Goal: Information Seeking & Learning: Learn about a topic

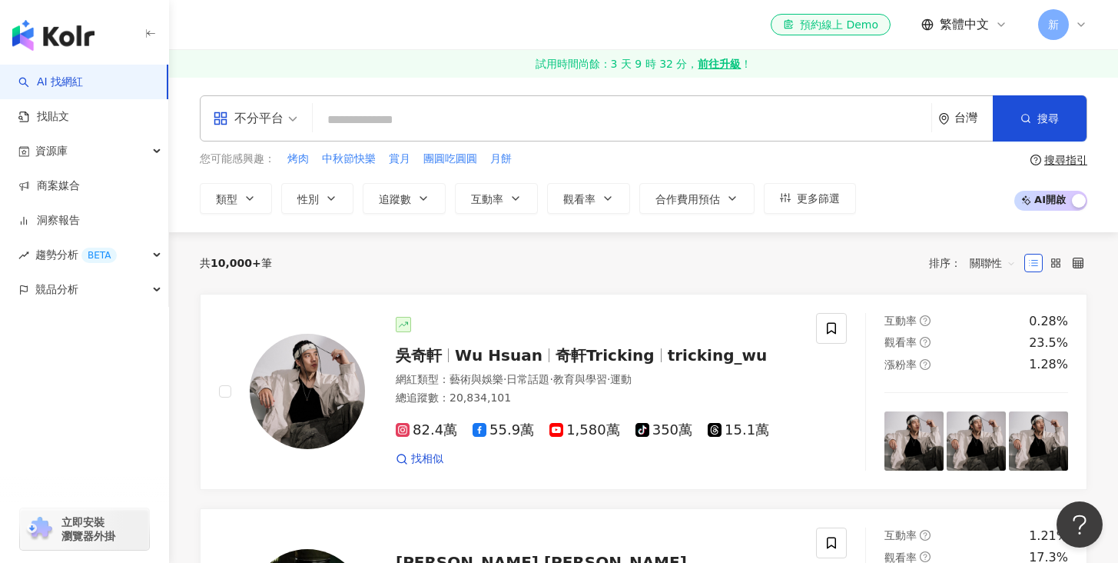
click at [360, 122] on input "search" at bounding box center [622, 119] width 606 height 29
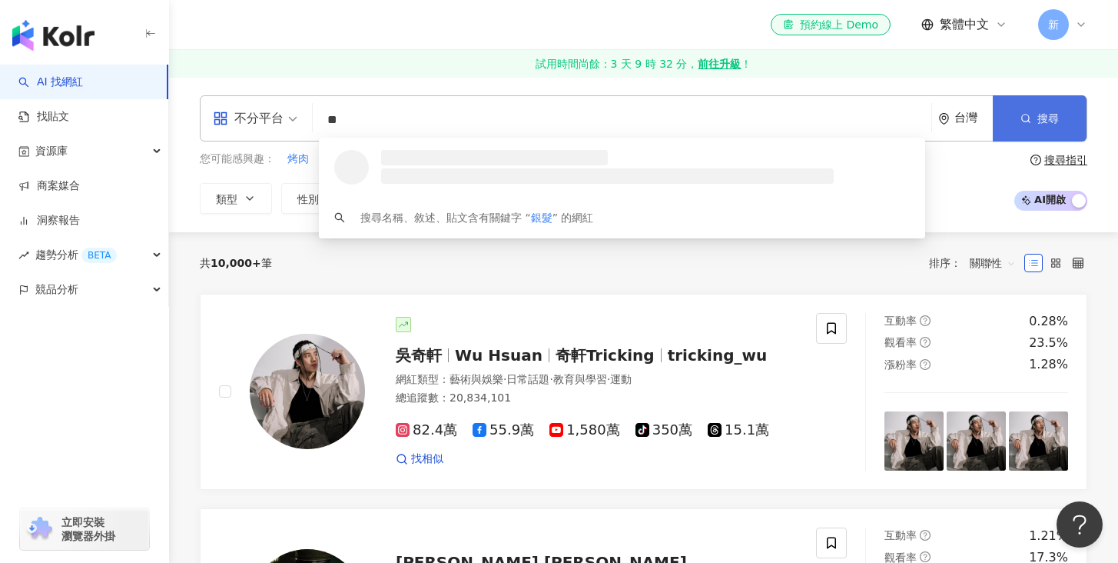
click at [1041, 106] on button "搜尋" at bounding box center [1040, 118] width 94 height 46
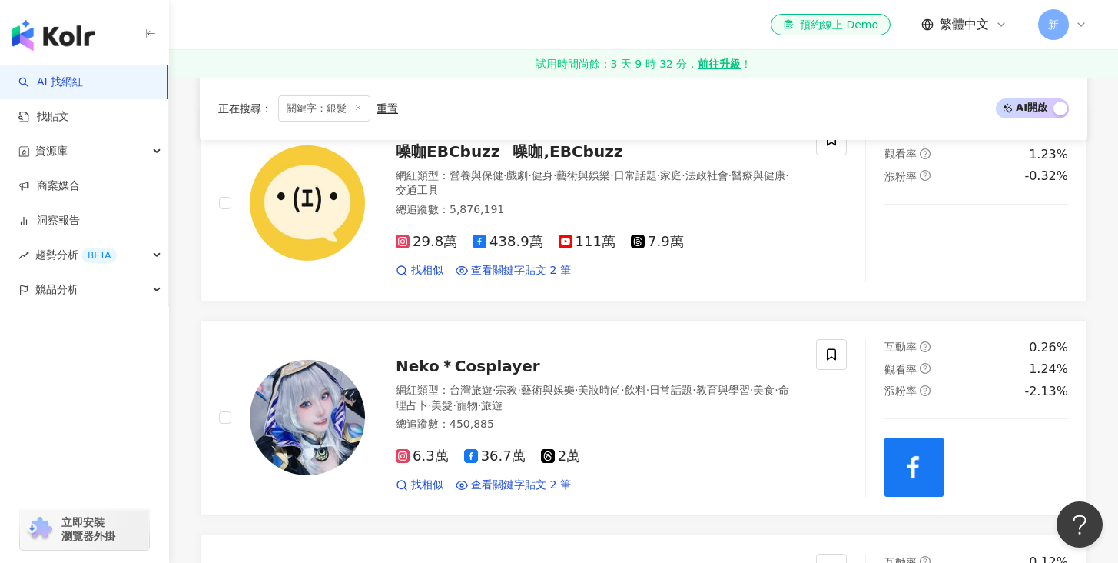
scroll to position [1712, 0]
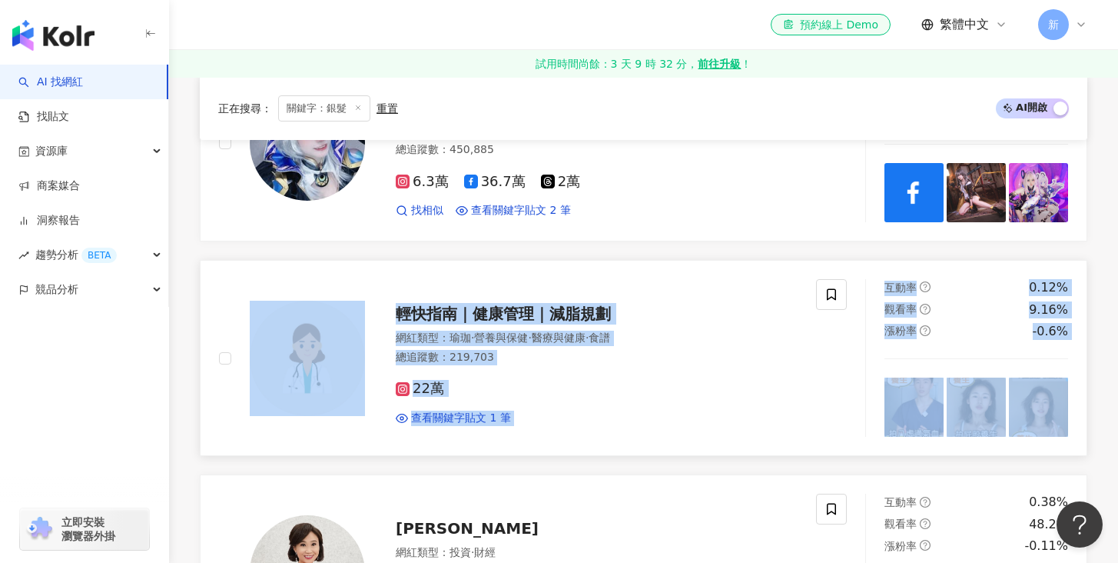
click at [522, 380] on div "22萬" at bounding box center [597, 388] width 402 height 17
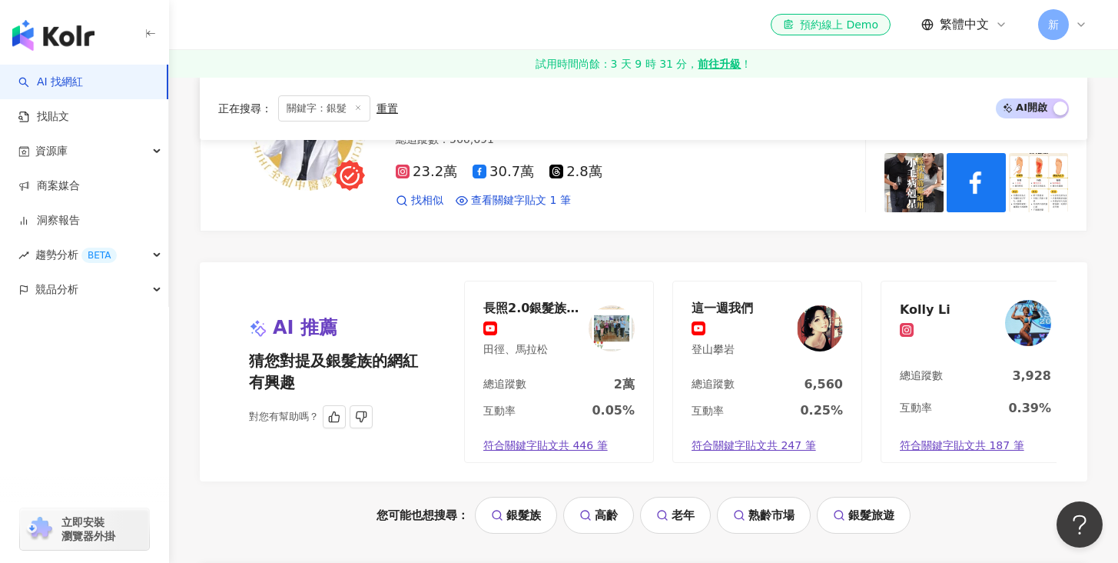
scroll to position [0, 14]
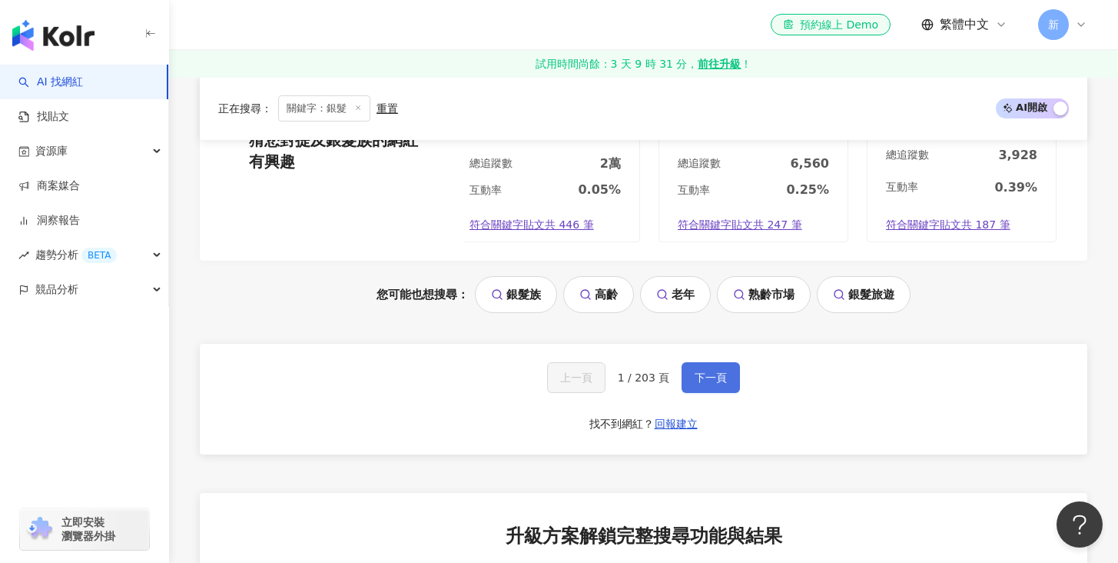
click at [712, 379] on span "下一頁" at bounding box center [711, 377] width 32 height 12
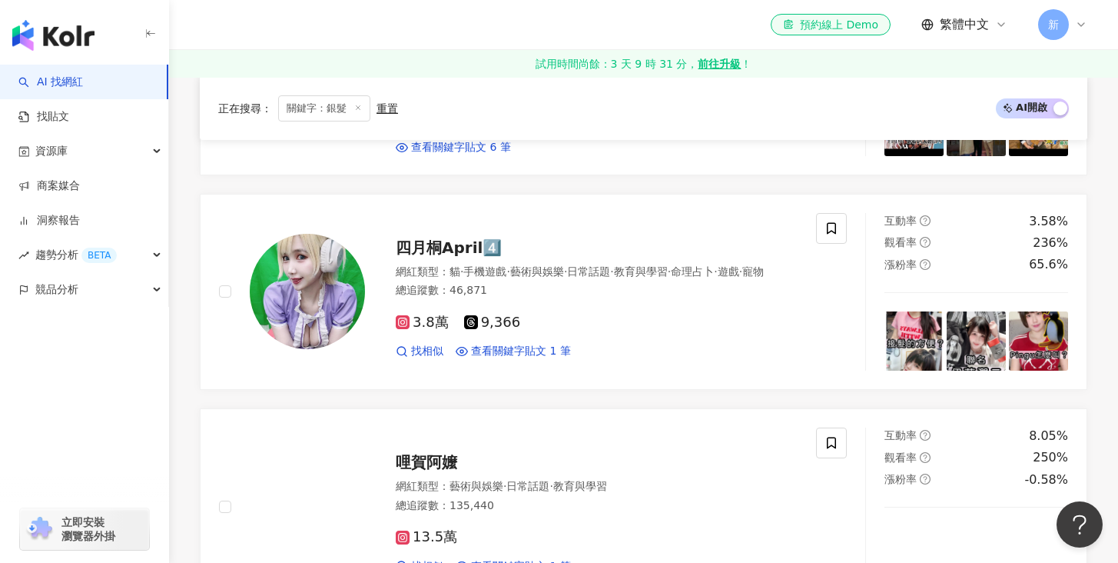
scroll to position [1990, 0]
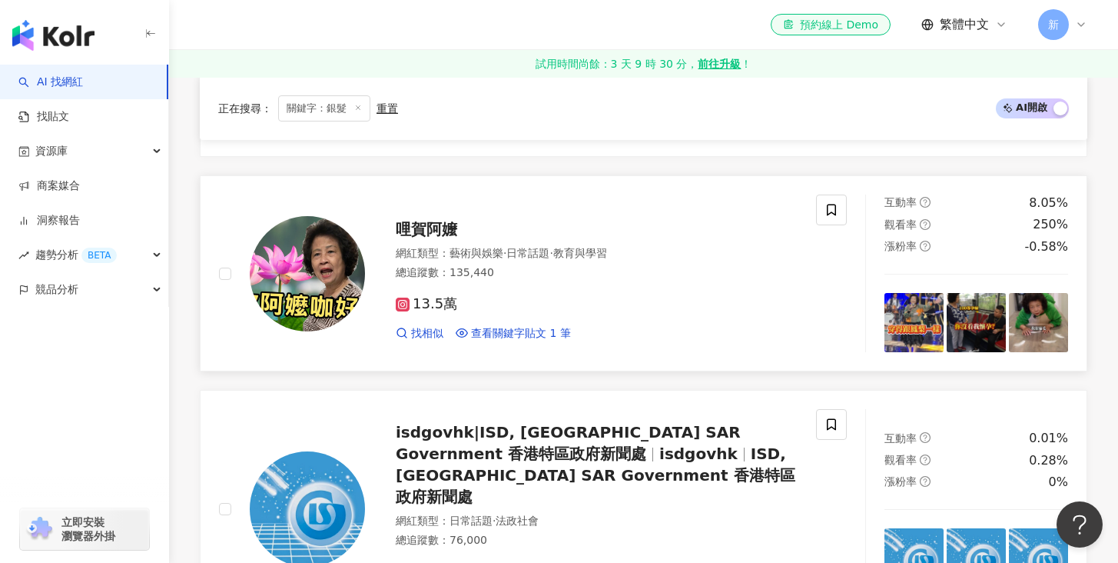
click at [423, 306] on span "13.5萬" at bounding box center [426, 304] width 61 height 16
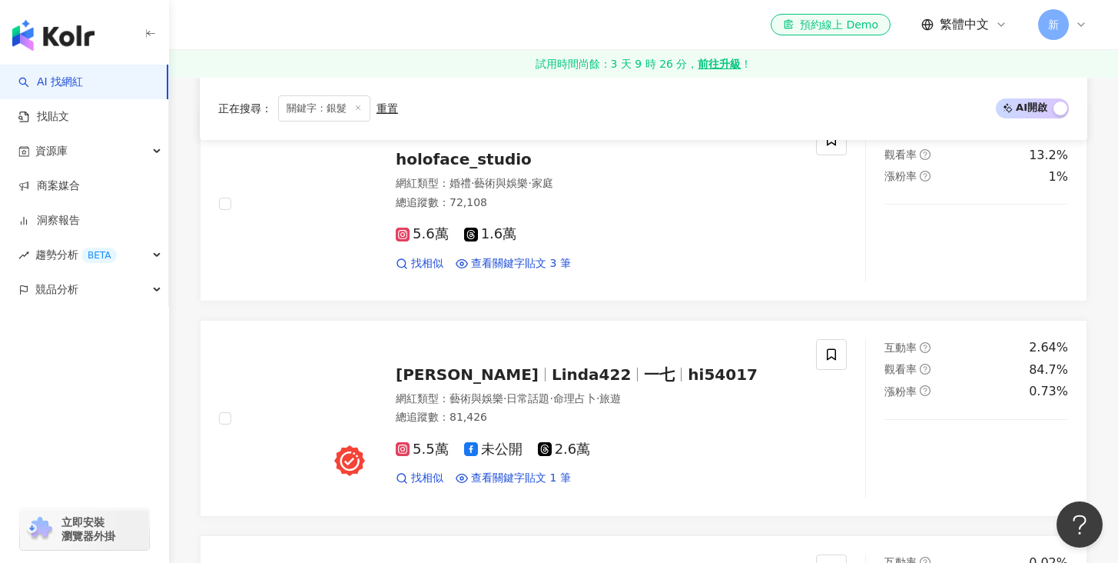
scroll to position [0, 0]
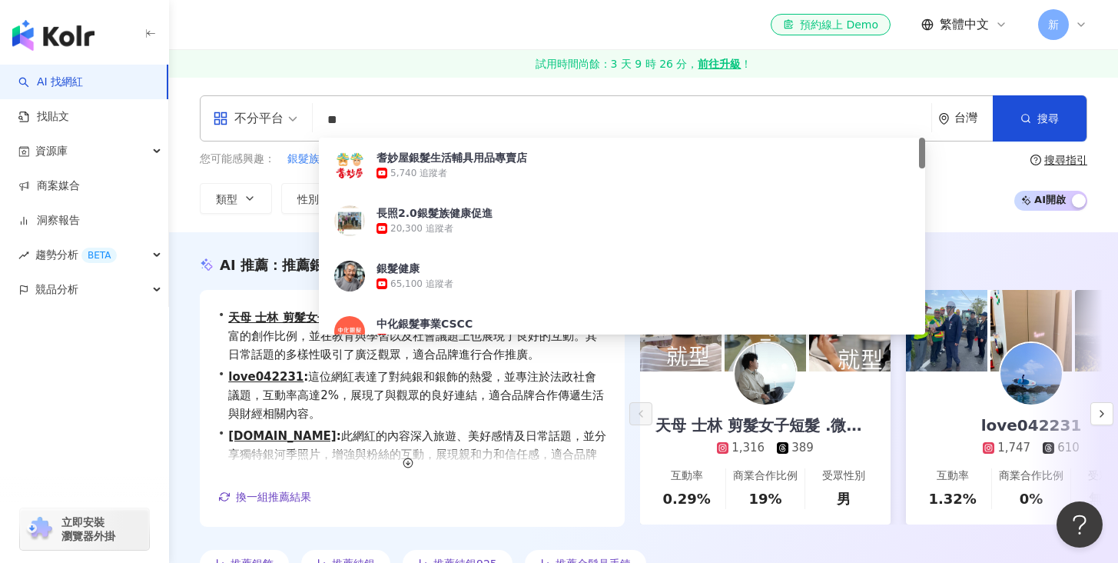
drag, startPoint x: 377, startPoint y: 121, endPoint x: 313, endPoint y: 114, distance: 64.2
click at [313, 114] on div "不分平台 ** 台灣 搜尋 e578b294-f0be-4b01-8ae2-a472eeca465a 耆妙屋銀髮生活輔具用品專賣店 5,740 追蹤者 長照2…" at bounding box center [644, 118] width 888 height 46
paste input "search"
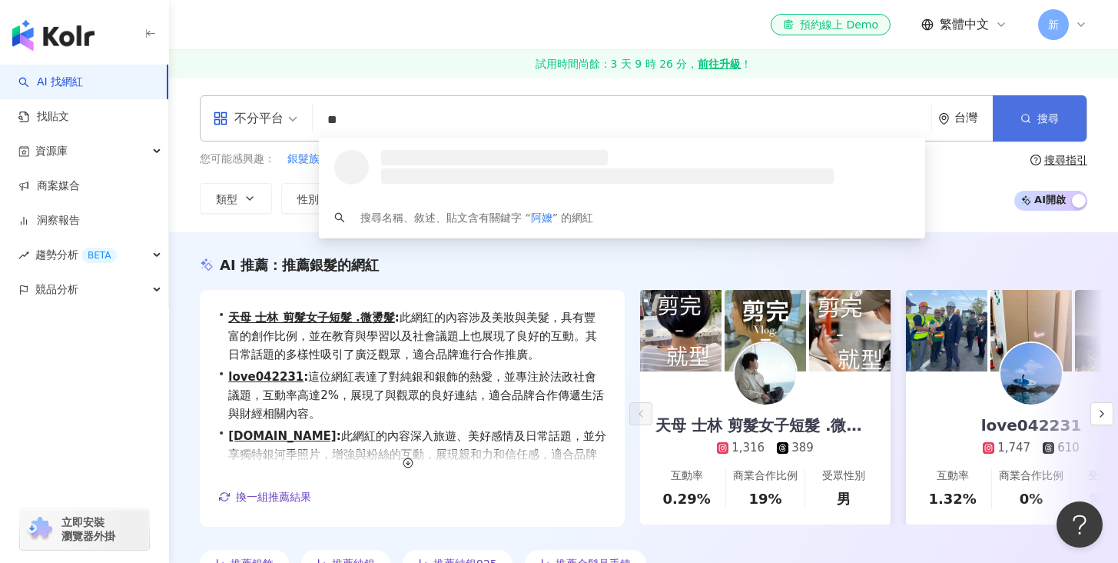
click at [1026, 122] on icon "button" at bounding box center [1026, 118] width 11 height 11
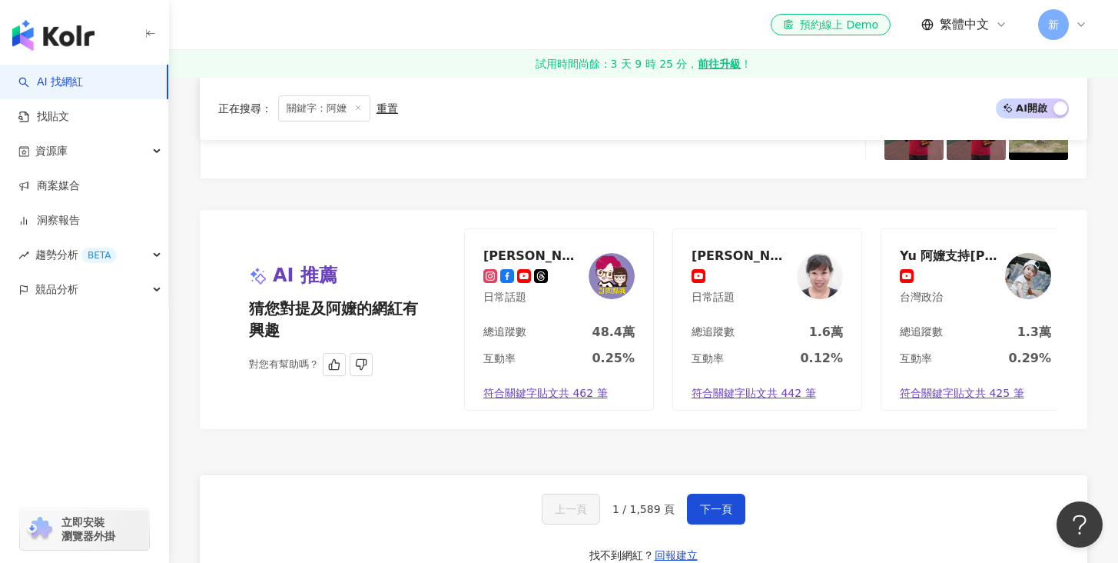
scroll to position [2979, 0]
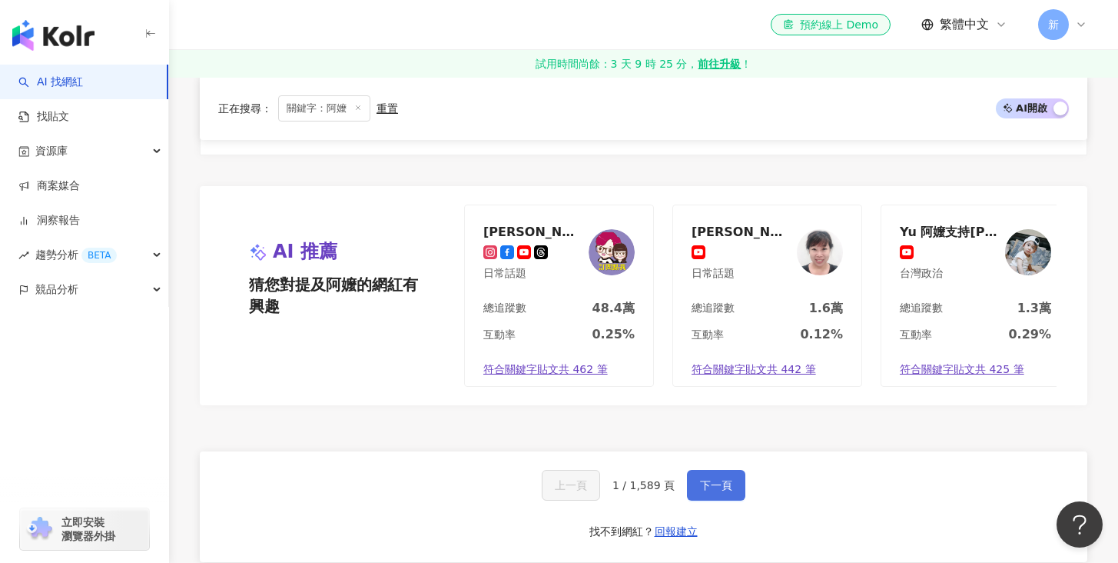
click at [730, 496] on button "下一頁" at bounding box center [716, 485] width 58 height 31
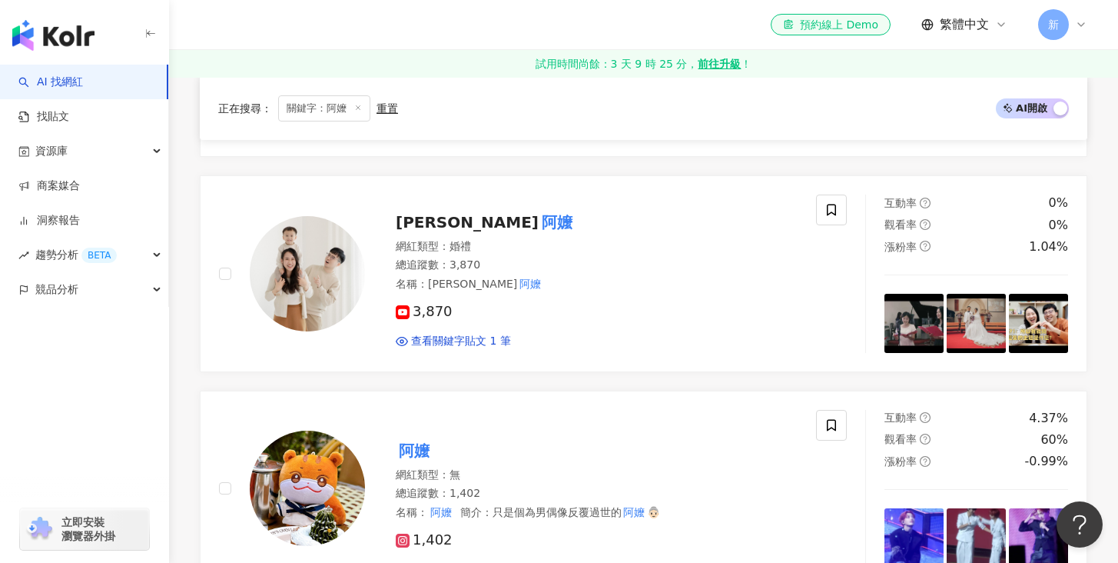
scroll to position [547, 0]
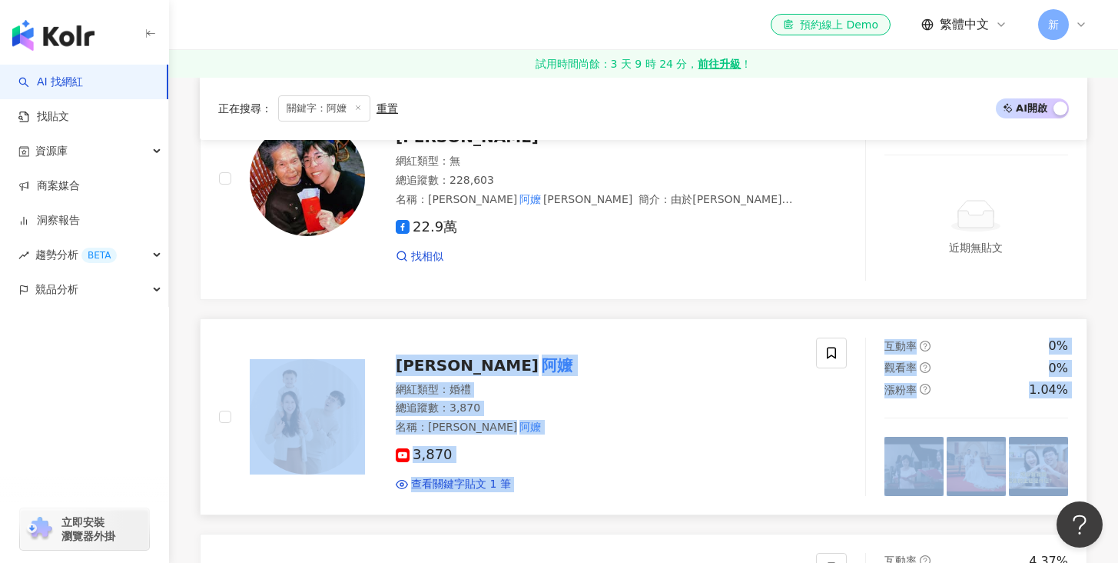
click at [510, 385] on div "網紅類型 ： 婚禮" at bounding box center [597, 389] width 402 height 15
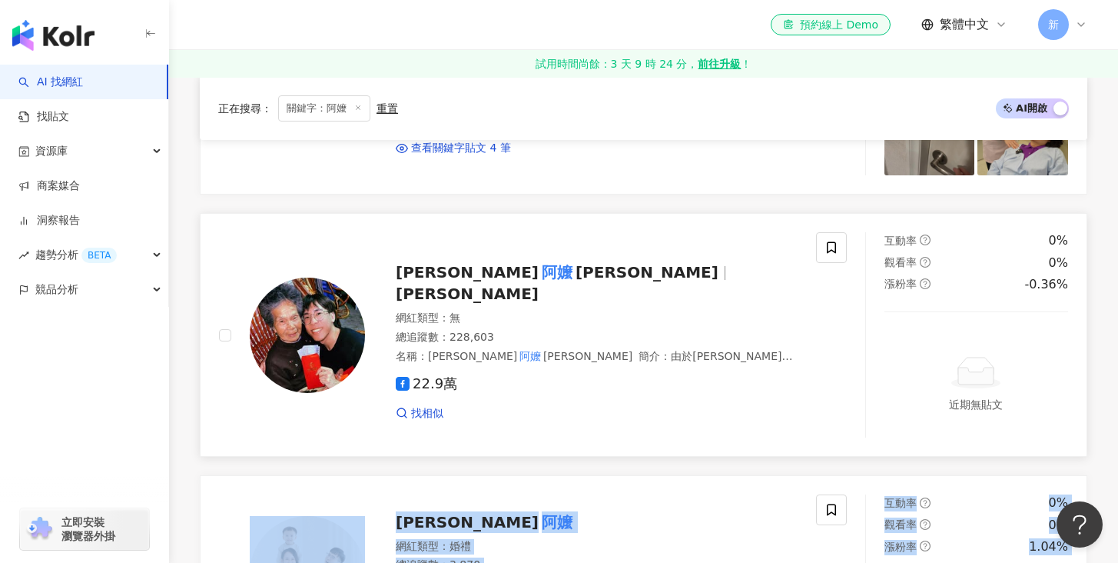
click at [617, 268] on div "林進 阿嬤 蔡反 蔡反 網紅類型 ： 無 總追蹤數 ： 228,603 名稱 ： 林進 阿嬤 蔡反 簡介 ： 由於林進 阿嬤 粉絲眾多，創立專屬 阿嬤 的粉絲…" at bounding box center [581, 334] width 433 height 171
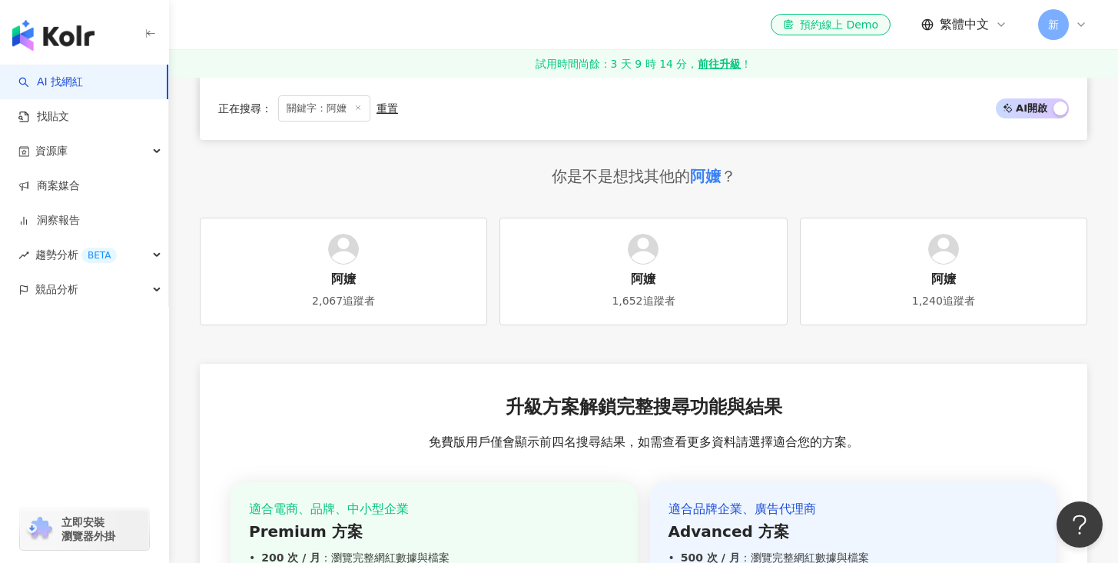
scroll to position [3005, 0]
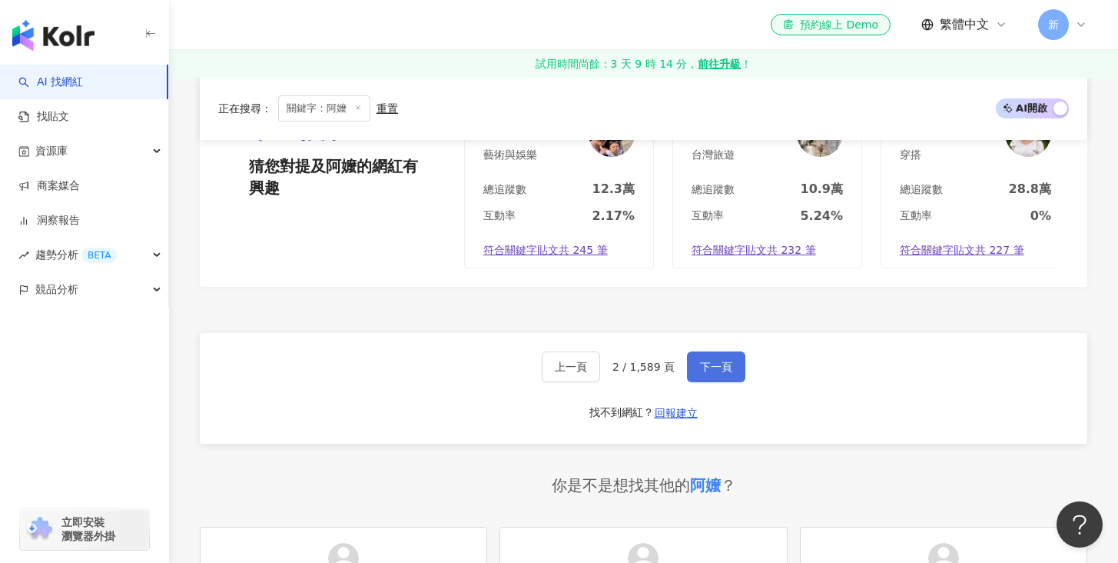
click at [709, 382] on button "下一頁" at bounding box center [716, 366] width 58 height 31
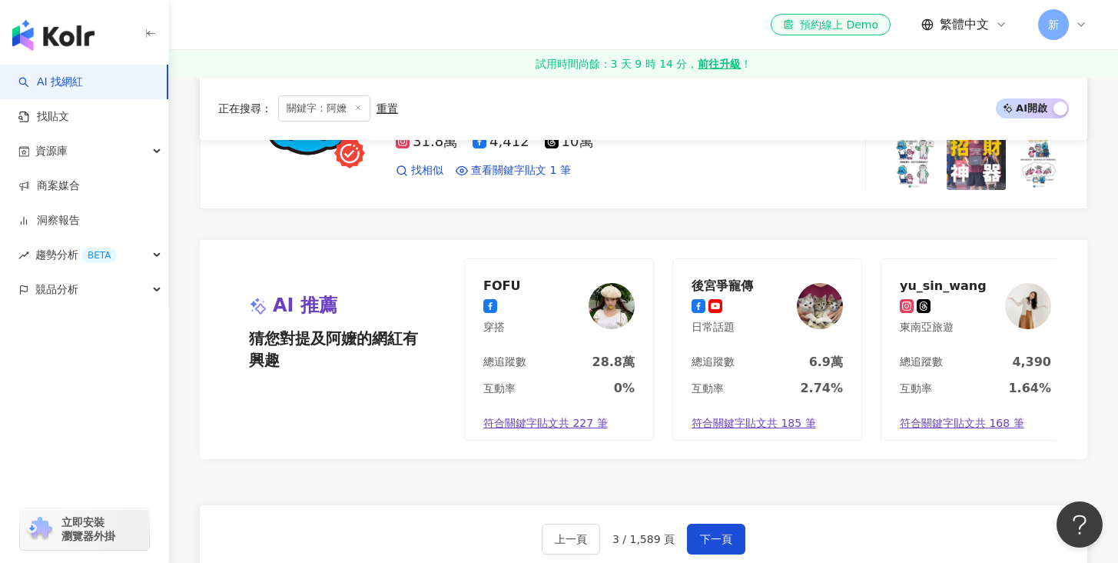
scroll to position [2755, 0]
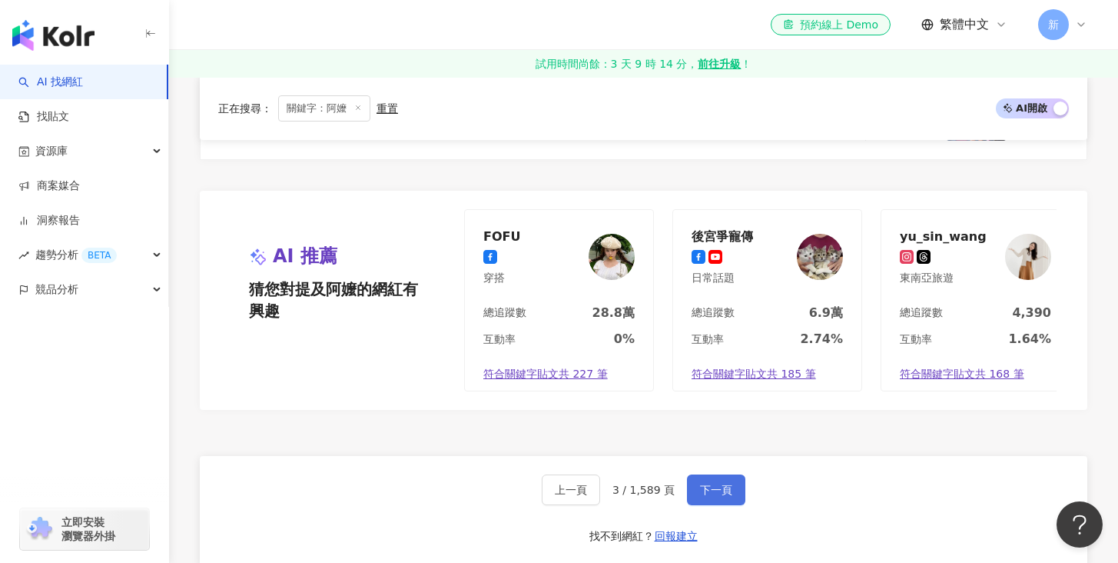
click at [713, 496] on span "下一頁" at bounding box center [716, 489] width 32 height 12
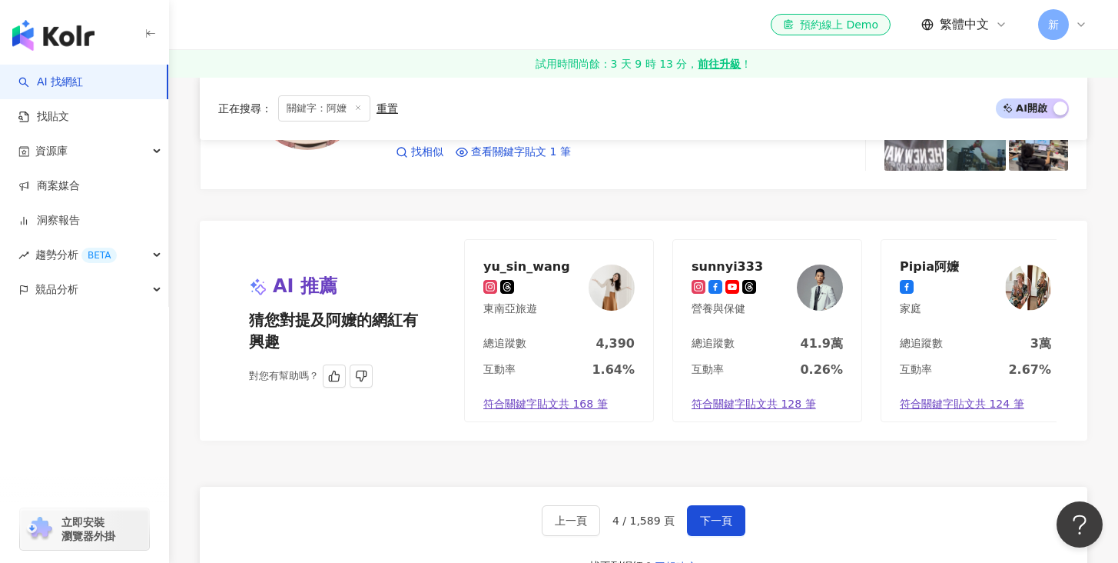
scroll to position [2761, 0]
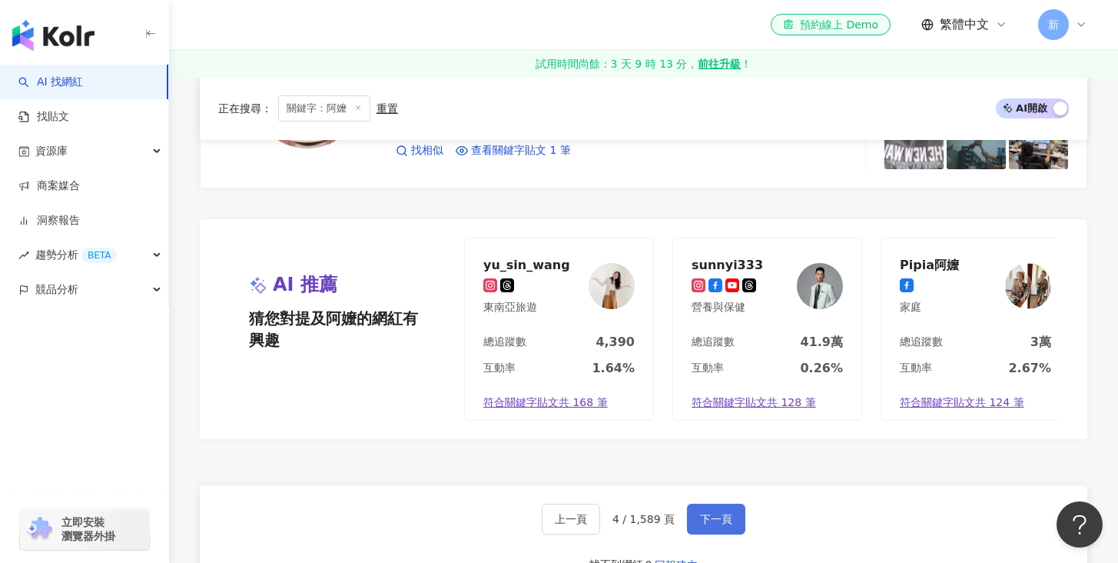
click at [712, 503] on button "下一頁" at bounding box center [716, 518] width 58 height 31
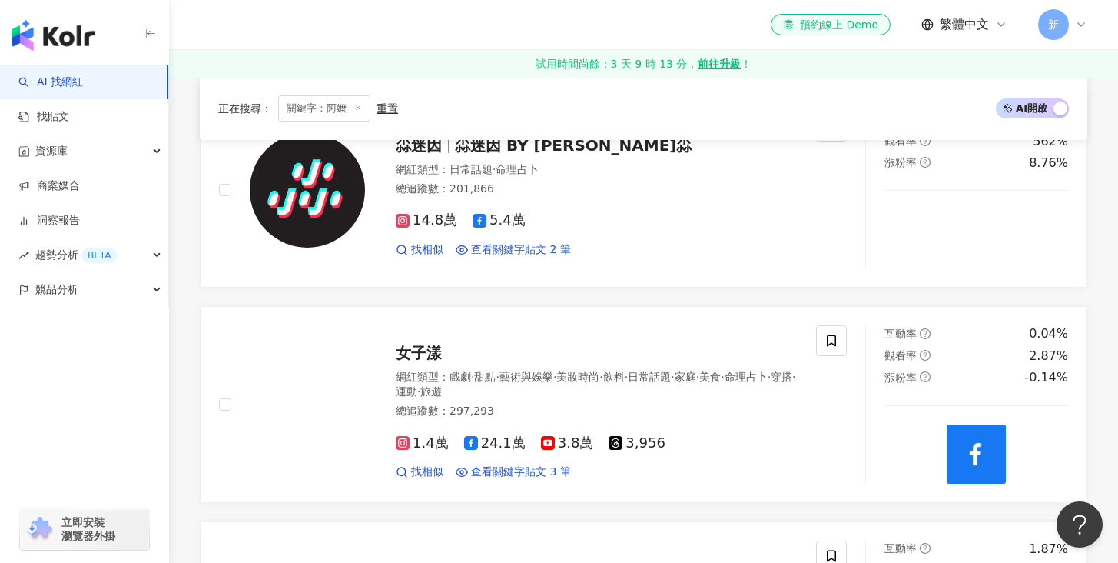
scroll to position [0, 0]
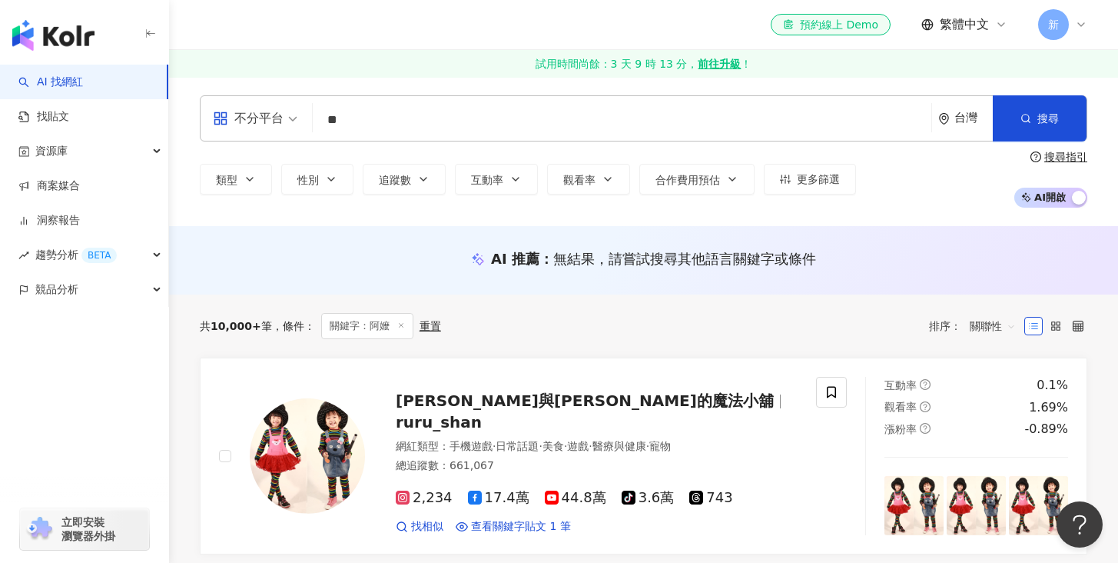
click at [361, 124] on input "**" at bounding box center [622, 119] width 606 height 29
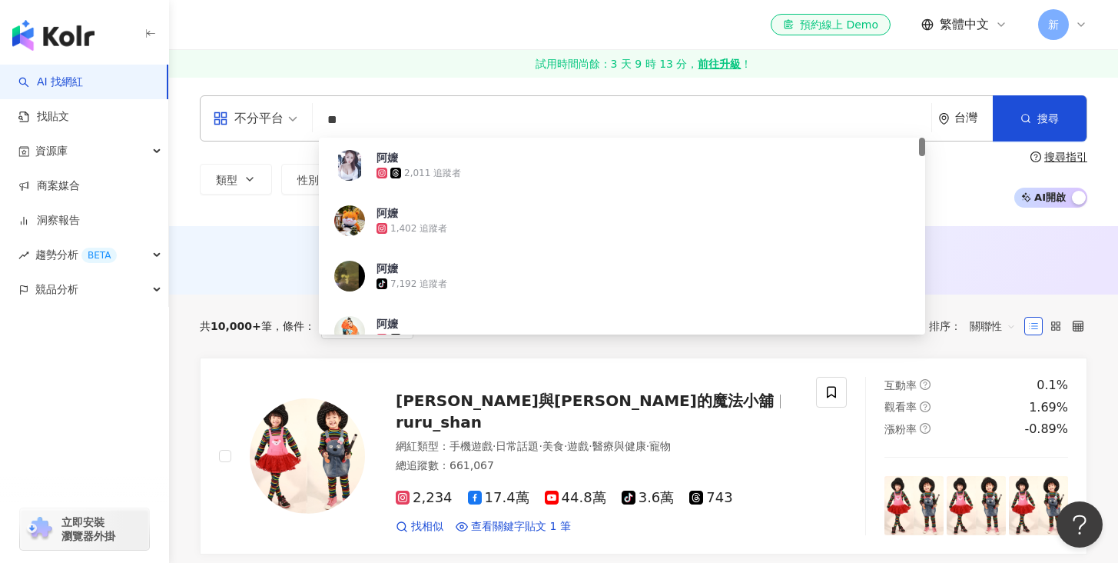
drag, startPoint x: 330, startPoint y: 114, endPoint x: 302, endPoint y: 114, distance: 27.7
click at [302, 114] on div "不分平台 ** 台灣 搜尋 a52046ee-c405-4687-b578-7d0e73d7bfc8 阿嬤 2,011 追蹤者 阿嬤 1,402 追蹤者 阿嬤…" at bounding box center [644, 118] width 888 height 46
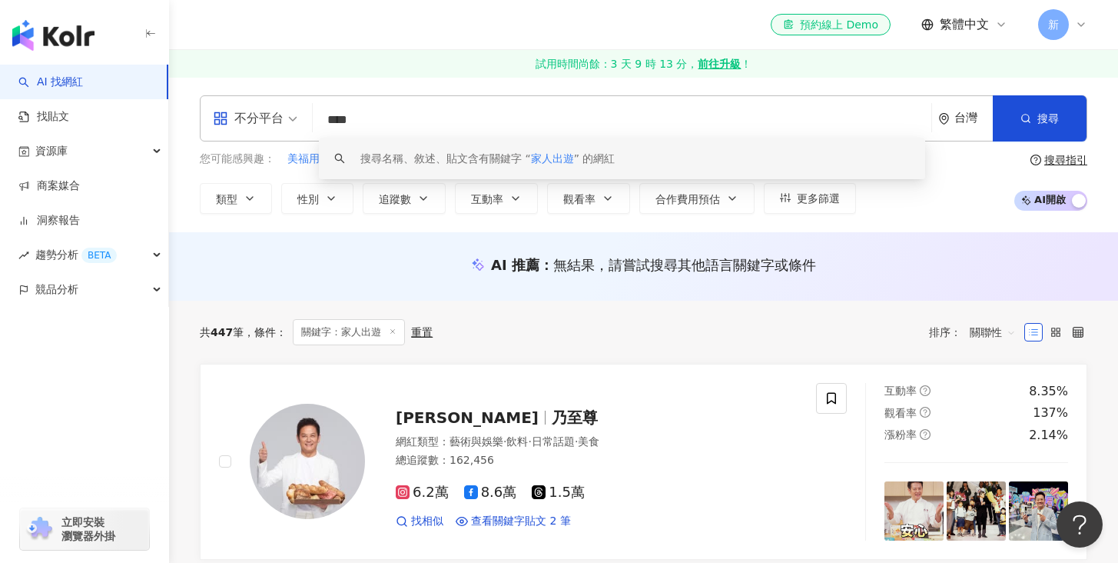
click at [183, 183] on div "不分平台 **** 台灣 搜尋 keyword 搜尋名稱、敘述、貼文含有關鍵字 “ 家人出遊 ” 的網紅 您可能感興趣： 美福用泳池 民宿旅行 背包客房 文青…" at bounding box center [643, 154] width 949 height 118
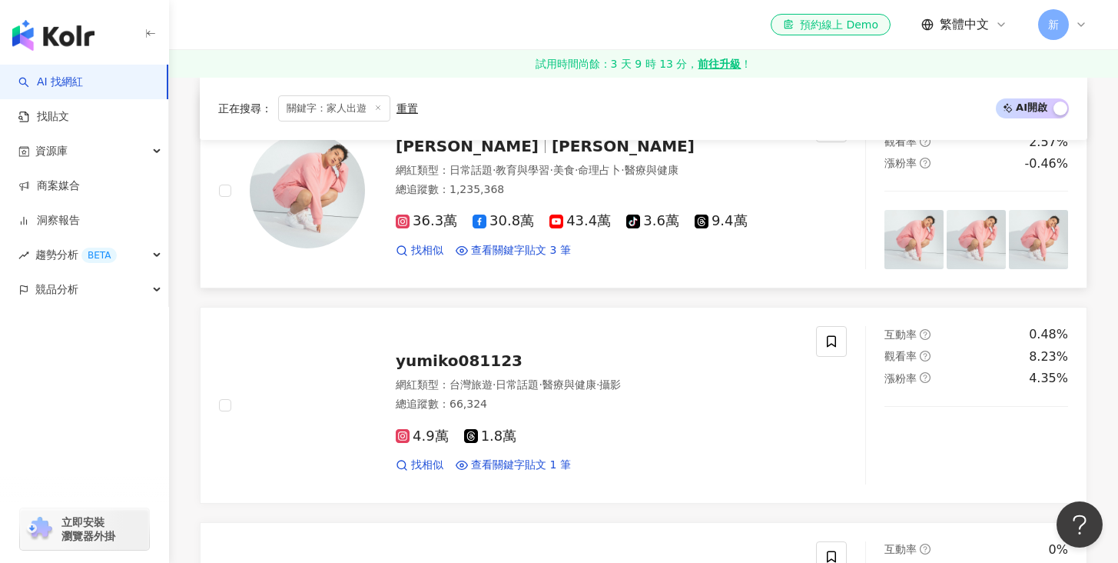
scroll to position [489, 0]
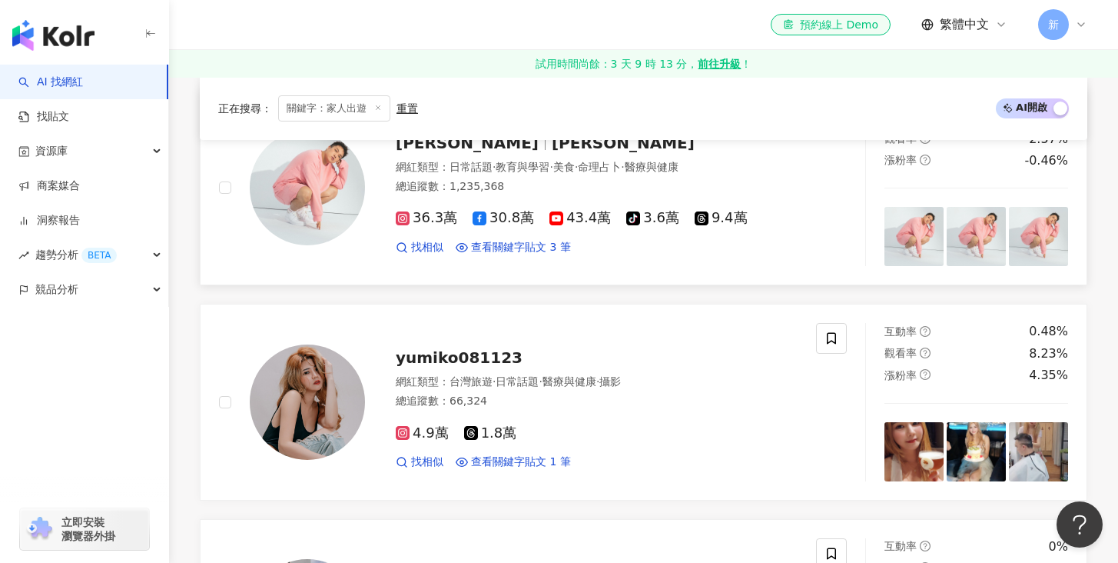
click at [579, 221] on span "43.4萬" at bounding box center [579, 218] width 61 height 16
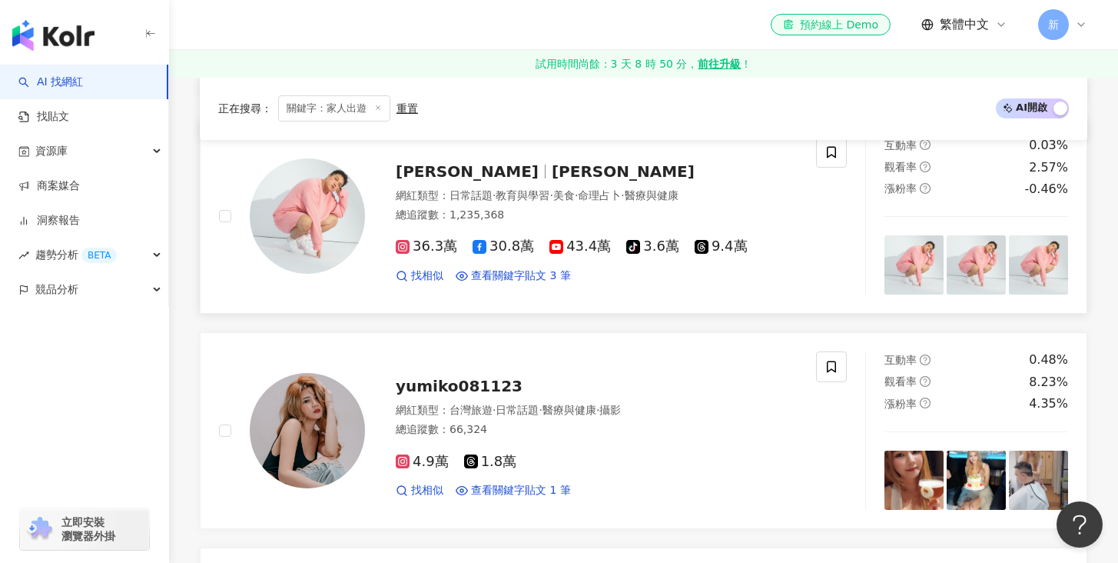
scroll to position [423, 0]
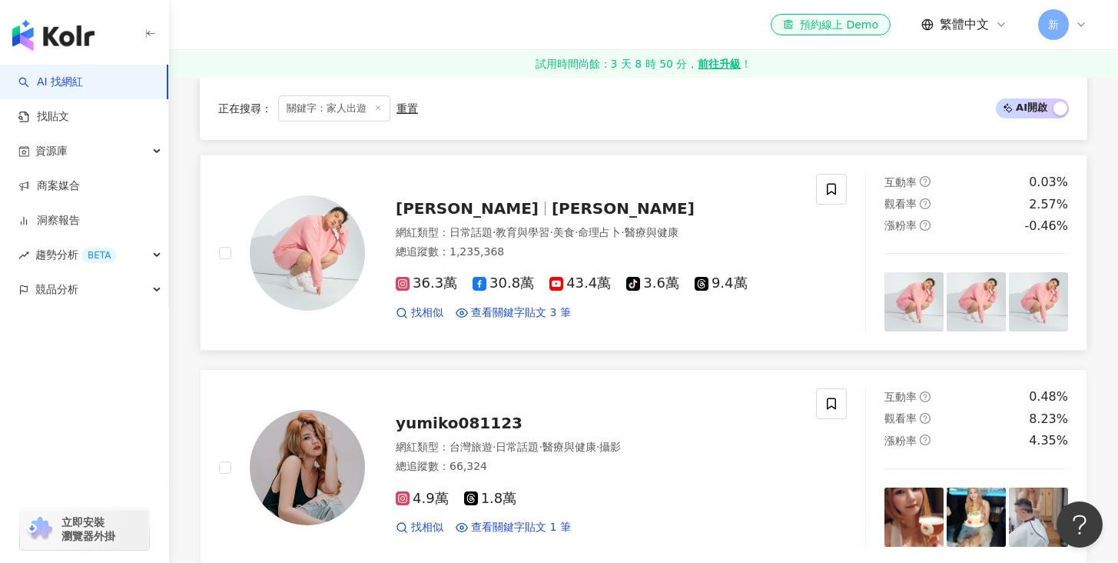
click at [570, 283] on span "43.4萬" at bounding box center [579, 283] width 61 height 16
click at [552, 211] on span "ethan_kuan_kuan" at bounding box center [623, 208] width 143 height 18
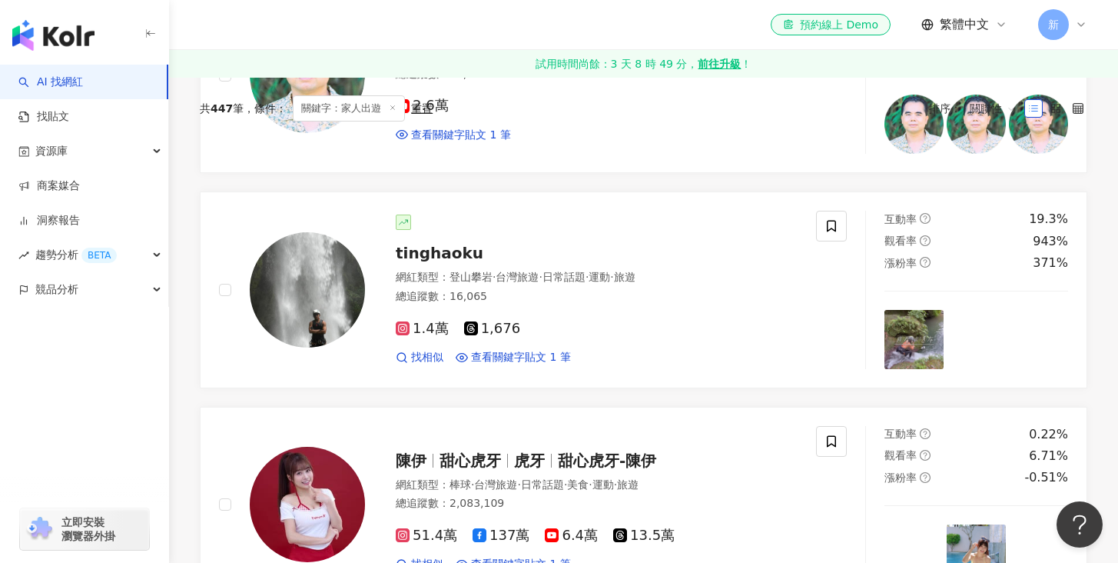
scroll to position [0, 0]
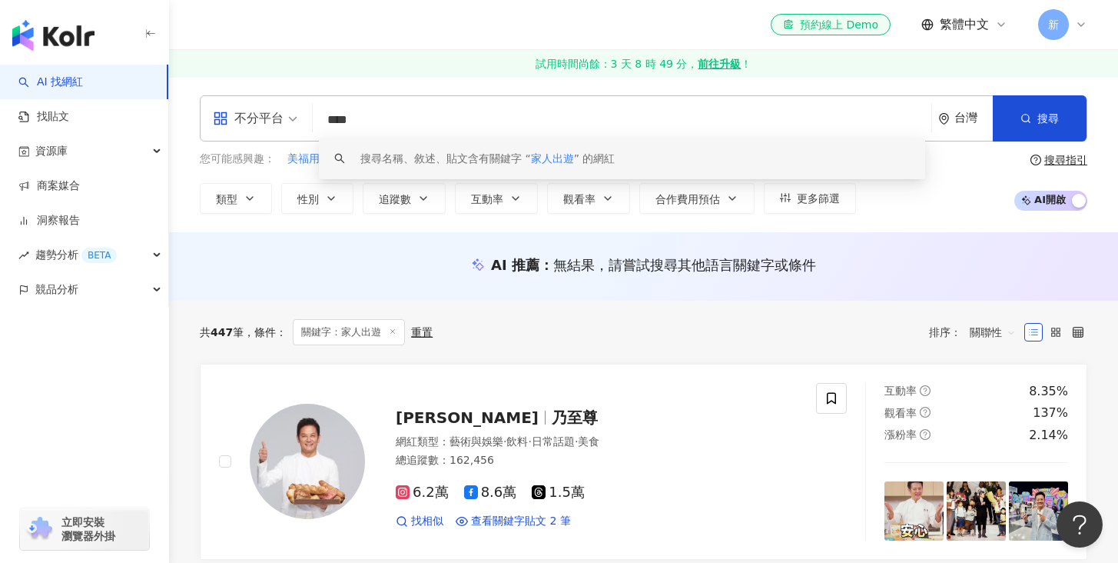
drag, startPoint x: 386, startPoint y: 111, endPoint x: 304, endPoint y: 117, distance: 81.6
click at [304, 117] on div "不分平台 **** 台灣 搜尋 keyword 搜尋名稱、敘述、貼文含有關鍵字 “ 家人出遊 ” 的網紅" at bounding box center [644, 118] width 888 height 46
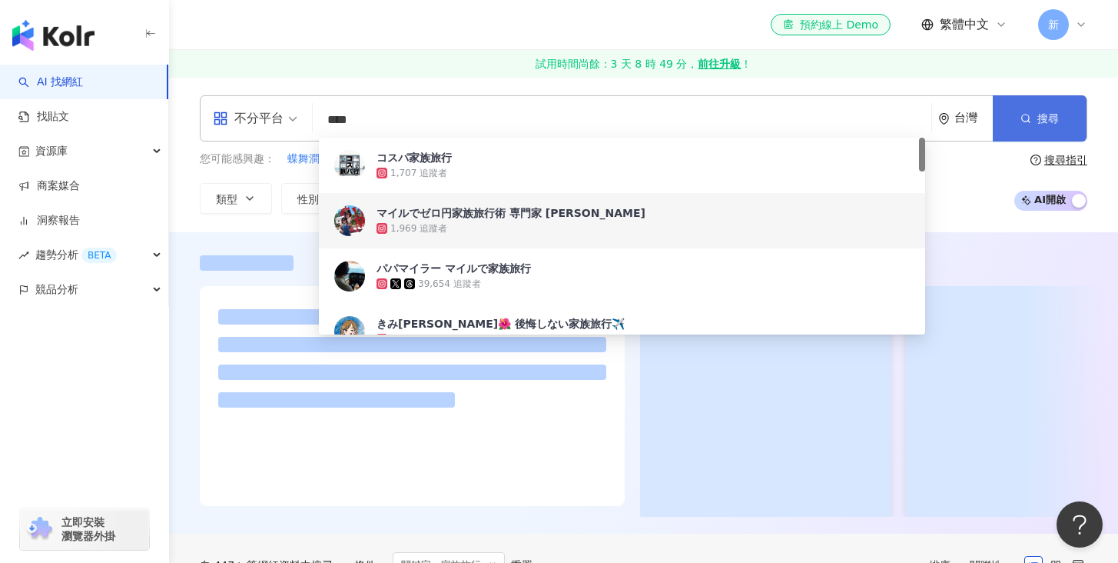
click at [1022, 113] on icon "button" at bounding box center [1026, 118] width 11 height 11
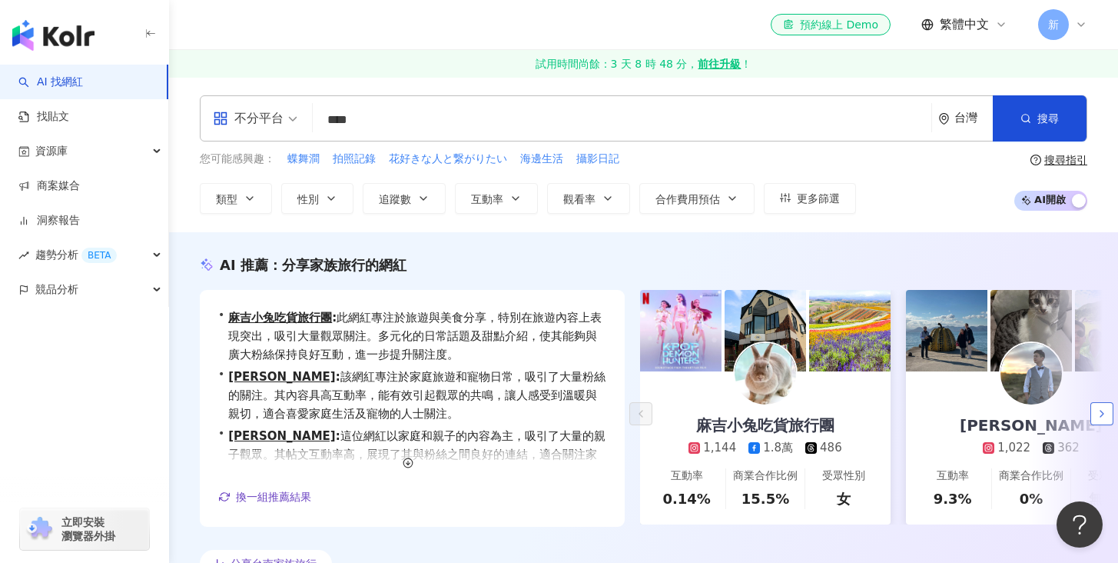
click at [1100, 415] on polyline "button" at bounding box center [1101, 413] width 3 height 6
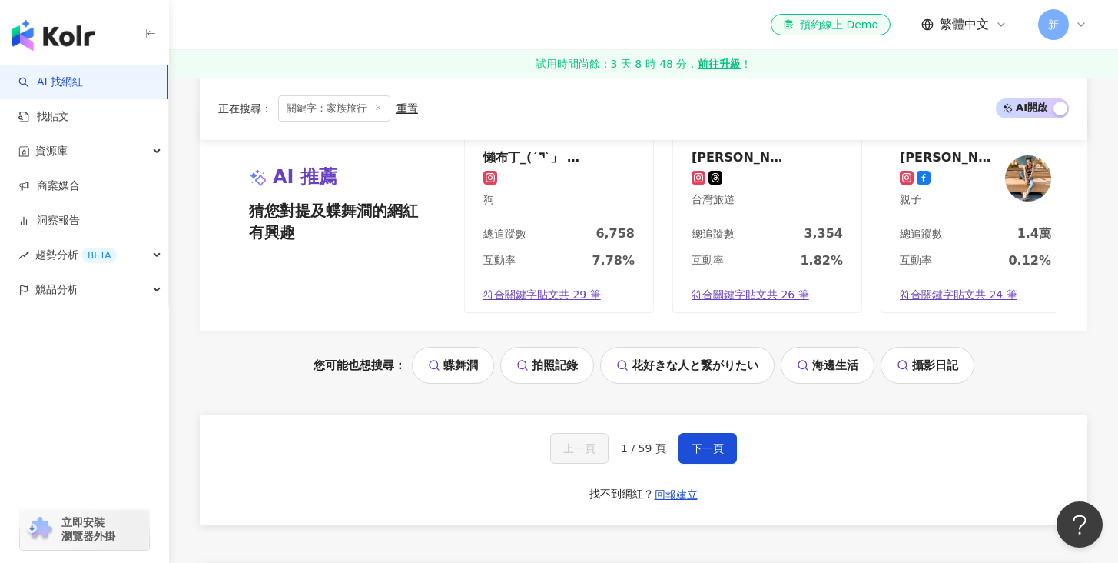
scroll to position [3195, 0]
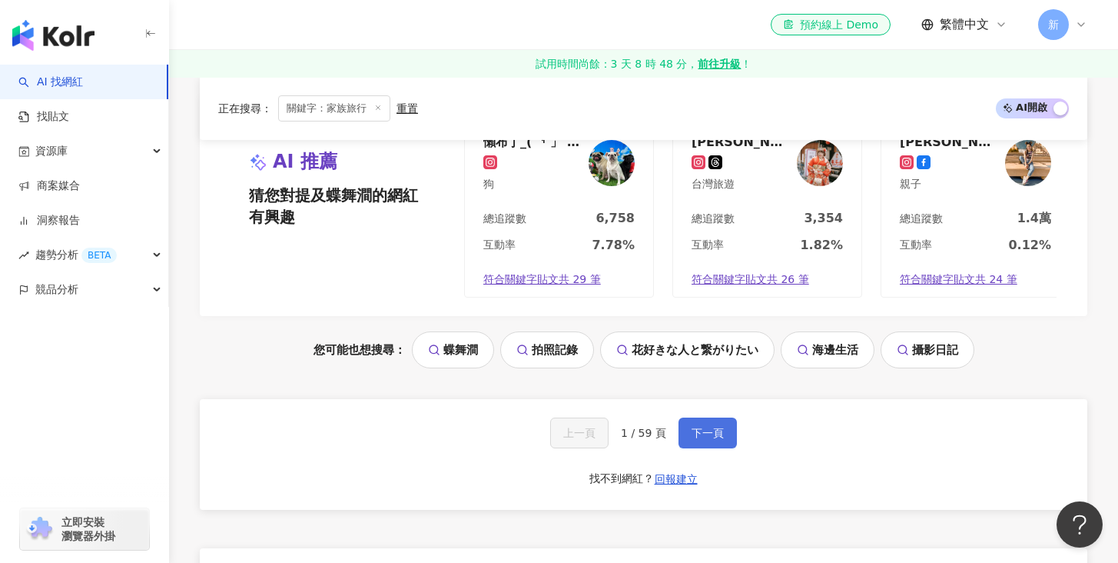
click at [703, 427] on span "下一頁" at bounding box center [708, 433] width 32 height 12
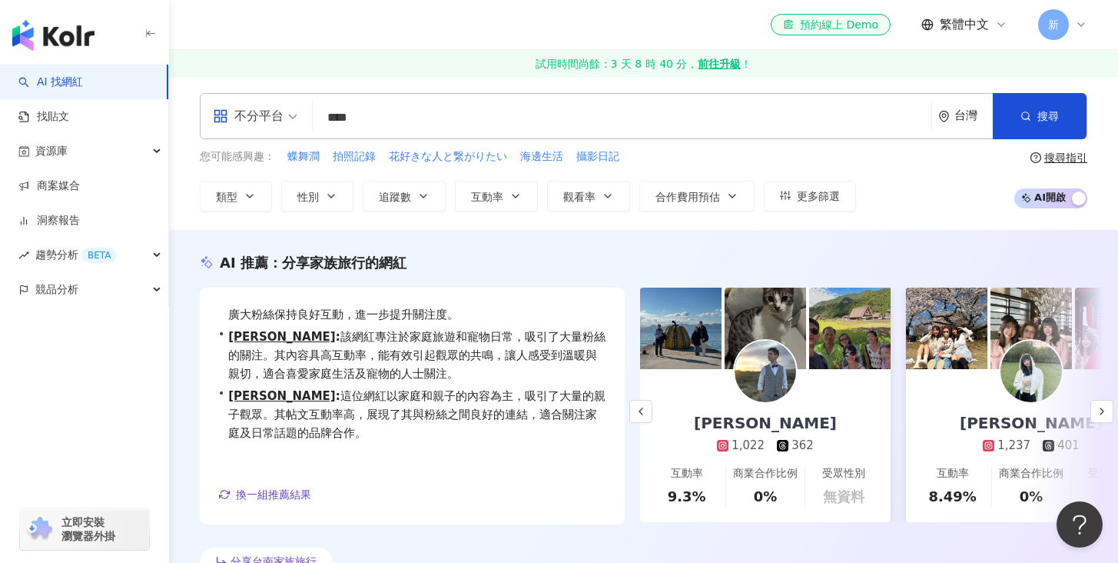
scroll to position [0, 0]
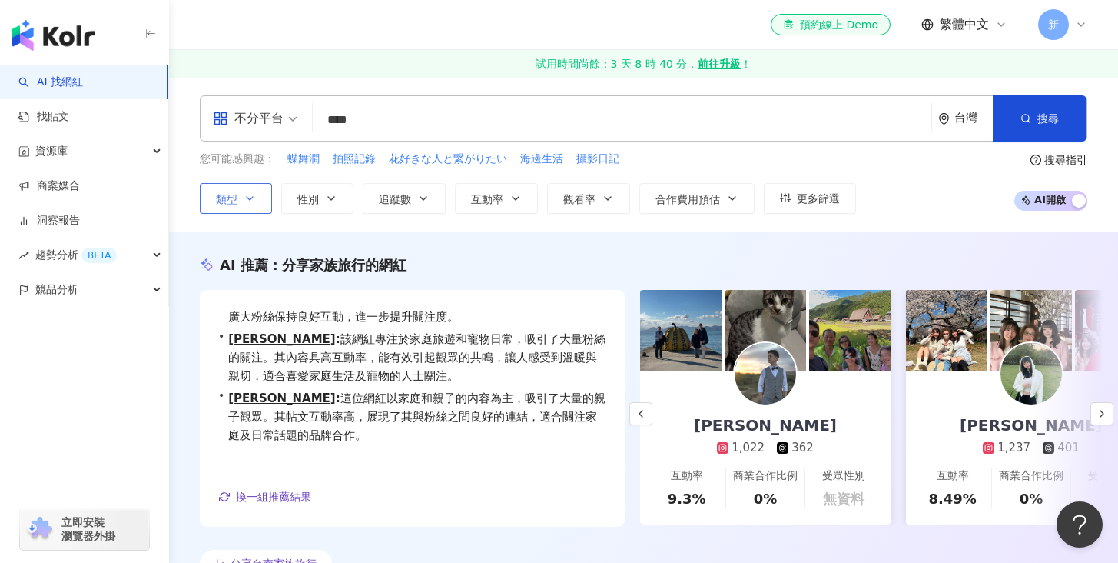
click at [247, 203] on icon "button" at bounding box center [250, 198] width 12 height 12
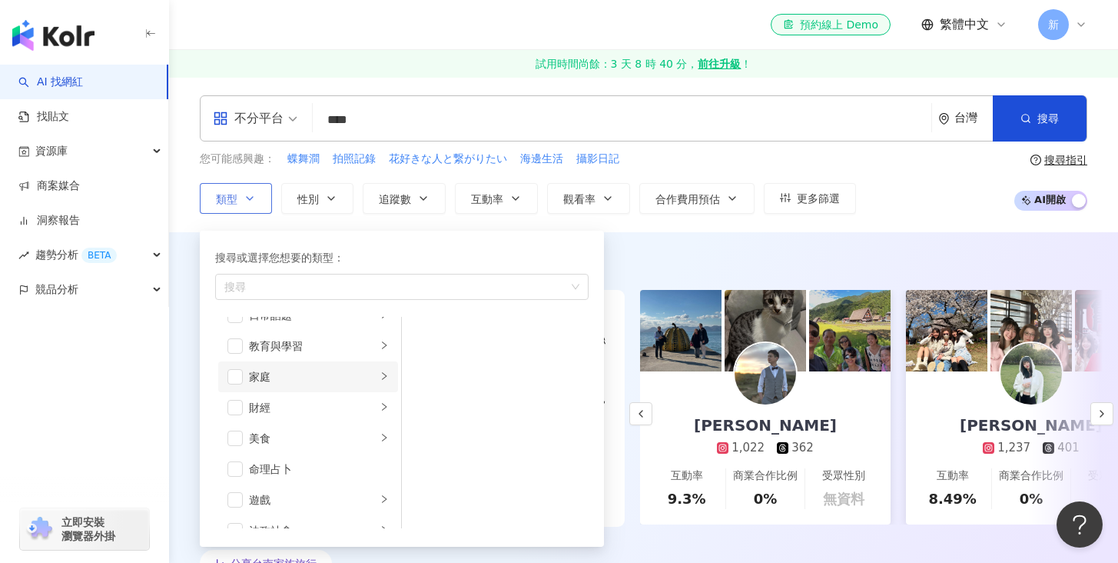
scroll to position [114, 0]
click at [293, 376] on div "家庭" at bounding box center [313, 375] width 128 height 17
click at [347, 373] on div "家庭" at bounding box center [313, 375] width 128 height 17
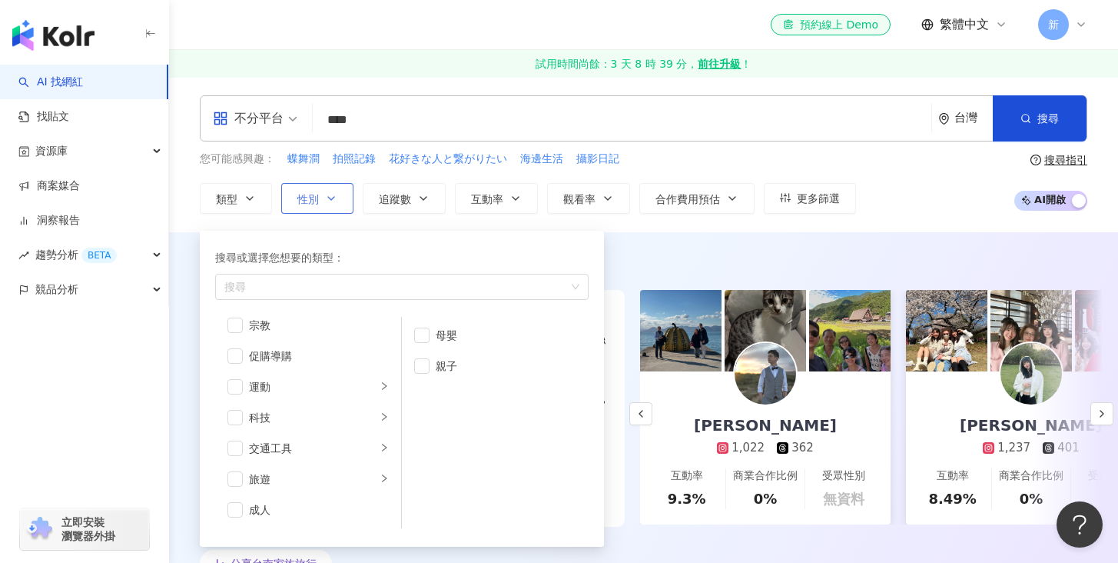
click at [315, 202] on span "性別" at bounding box center [308, 199] width 22 height 12
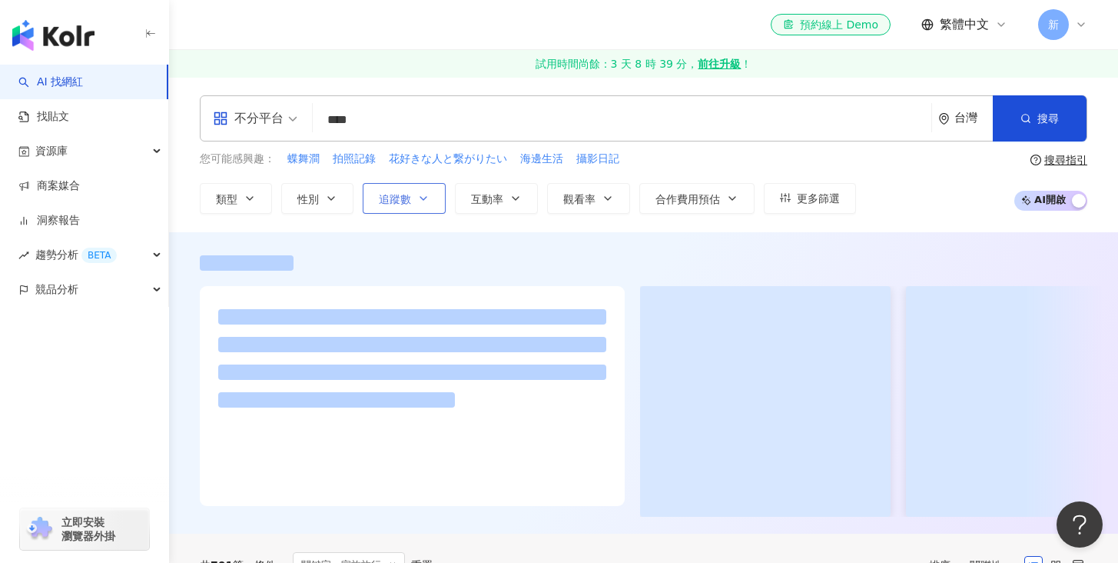
click at [380, 198] on span "追蹤數" at bounding box center [395, 199] width 32 height 12
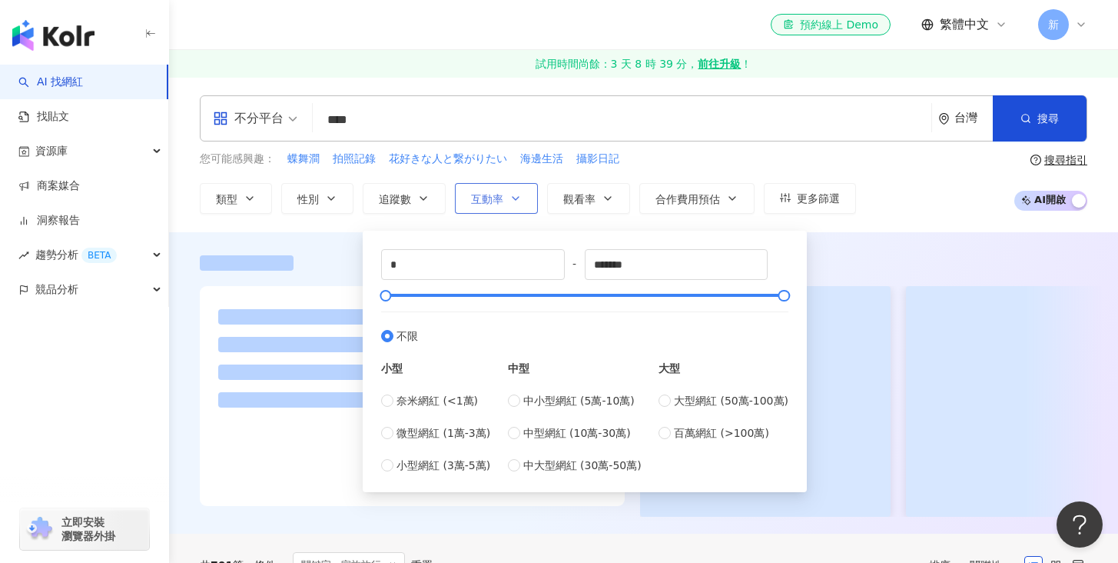
click at [504, 203] on button "互動率" at bounding box center [496, 198] width 83 height 31
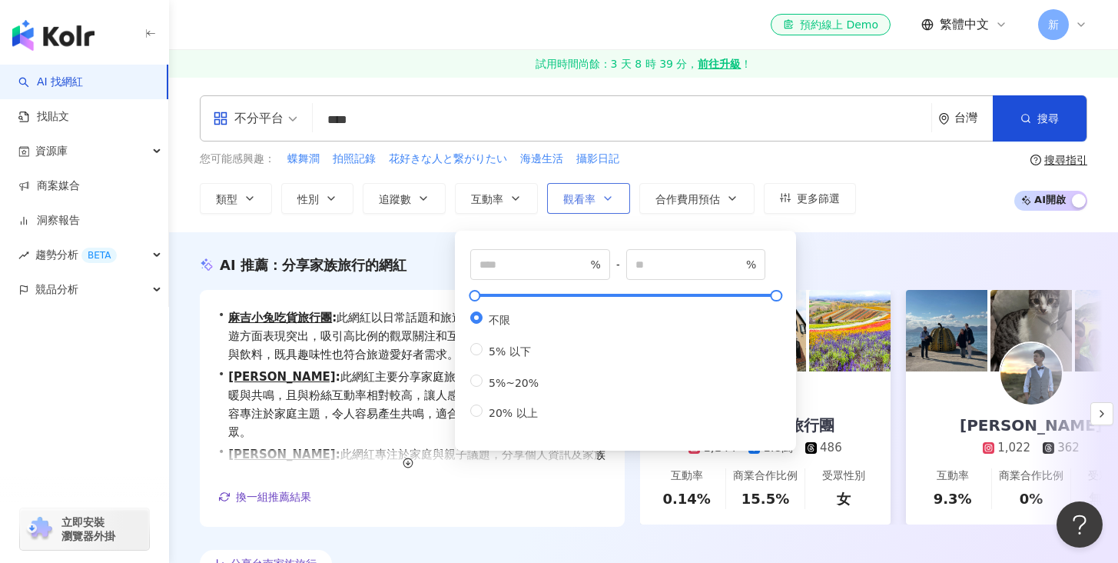
click at [590, 197] on span "觀看率" at bounding box center [579, 199] width 32 height 12
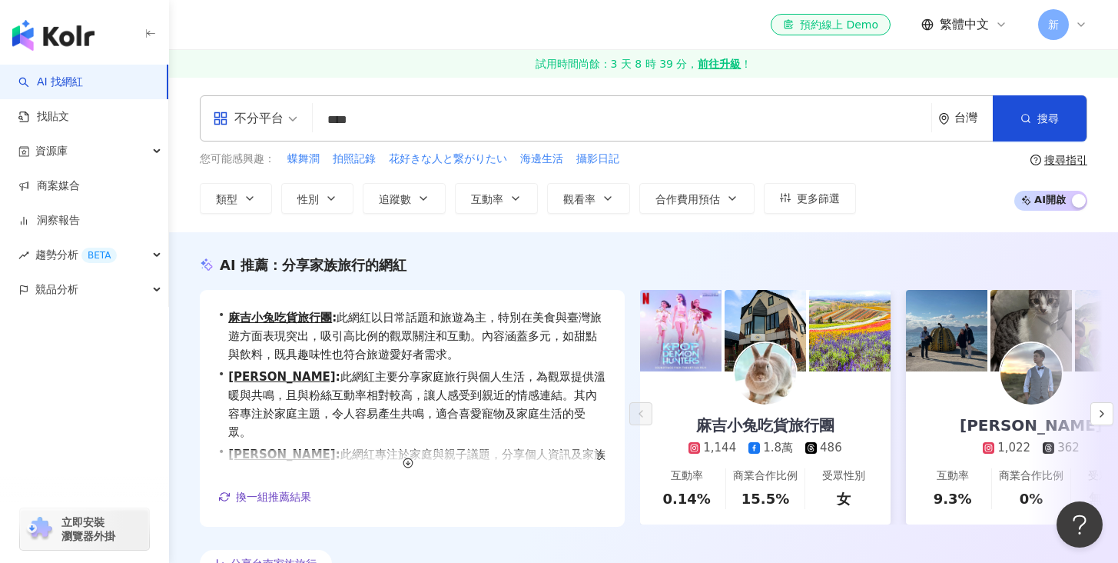
click at [891, 184] on div "您可能感興趣： 蝶舞澗 拍照記錄 花好きな人と繋がりたい 海邊生活 攝影日記 類型 性別 追蹤數 互動率 觀看率 合作費用預估 更多篩選 不限 女 男 其他 …" at bounding box center [644, 182] width 888 height 63
click at [802, 200] on span "更多篩選" at bounding box center [818, 198] width 43 height 12
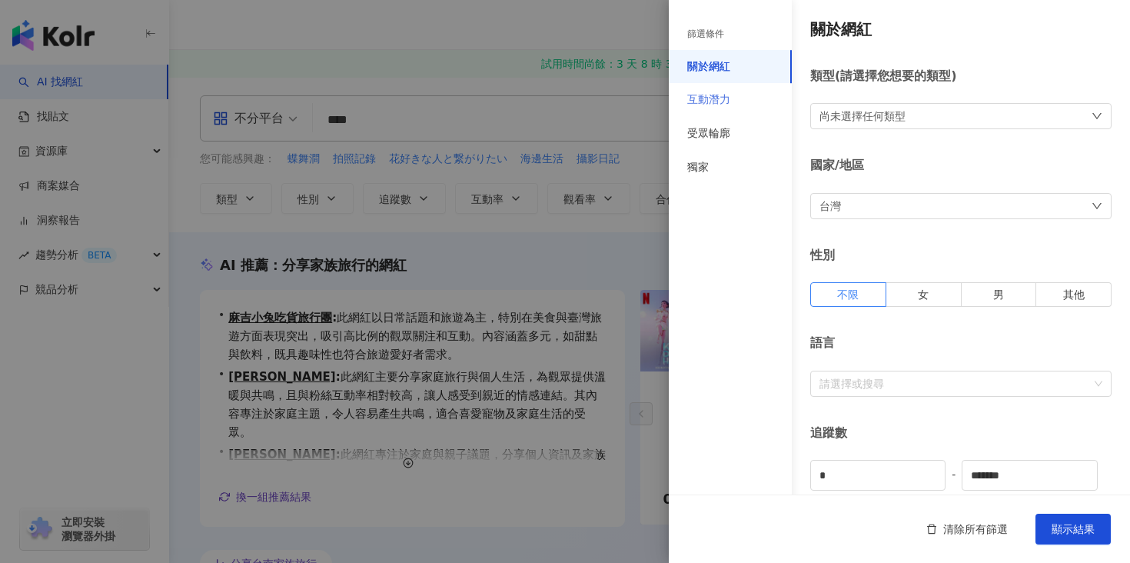
click at [711, 88] on div "互動潛力" at bounding box center [730, 100] width 123 height 34
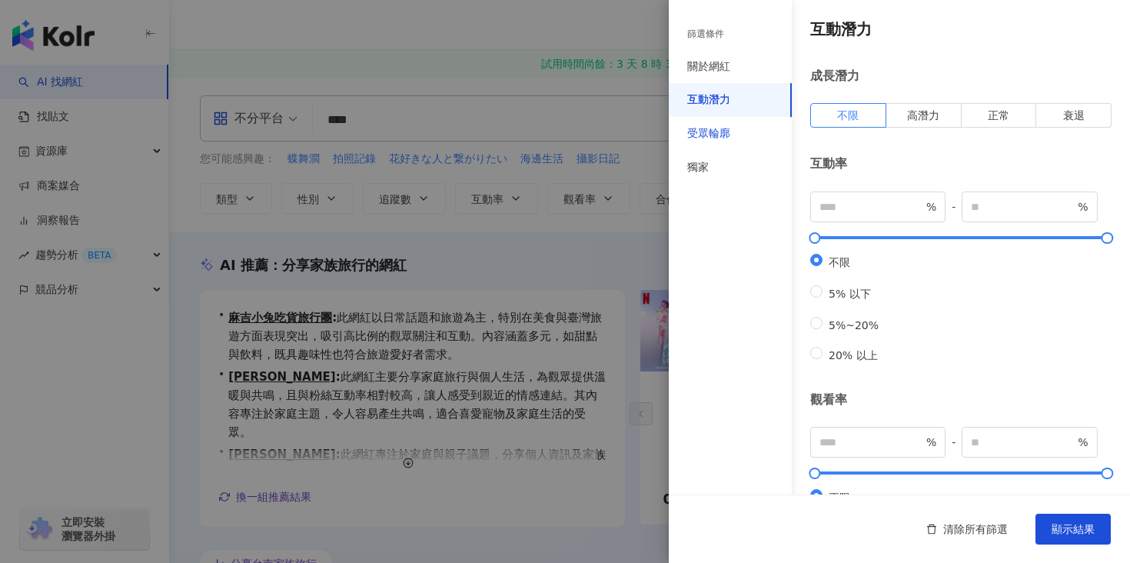
click at [714, 131] on div "受眾輪廓" at bounding box center [708, 133] width 43 height 15
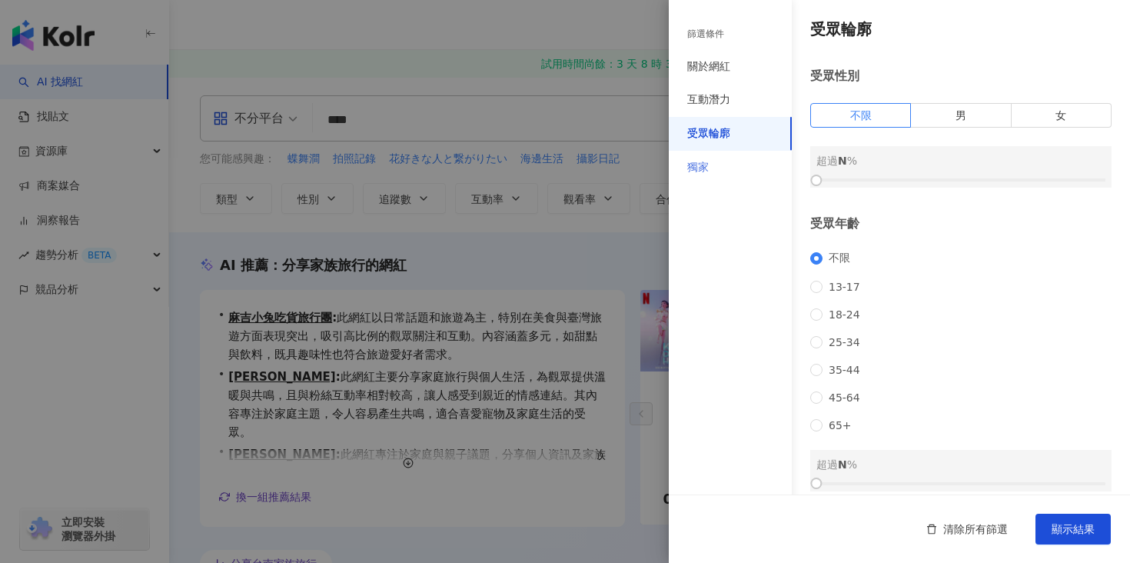
click at [710, 158] on div "獨家" at bounding box center [730, 168] width 123 height 34
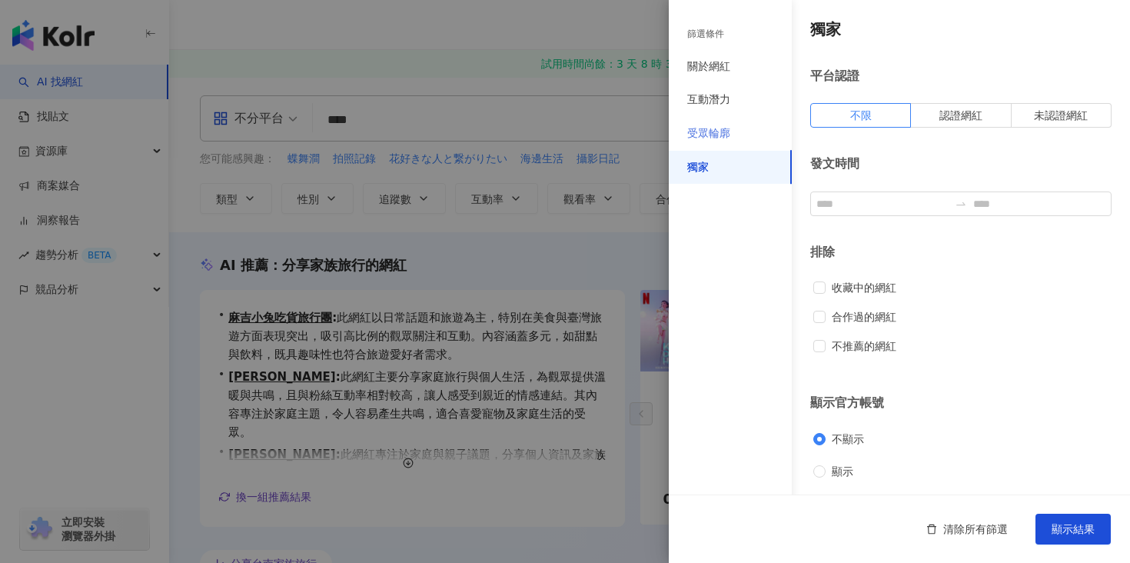
click at [709, 123] on div "受眾輪廓" at bounding box center [730, 134] width 123 height 34
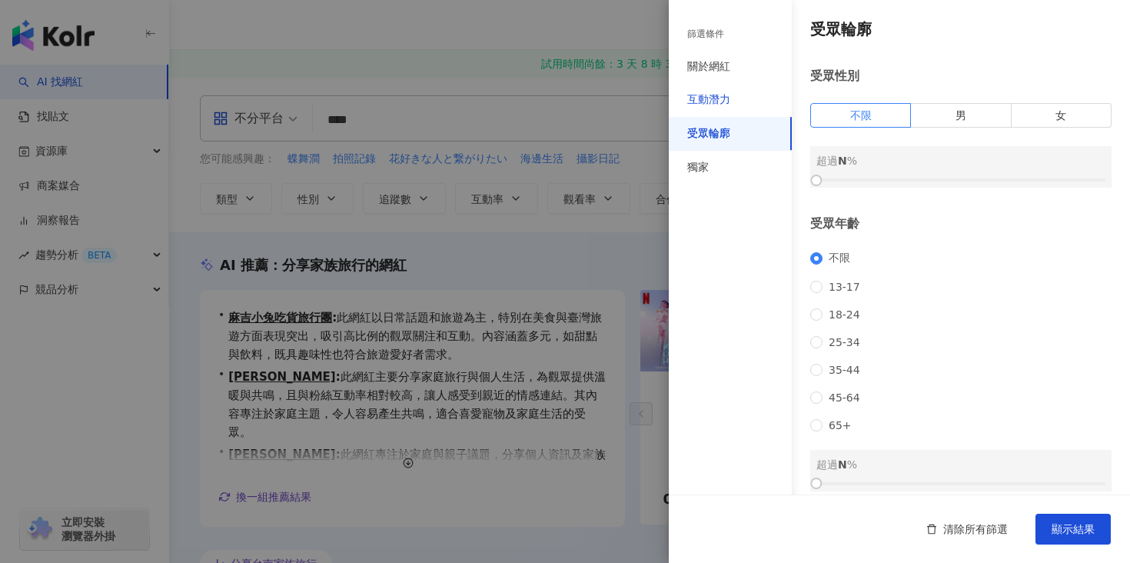
click at [712, 95] on div "互動潛力" at bounding box center [708, 99] width 43 height 15
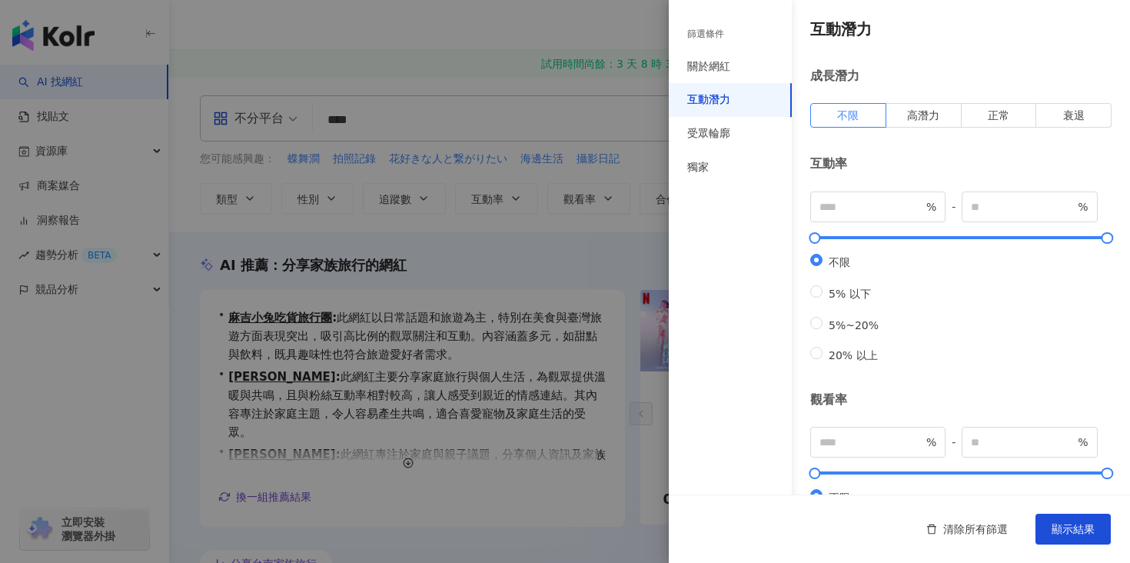
click at [546, 74] on div at bounding box center [565, 281] width 1130 height 563
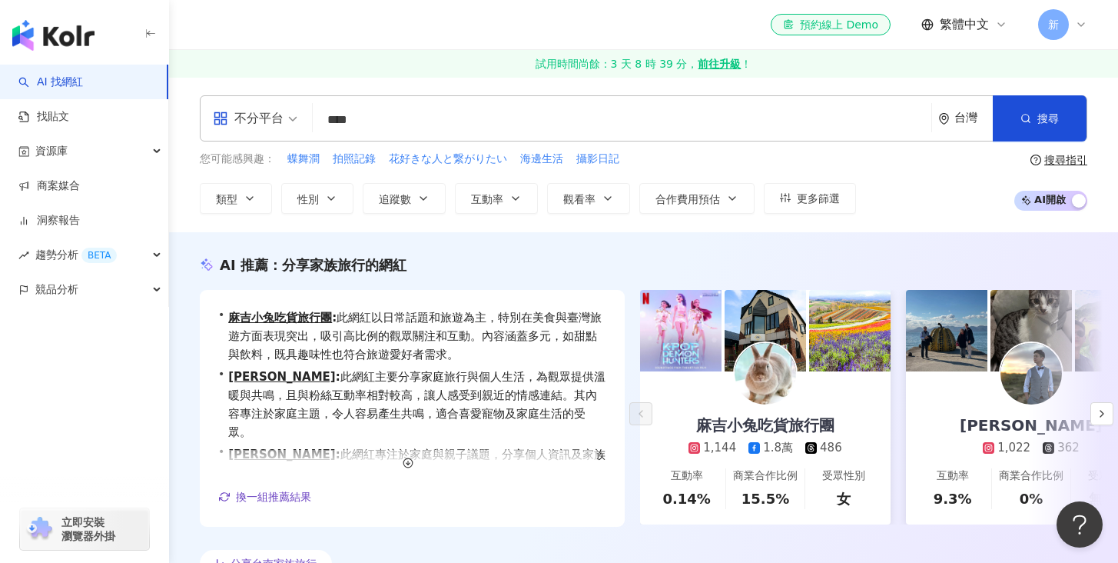
click at [1047, 201] on span "AI 開啟 AI 關閉" at bounding box center [1050, 201] width 73 height 20
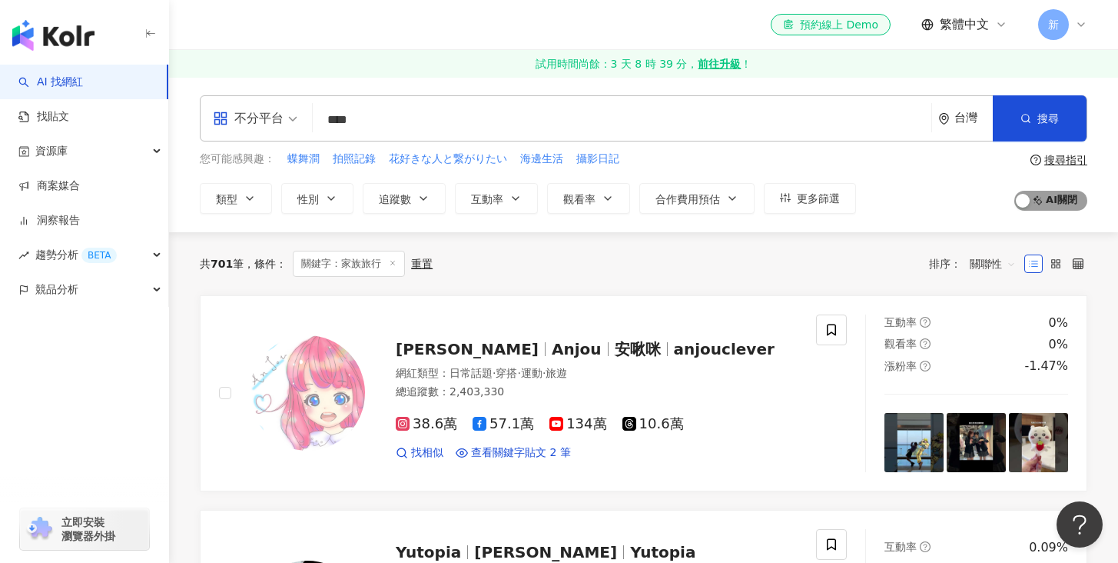
click at [1077, 201] on span "AI 開啟 AI 關閉" at bounding box center [1050, 201] width 73 height 20
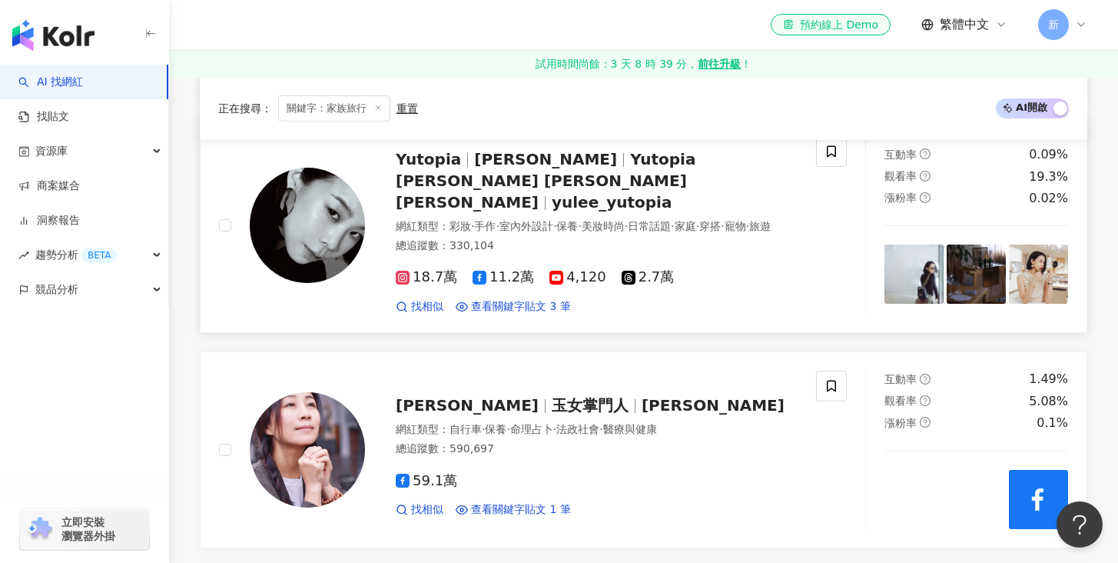
scroll to position [761, 0]
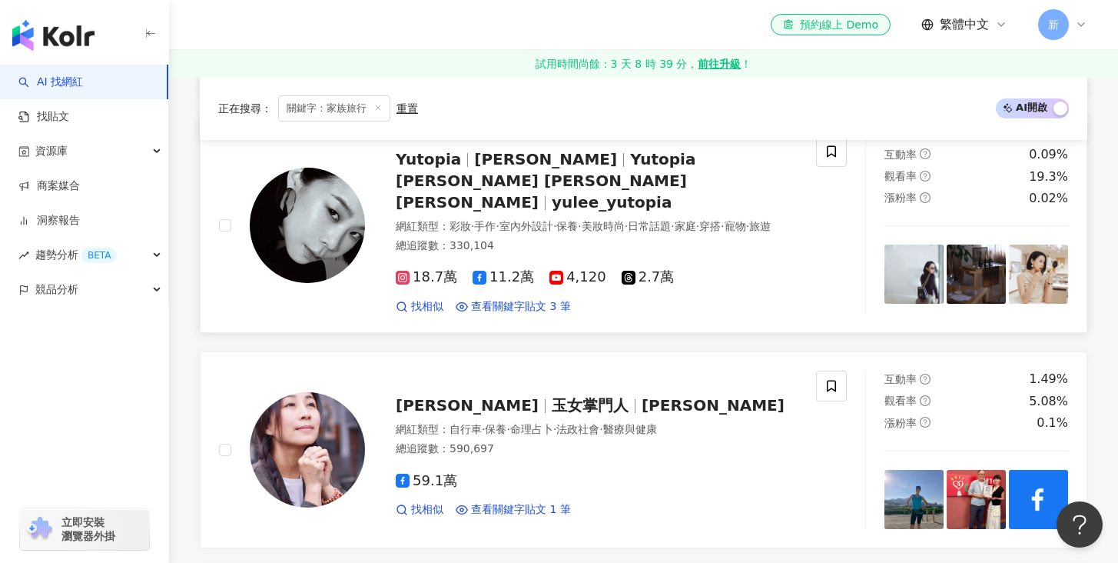
click at [460, 158] on span "Yutopia" at bounding box center [435, 159] width 78 height 18
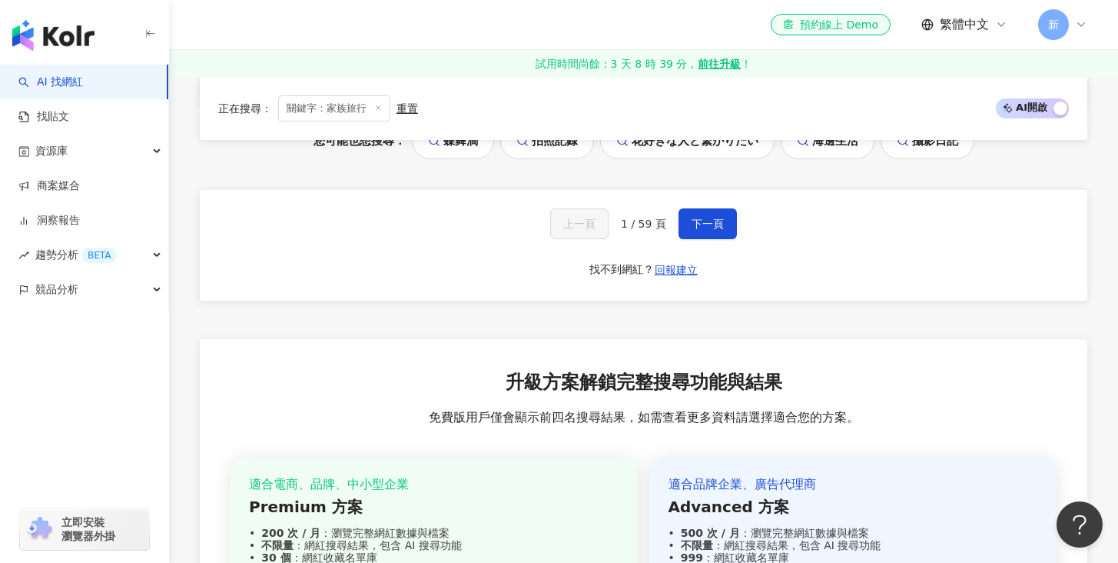
scroll to position [3396, 0]
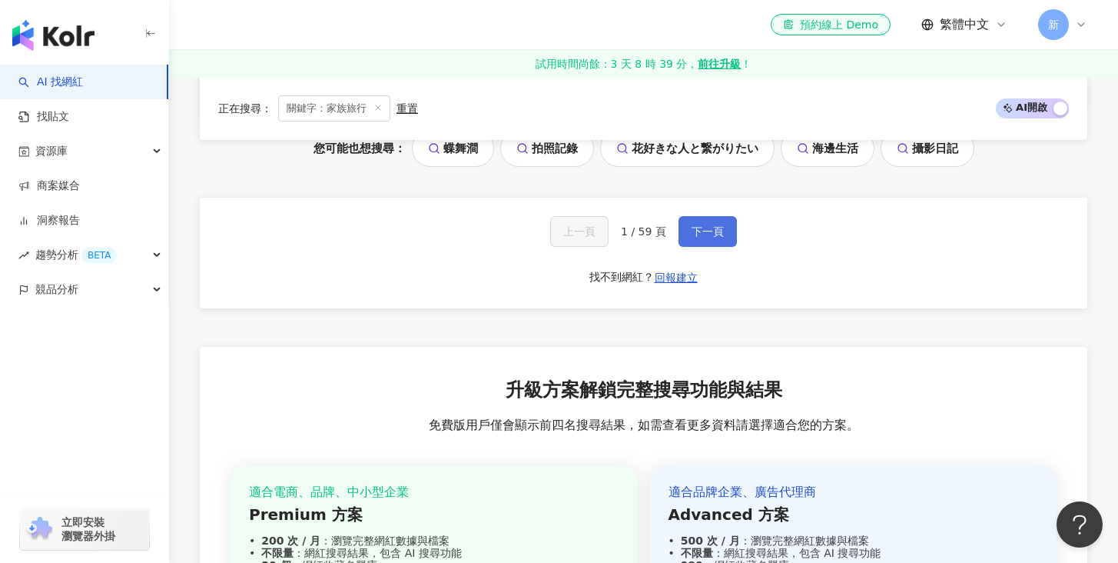
click at [703, 225] on span "下一頁" at bounding box center [708, 231] width 32 height 12
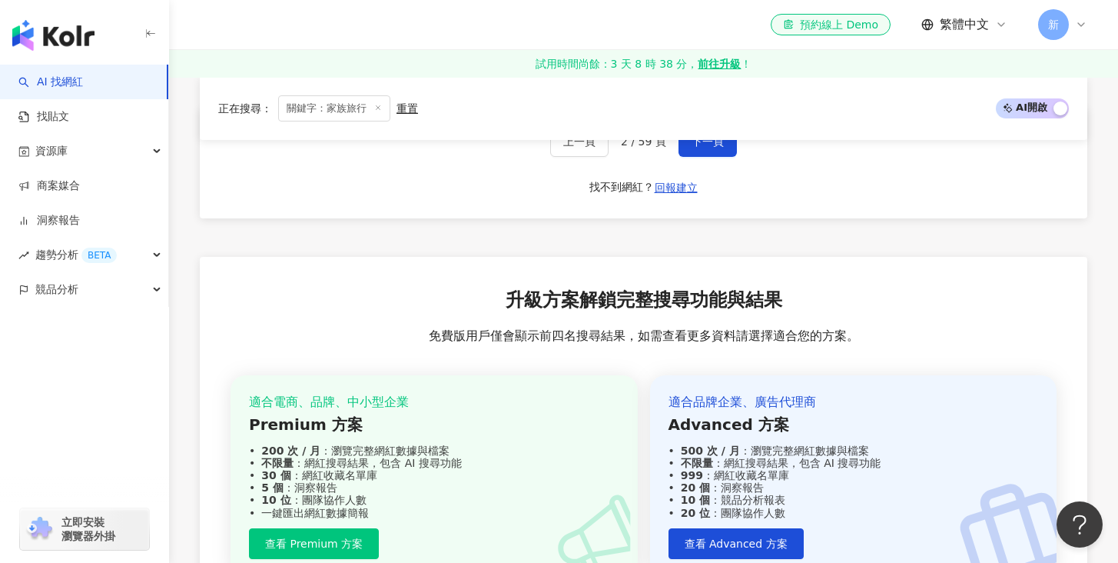
scroll to position [3360, 0]
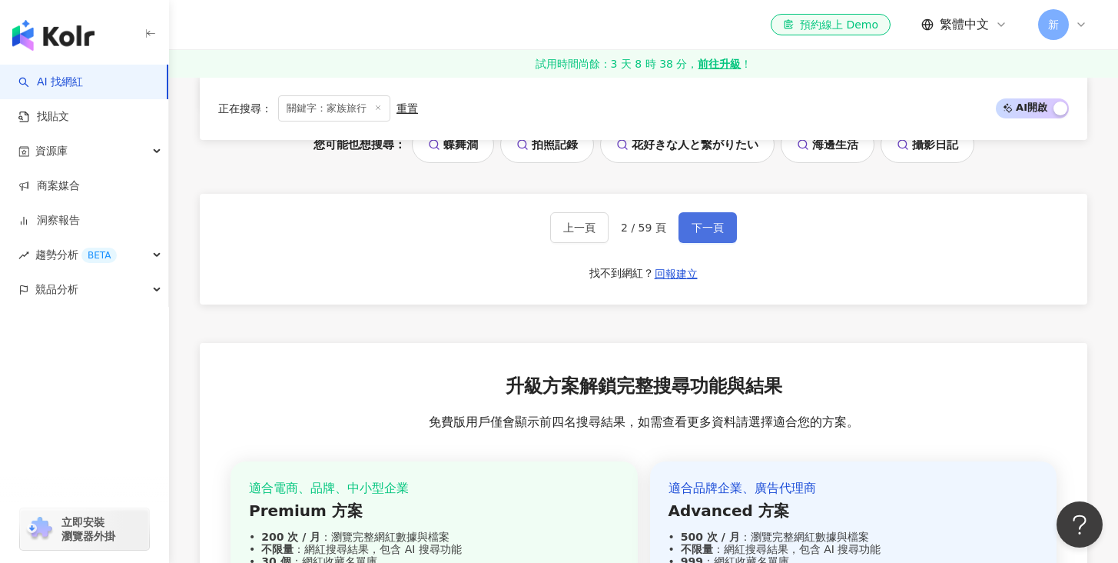
click at [714, 234] on span "下一頁" at bounding box center [708, 227] width 32 height 12
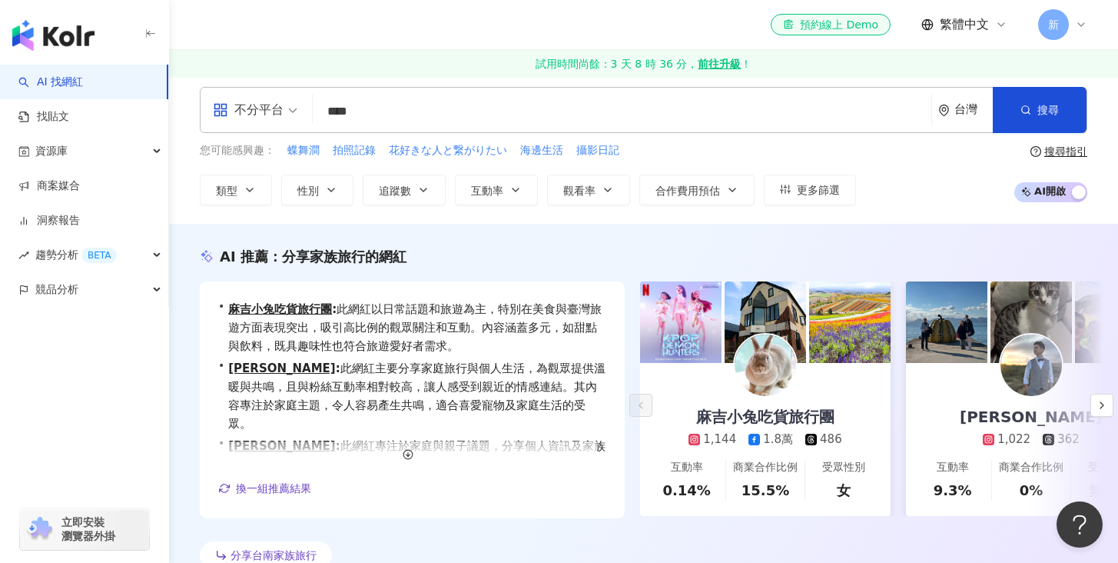
scroll to position [0, 0]
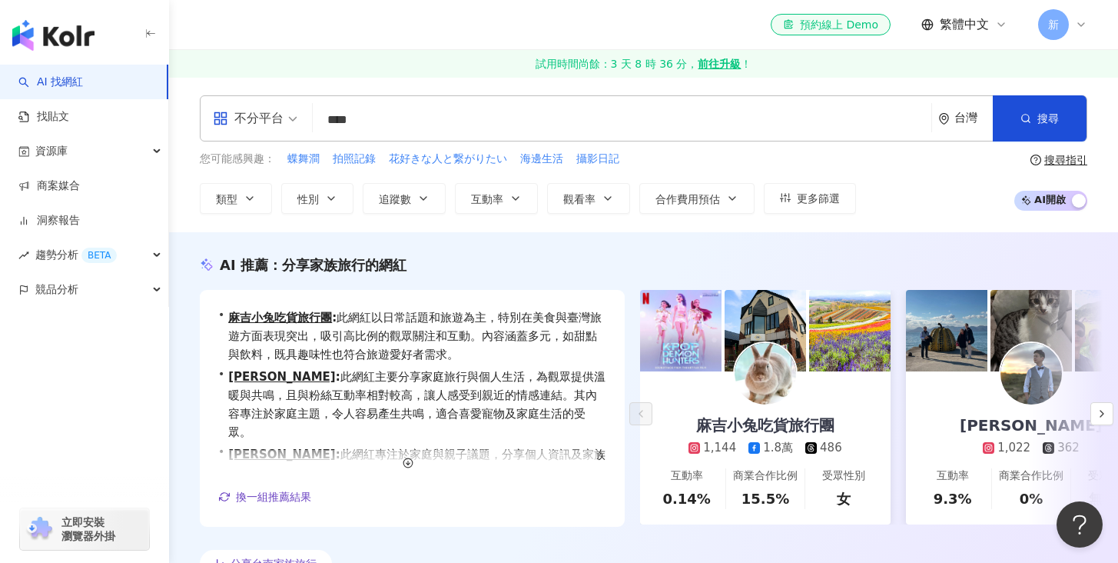
click at [384, 115] on input "****" at bounding box center [622, 119] width 606 height 29
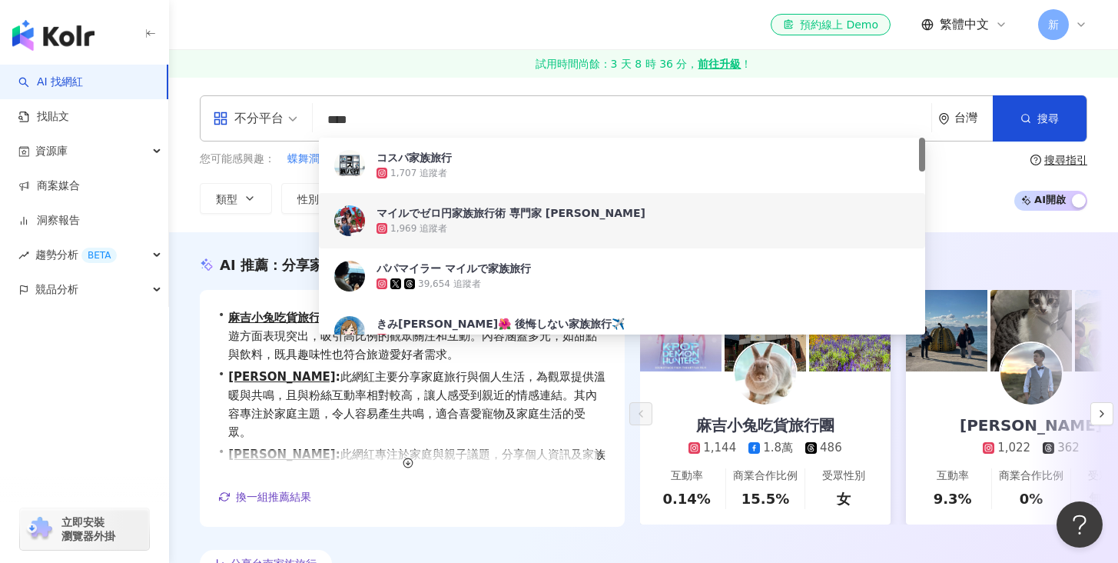
drag, startPoint x: 383, startPoint y: 118, endPoint x: 311, endPoint y: 119, distance: 72.3
click at [311, 119] on div "不分平台 **** 台灣 搜尋 78f0f2e4-cdc1-4fcf-98b8-a95054344af7 f6871932-455e-41cc-8d76-90…" at bounding box center [644, 118] width 888 height 46
paste input "search"
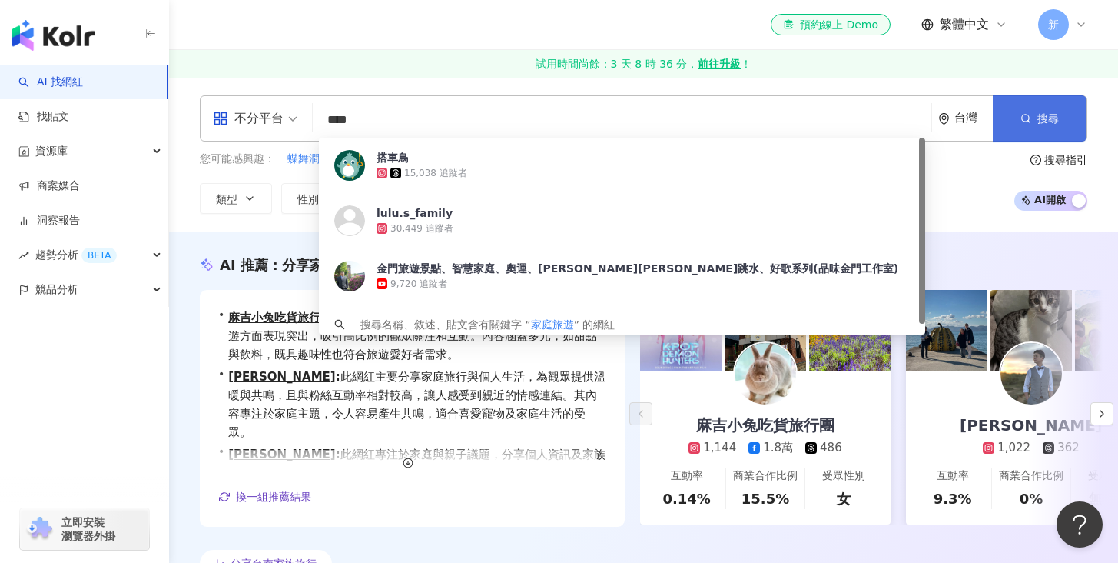
click at [1047, 115] on span "搜尋" at bounding box center [1048, 118] width 22 height 12
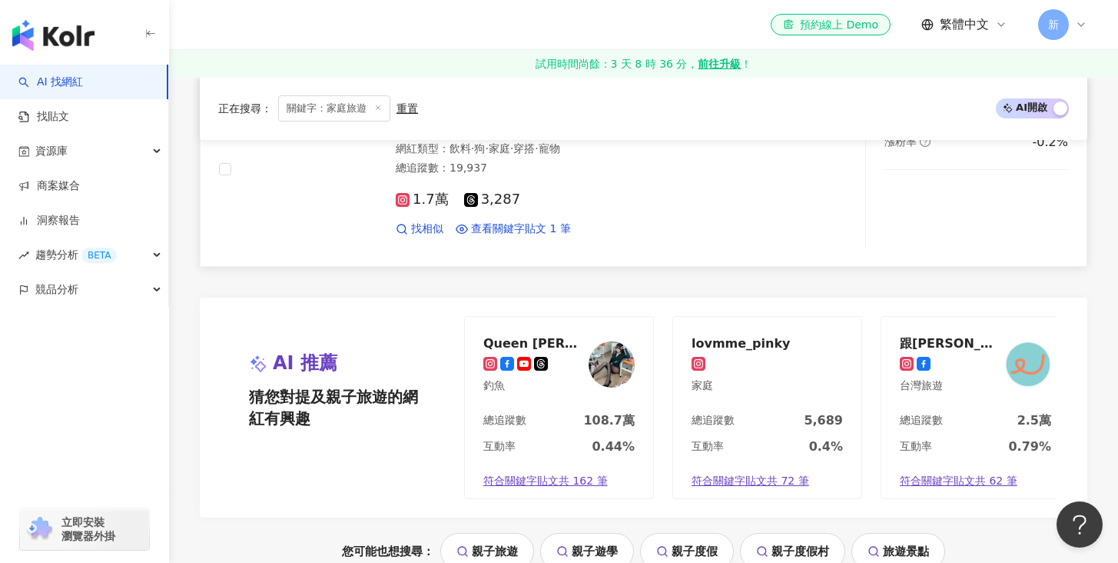
scroll to position [3084, 0]
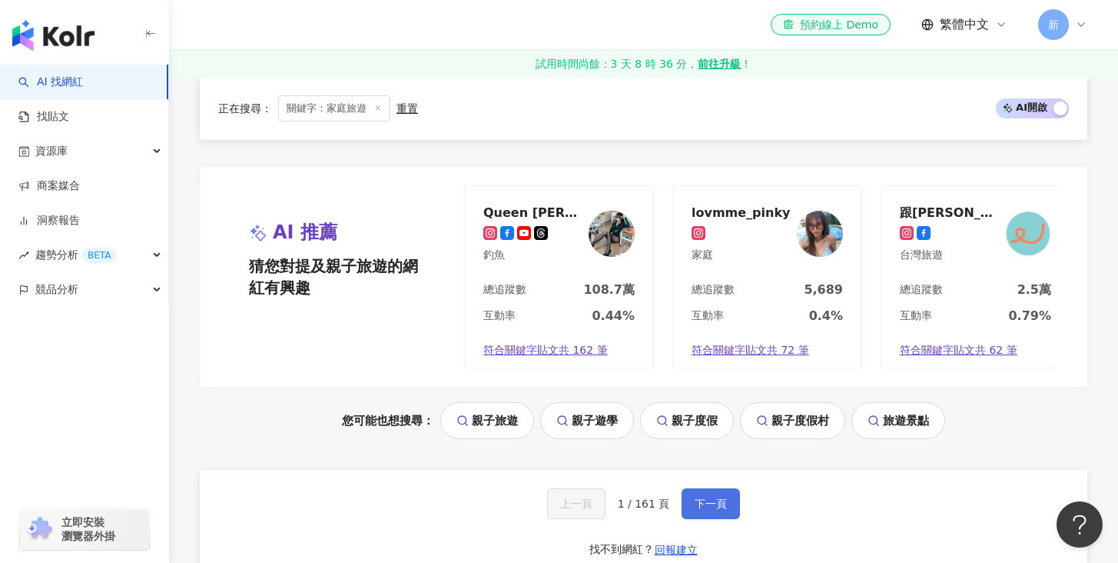
drag, startPoint x: 715, startPoint y: 513, endPoint x: 722, endPoint y: 507, distance: 9.4
click at [715, 510] on span "下一頁" at bounding box center [711, 503] width 32 height 12
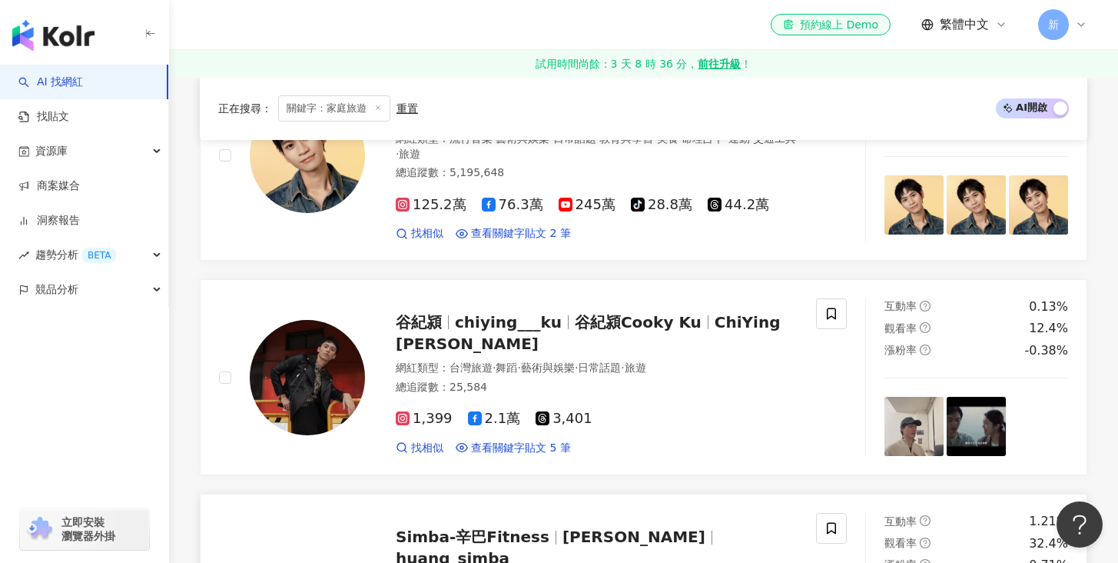
scroll to position [1245, 0]
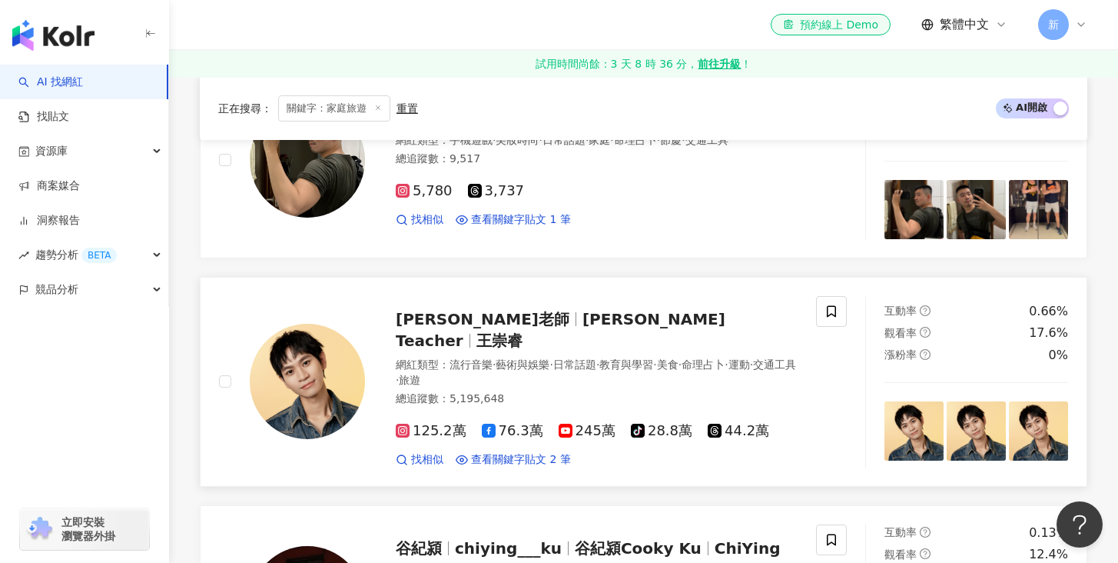
click at [513, 327] on span "Andy Teacher" at bounding box center [561, 330] width 330 height 40
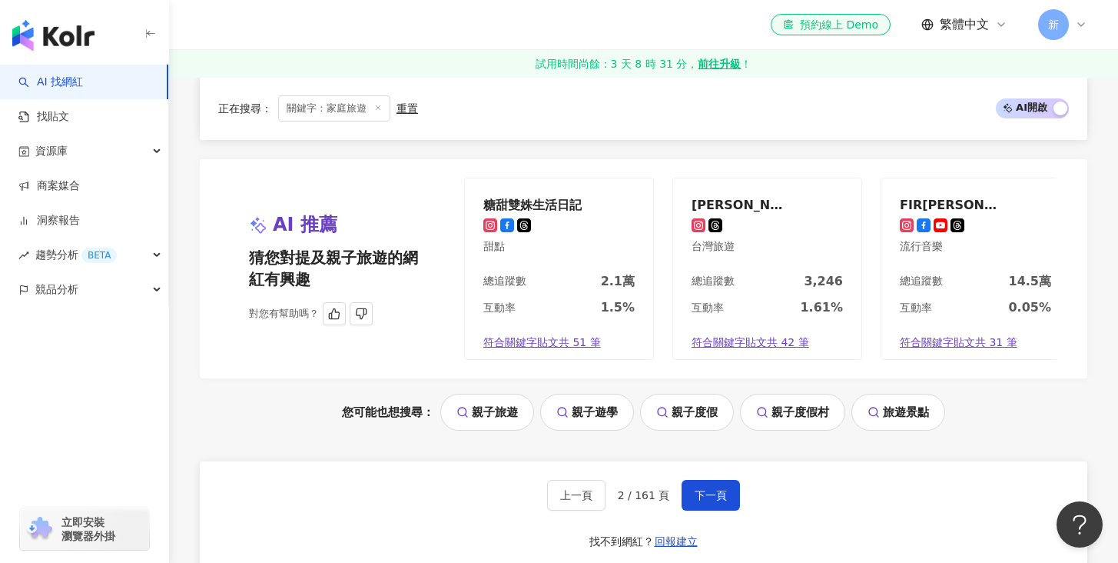
scroll to position [3155, 0]
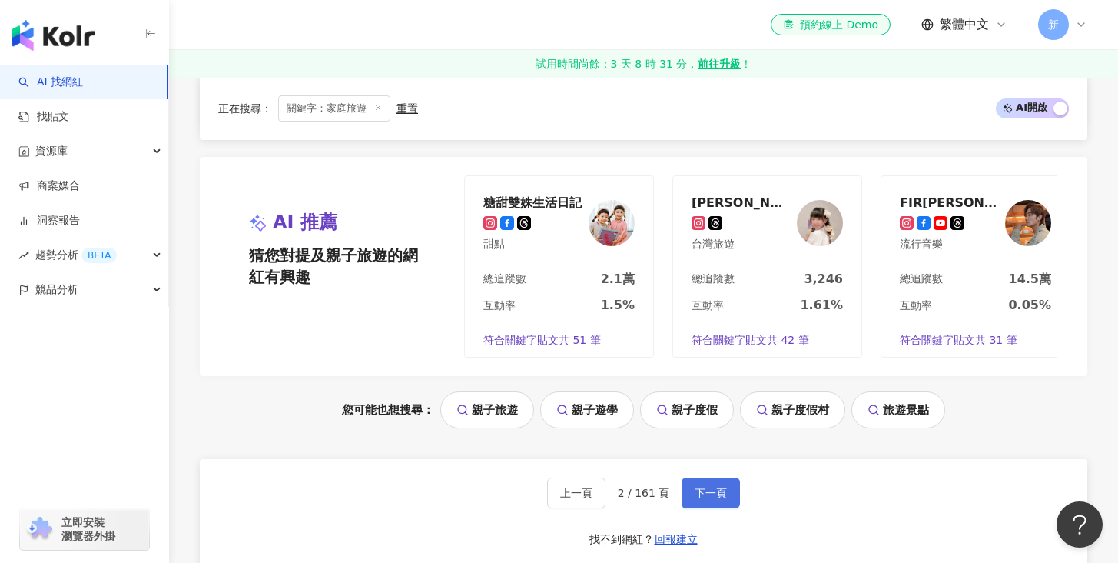
click at [709, 495] on span "下一頁" at bounding box center [711, 492] width 32 height 12
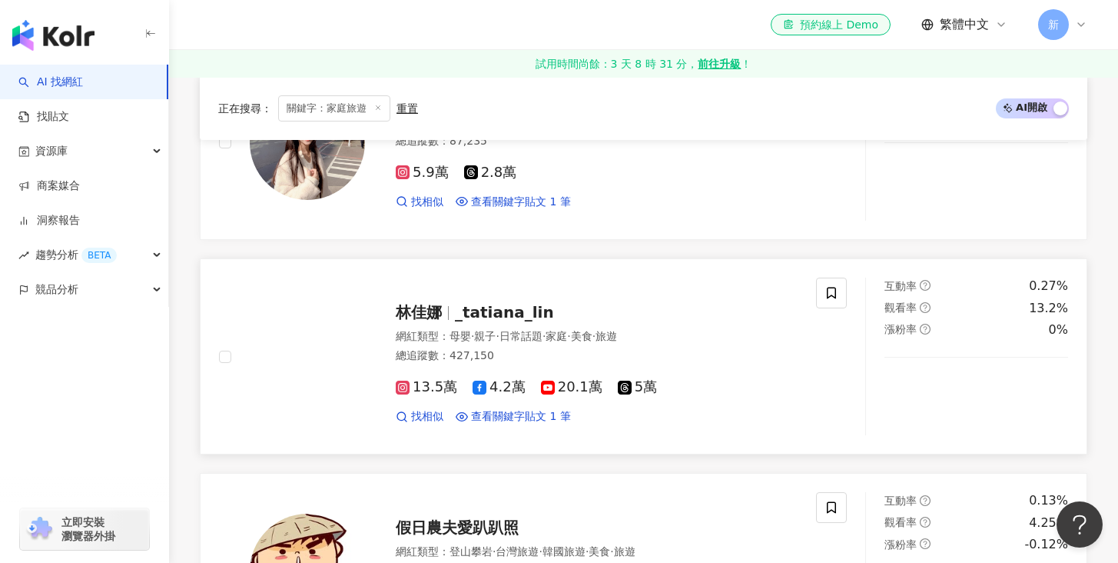
scroll to position [618, 0]
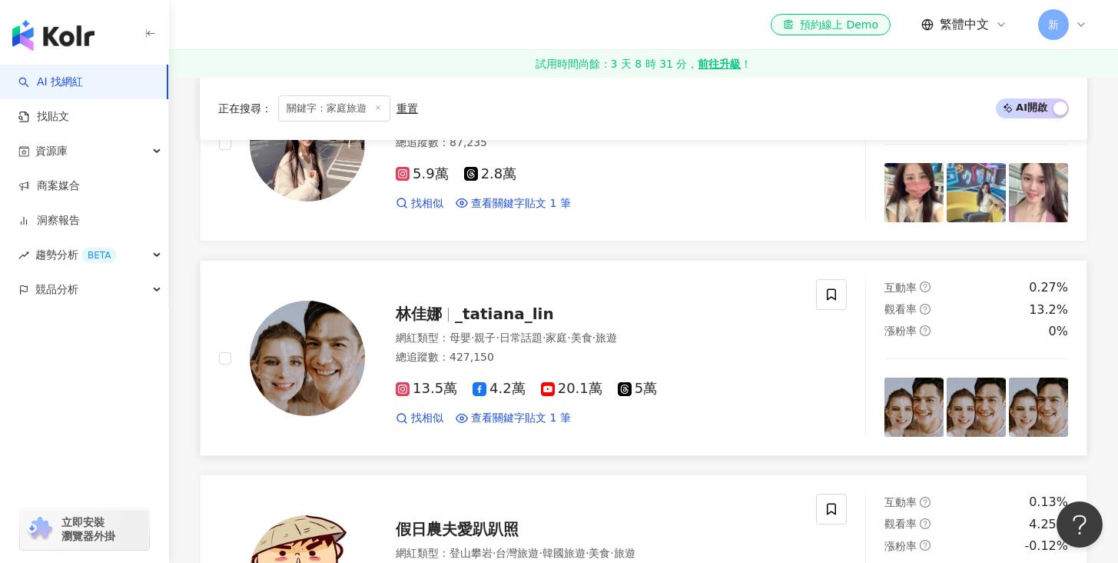
click at [432, 312] on span "林佳娜" at bounding box center [419, 313] width 46 height 18
click at [571, 391] on span "20.1萬" at bounding box center [571, 388] width 61 height 16
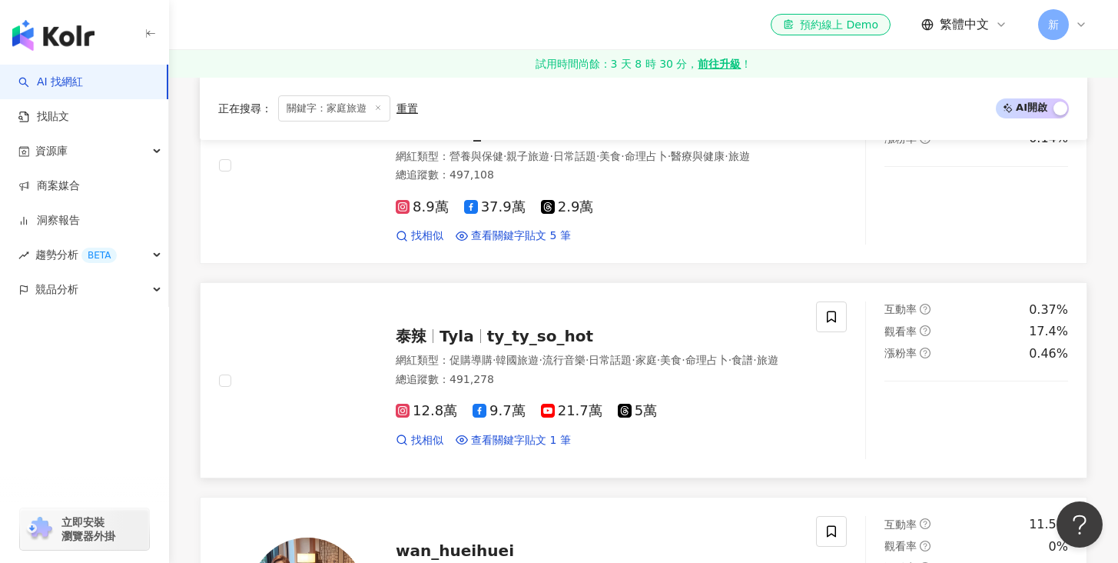
scroll to position [1971, 0]
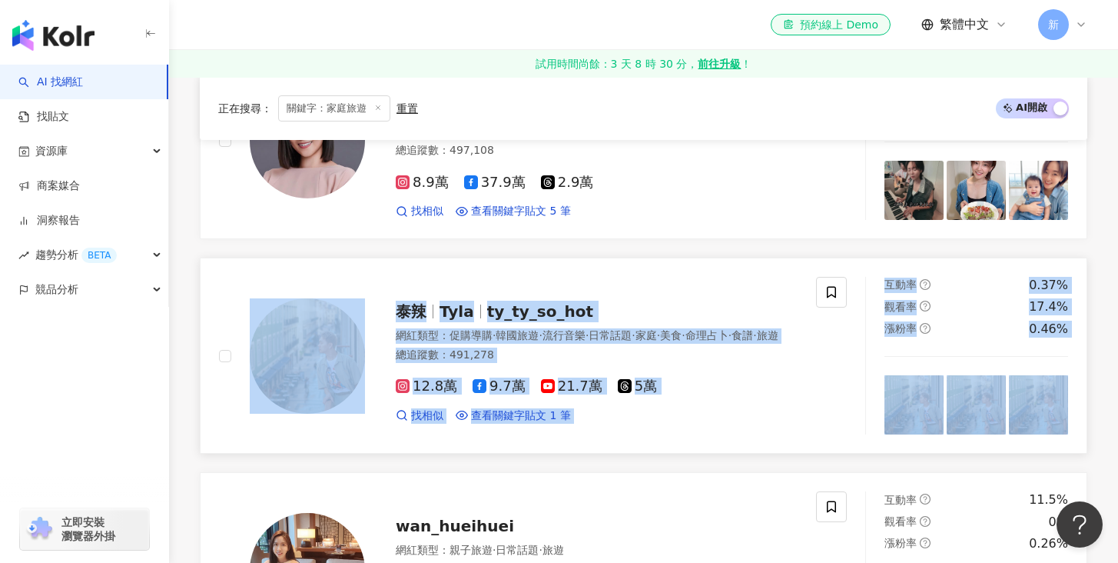
click at [212, 337] on div "泰辣 Tyla ty_ty_so_hot 網紅類型 ： 促購導購 · 韓國旅遊 · 流行音樂 · 日常話題 · 家庭 · 美食 · 命理占卜 · 食譜 · 旅…" at bounding box center [533, 356] width 665 height 158
click at [715, 408] on div "找相似 查看關鍵字貼文 1 筆" at bounding box center [597, 415] width 402 height 15
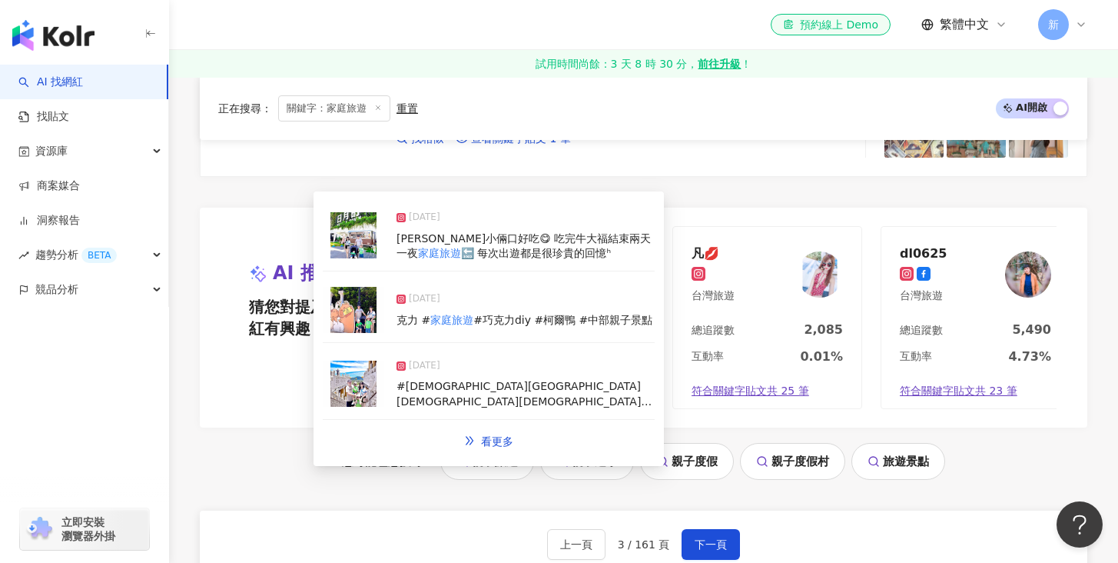
scroll to position [3157, 0]
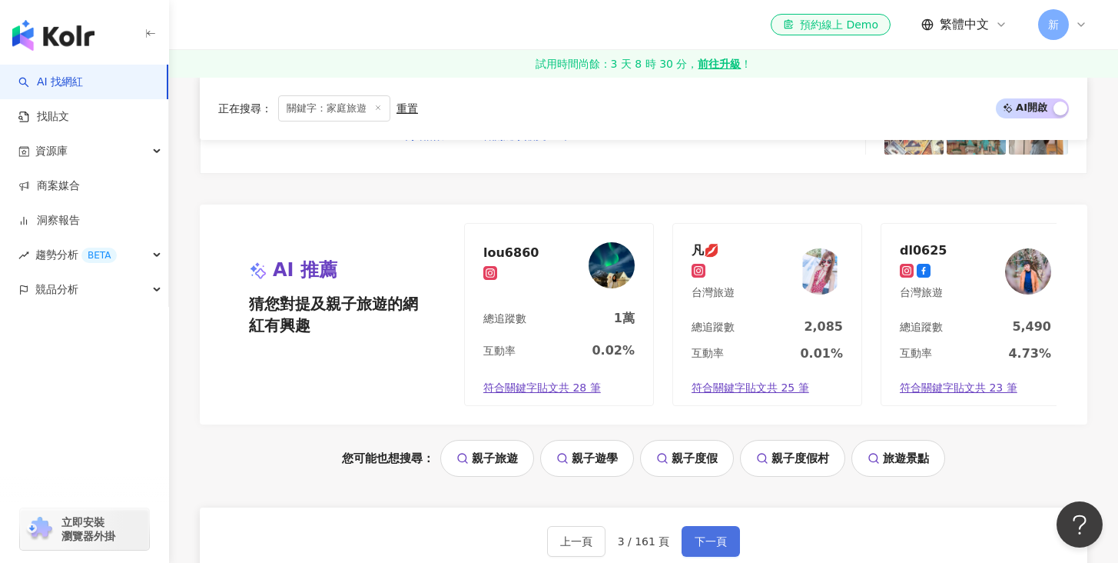
click at [704, 535] on span "下一頁" at bounding box center [711, 541] width 32 height 12
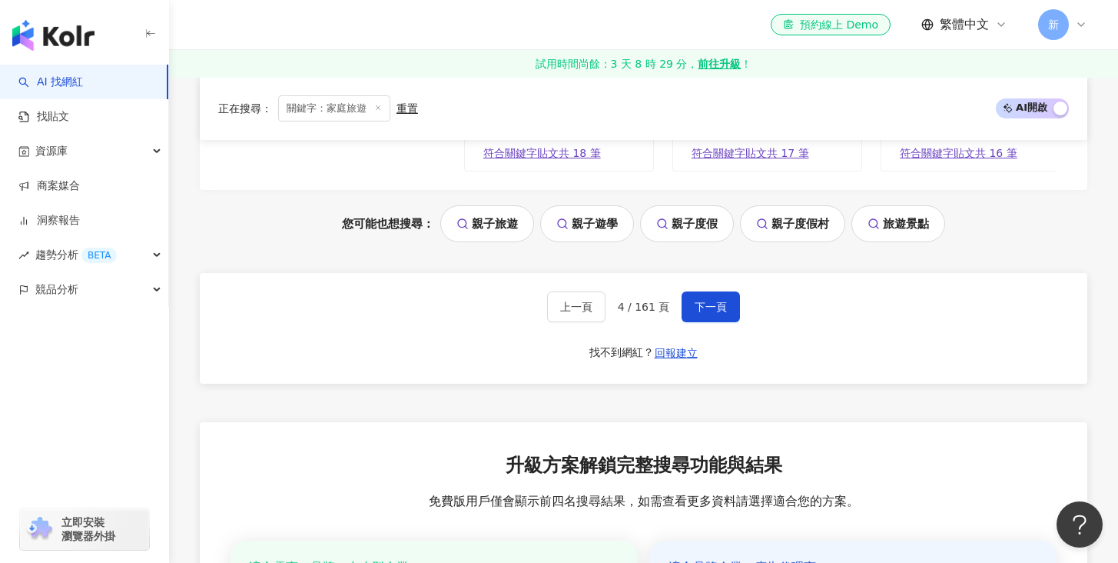
scroll to position [3284, 0]
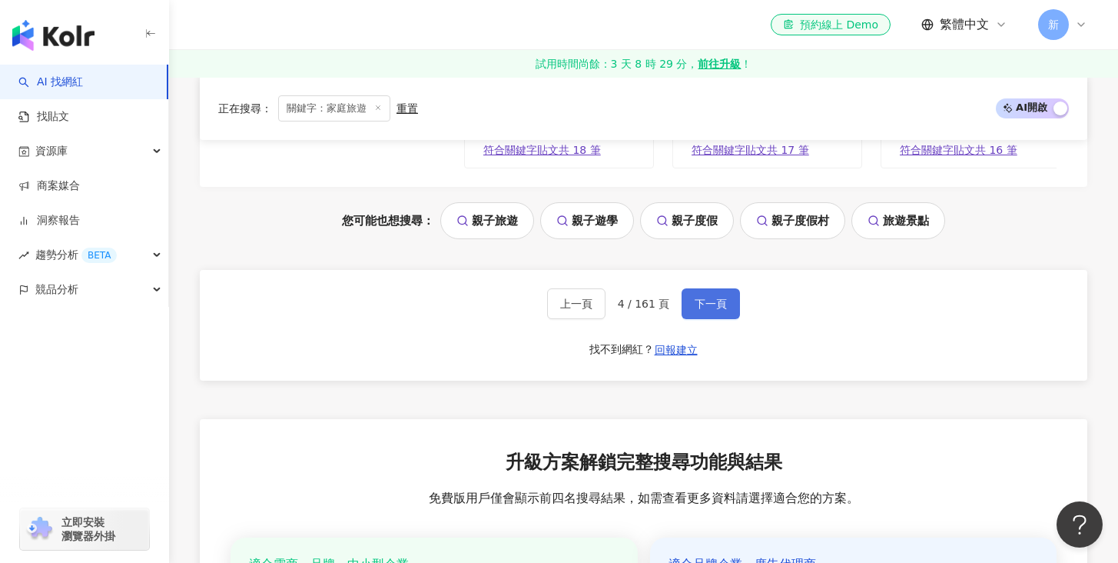
click at [702, 319] on button "下一頁" at bounding box center [711, 303] width 58 height 31
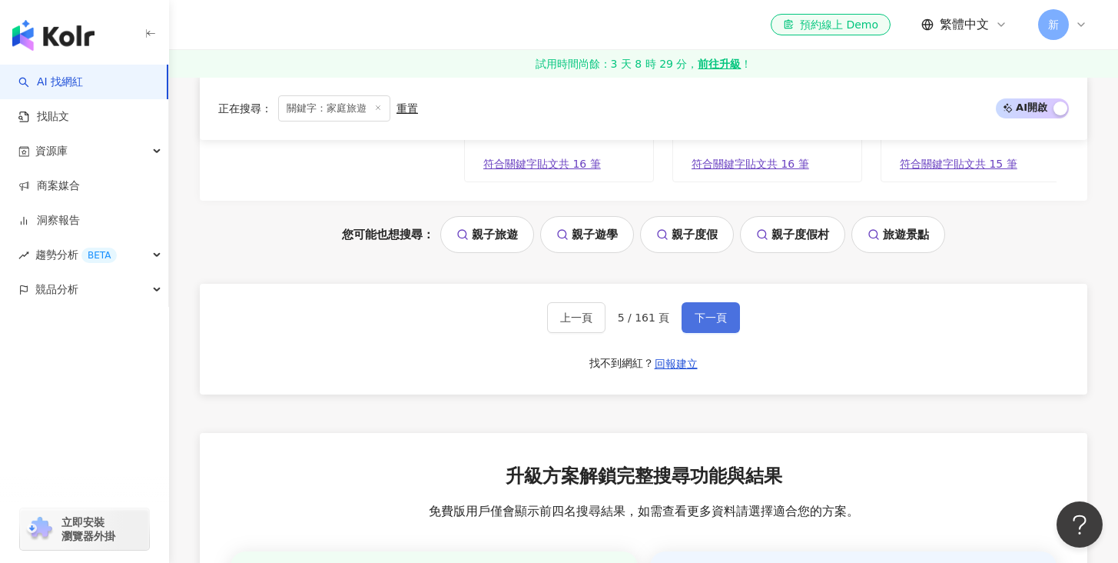
click at [710, 320] on button "下一頁" at bounding box center [711, 317] width 58 height 31
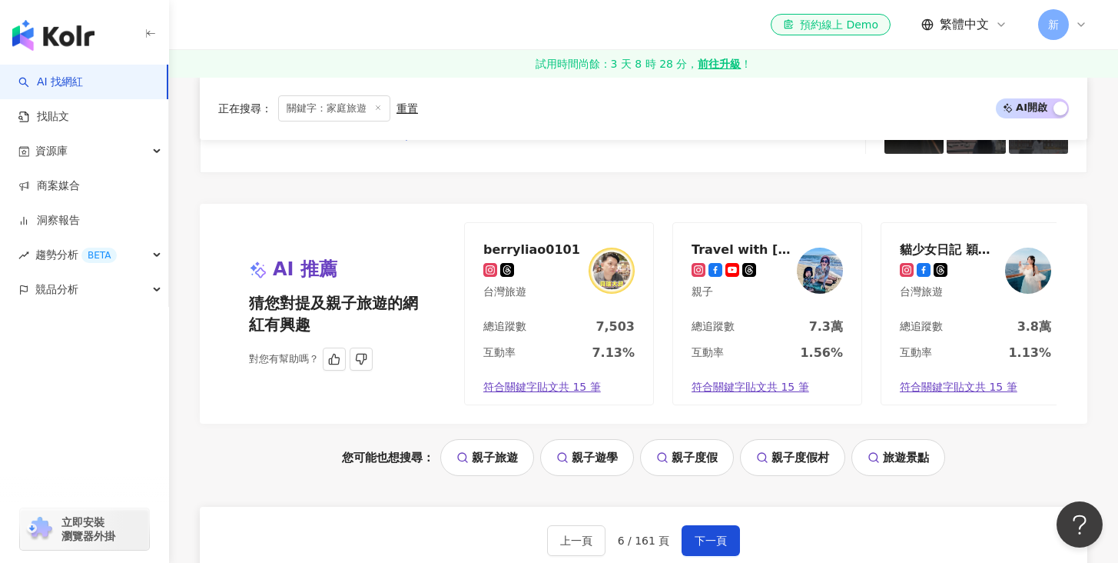
scroll to position [3065, 0]
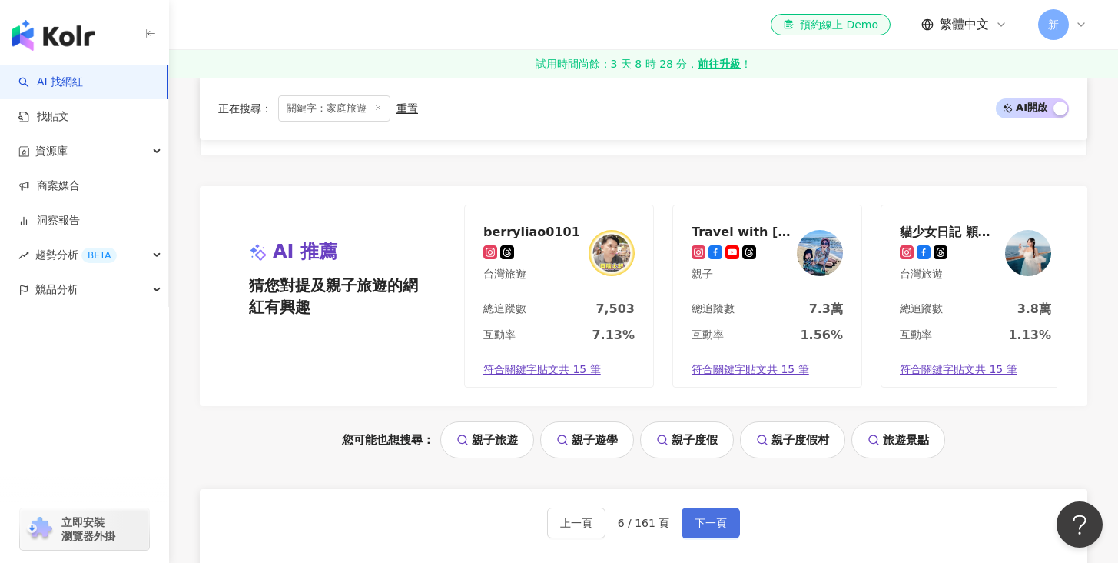
click at [712, 529] on span "下一頁" at bounding box center [711, 522] width 32 height 12
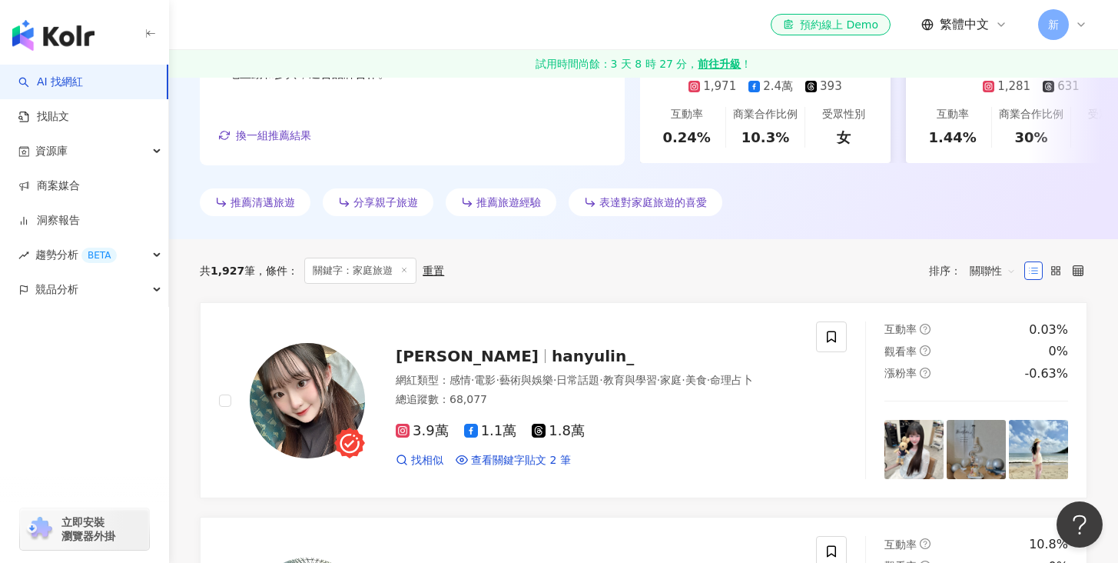
scroll to position [0, 0]
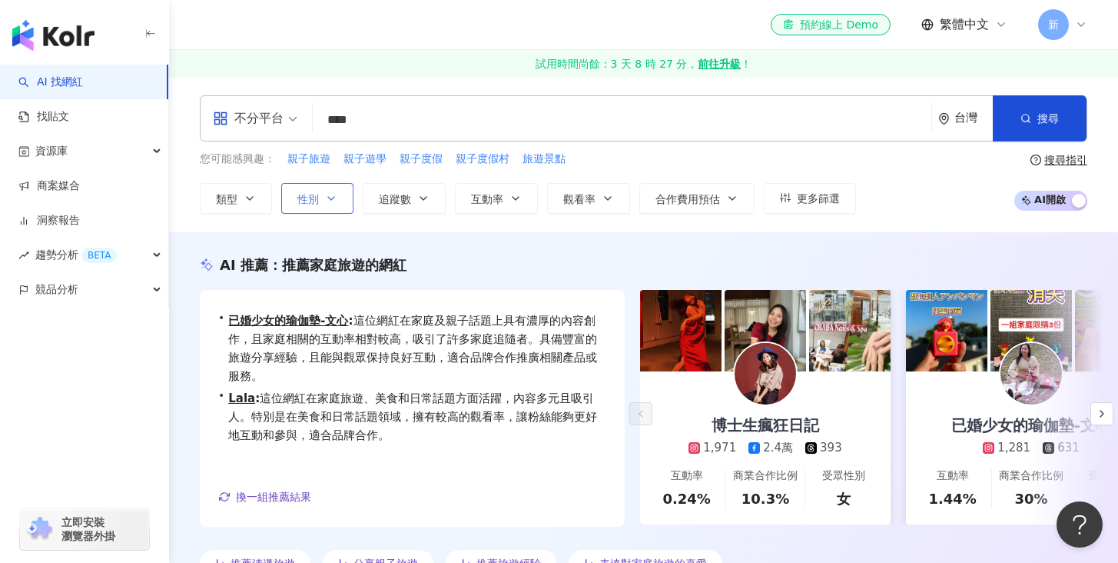
click at [313, 195] on span "性別" at bounding box center [308, 199] width 22 height 12
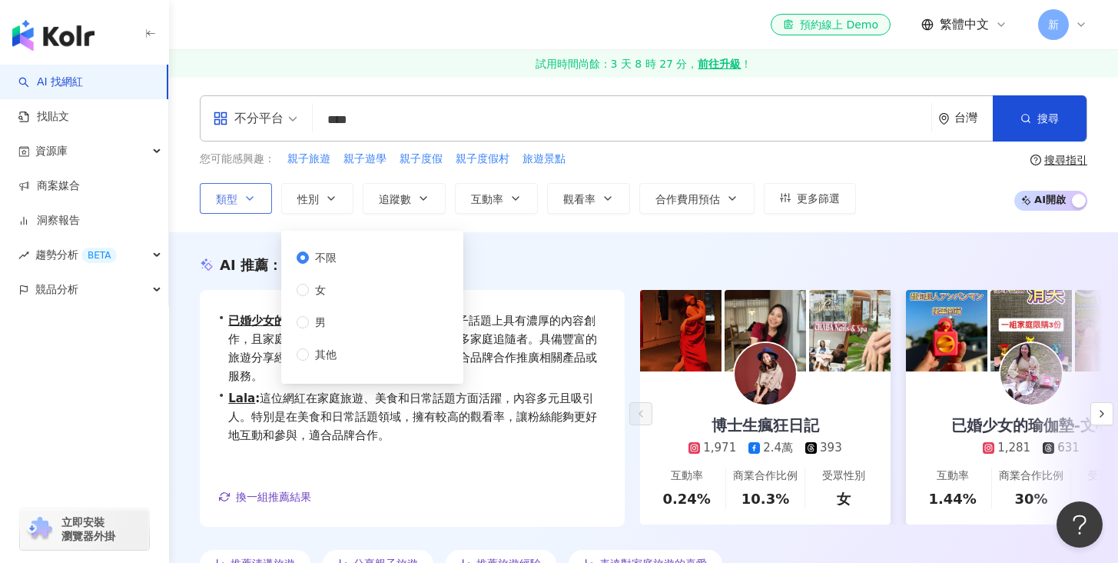
click at [232, 201] on span "類型" at bounding box center [227, 199] width 22 height 12
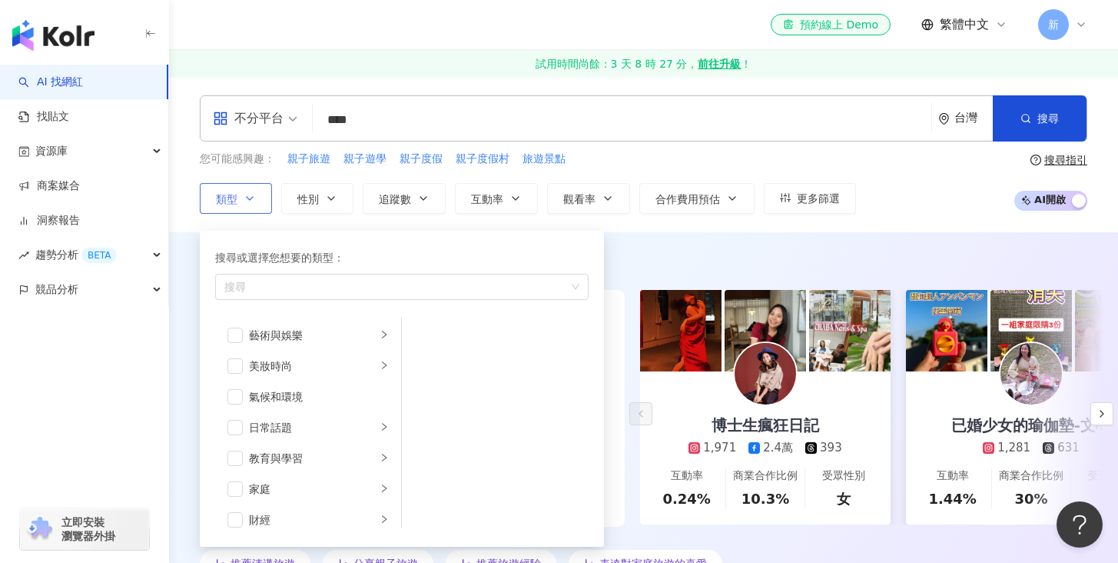
click at [232, 201] on span "類型" at bounding box center [227, 199] width 22 height 12
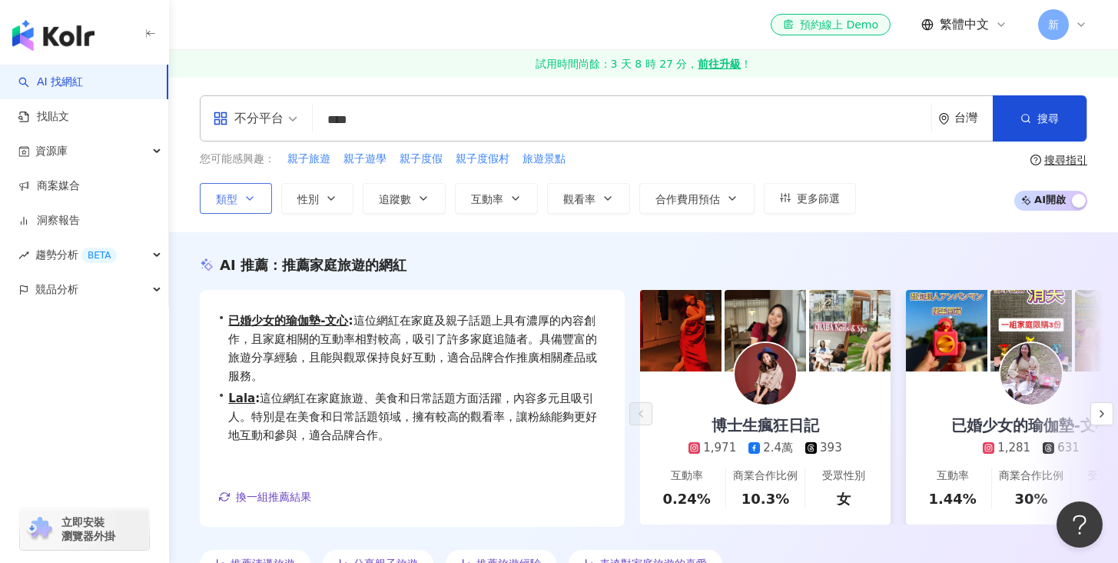
click at [232, 201] on span "類型" at bounding box center [227, 199] width 22 height 12
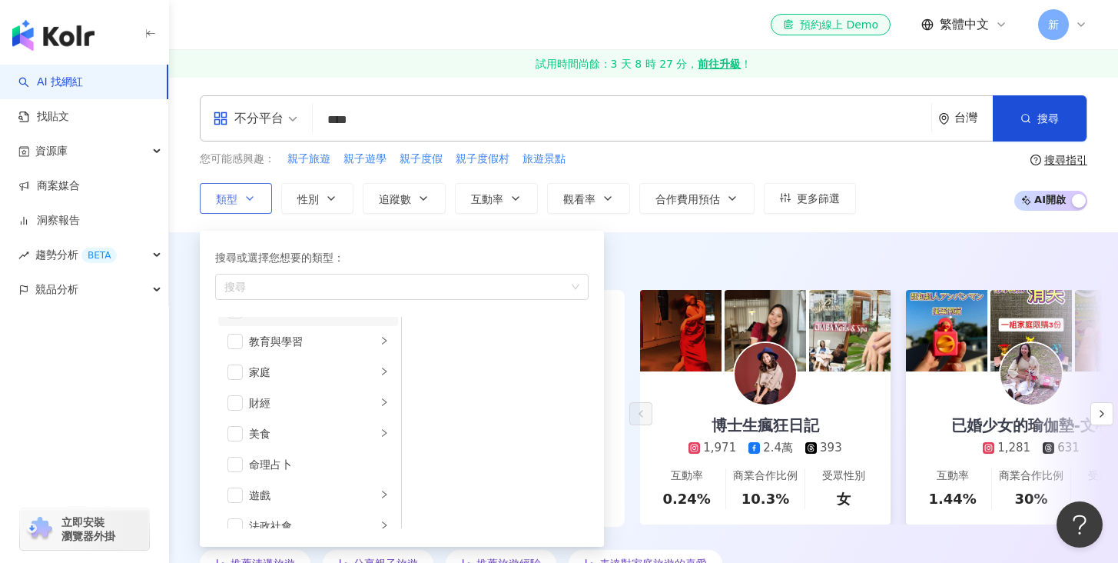
scroll to position [121, 0]
click at [298, 371] on div "家庭" at bounding box center [313, 368] width 128 height 17
click at [440, 364] on div "親子" at bounding box center [506, 365] width 141 height 17
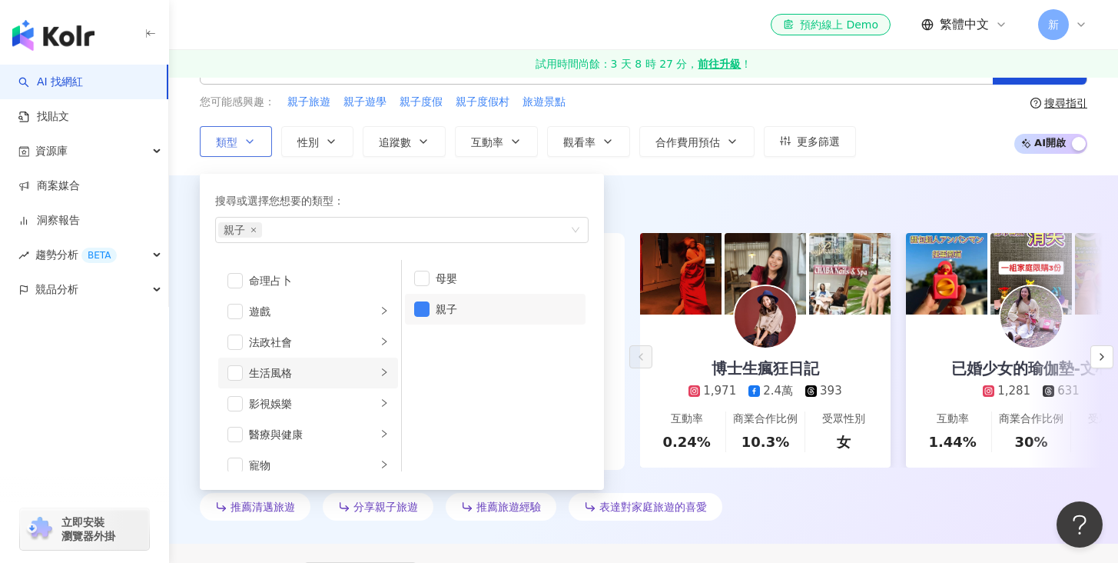
scroll to position [244, 0]
click at [334, 373] on div "生活風格" at bounding box center [313, 372] width 128 height 17
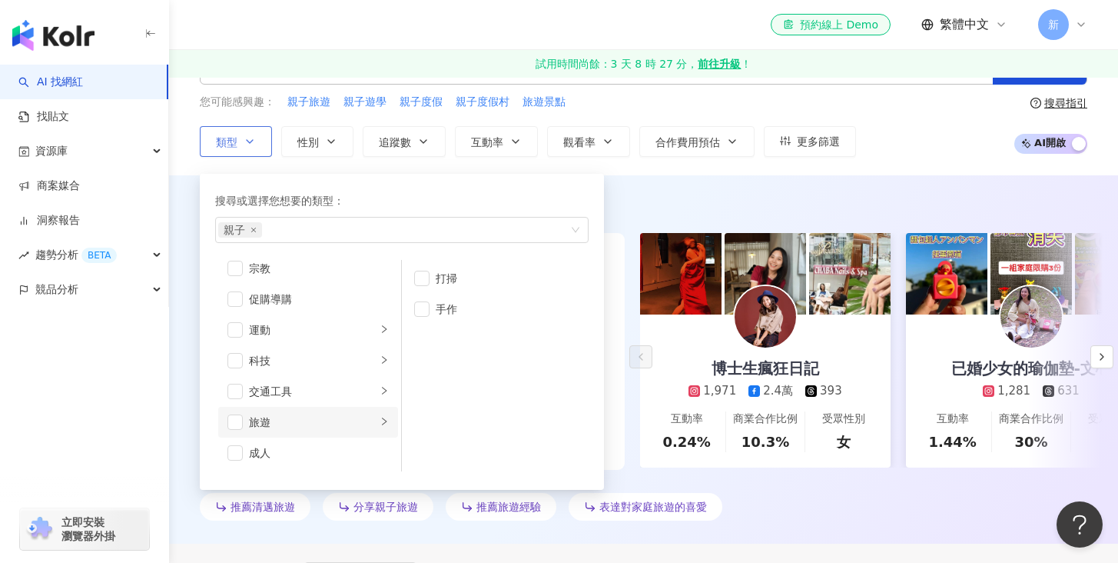
click at [328, 417] on div "旅遊" at bounding box center [313, 421] width 128 height 17
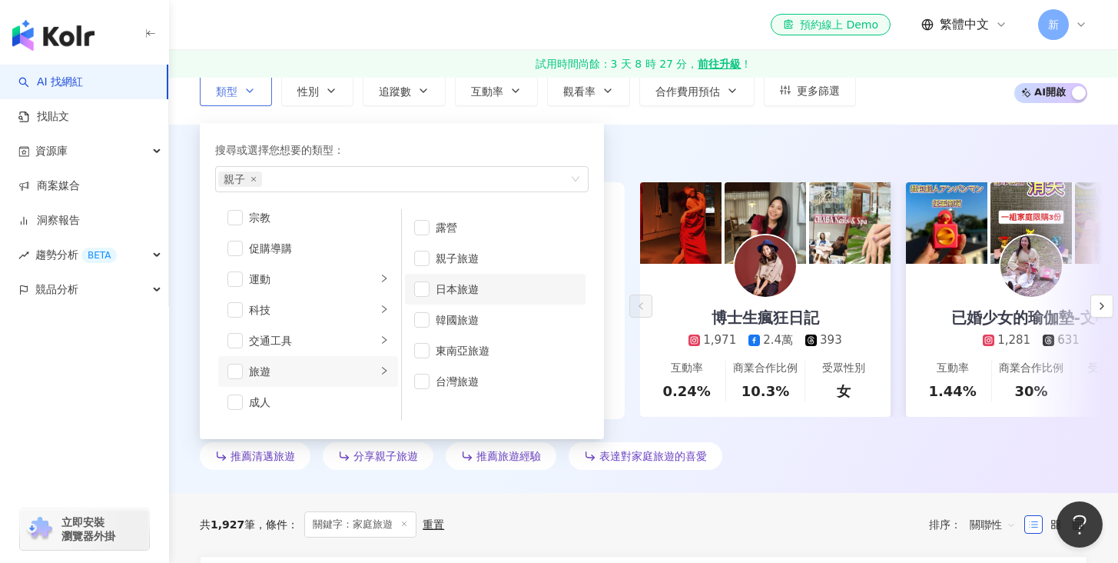
scroll to position [0, 0]
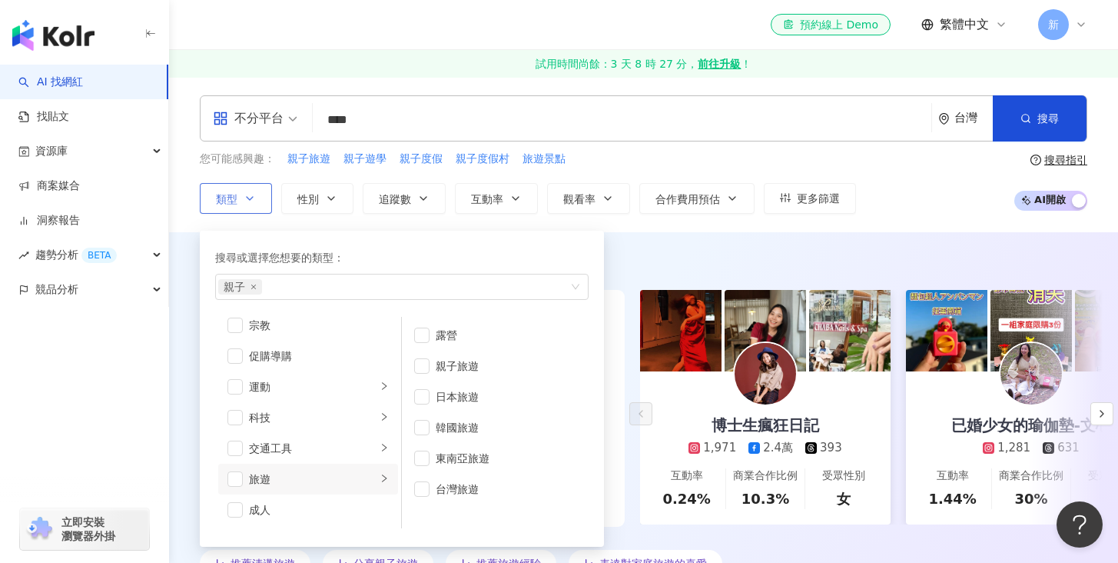
click at [495, 253] on div "搜尋或選擇您想要的類型：" at bounding box center [401, 257] width 373 height 17
click at [1011, 124] on button "搜尋" at bounding box center [1040, 118] width 94 height 46
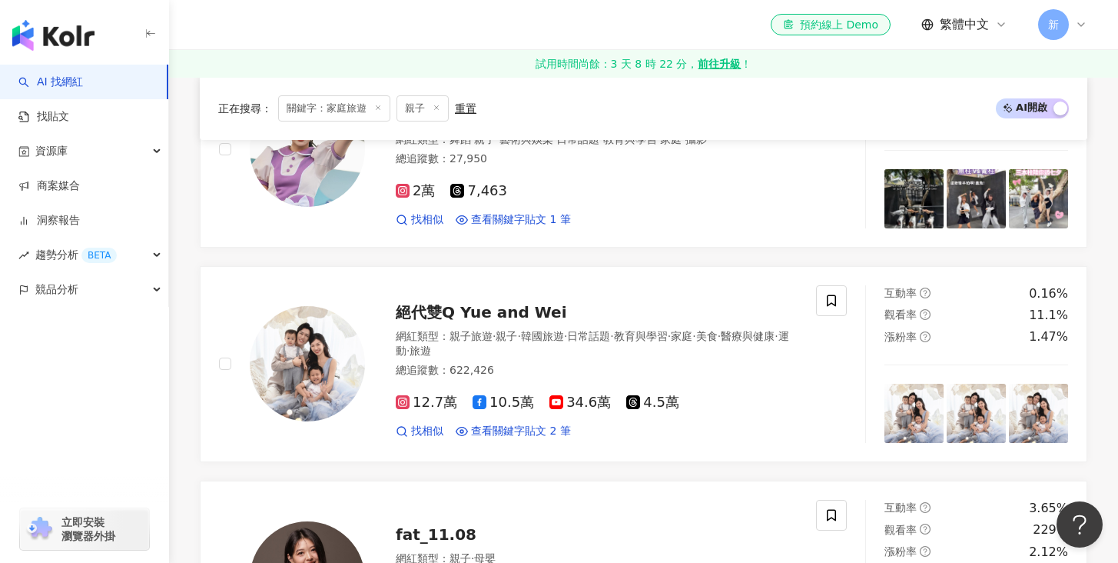
scroll to position [1386, 0]
click at [494, 313] on span "絕代雙Q Yue and Wei" at bounding box center [481, 311] width 171 height 18
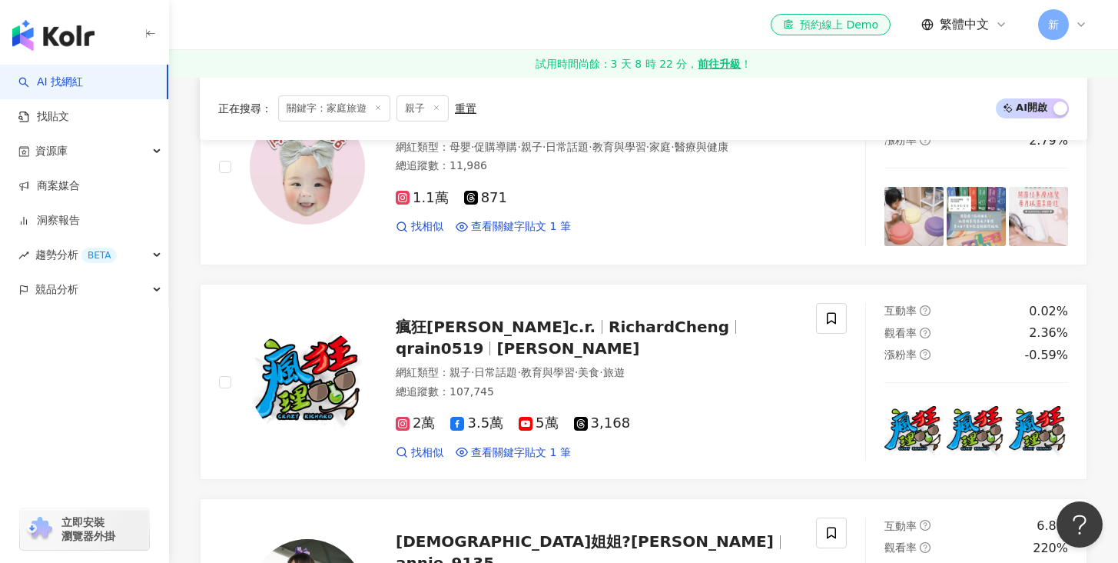
scroll to position [0, 0]
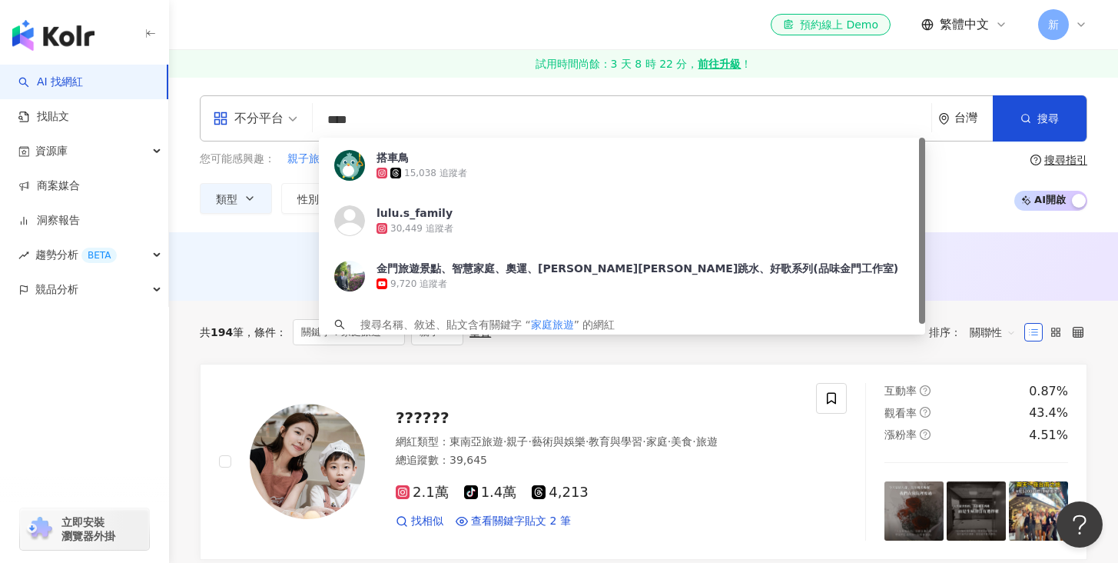
drag, startPoint x: 389, startPoint y: 116, endPoint x: 310, endPoint y: 113, distance: 78.4
click at [310, 113] on div "不分平台 **** 台灣 搜尋 e7312041-2a03-4c72-bbc8-6c9a21780159 搭車鳥 15,038 追蹤者 lulu.s_fami…" at bounding box center [644, 118] width 888 height 46
paste input "***"
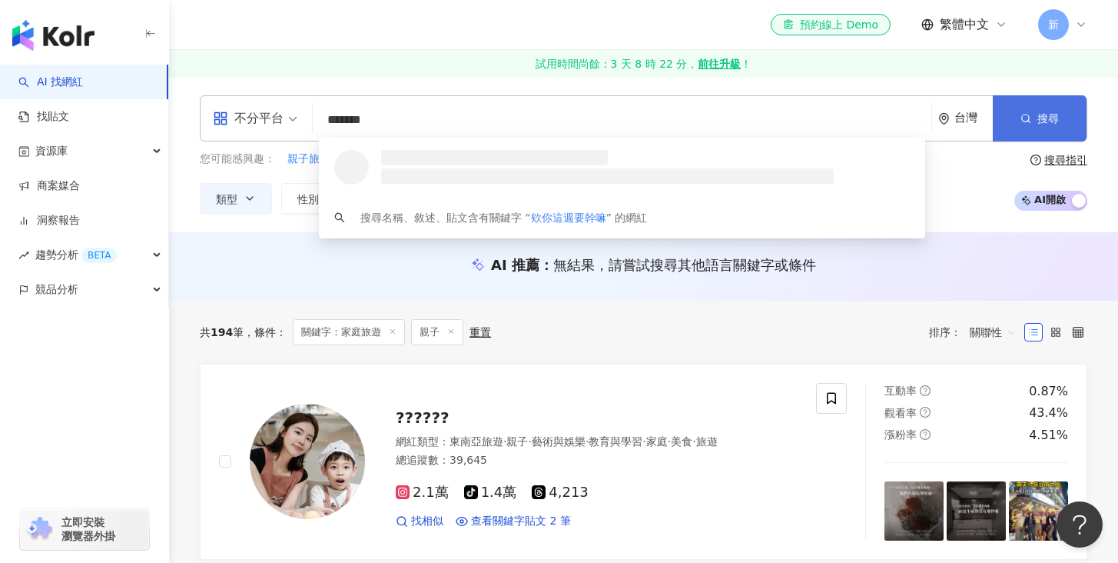
click at [1027, 118] on icon "button" at bounding box center [1026, 118] width 11 height 11
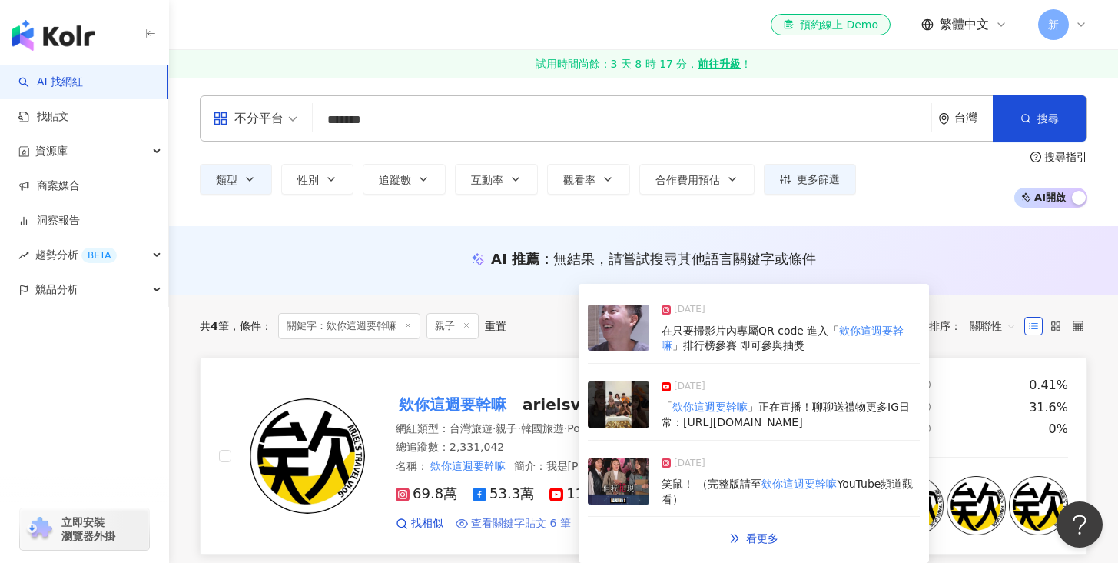
click at [505, 522] on span "查看關鍵字貼文 6 筆" at bounding box center [521, 523] width 100 height 15
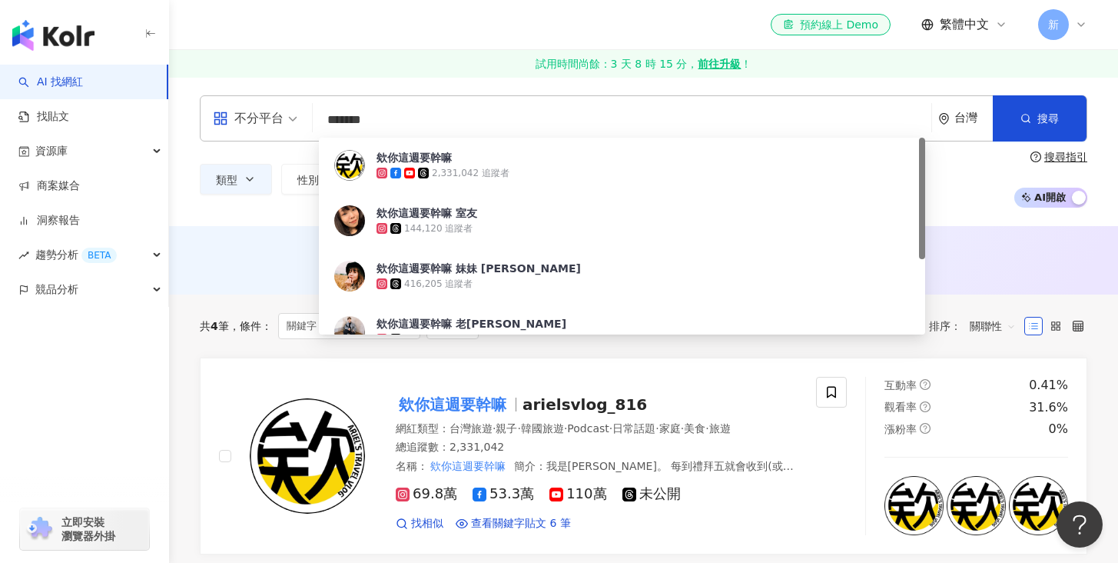
drag, startPoint x: 409, startPoint y: 124, endPoint x: 302, endPoint y: 114, distance: 107.3
click at [302, 114] on div "不分平台 ******* 台灣 搜尋 69bf6228-e69d-4748-9572-9b4ccee138fb 欸你這週要幹嘛 2,331,042 追蹤者 欸…" at bounding box center [644, 118] width 888 height 46
type input "*"
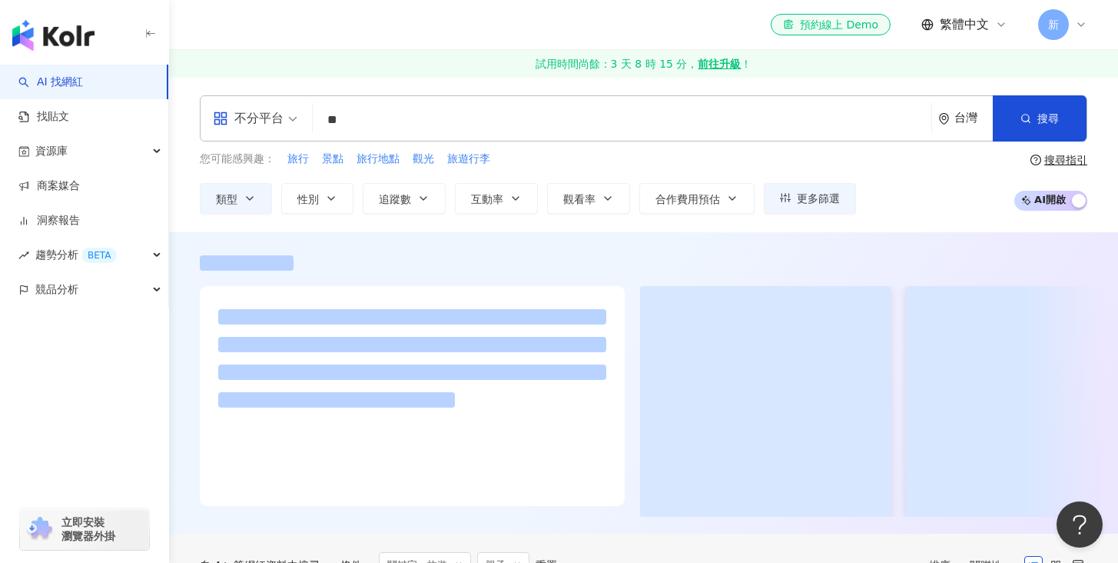
click at [363, 129] on input "**" at bounding box center [622, 119] width 606 height 29
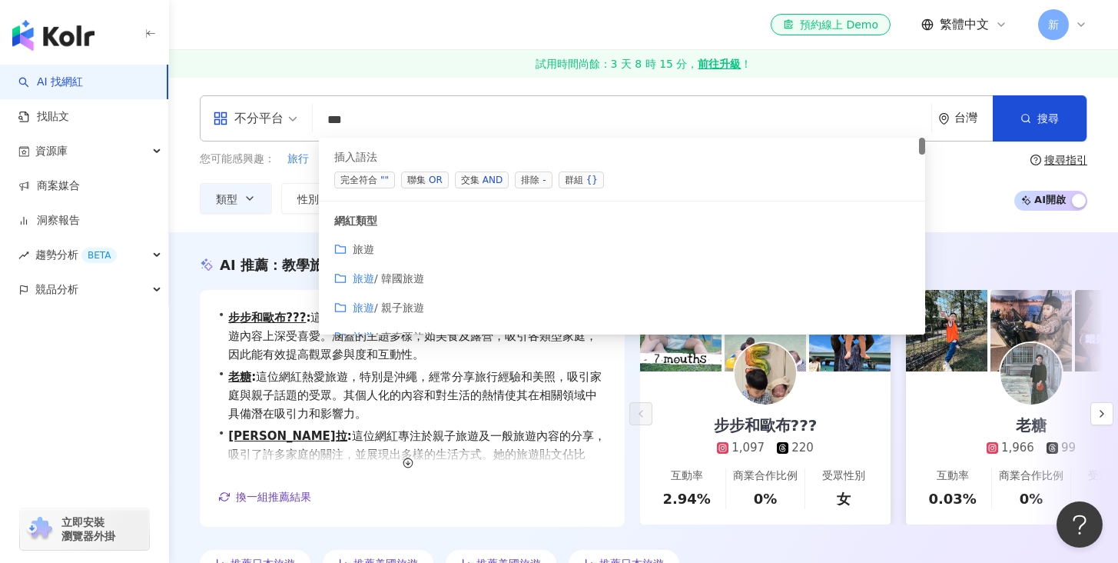
click at [483, 179] on div "AND" at bounding box center [493, 179] width 20 height 15
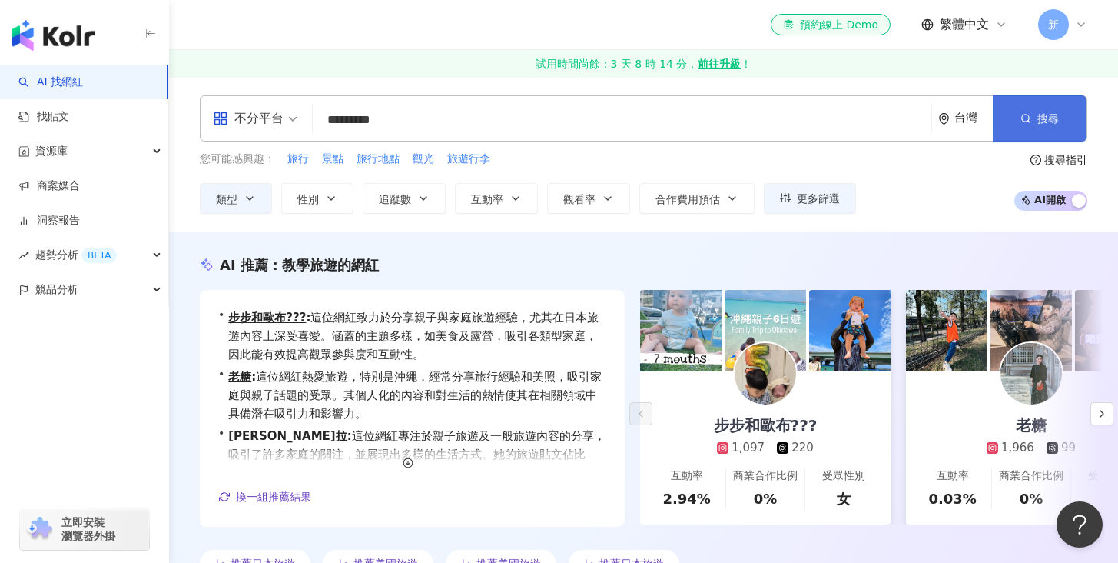
click at [1036, 122] on button "搜尋" at bounding box center [1040, 118] width 94 height 46
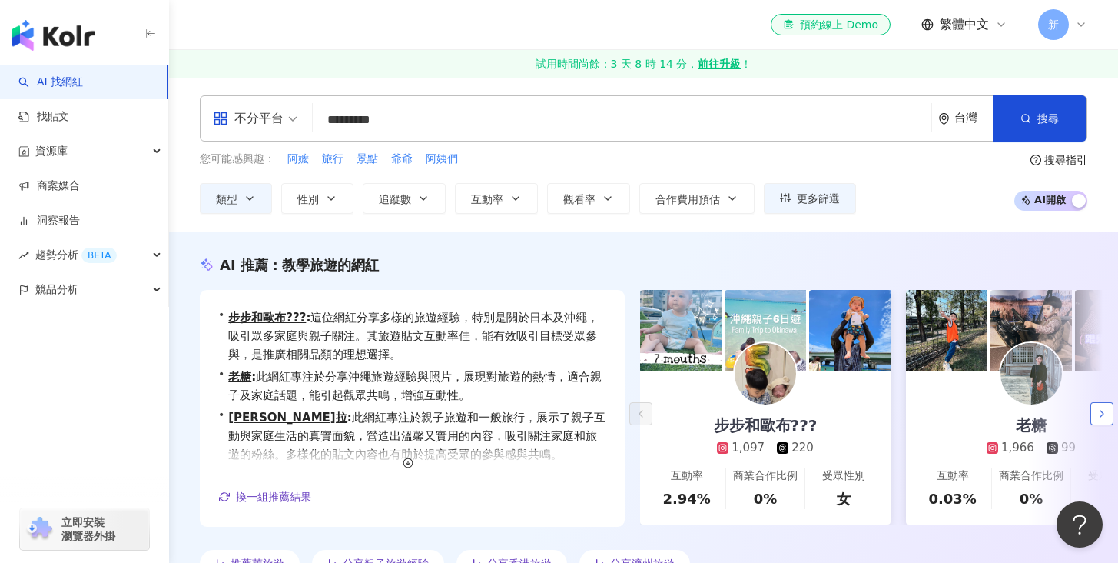
click at [1102, 413] on polyline "button" at bounding box center [1101, 413] width 3 height 6
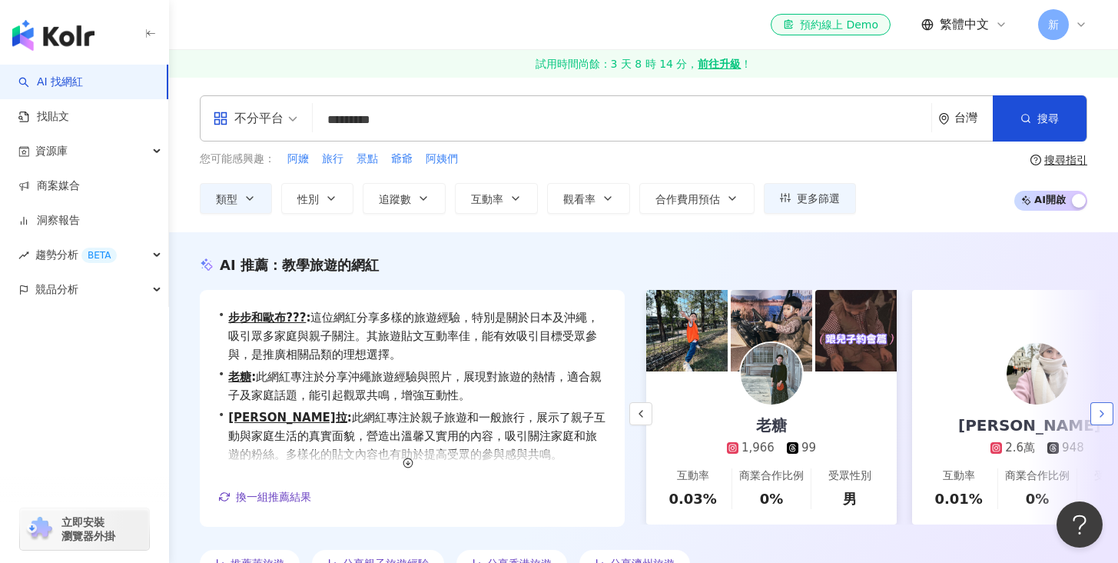
scroll to position [0, 266]
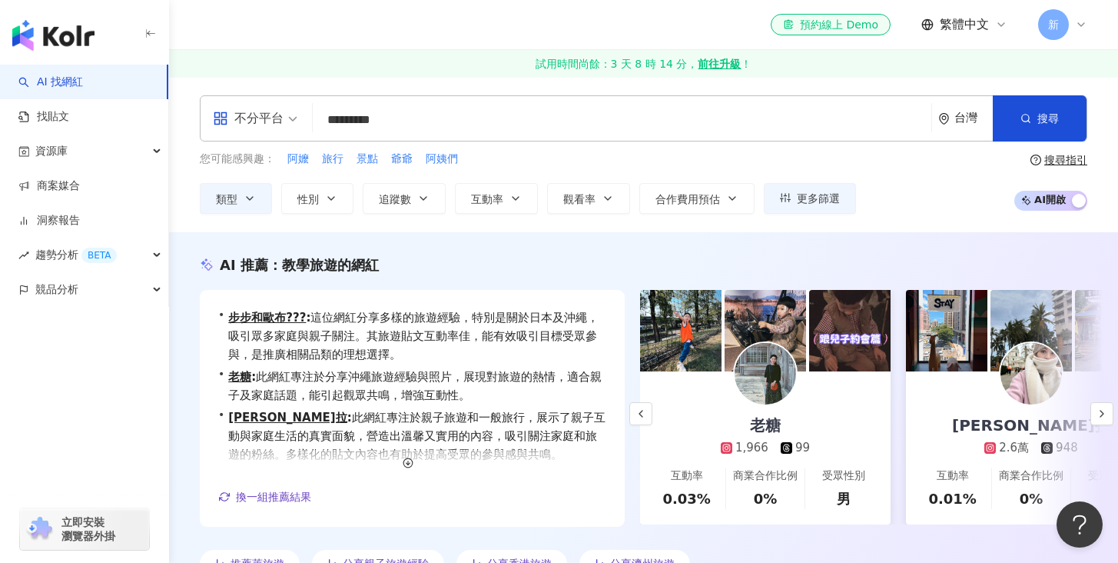
click at [433, 120] on input "*********" at bounding box center [622, 119] width 606 height 29
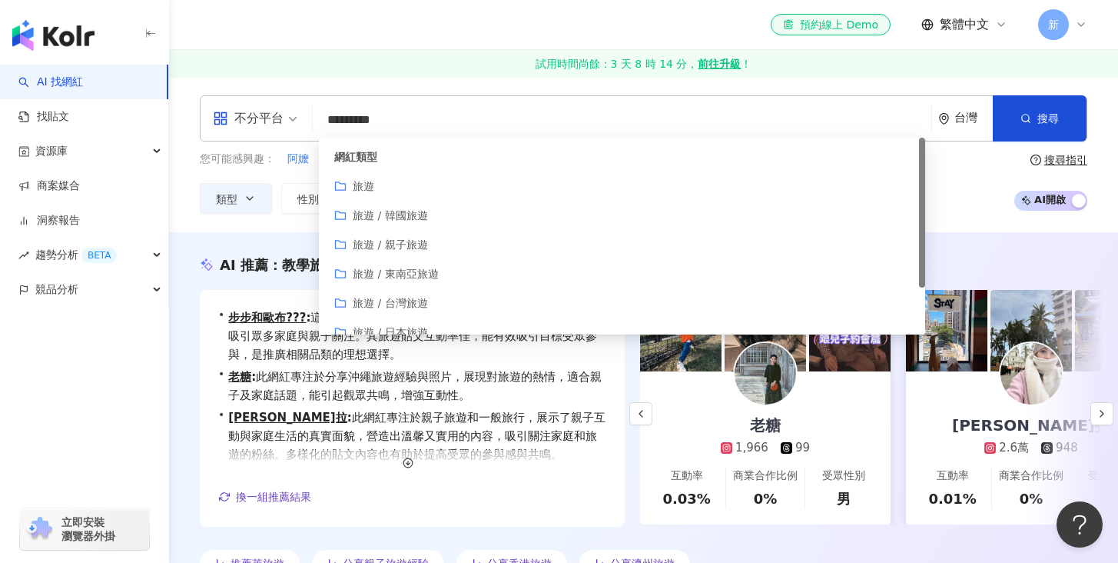
click at [435, 125] on input "*********" at bounding box center [622, 119] width 606 height 29
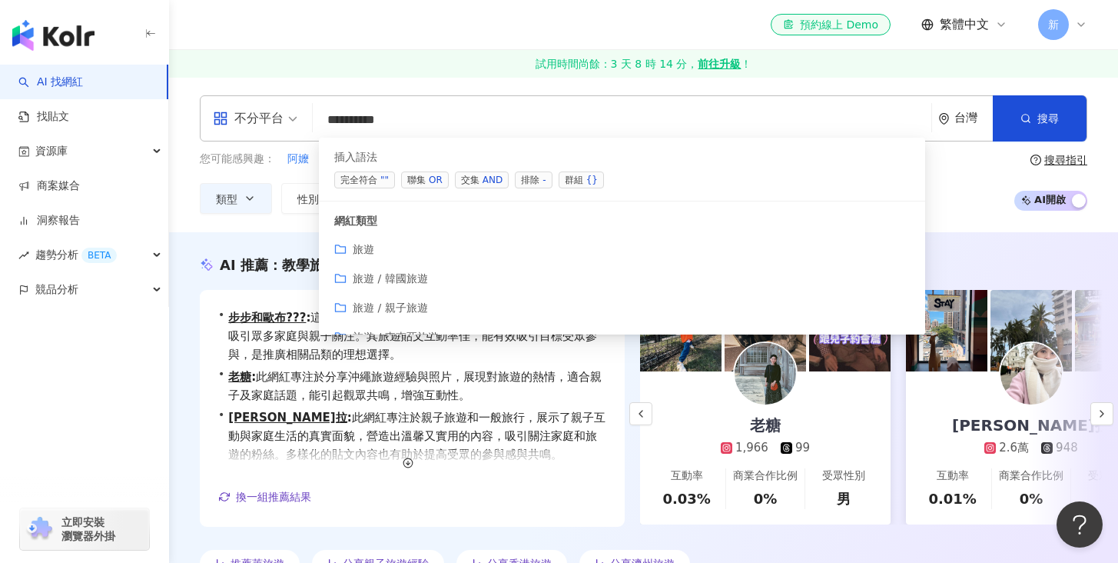
click at [476, 181] on span "交集 AND" at bounding box center [482, 179] width 54 height 17
type input "*********"
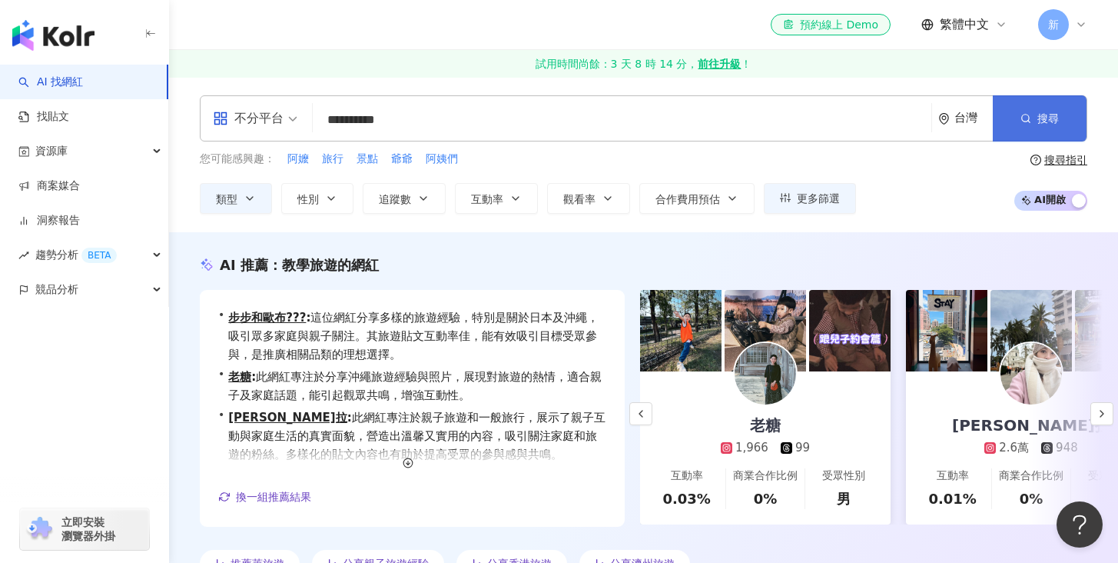
click at [1062, 121] on button "搜尋" at bounding box center [1040, 118] width 94 height 46
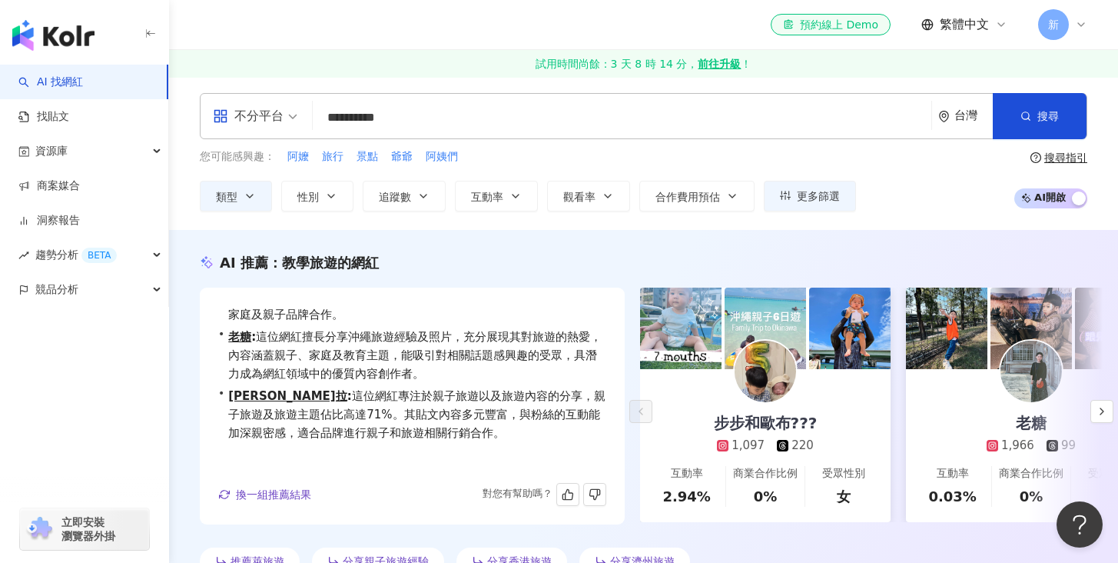
scroll to position [3, 0]
click at [310, 388] on link "KayLA Chang張凱拉" at bounding box center [287, 395] width 118 height 14
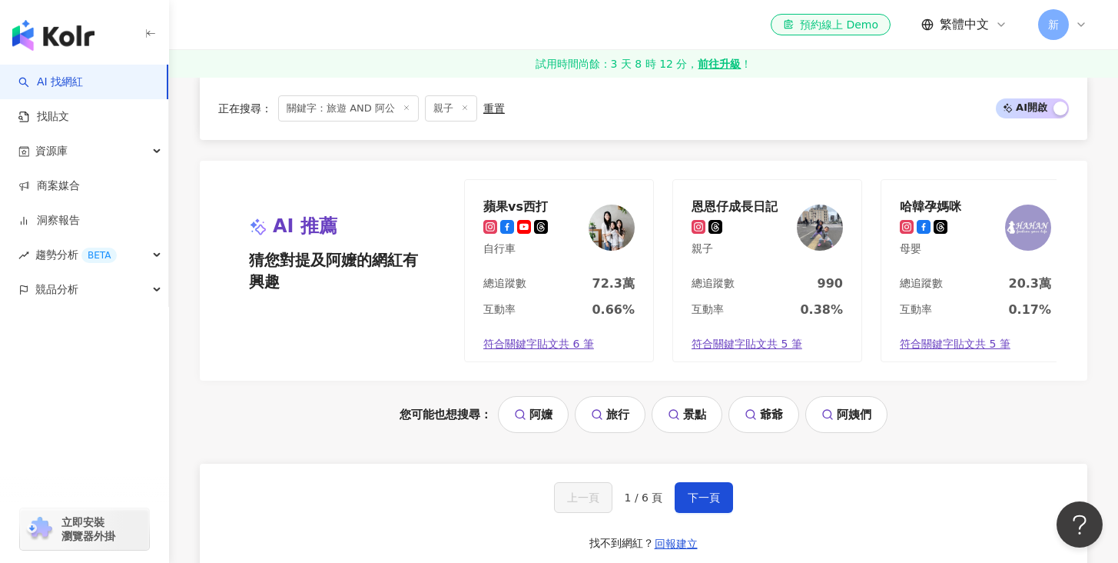
scroll to position [3173, 0]
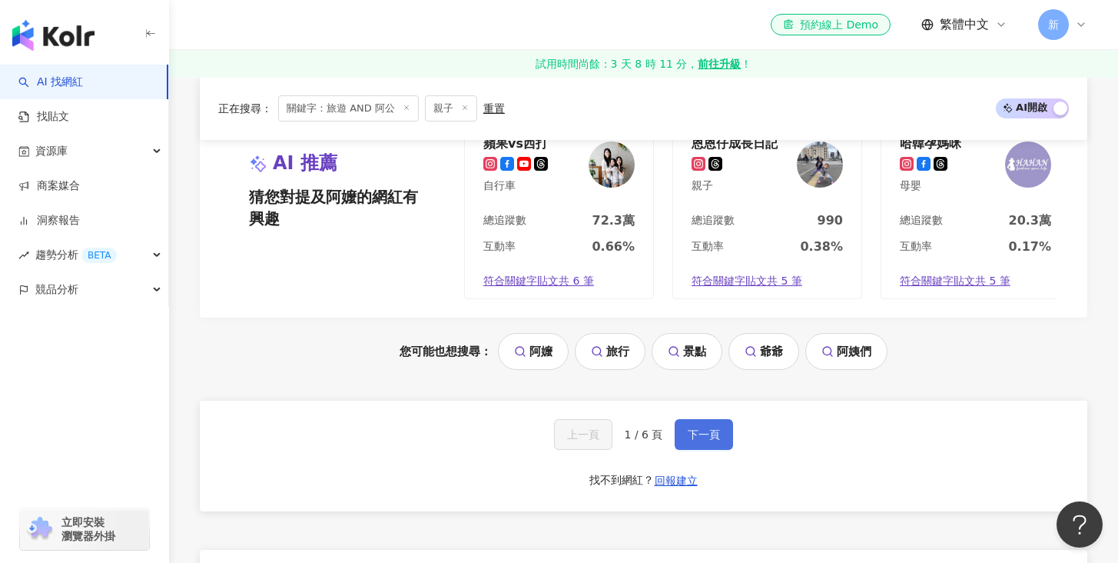
click at [698, 428] on span "下一頁" at bounding box center [704, 434] width 32 height 12
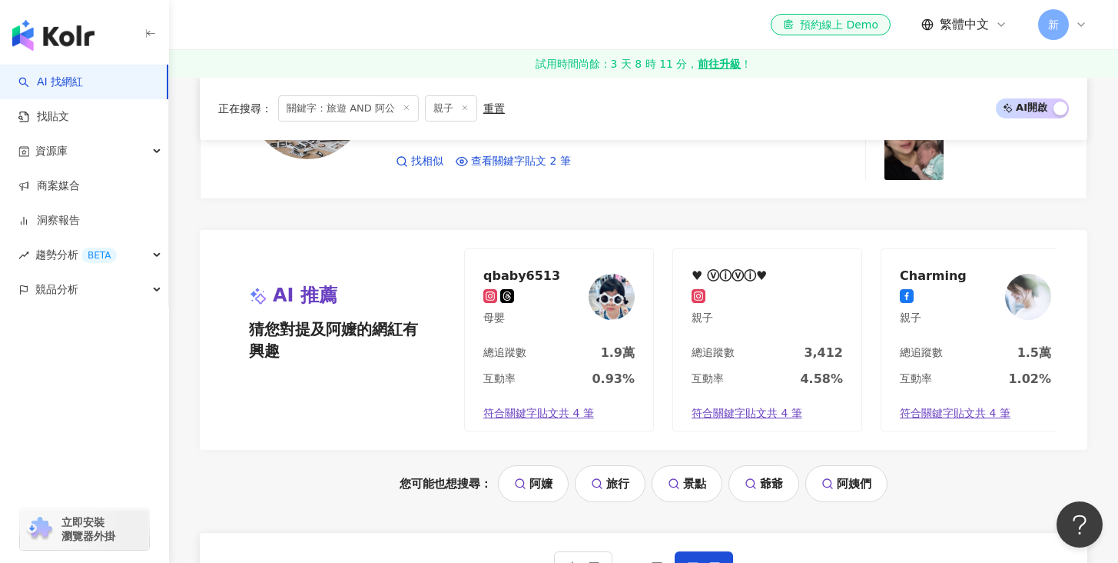
scroll to position [3223, 0]
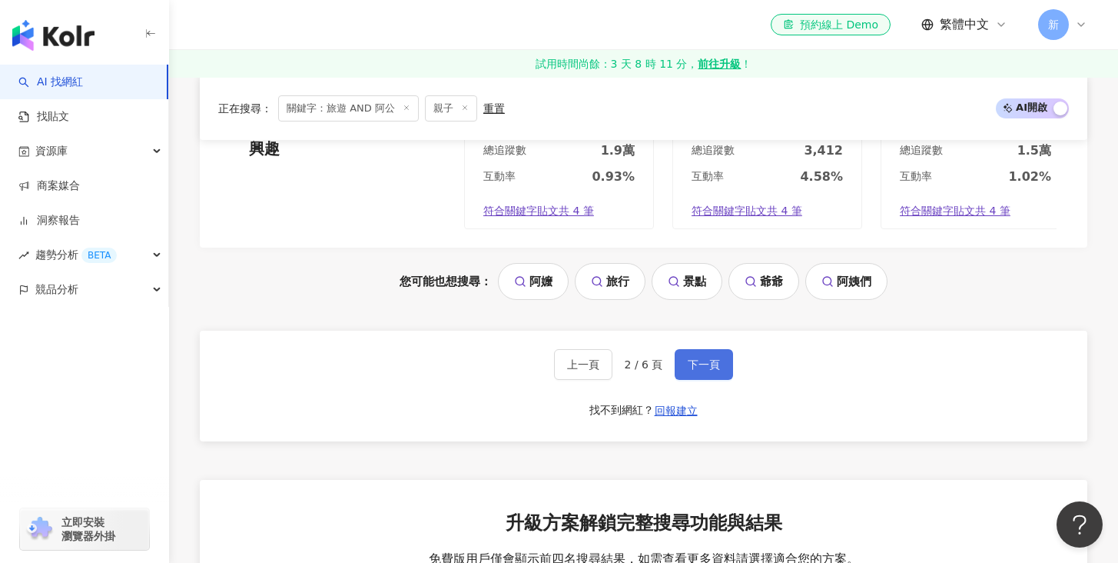
click at [703, 380] on button "下一頁" at bounding box center [704, 364] width 58 height 31
click at [704, 370] on span "下一頁" at bounding box center [704, 364] width 32 height 12
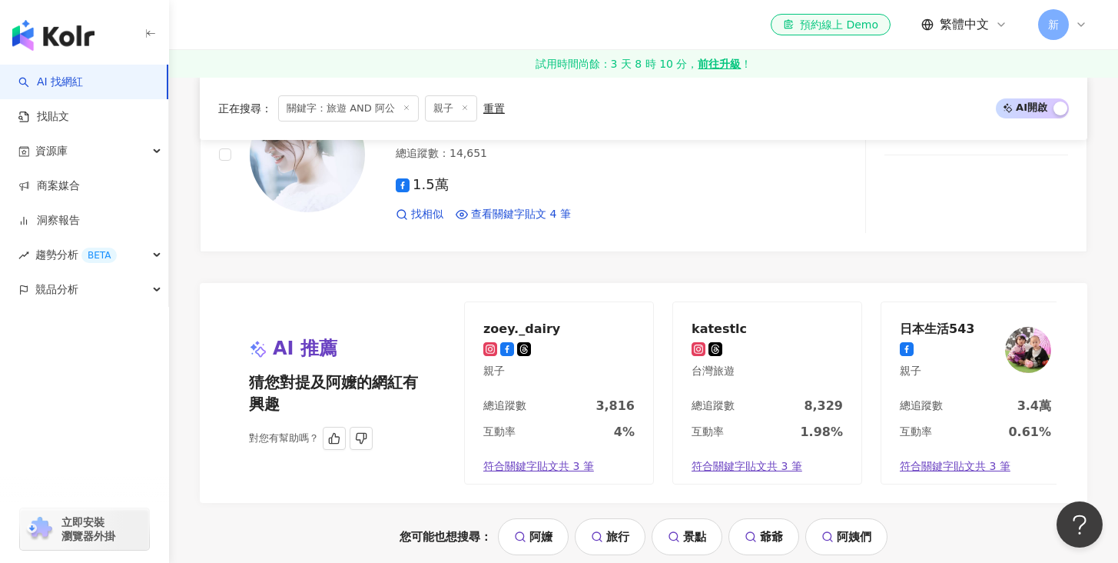
scroll to position [3086, 0]
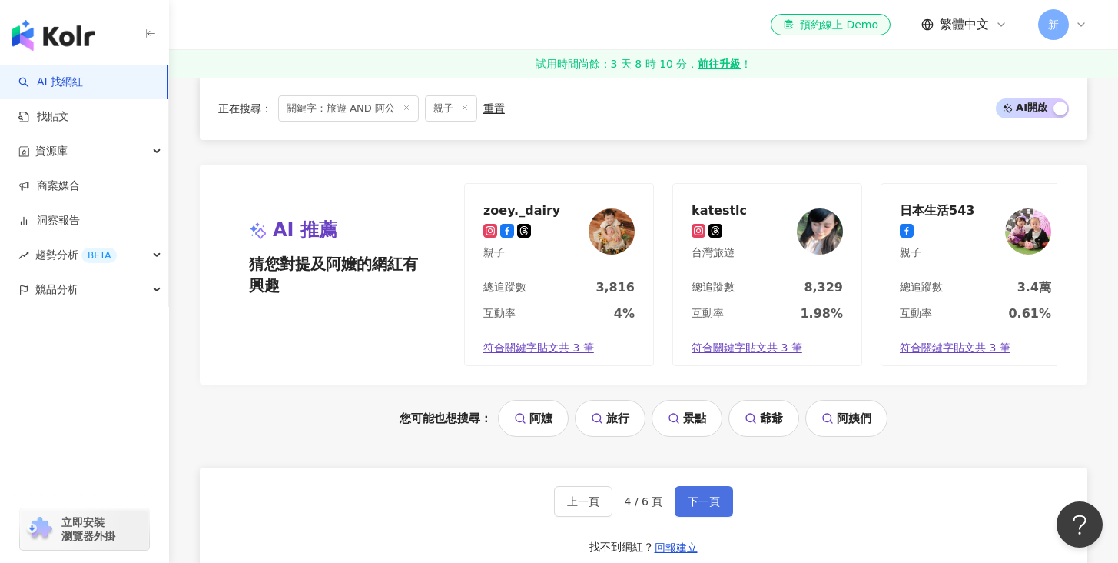
click at [702, 507] on span "下一頁" at bounding box center [704, 501] width 32 height 12
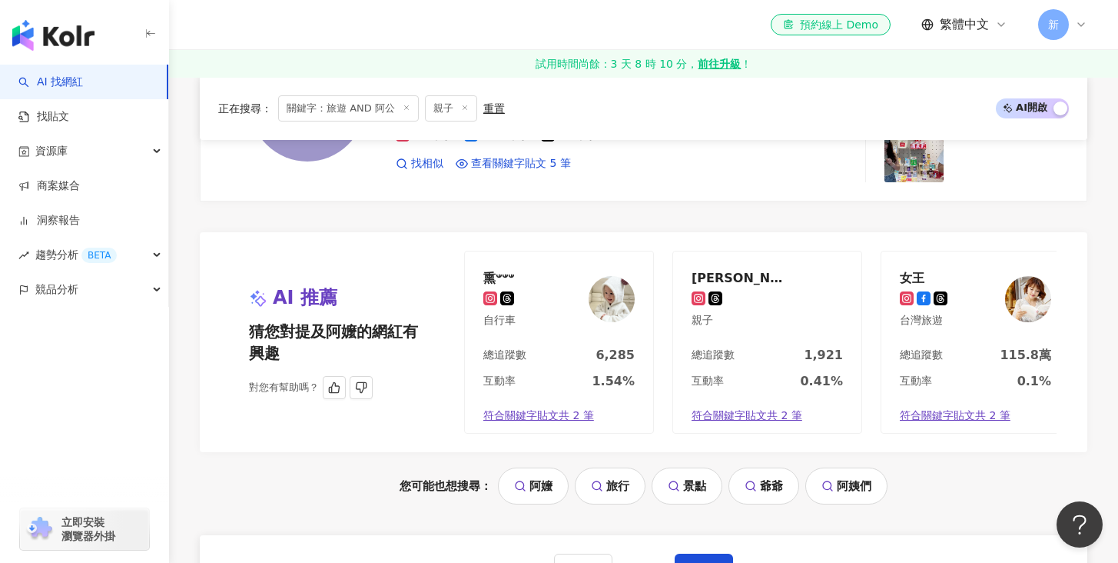
scroll to position [3164, 0]
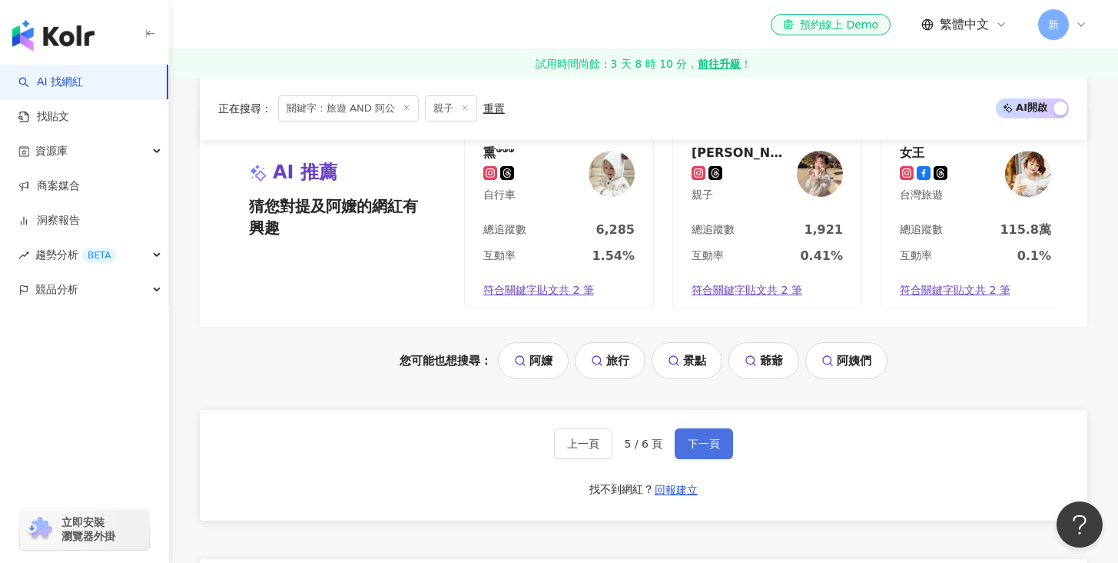
click at [692, 439] on span "下一頁" at bounding box center [704, 443] width 32 height 12
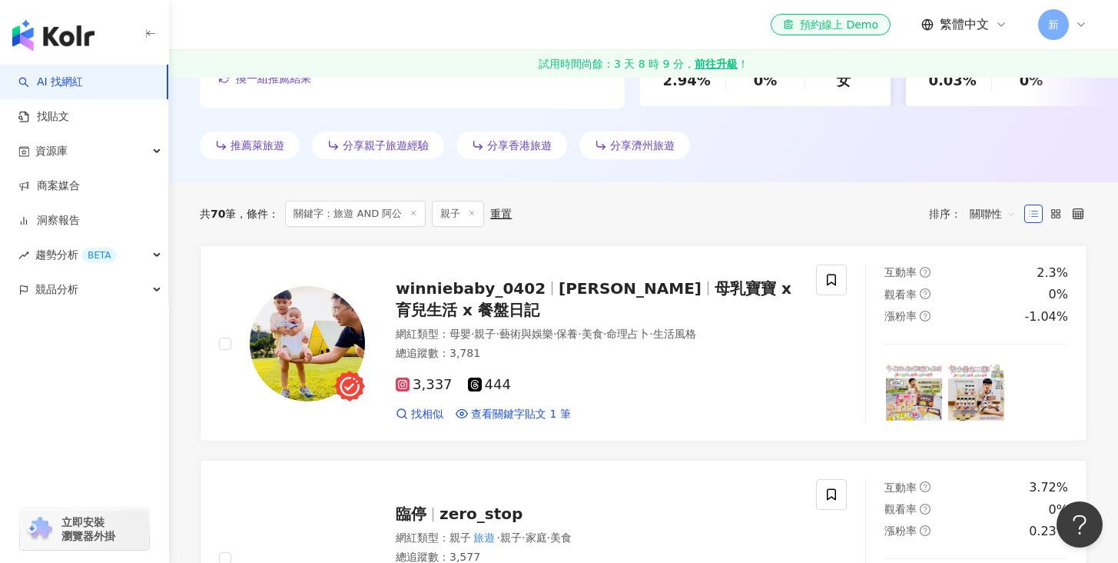
scroll to position [195, 0]
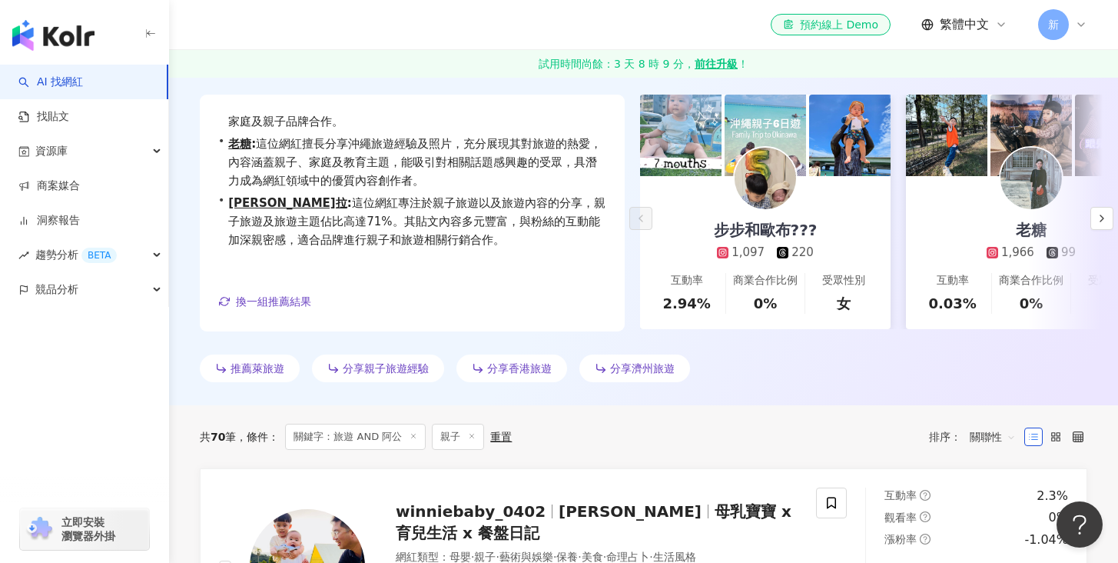
click at [374, 374] on div "分享親子旅遊經驗" at bounding box center [378, 368] width 132 height 28
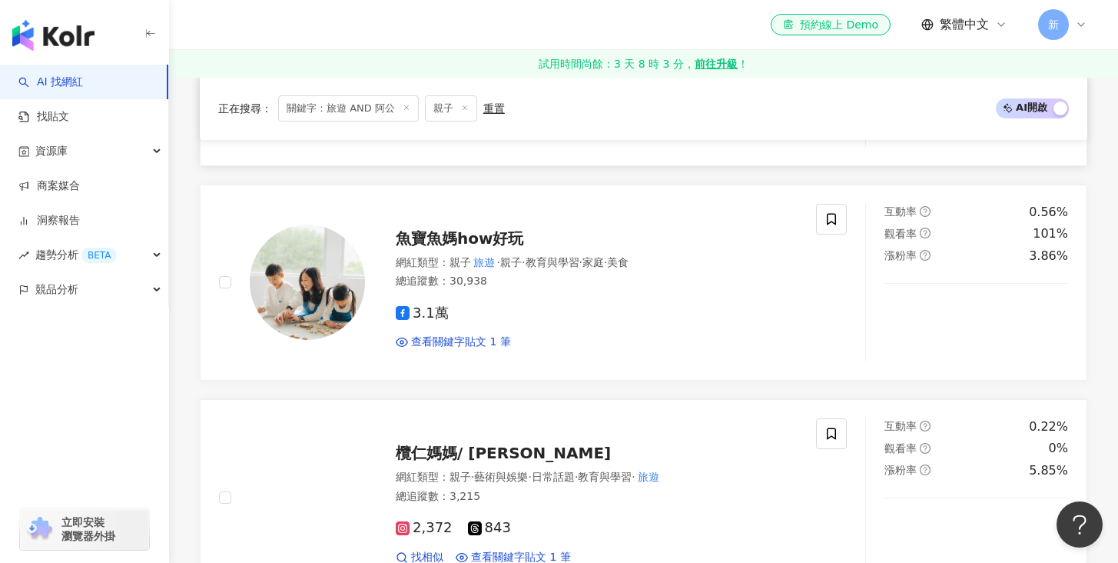
scroll to position [1599, 0]
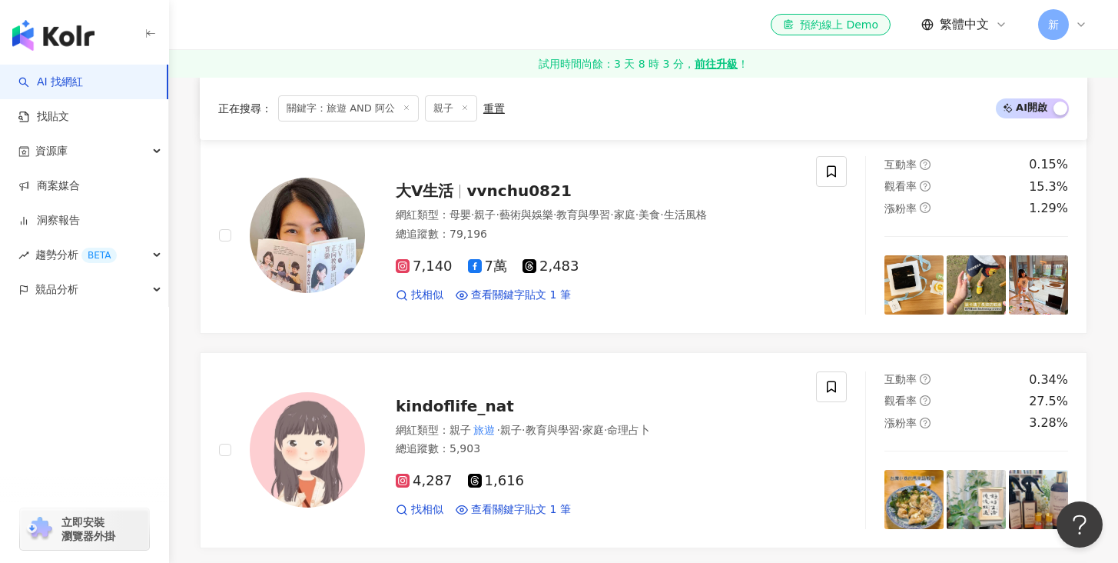
click at [403, 109] on icon at bounding box center [407, 108] width 8 height 8
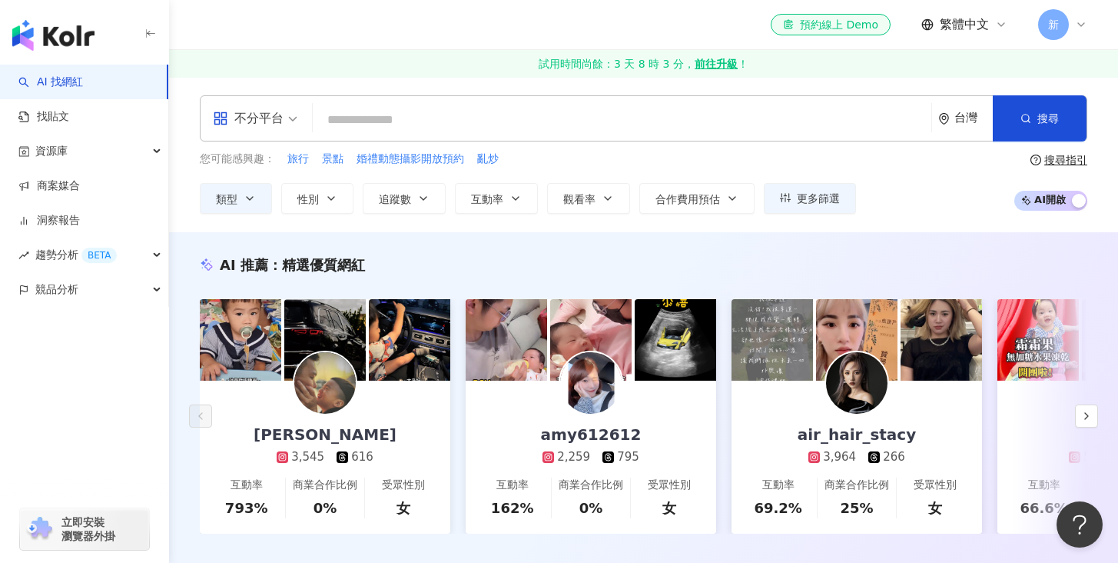
click at [456, 118] on input "search" at bounding box center [622, 119] width 606 height 29
click at [262, 198] on button "類型" at bounding box center [236, 198] width 72 height 31
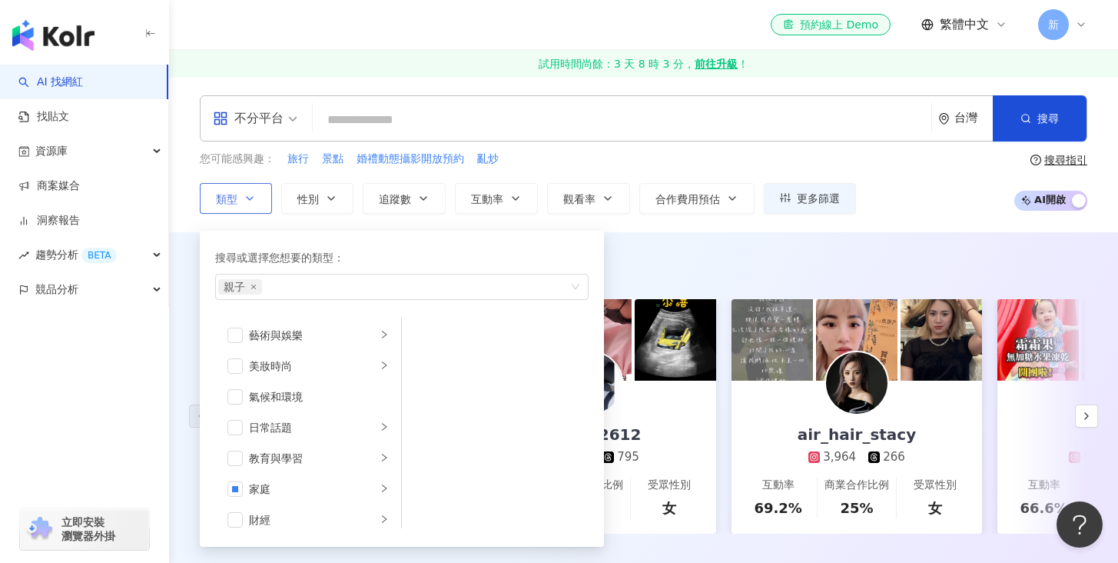
click at [262, 198] on button "類型 搜尋或選擇您想要的類型： 親子 藝術與娛樂 美妝時尚 氣候和環境 日常話題 教育與學習 家庭 財經 美食 命理占卜 遊戲 法政社會 生活風格 影視娛樂 …" at bounding box center [236, 198] width 72 height 31
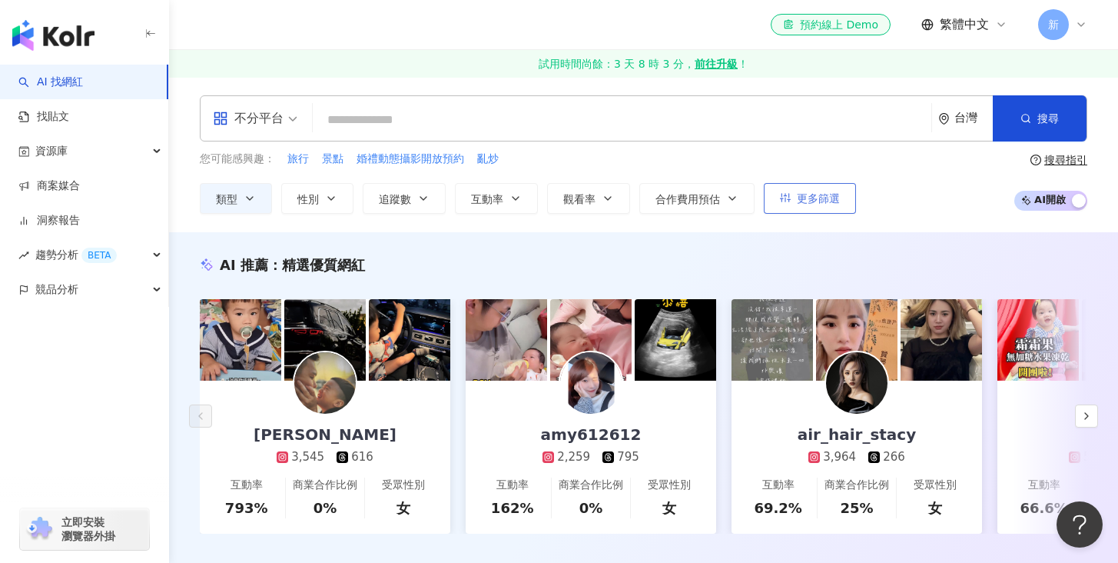
click at [826, 201] on span "更多篩選" at bounding box center [818, 198] width 43 height 12
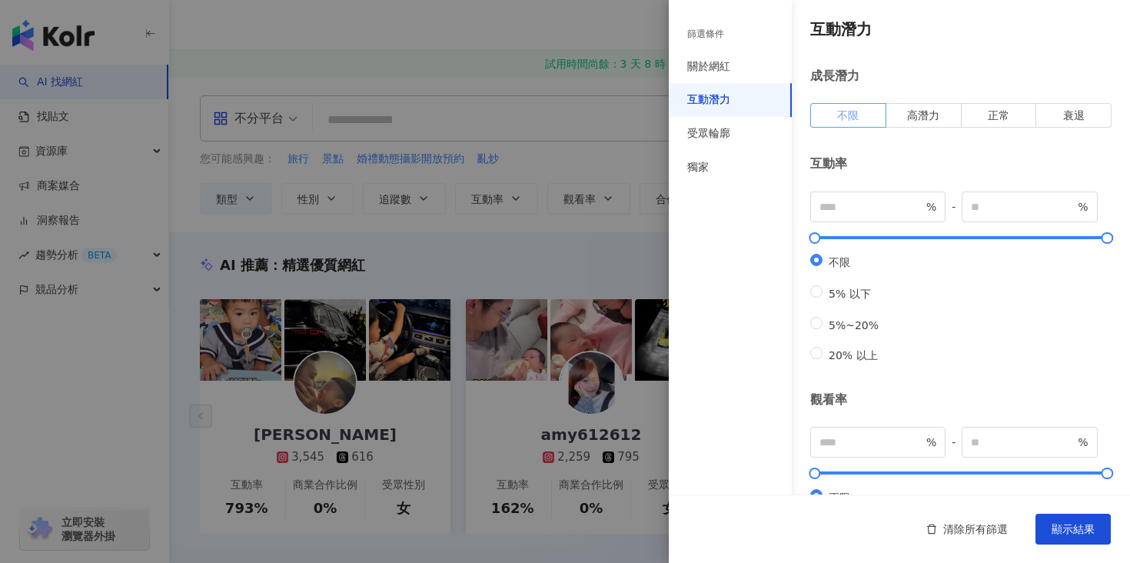
click at [832, 108] on span at bounding box center [848, 115] width 75 height 23
click at [712, 66] on div "關於網紅" at bounding box center [708, 66] width 43 height 15
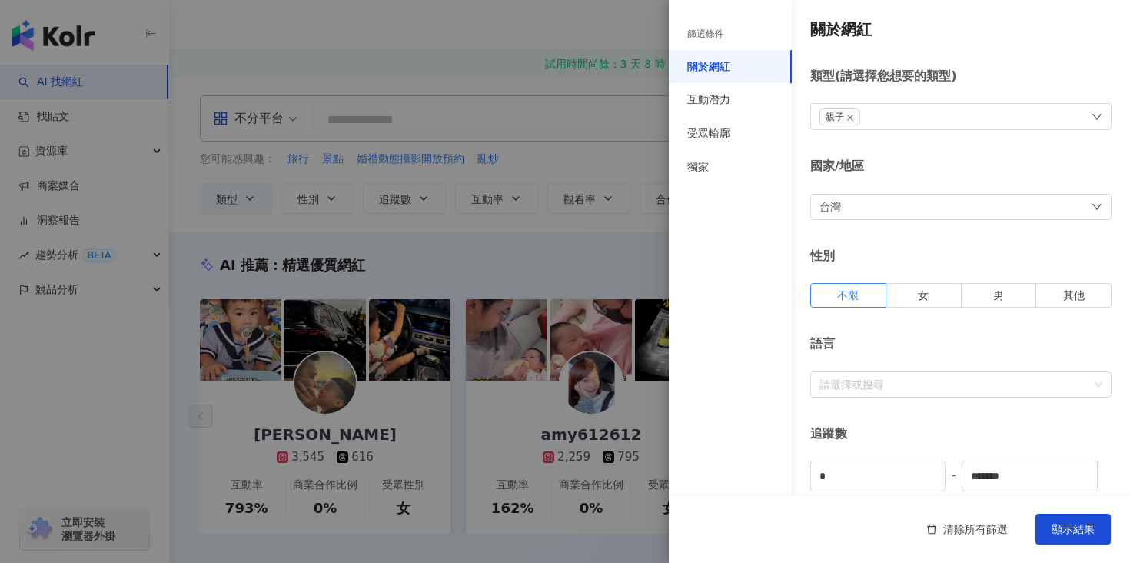
click at [855, 115] on span "親子" at bounding box center [839, 116] width 41 height 17
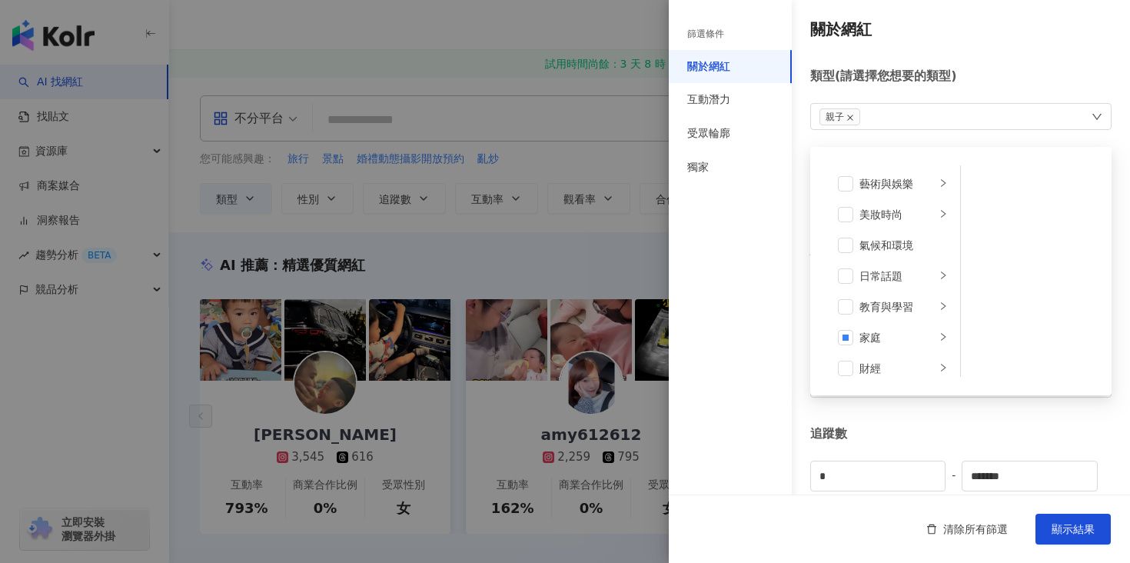
click at [852, 116] on icon "close" at bounding box center [850, 118] width 8 height 8
click at [932, 111] on div "尚未選擇任何類型 藝術與娛樂 美妝時尚 氣候和環境 日常話題 教育與學習 家庭 財經 美食 命理占卜 遊戲 法政社會 生活風格 影視娛樂 醫療與健康 寵物 攝…" at bounding box center [960, 116] width 301 height 26
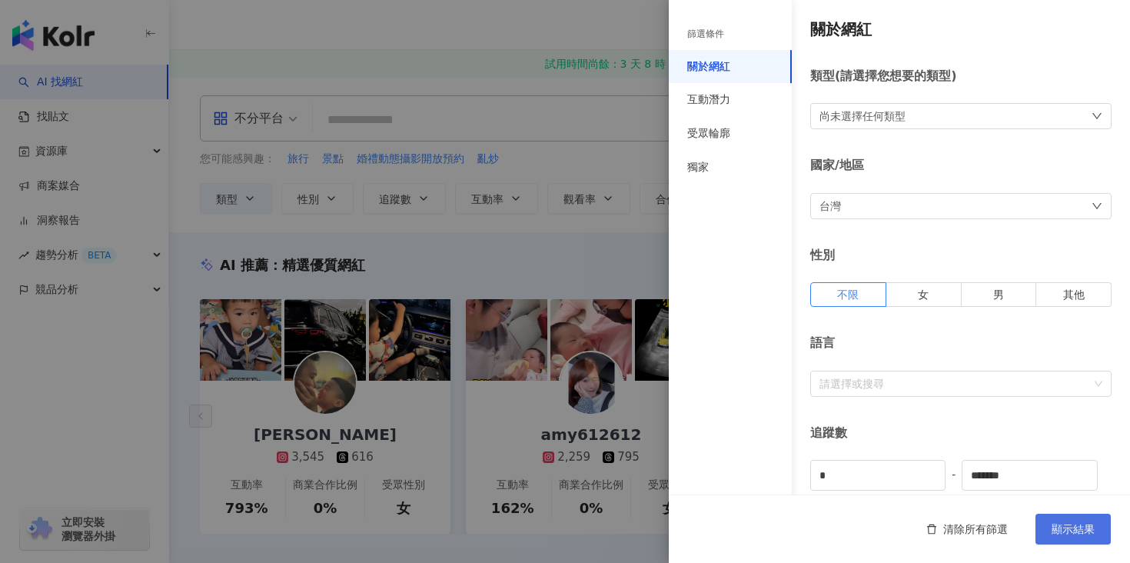
click at [1090, 535] on button "顯示結果" at bounding box center [1072, 528] width 75 height 31
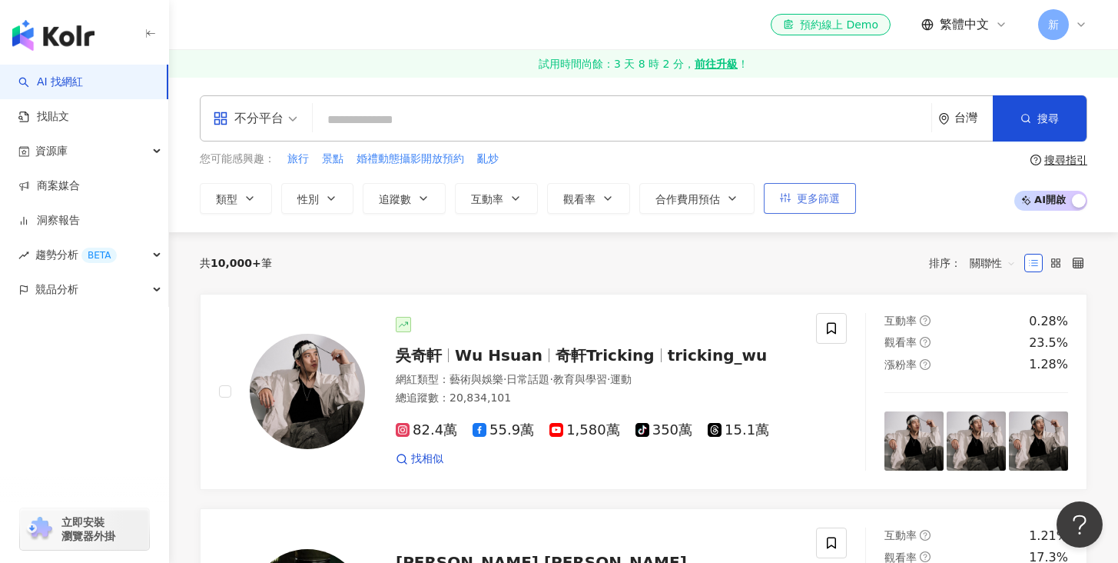
click at [810, 194] on span "更多篩選" at bounding box center [818, 198] width 43 height 12
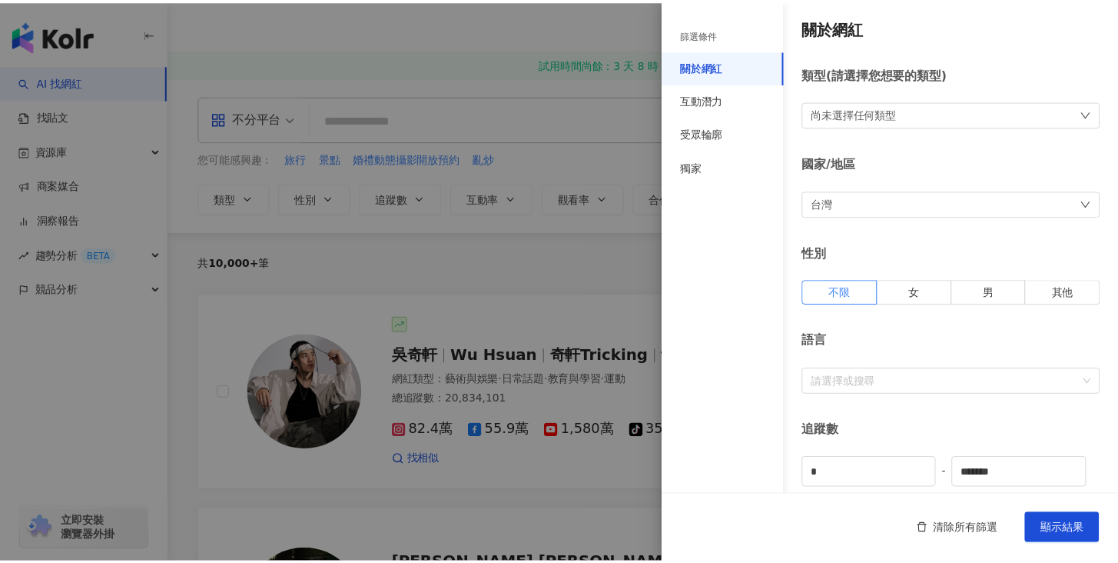
scroll to position [3, 0]
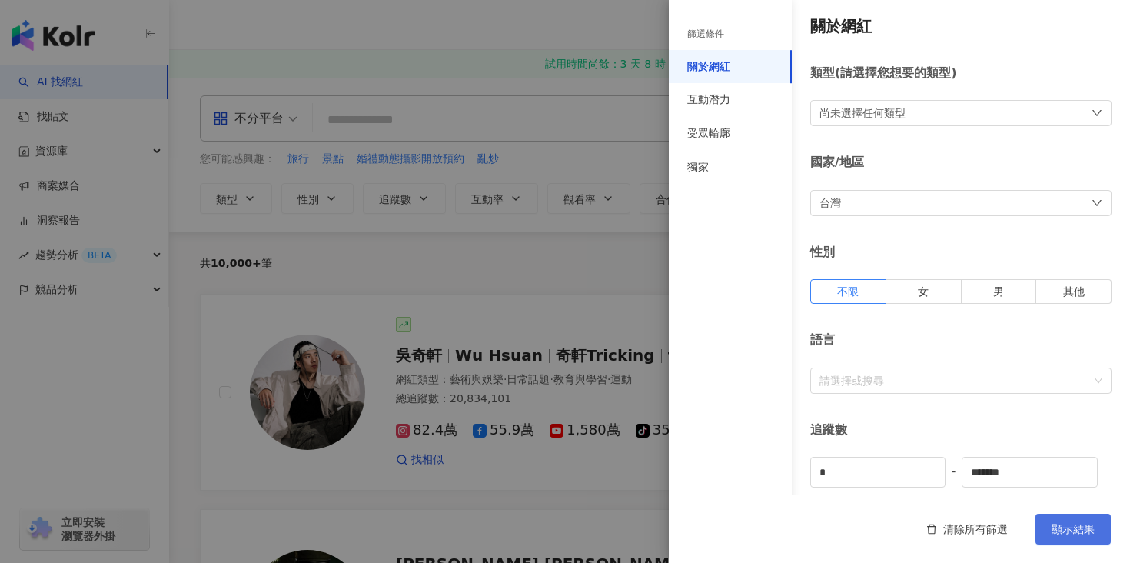
click at [1081, 535] on button "顯示結果" at bounding box center [1072, 528] width 75 height 31
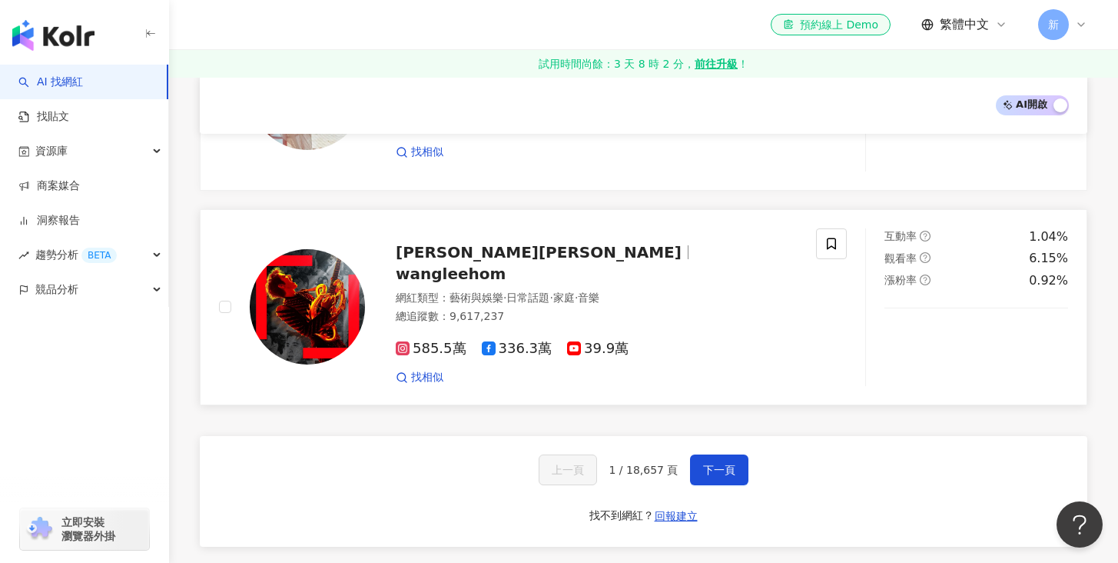
scroll to position [2461, 0]
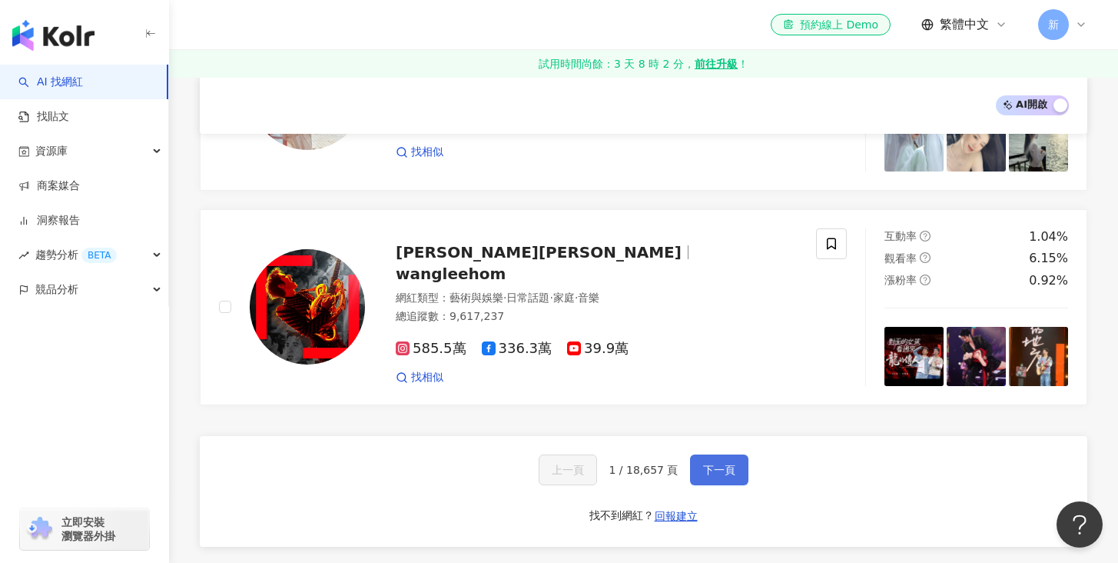
click at [706, 454] on button "下一頁" at bounding box center [719, 469] width 58 height 31
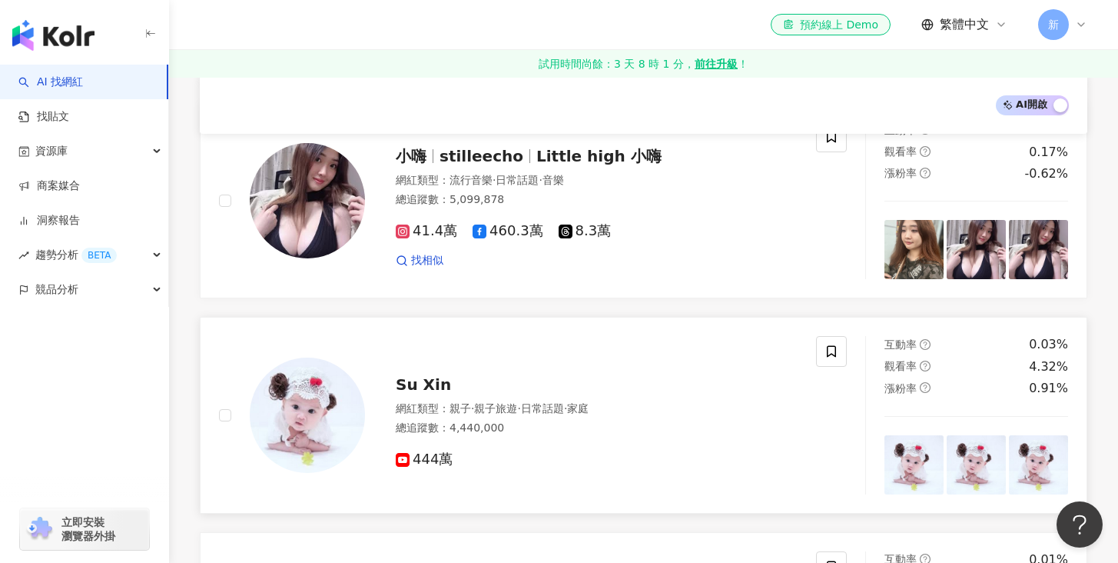
scroll to position [2296, 0]
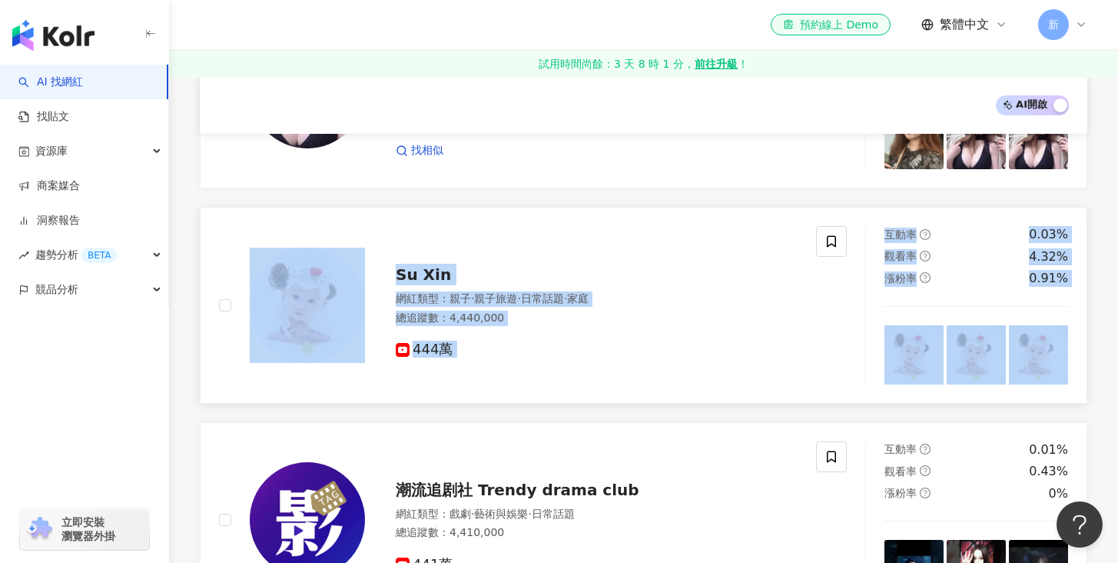
click at [365, 267] on div "Su Xin 網紅類型 ： 親子 · 親子旅遊 · 日常話題 · 家庭 總追蹤數 ： 4,440,000 444萬" at bounding box center [581, 305] width 433 height 108
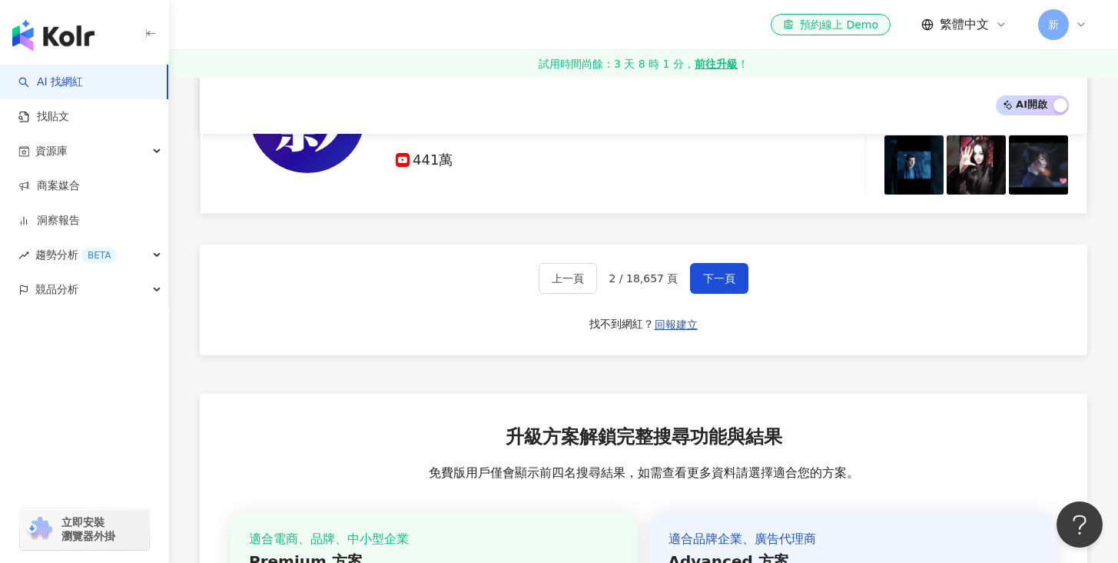
scroll to position [2530, 0]
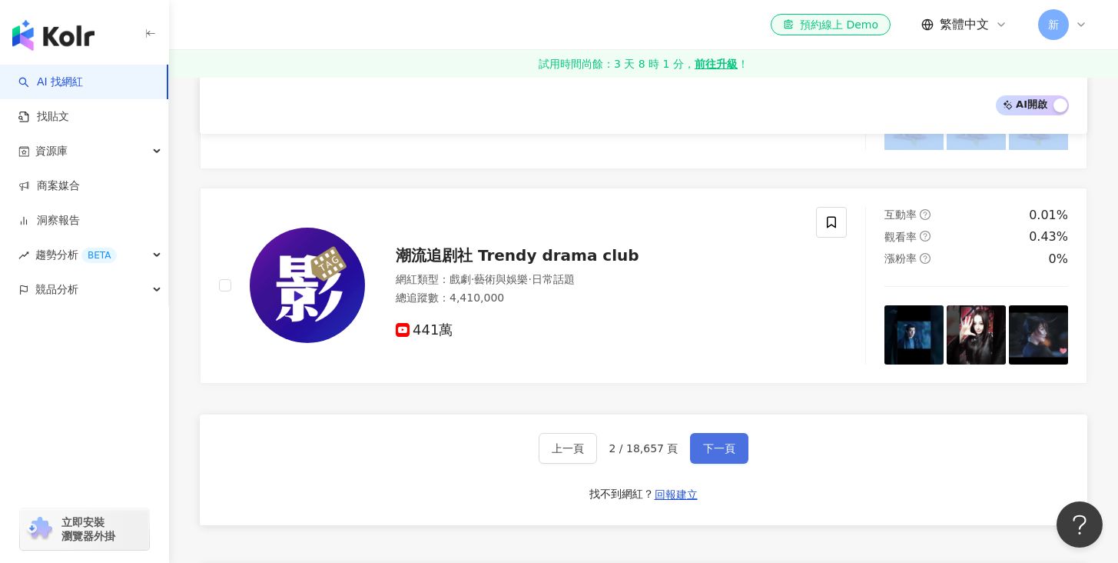
click at [719, 442] on span "下一頁" at bounding box center [719, 448] width 32 height 12
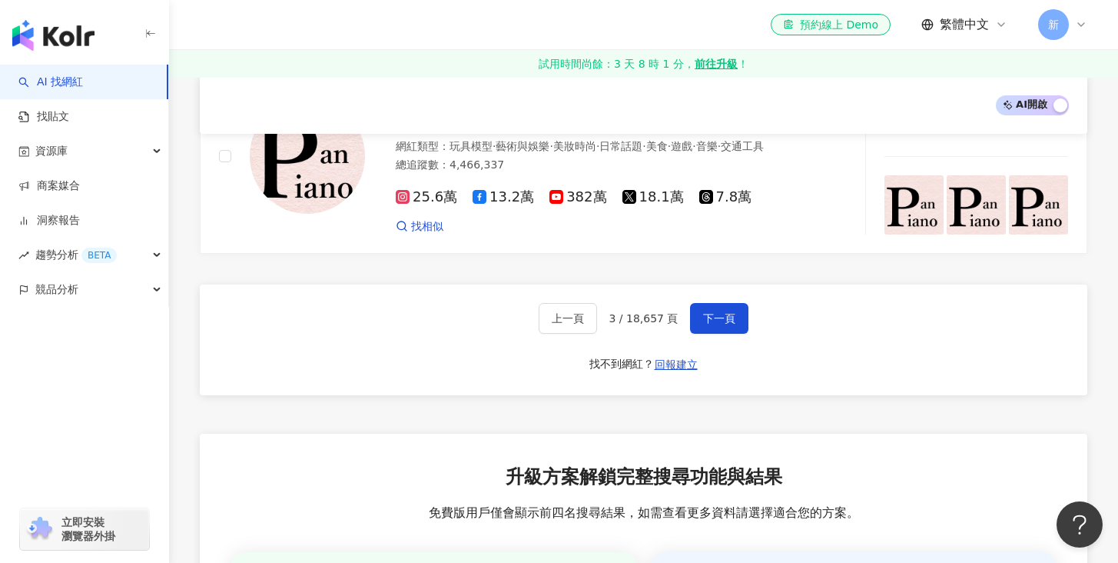
scroll to position [2488, 0]
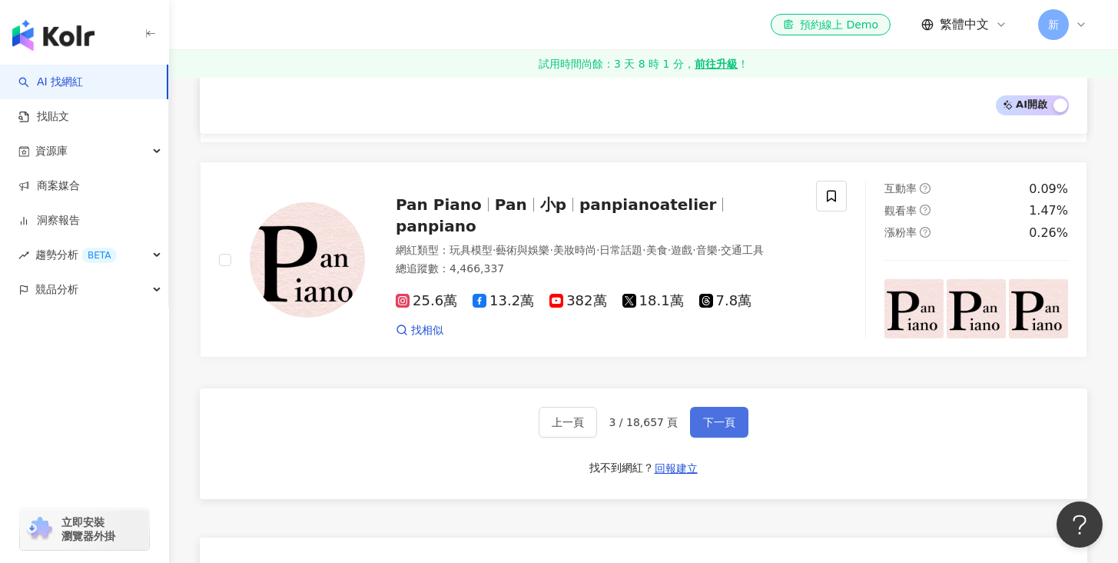
click at [716, 427] on span "下一頁" at bounding box center [719, 422] width 32 height 12
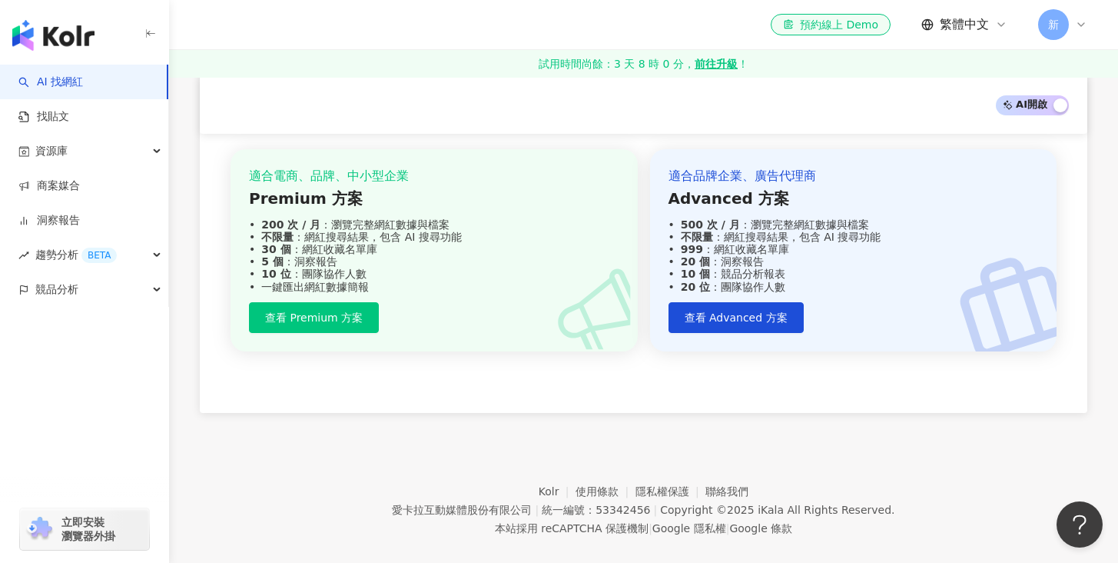
scroll to position [2512, 0]
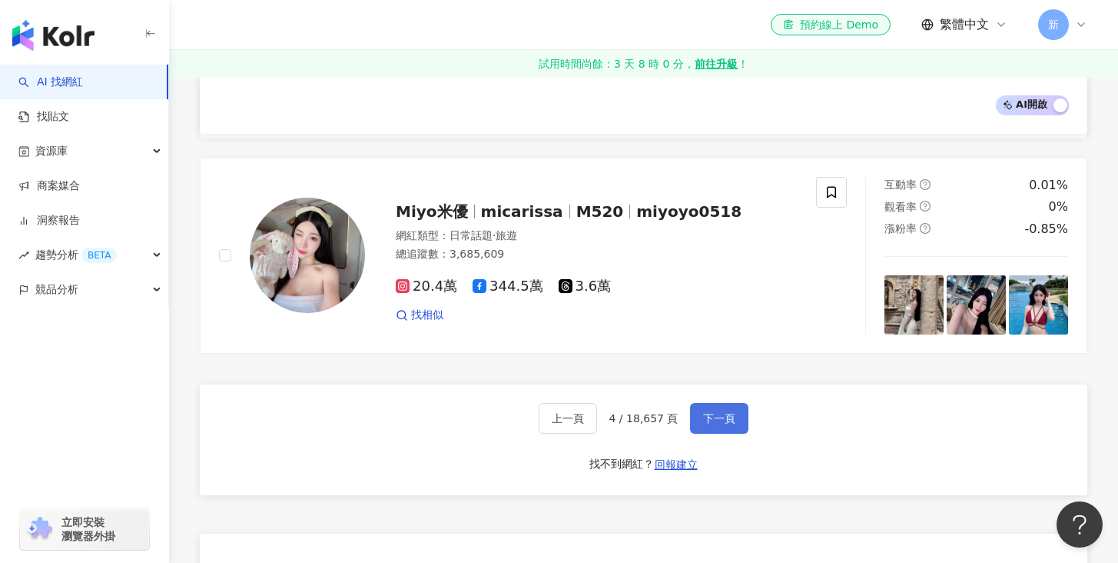
click at [720, 412] on span "下一頁" at bounding box center [719, 418] width 32 height 12
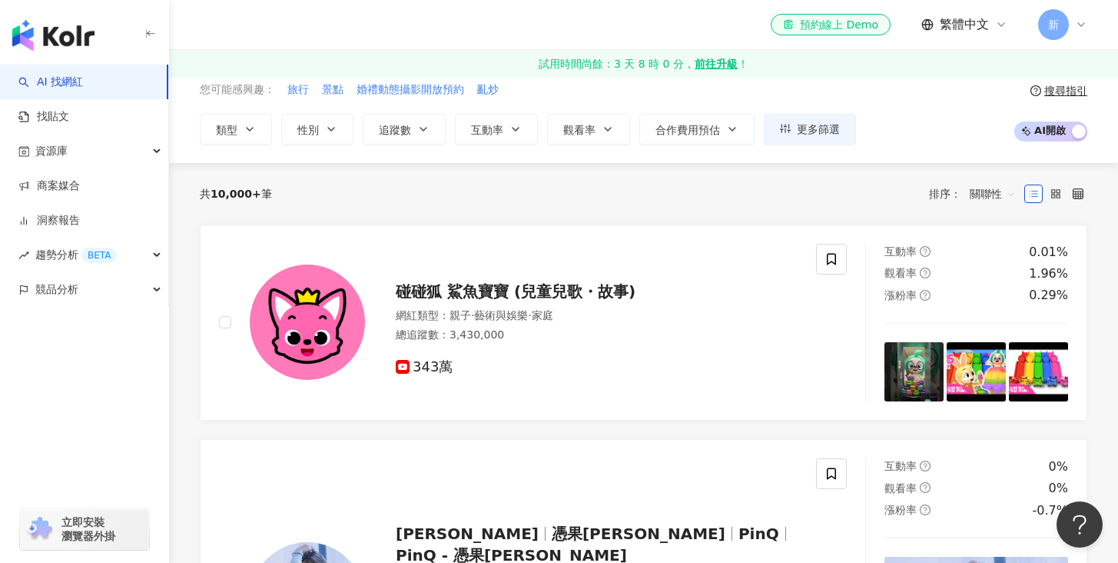
scroll to position [0, 0]
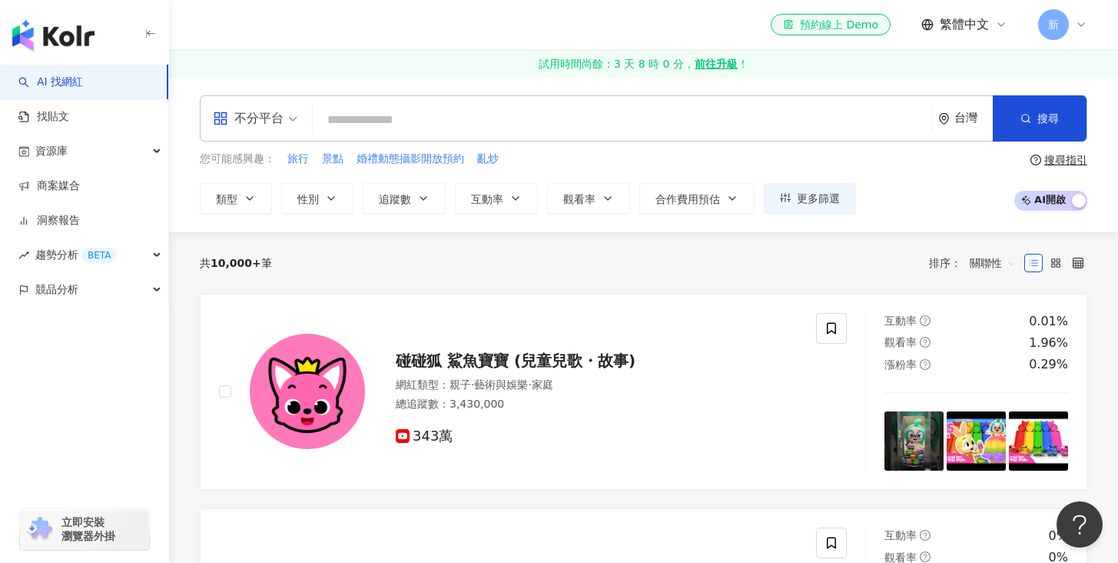
click at [370, 123] on input "search" at bounding box center [622, 119] width 606 height 29
type input "*"
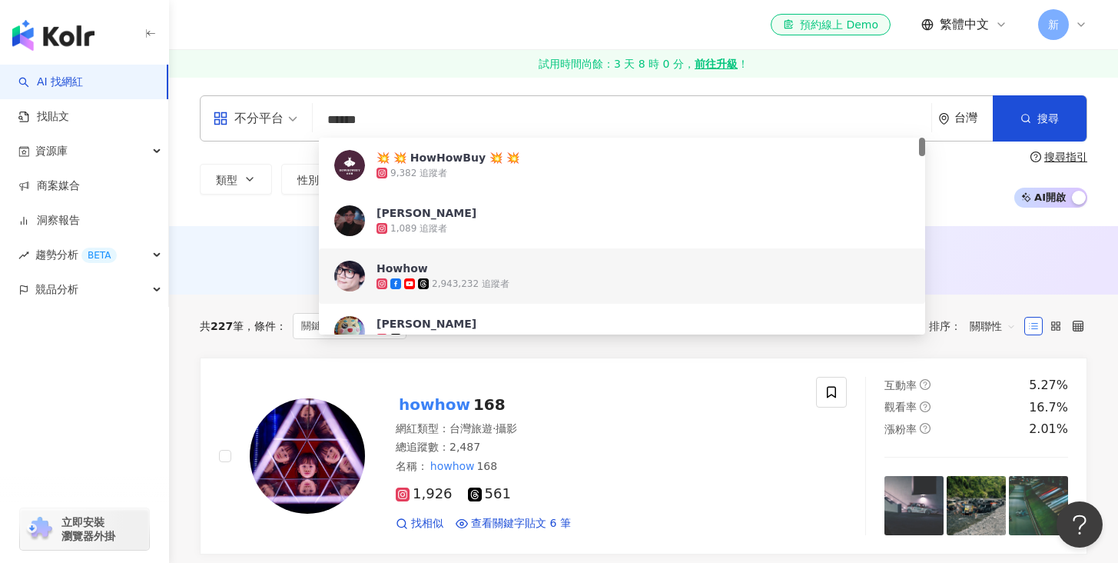
type input "******"
click at [224, 227] on div "AI 推薦 ： 無結果，請嘗試搜尋其他語言關鍵字或條件" at bounding box center [643, 260] width 949 height 68
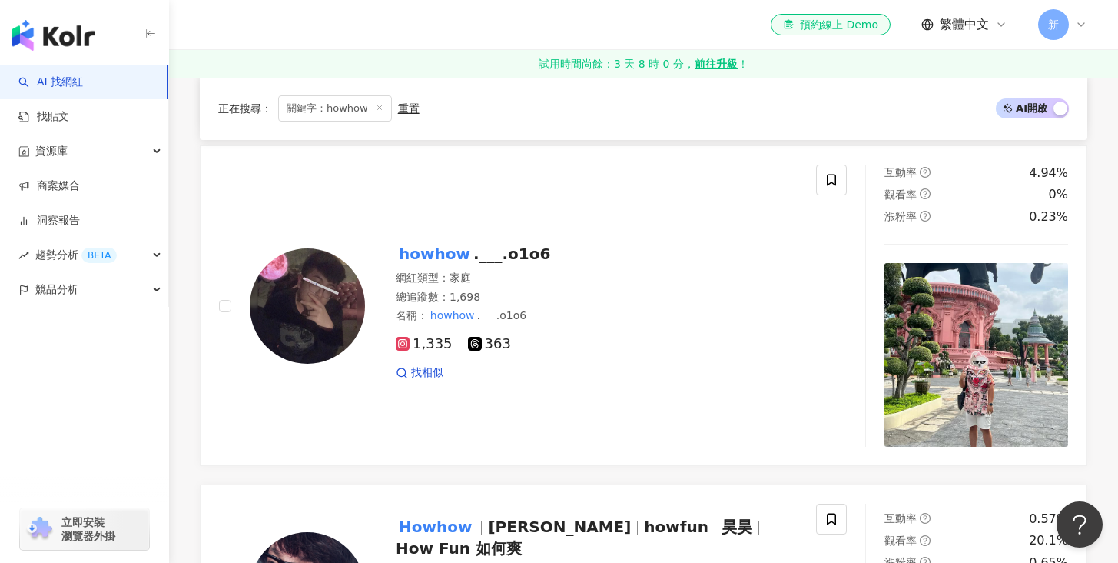
scroll to position [1814, 0]
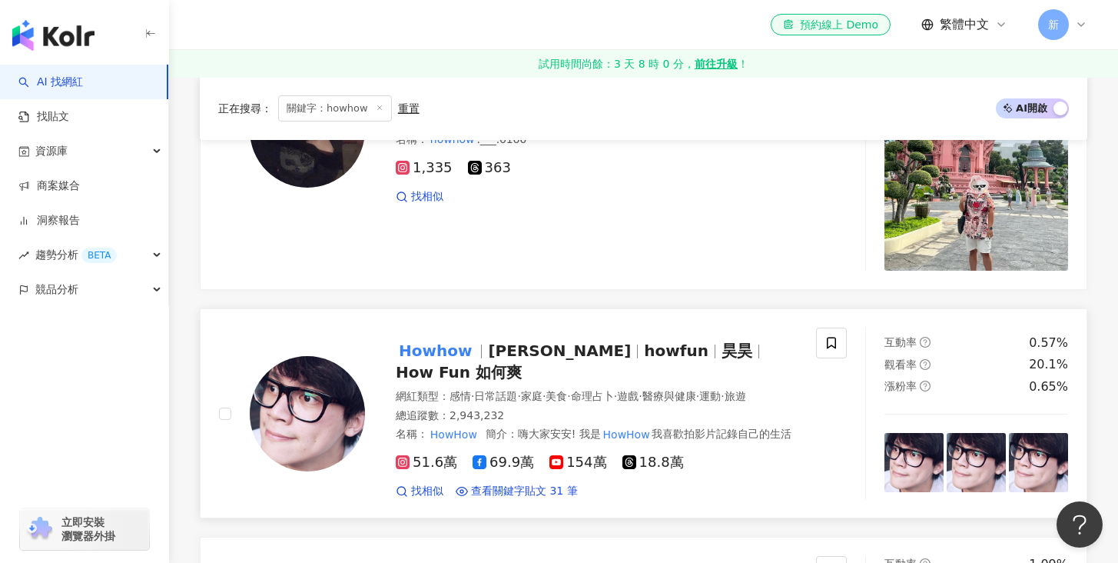
click at [536, 347] on span "陳孜昊" at bounding box center [566, 350] width 156 height 18
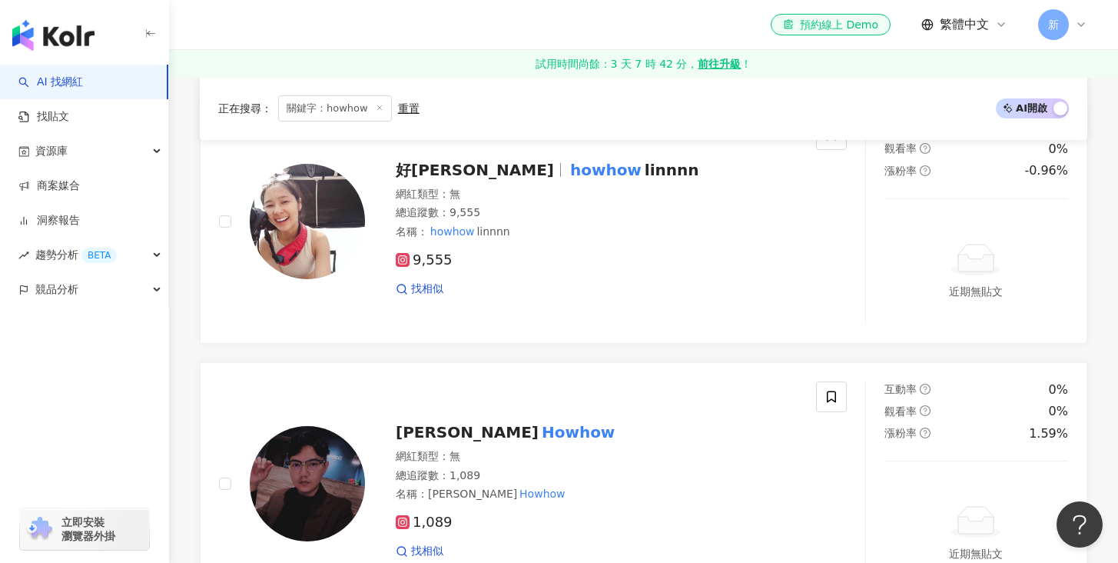
scroll to position [2675, 0]
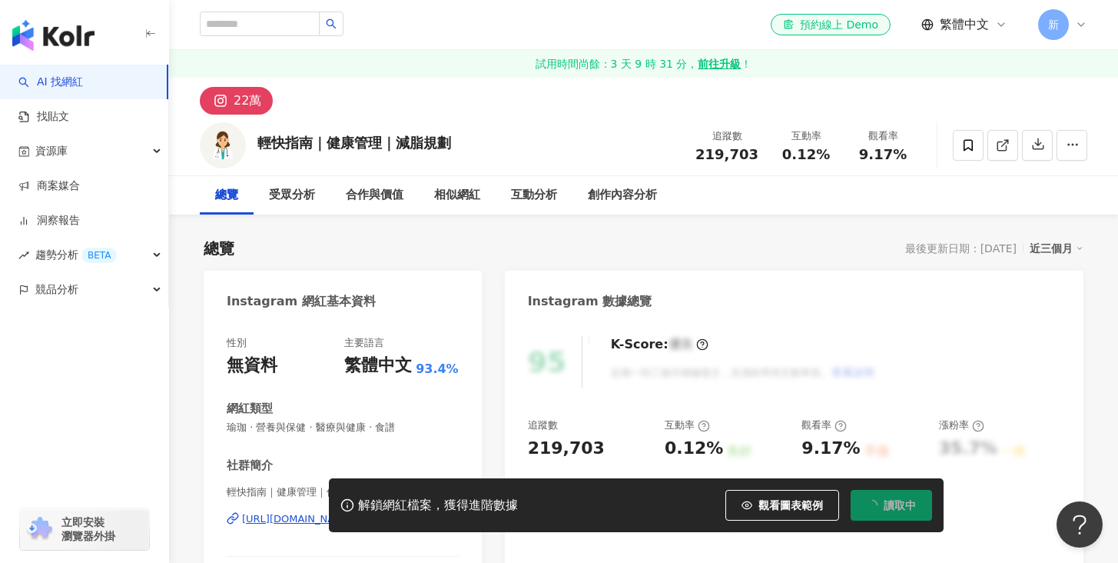
click at [440, 247] on div "總覽 最後更新日期：2025/9/1 近三個月" at bounding box center [644, 248] width 880 height 22
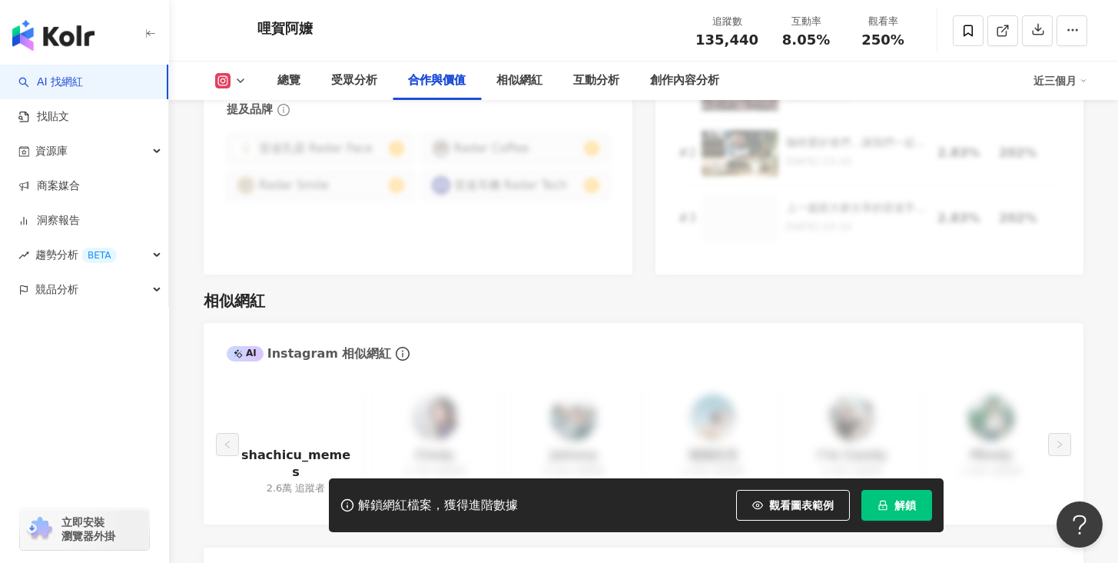
scroll to position [2391, 0]
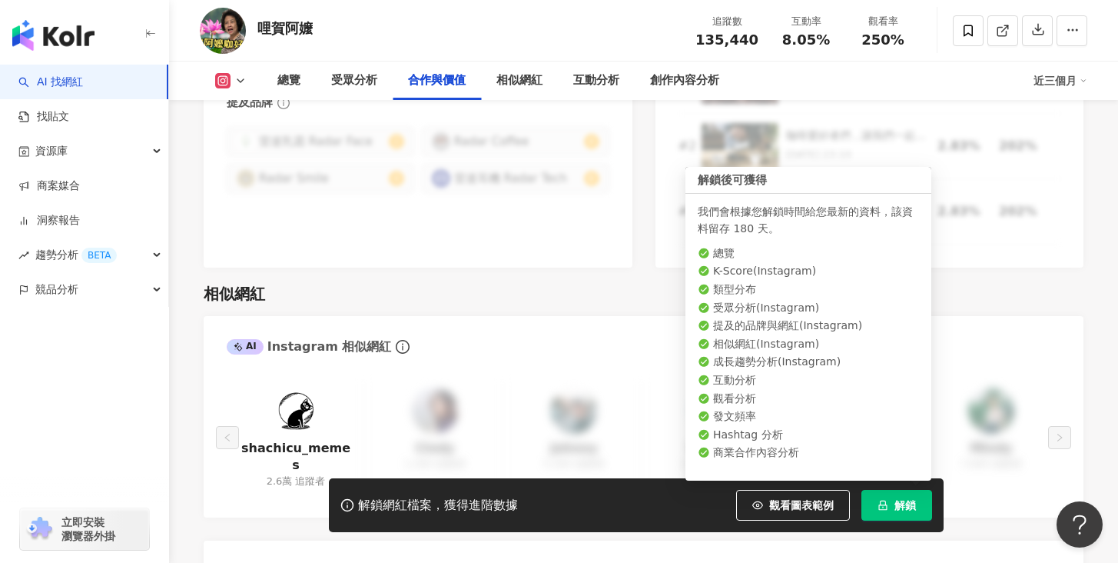
click at [888, 506] on button "解鎖" at bounding box center [896, 505] width 71 height 31
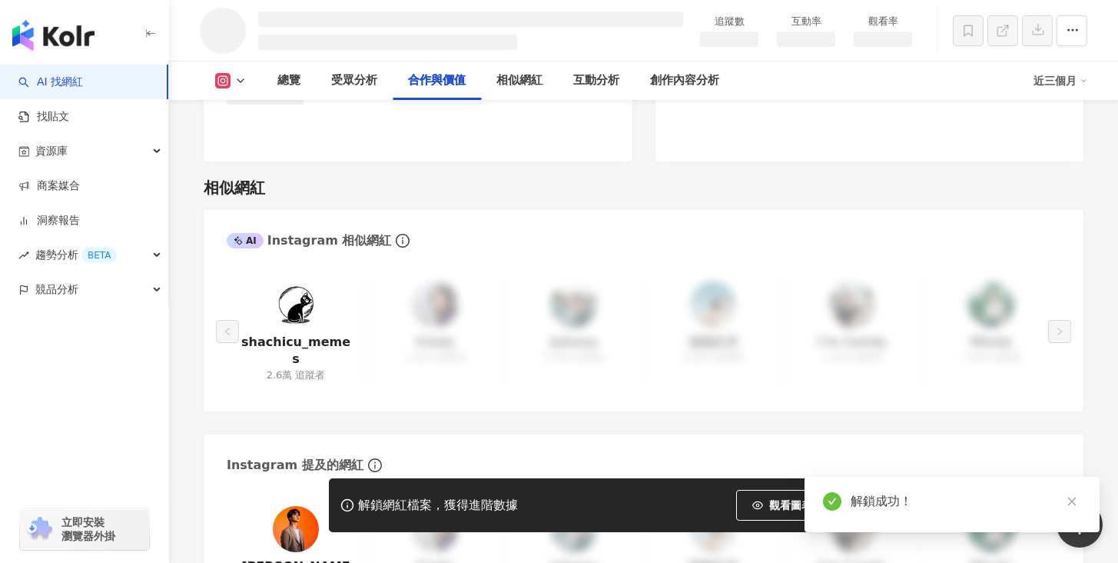
scroll to position [2057, 0]
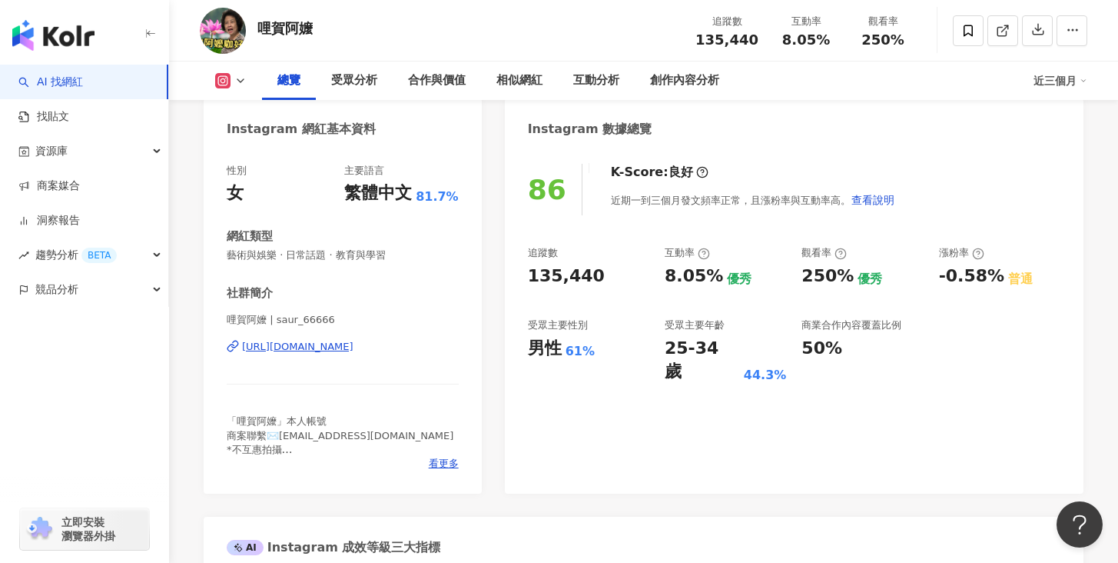
scroll to position [245, 0]
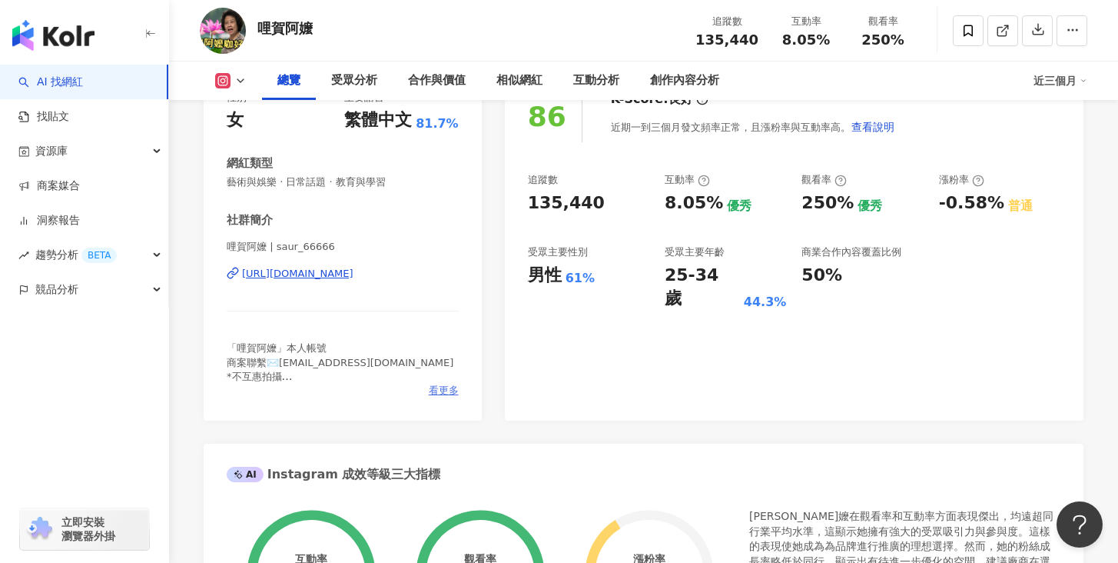
click at [441, 392] on span "看更多" at bounding box center [444, 390] width 30 height 14
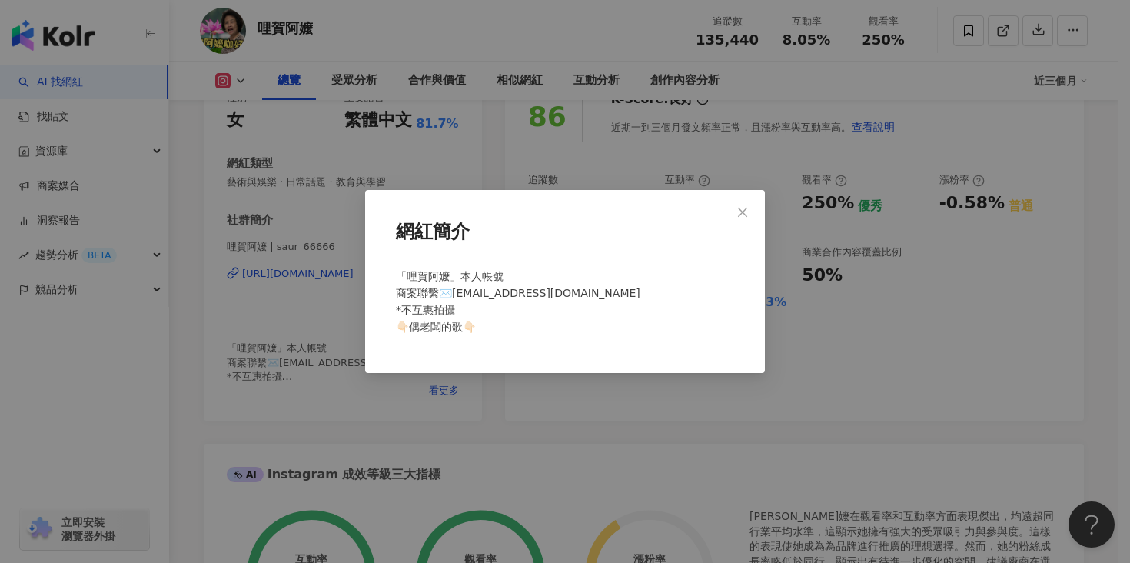
click at [403, 394] on div "網紅簡介 「哩賀阿嬤」本人帳號 商案聯繫✉️chin8012300@gmail.com *不互惠拍攝 👇🏻偶老闆的歌👇🏻" at bounding box center [565, 281] width 1130 height 563
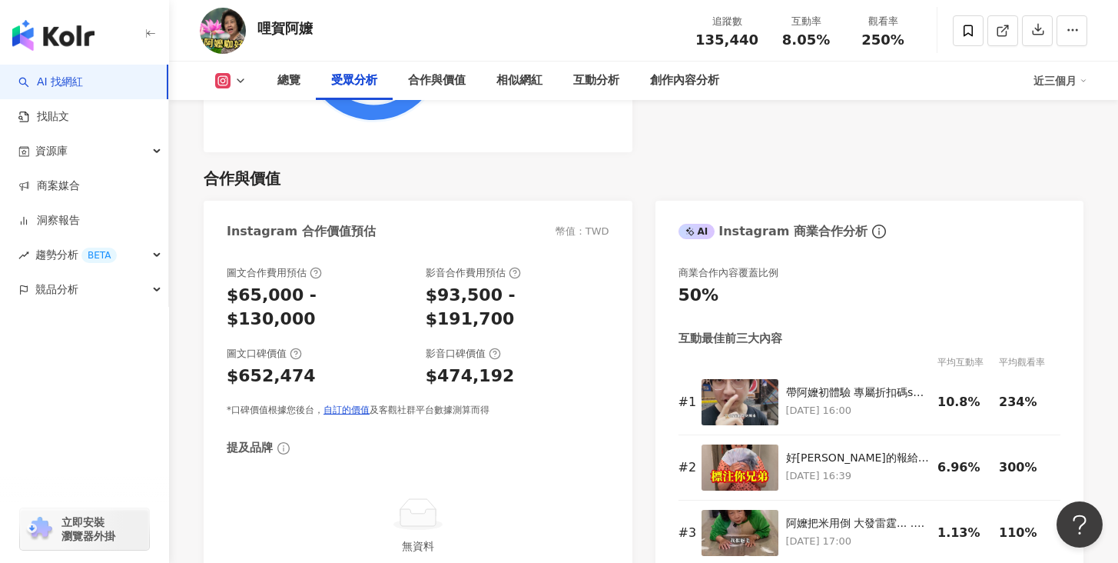
scroll to position [2057, 0]
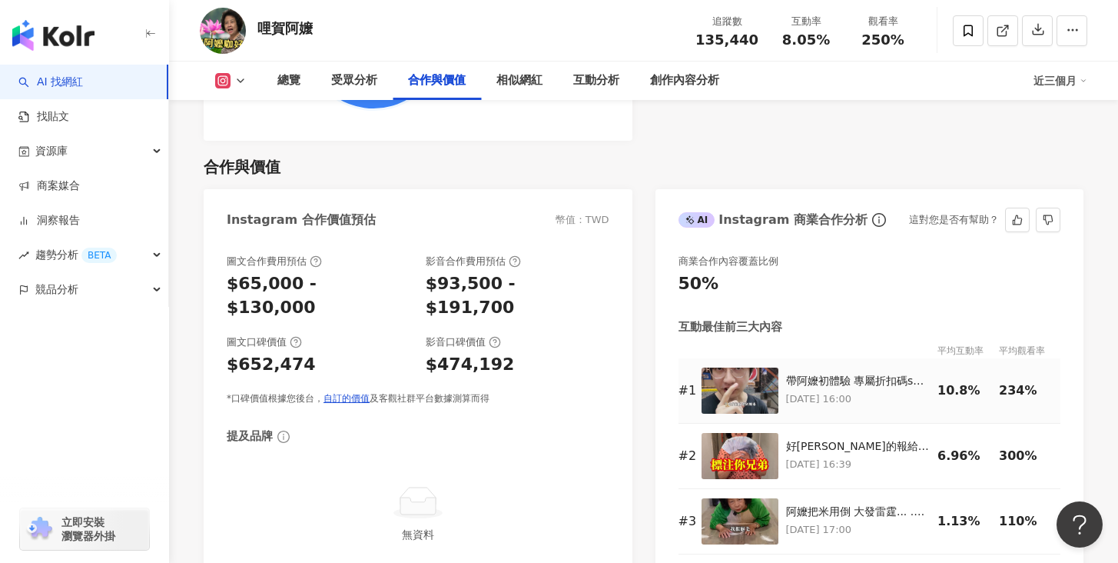
click at [765, 383] on img at bounding box center [740, 390] width 77 height 46
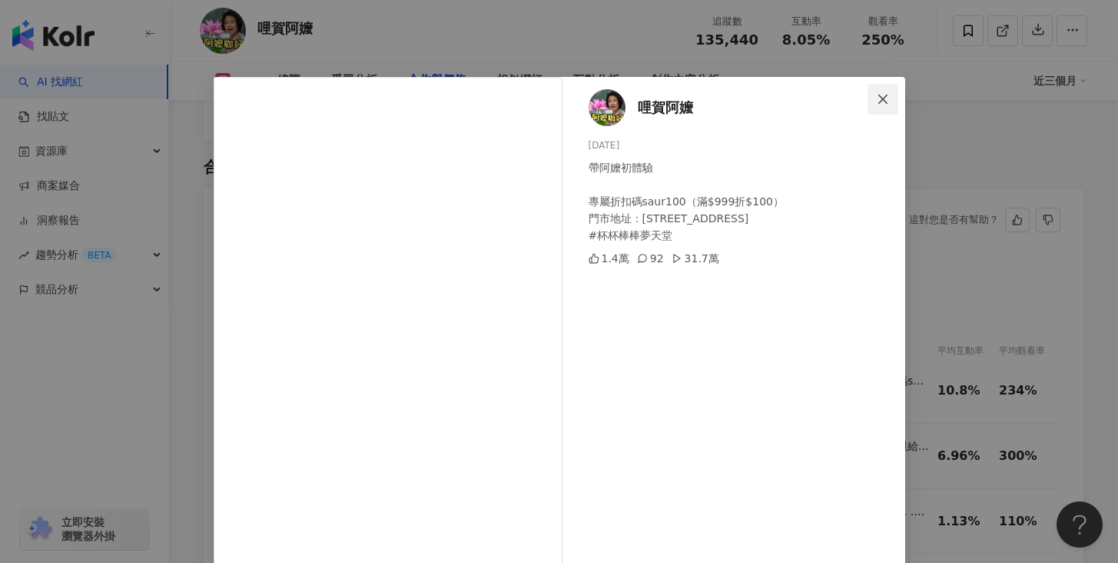
click at [874, 91] on button "Close" at bounding box center [883, 99] width 31 height 31
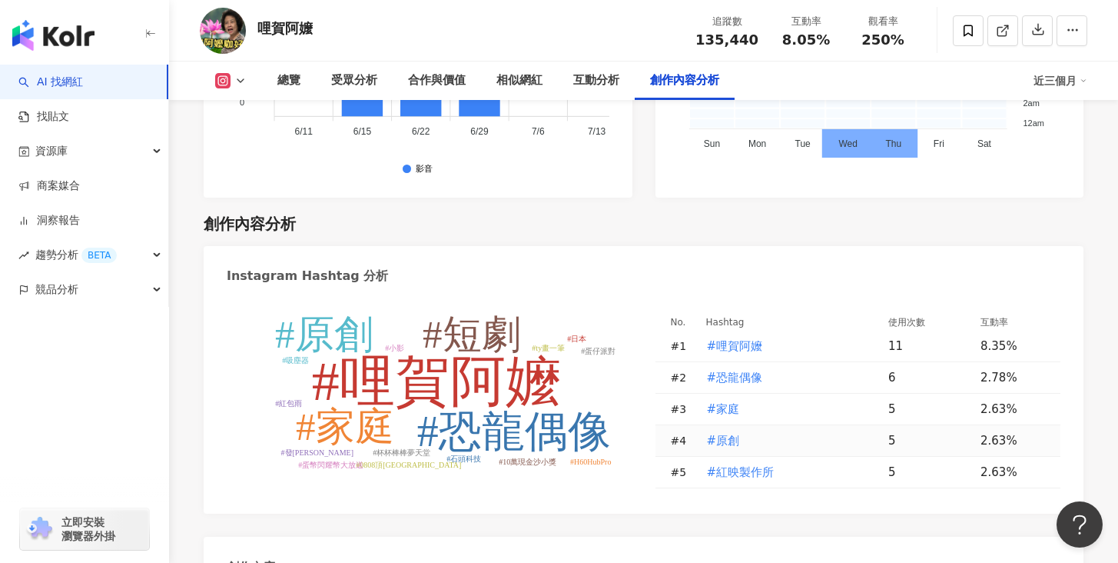
scroll to position [4392, 0]
click at [741, 368] on span "#恐龍偶像" at bounding box center [735, 376] width 56 height 17
type input "*****"
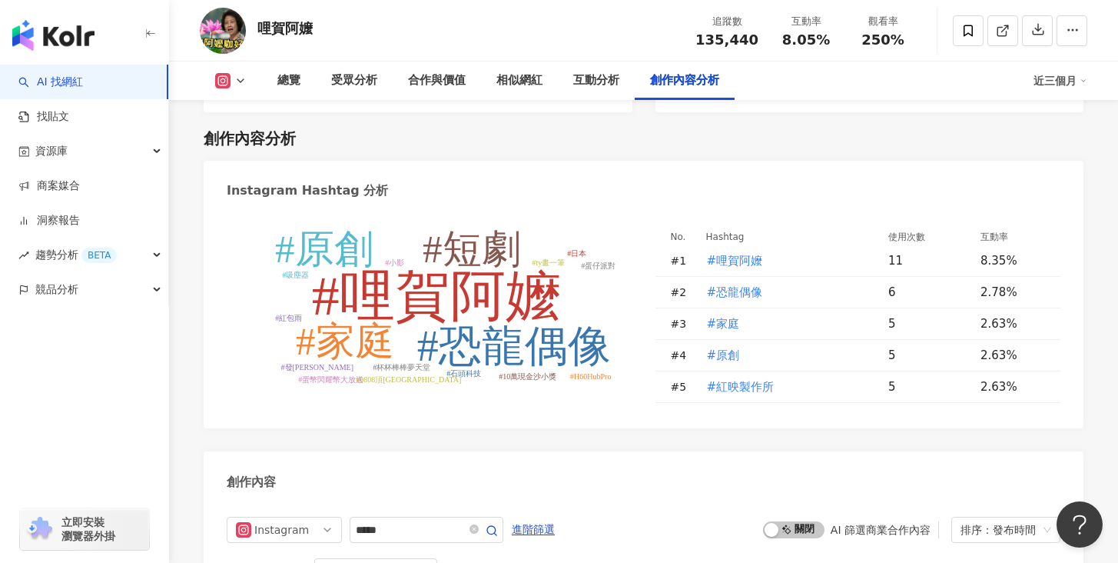
scroll to position [4474, 0]
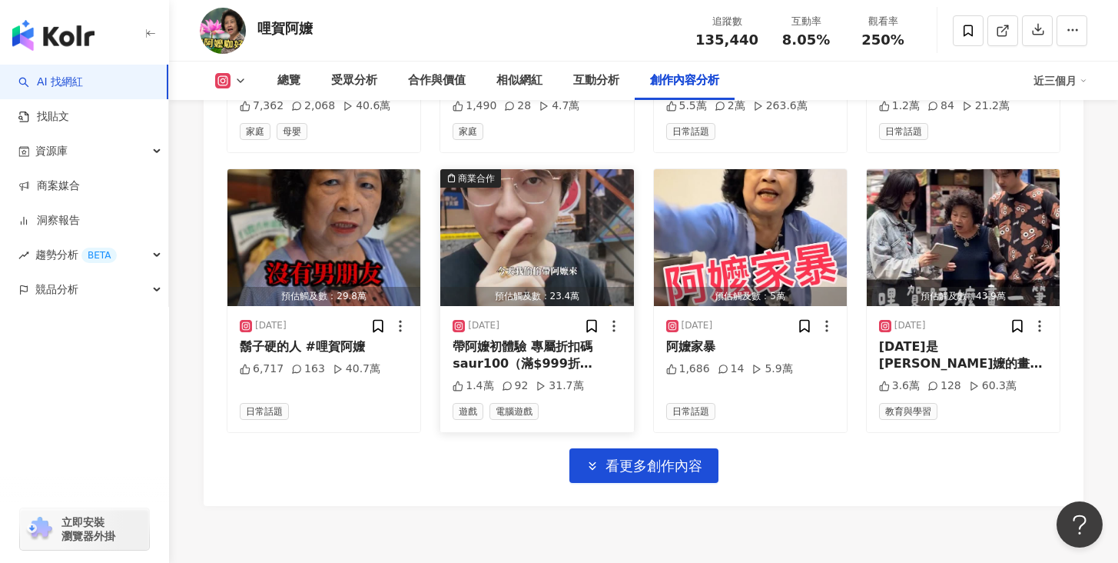
scroll to position [5481, 0]
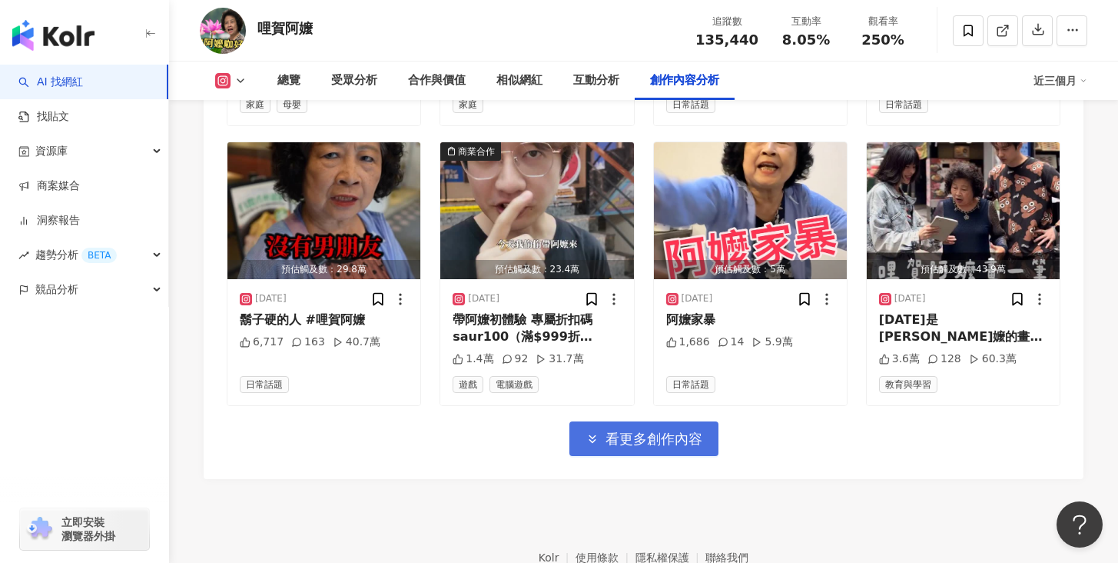
click at [615, 430] on span "看更多創作內容" at bounding box center [654, 438] width 97 height 17
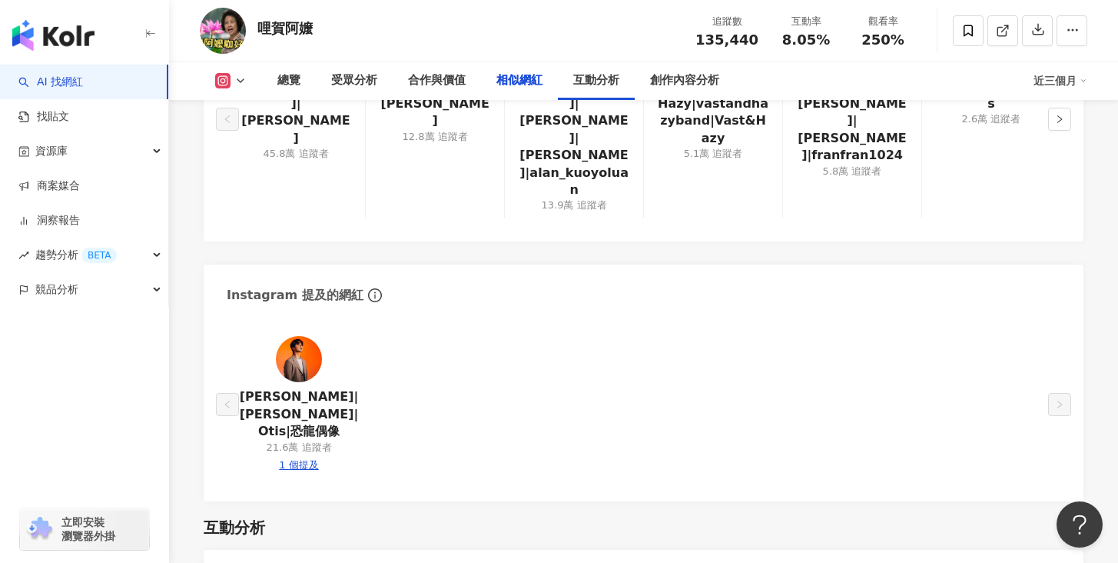
scroll to position [0, 0]
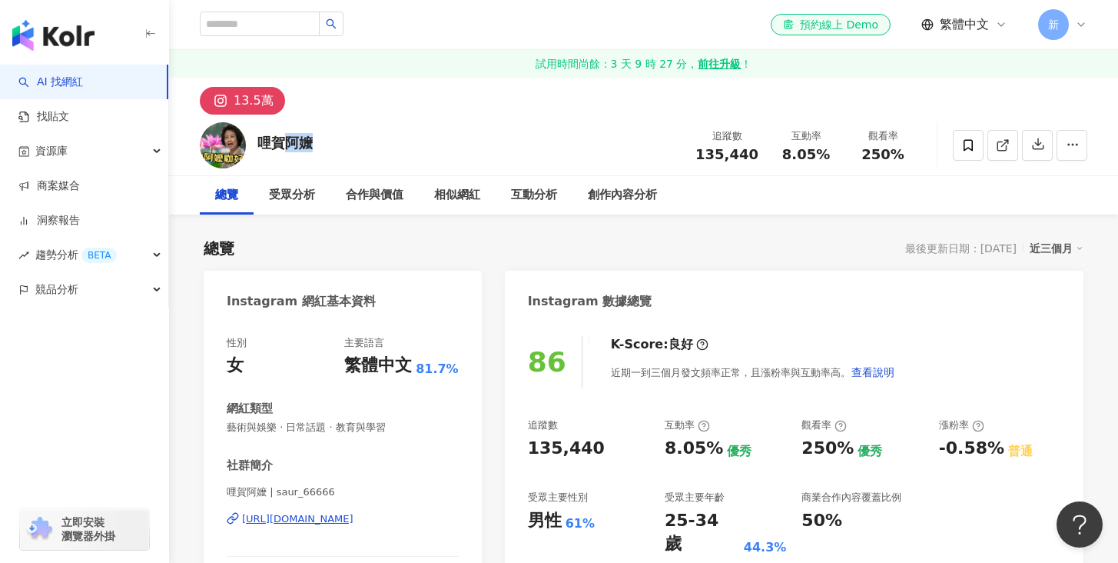
drag, startPoint x: 324, startPoint y: 145, endPoint x: 288, endPoint y: 137, distance: 37.1
click at [288, 137] on div "哩賀阿嬤 追蹤數 135,440 互動率 8.05% 觀看率 250%" at bounding box center [643, 145] width 949 height 61
copy div "阿嬤"
click at [241, 28] on input "search" at bounding box center [260, 24] width 120 height 25
paste input "**"
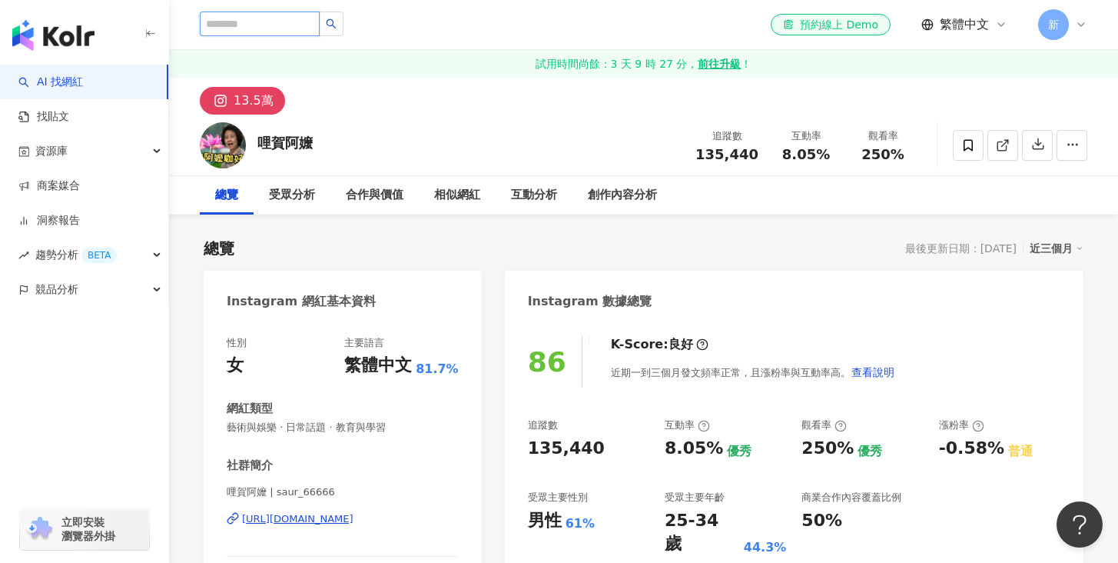
type input "**"
click at [338, 23] on icon "loading" at bounding box center [331, 23] width 15 height 15
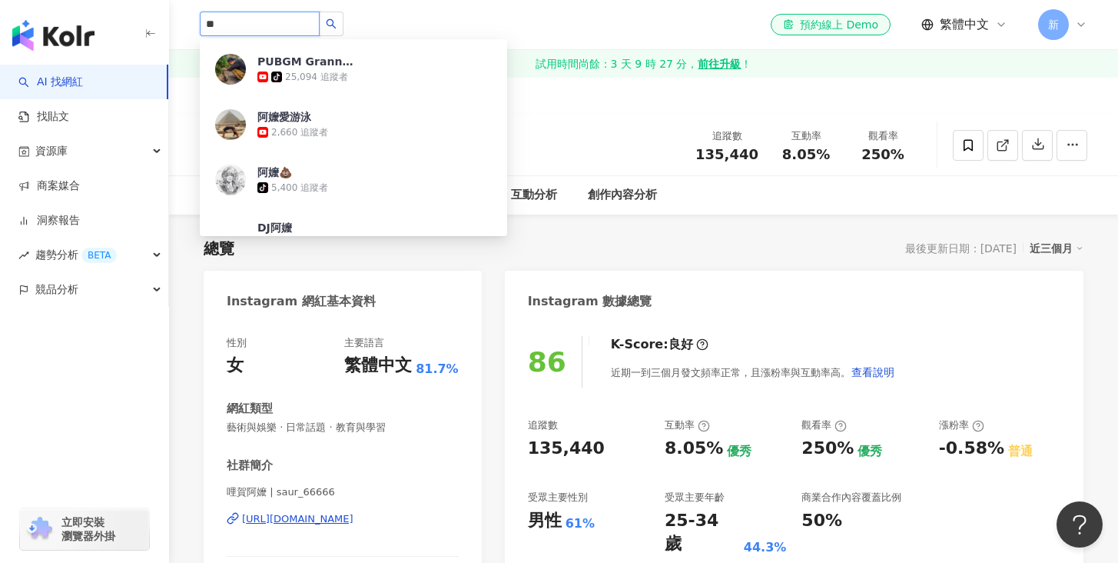
scroll to position [220, 0]
click at [266, 122] on div "阿嬤愛游泳" at bounding box center [284, 115] width 54 height 15
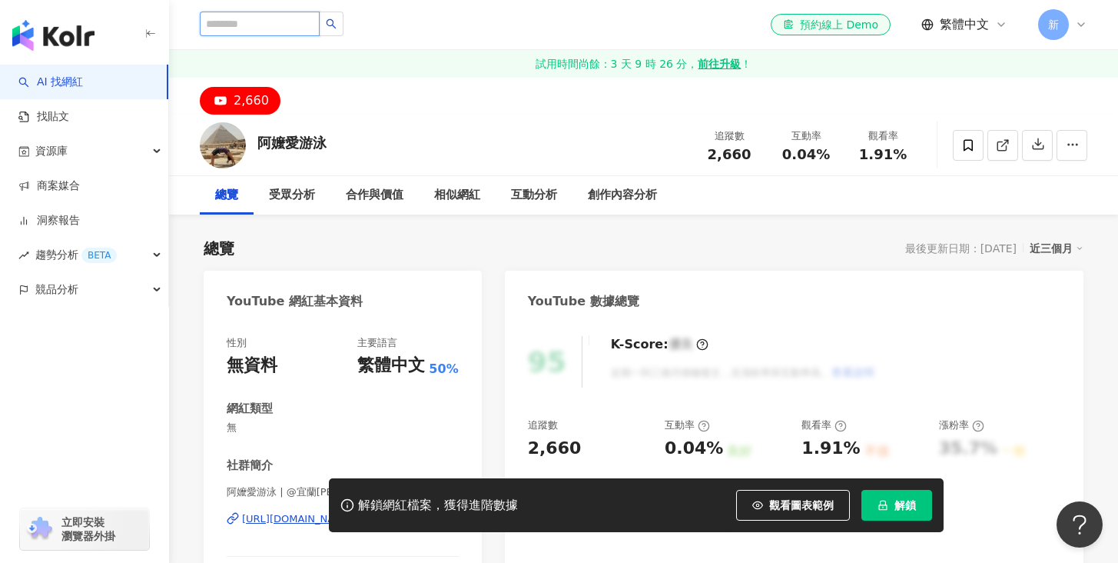
click at [261, 26] on input "search" at bounding box center [260, 24] width 120 height 25
paste input "**"
type input "**"
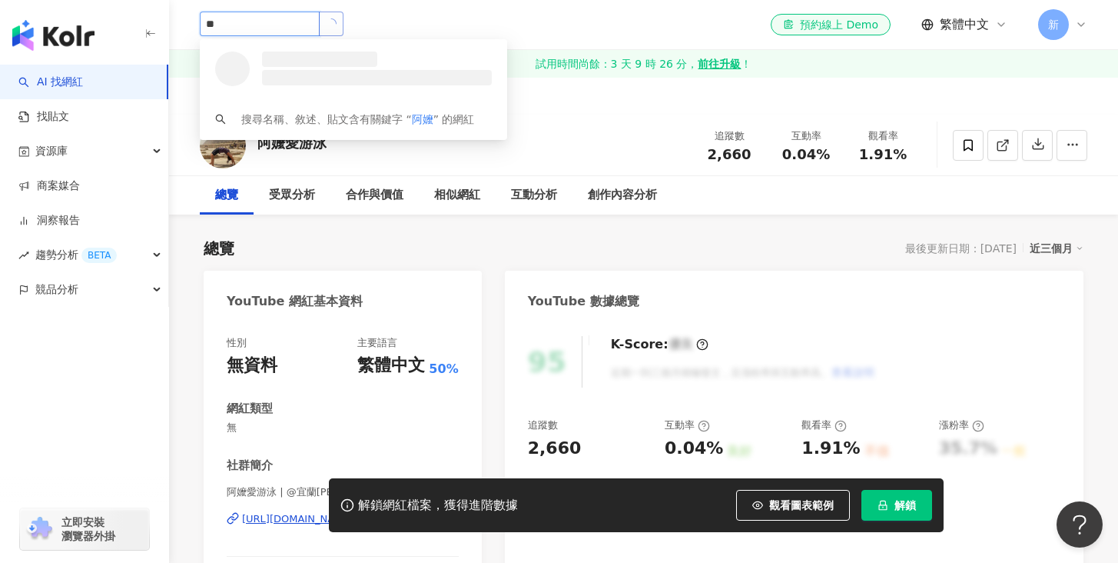
click at [336, 22] on icon "loading" at bounding box center [331, 24] width 14 height 14
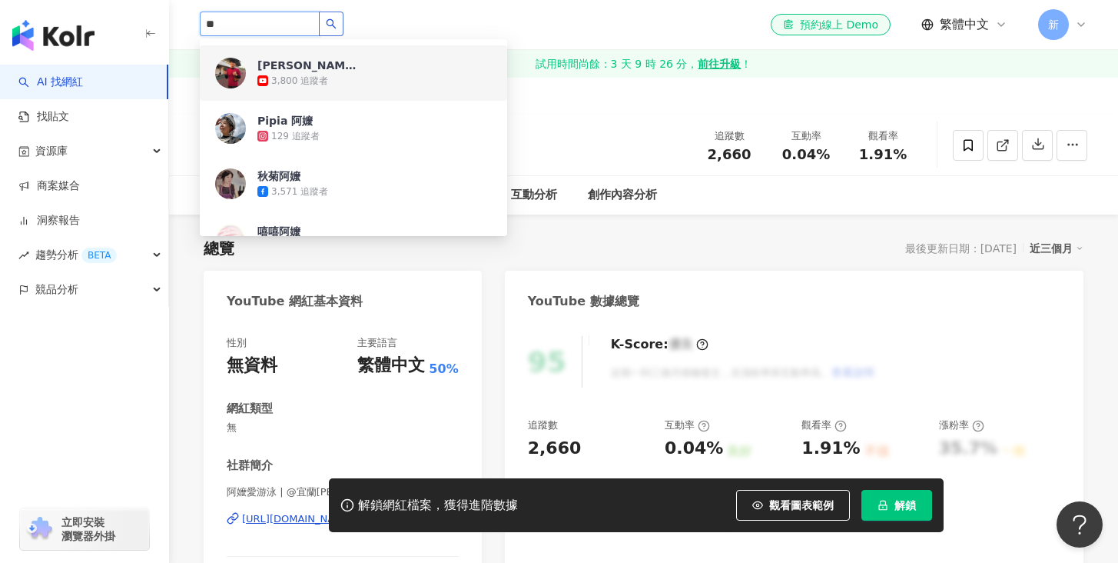
scroll to position [729, 0]
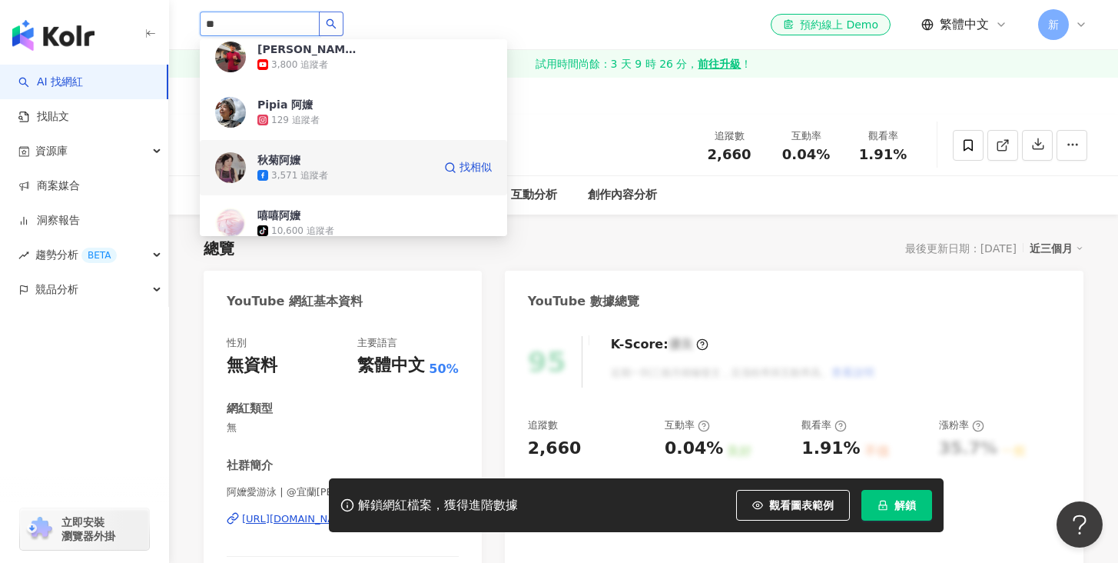
click at [289, 172] on div "3,571 追蹤者" at bounding box center [299, 175] width 57 height 13
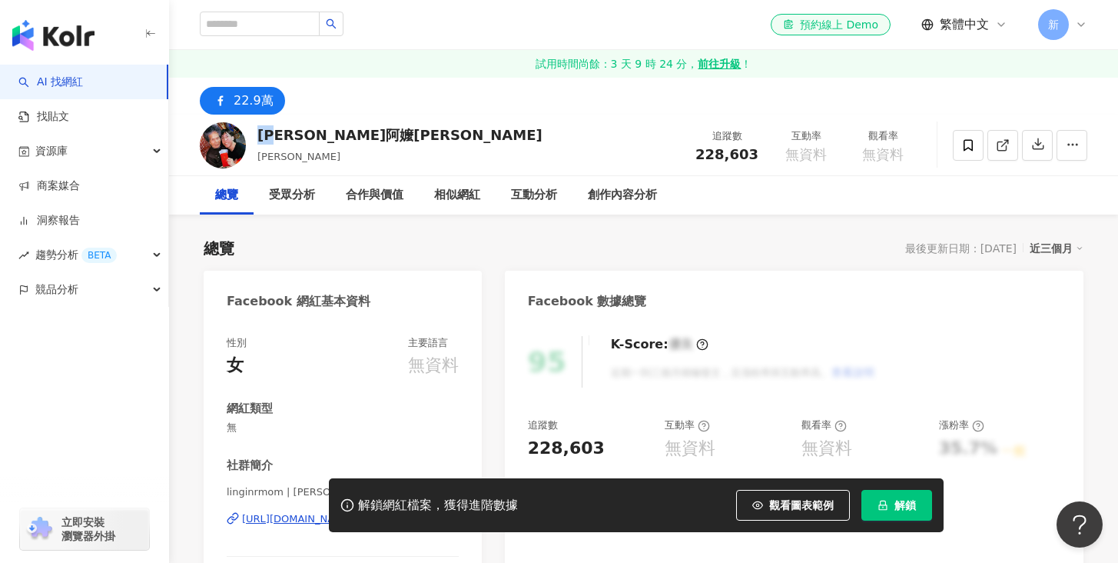
drag, startPoint x: 286, startPoint y: 138, endPoint x: 256, endPoint y: 132, distance: 30.5
click at [256, 132] on div "[PERSON_NAME]阿嬤[PERSON_NAME]反 [PERSON_NAME]反 追蹤數 228,603 互動率 無資料 觀看率 無資料" at bounding box center [643, 145] width 949 height 61
copy div "[PERSON_NAME]"
click at [228, 28] on input "search" at bounding box center [260, 24] width 120 height 25
paste input "**"
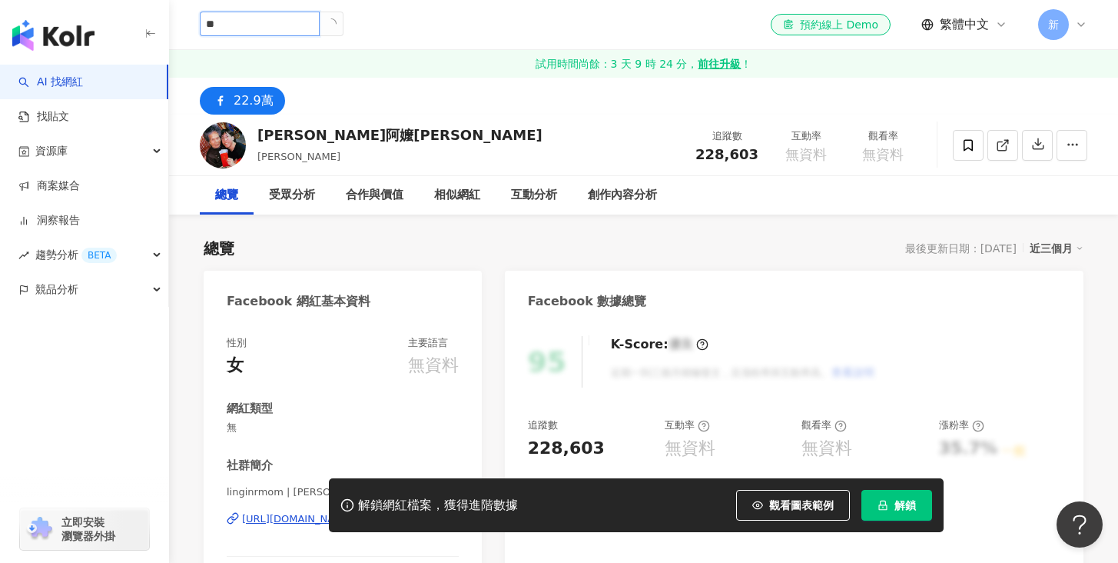
click at [335, 22] on icon "loading" at bounding box center [331, 23] width 11 height 11
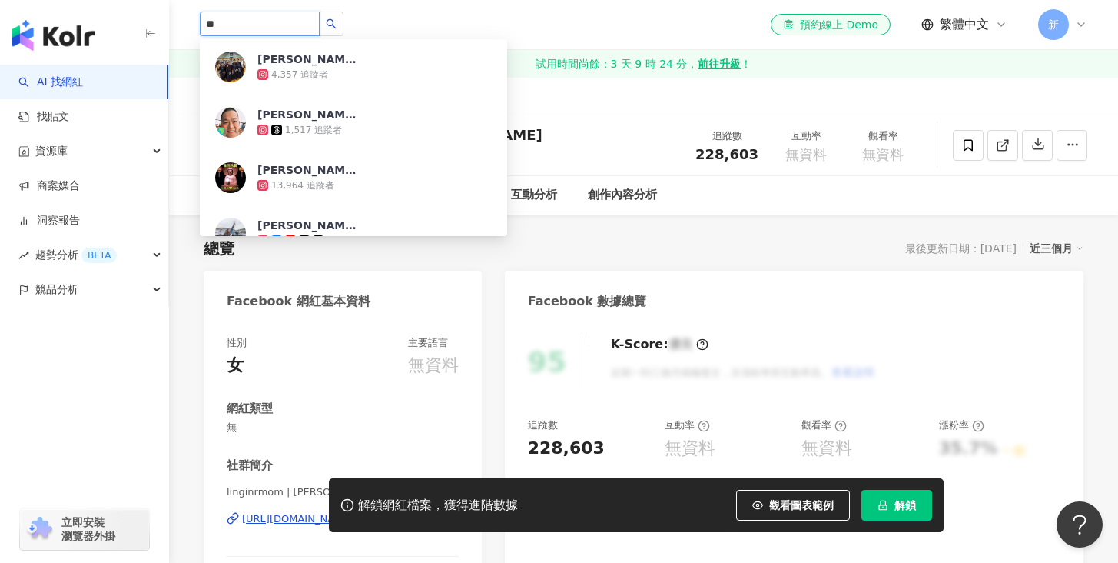
type input "**"
click at [271, 26] on input "**" at bounding box center [260, 24] width 120 height 25
click at [337, 22] on icon "search" at bounding box center [331, 23] width 11 height 11
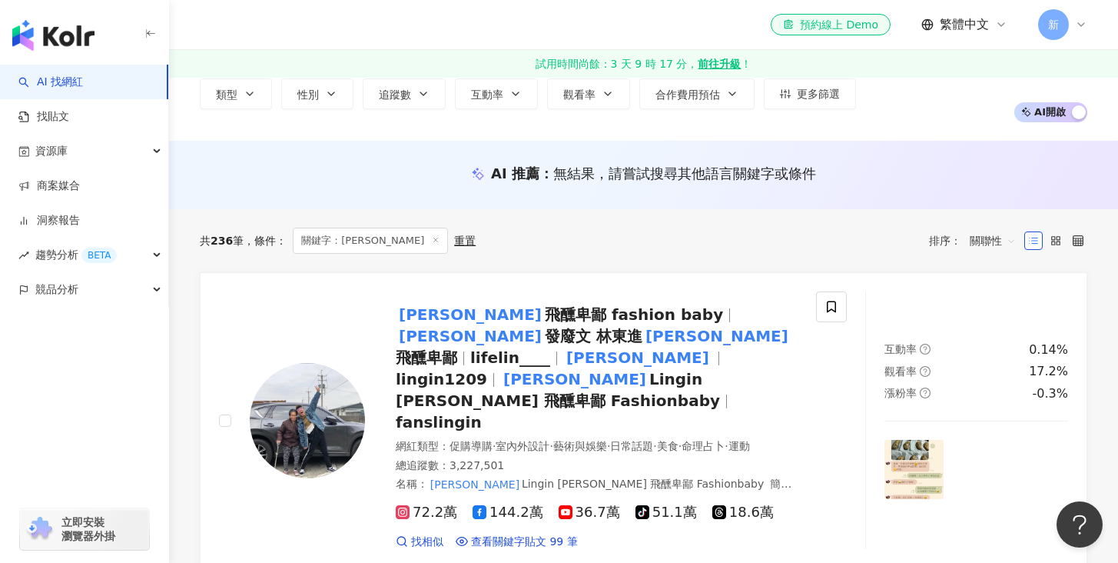
scroll to position [90, 0]
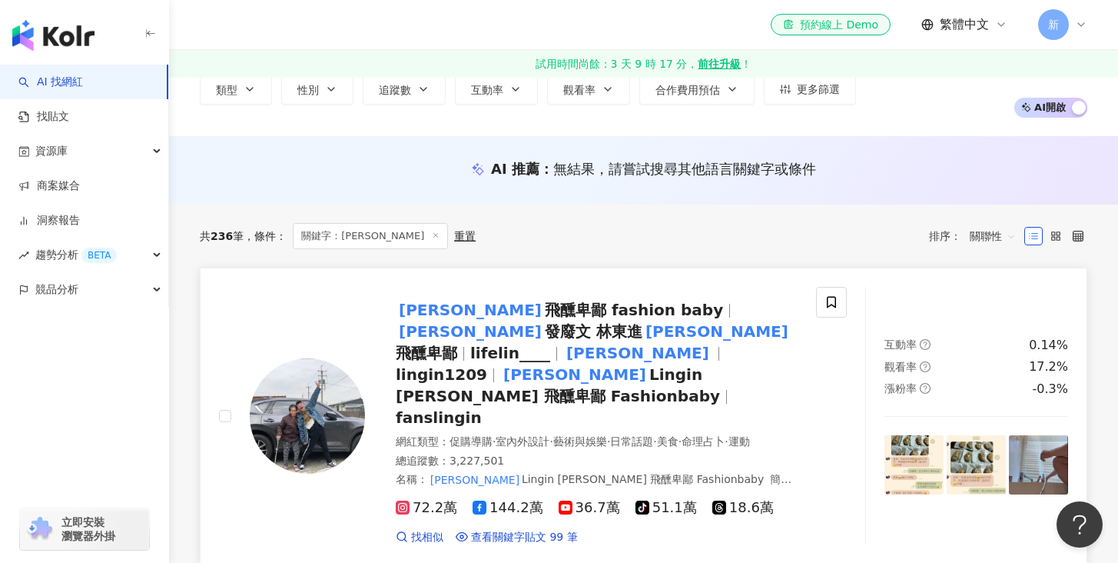
click at [545, 314] on span "飛醺卑鄙 fashion baby" at bounding box center [634, 309] width 178 height 18
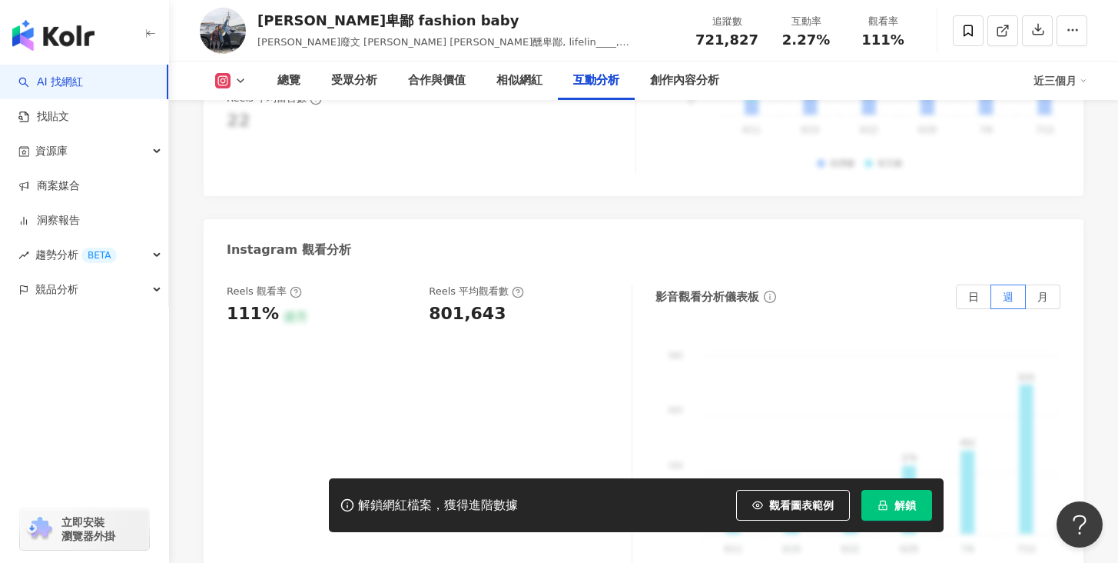
scroll to position [3411, 0]
drag, startPoint x: 259, startPoint y: 21, endPoint x: 437, endPoint y: 17, distance: 177.6
click at [437, 17] on div "[PERSON_NAME]卑鄙 fashion baby" at bounding box center [467, 20] width 421 height 19
copy div "[PERSON_NAME]卑鄙 fashion baby"
click at [241, 79] on icon at bounding box center [240, 81] width 12 height 12
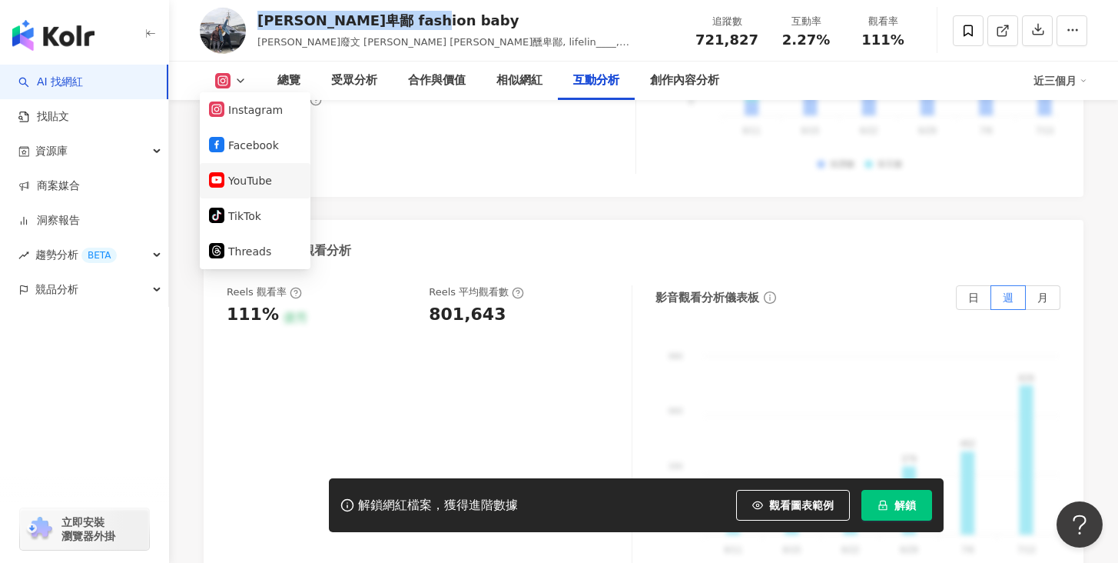
click at [239, 177] on button "YouTube" at bounding box center [255, 181] width 92 height 22
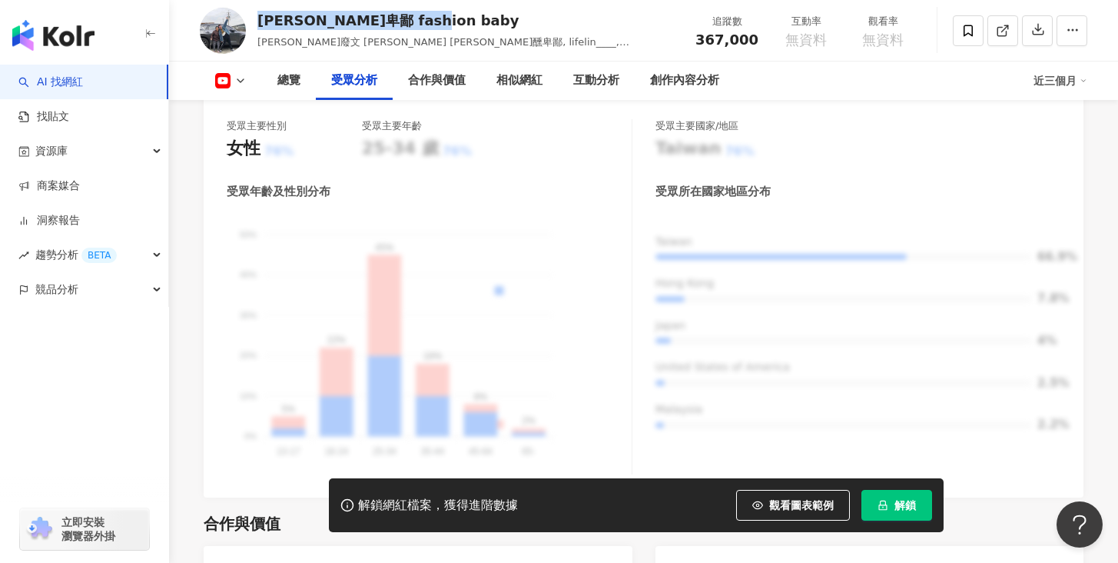
scroll to position [1473, 0]
click at [184, 19] on div "[PERSON_NAME]卑鄙 fashion baby [PERSON_NAME]廢文 林東進 [PERSON_NAME]醺卑鄙, lifelin____,…" at bounding box center [643, 30] width 949 height 61
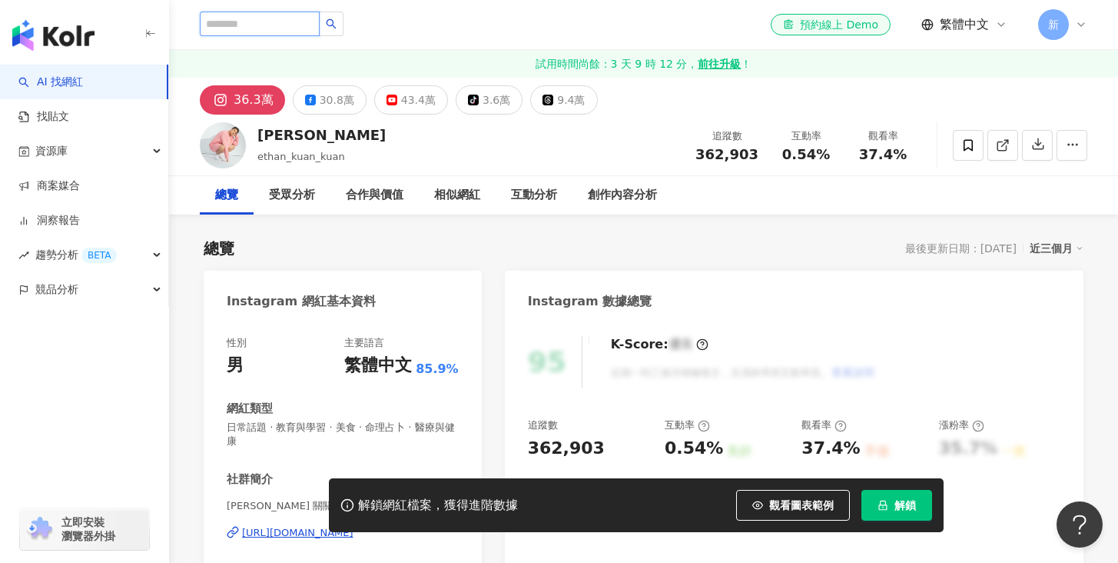
click at [282, 25] on input "search" at bounding box center [260, 24] width 120 height 25
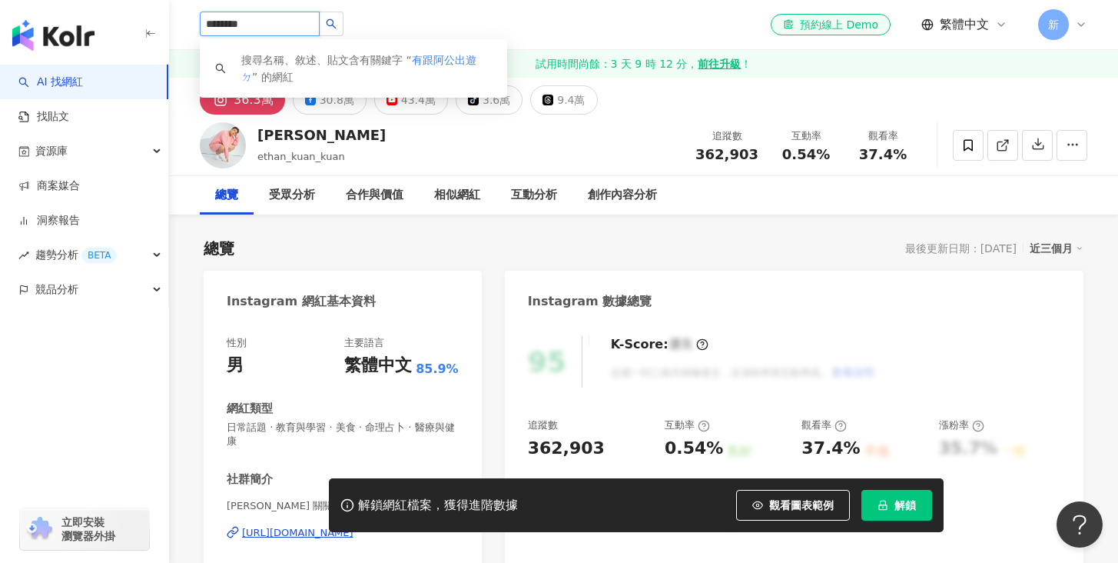
type input "*******"
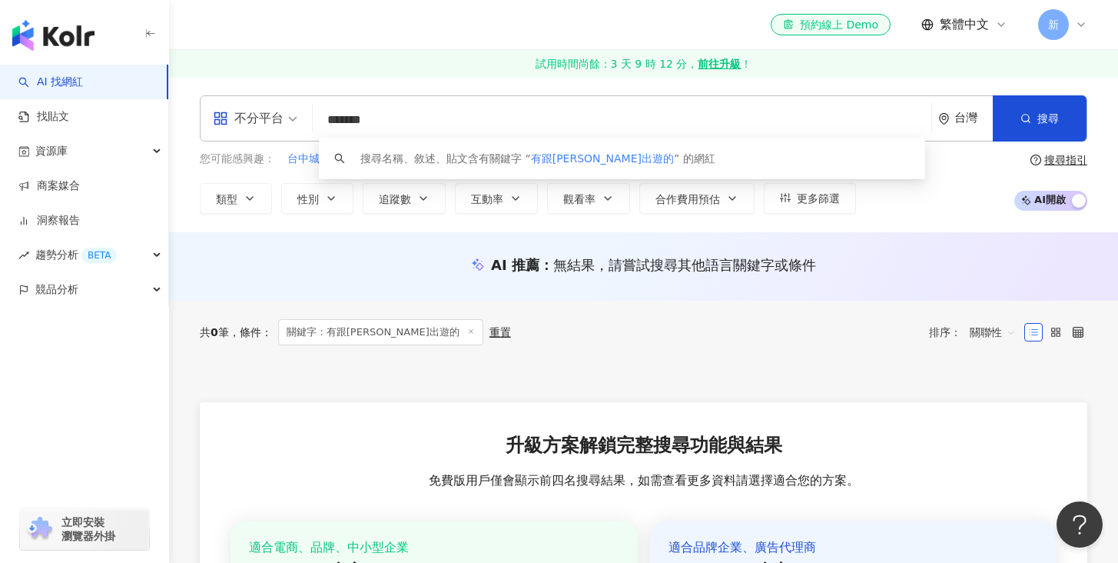
click at [353, 118] on input "*******" at bounding box center [622, 119] width 606 height 29
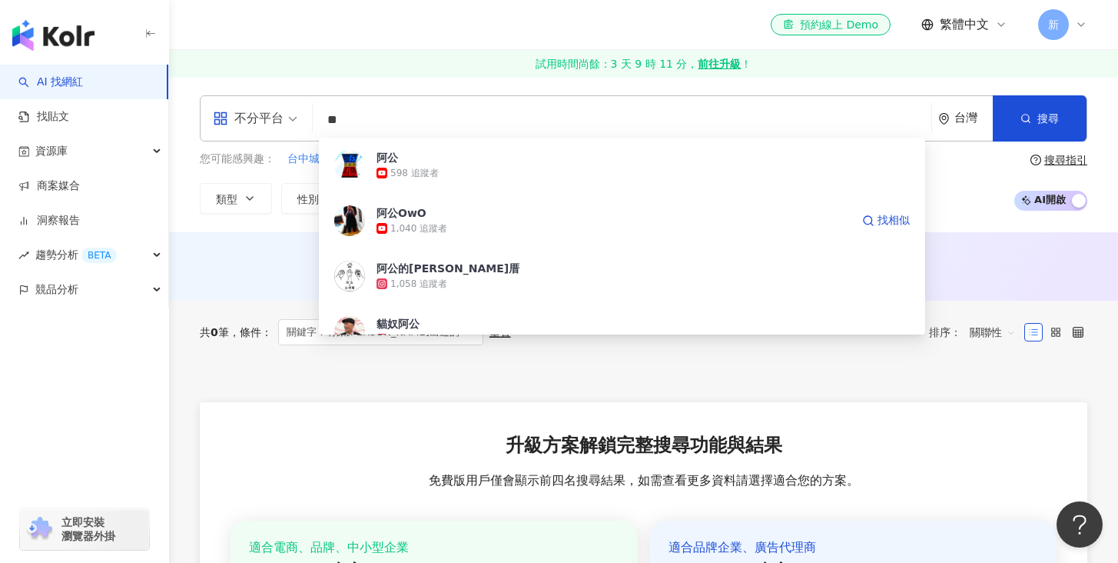
type input "*"
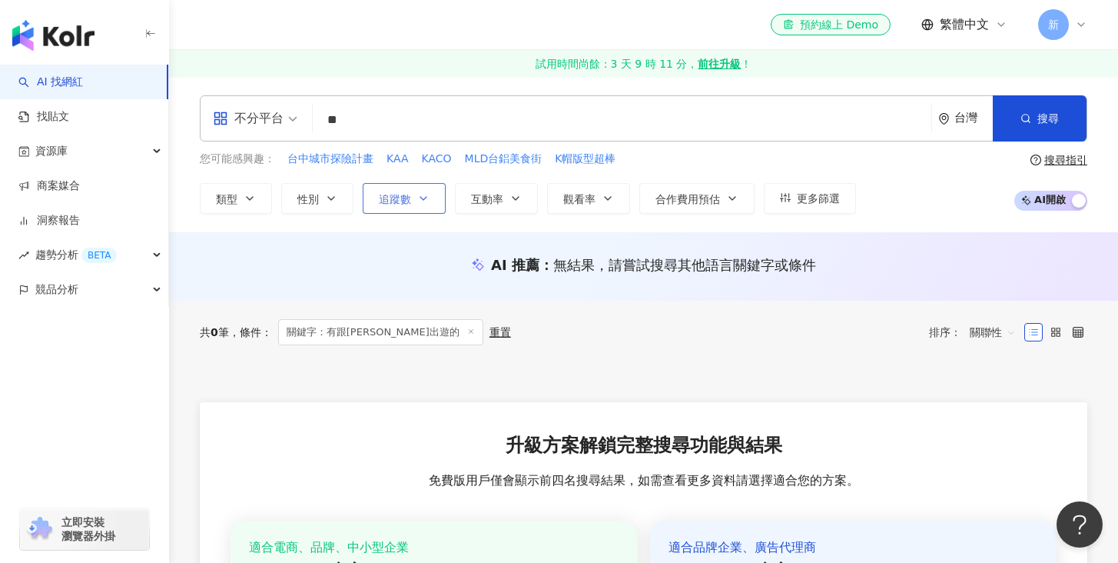
type input "**"
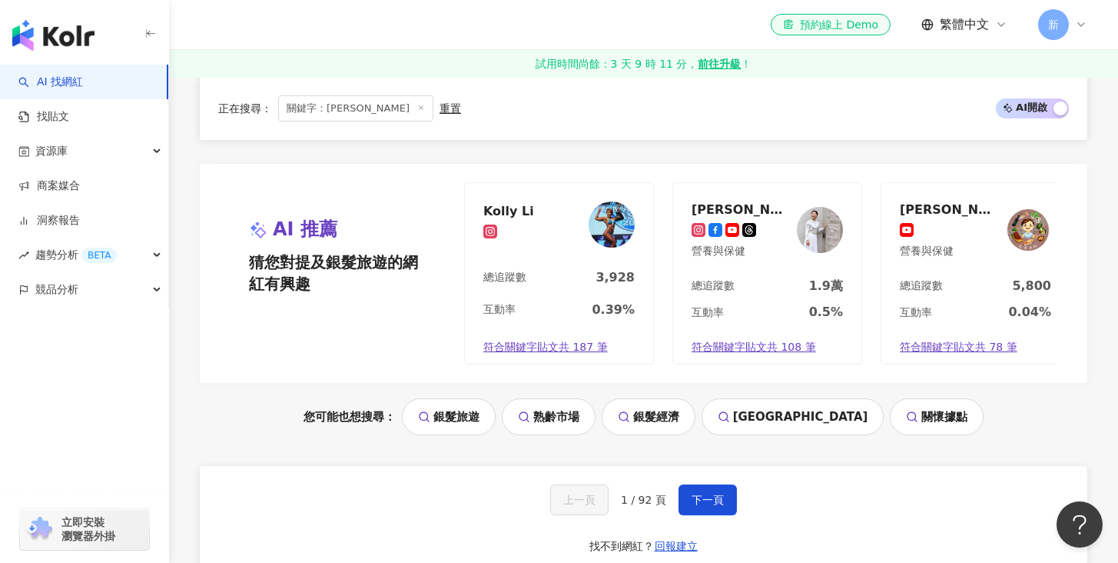
scroll to position [2821, 0]
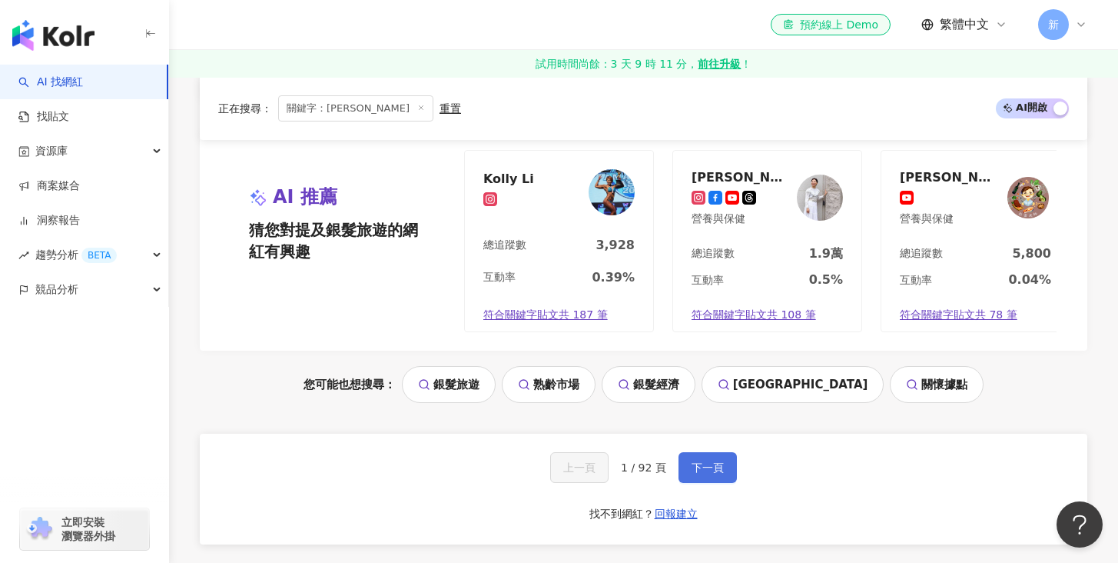
click at [707, 473] on span "下一頁" at bounding box center [708, 467] width 32 height 12
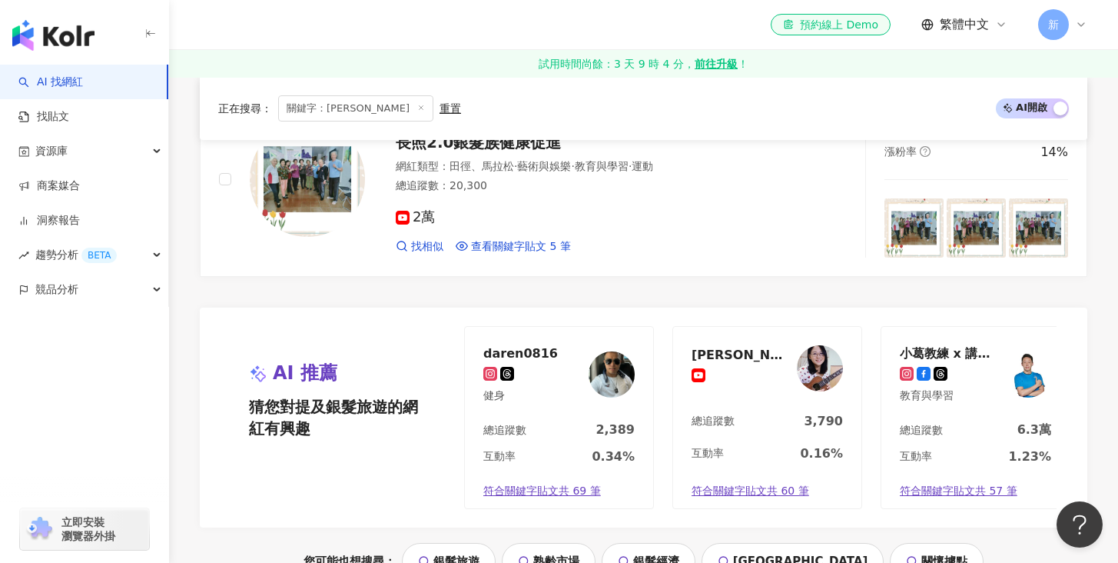
scroll to position [2810, 0]
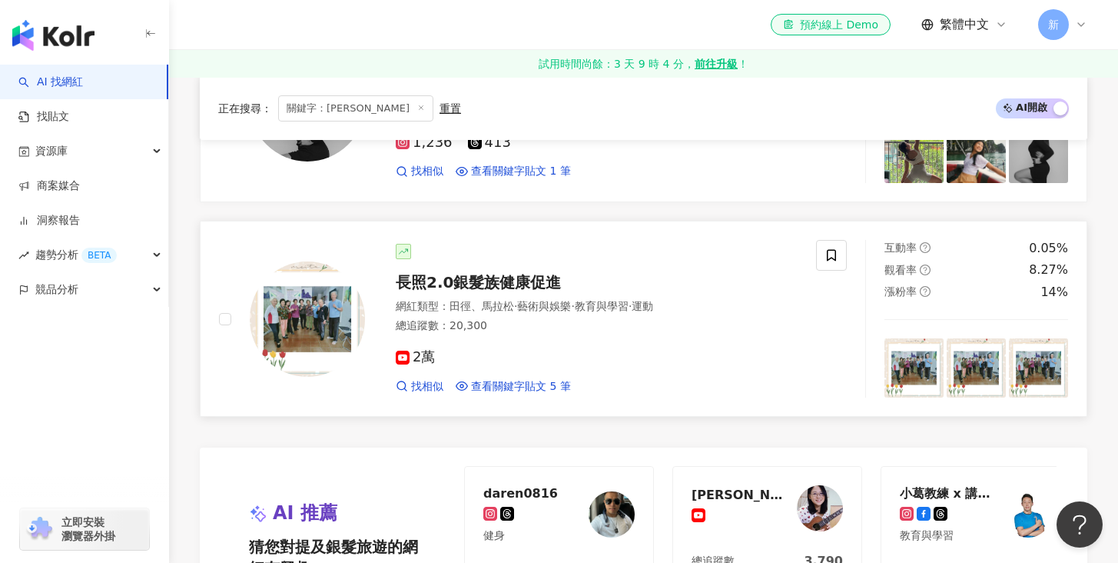
click at [456, 274] on span "長照2.0銀髮族健康促進" at bounding box center [478, 282] width 165 height 18
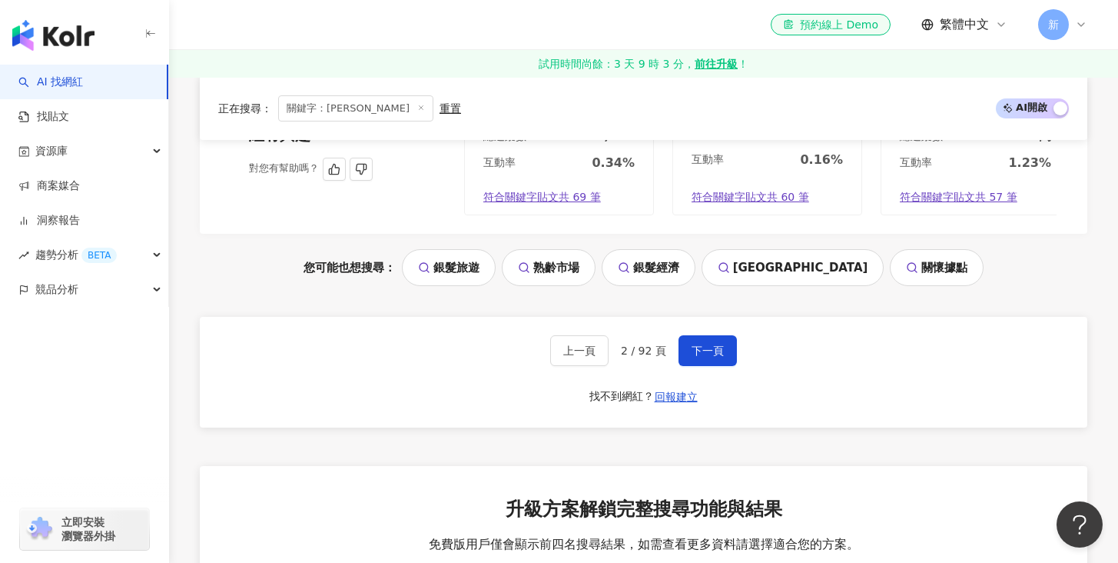
scroll to position [3360, 0]
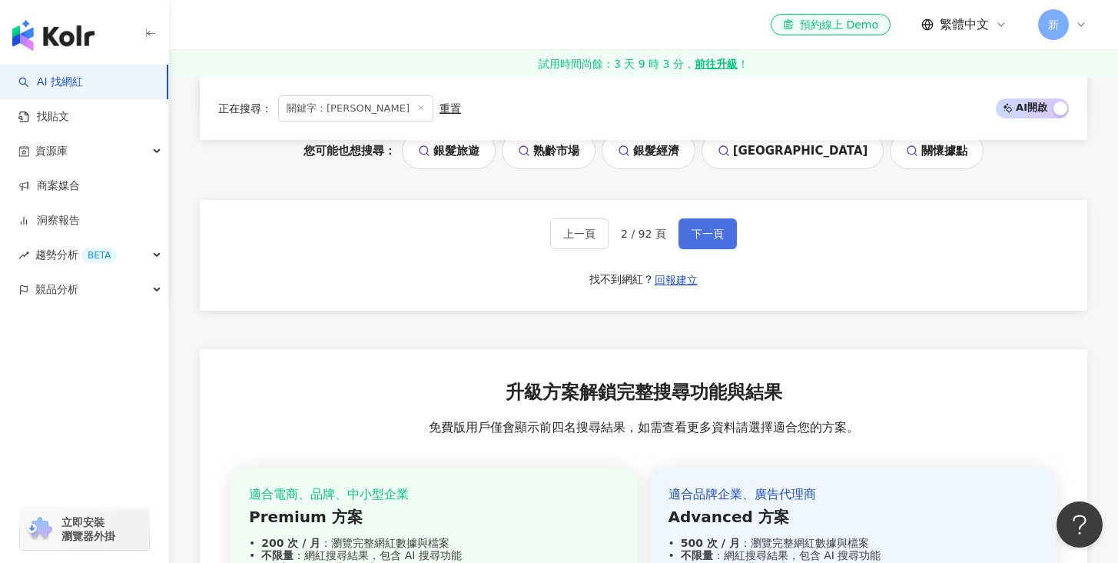
click at [696, 246] on button "下一頁" at bounding box center [708, 233] width 58 height 31
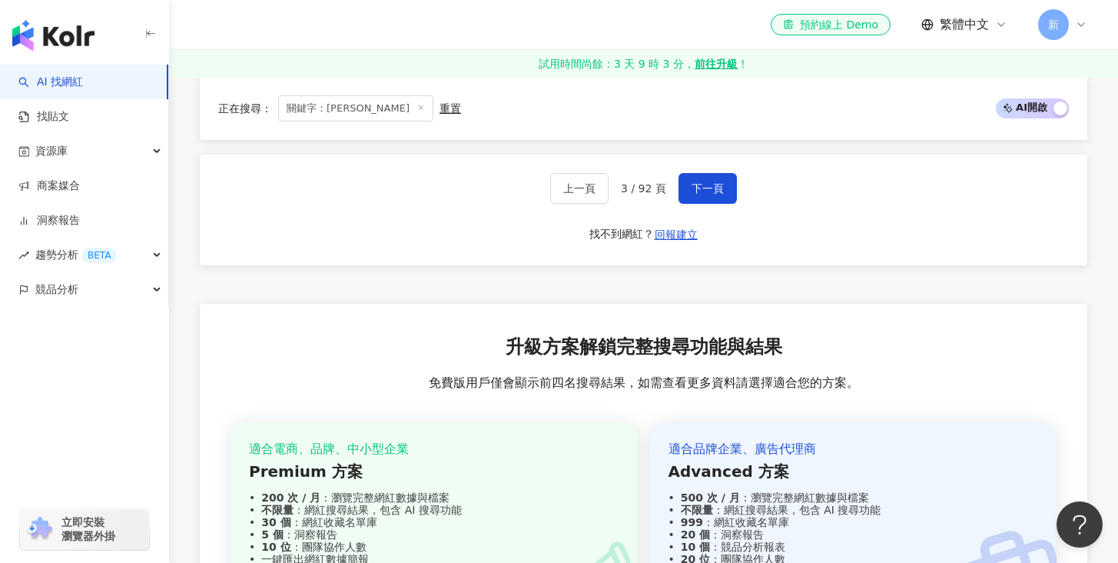
scroll to position [3476, 0]
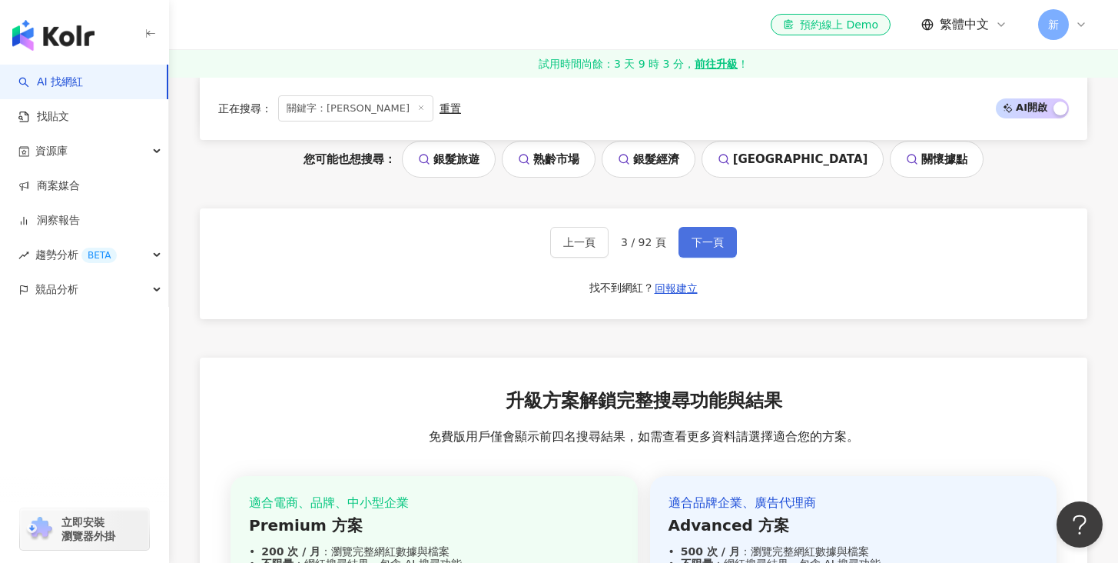
click at [692, 243] on span "下一頁" at bounding box center [708, 242] width 32 height 12
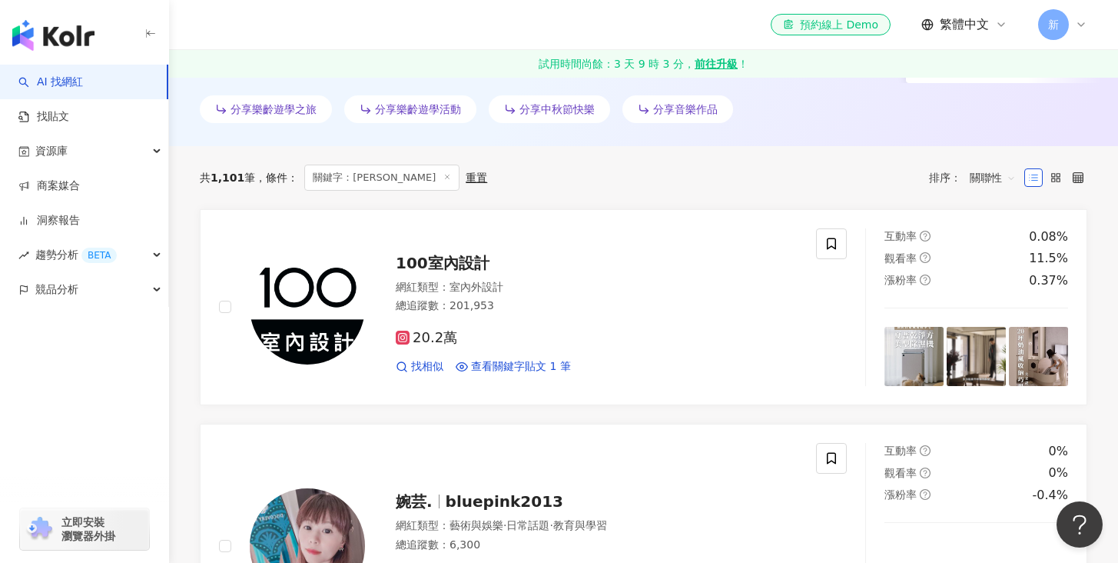
scroll to position [0, 0]
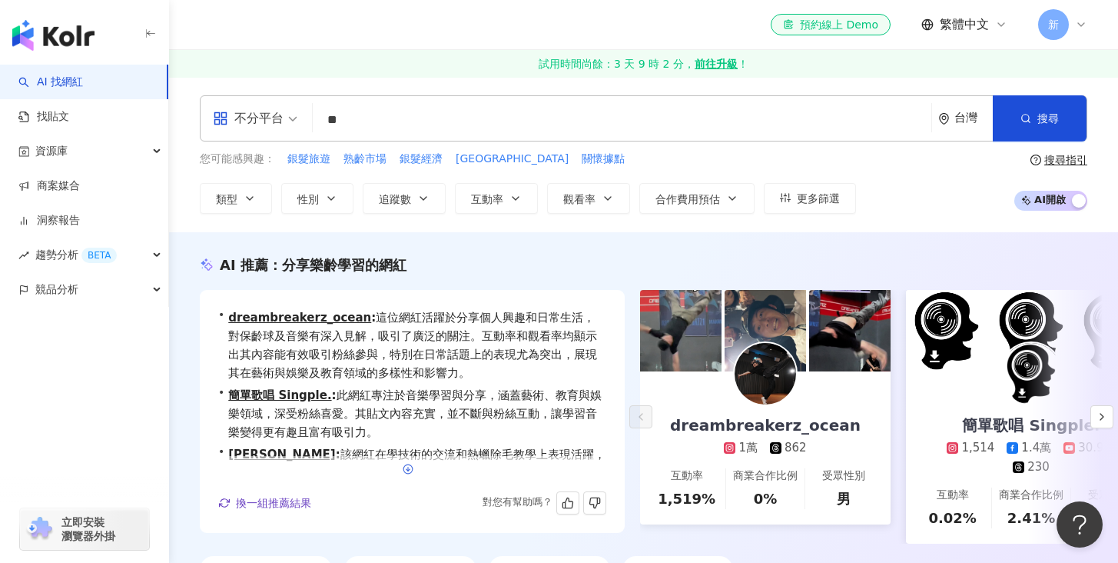
click at [408, 469] on polyline "button" at bounding box center [408, 470] width 4 height 2
click at [278, 497] on span "換一組推薦結果" at bounding box center [273, 502] width 75 height 12
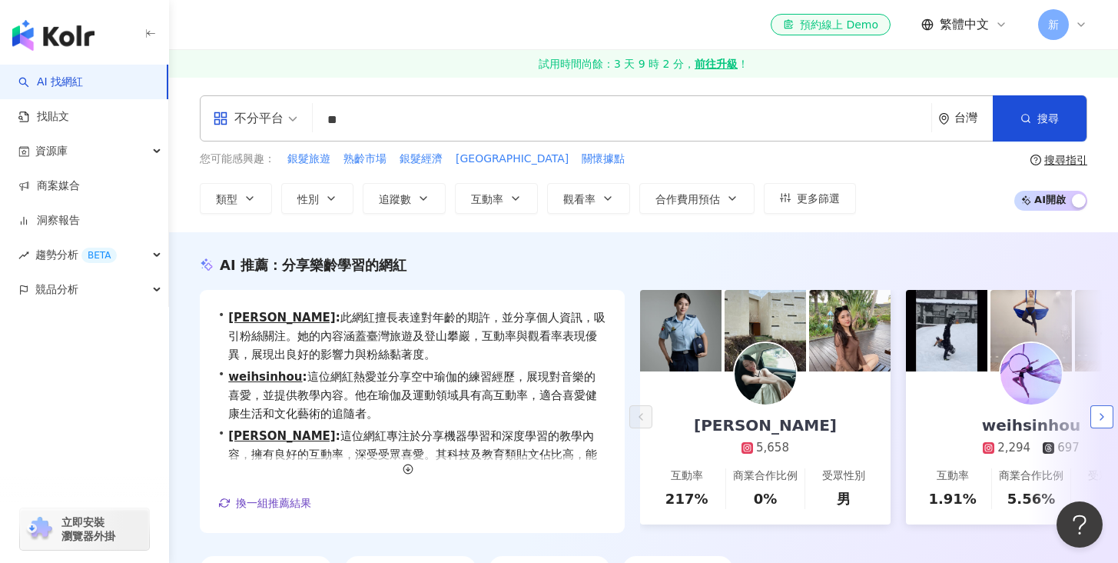
click at [1108, 408] on button "button" at bounding box center [1102, 416] width 23 height 23
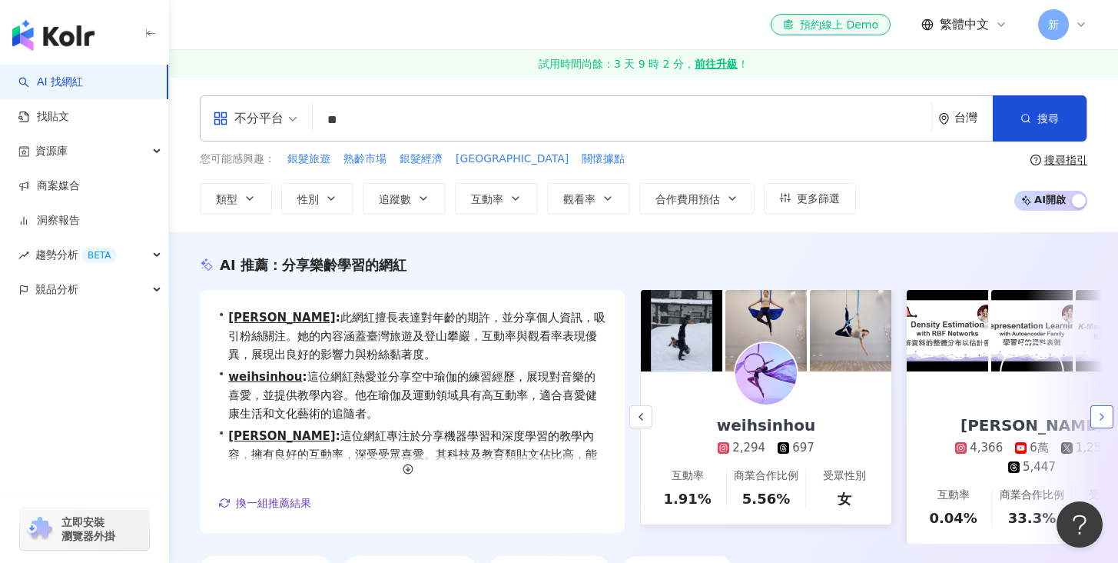
scroll to position [0, 266]
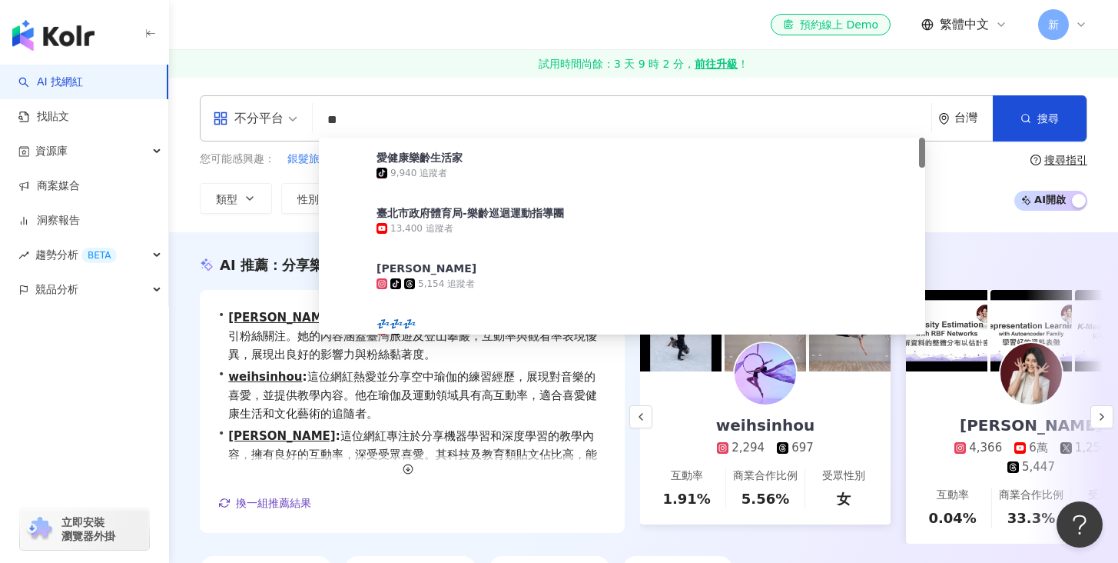
drag, startPoint x: 357, startPoint y: 121, endPoint x: 320, endPoint y: 133, distance: 38.2
click at [315, 122] on div "不分平台 ** 台灣 搜尋 da367f75-6cc4-4bc6-9411-f6619b215c67 愛健康樂齡生活家 tiktok-icon 9,940 追…" at bounding box center [644, 118] width 888 height 46
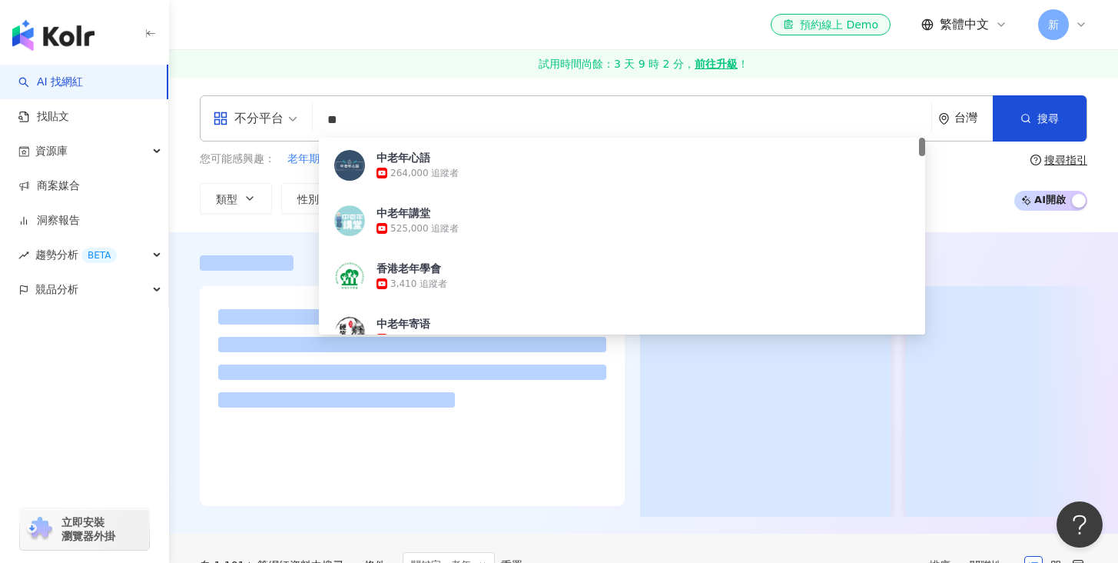
click at [963, 167] on div "您可能感興趣： 老年期 養老 銀髮族 老年病 老年疾病 類型 性別 追蹤數 互動率 觀看率 合作費用預估 更多篩選 搜尋指引 AI 開啟 AI 關閉" at bounding box center [644, 182] width 888 height 63
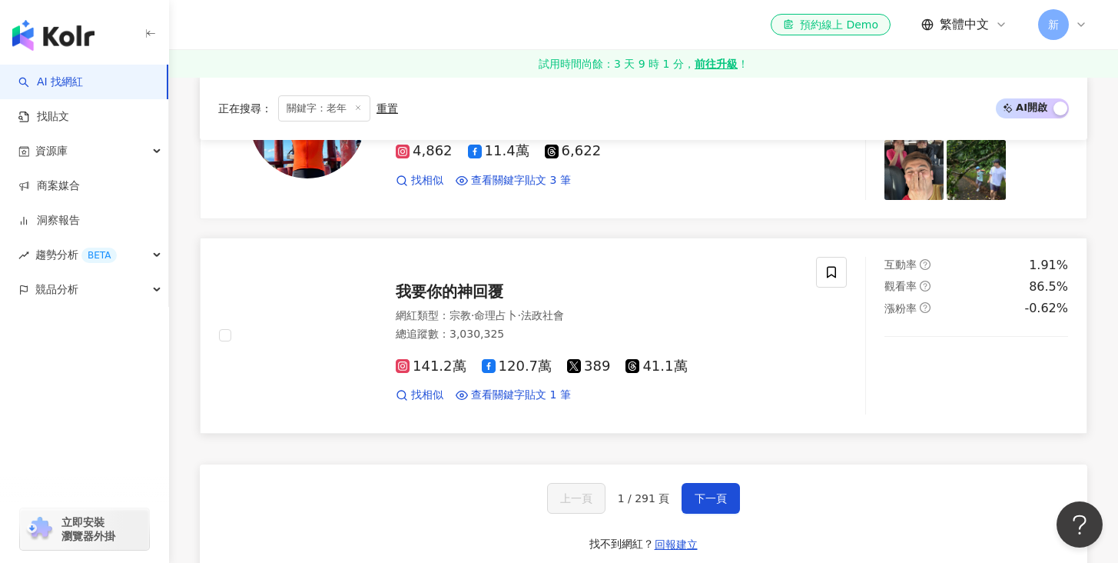
scroll to position [2515, 0]
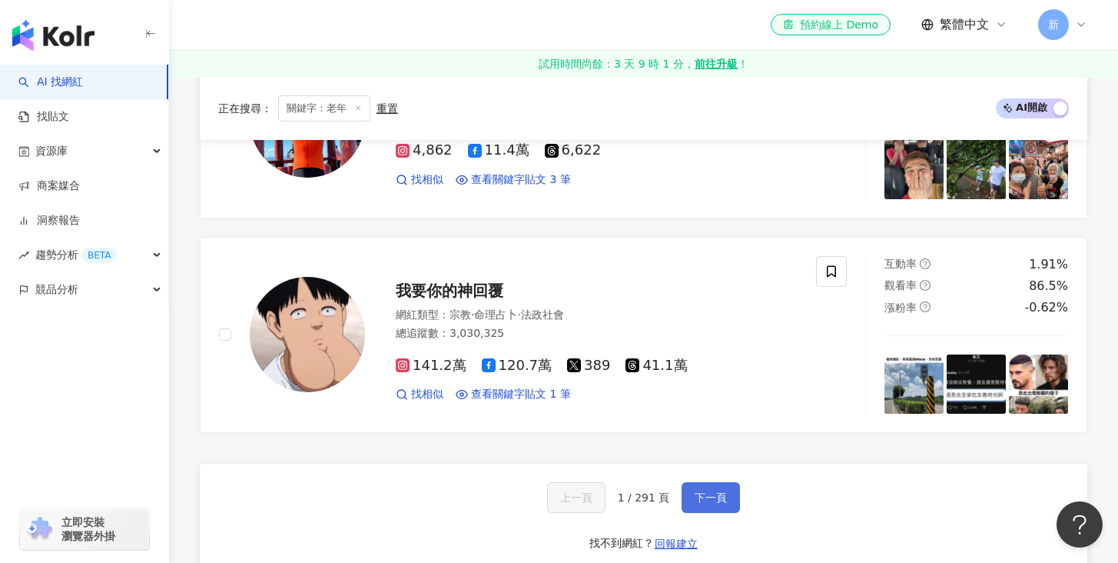
click at [720, 491] on span "下一頁" at bounding box center [711, 497] width 32 height 12
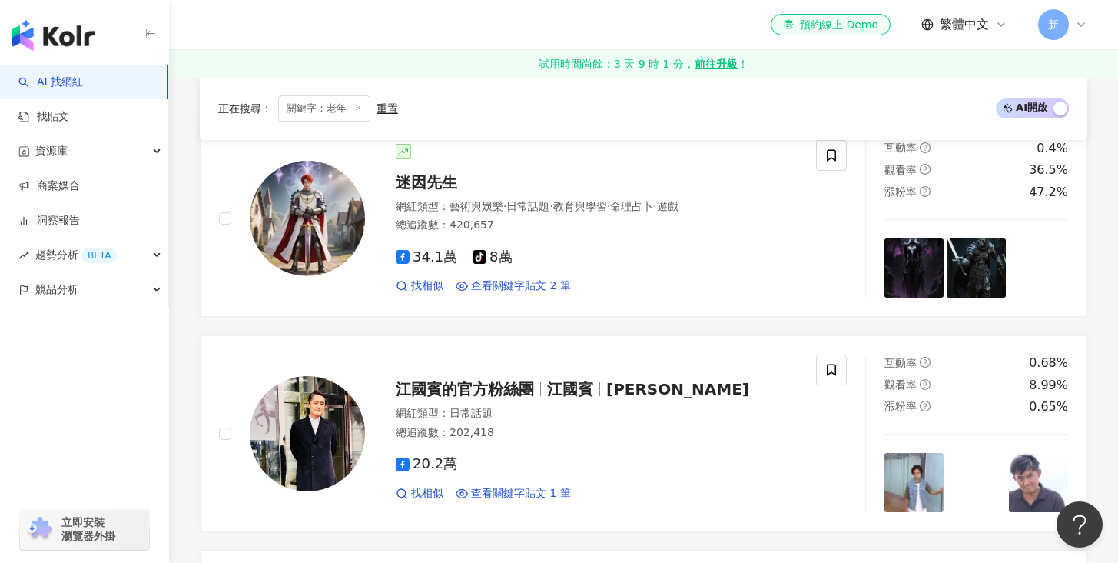
scroll to position [0, 0]
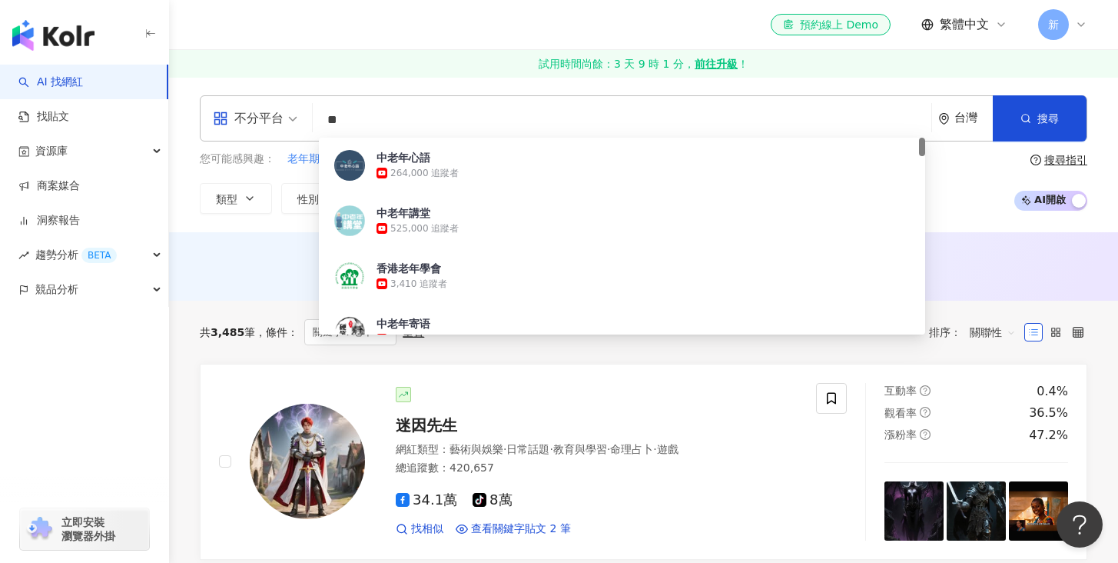
drag, startPoint x: 366, startPoint y: 120, endPoint x: 301, endPoint y: 122, distance: 64.6
click at [301, 122] on div "不分平台 ** 台灣 搜尋 dd1f95a9-9d47-4eff-a36a-d0ebc88f0faa 中老年心語 264,000 追蹤者 中老年講堂 525,…" at bounding box center [644, 118] width 888 height 46
paste input "**"
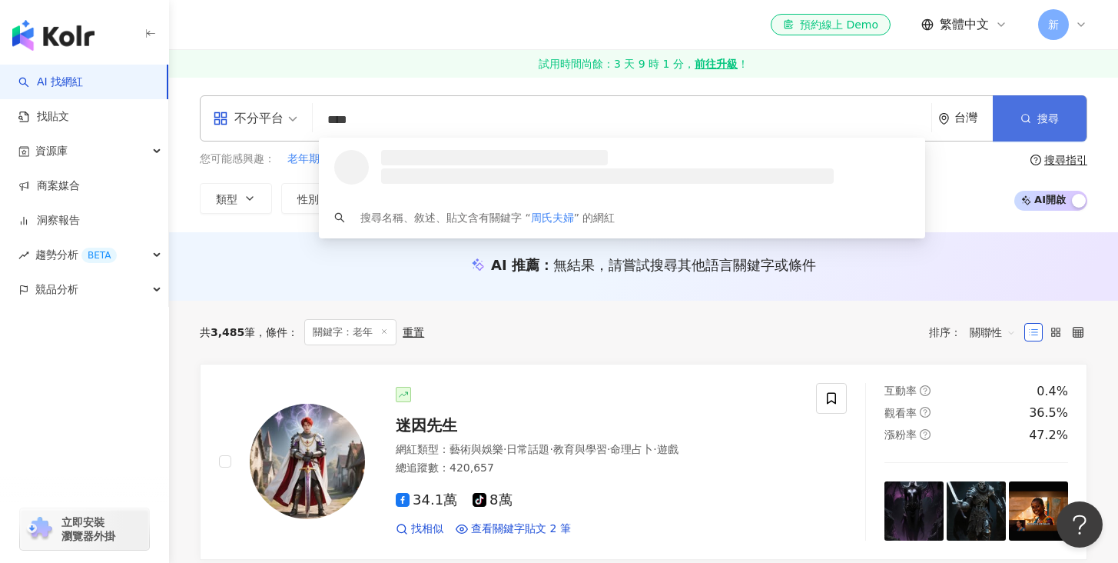
type input "****"
click at [1030, 118] on icon "button" at bounding box center [1026, 118] width 11 height 11
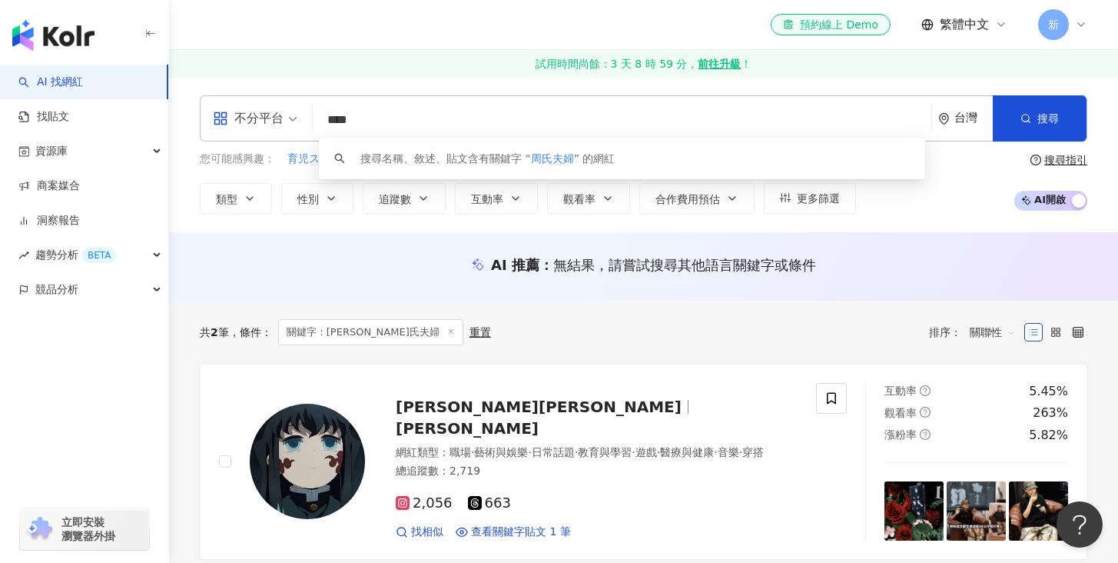
drag, startPoint x: 423, startPoint y: 114, endPoint x: 276, endPoint y: 116, distance: 146.8
click at [276, 116] on div "不分平台 **** 台灣 搜尋 keyword 搜尋名稱、敘述、貼文含有關鍵字 “ 周氏夫婦 ” 的網紅" at bounding box center [644, 118] width 888 height 46
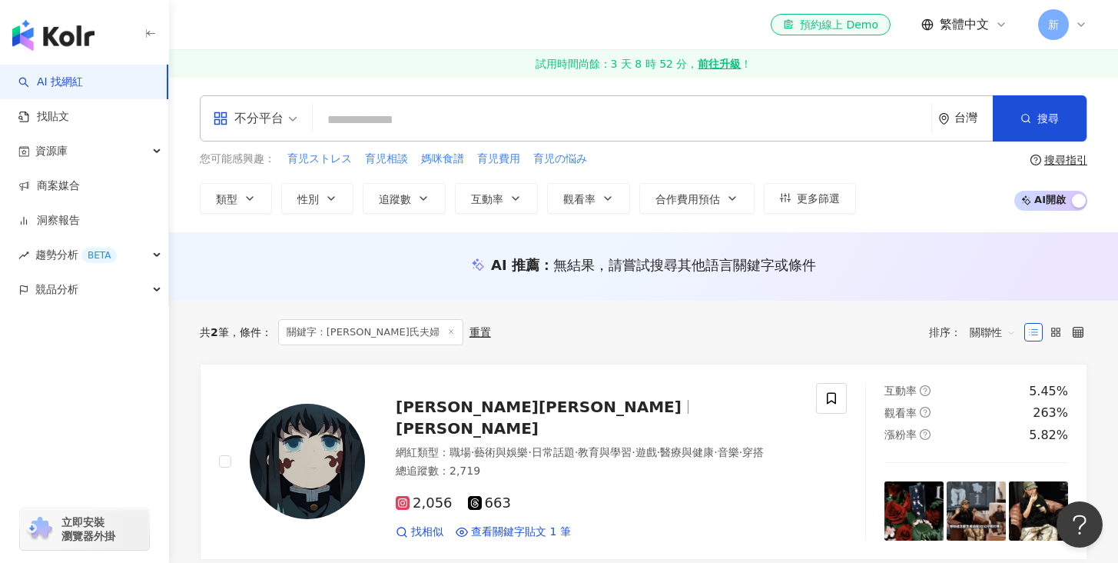
click at [359, 117] on input "search" at bounding box center [622, 119] width 606 height 29
paste input "*****"
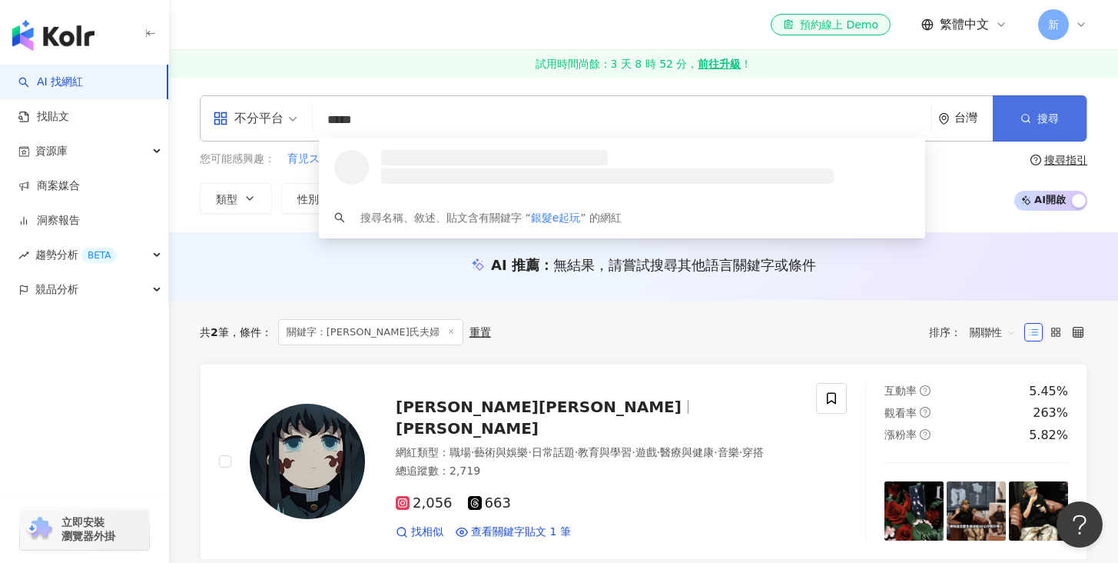
type input "*****"
click at [1043, 115] on span "搜尋" at bounding box center [1048, 118] width 22 height 12
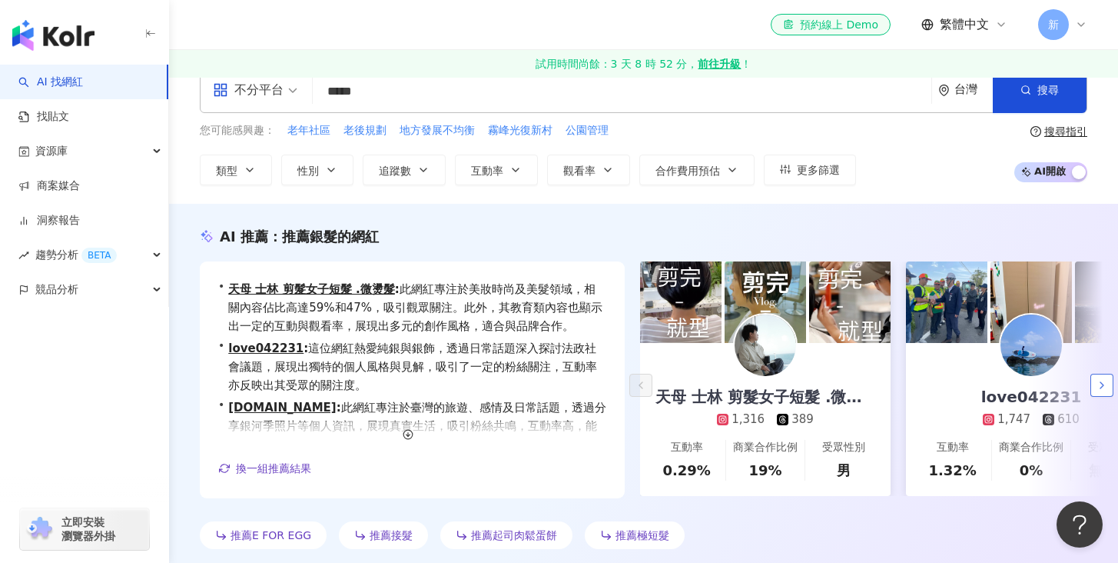
click at [1098, 385] on icon "button" at bounding box center [1102, 385] width 12 height 12
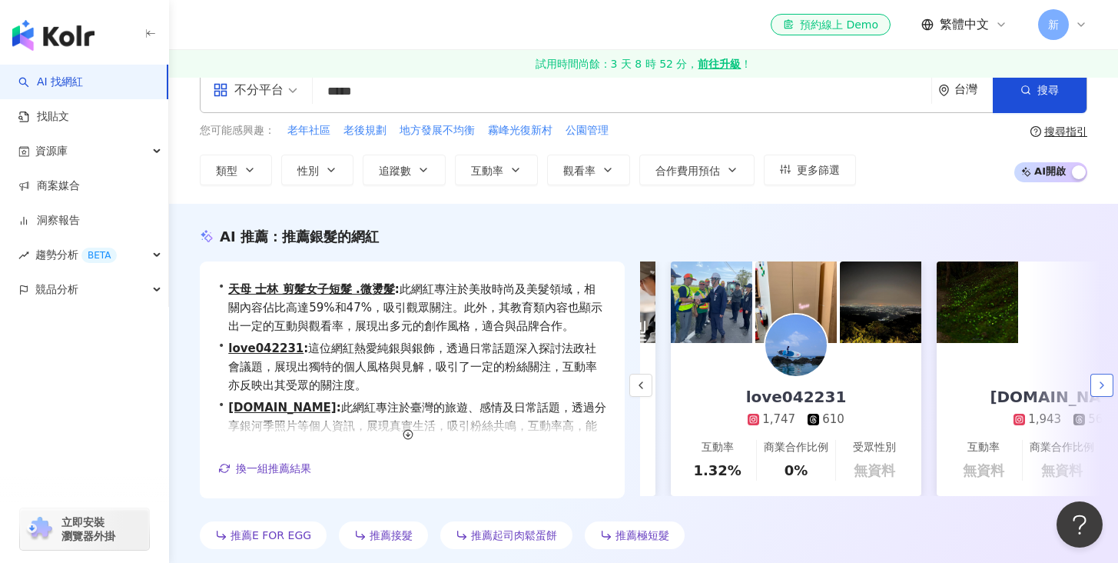
scroll to position [0, 266]
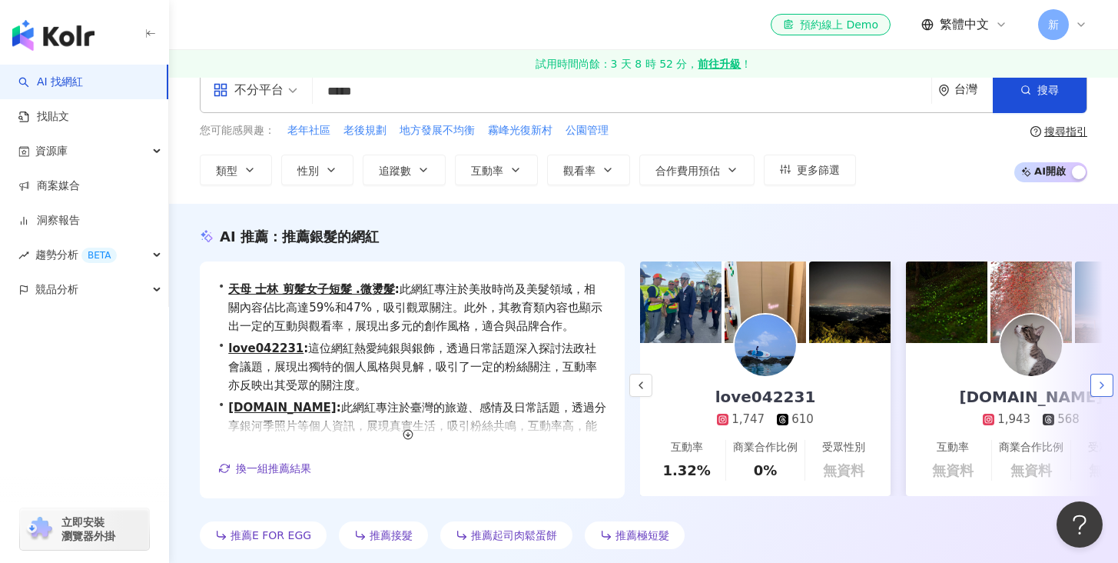
click at [1098, 385] on icon "button" at bounding box center [1102, 385] width 12 height 12
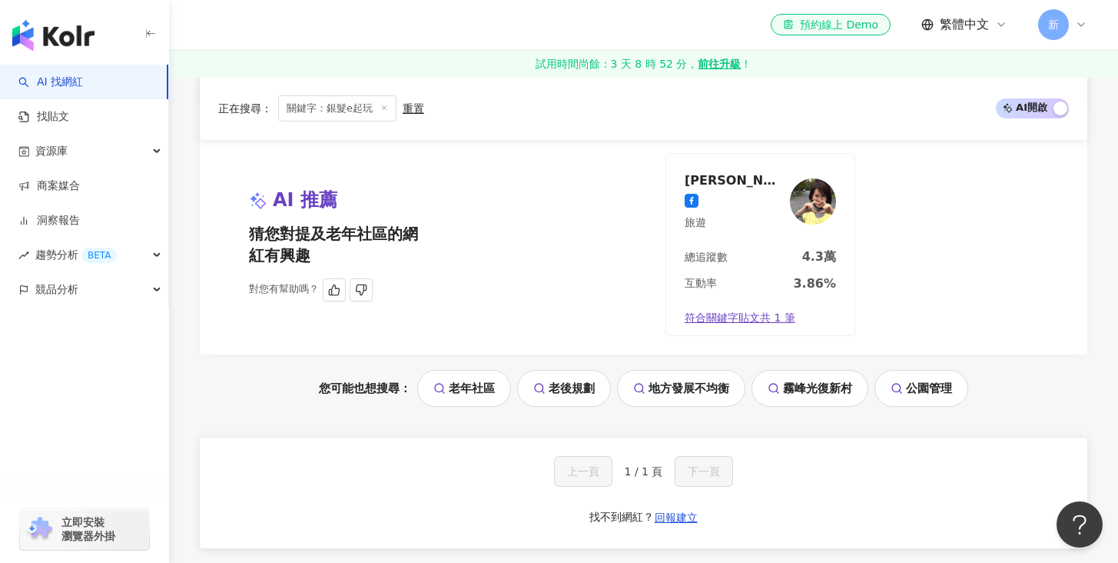
scroll to position [753, 0]
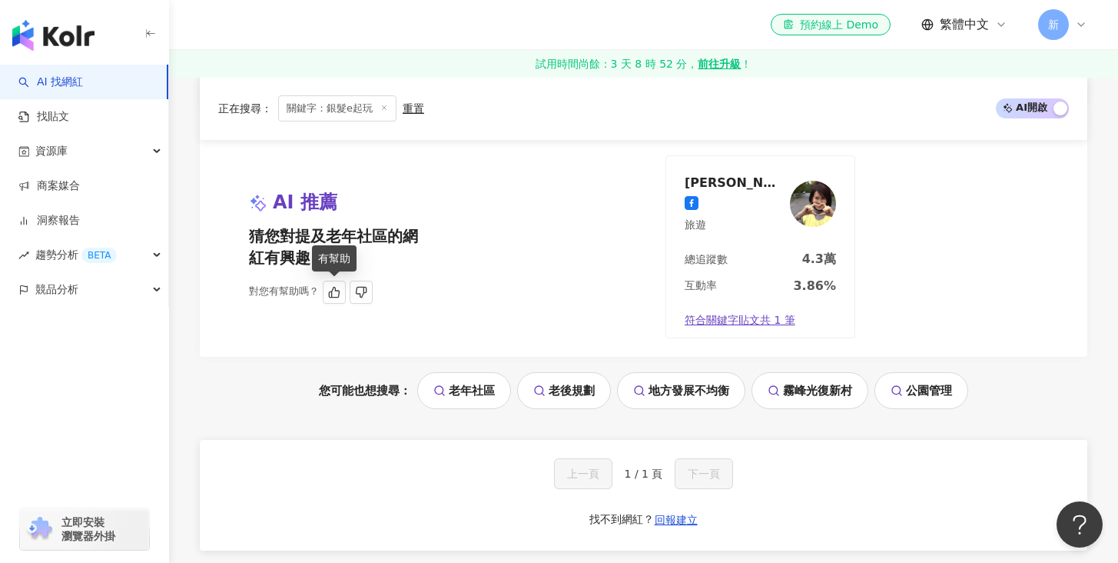
click at [300, 241] on span "猜您對提及老年社區的網紅有興趣" at bounding box center [338, 246] width 178 height 43
click at [315, 204] on span "AI 推薦" at bounding box center [305, 203] width 65 height 26
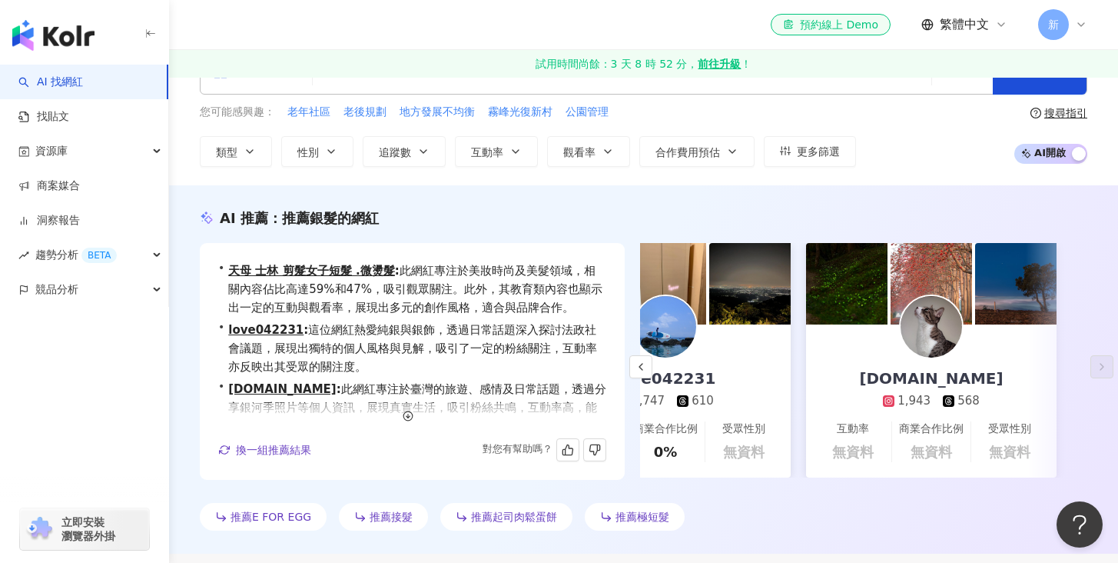
scroll to position [0, 0]
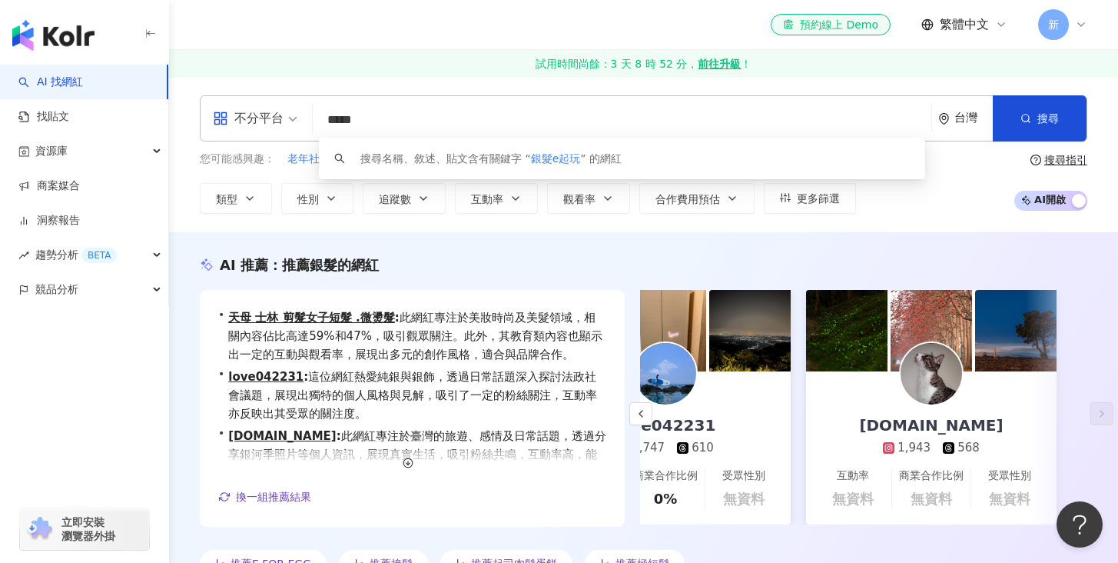
drag, startPoint x: 407, startPoint y: 120, endPoint x: 309, endPoint y: 115, distance: 98.5
click at [309, 115] on div "不分平台 ***** 台灣 搜尋 keyword 搜尋名稱、敘述、貼文含有關鍵字 “ 銀髮e起玩 ” 的網紅" at bounding box center [644, 118] width 888 height 46
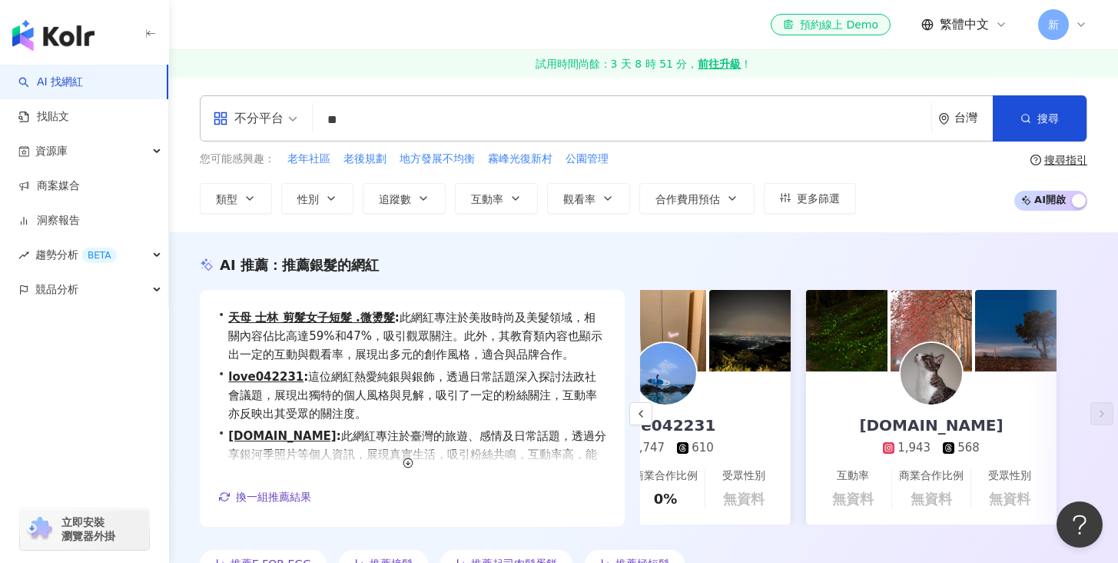
type input "*"
type input "****"
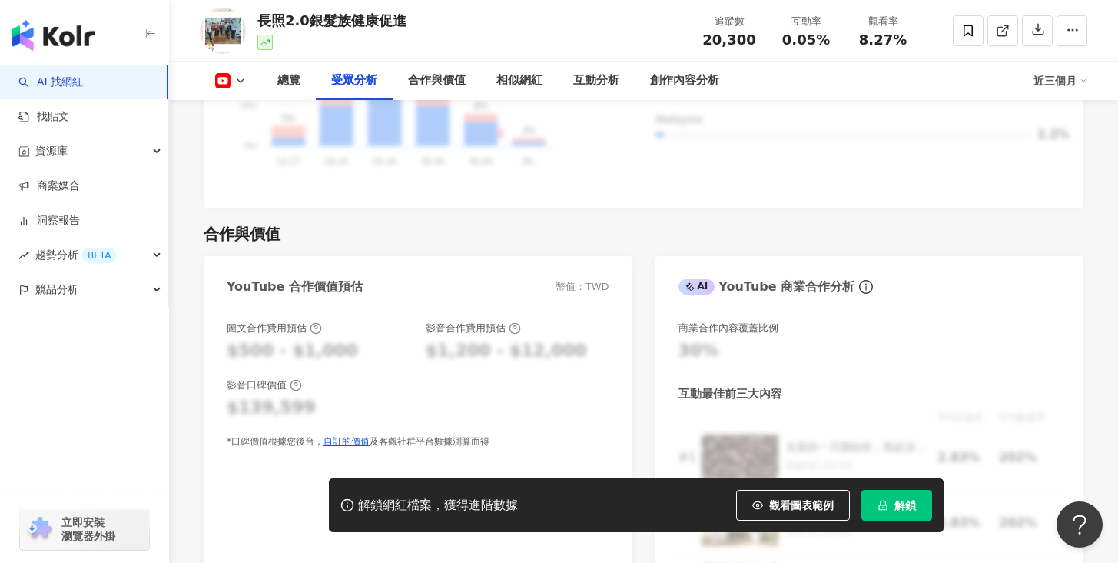
scroll to position [1748, 0]
drag, startPoint x: 421, startPoint y: 18, endPoint x: 264, endPoint y: 26, distance: 157.0
click at [264, 26] on div "長照2.0銀髮族健康促進 追蹤數 20,300 互動率 0.05% 觀看率 8.27%" at bounding box center [643, 30] width 949 height 61
copy div "長照2.0銀髮族健康促進"
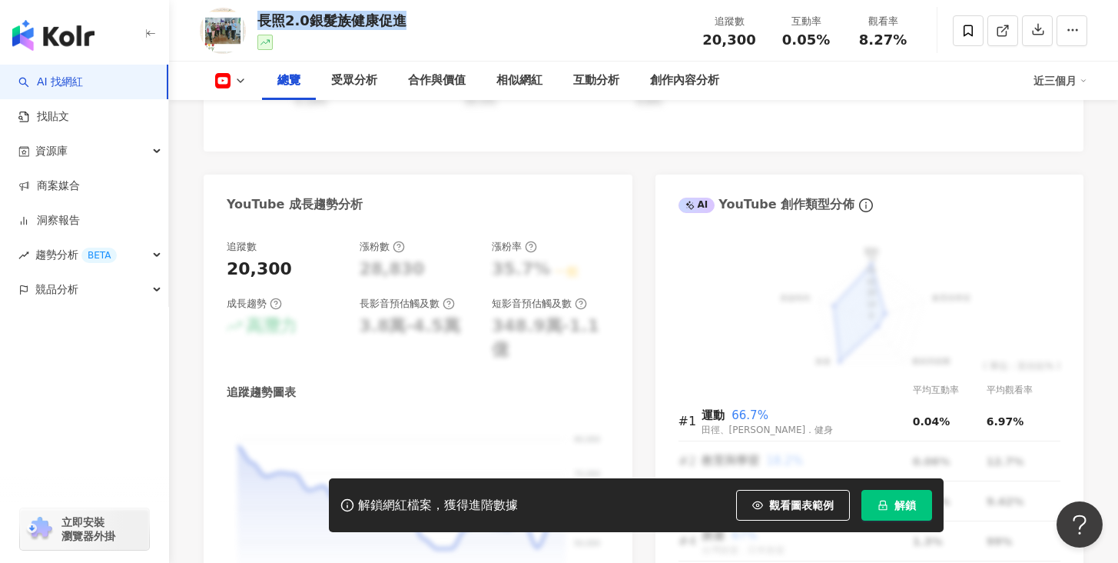
scroll to position [700, 0]
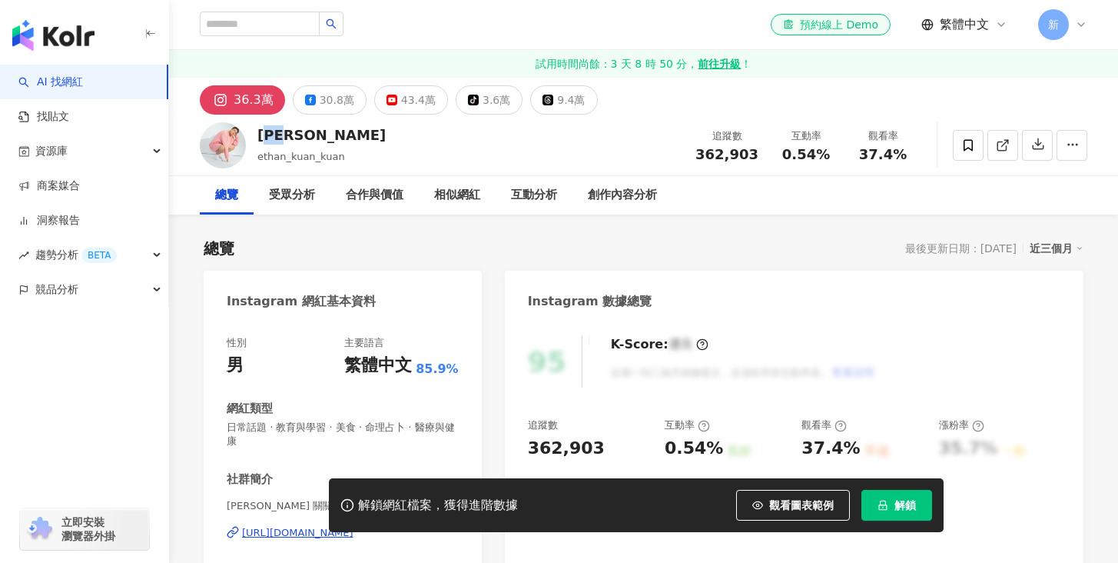
drag, startPoint x: 286, startPoint y: 134, endPoint x: 274, endPoint y: 136, distance: 12.4
click at [261, 134] on div "[PERSON_NAME]" at bounding box center [321, 134] width 128 height 19
copy div "關韶文"
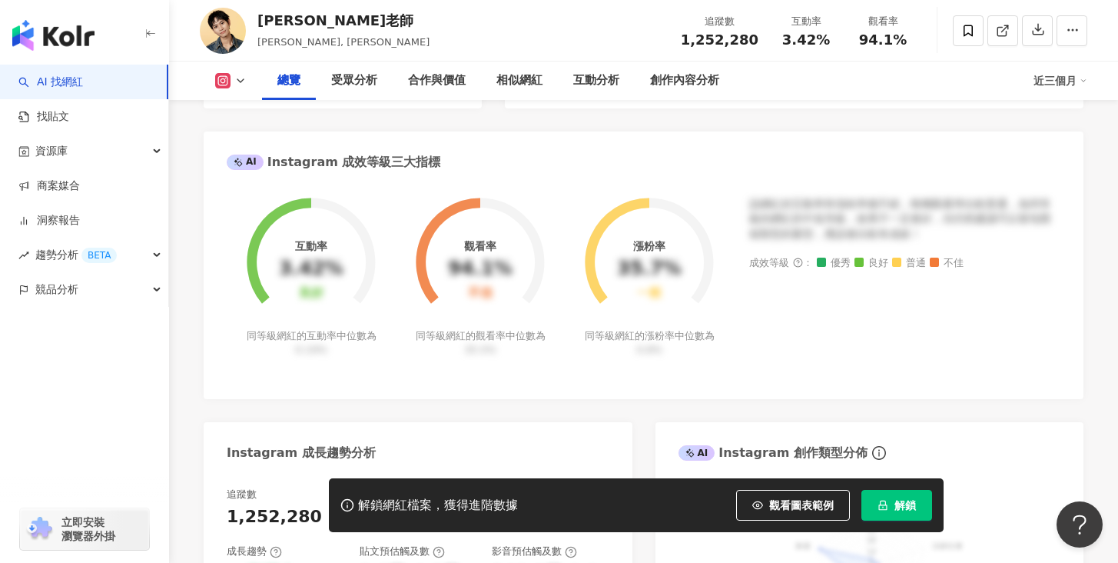
scroll to position [605, 0]
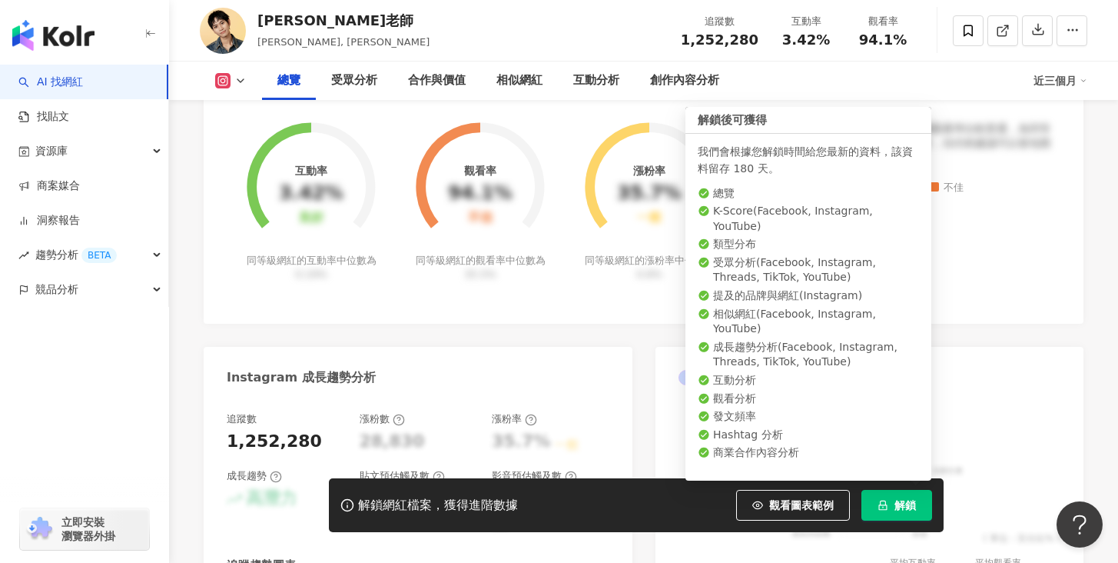
click at [893, 500] on button "解鎖" at bounding box center [896, 505] width 71 height 31
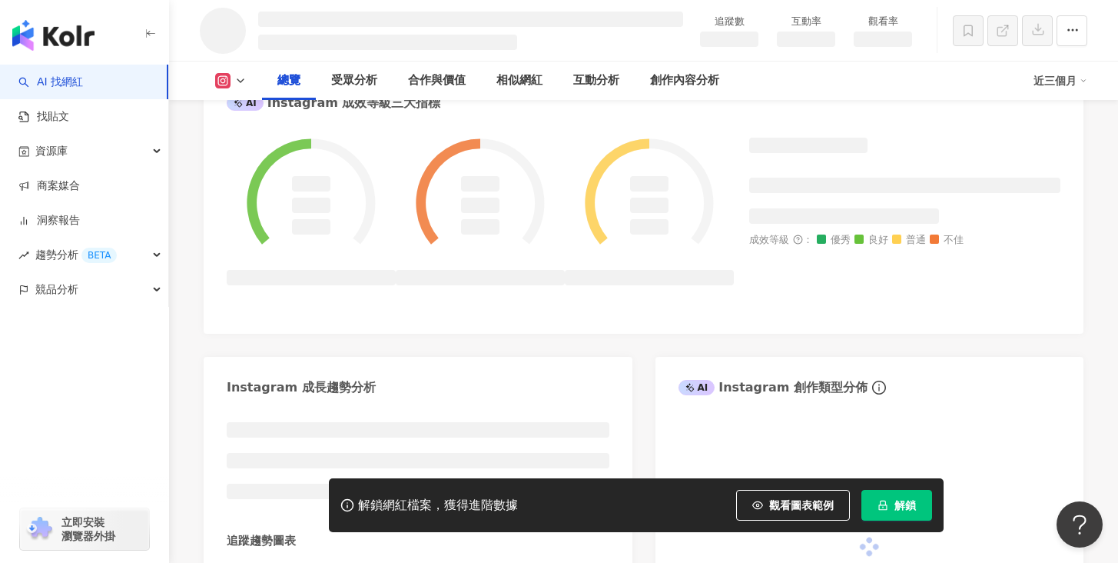
scroll to position [646, 0]
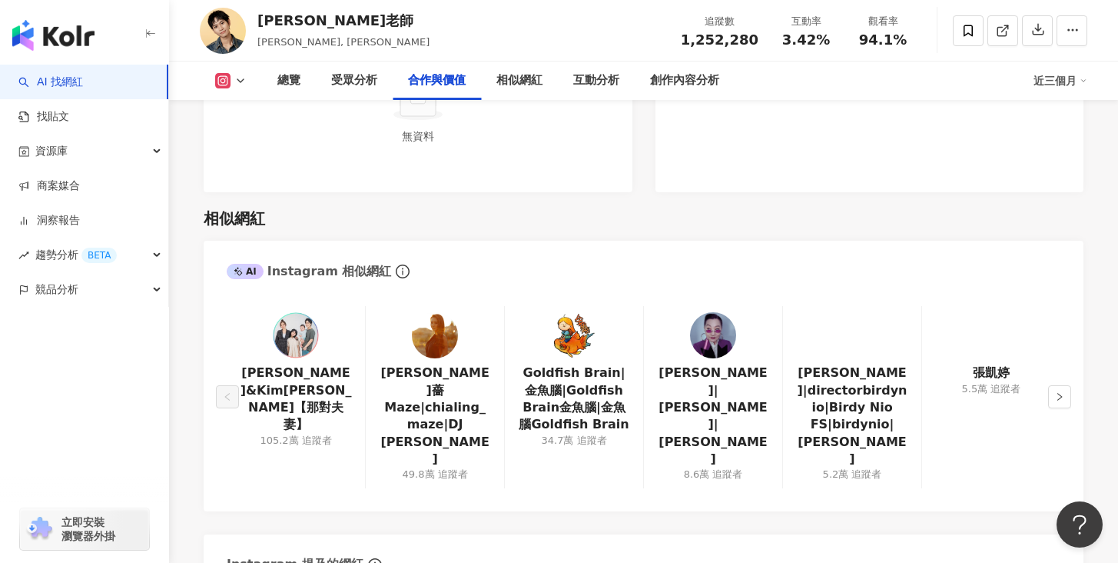
scroll to position [2430, 0]
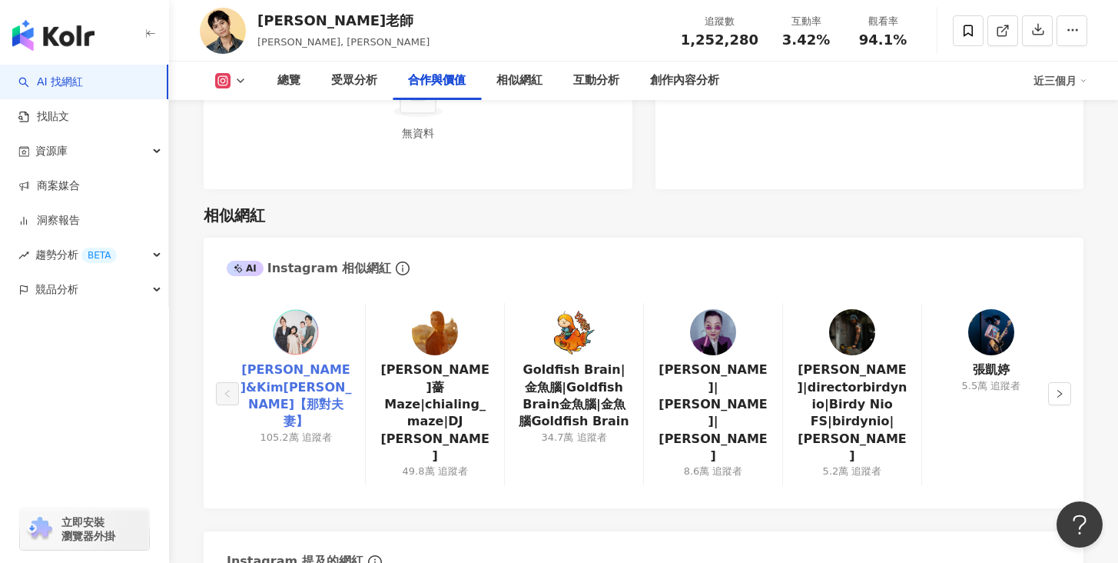
click at [290, 361] on link "Nico品筠&Kim京燁【那對夫妻】" at bounding box center [296, 395] width 114 height 69
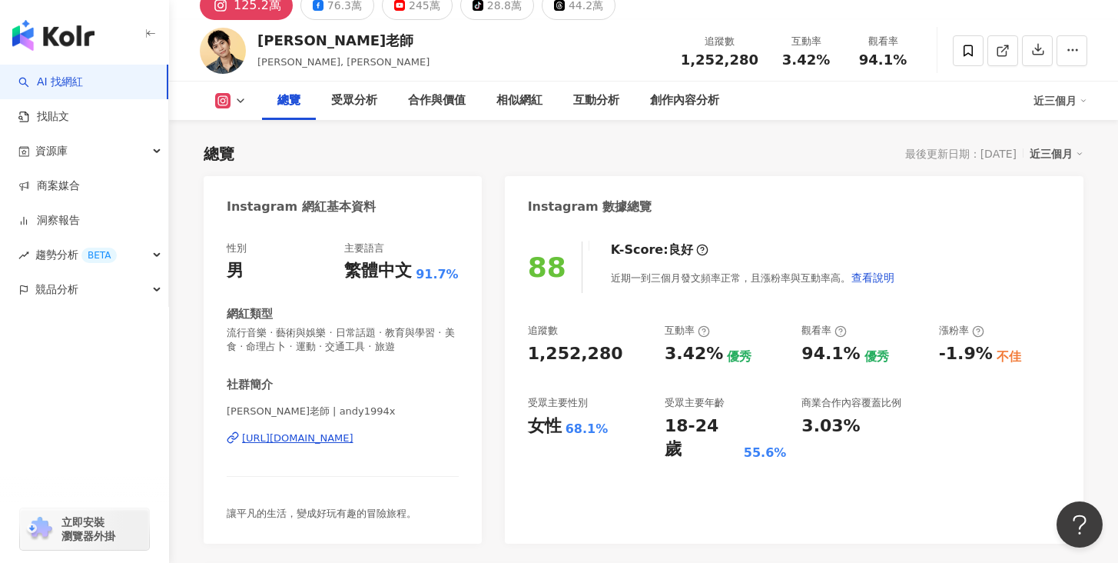
scroll to position [91, 0]
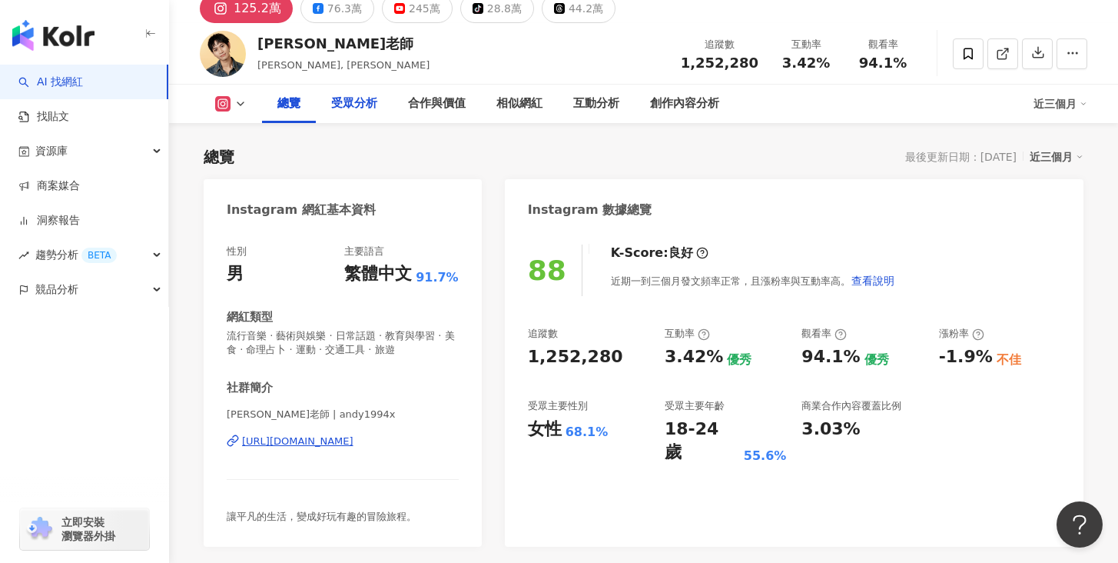
click at [346, 103] on div "受眾分析" at bounding box center [354, 104] width 46 height 18
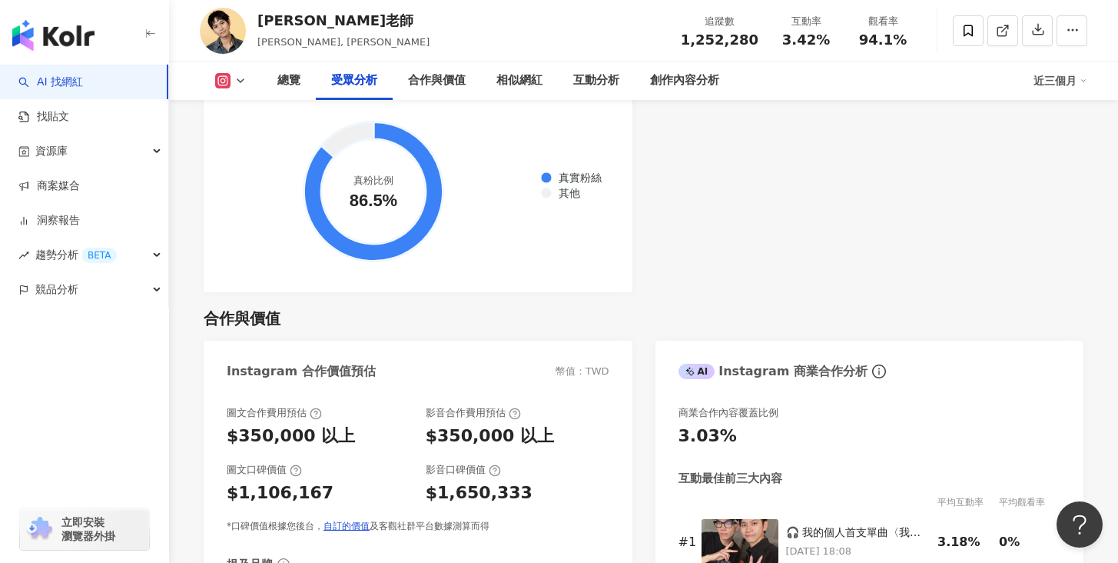
scroll to position [1983, 0]
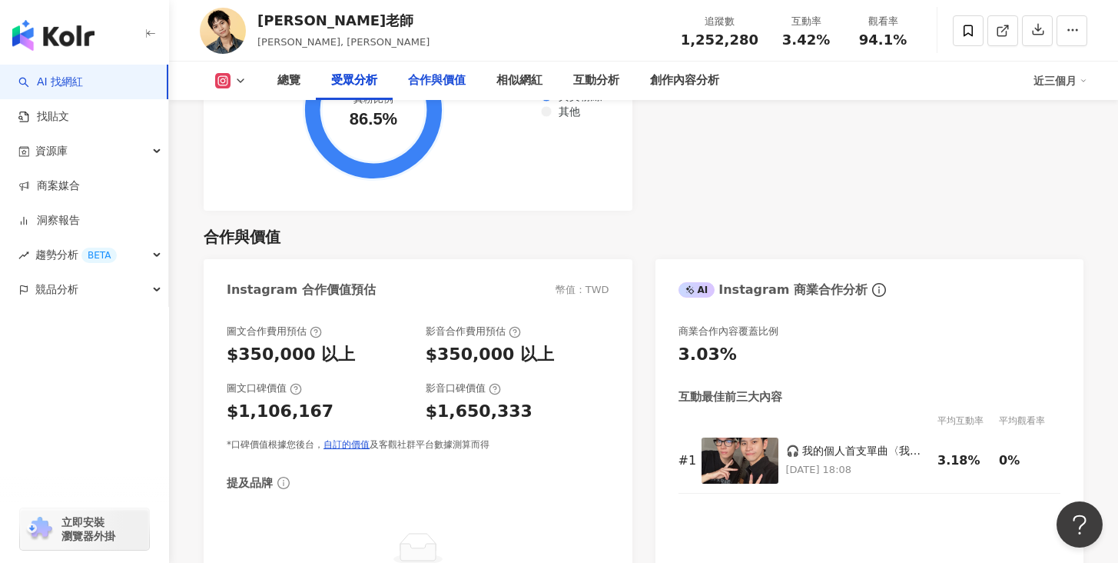
click at [428, 84] on div "合作與價值" at bounding box center [437, 80] width 58 height 18
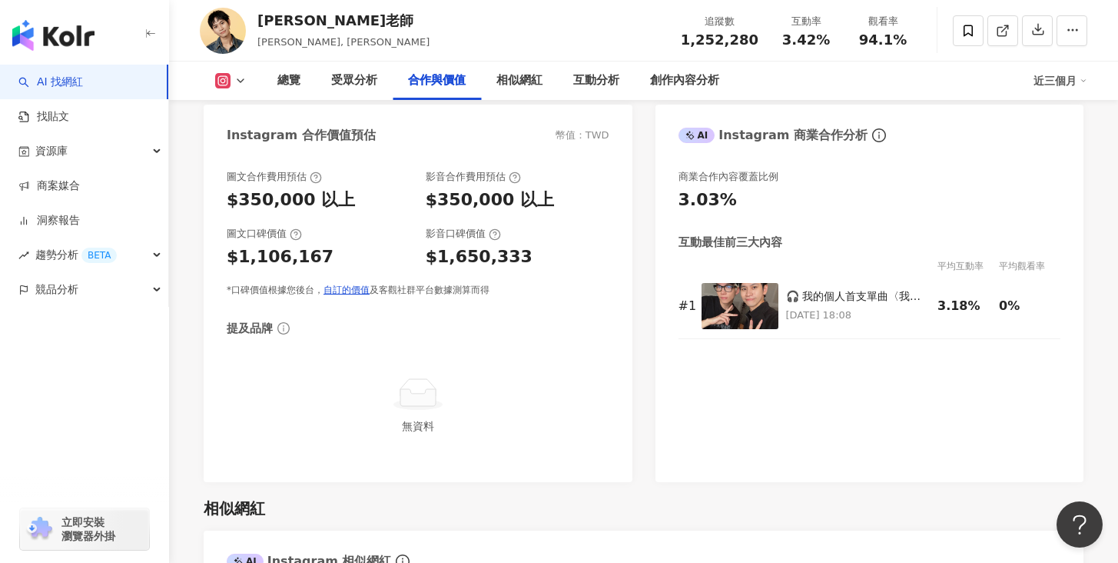
scroll to position [2154, 0]
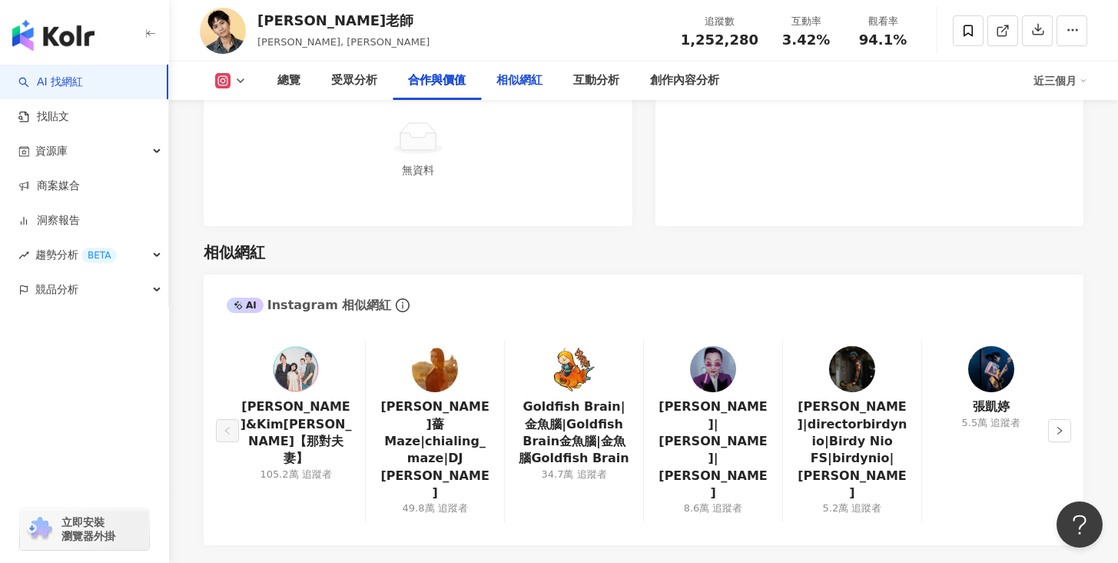
click at [503, 78] on div "相似網紅" at bounding box center [519, 80] width 46 height 18
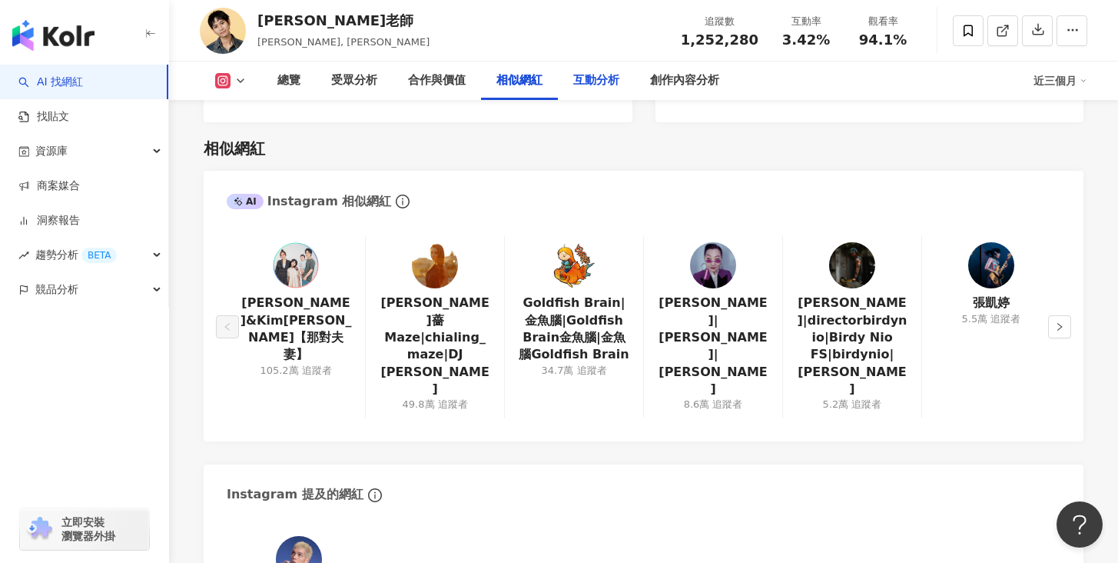
click at [578, 79] on div "互動分析" at bounding box center [596, 80] width 46 height 18
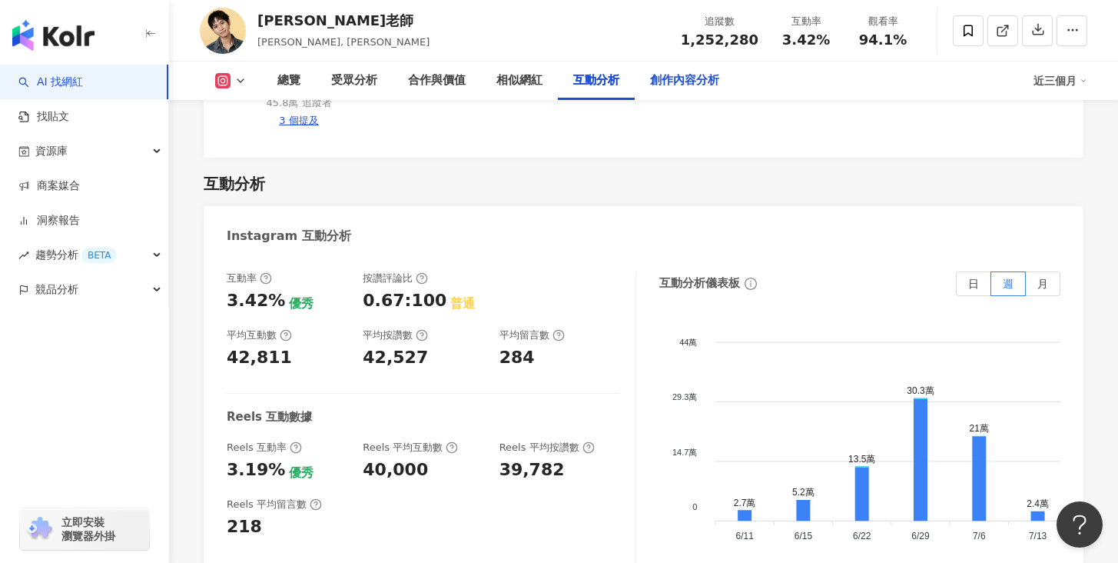
click at [676, 81] on div "創作內容分析" at bounding box center [684, 80] width 69 height 18
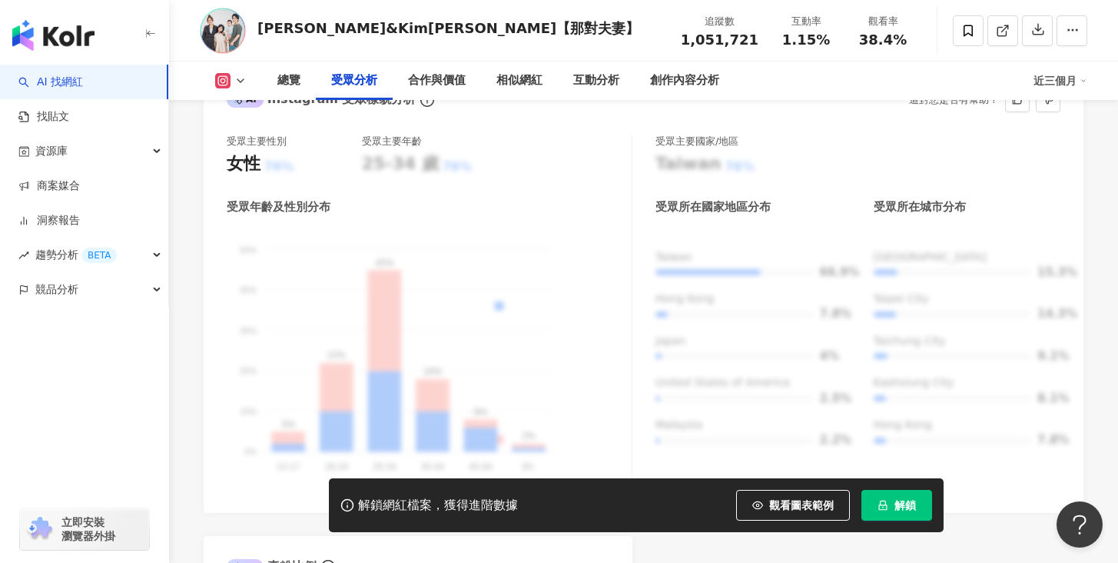
scroll to position [1454, 0]
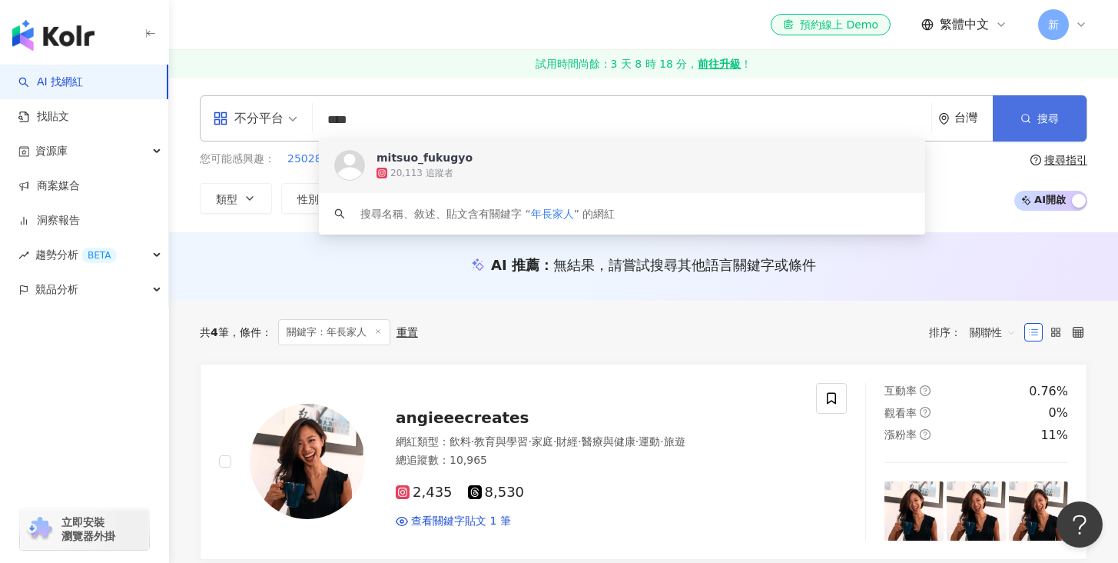
click at [1046, 121] on span "搜尋" at bounding box center [1048, 118] width 22 height 12
drag, startPoint x: 418, startPoint y: 121, endPoint x: 317, endPoint y: 114, distance: 101.0
click at [317, 114] on div "不分平台 **** 台灣 搜尋 https://www.instagram.com/mitsuo_fukugyo keyword mitsuo_fukugyo…" at bounding box center [644, 118] width 888 height 46
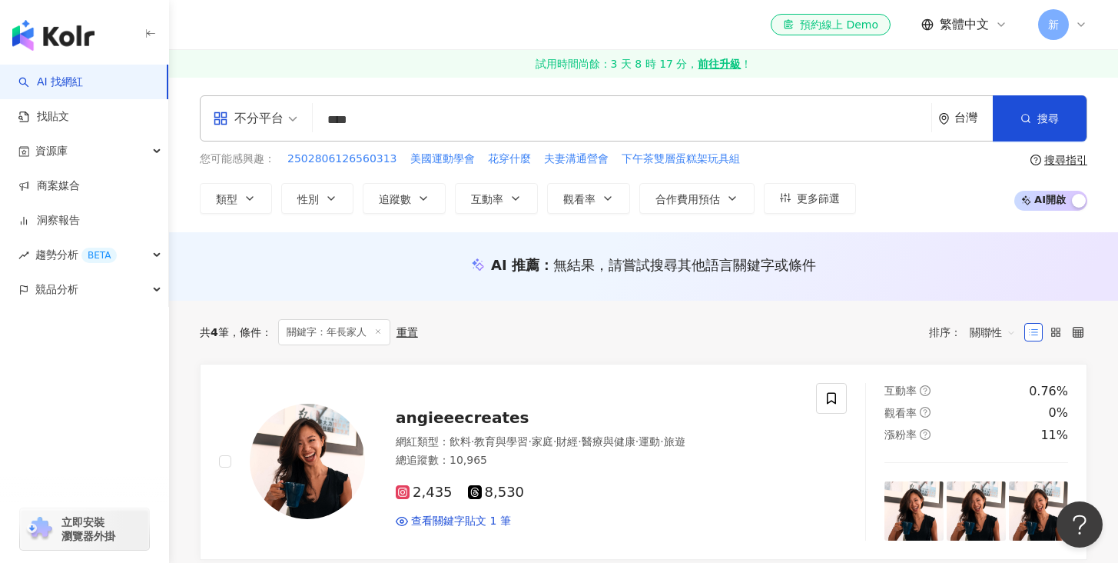
type input "****"
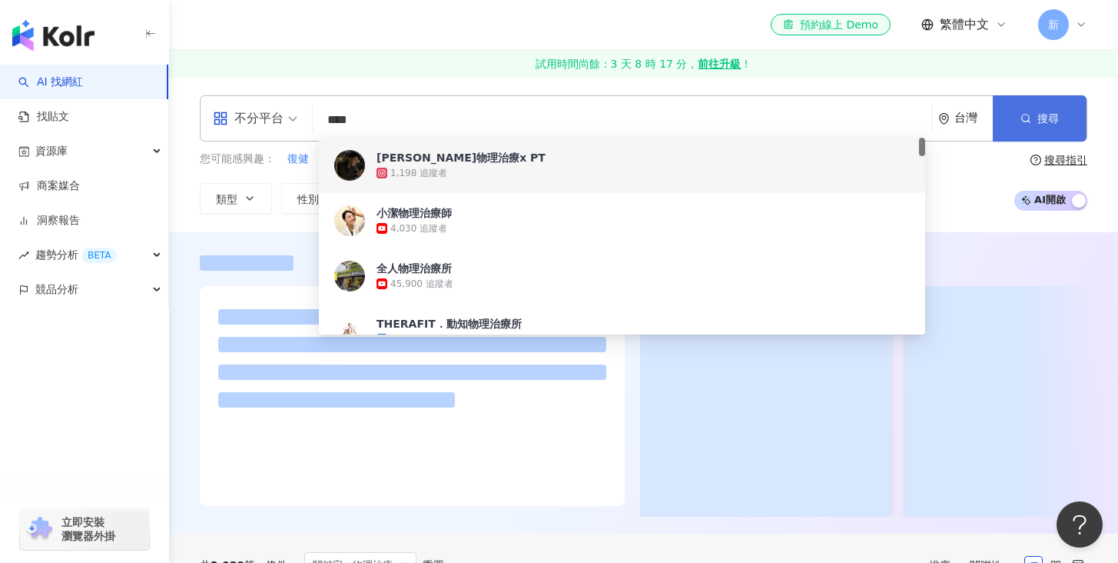
click at [1031, 116] on button "搜尋" at bounding box center [1040, 118] width 94 height 46
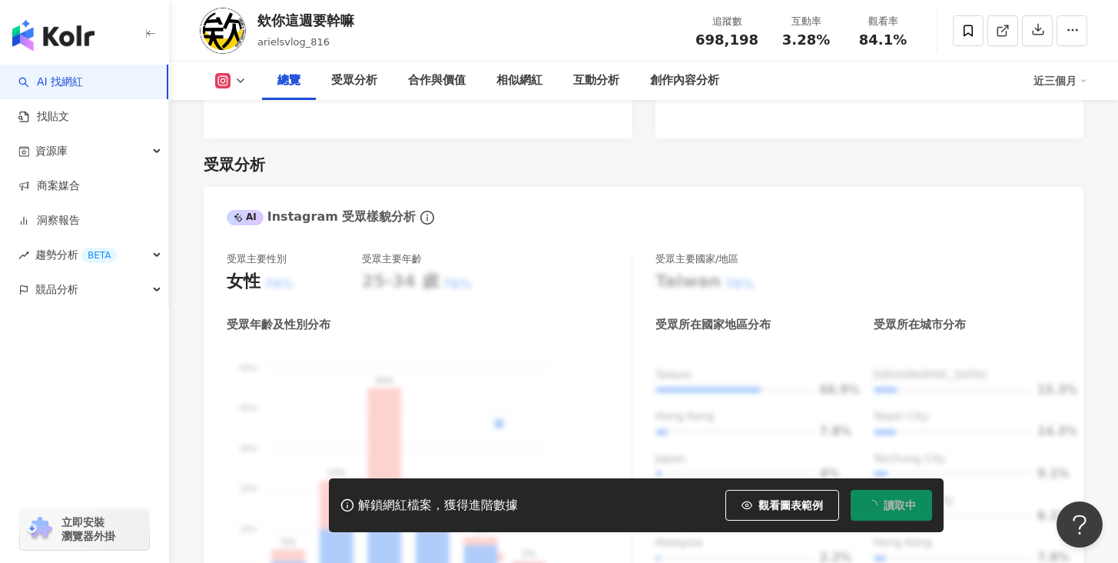
scroll to position [1288, 0]
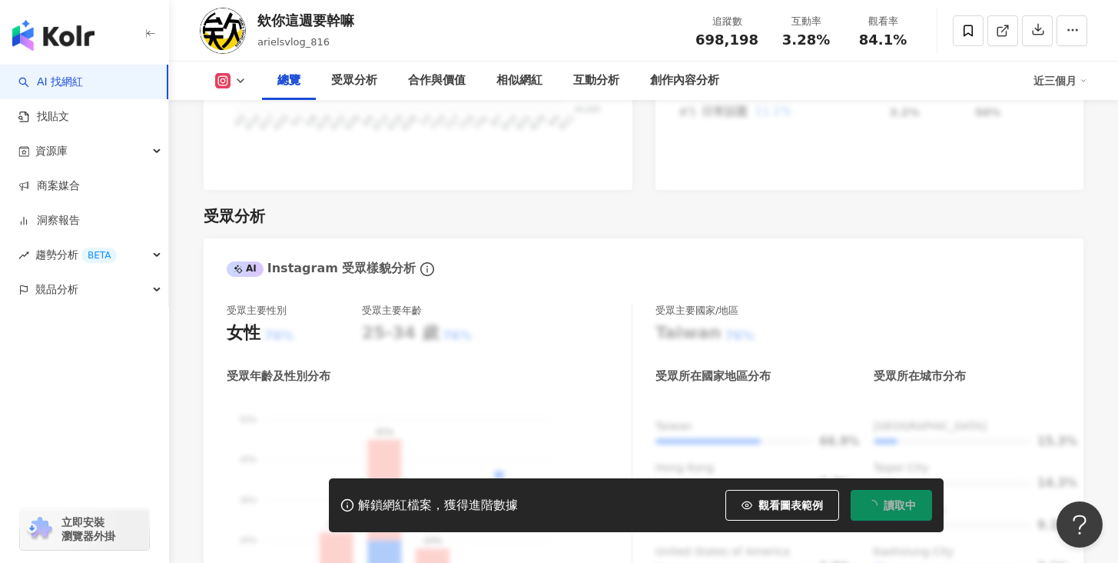
click at [243, 81] on icon at bounding box center [240, 81] width 12 height 12
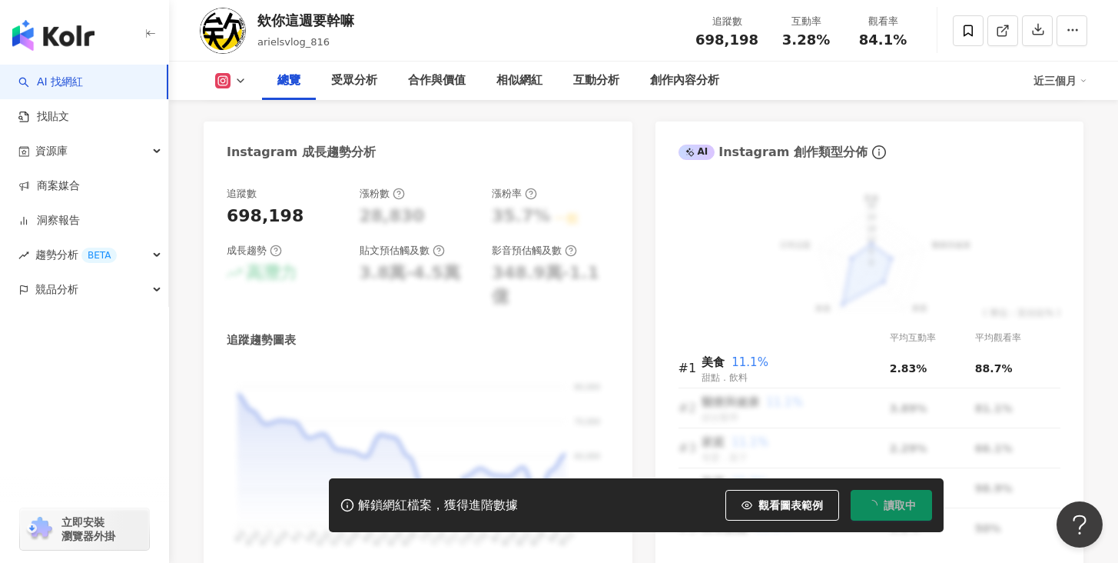
scroll to position [0, 0]
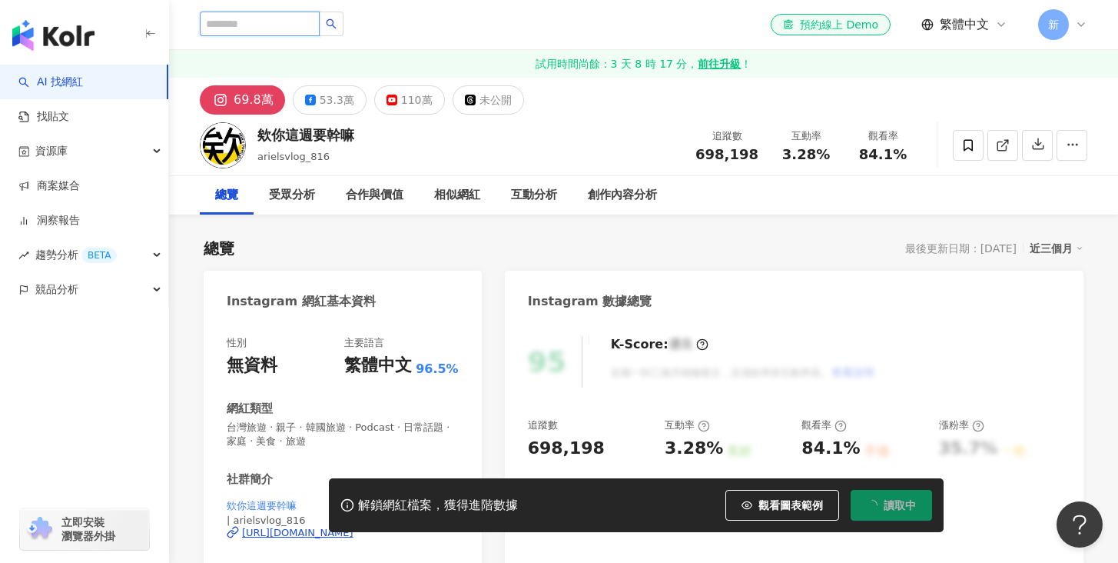
click at [246, 18] on input "search" at bounding box center [260, 24] width 120 height 25
type input "****"
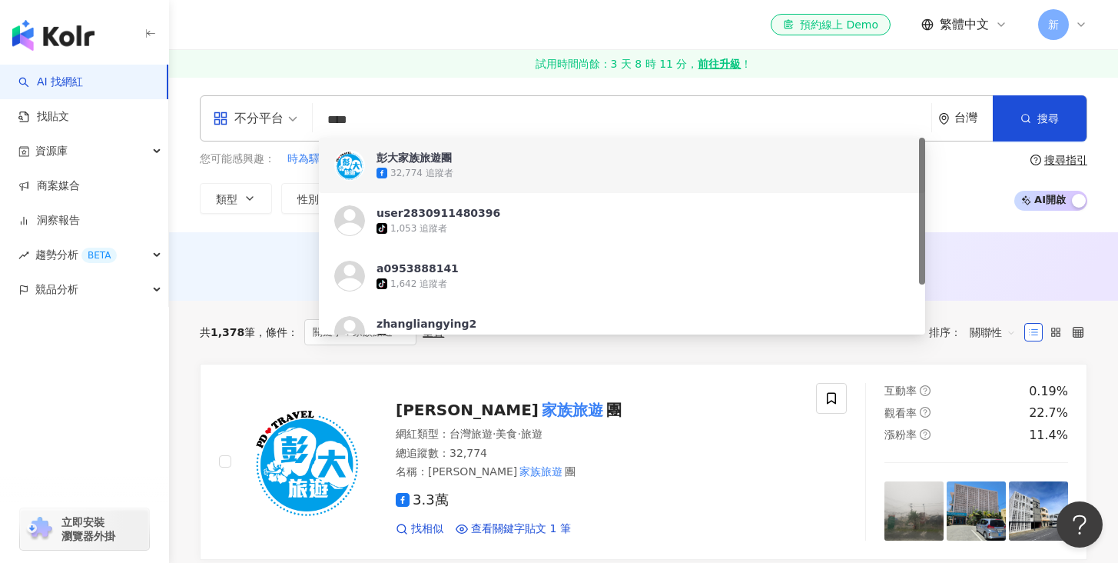
click at [397, 117] on input "****" at bounding box center [622, 119] width 606 height 29
drag, startPoint x: 383, startPoint y: 120, endPoint x: 277, endPoint y: 128, distance: 106.3
click at [277, 128] on div "不分平台 **** 台灣 搜尋 d5f7bc7e-26a0-45a3-821b-eebe5017bf53 [URL][DOMAIN_NAME] 彭大家族旅遊團…" at bounding box center [644, 118] width 888 height 46
paste input "***"
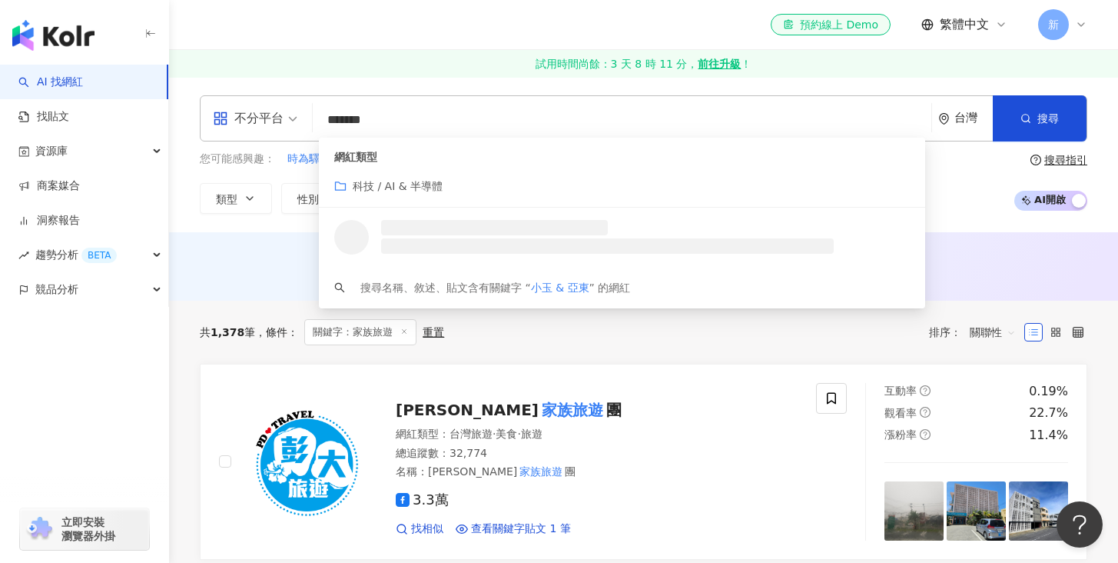
click at [442, 124] on input "*******" at bounding box center [622, 119] width 606 height 29
type input "*******"
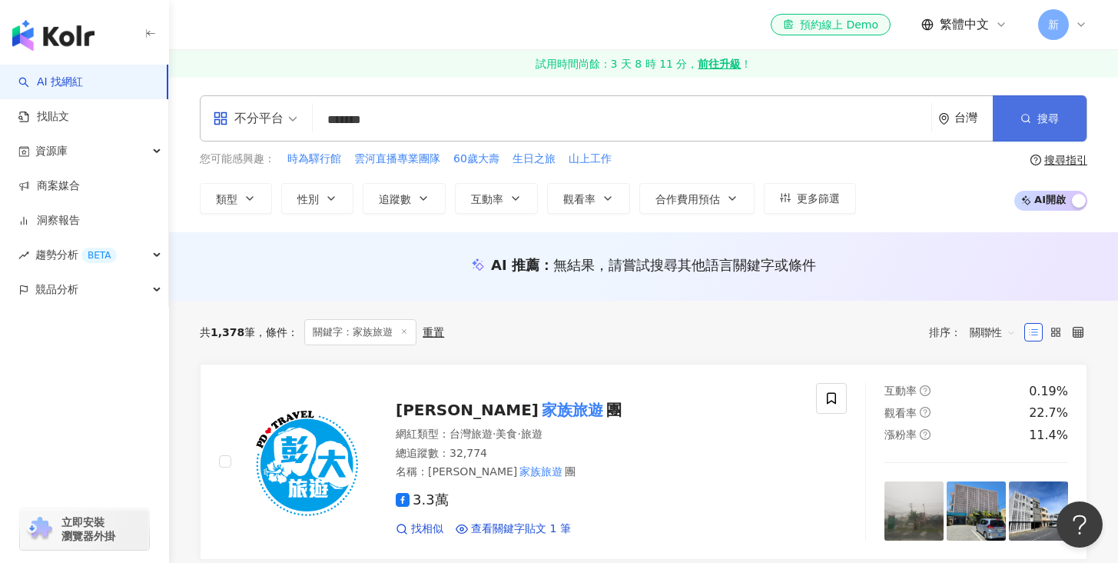
click at [1033, 118] on button "搜尋" at bounding box center [1040, 118] width 94 height 46
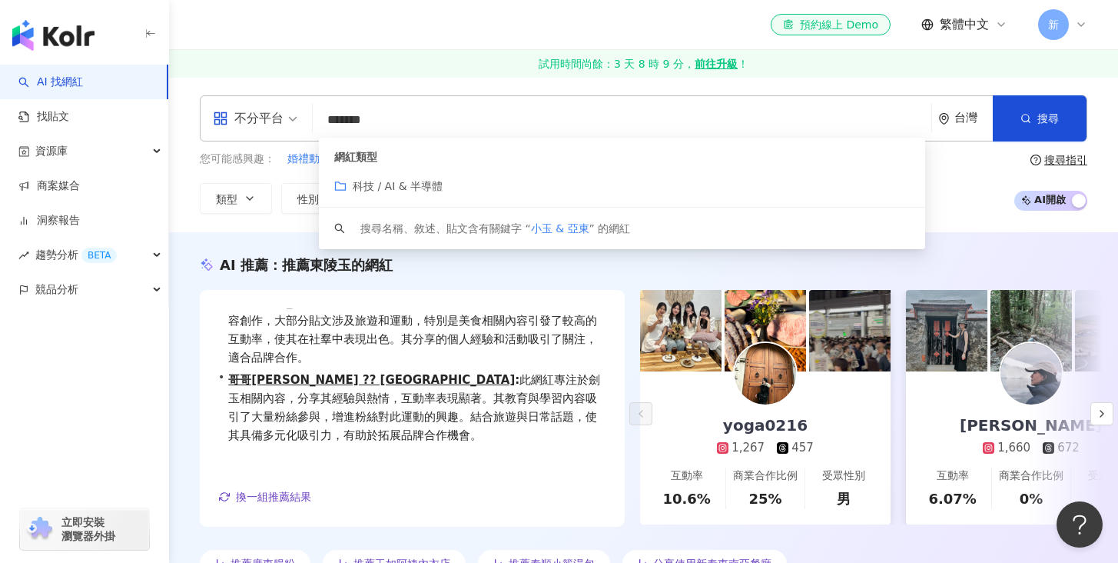
drag, startPoint x: 424, startPoint y: 123, endPoint x: 325, endPoint y: 124, distance: 99.1
click at [325, 124] on input "*******" at bounding box center [622, 119] width 606 height 29
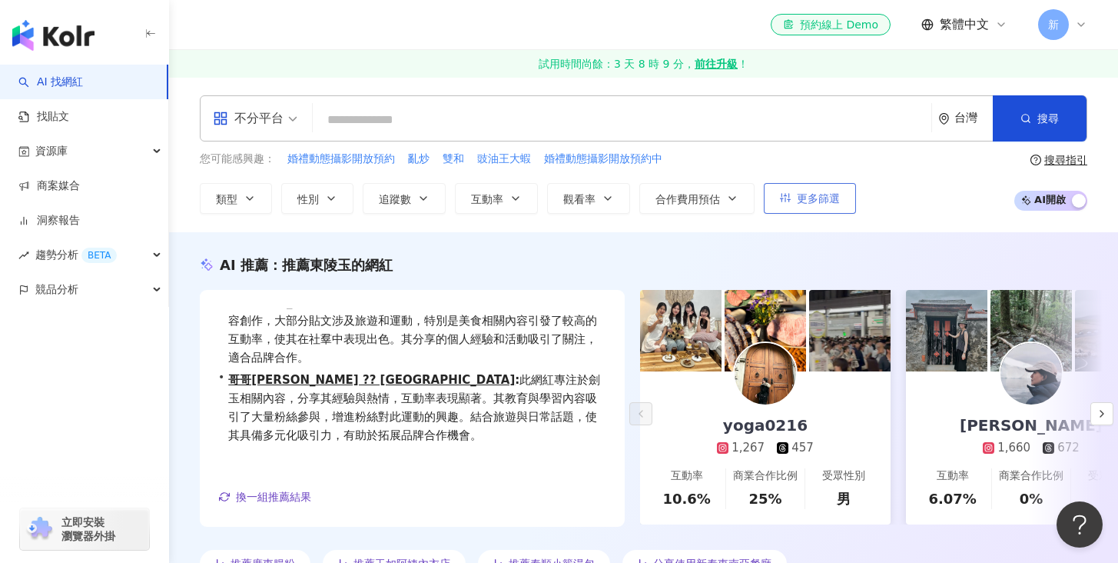
click at [785, 186] on button "更多篩選" at bounding box center [810, 198] width 92 height 31
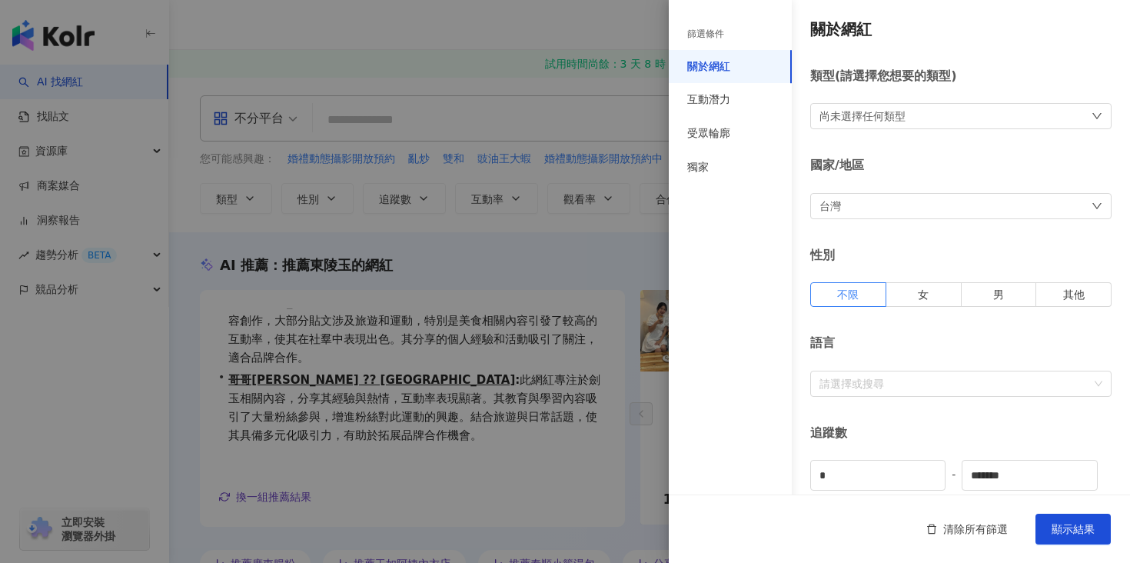
click at [867, 118] on div "尚未選擇任何類型" at bounding box center [862, 116] width 86 height 17
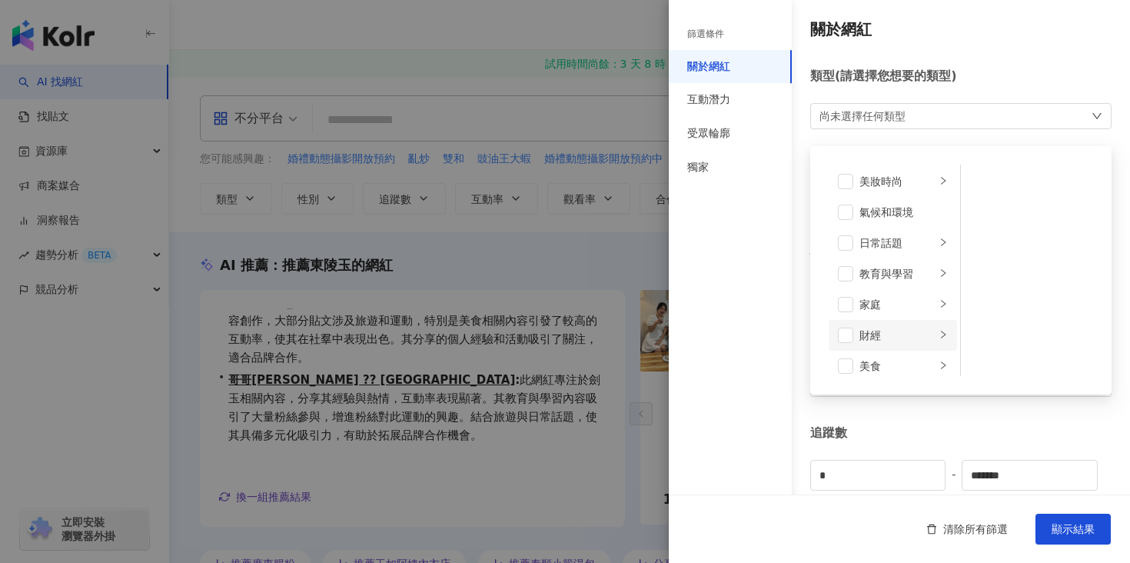
scroll to position [32, 0]
click at [906, 309] on div "家庭" at bounding box center [897, 304] width 76 height 17
click at [905, 328] on div "旅遊" at bounding box center [897, 326] width 76 height 17
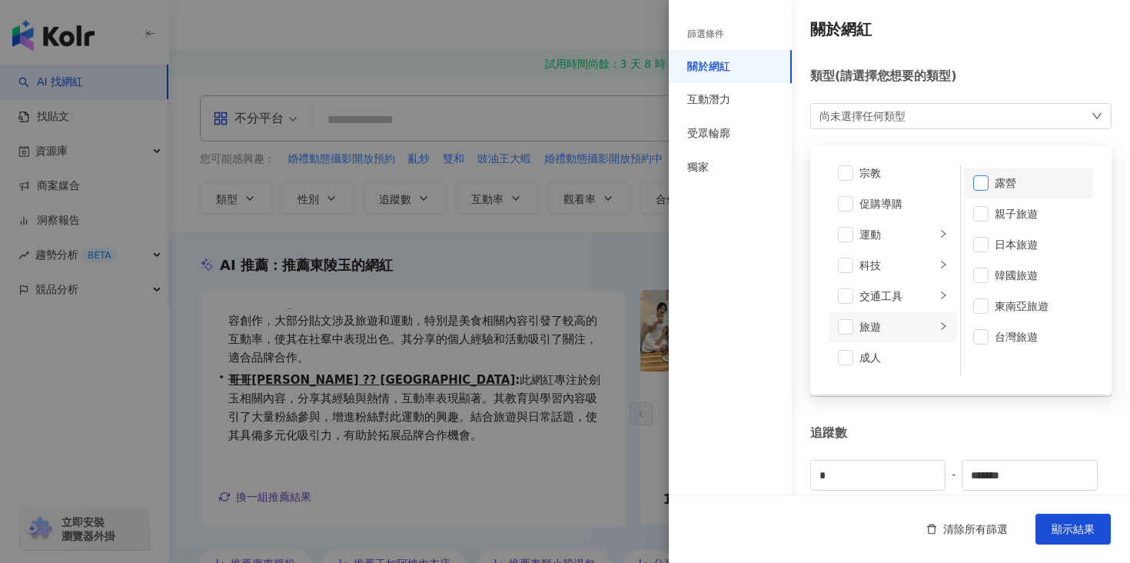
click at [973, 183] on span at bounding box center [980, 182] width 15 height 15
click at [973, 215] on span at bounding box center [980, 214] width 15 height 15
click at [978, 240] on span at bounding box center [980, 244] width 15 height 15
click at [978, 277] on span at bounding box center [980, 275] width 15 height 15
click at [976, 303] on span at bounding box center [980, 306] width 15 height 15
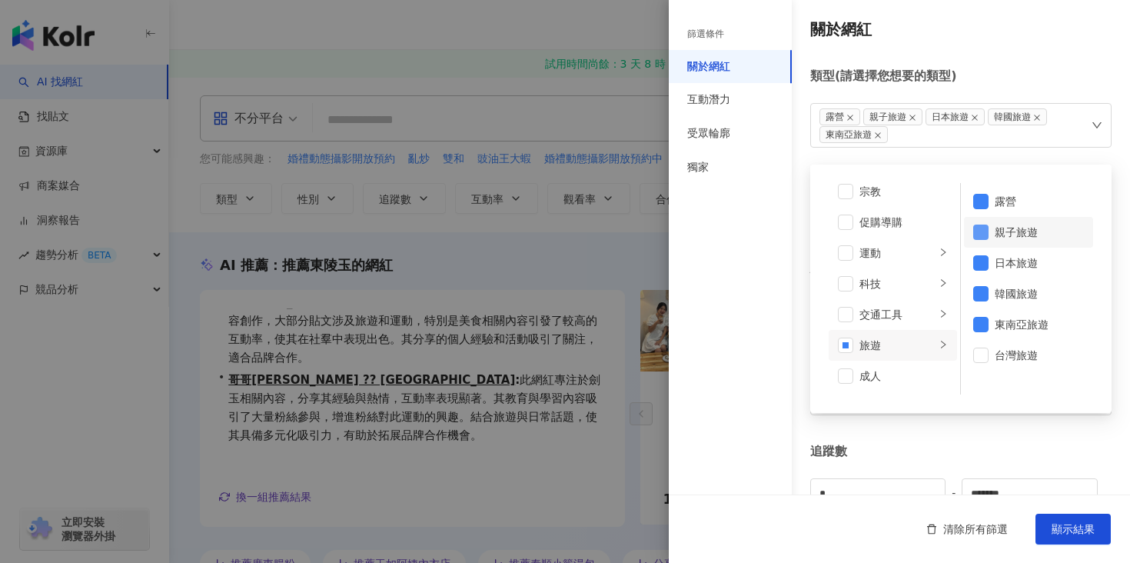
click at [973, 234] on span at bounding box center [980, 231] width 15 height 15
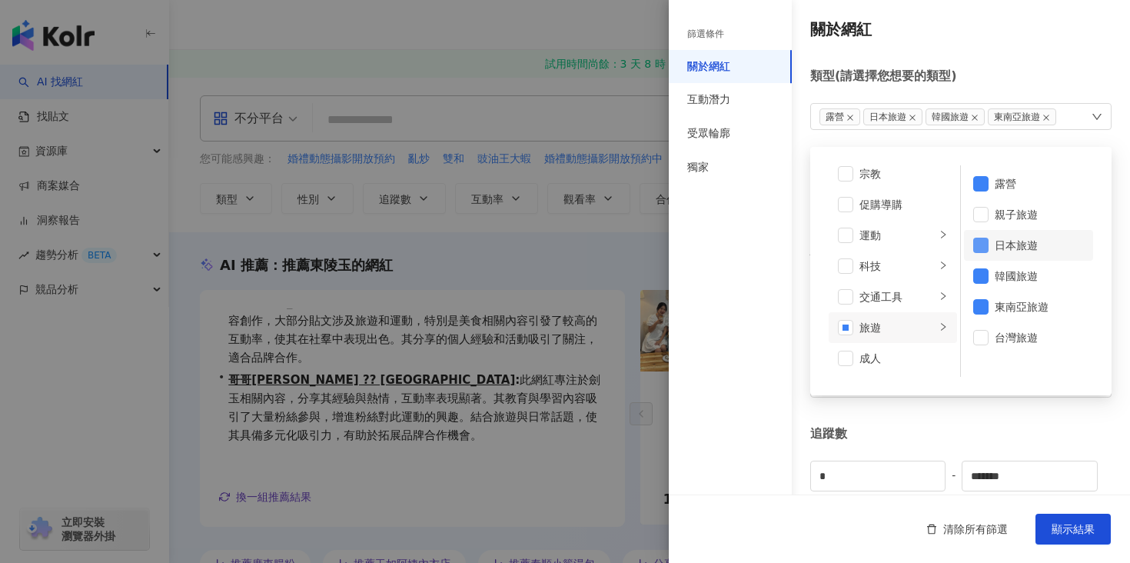
click at [974, 247] on span at bounding box center [980, 244] width 15 height 15
click at [982, 272] on li "韓國旅遊" at bounding box center [1028, 276] width 129 height 31
click at [976, 301] on span at bounding box center [980, 306] width 15 height 15
click at [974, 211] on span at bounding box center [980, 214] width 15 height 15
click at [976, 338] on span at bounding box center [980, 337] width 15 height 15
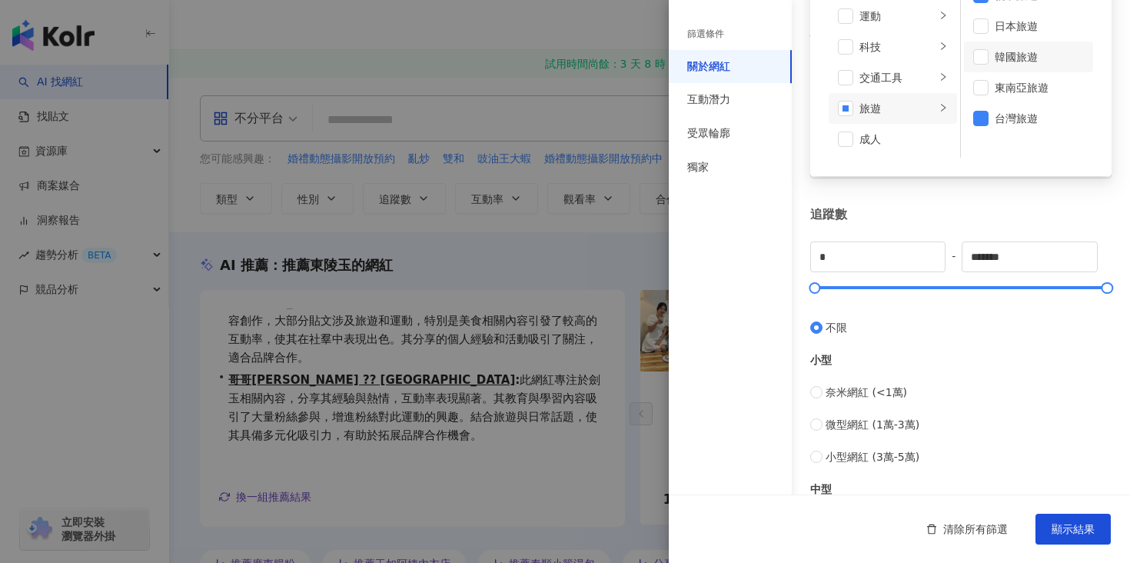
scroll to position [46, 0]
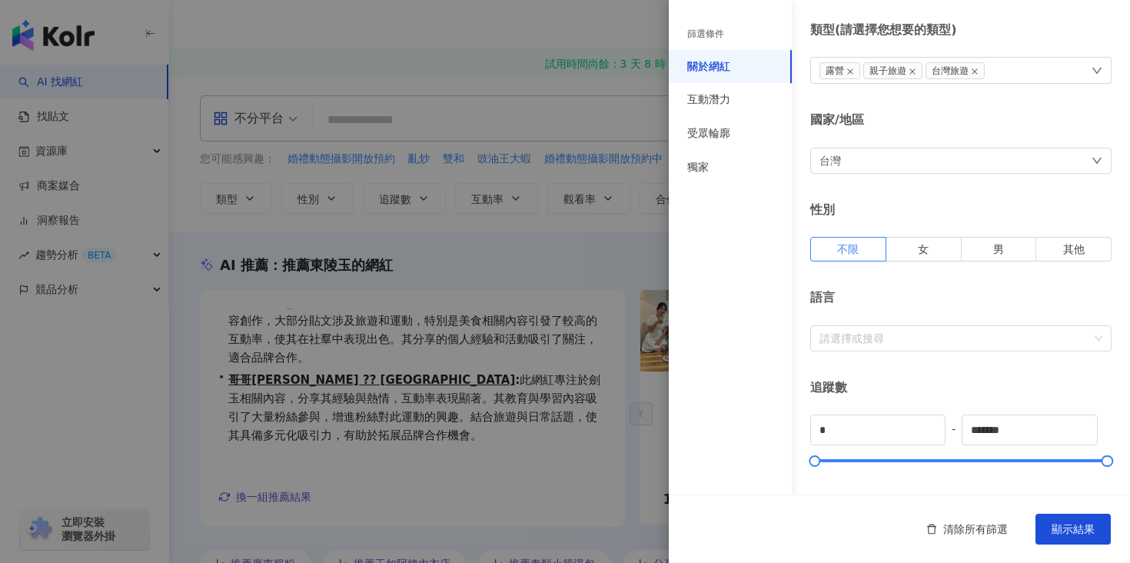
click at [797, 370] on div "關於網紅 類型 ( 請選擇您想要的類型 ) 露營 親子旅遊 台灣旅遊 藝術與娛樂 美妝時尚 氣候和環境 日常話題 教育與學習 家庭 財經 美食 命理占卜 遊戲…" at bounding box center [899, 501] width 461 height 1094
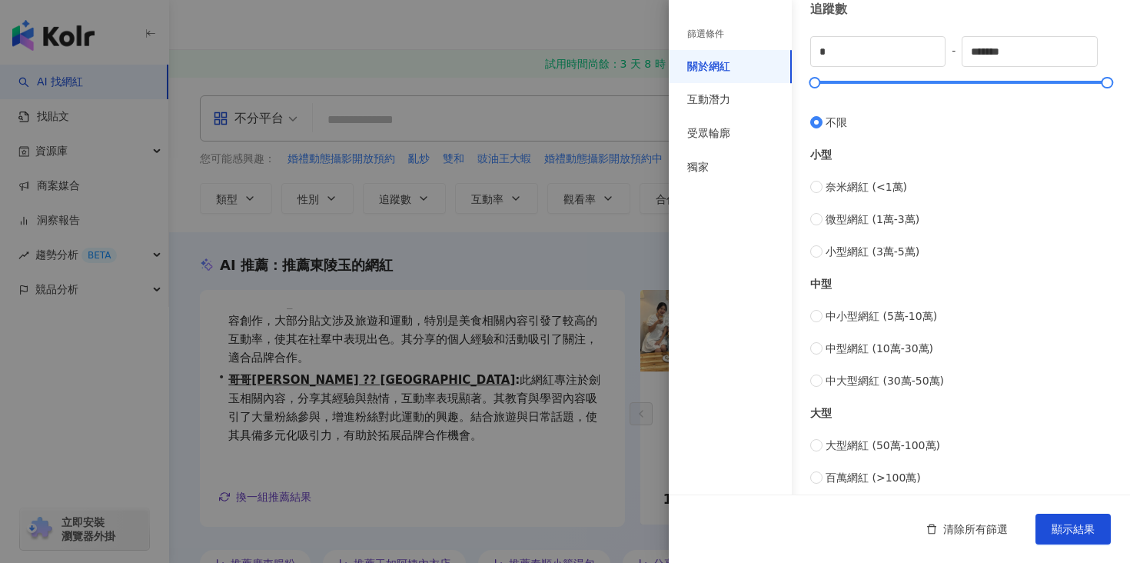
scroll to position [599, 0]
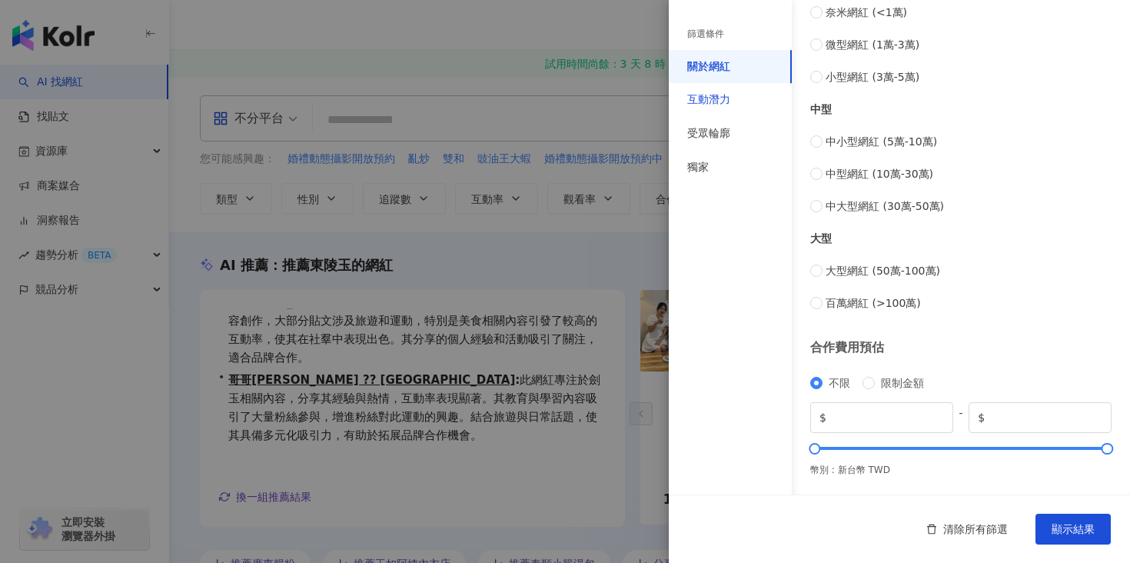
click at [691, 101] on div "互動潛力" at bounding box center [708, 99] width 43 height 15
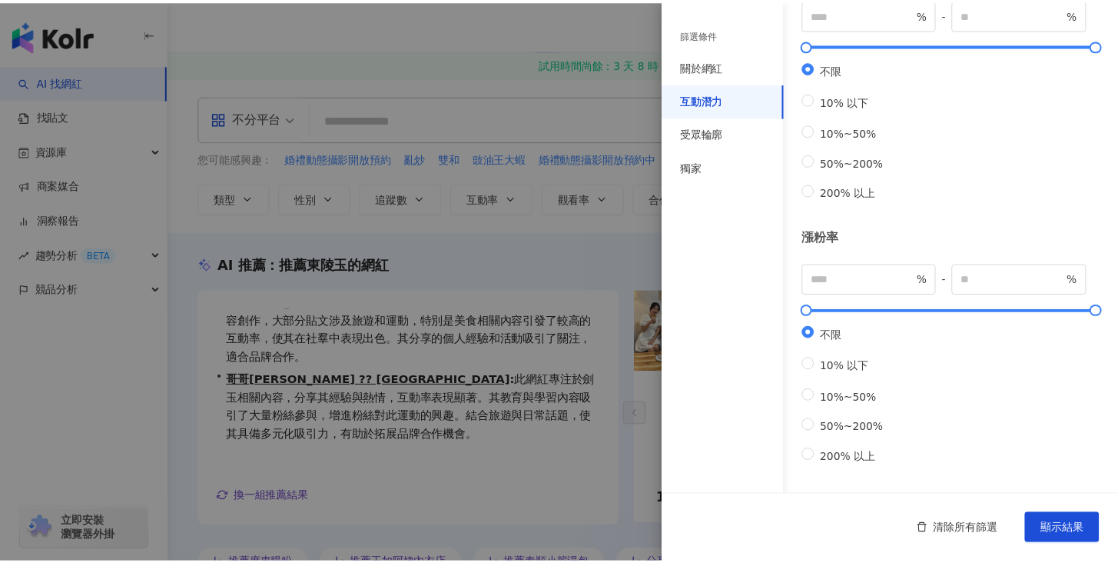
scroll to position [488, 0]
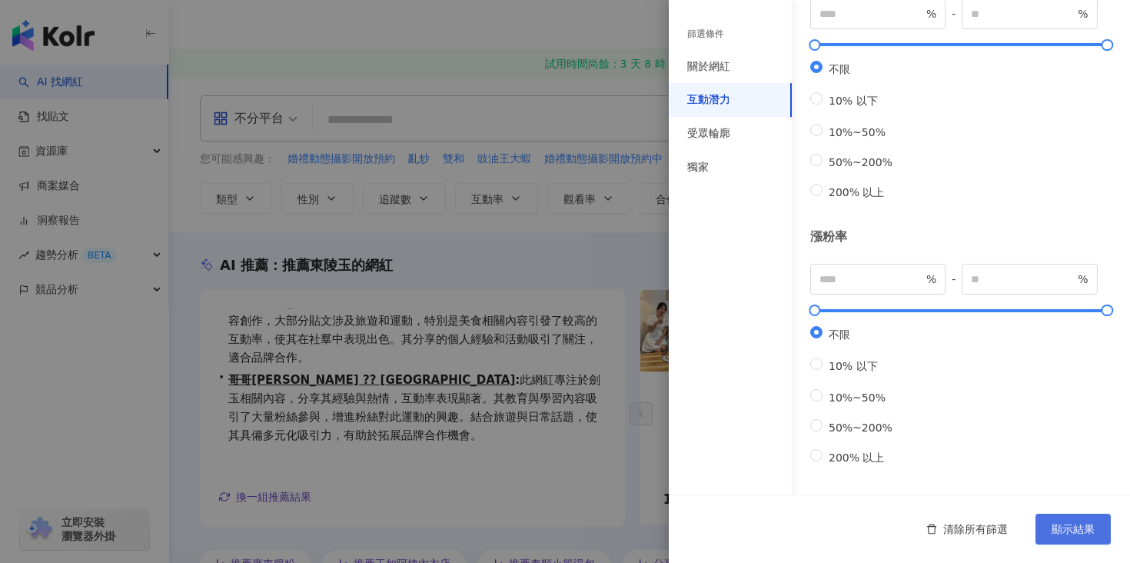
click at [1067, 527] on span "顯示結果" at bounding box center [1072, 529] width 43 height 12
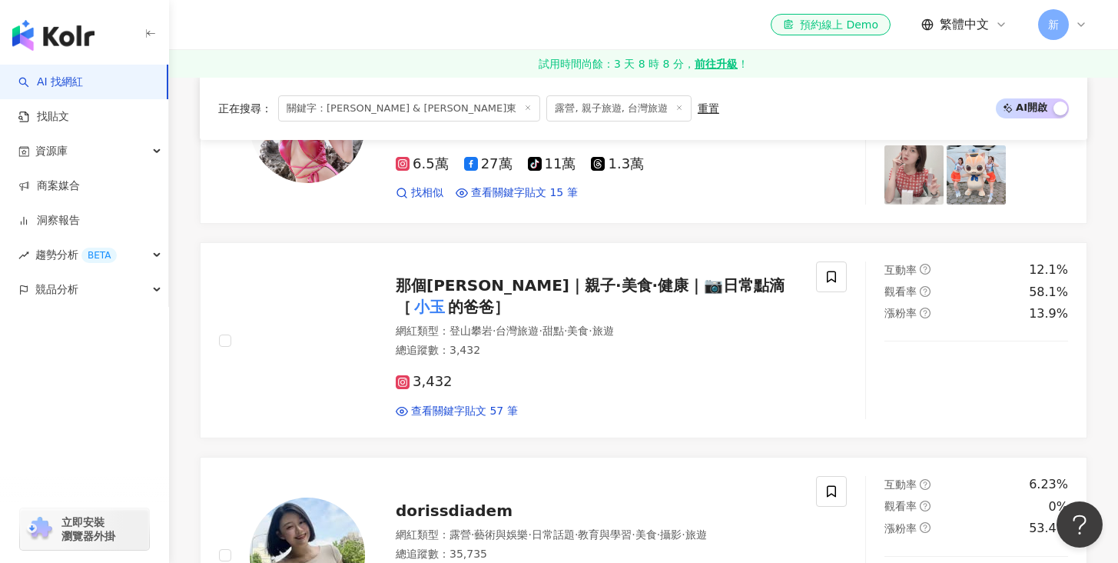
scroll to position [32, 0]
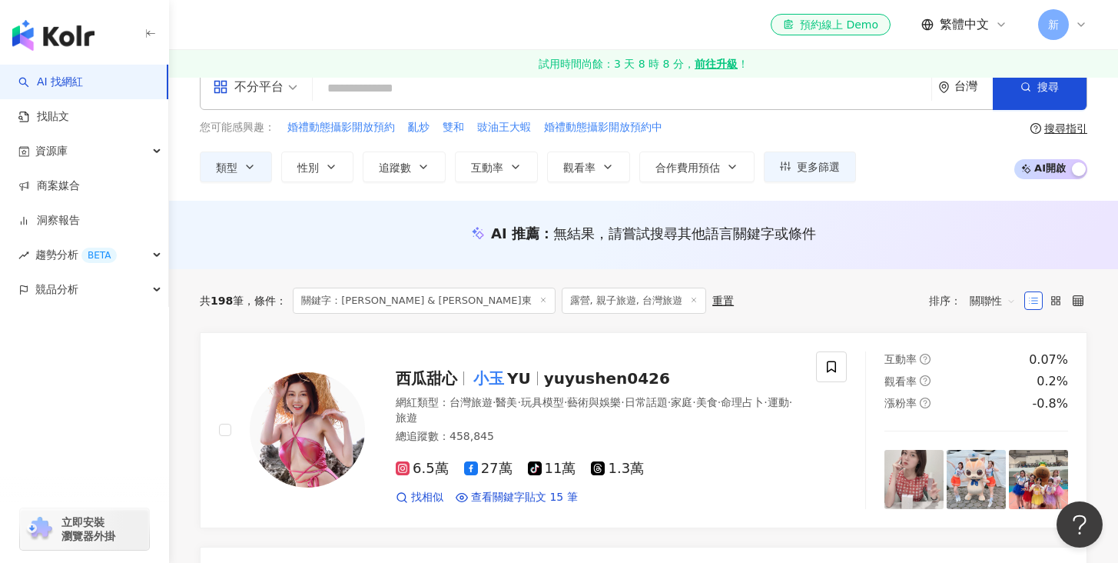
click at [539, 300] on icon at bounding box center [543, 300] width 8 height 8
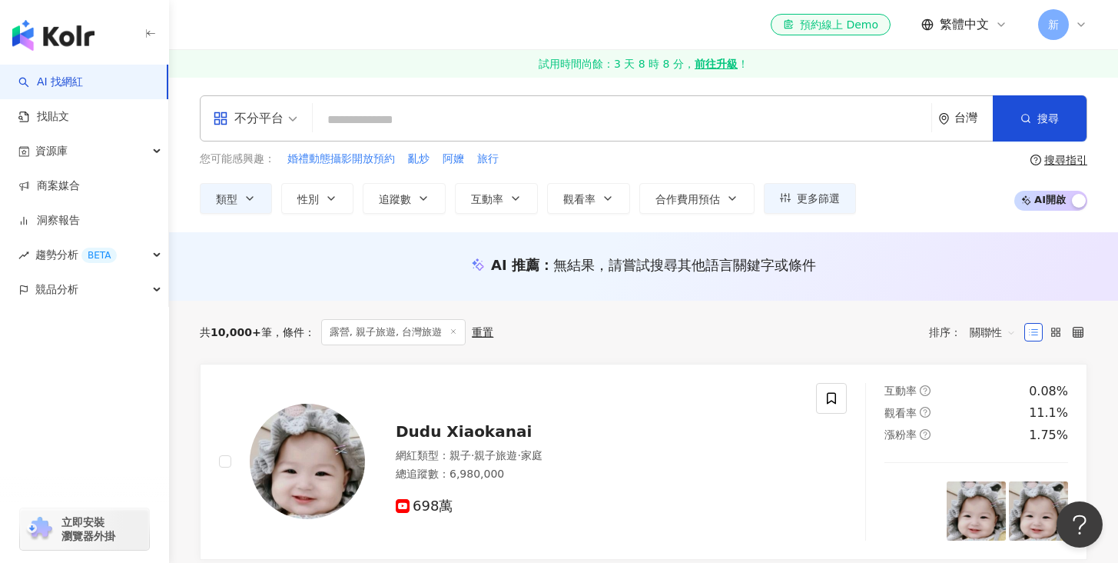
click at [546, 330] on div "共 10,000+ 筆 條件 ： 露營, 親子旅遊, 台灣旅遊 重置 排序： 關聯性" at bounding box center [644, 332] width 888 height 26
click at [483, 334] on div "重置" at bounding box center [483, 332] width 22 height 12
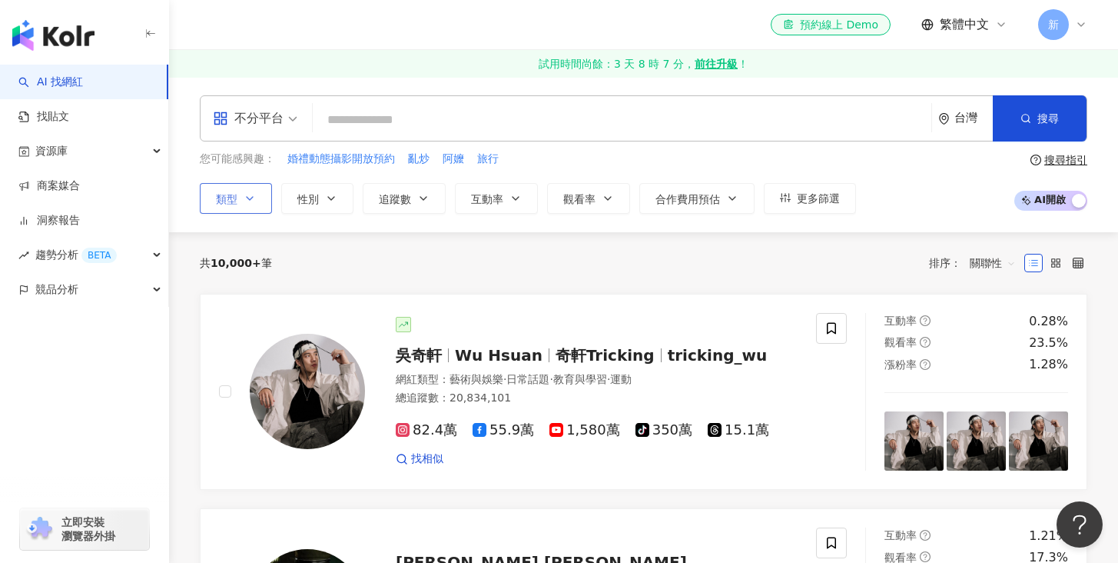
click at [241, 195] on button "類型" at bounding box center [236, 198] width 72 height 31
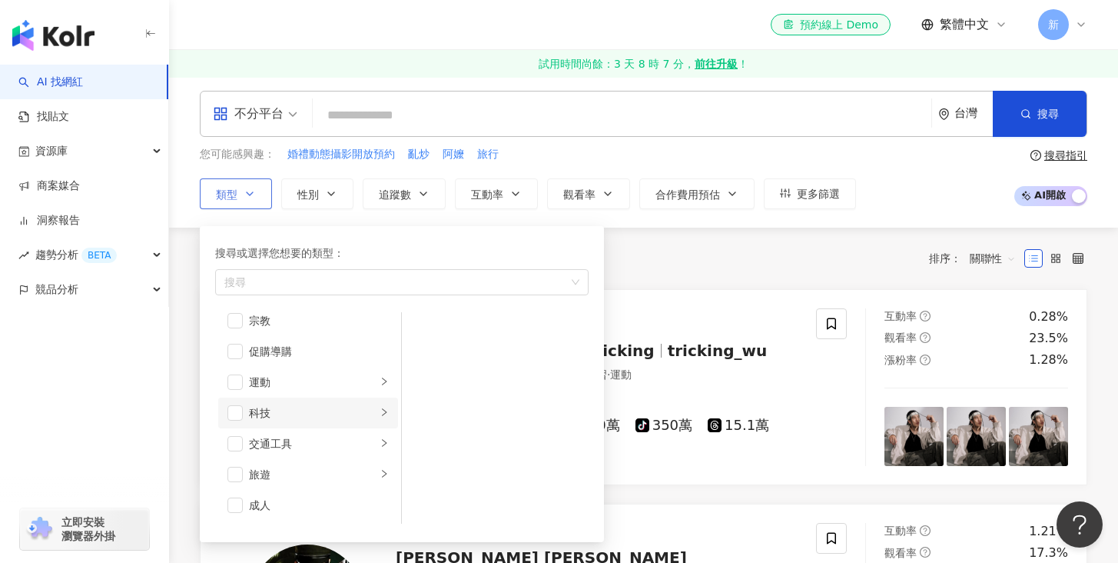
scroll to position [19, 0]
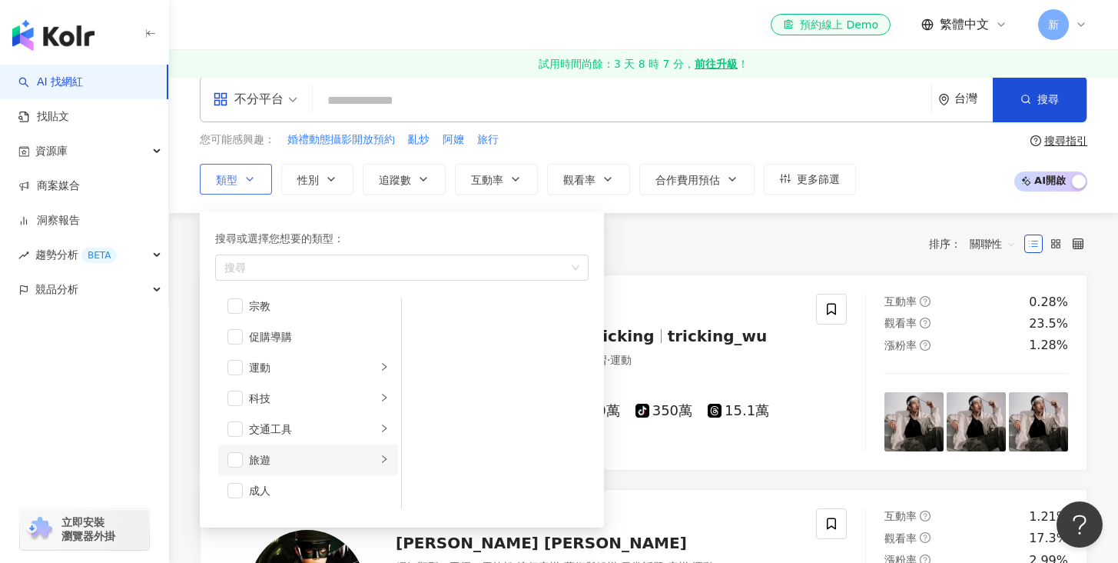
click at [330, 456] on div "旅遊" at bounding box center [313, 459] width 128 height 17
click at [422, 316] on span "button" at bounding box center [421, 315] width 15 height 15
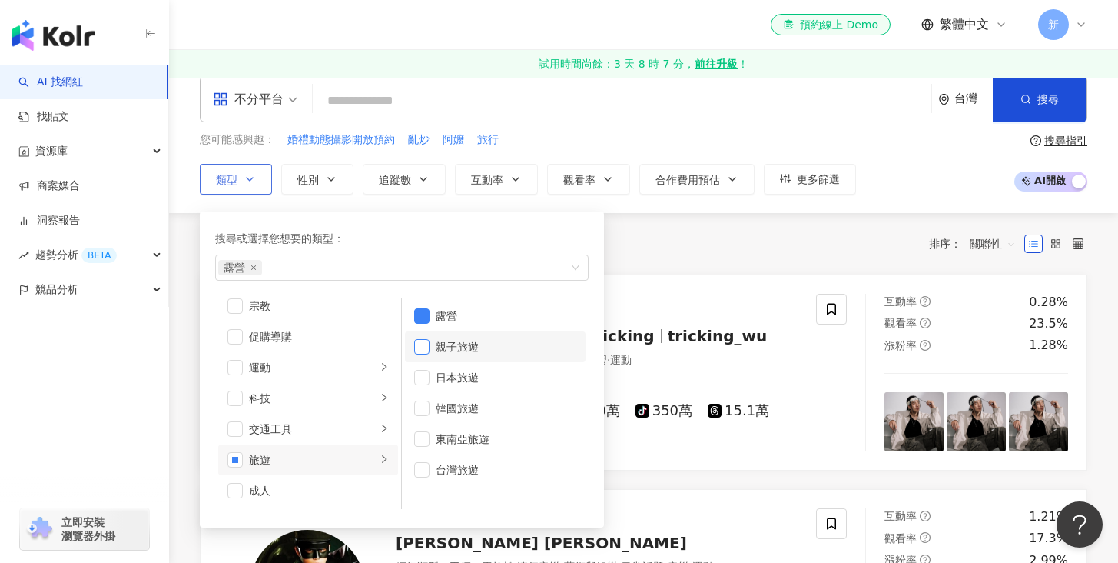
click at [419, 347] on span "button" at bounding box center [421, 346] width 15 height 15
click at [425, 463] on span "button" at bounding box center [421, 469] width 15 height 15
click at [443, 197] on div "不分平台 台灣 搜尋 customizedTag 網紅類型 科技 / AI & 半導體 搜尋名稱、敘述、貼文含有關鍵字 “ 小玉 & 亞東 ” 的網紅 您可能…" at bounding box center [643, 135] width 949 height 155
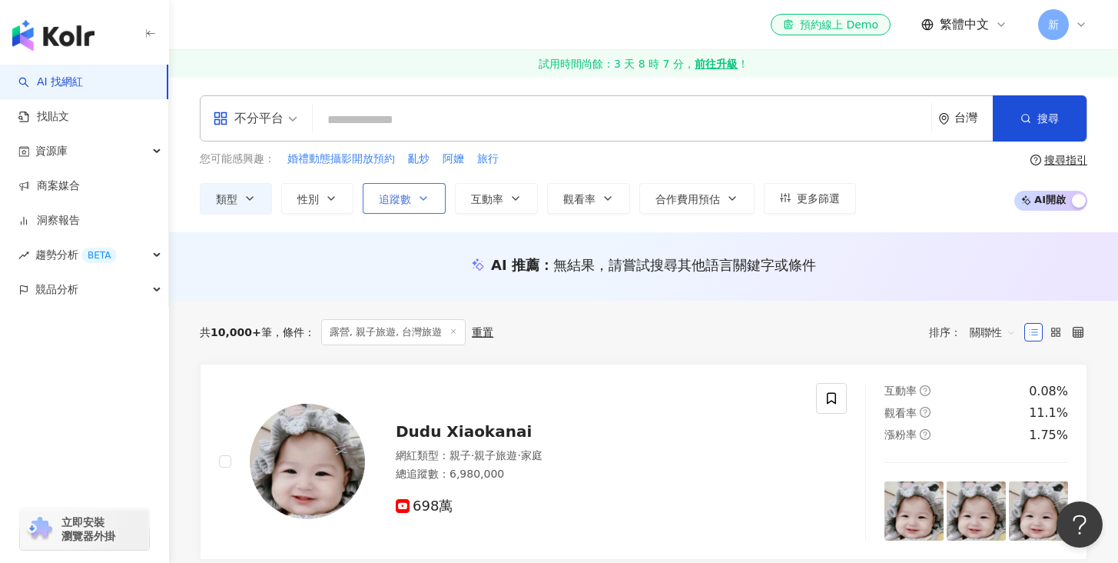
click at [414, 194] on button "追蹤數" at bounding box center [404, 198] width 83 height 31
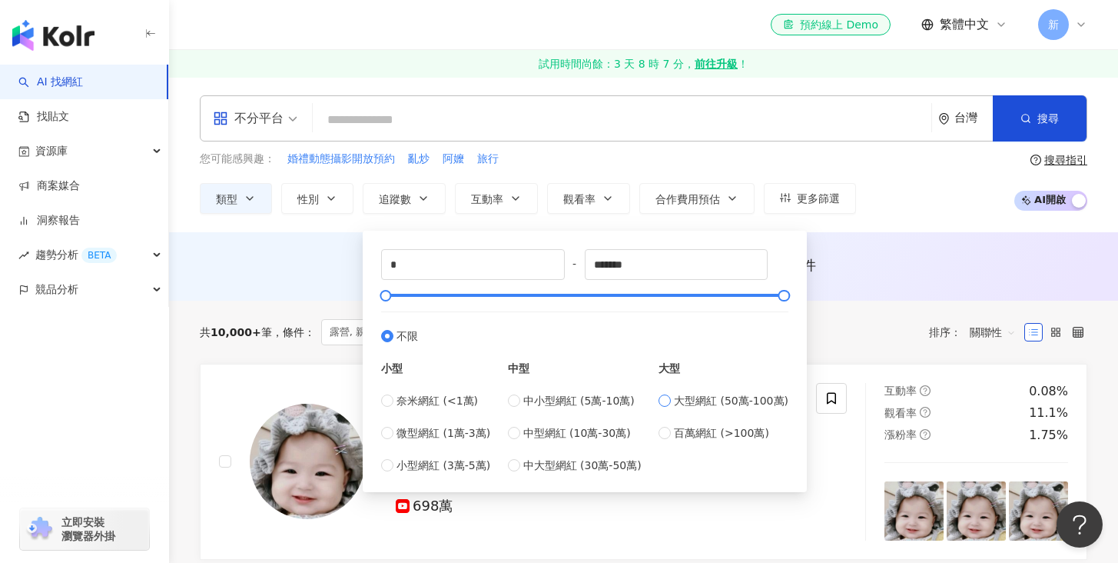
click at [680, 405] on span "大型網紅 (50萬-100萬)" at bounding box center [731, 400] width 115 height 17
type input "******"
click at [553, 400] on span "中小型網紅 (5萬-10萬)" at bounding box center [578, 400] width 111 height 17
type input "*****"
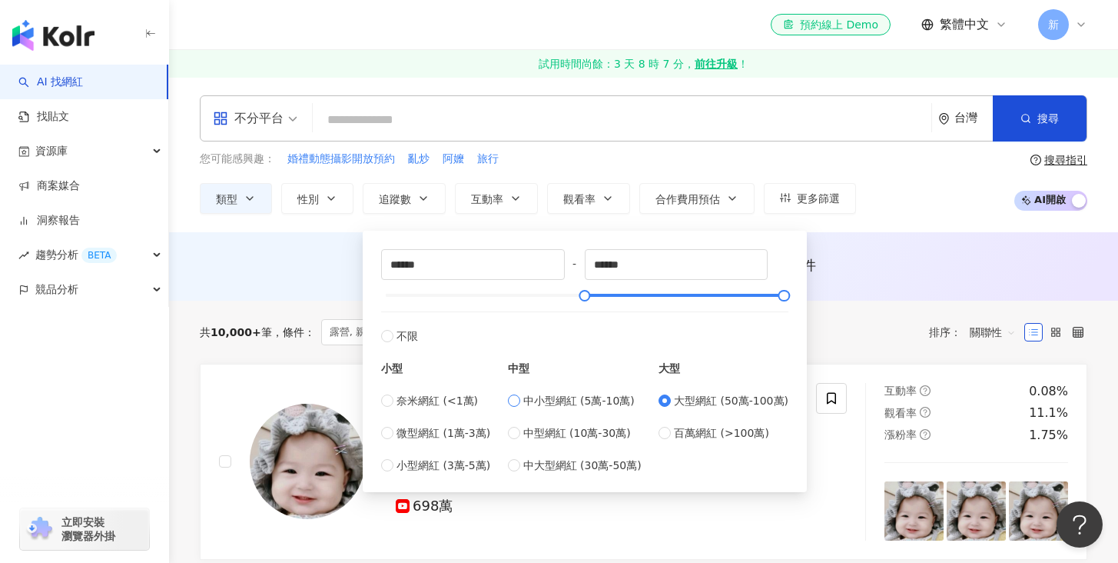
type input "*****"
click at [546, 466] on span "中大型網紅 (30萬-50萬)" at bounding box center [582, 464] width 118 height 17
type input "******"
click at [559, 441] on div "中小型網紅 (5萬-10萬) 中型網紅 (10萬-30萬) 中大型網紅 (30萬-50萬)" at bounding box center [575, 432] width 134 height 81
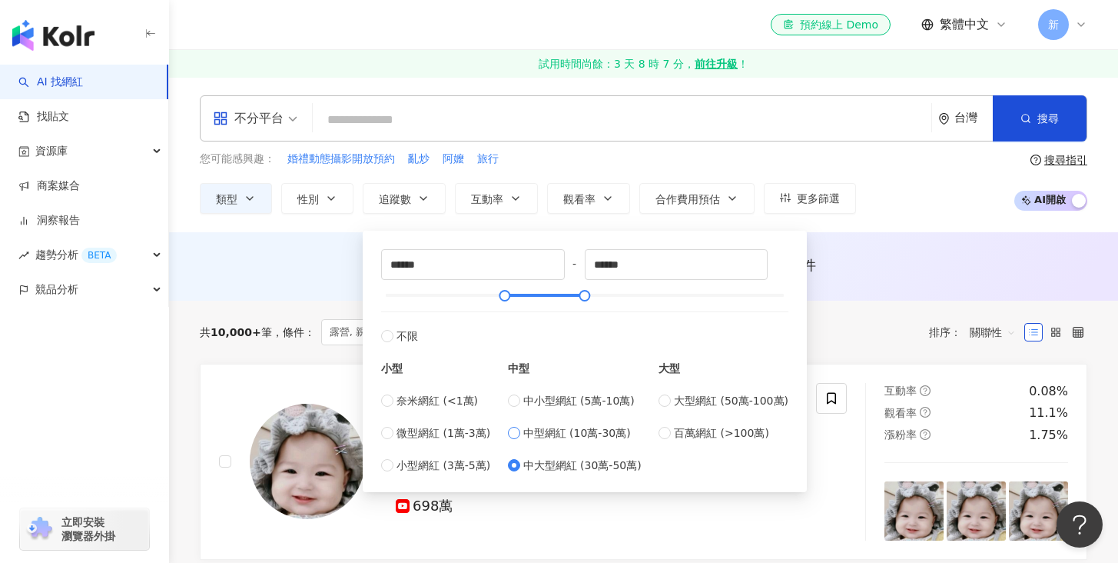
click at [560, 436] on span "中型網紅 (10萬-30萬)" at bounding box center [577, 432] width 108 height 17
type input "******"
click at [390, 204] on button "追蹤數" at bounding box center [404, 198] width 83 height 31
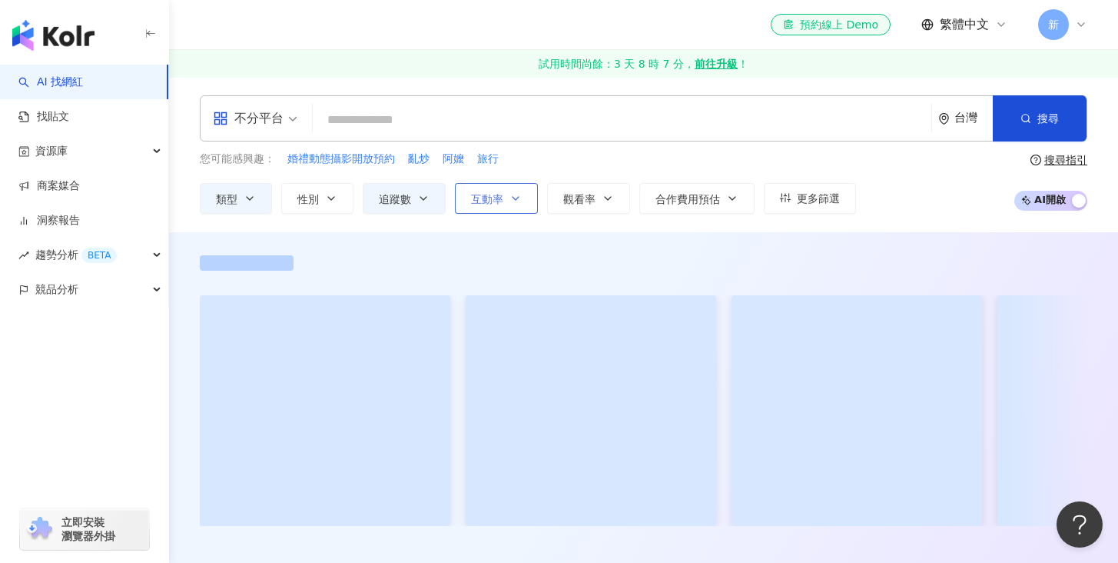
click at [485, 204] on span "互動率" at bounding box center [487, 199] width 32 height 12
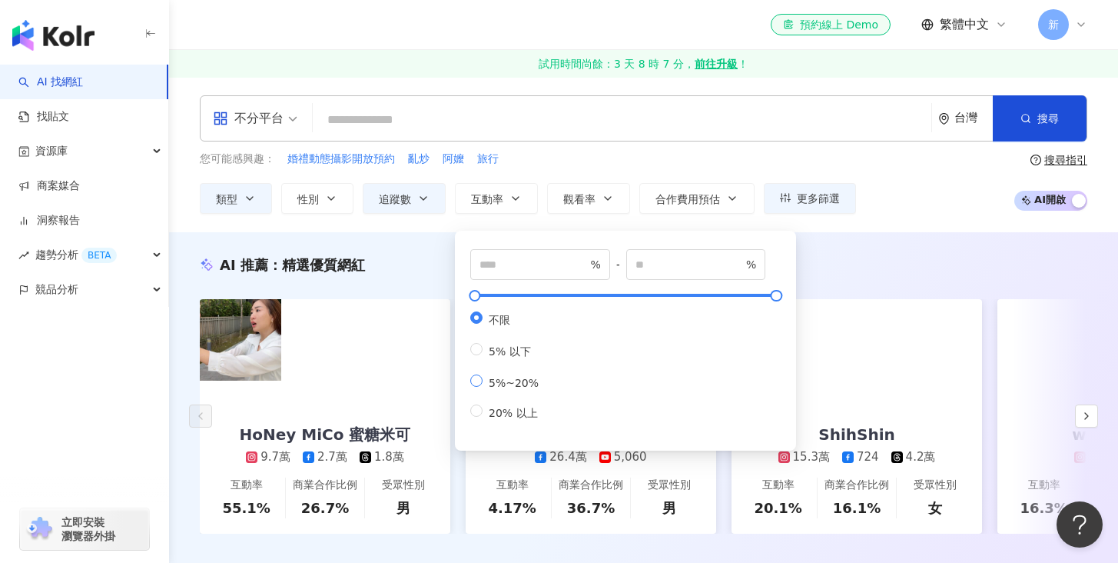
click at [496, 389] on label "5%~20%" at bounding box center [507, 381] width 75 height 15
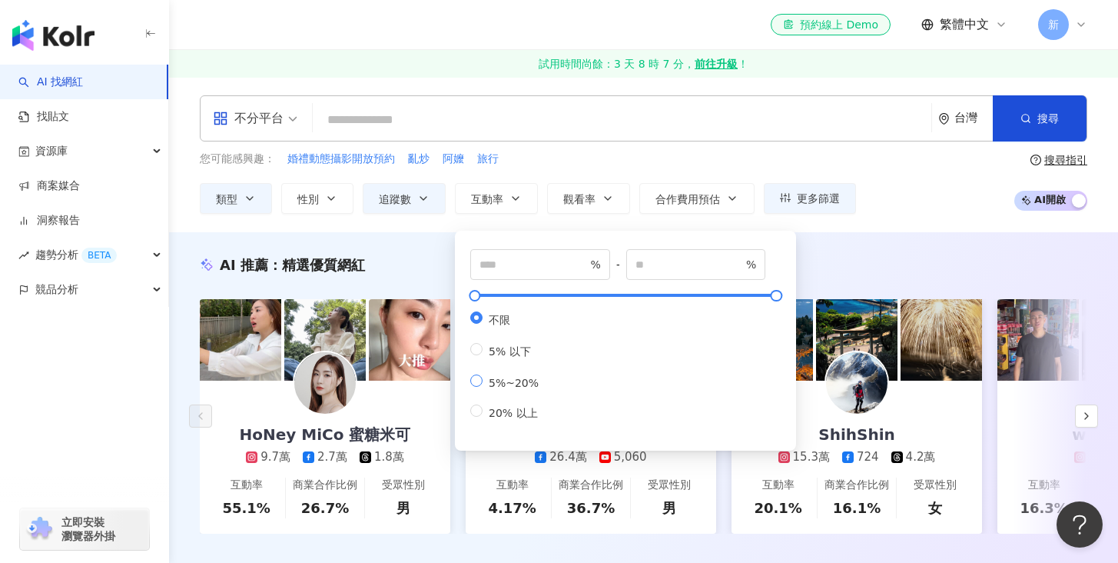
type input "*"
type input "**"
click at [503, 357] on span "5% 以下" at bounding box center [510, 351] width 55 height 12
type input "*"
click at [500, 389] on span "5%~20%" at bounding box center [514, 383] width 62 height 12
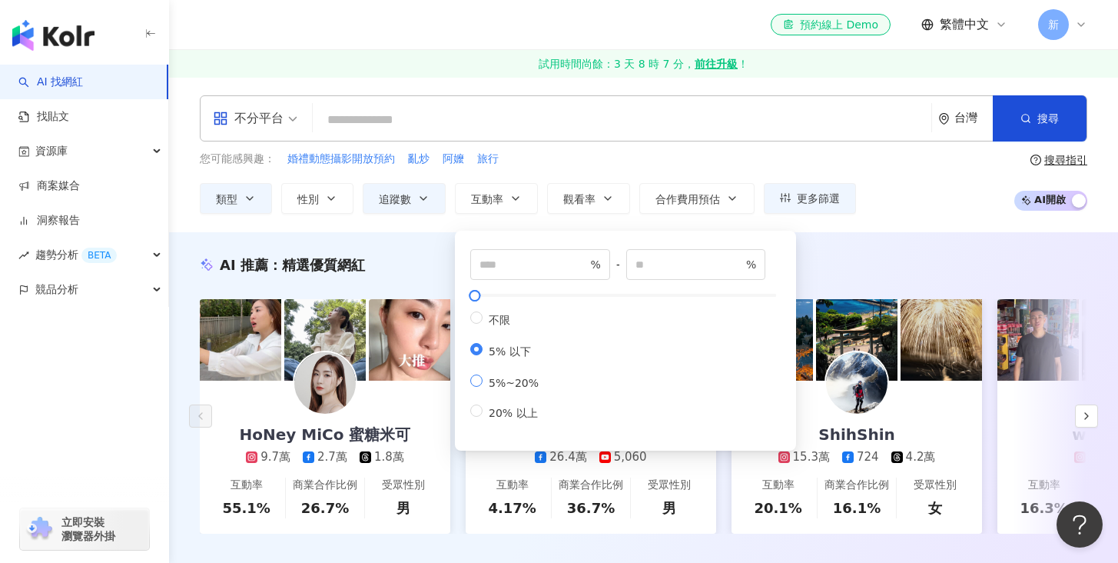
type input "*"
type input "**"
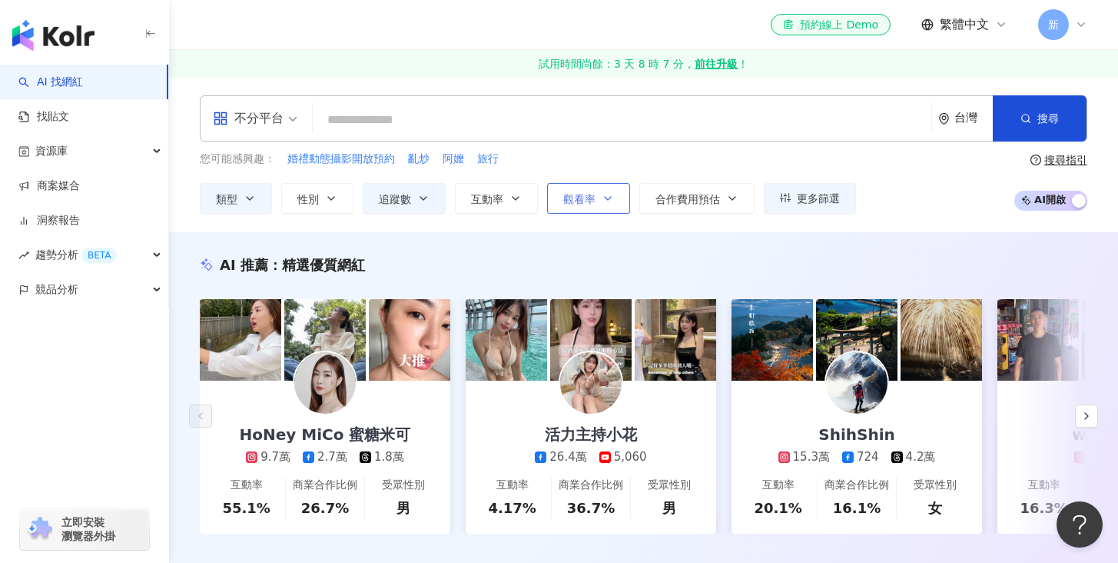
click at [589, 203] on span "觀看率" at bounding box center [579, 199] width 32 height 12
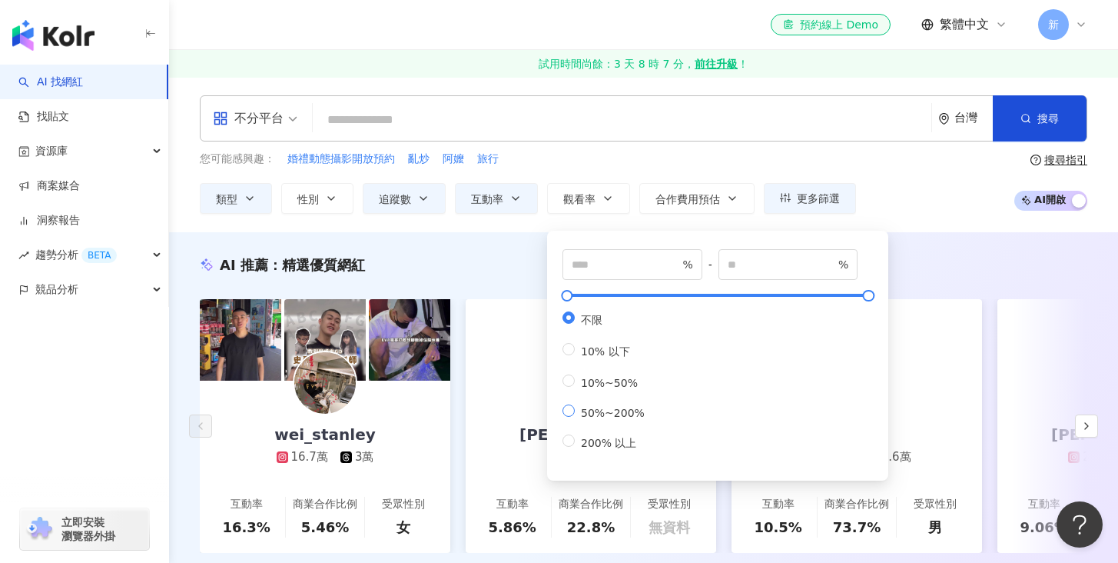
click at [618, 419] on span "50%~200%" at bounding box center [613, 413] width 76 height 12
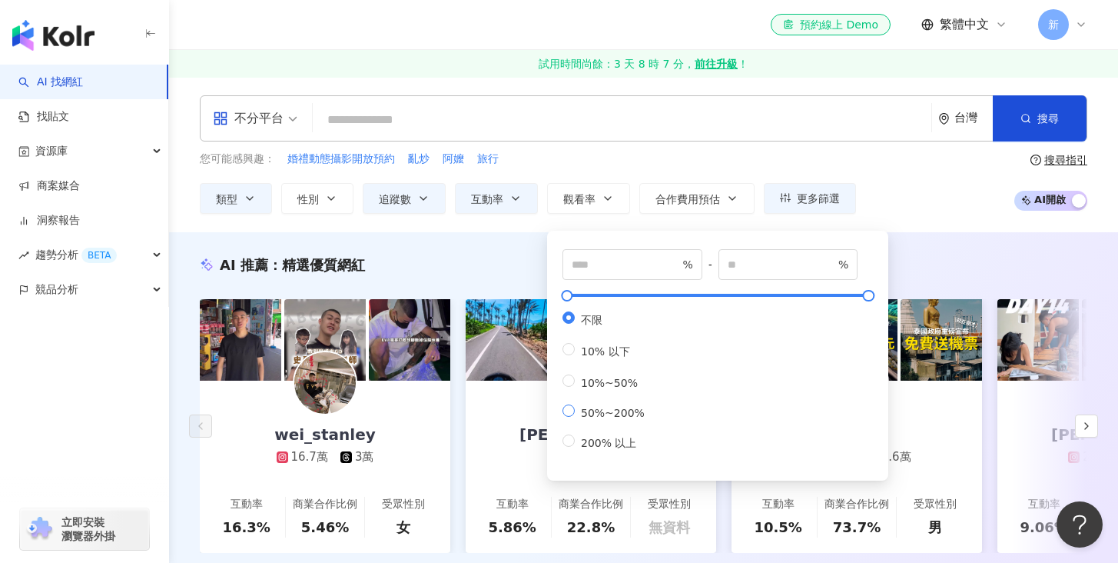
type input "**"
type input "***"
click at [627, 158] on div "您可能感興趣： 婚禮動態攝影開放預約 亂炒 阿嬤 旅行" at bounding box center [528, 159] width 656 height 17
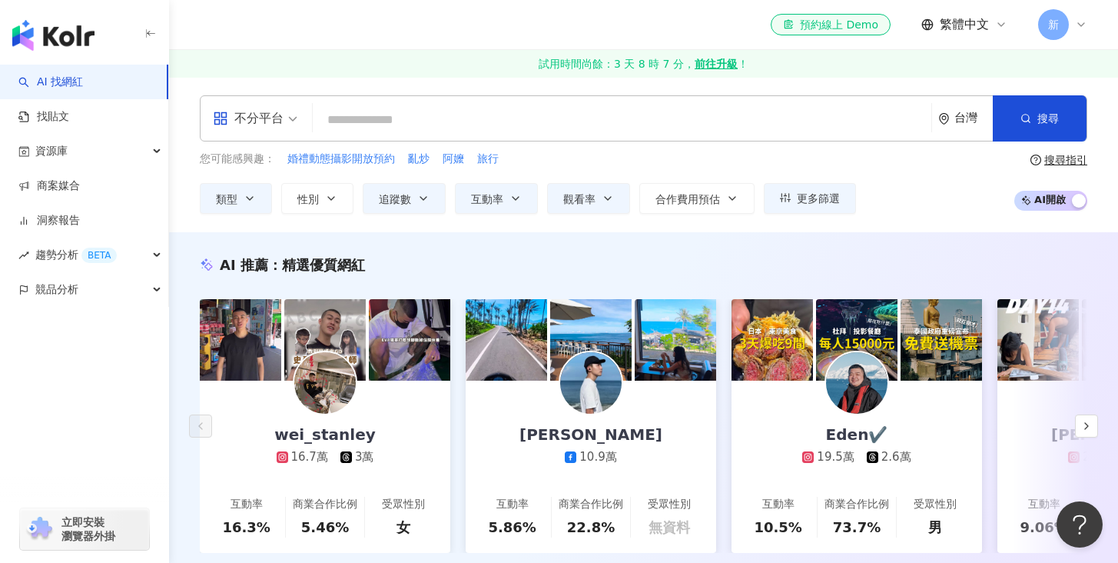
click at [356, 125] on input "search" at bounding box center [622, 119] width 606 height 29
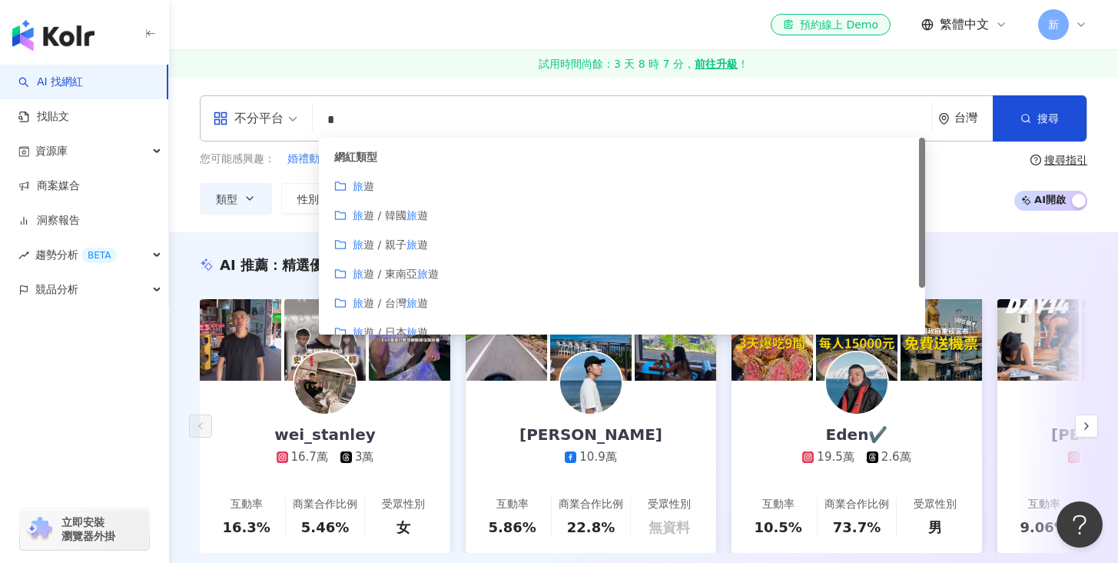
click at [373, 186] on span "遊" at bounding box center [369, 186] width 11 height 12
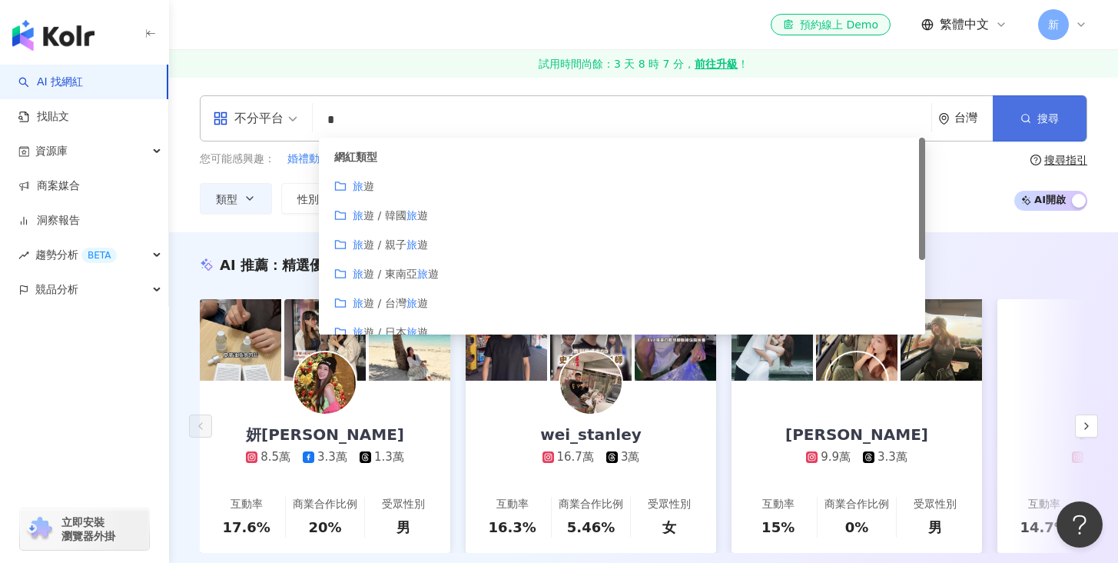
type input "*"
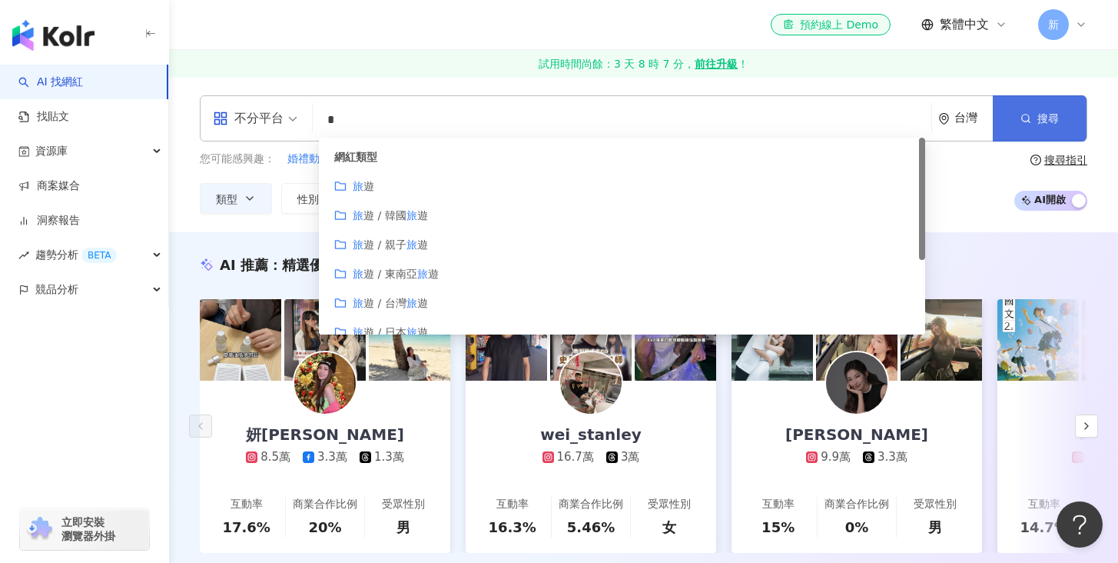
click at [1046, 119] on span "搜尋" at bounding box center [1048, 118] width 22 height 12
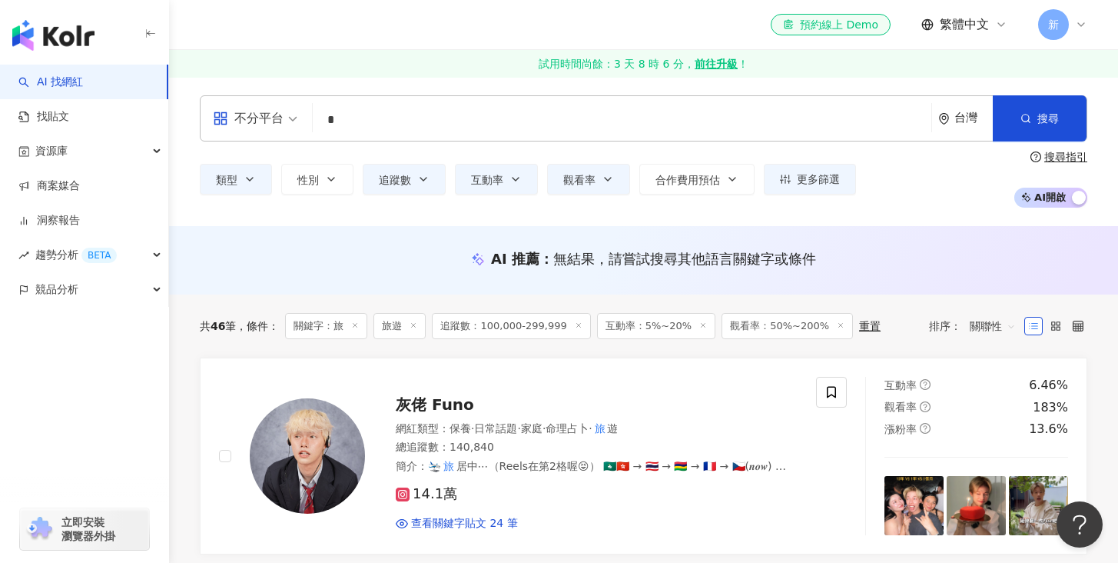
click at [354, 121] on input "*" at bounding box center [622, 119] width 606 height 29
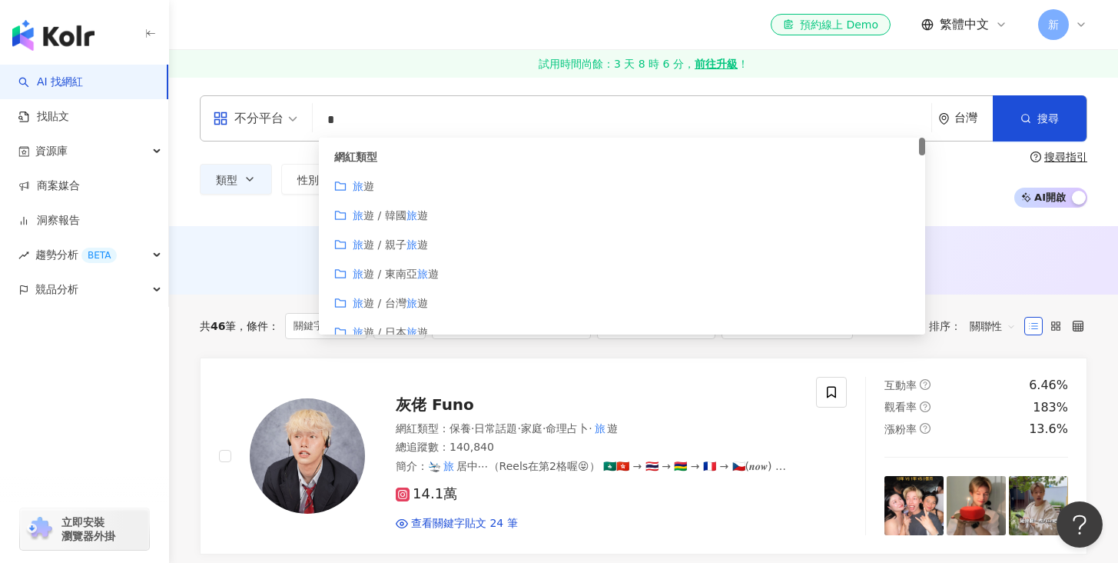
drag, startPoint x: 357, startPoint y: 121, endPoint x: 304, endPoint y: 119, distance: 53.1
click at [305, 118] on div "不分平台 * 台灣 搜尋 customizedTag 網紅類型 旅 遊 旅 遊 / 韓國 旅 遊 旅 遊 / 親子 旅 遊 旅 遊 / 東南亞 旅 遊 旅 遊…" at bounding box center [644, 118] width 888 height 46
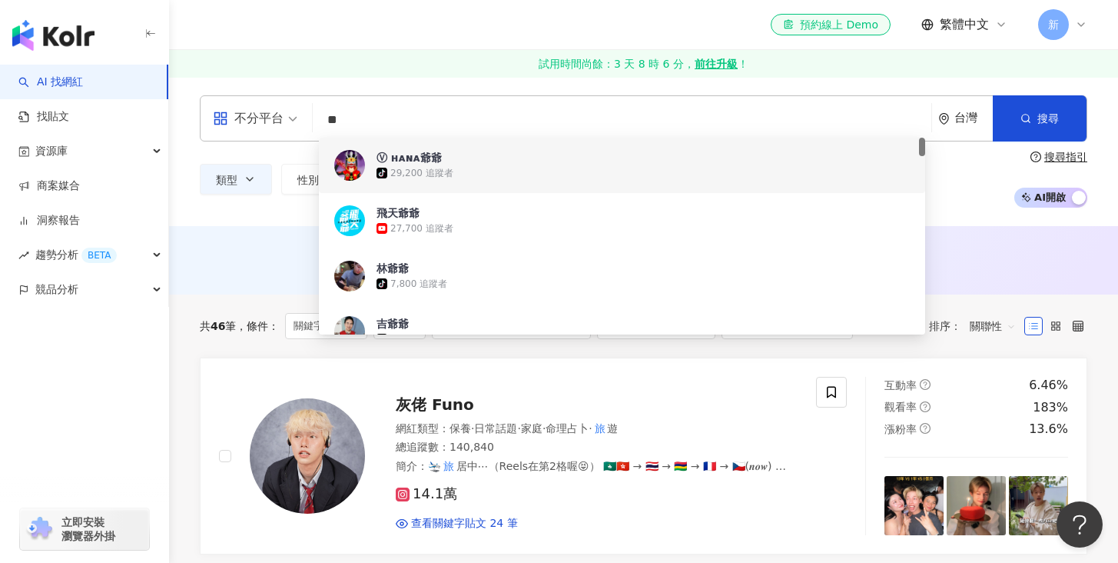
click at [373, 126] on input "**" at bounding box center [622, 119] width 606 height 29
type input "*"
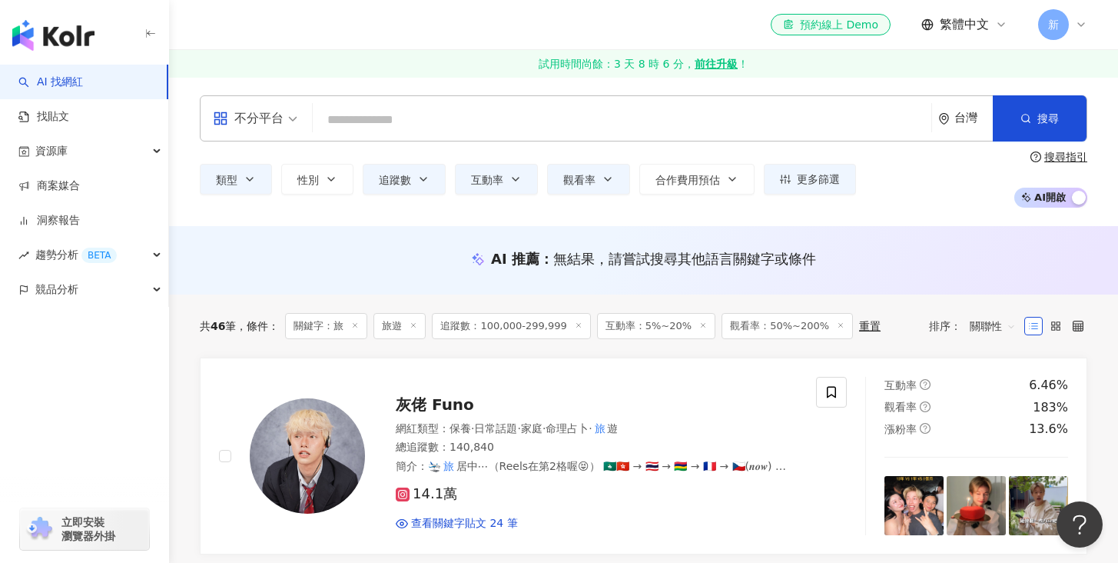
click at [289, 241] on div "AI 推薦 ： 無結果，請嘗試搜尋其他語言關鍵字或條件" at bounding box center [643, 260] width 949 height 68
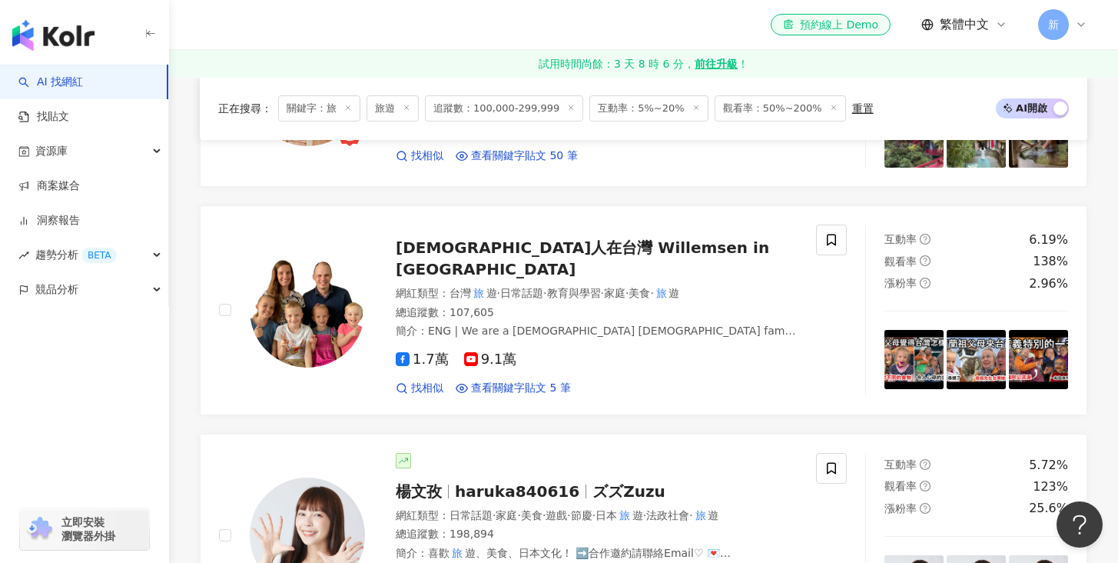
scroll to position [1449, 0]
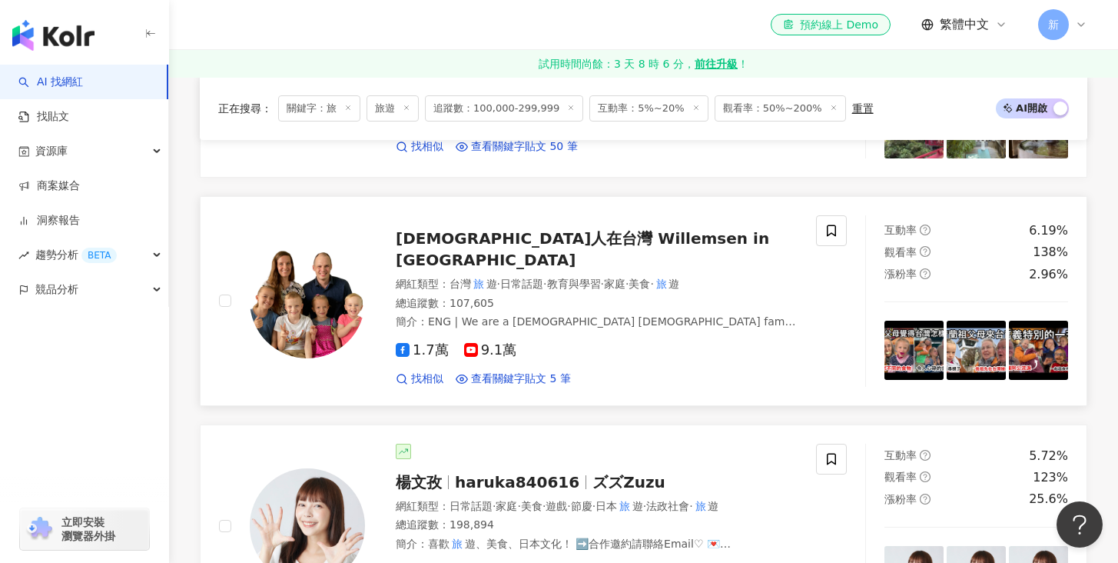
click at [421, 245] on span "荷蘭人在台灣 Willemsen in Taiwan" at bounding box center [582, 249] width 373 height 40
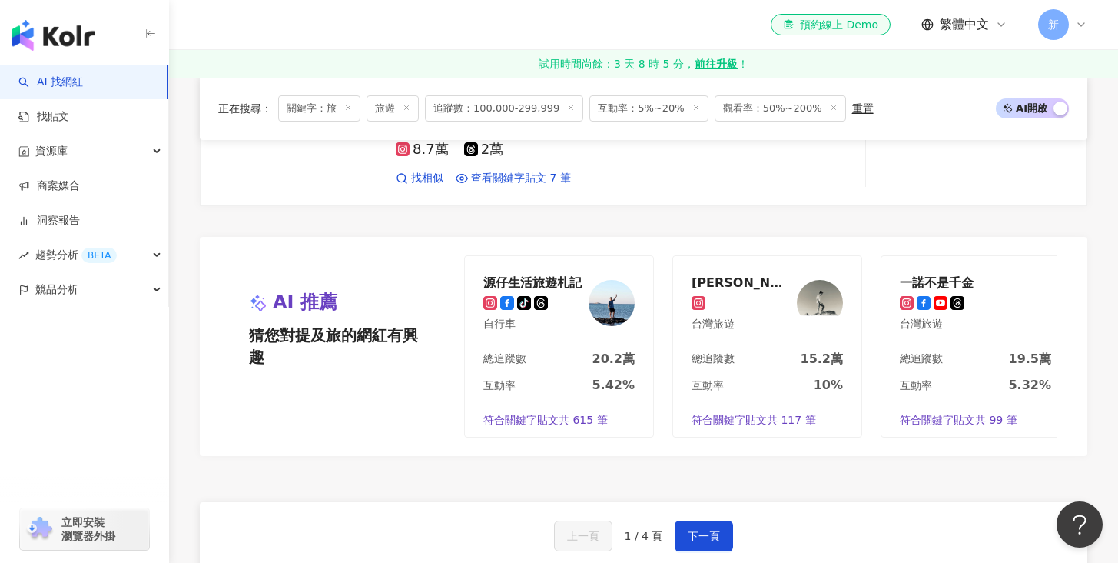
scroll to position [2903, 0]
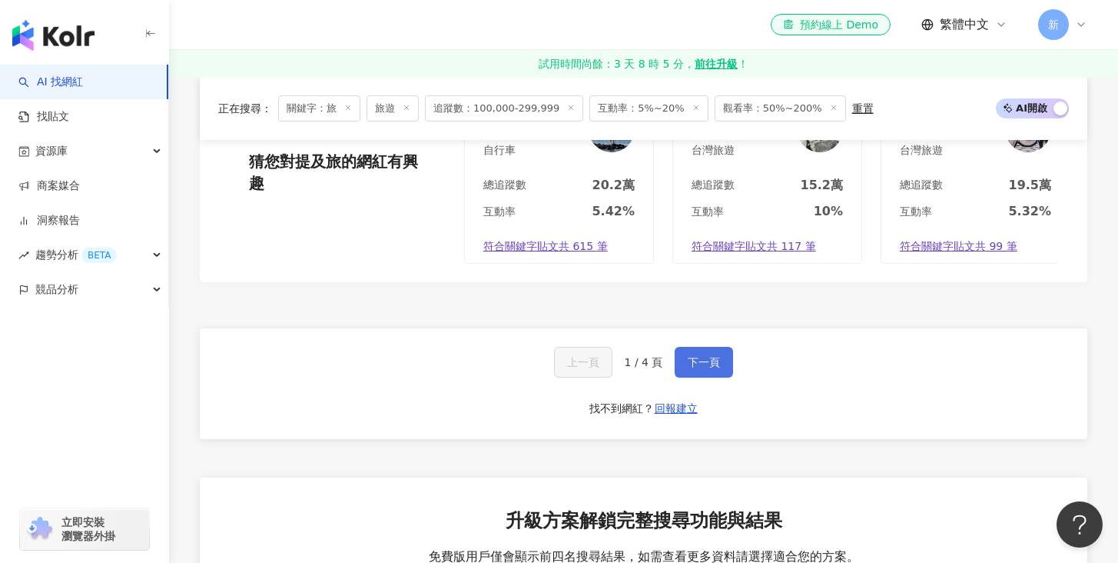
click at [705, 350] on button "下一頁" at bounding box center [704, 362] width 58 height 31
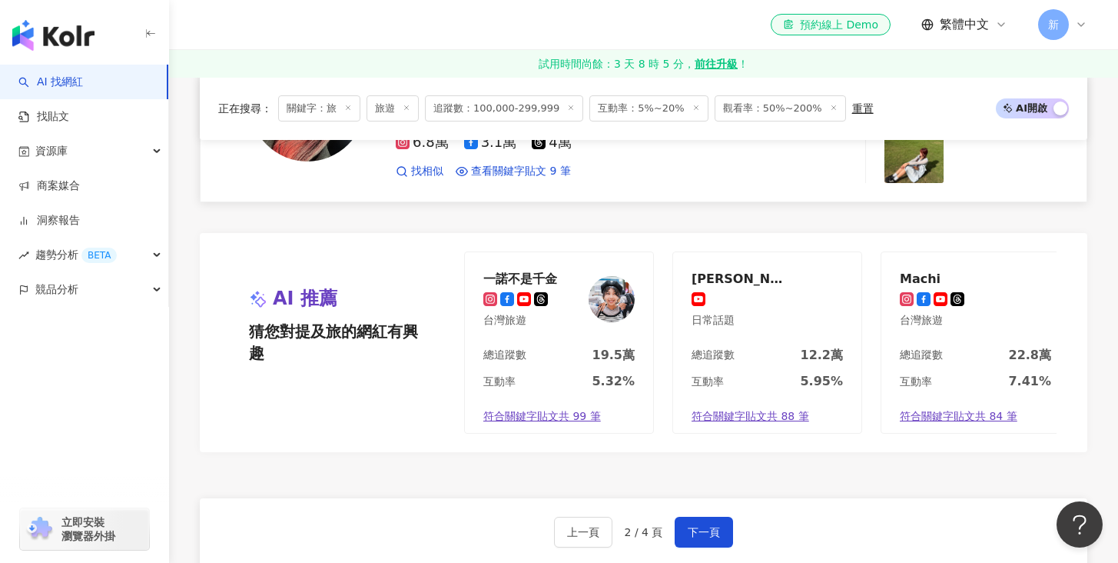
scroll to position [2996, 0]
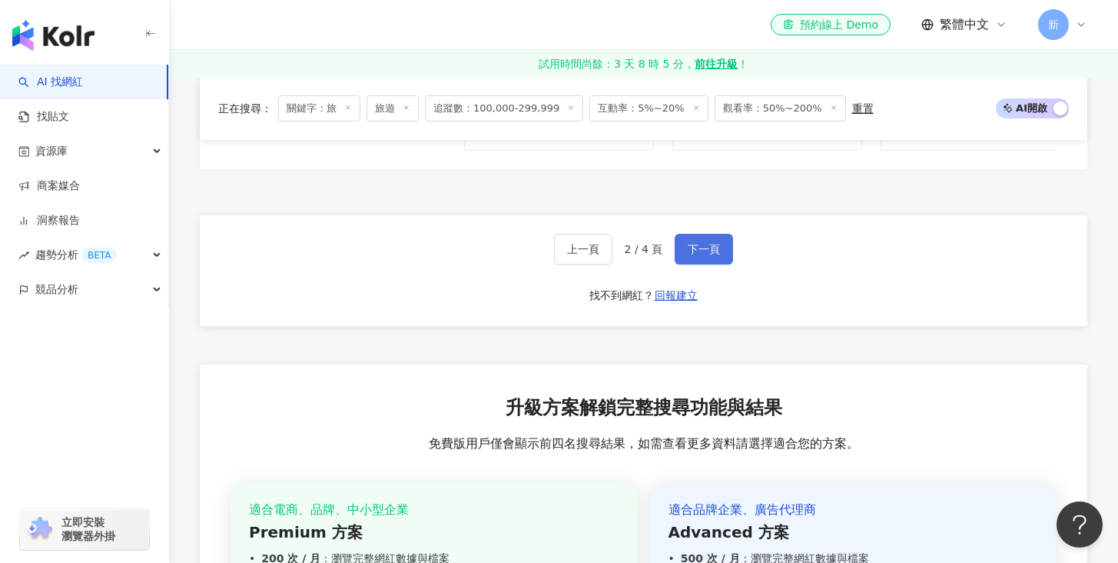
click at [702, 255] on span "下一頁" at bounding box center [704, 249] width 32 height 12
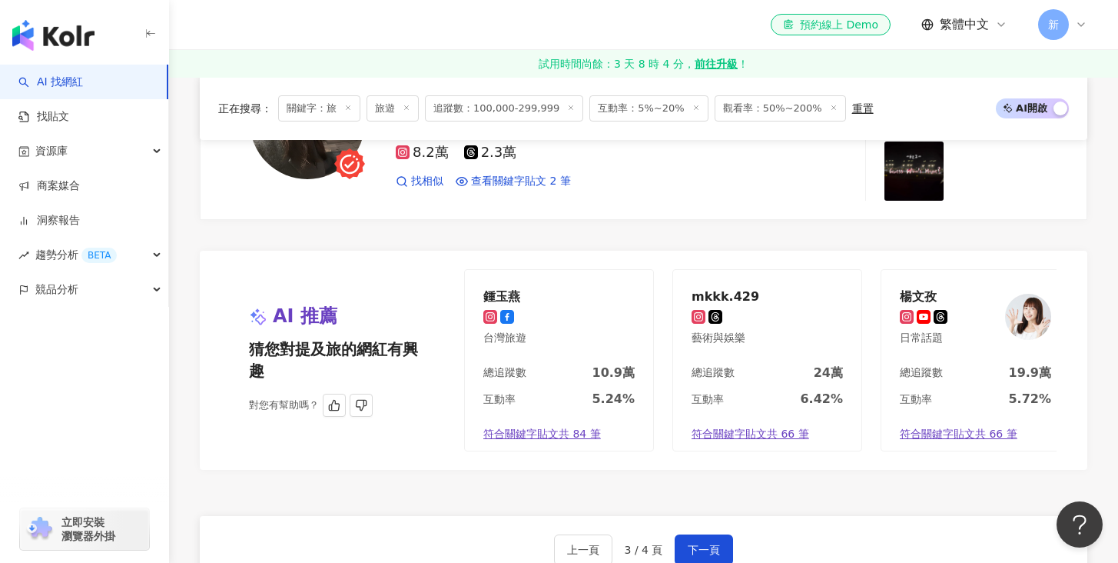
scroll to position [2760, 0]
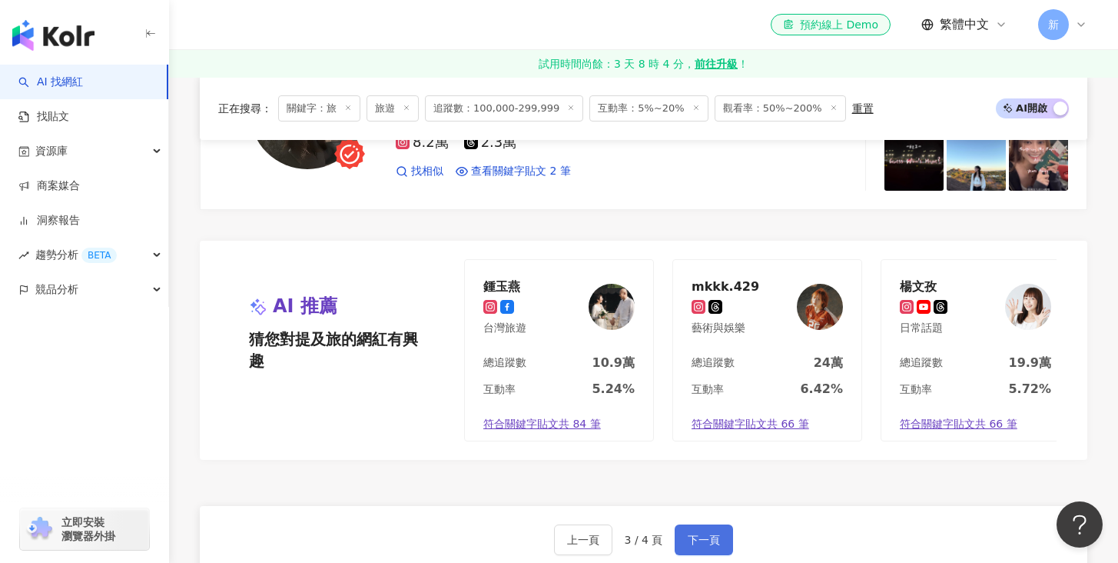
click at [704, 533] on span "下一頁" at bounding box center [704, 539] width 32 height 12
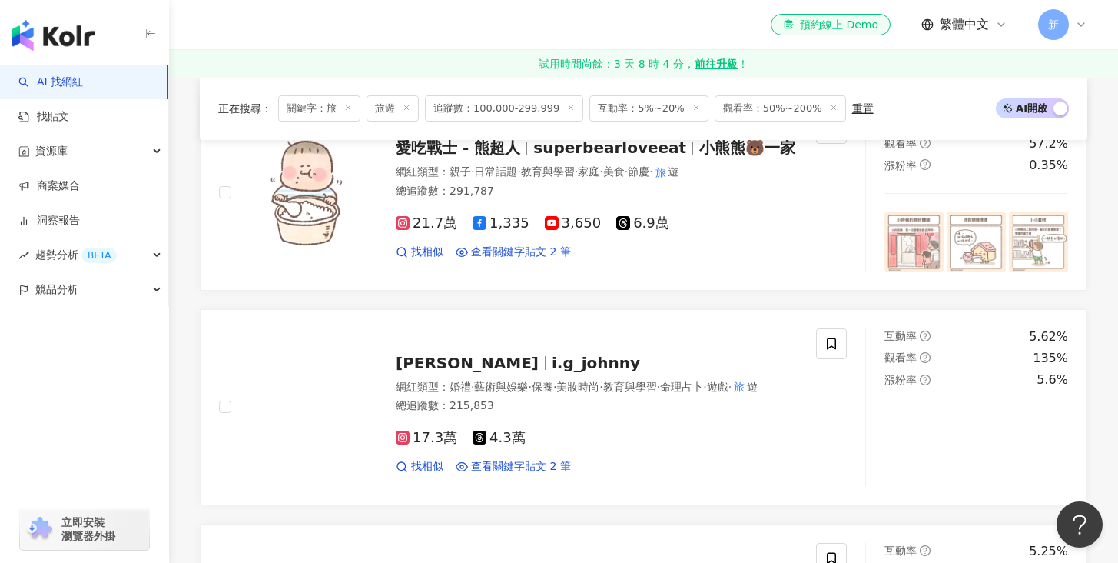
scroll to position [1247, 0]
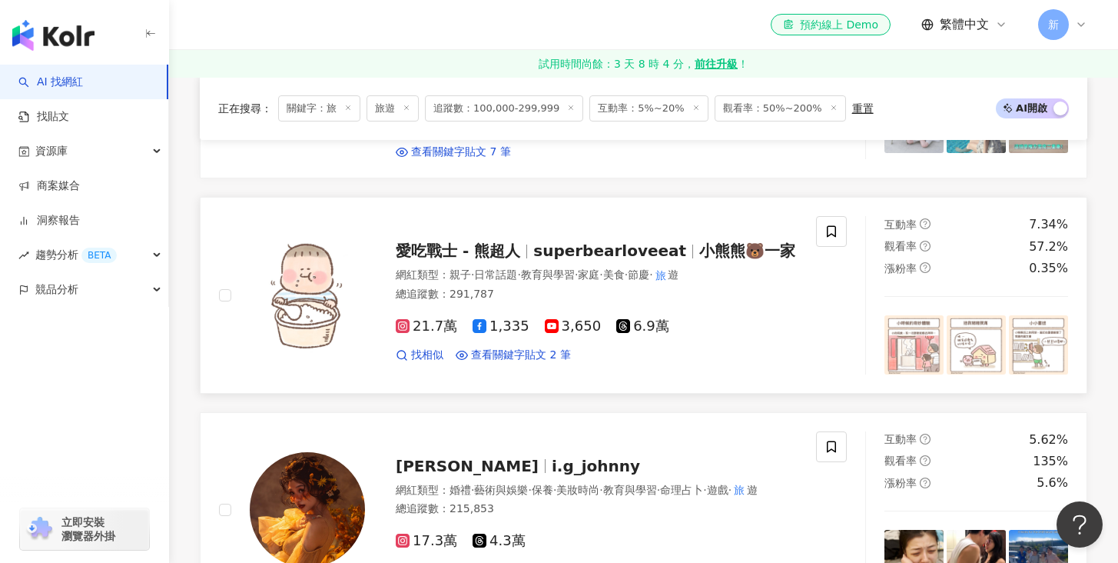
click at [570, 246] on div "愛吃戰士 - 熊超人 superbearloveeat 小熊熊🐻一家" at bounding box center [597, 251] width 402 height 22
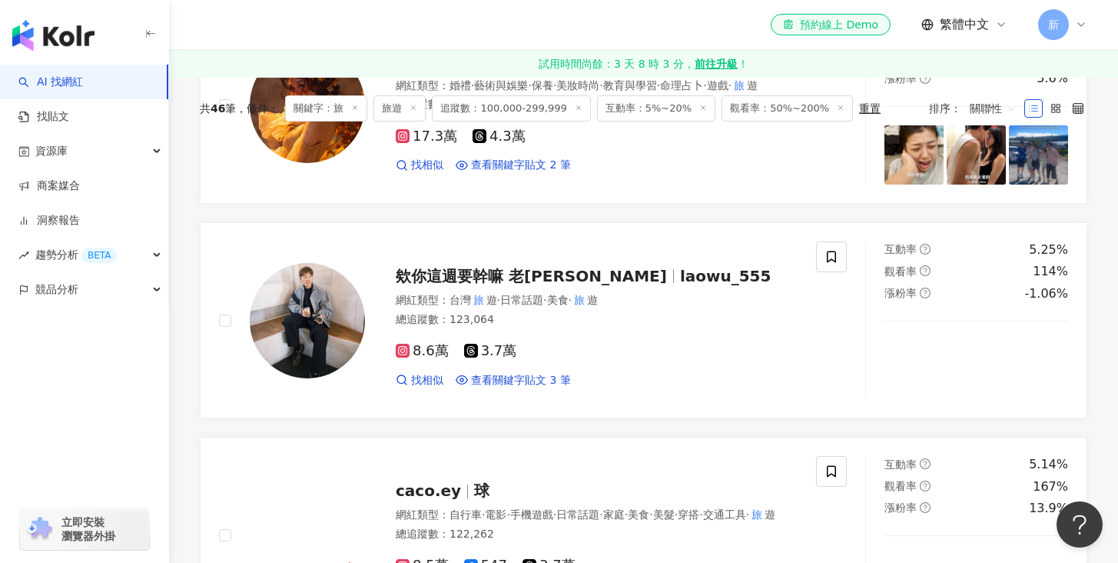
scroll to position [0, 0]
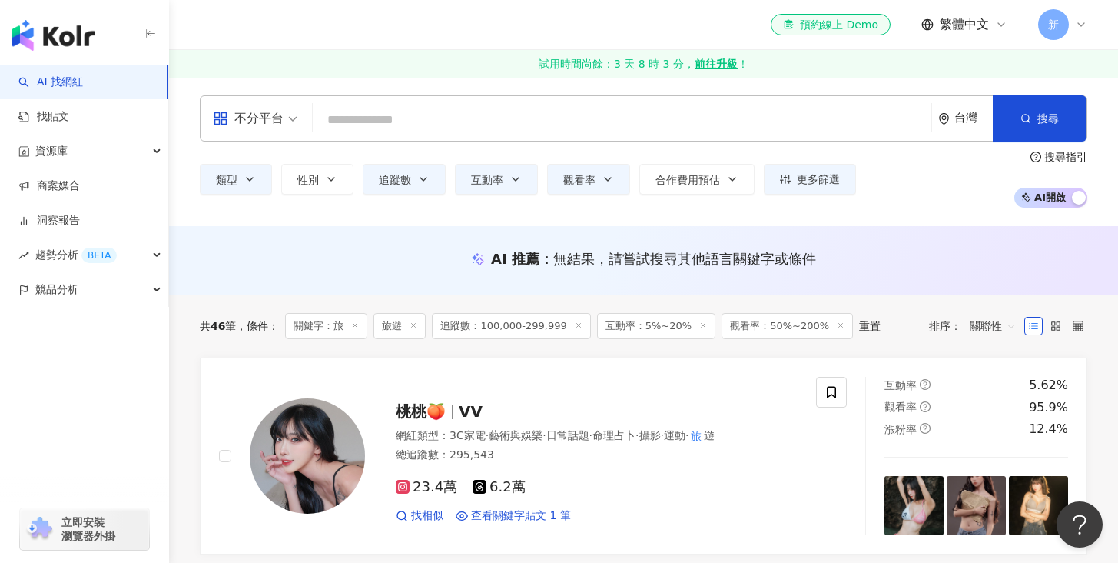
click at [369, 108] on input "search" at bounding box center [622, 119] width 606 height 29
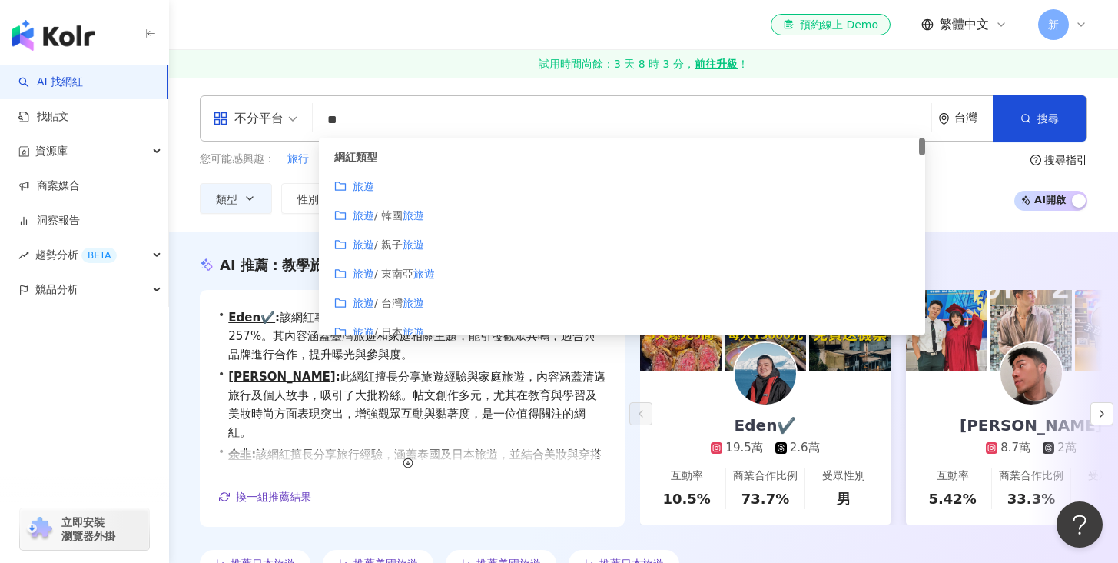
type input "**"
click at [863, 389] on link "Eden✔️ 19.5萬 2.6萬 互動率 10.5% 商業合作比例 73.7% 受眾性別 男" at bounding box center [765, 447] width 251 height 153
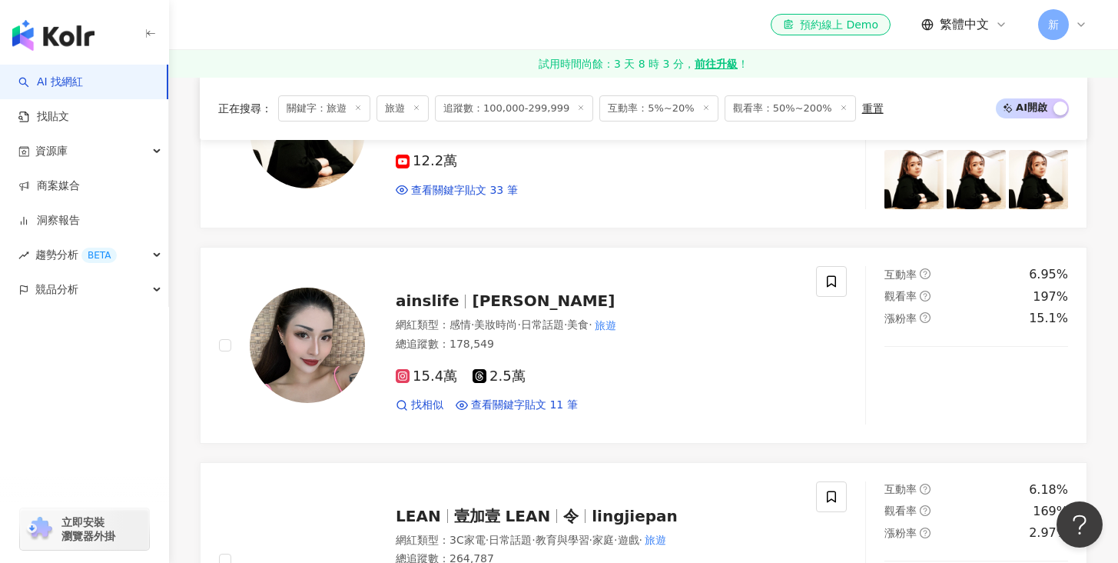
scroll to position [2155, 0]
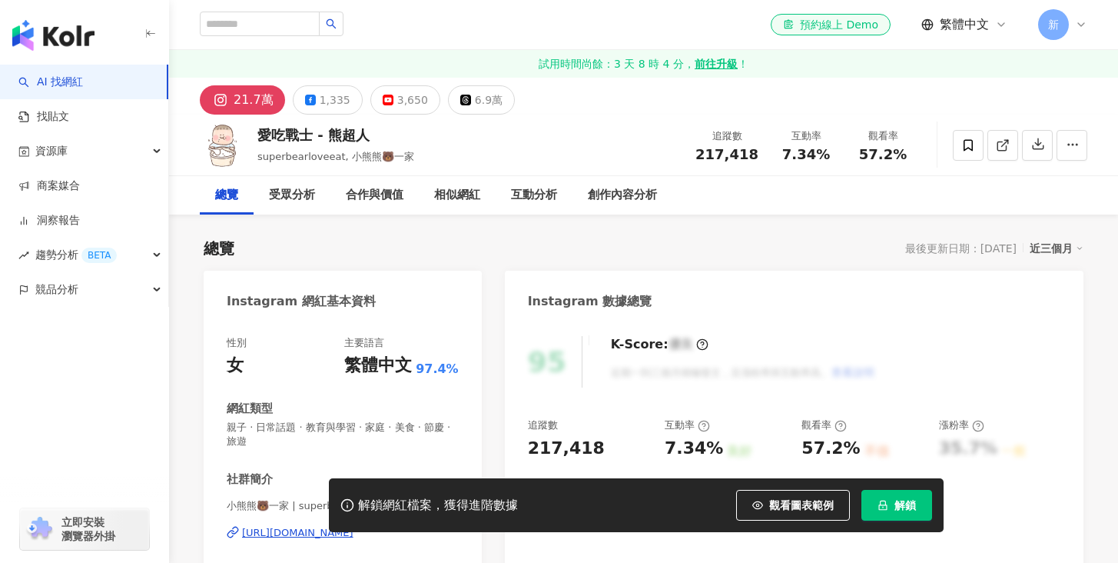
click at [397, 108] on div "3,650" at bounding box center [412, 100] width 31 height 22
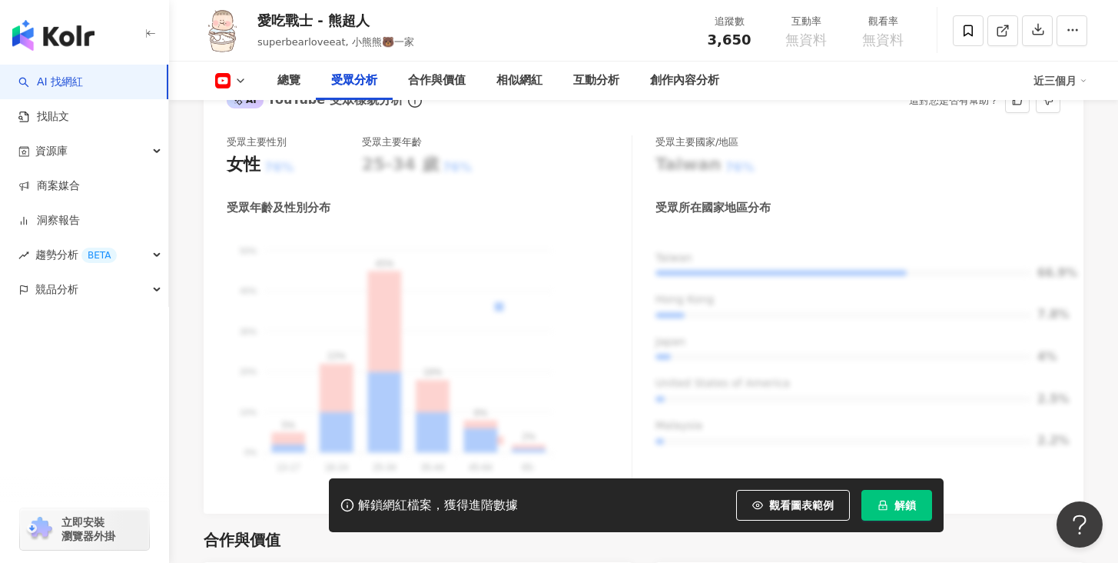
scroll to position [1456, 0]
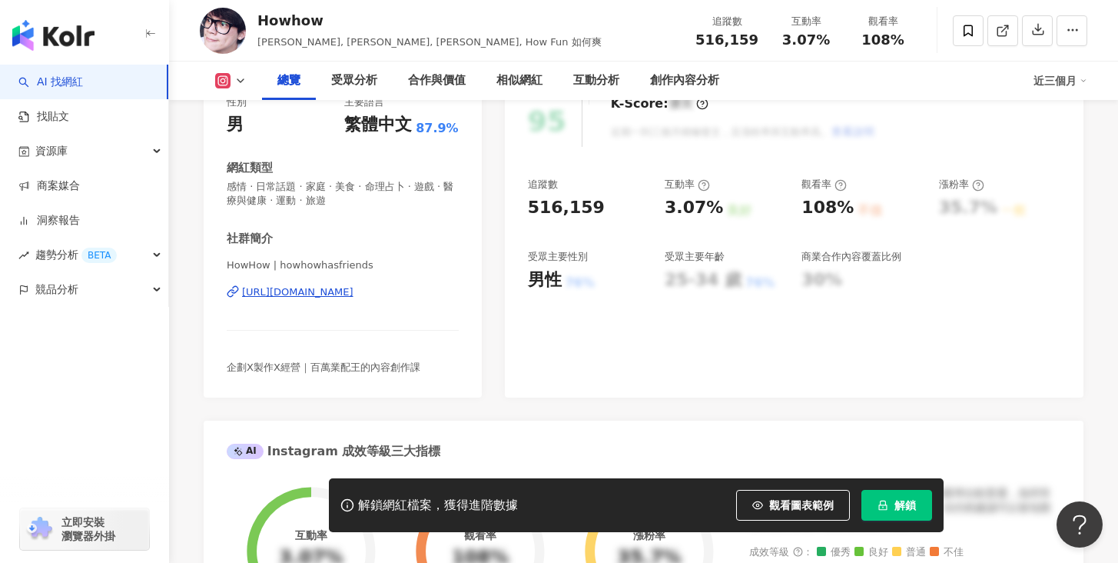
scroll to position [243, 0]
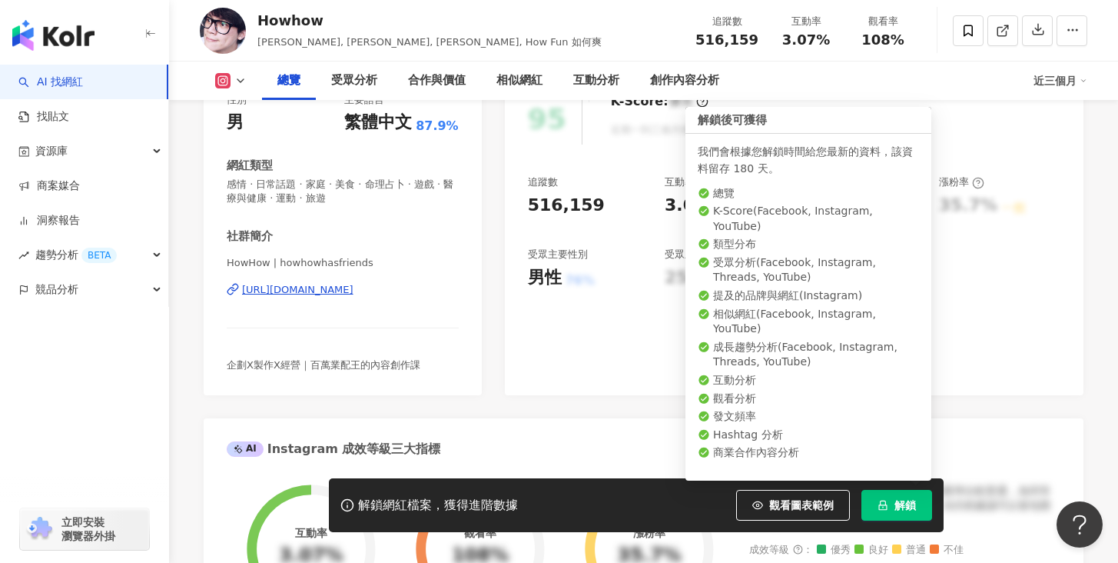
click at [899, 513] on button "解鎖" at bounding box center [896, 505] width 71 height 31
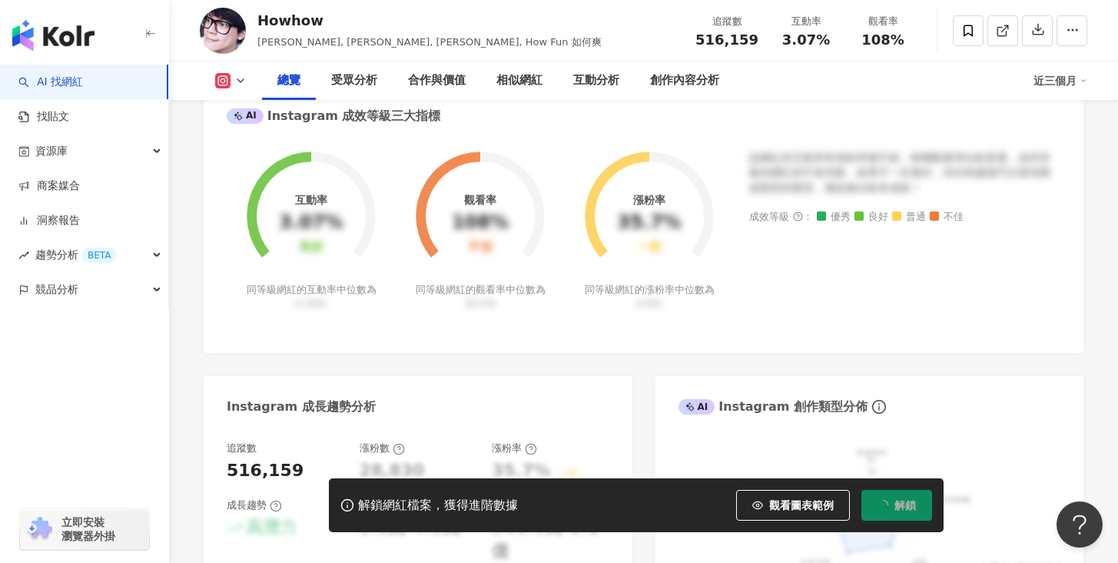
scroll to position [1028, 0]
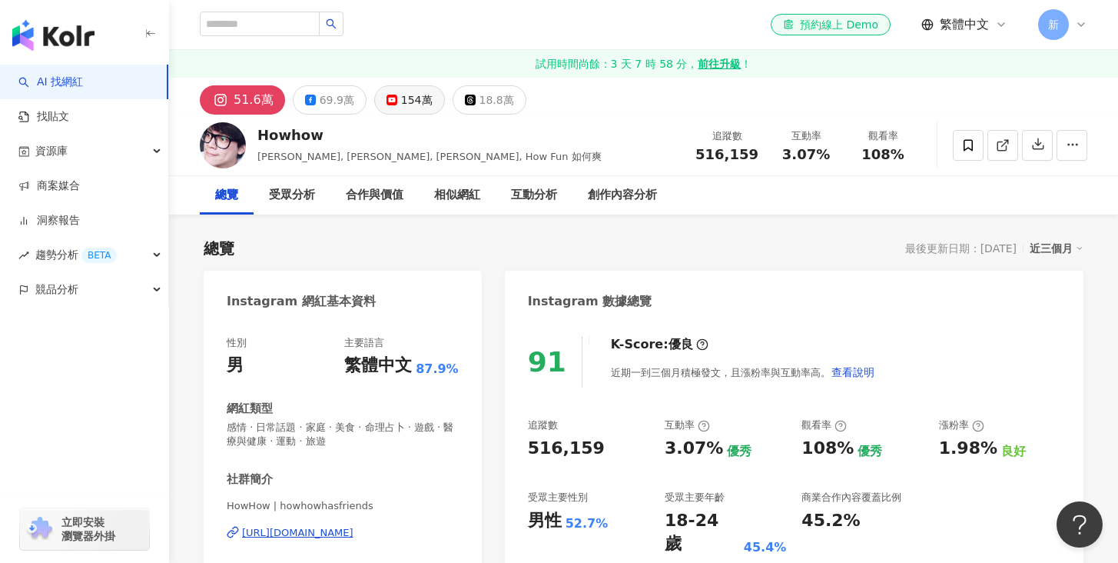
click at [401, 100] on div "154萬" at bounding box center [417, 100] width 32 height 22
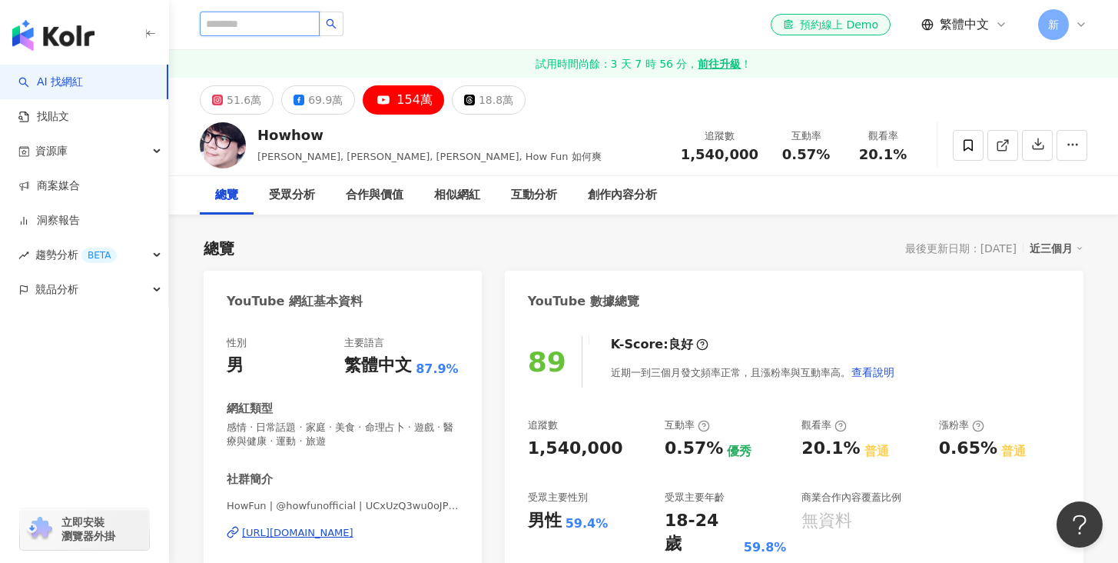
drag, startPoint x: 247, startPoint y: 28, endPoint x: 257, endPoint y: 33, distance: 12.0
click at [247, 28] on input "search" at bounding box center [260, 24] width 120 height 25
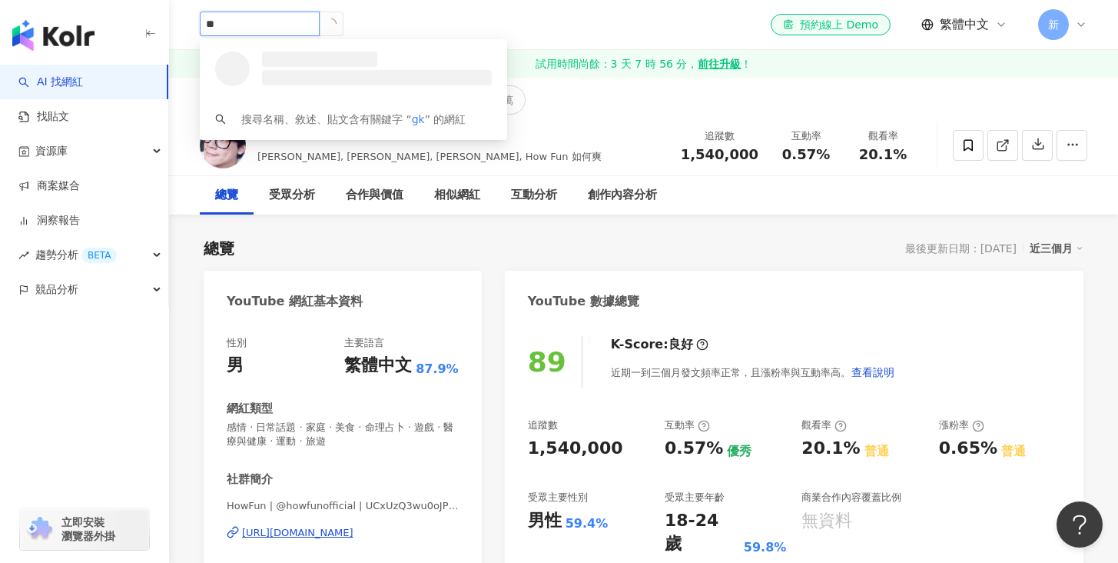
type input "*"
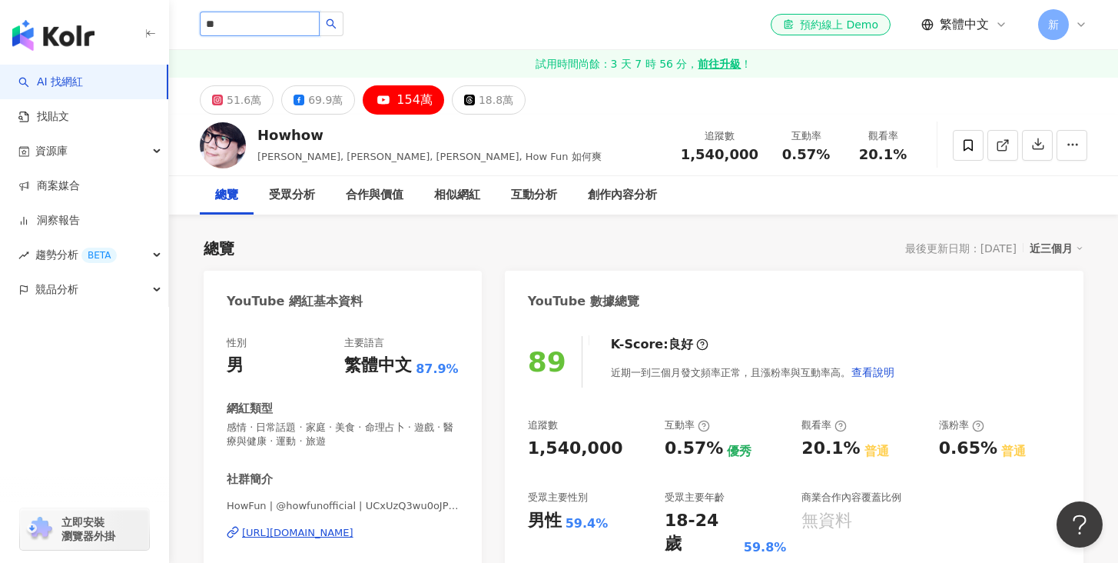
type input "**"
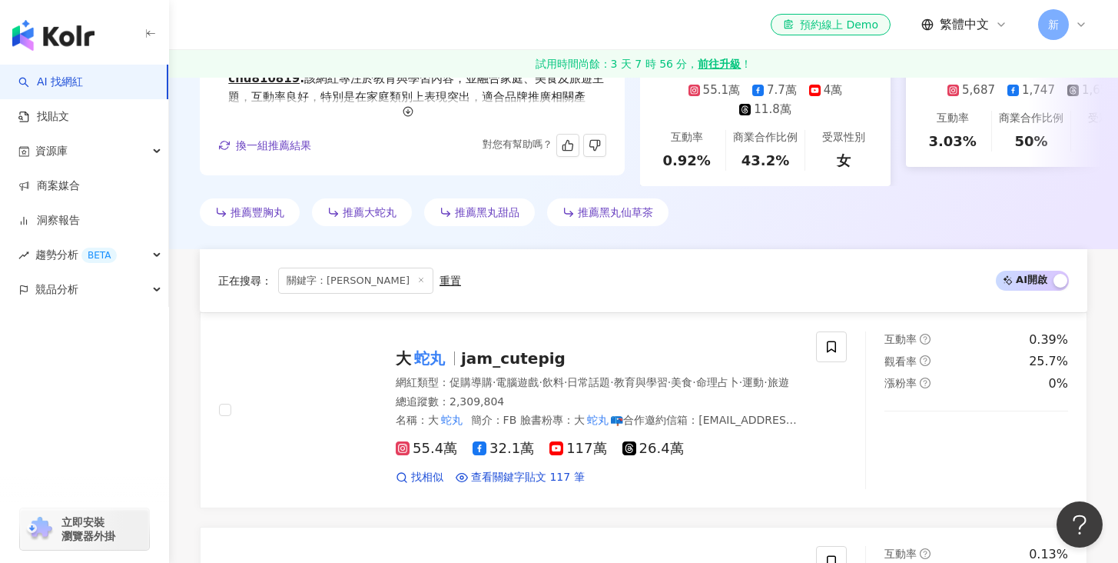
scroll to position [553, 0]
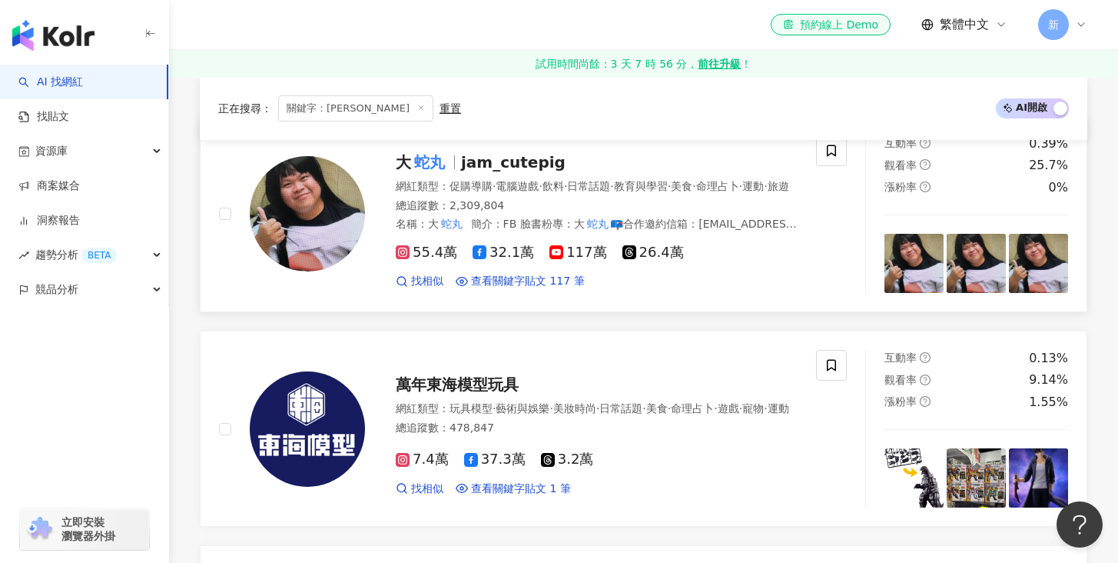
click at [505, 165] on span "jam_cutepig" at bounding box center [513, 162] width 105 height 18
click at [420, 107] on line at bounding box center [422, 108] width 4 height 4
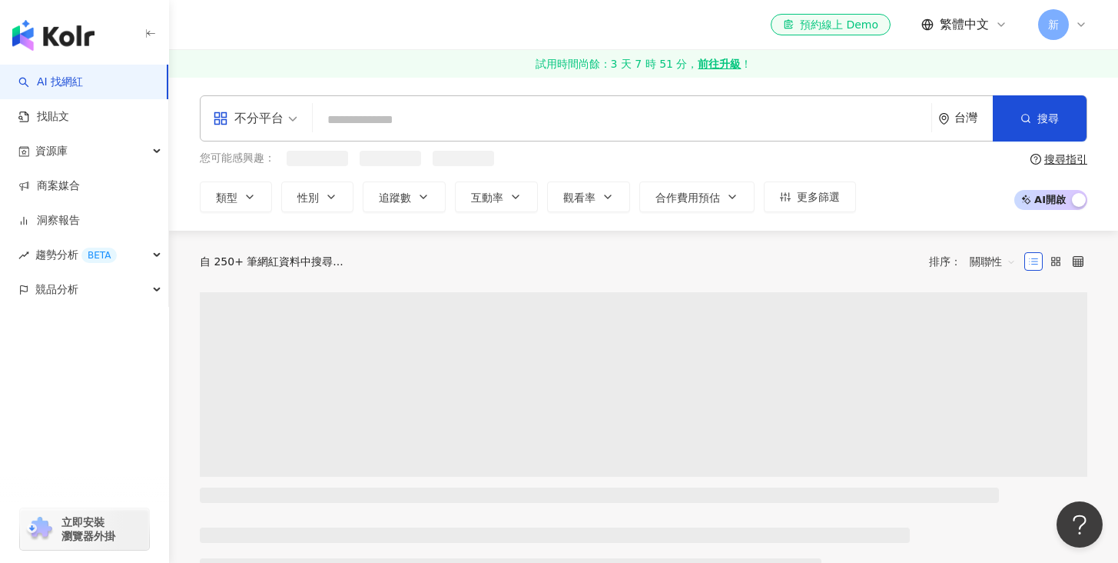
click at [364, 117] on input "search" at bounding box center [622, 119] width 606 height 29
paste input "*********"
type input "*********"
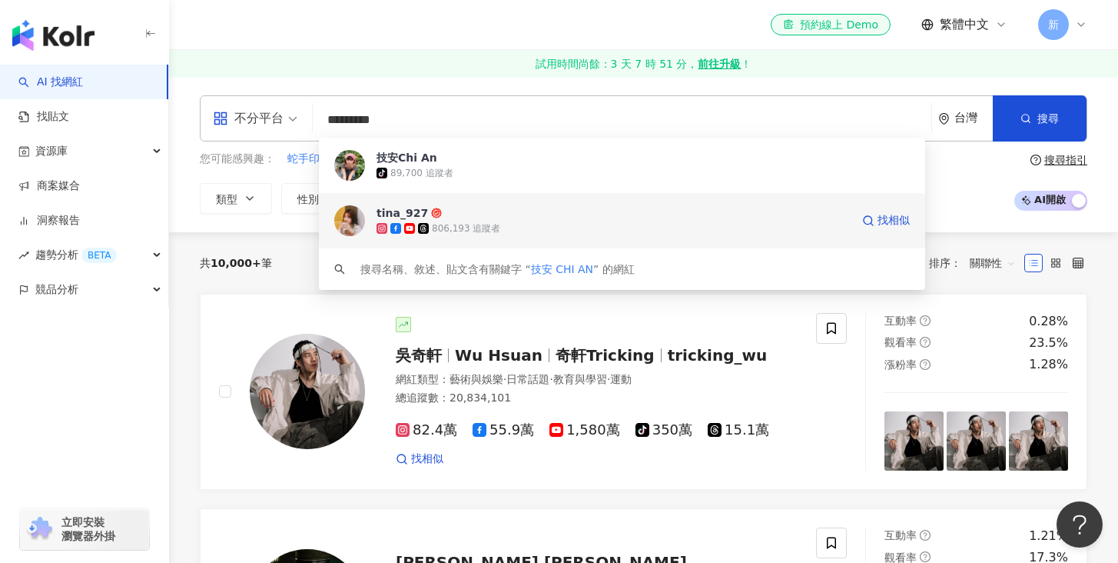
click at [381, 210] on div "tina_927" at bounding box center [402, 212] width 51 height 15
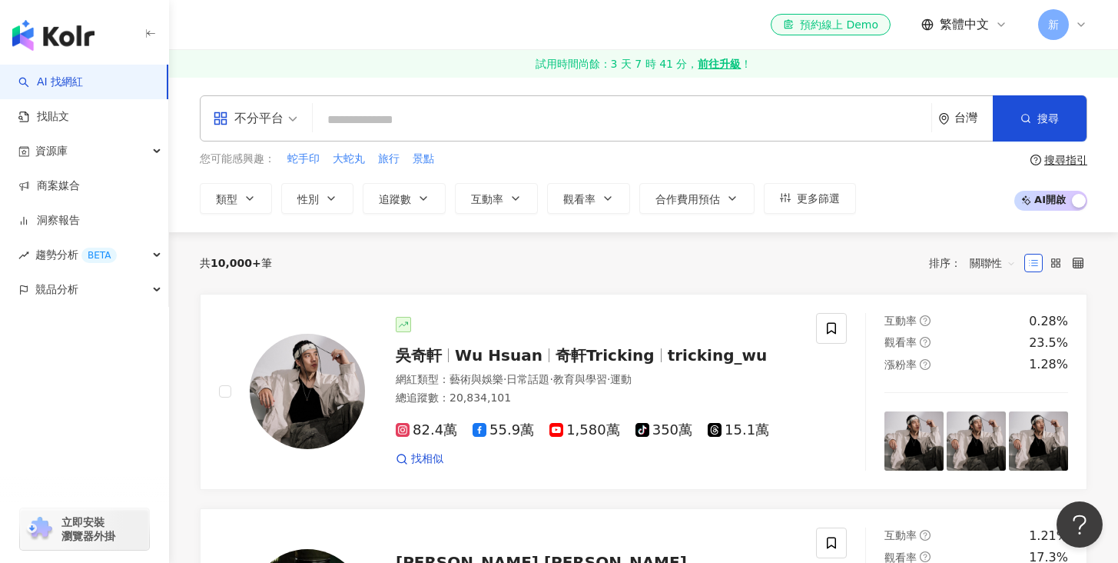
drag, startPoint x: 371, startPoint y: 124, endPoint x: 389, endPoint y: 137, distance: 22.0
click at [371, 124] on input "search" at bounding box center [622, 119] width 606 height 29
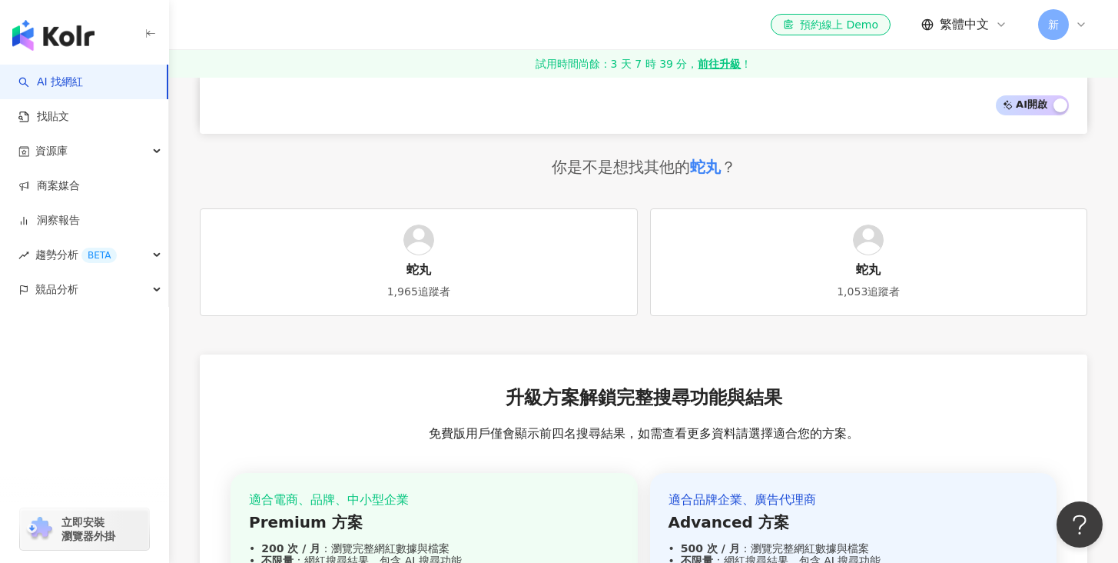
scroll to position [2584, 0]
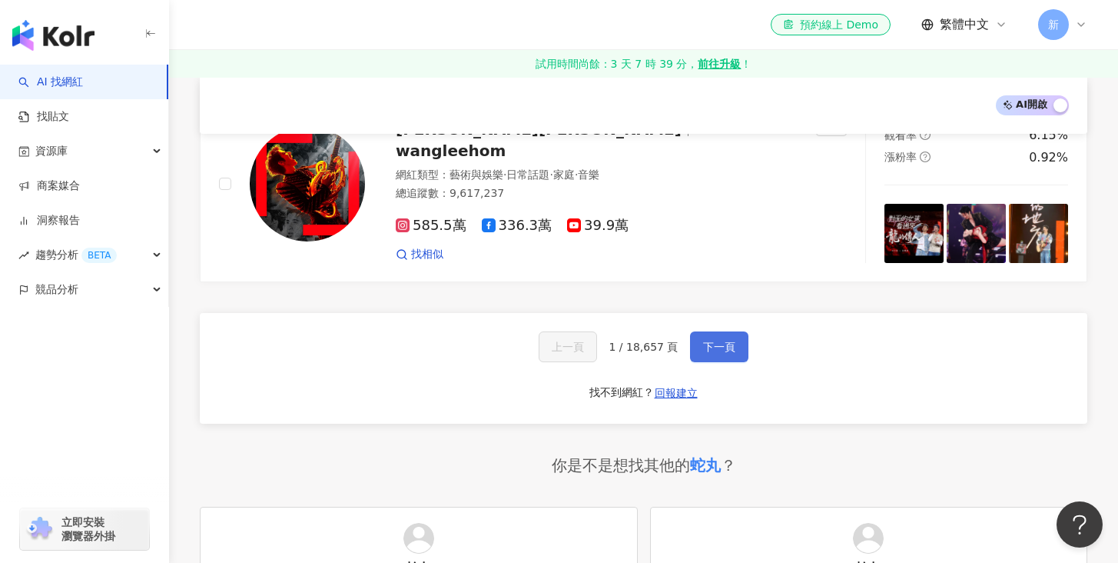
click at [709, 340] on span "下一頁" at bounding box center [719, 346] width 32 height 12
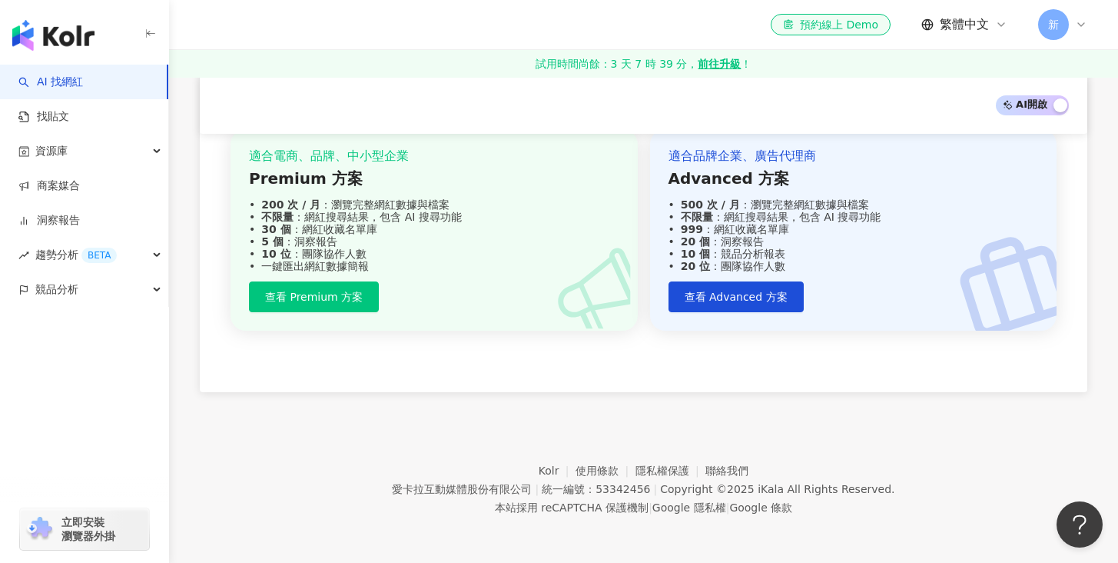
scroll to position [939, 0]
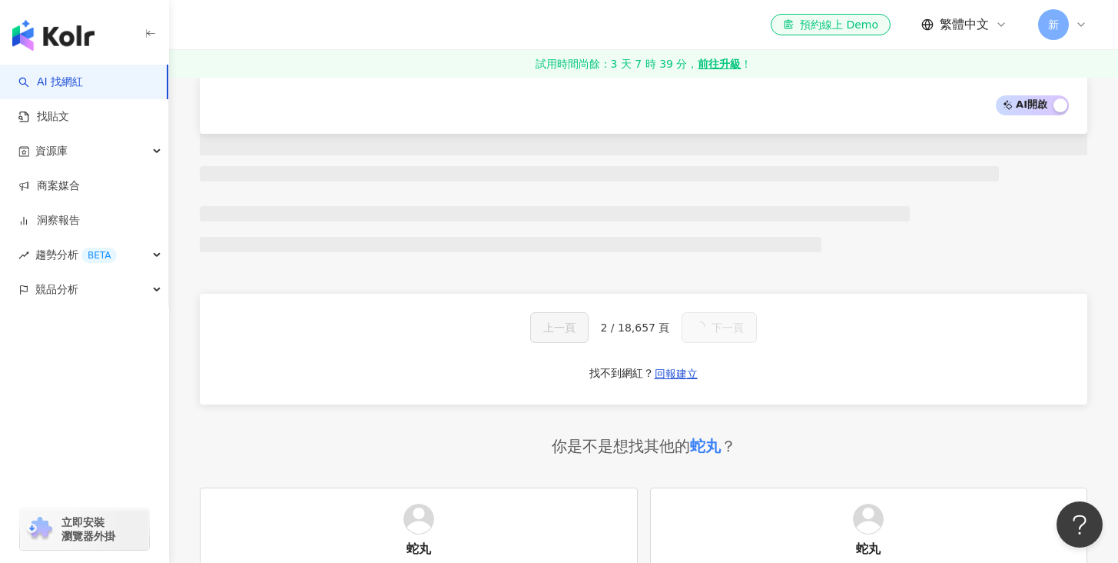
click at [648, 325] on span "2 / 18,657 頁" at bounding box center [635, 327] width 69 height 12
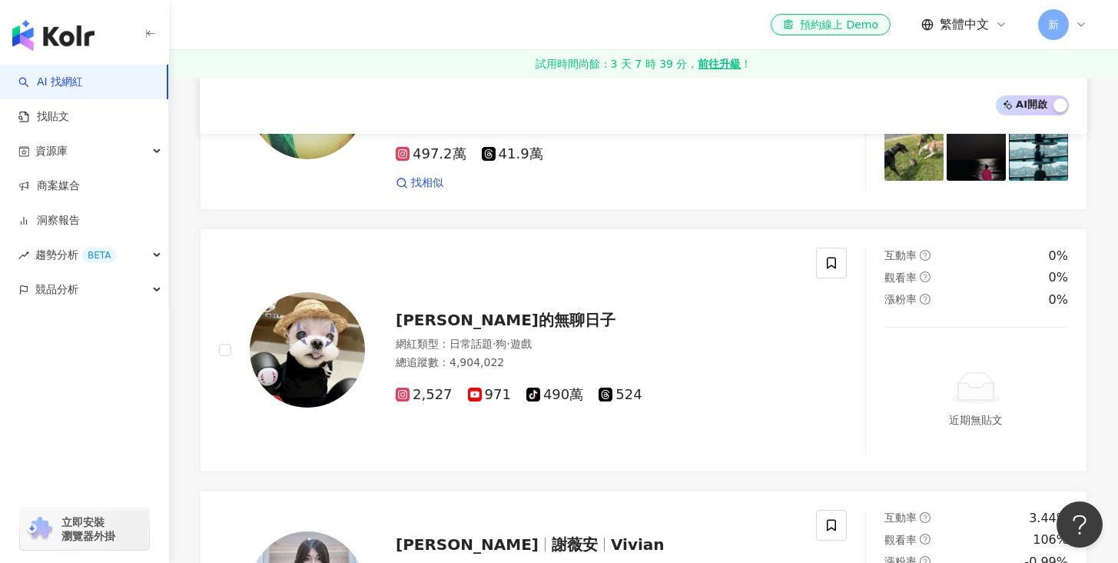
scroll to position [2631, 0]
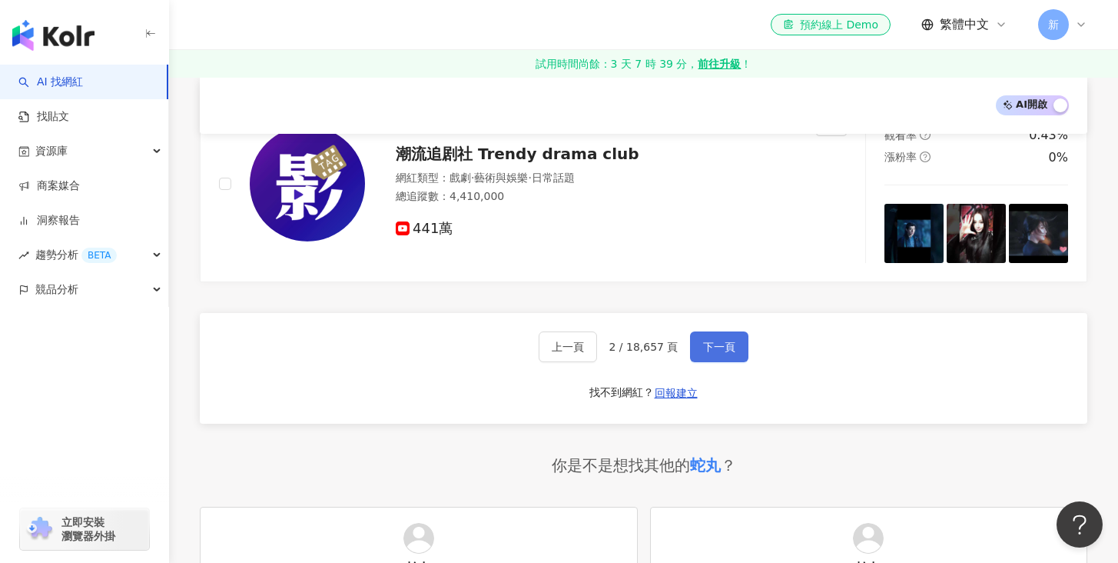
click at [703, 340] on span "下一頁" at bounding box center [719, 346] width 32 height 12
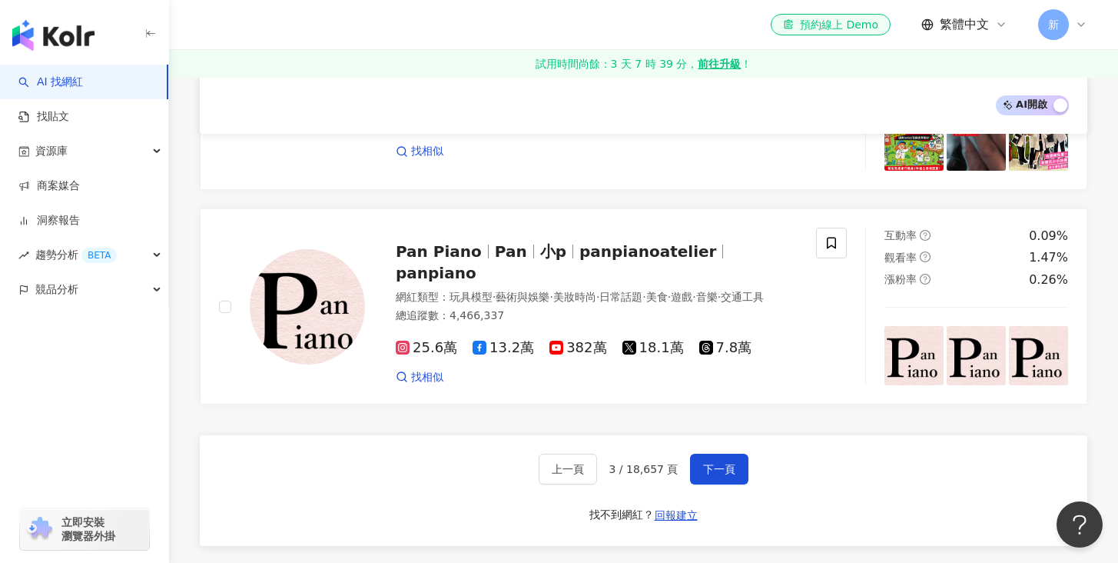
scroll to position [2760, 0]
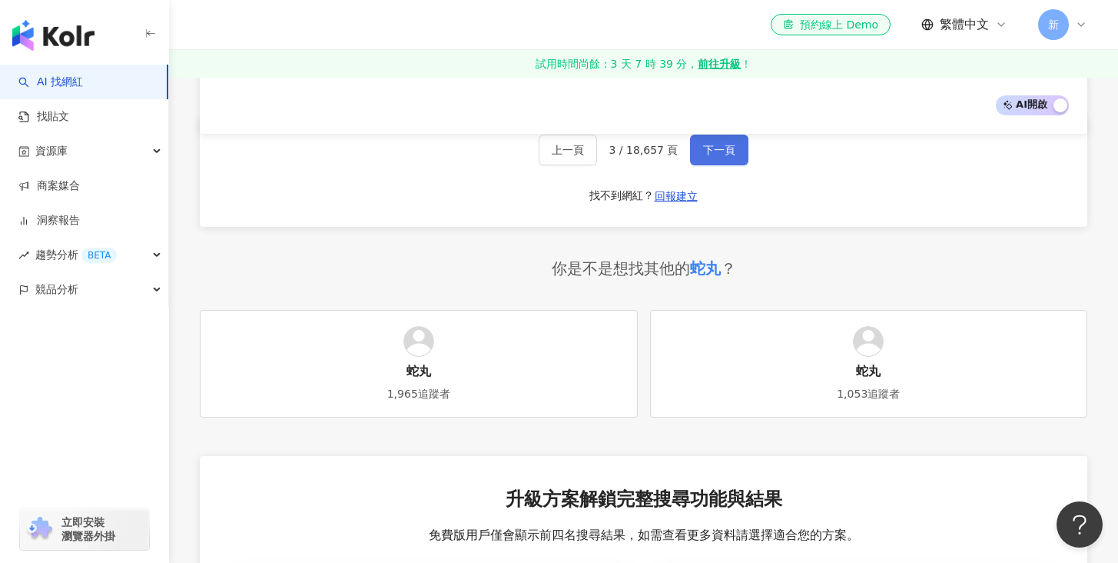
click at [715, 158] on button "下一頁" at bounding box center [719, 149] width 58 height 31
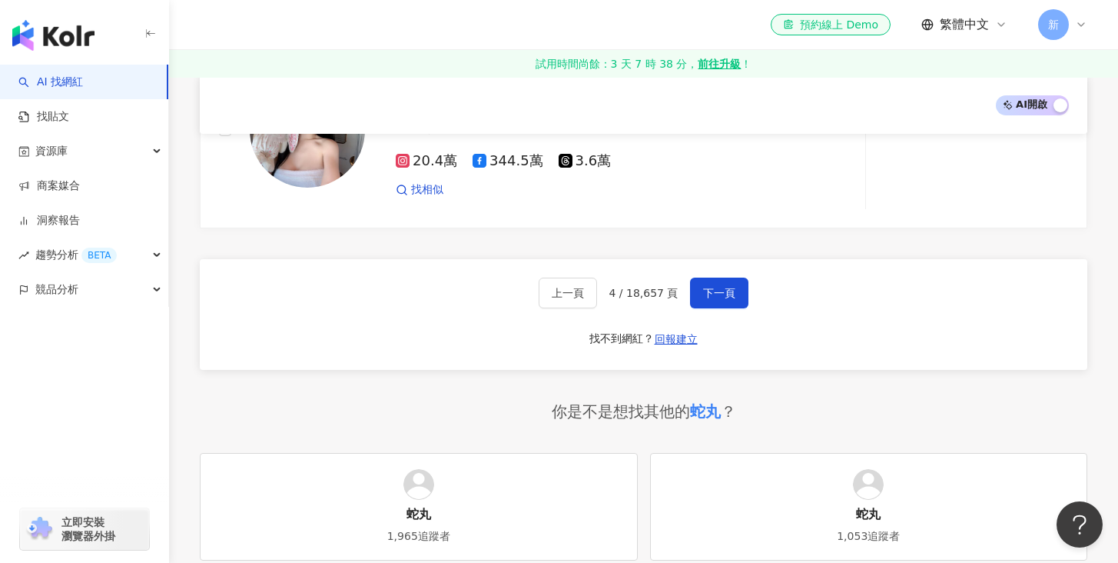
scroll to position [2496, 0]
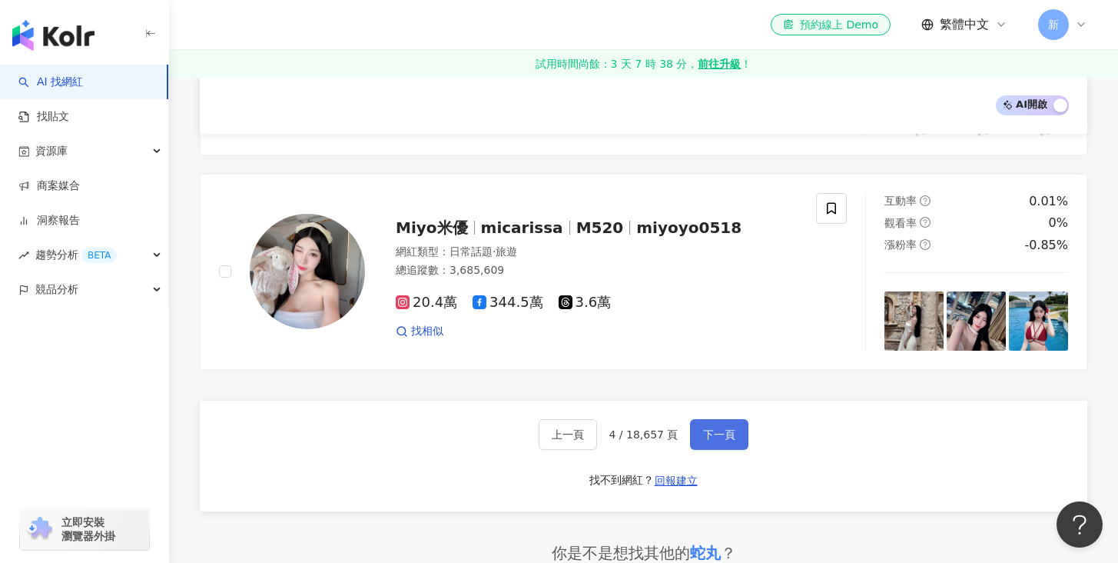
click at [727, 419] on button "下一頁" at bounding box center [719, 434] width 58 height 31
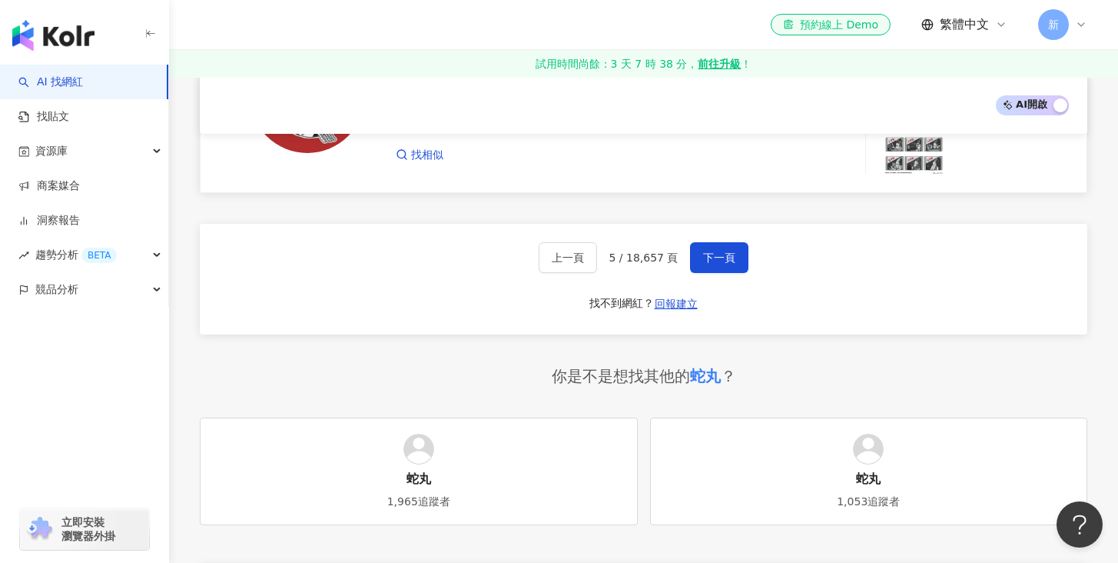
scroll to position [2705, 0]
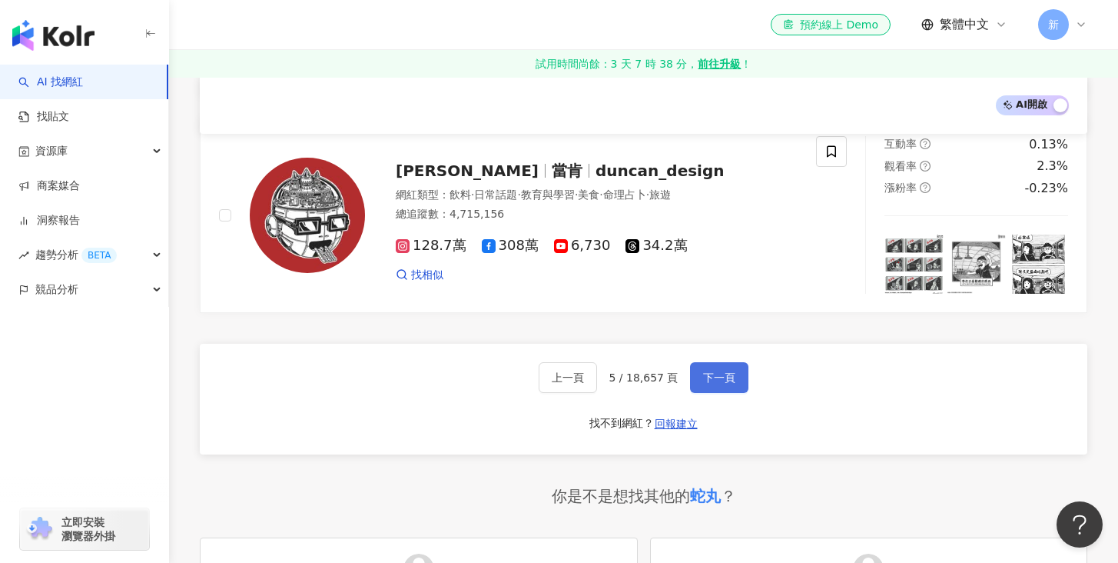
click at [717, 382] on span "下一頁" at bounding box center [719, 377] width 32 height 12
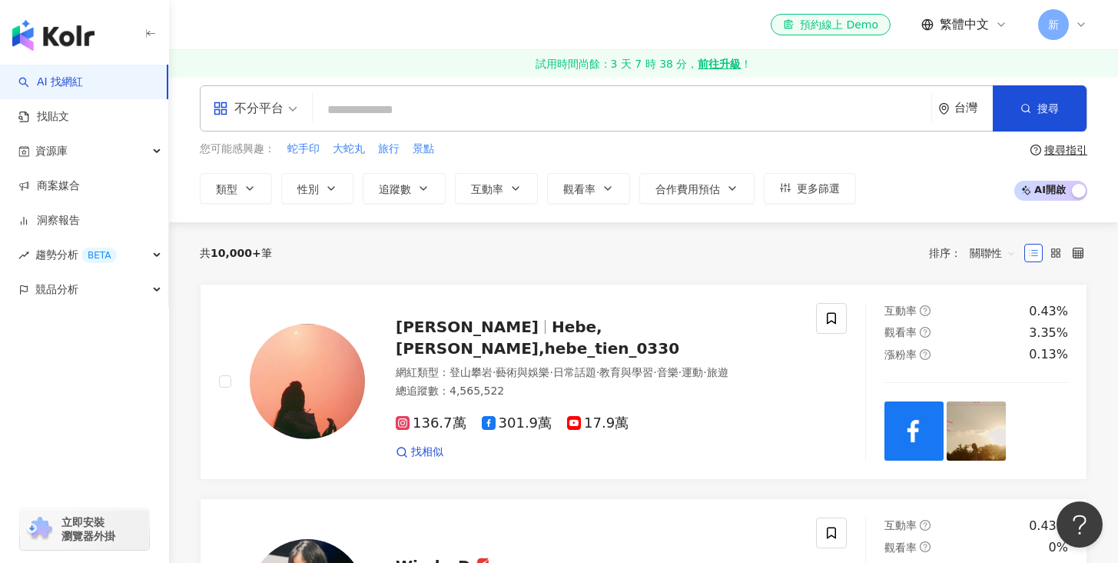
scroll to position [8, 0]
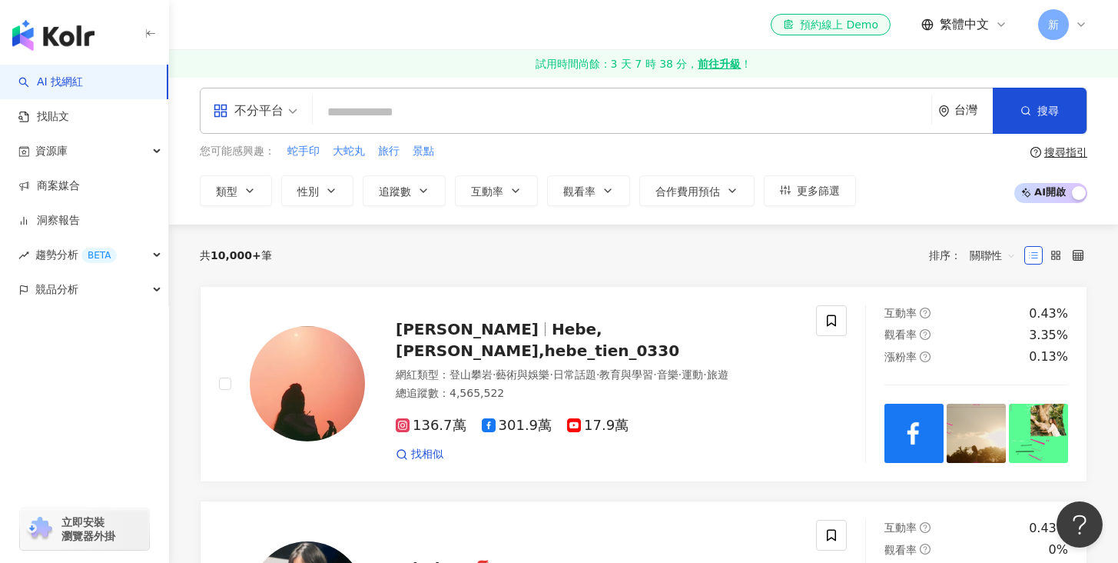
click at [980, 253] on span "關聯性" at bounding box center [993, 255] width 46 height 25
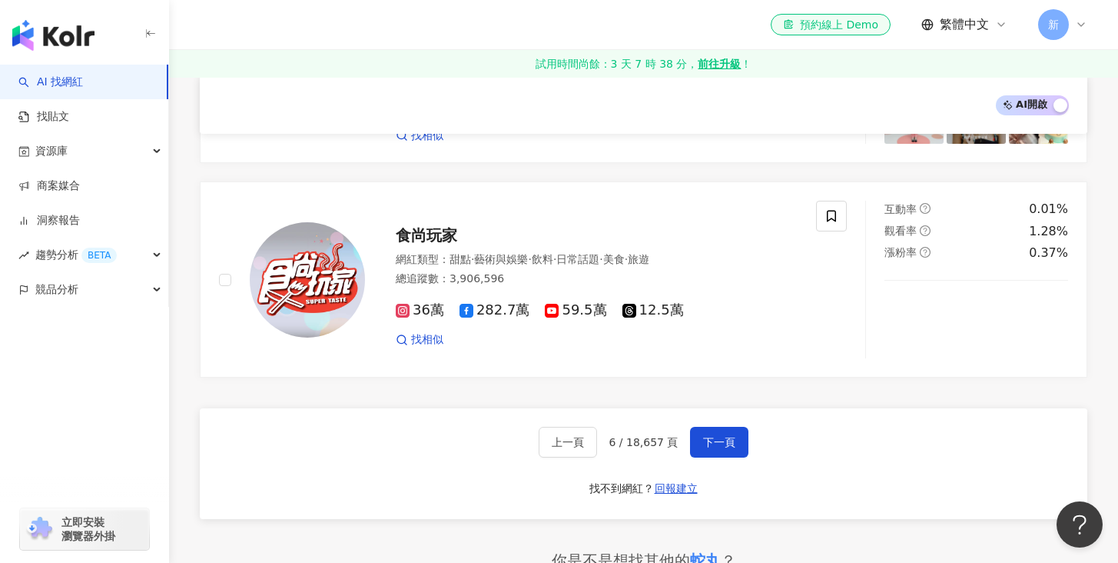
scroll to position [2445, 0]
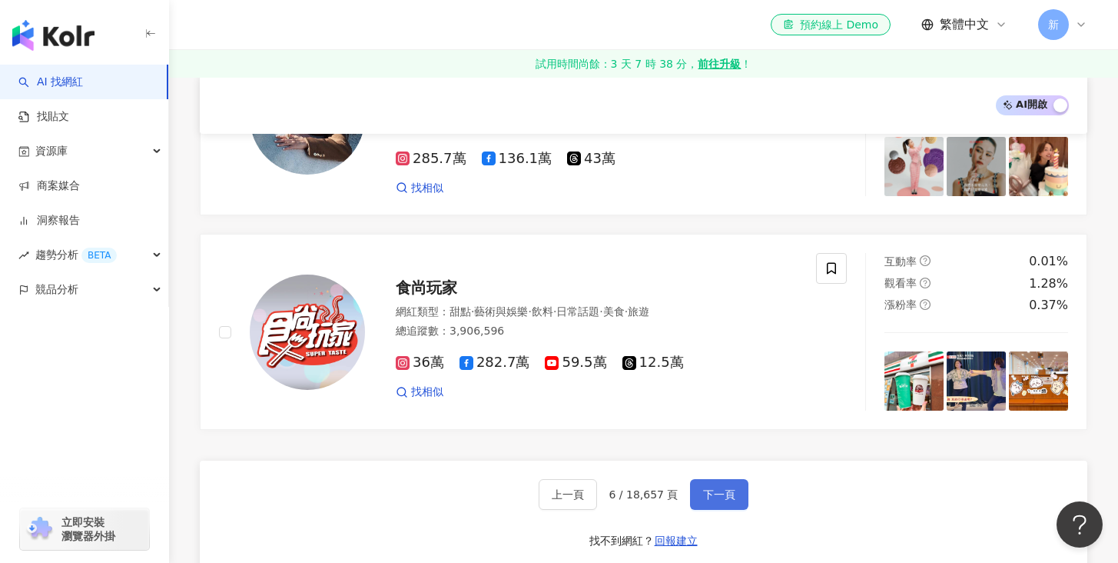
click at [702, 479] on button "下一頁" at bounding box center [719, 494] width 58 height 31
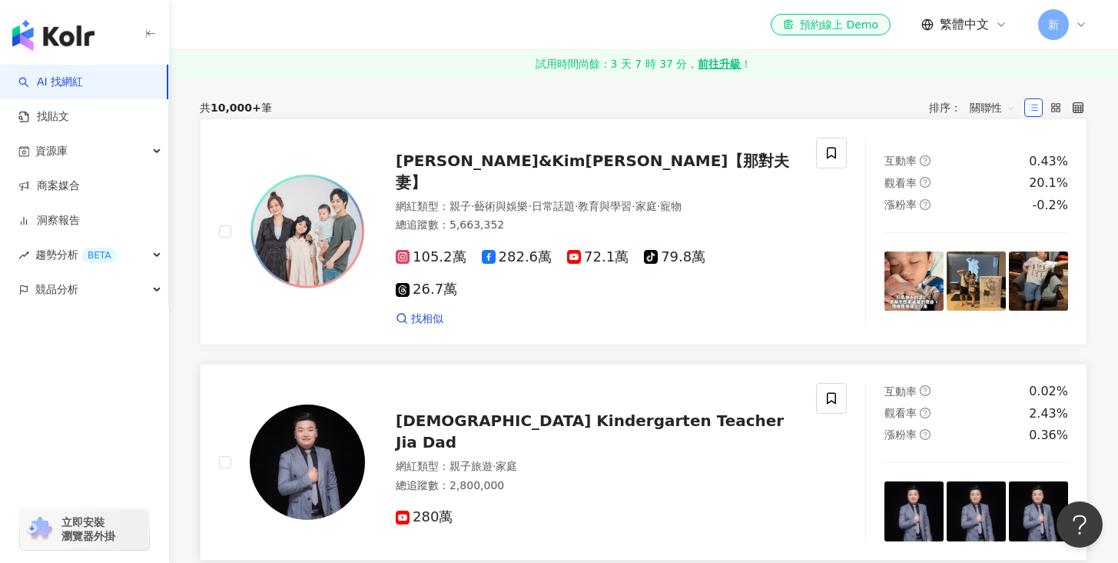
scroll to position [69, 0]
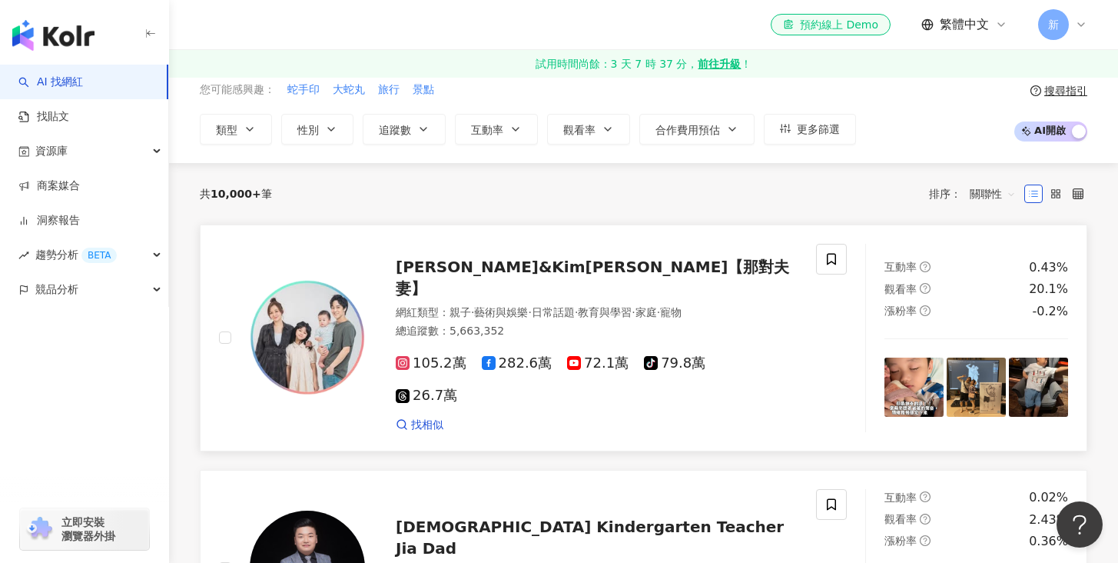
click at [411, 272] on span "Nico品筠&Kim京燁【那對夫妻】" at bounding box center [593, 277] width 394 height 40
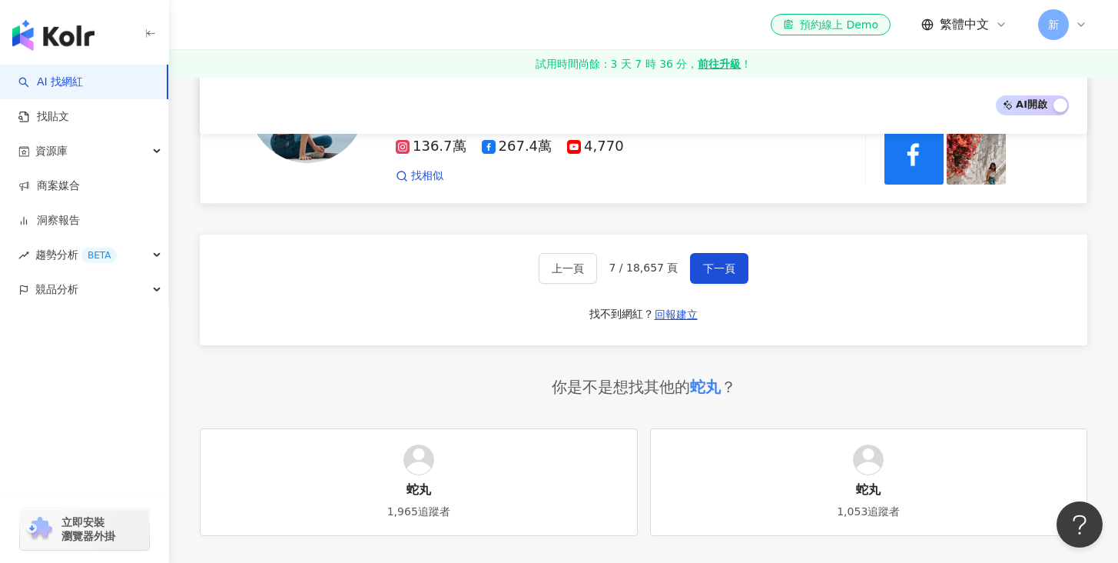
scroll to position [2444, 0]
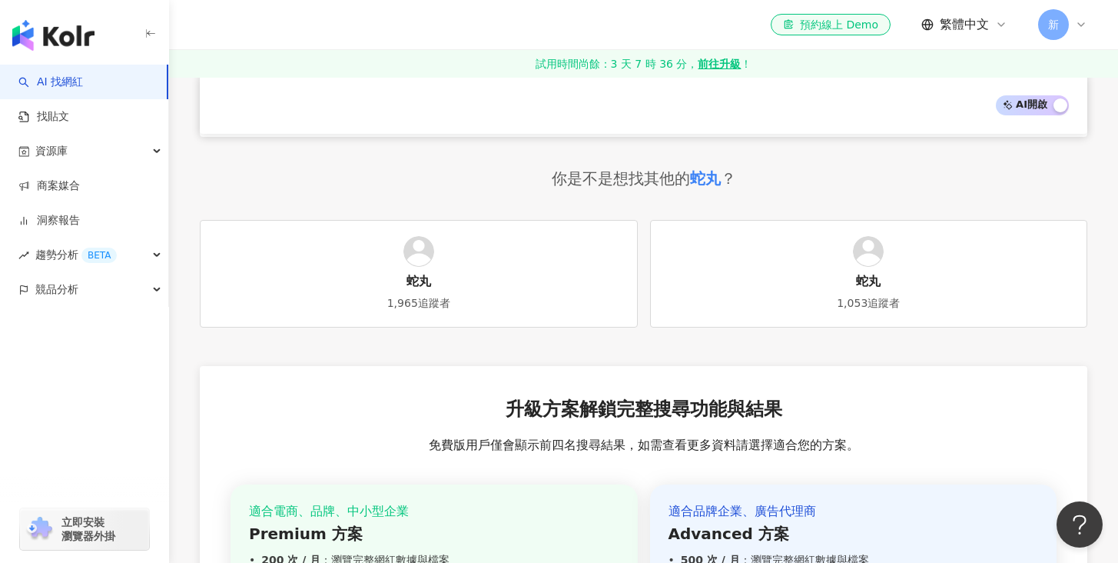
scroll to position [2661, 0]
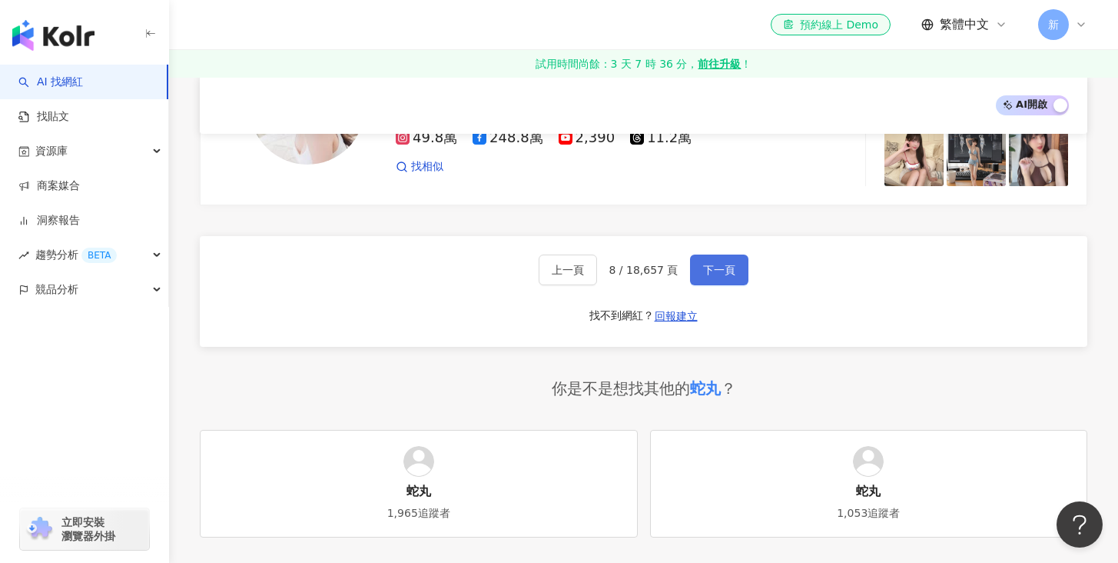
click at [692, 254] on button "下一頁" at bounding box center [719, 269] width 58 height 31
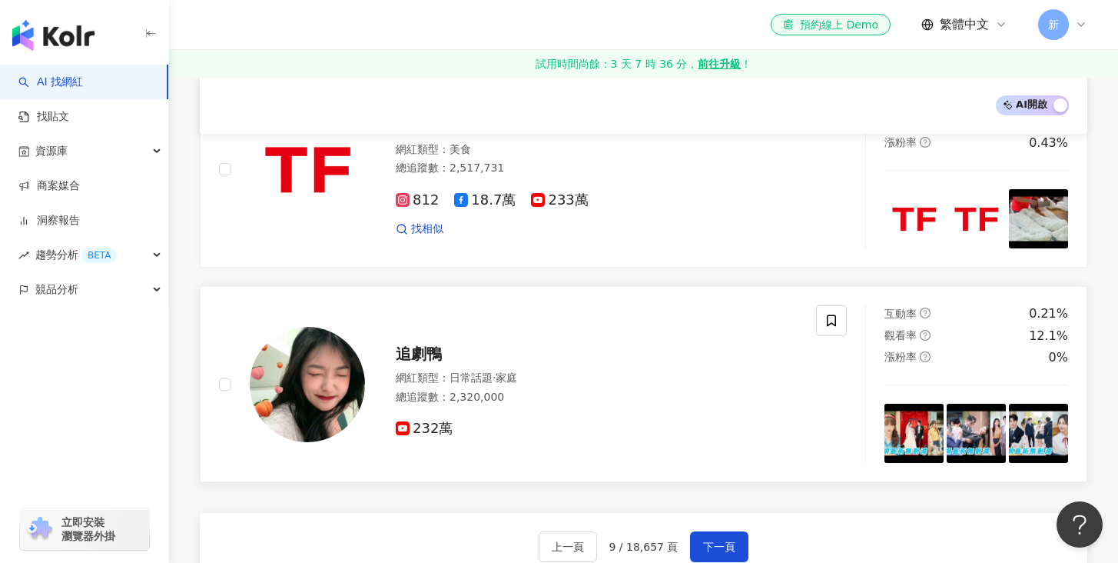
scroll to position [2616, 0]
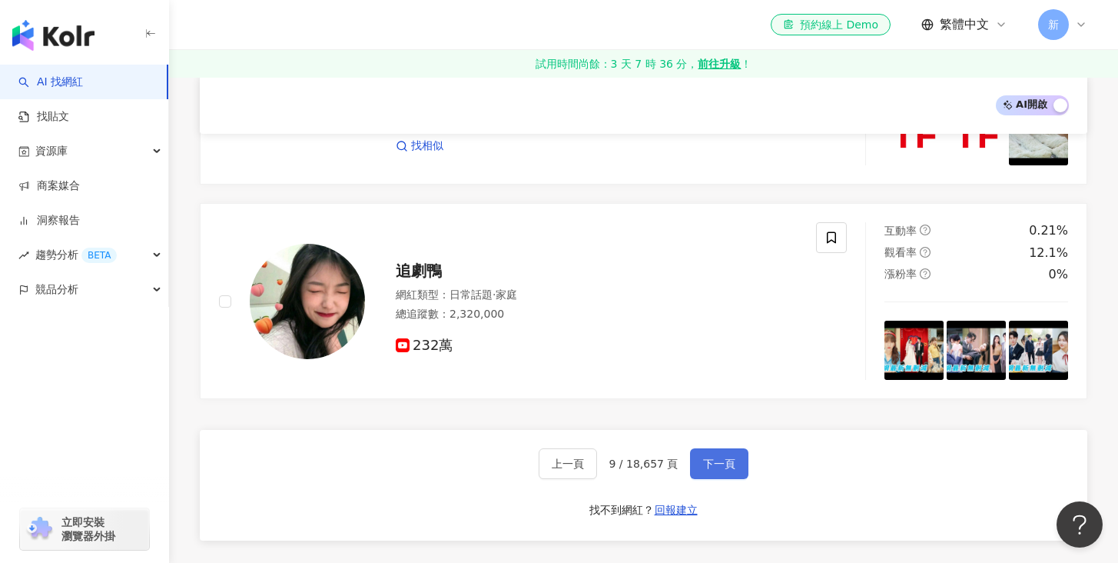
click at [708, 457] on span "下一頁" at bounding box center [719, 463] width 32 height 12
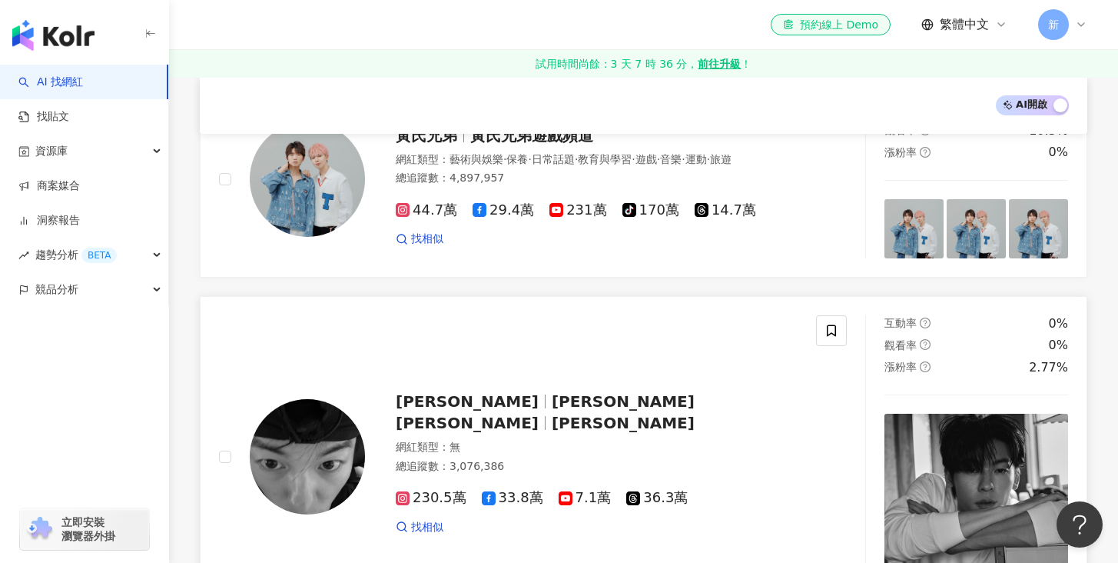
scroll to position [0, 0]
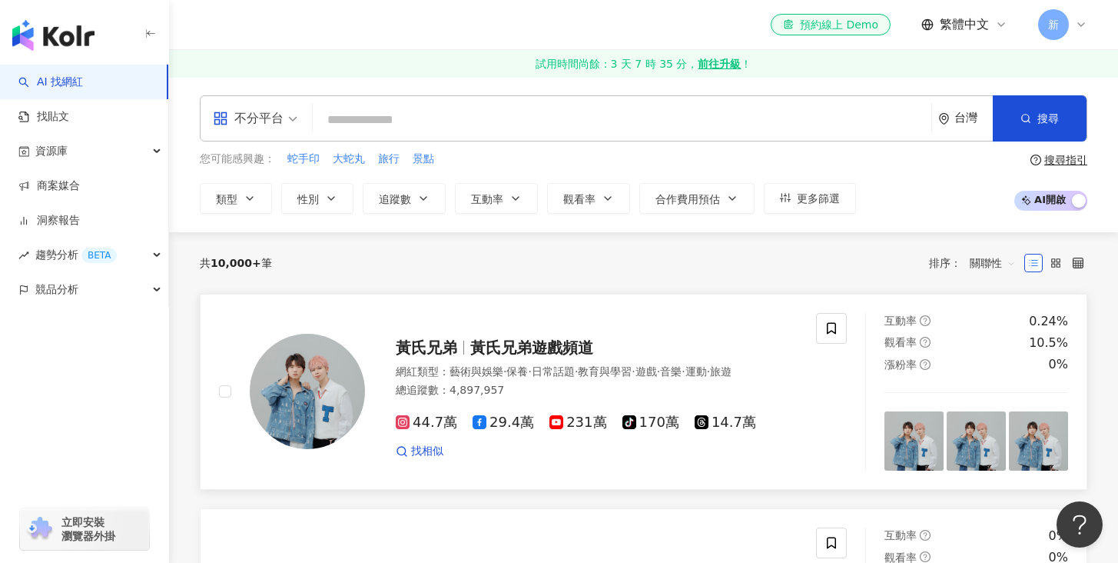
click at [546, 343] on span "黃氏兄弟遊戲頻道" at bounding box center [531, 347] width 123 height 18
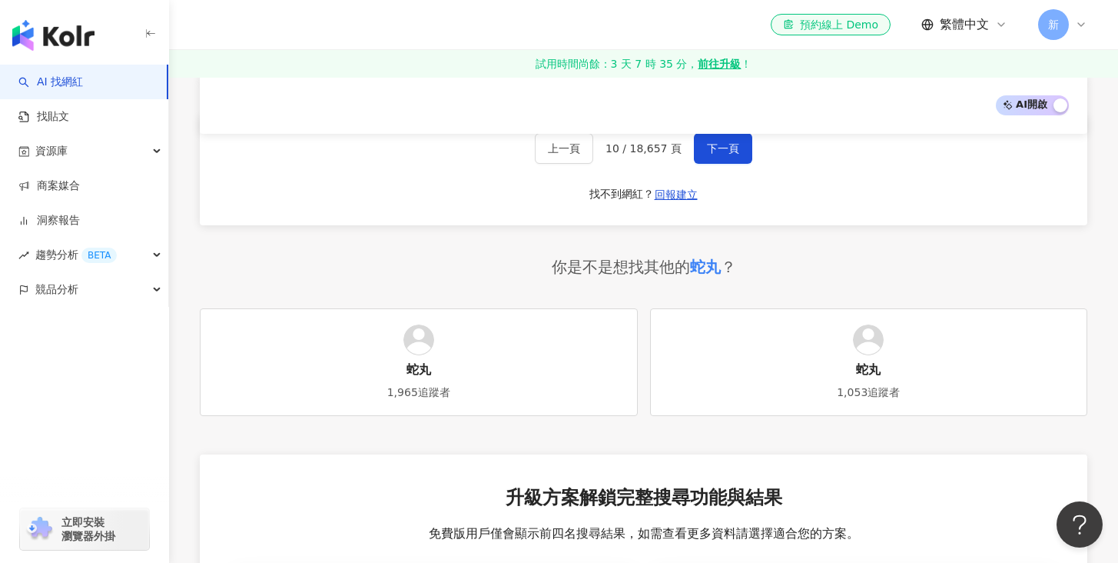
scroll to position [2850, 0]
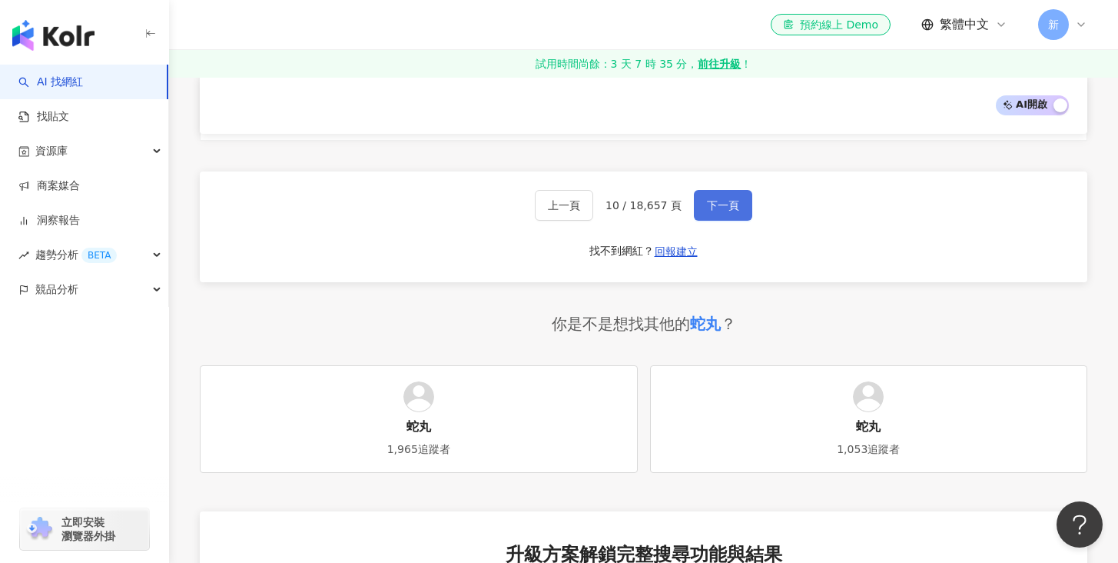
click at [709, 199] on span "下一頁" at bounding box center [723, 205] width 32 height 12
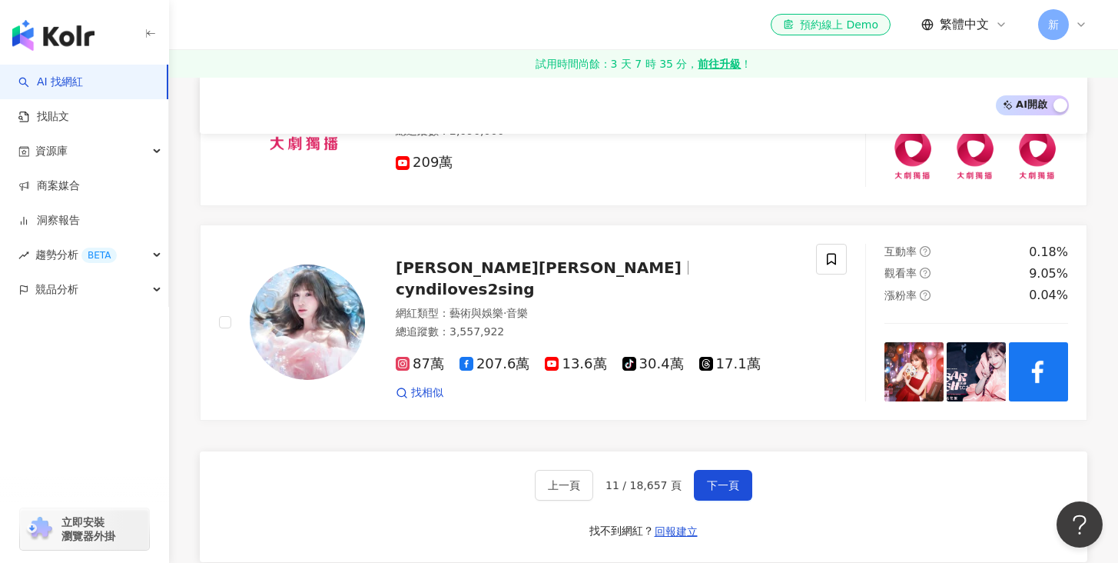
scroll to position [2660, 0]
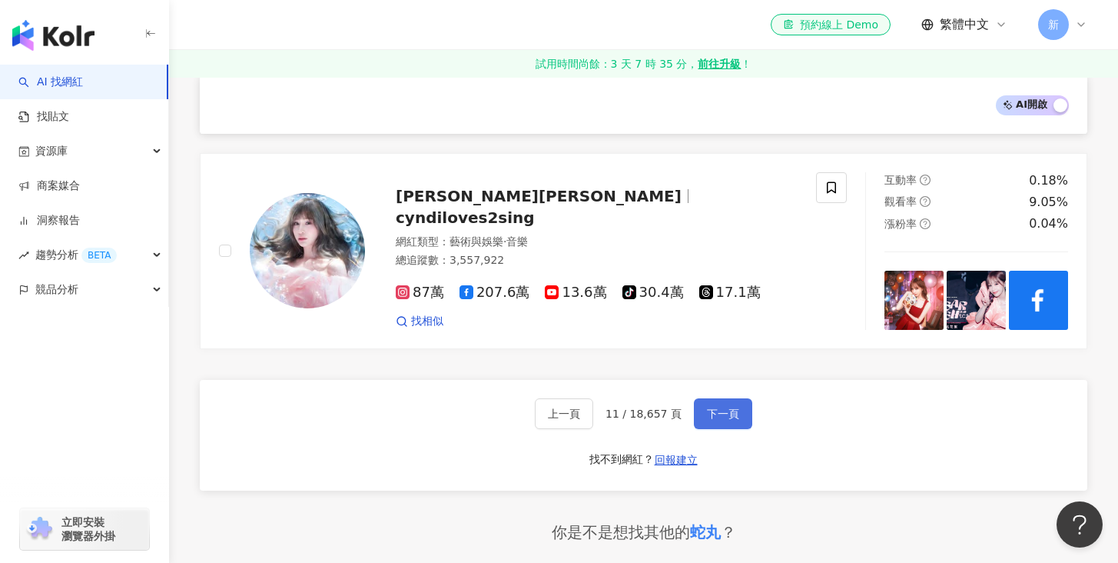
click at [709, 407] on span "下一頁" at bounding box center [723, 413] width 32 height 12
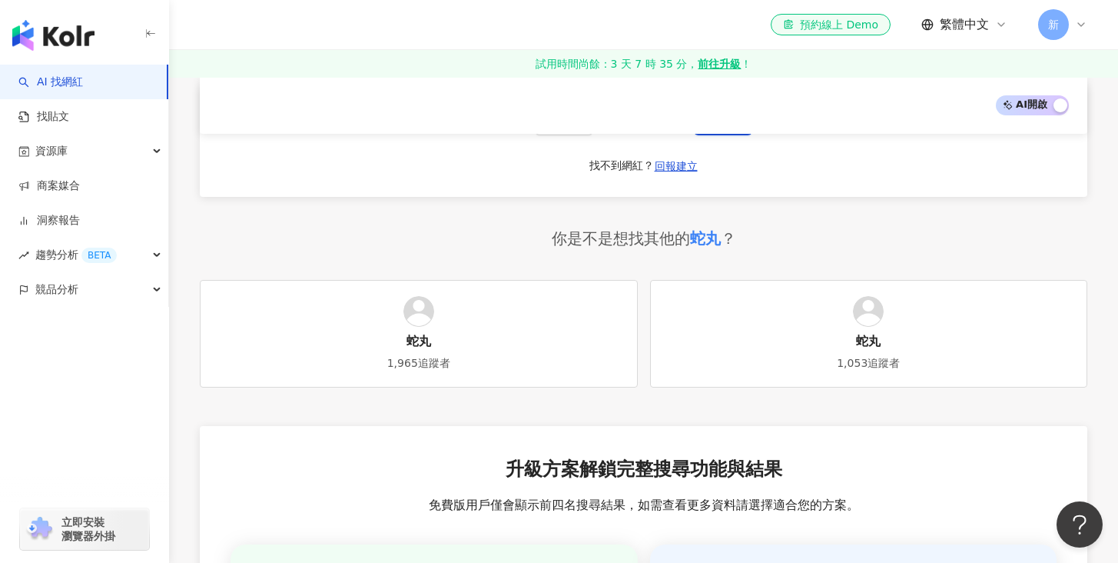
scroll to position [2589, 0]
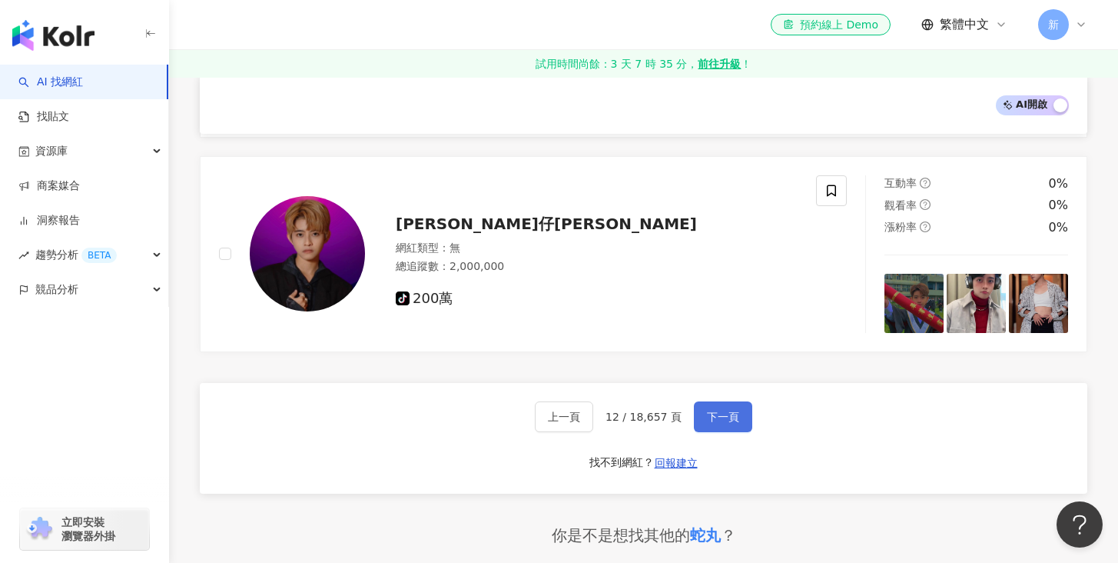
click at [709, 411] on span "下一頁" at bounding box center [723, 416] width 32 height 12
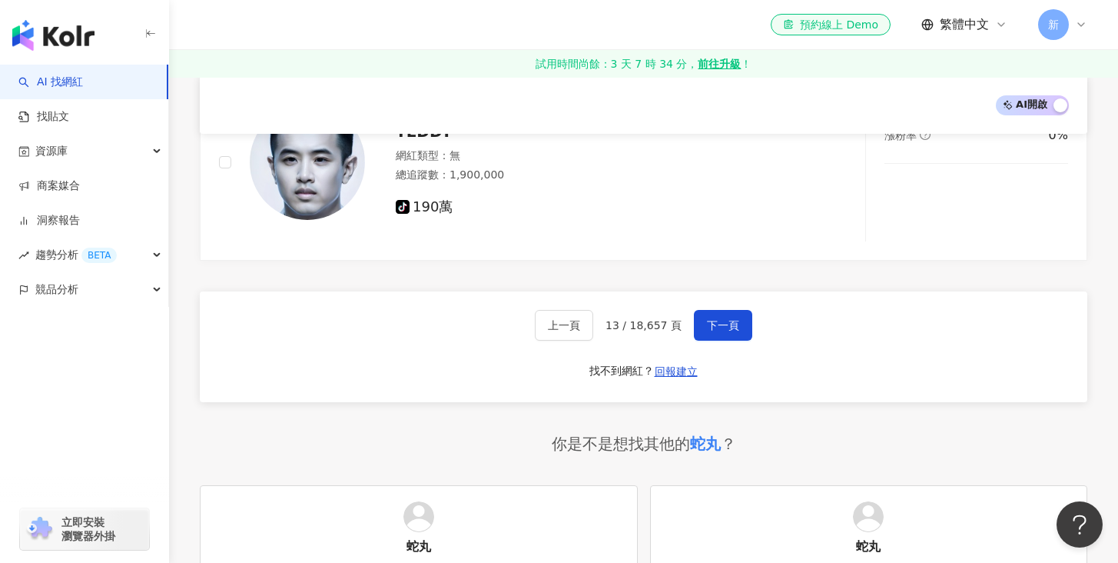
scroll to position [2969, 0]
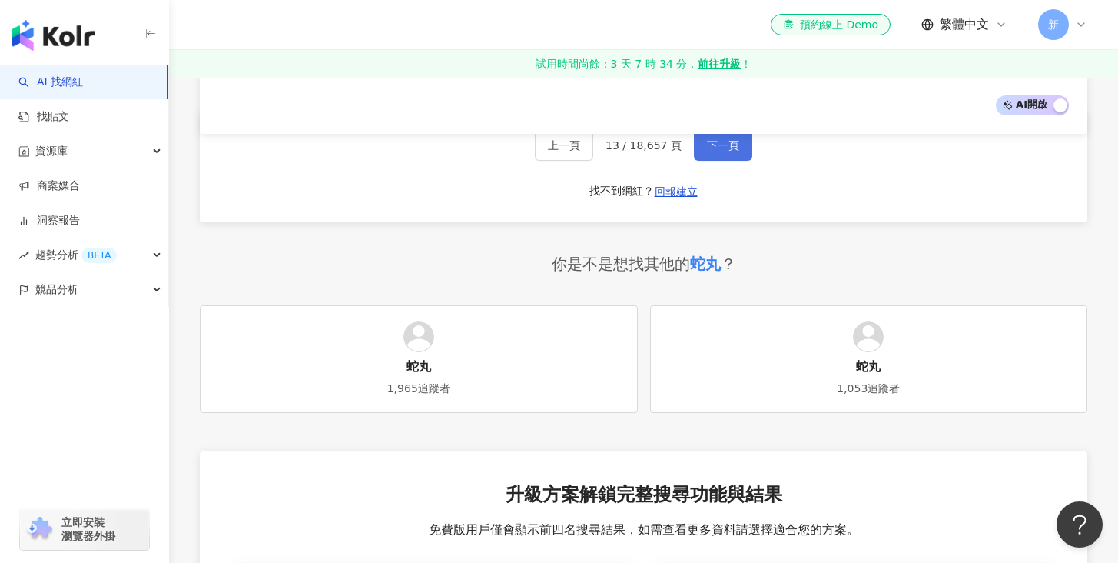
click at [710, 146] on span "下一頁" at bounding box center [723, 145] width 32 height 12
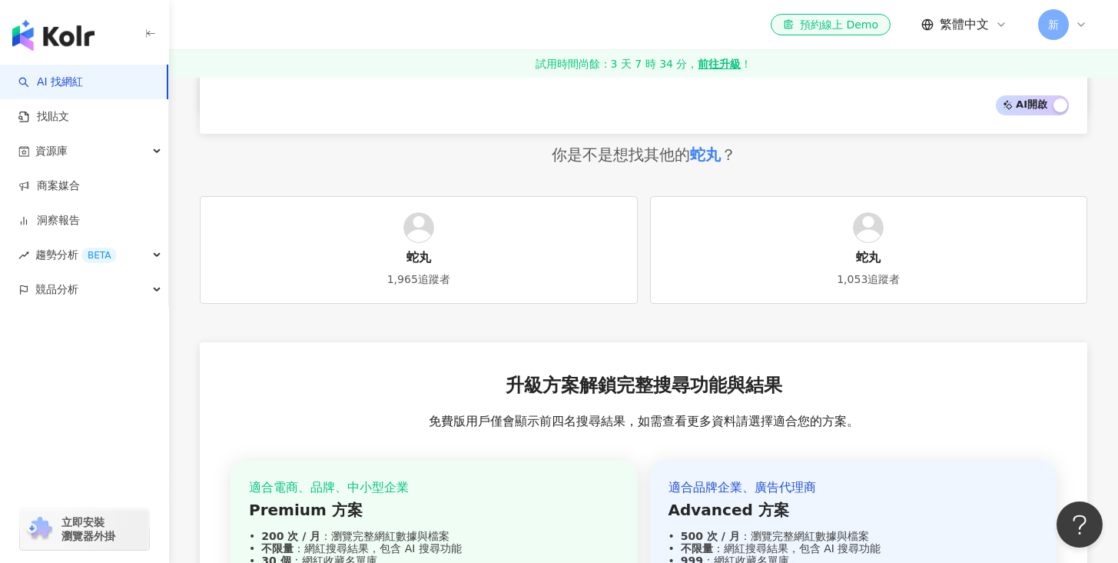
scroll to position [2604, 0]
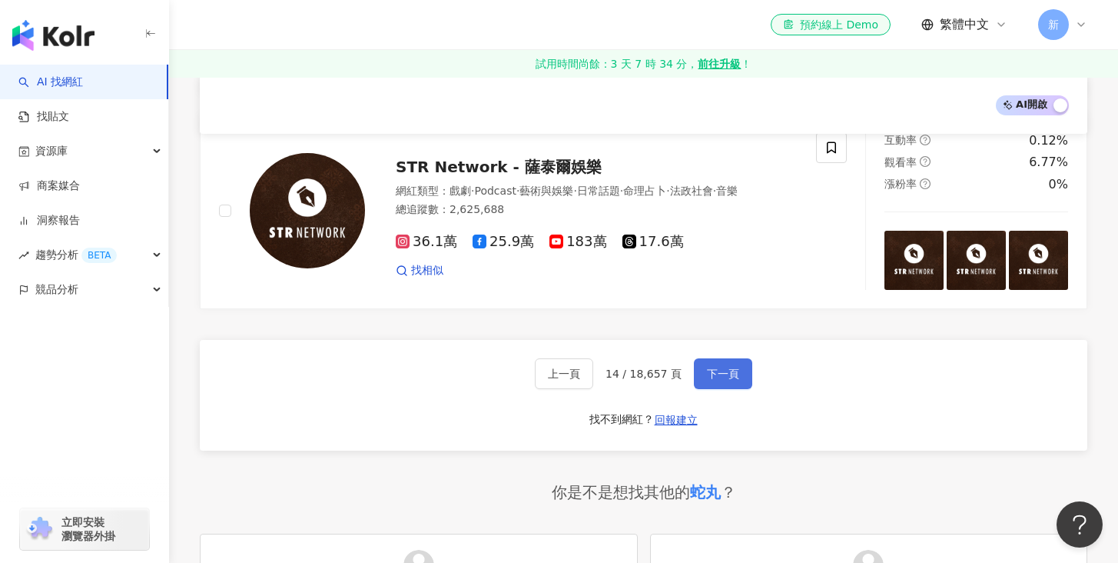
click at [715, 367] on span "下一頁" at bounding box center [723, 373] width 32 height 12
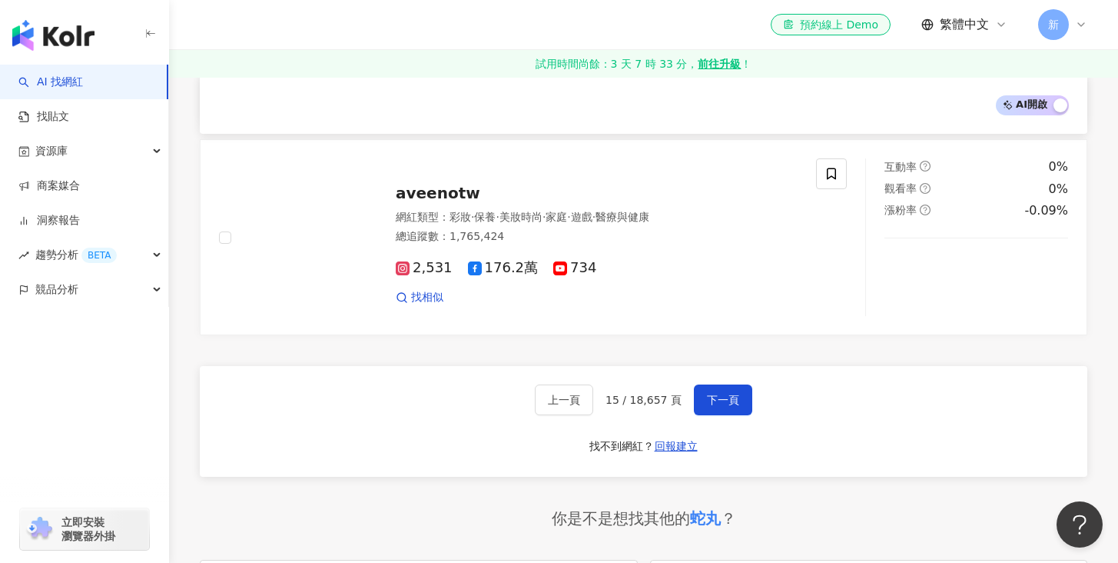
scroll to position [2594, 0]
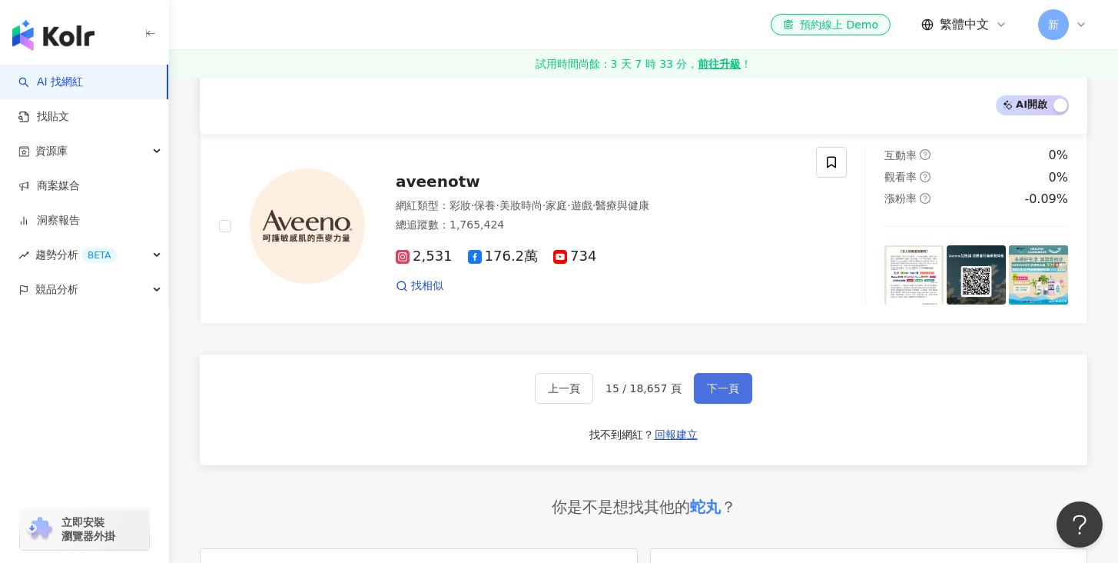
click at [711, 382] on span "下一頁" at bounding box center [723, 388] width 32 height 12
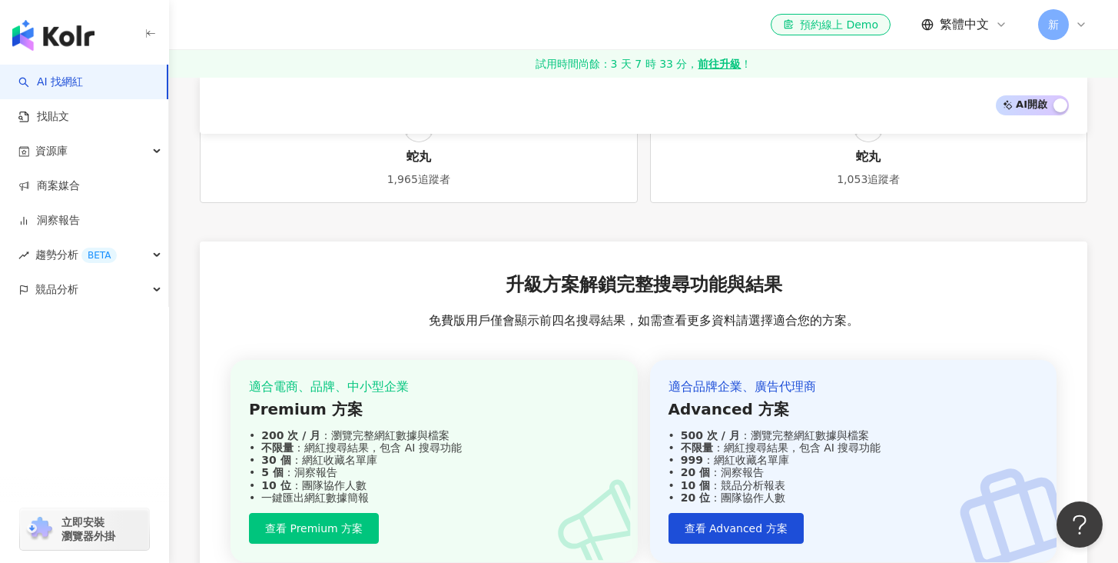
scroll to position [2783, 0]
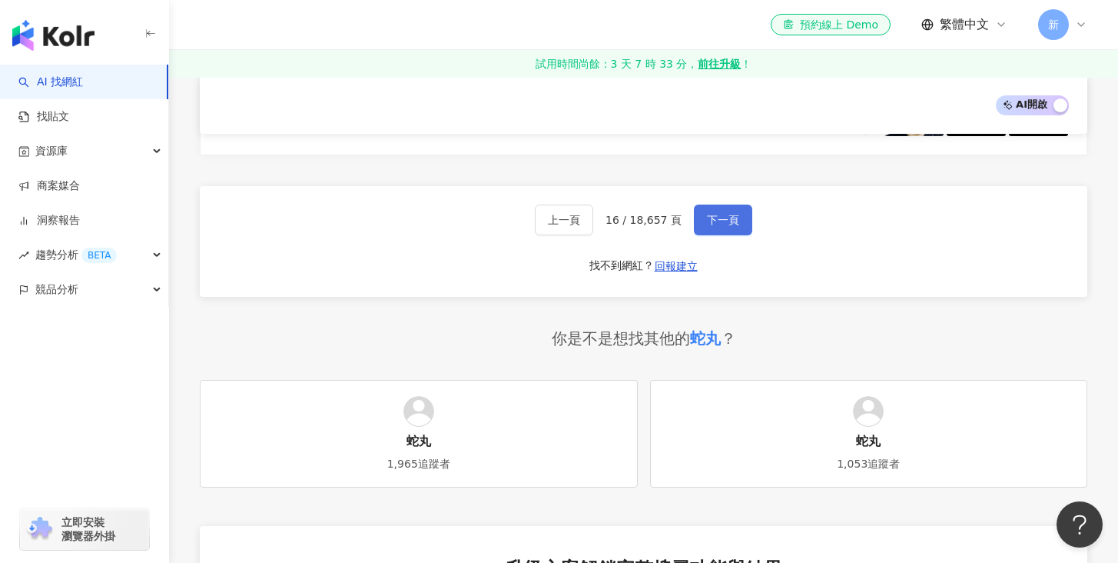
click at [717, 227] on button "下一頁" at bounding box center [723, 219] width 58 height 31
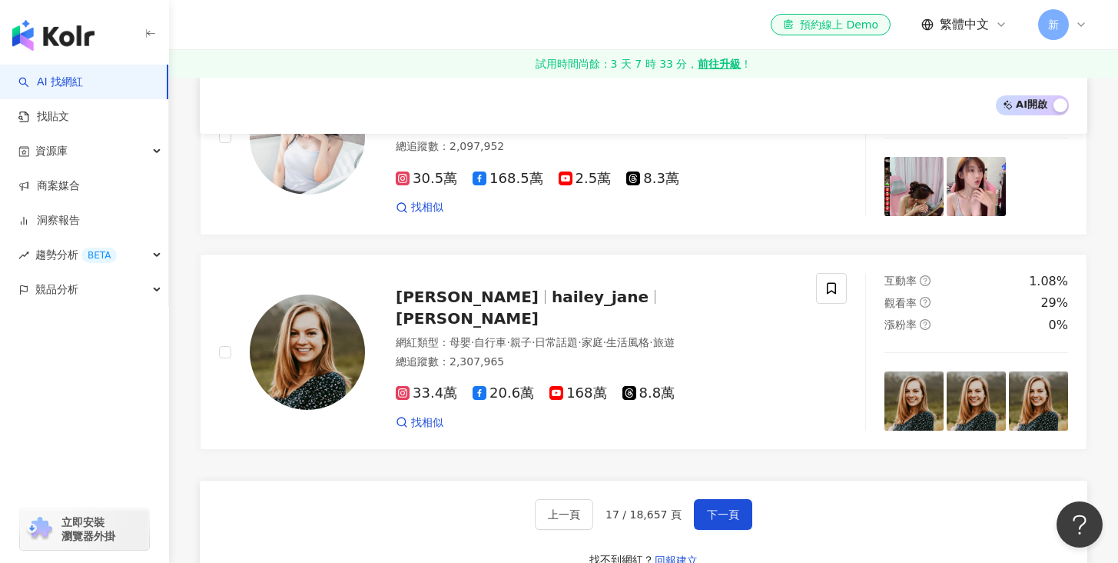
scroll to position [2677, 0]
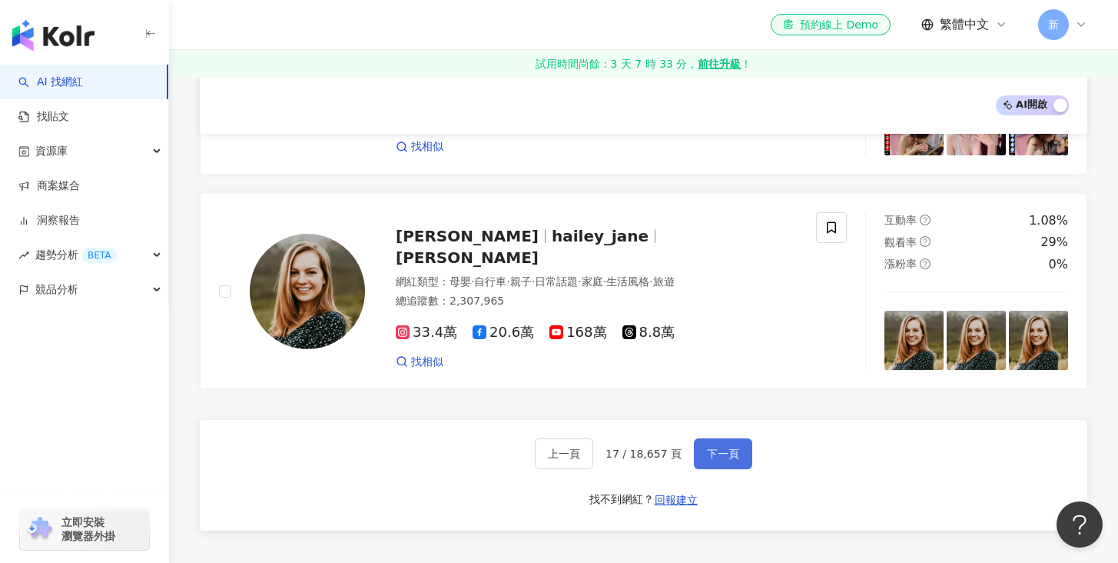
click at [745, 450] on button "下一頁" at bounding box center [723, 453] width 58 height 31
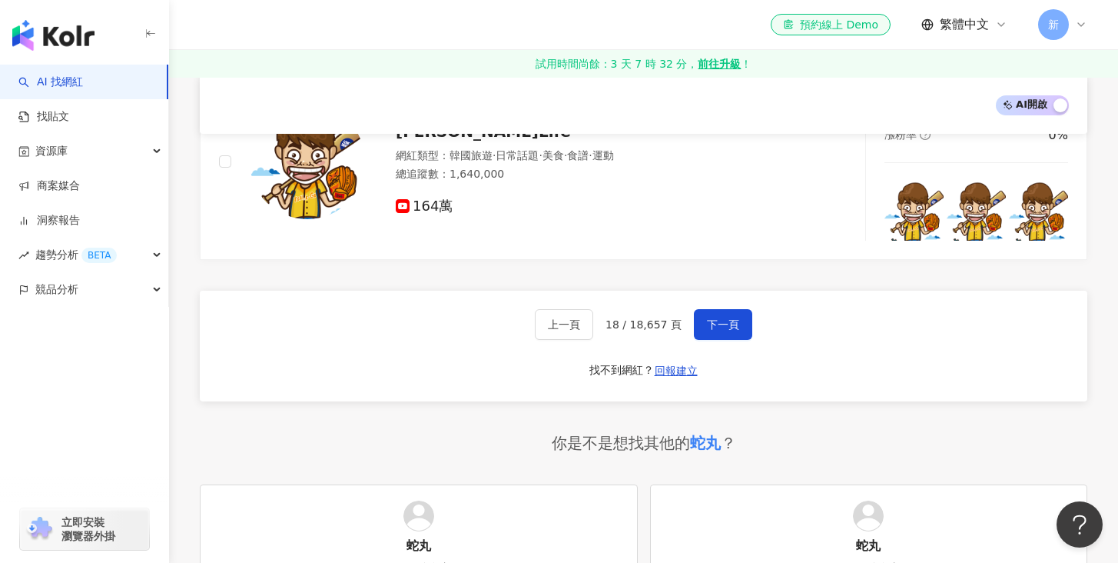
scroll to position [2611, 0]
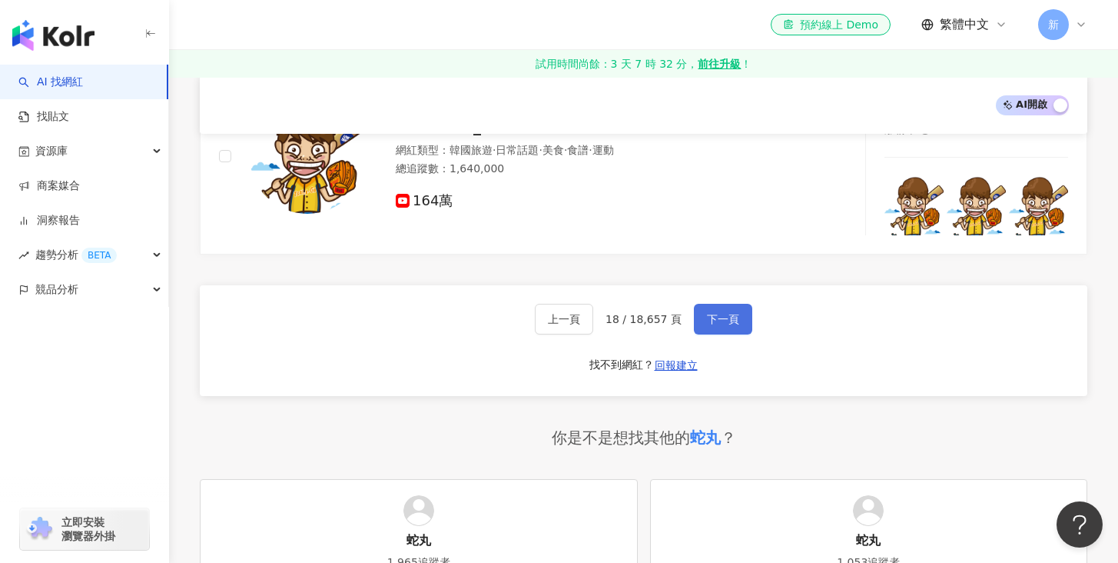
click at [712, 313] on span "下一頁" at bounding box center [723, 319] width 32 height 12
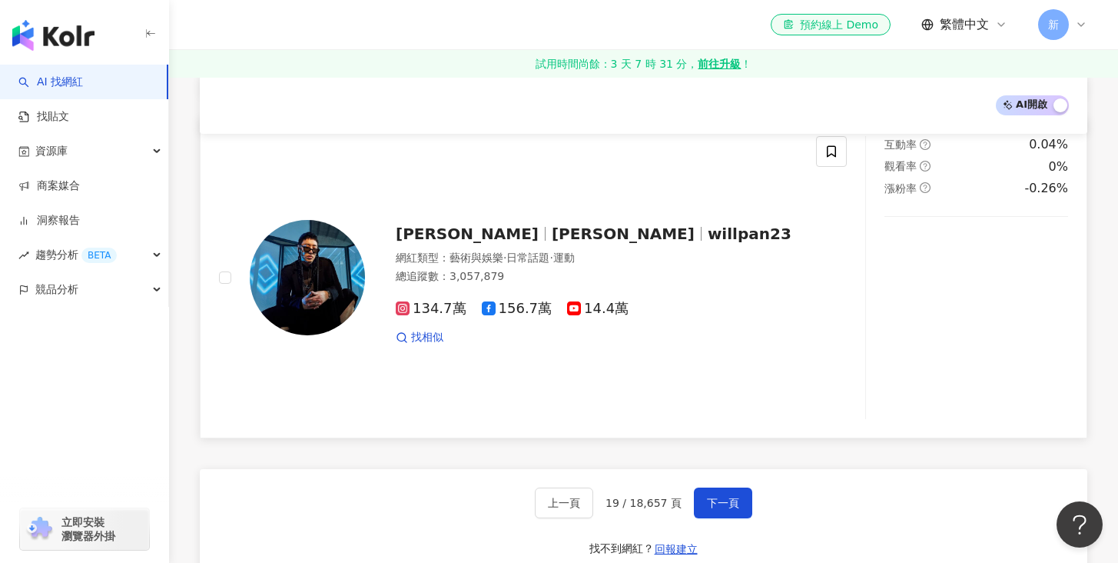
scroll to position [2873, 0]
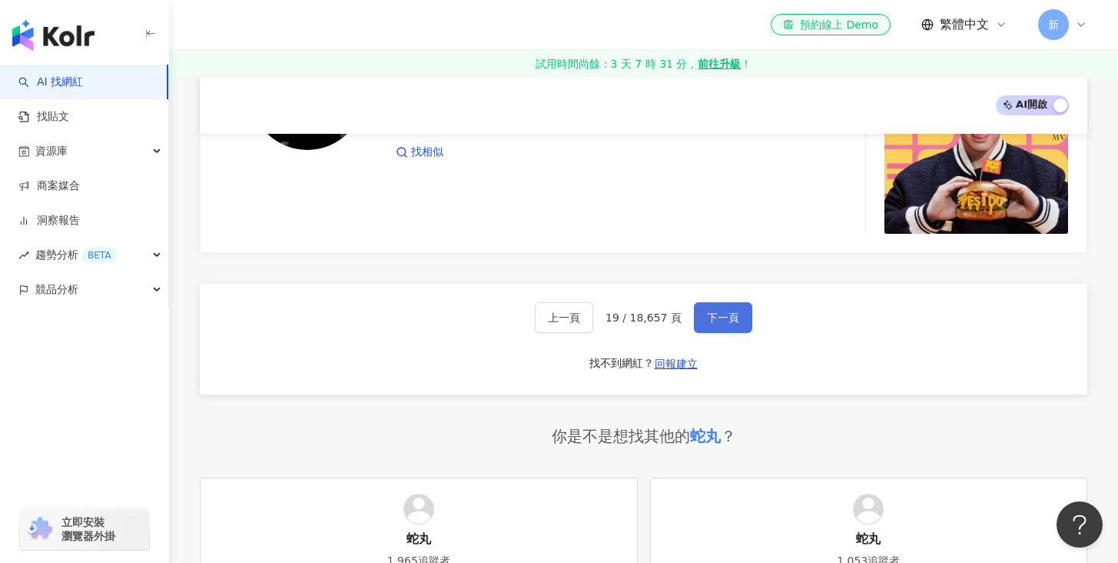
click at [713, 302] on button "下一頁" at bounding box center [723, 317] width 58 height 31
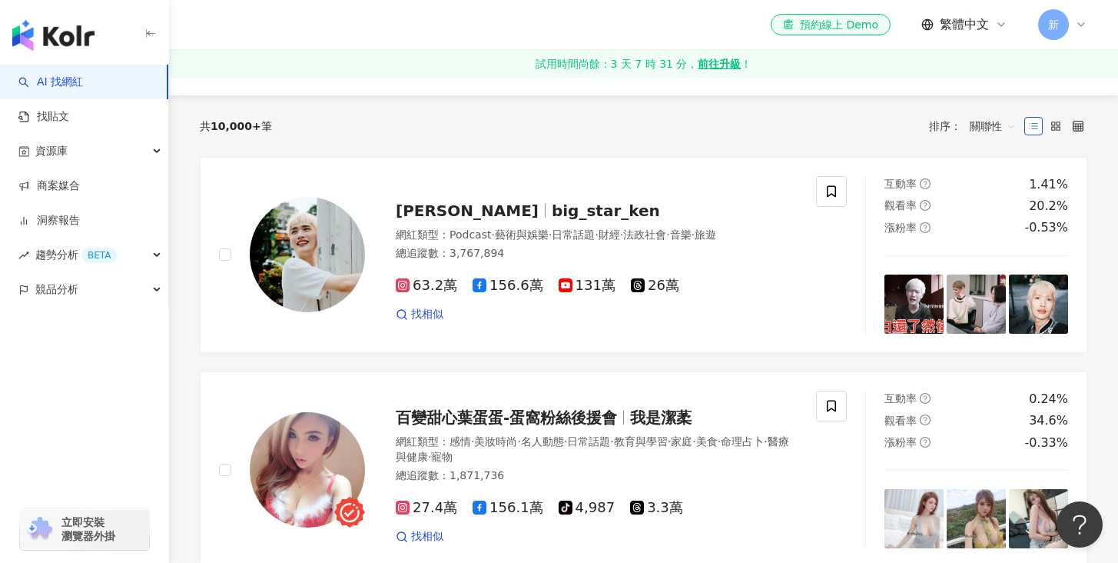
scroll to position [61, 0]
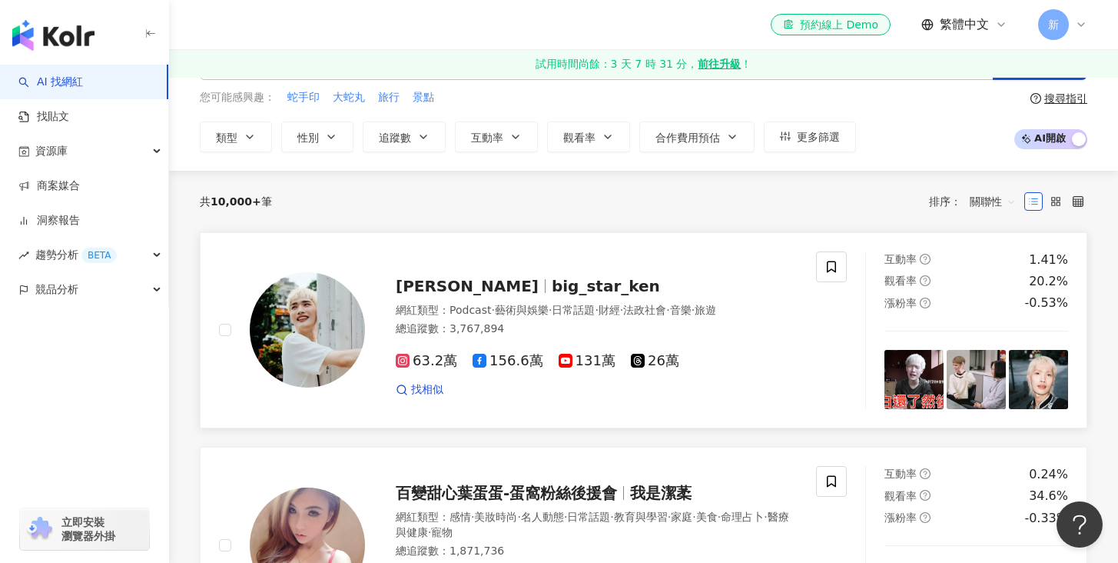
click at [552, 285] on span "big_star_ken" at bounding box center [606, 286] width 108 height 18
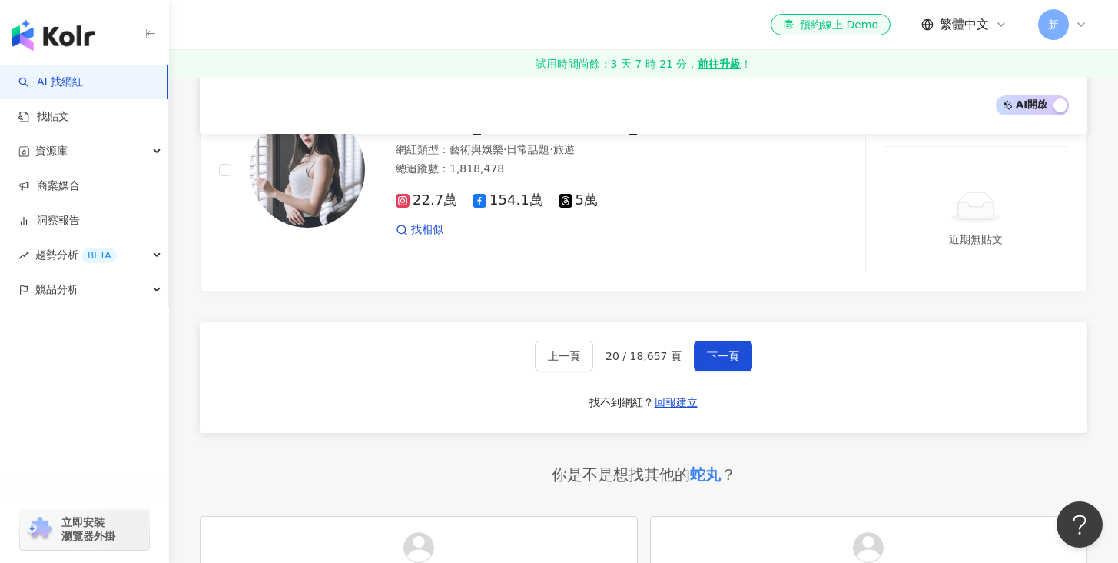
scroll to position [2638, 0]
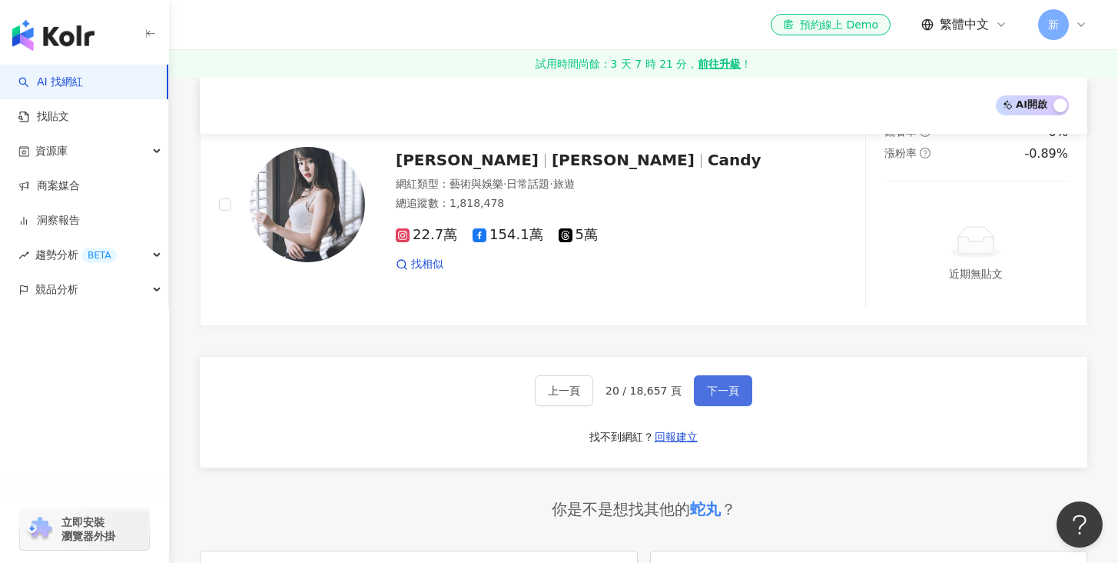
drag, startPoint x: 704, startPoint y: 368, endPoint x: 721, endPoint y: 372, distance: 17.3
click at [703, 375] on button "下一頁" at bounding box center [723, 390] width 58 height 31
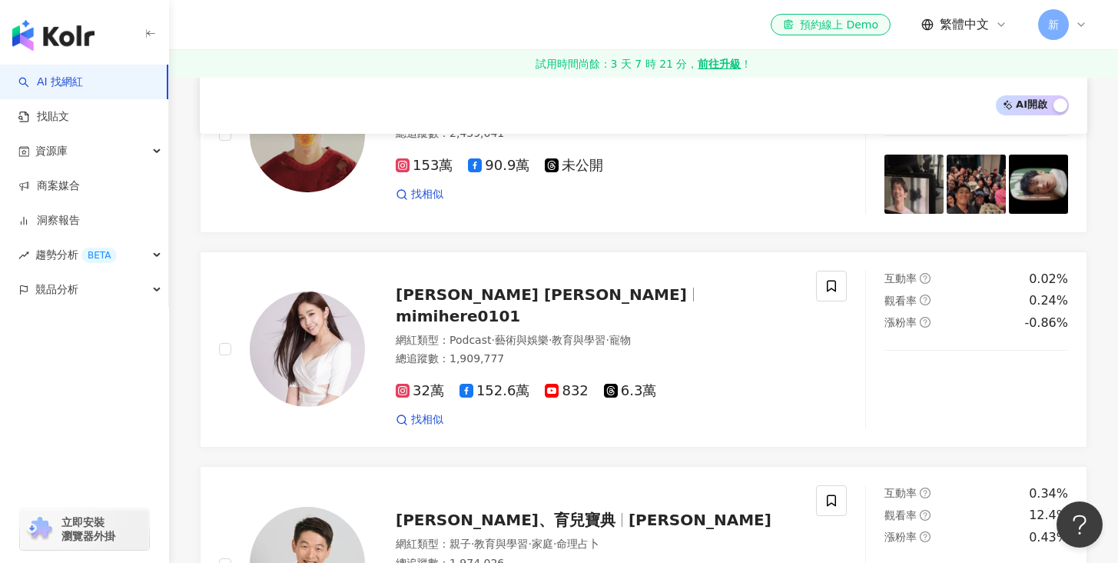
scroll to position [2540, 0]
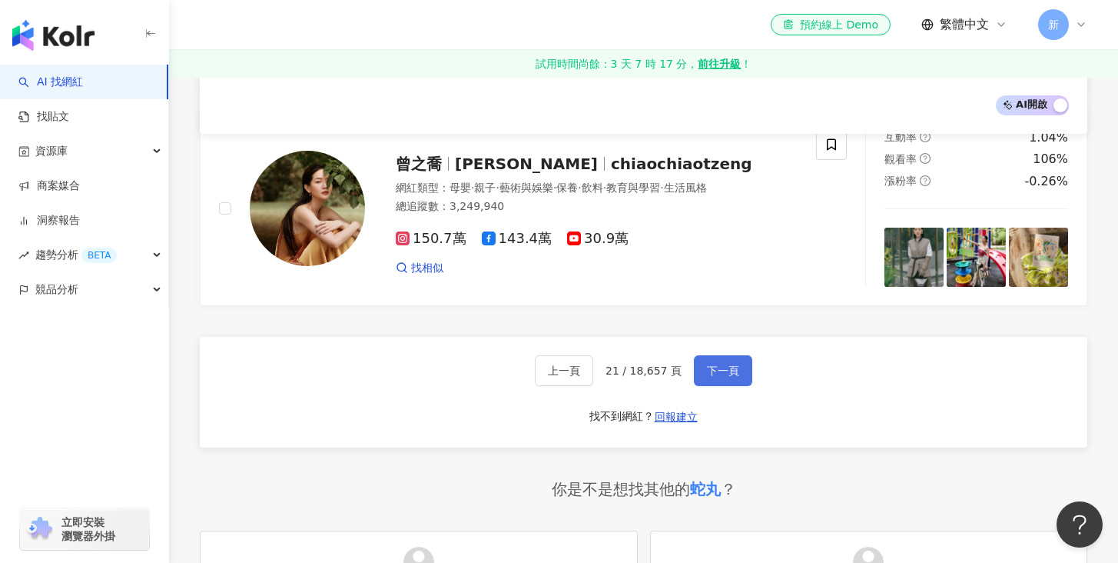
click at [712, 373] on span "下一頁" at bounding box center [723, 370] width 32 height 12
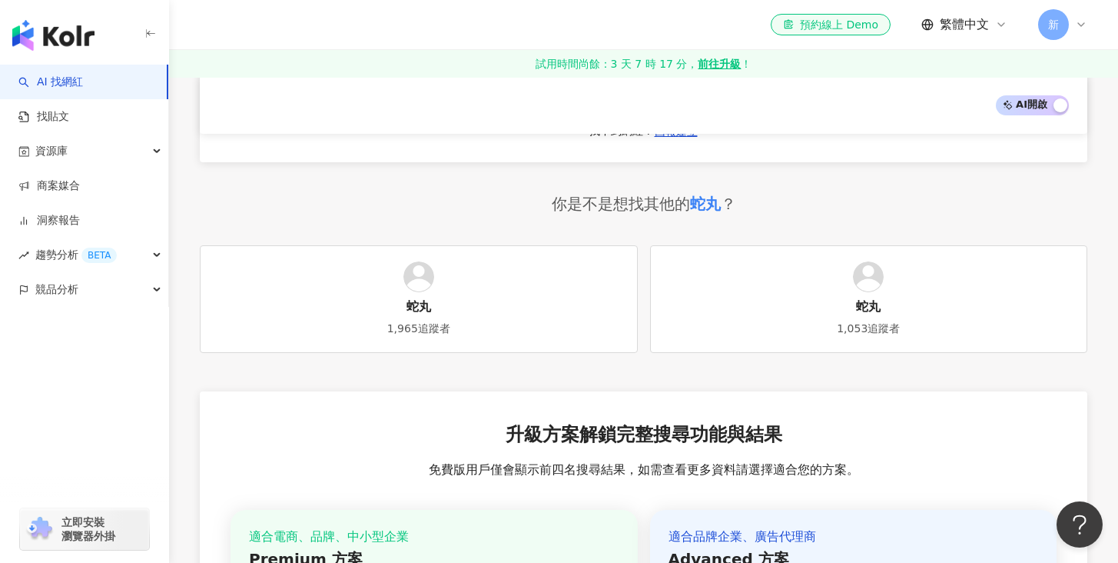
scroll to position [2698, 0]
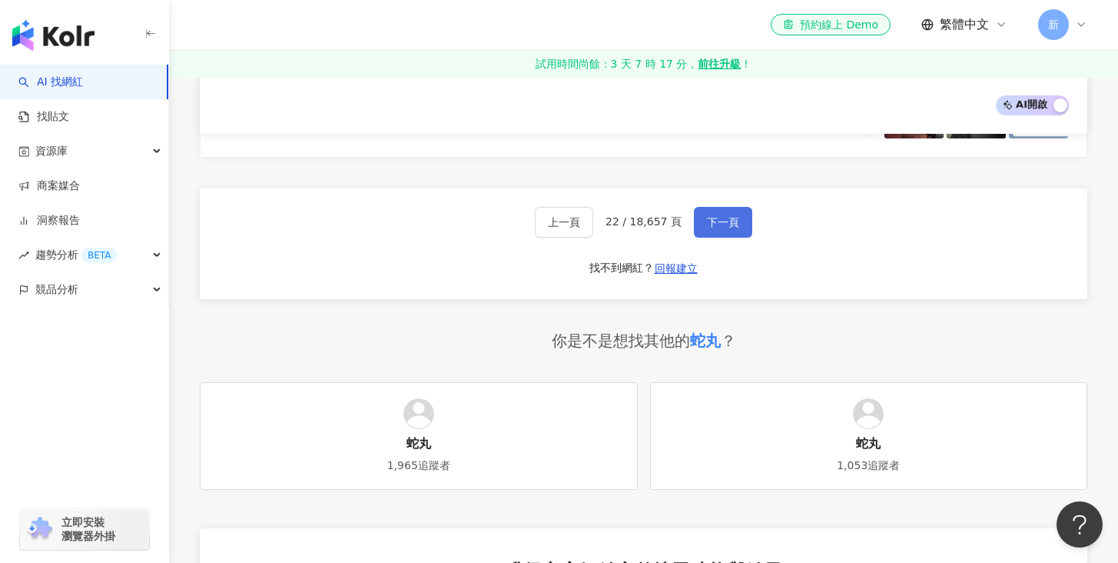
click at [720, 216] on span "下一頁" at bounding box center [723, 222] width 32 height 12
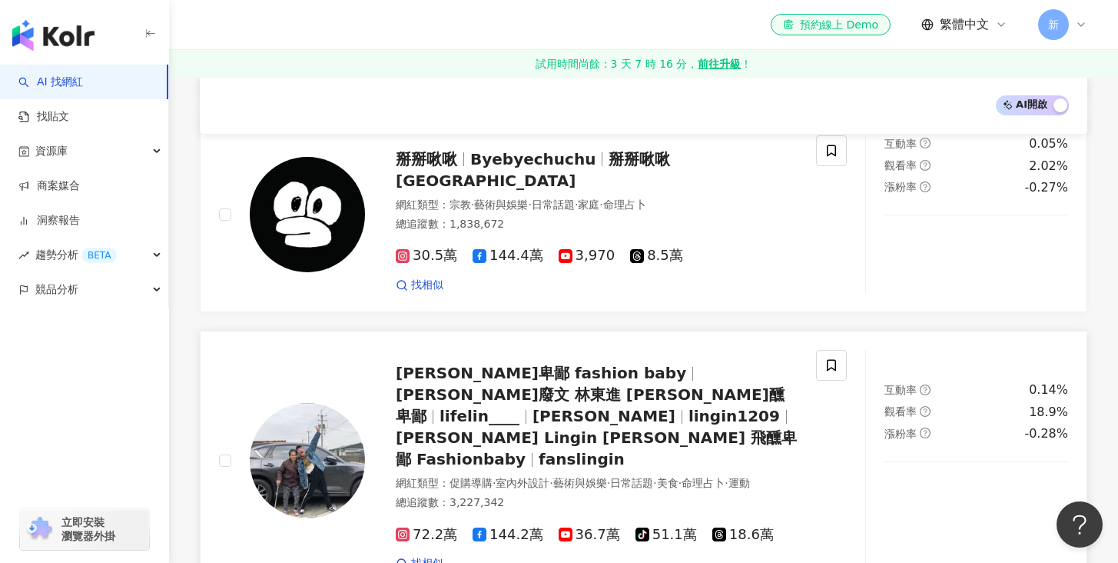
scroll to position [2237, 0]
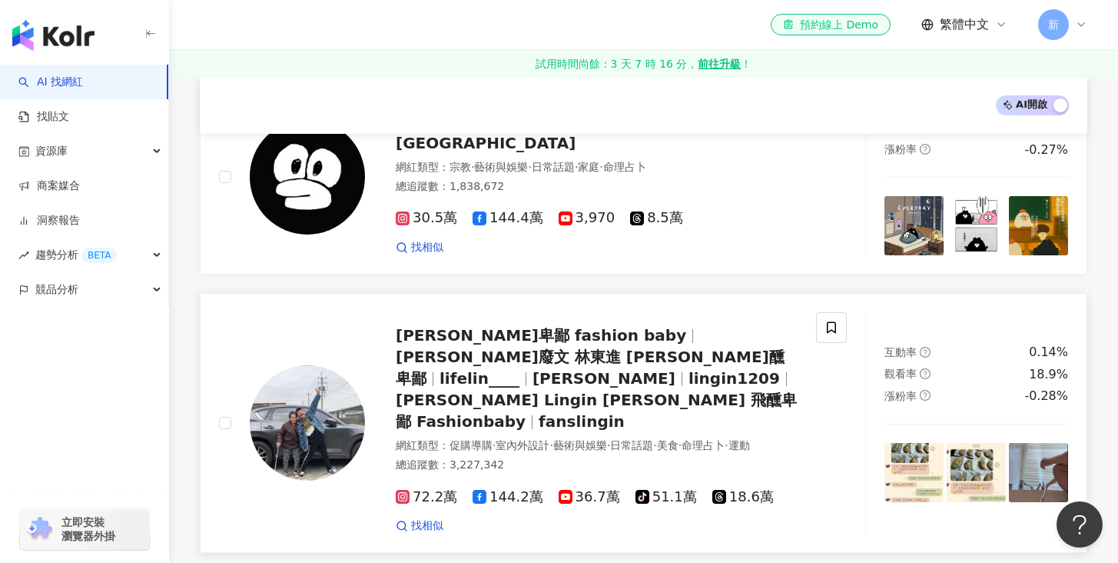
click at [437, 438] on div "網紅類型 ： 促購導購 · 室內外設計 · 藝術與娛樂 · 日常話題 · 美食 · 命理占卜 · 運動" at bounding box center [597, 445] width 402 height 15
click at [412, 518] on span "找相似" at bounding box center [427, 525] width 32 height 15
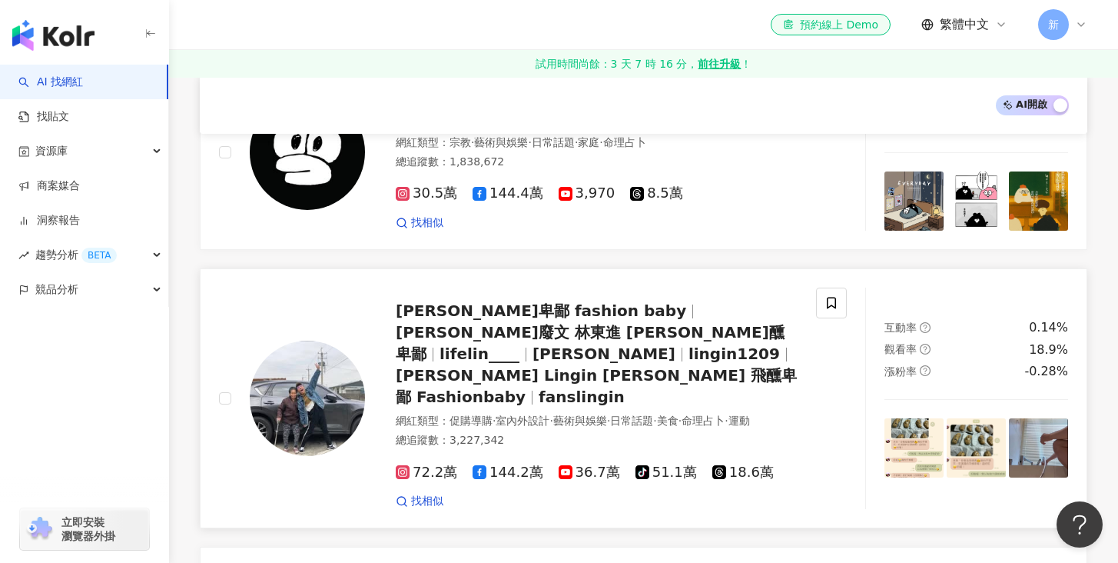
scroll to position [2538, 0]
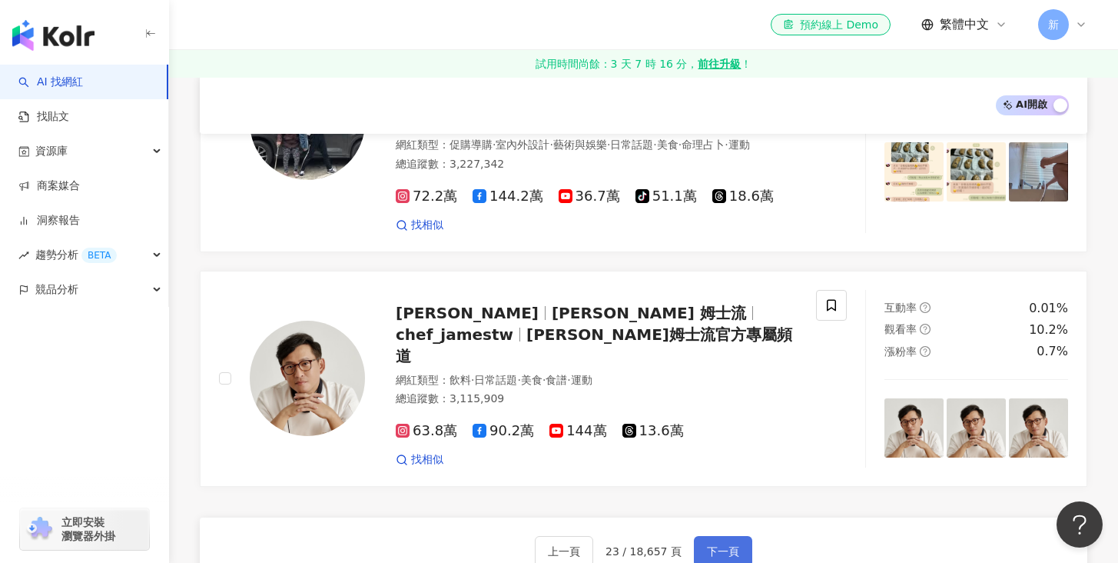
click at [713, 545] on span "下一頁" at bounding box center [723, 551] width 32 height 12
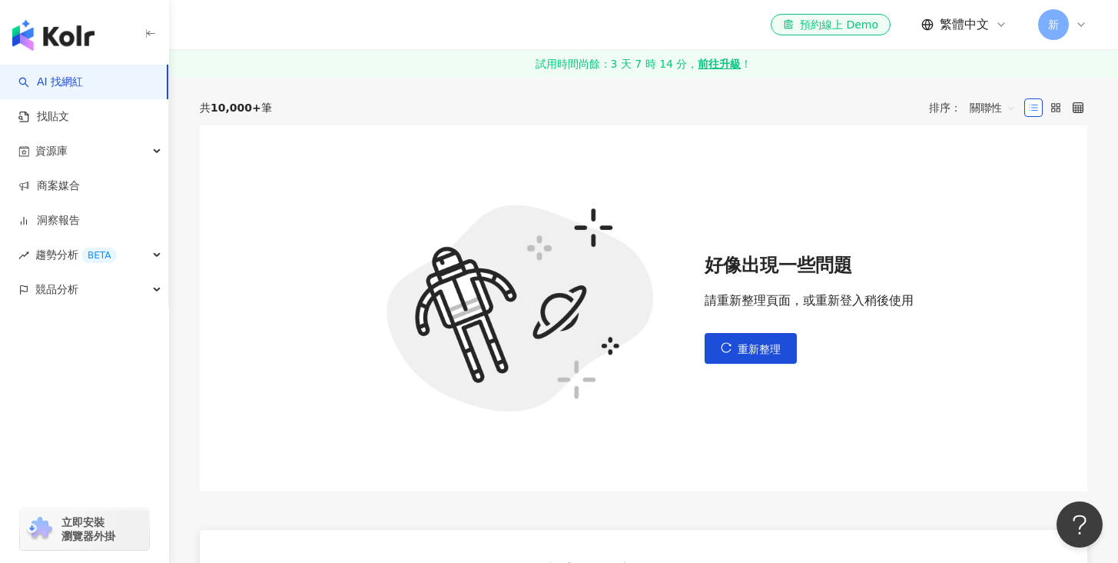
scroll to position [0, 0]
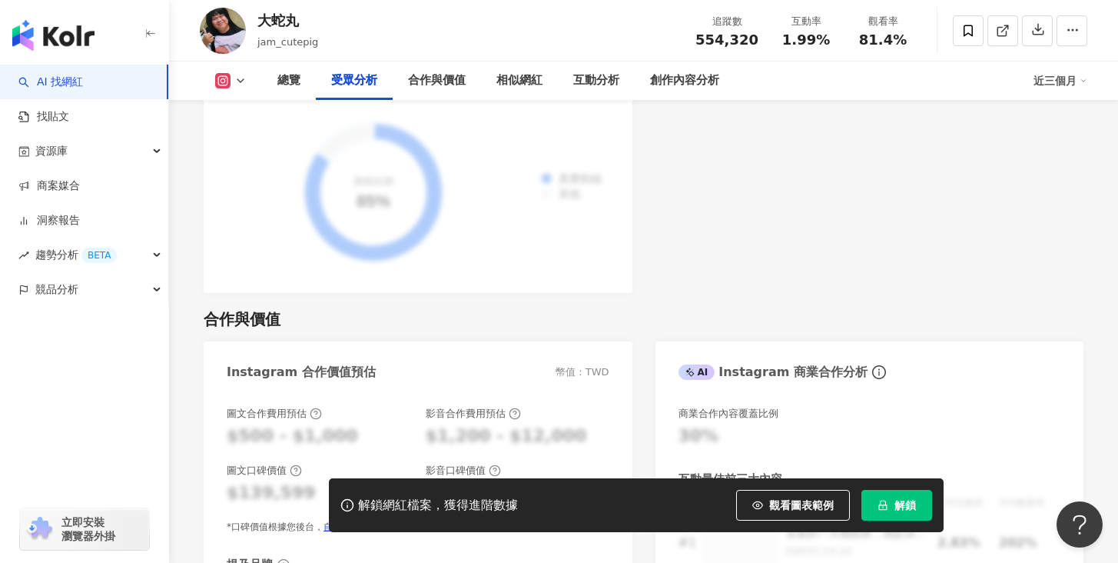
scroll to position [1917, 0]
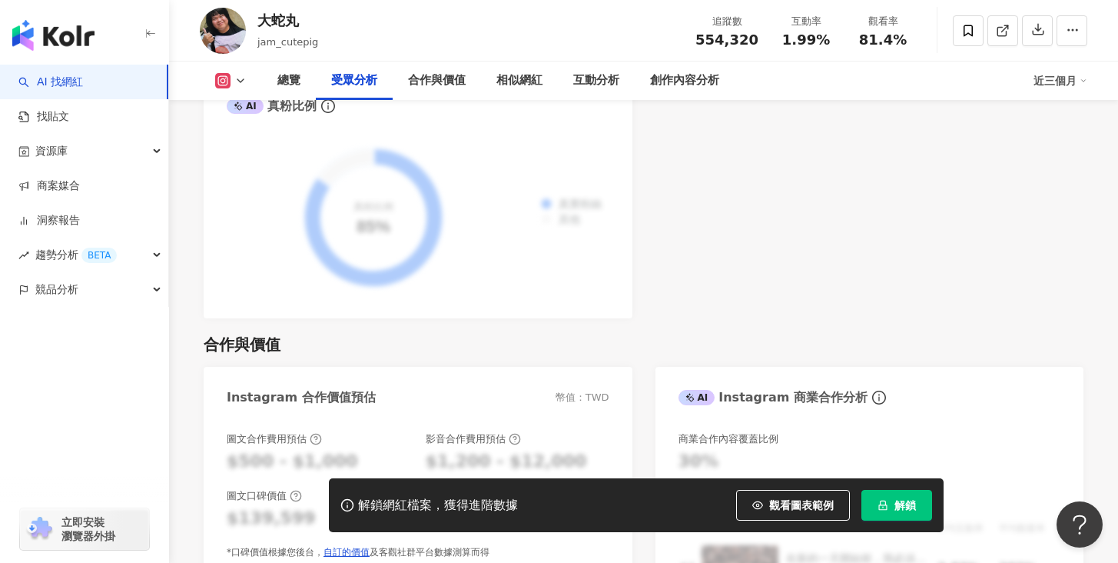
click at [223, 84] on g at bounding box center [222, 80] width 15 height 15
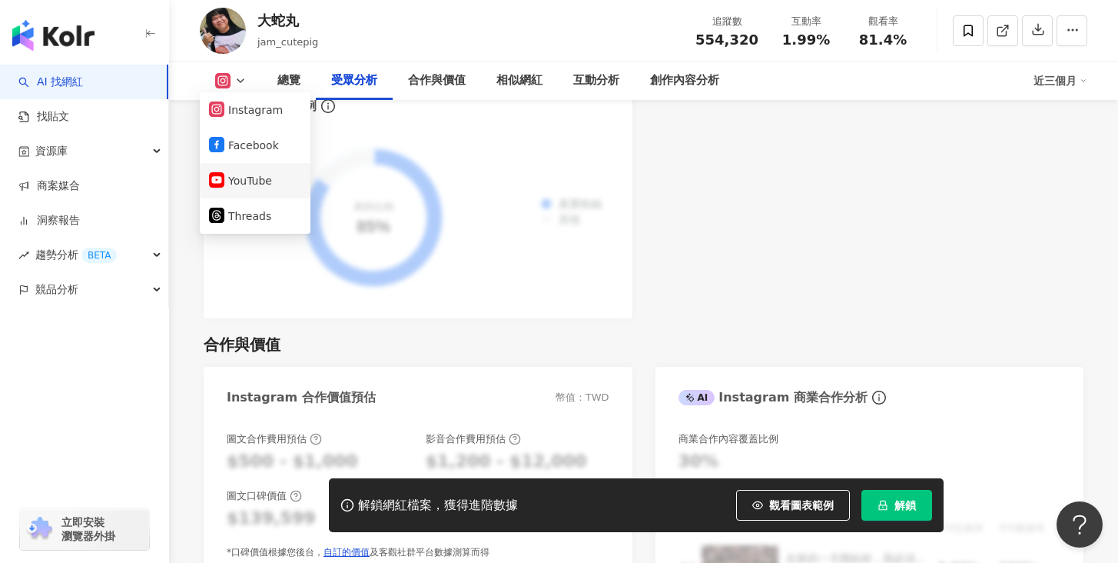
click at [231, 178] on button "YouTube" at bounding box center [255, 181] width 92 height 22
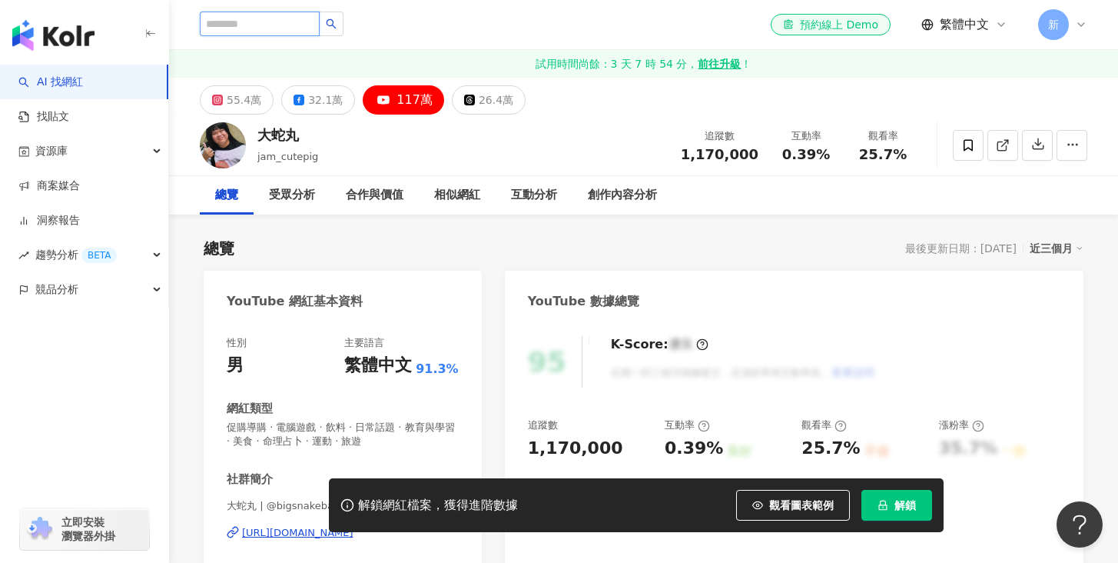
click at [242, 28] on input "search" at bounding box center [260, 24] width 120 height 25
type input "*"
type input "****"
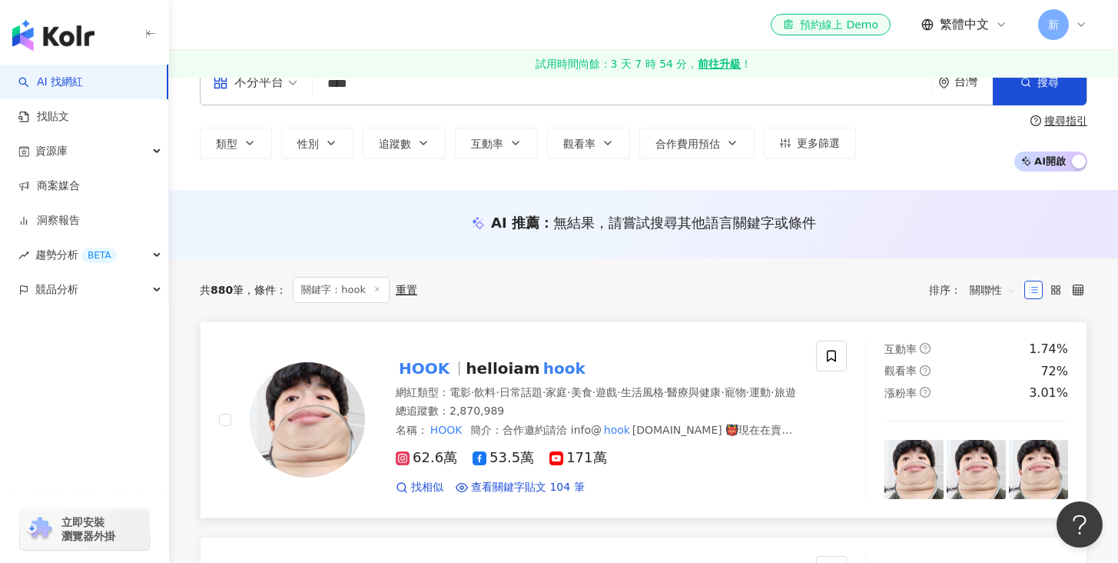
scroll to position [38, 0]
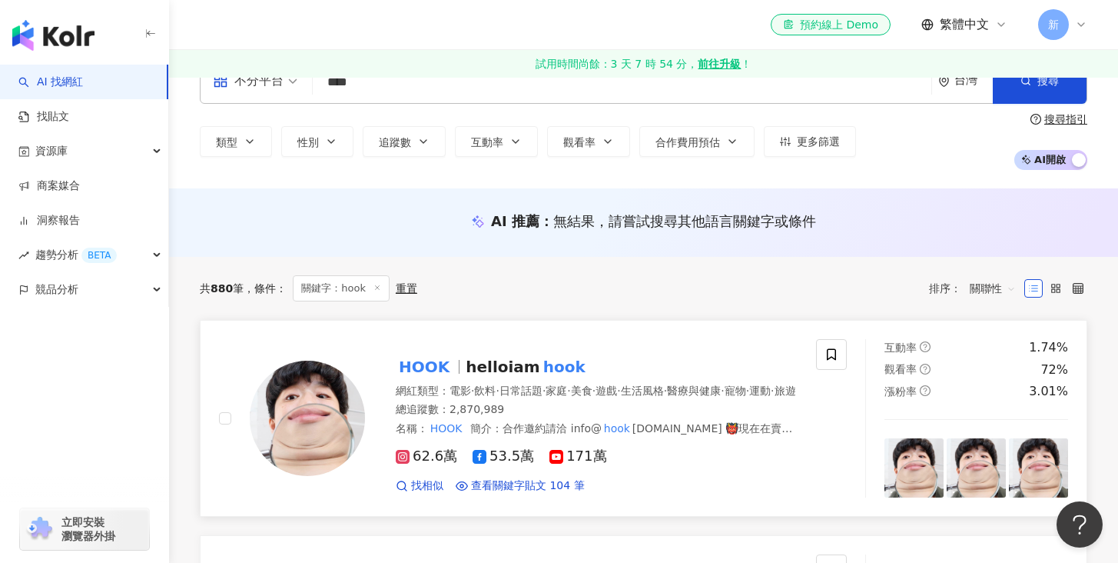
click at [483, 363] on span "helloiam" at bounding box center [503, 366] width 74 height 18
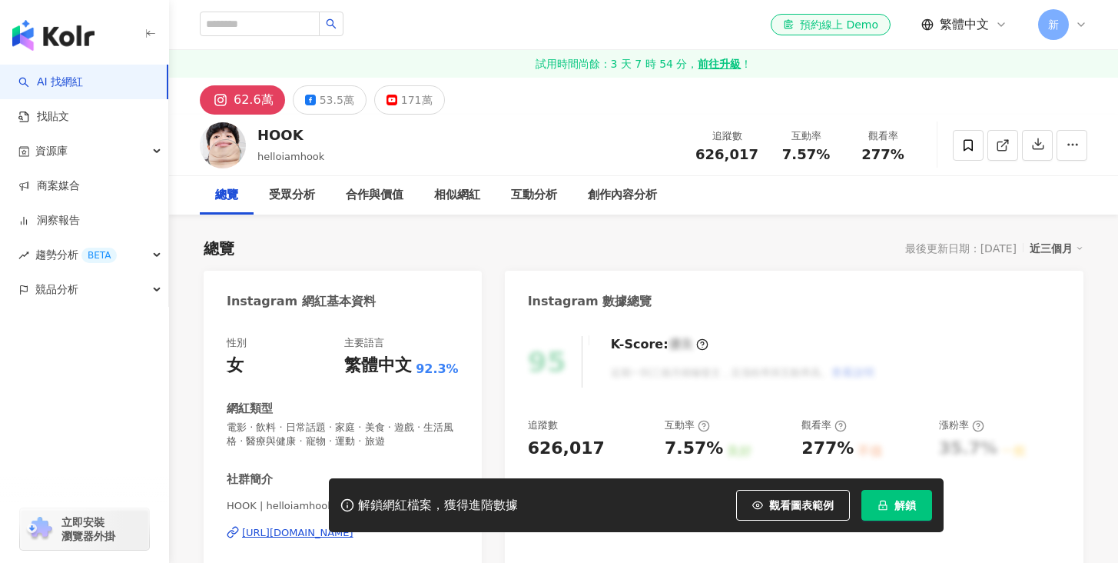
click at [447, 251] on div "總覽 最後更新日期：[DATE] 近三個月" at bounding box center [644, 248] width 880 height 22
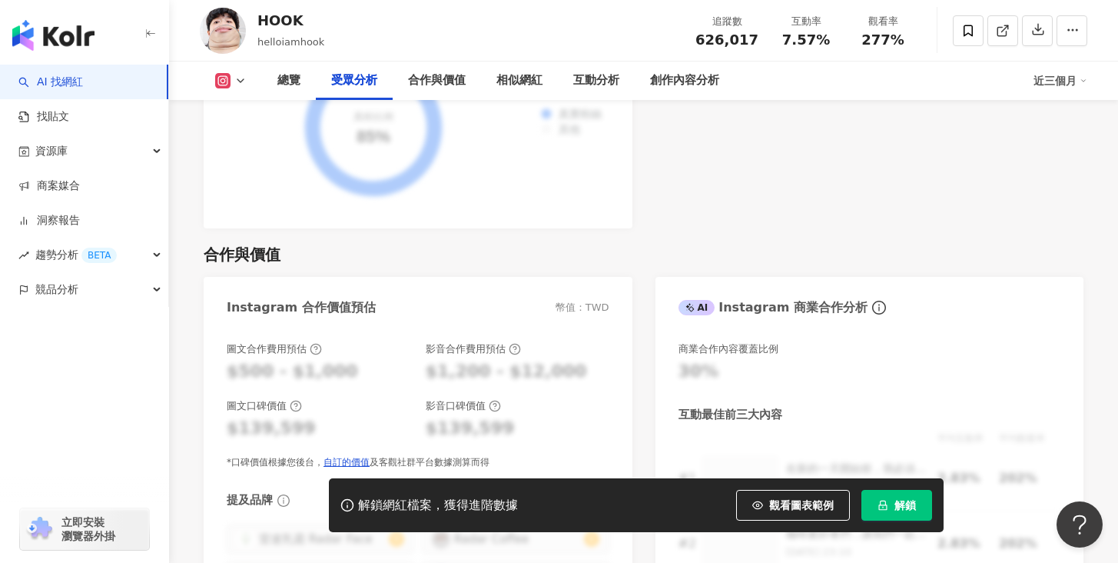
scroll to position [2095, 0]
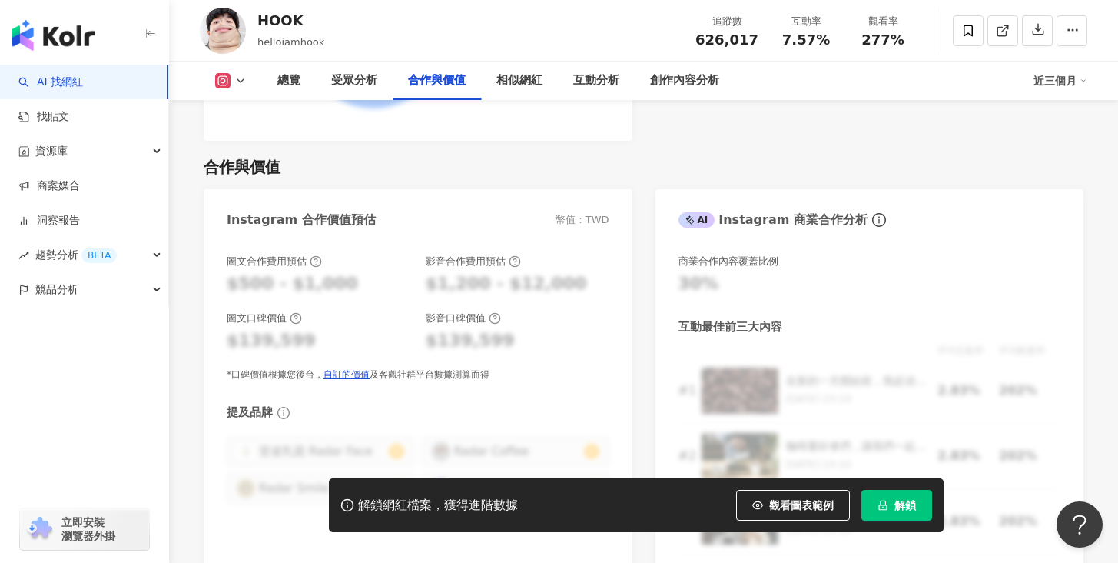
click at [237, 85] on icon at bounding box center [240, 81] width 12 height 12
click at [239, 185] on button "YouTube" at bounding box center [255, 181] width 92 height 22
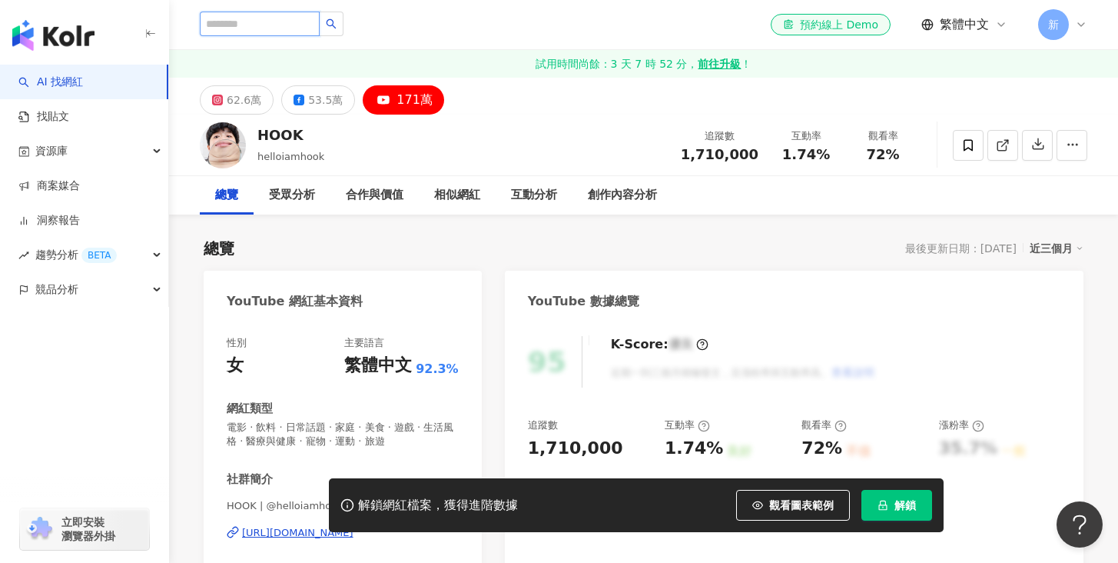
click at [267, 24] on input "search" at bounding box center [260, 24] width 120 height 25
paste input "*********"
type input "*********"
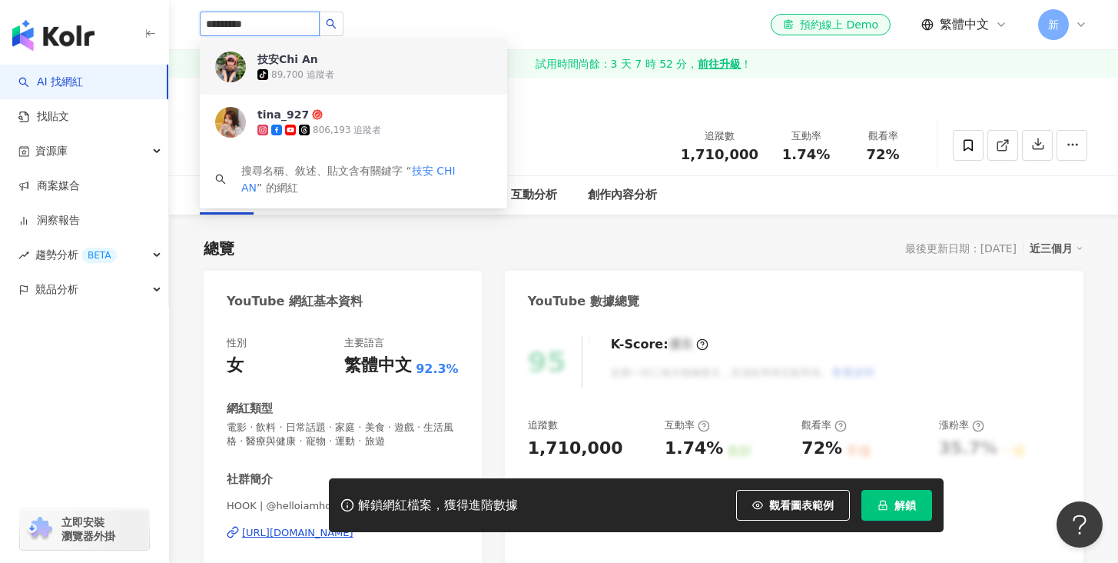
click at [302, 68] on div "89,700 追蹤者" at bounding box center [302, 74] width 63 height 13
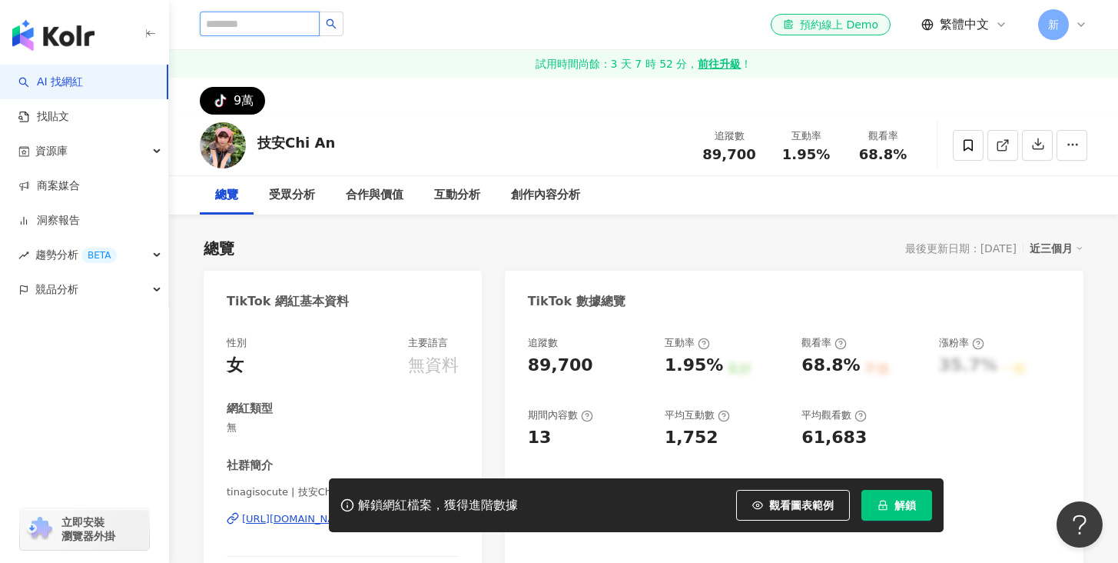
click at [237, 26] on input "search" at bounding box center [260, 24] width 120 height 25
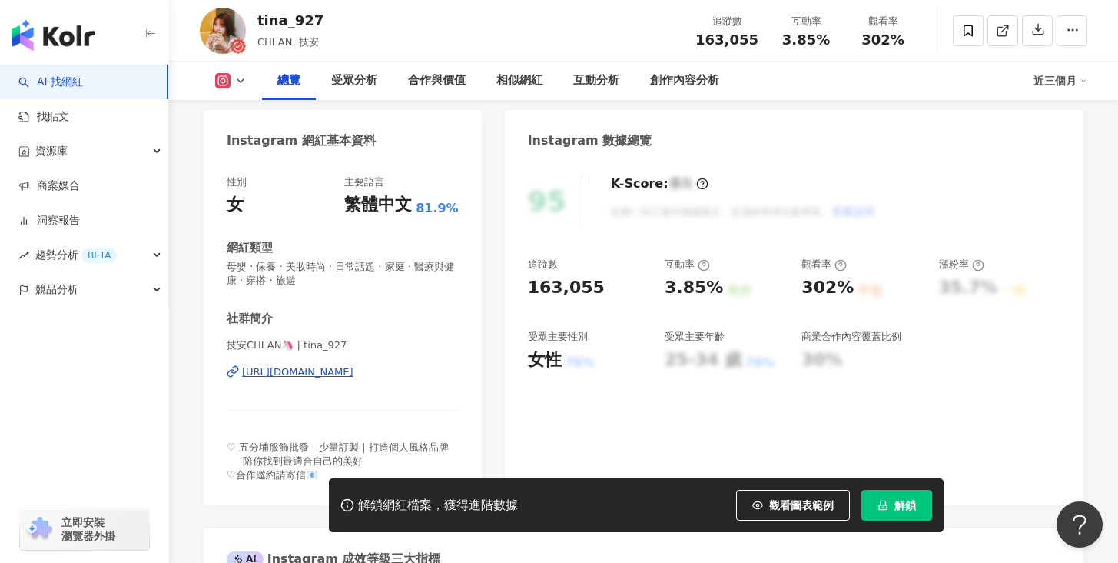
scroll to position [171, 0]
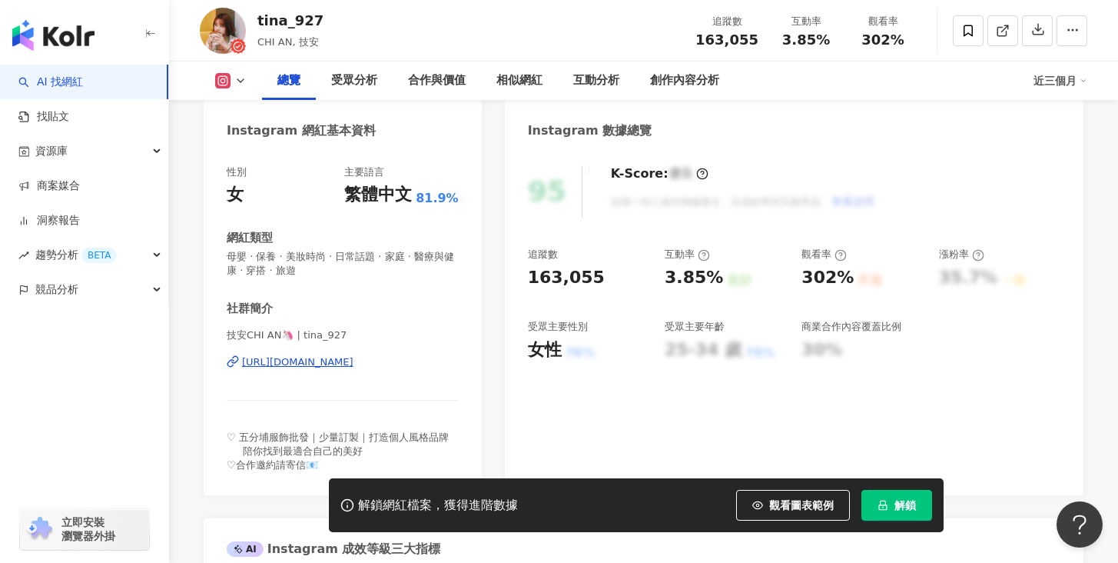
click at [900, 502] on span "解鎖" at bounding box center [906, 505] width 22 height 12
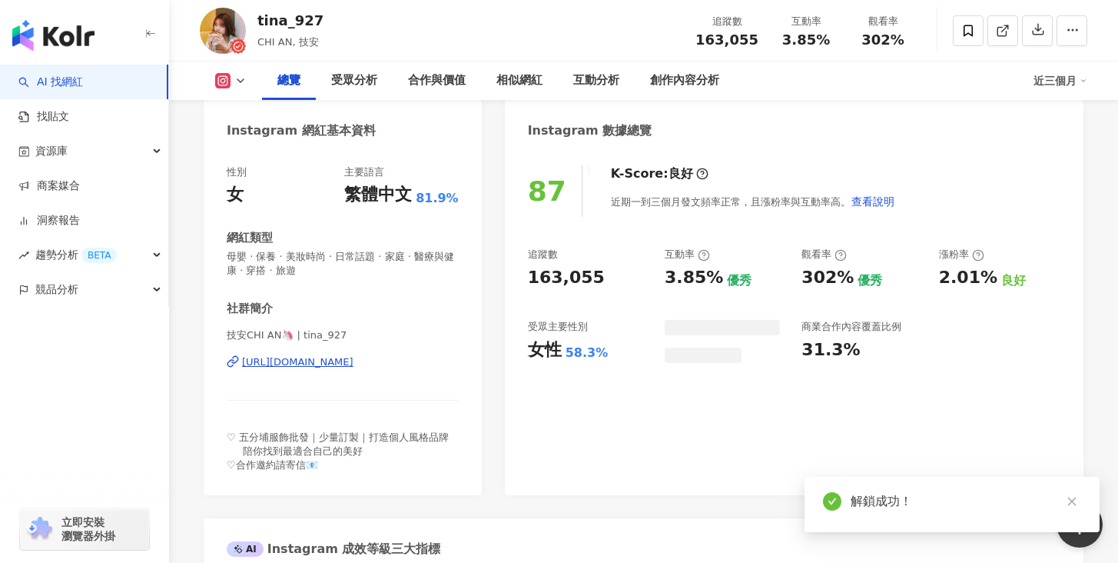
click at [1072, 506] on icon "close" at bounding box center [1072, 501] width 11 height 11
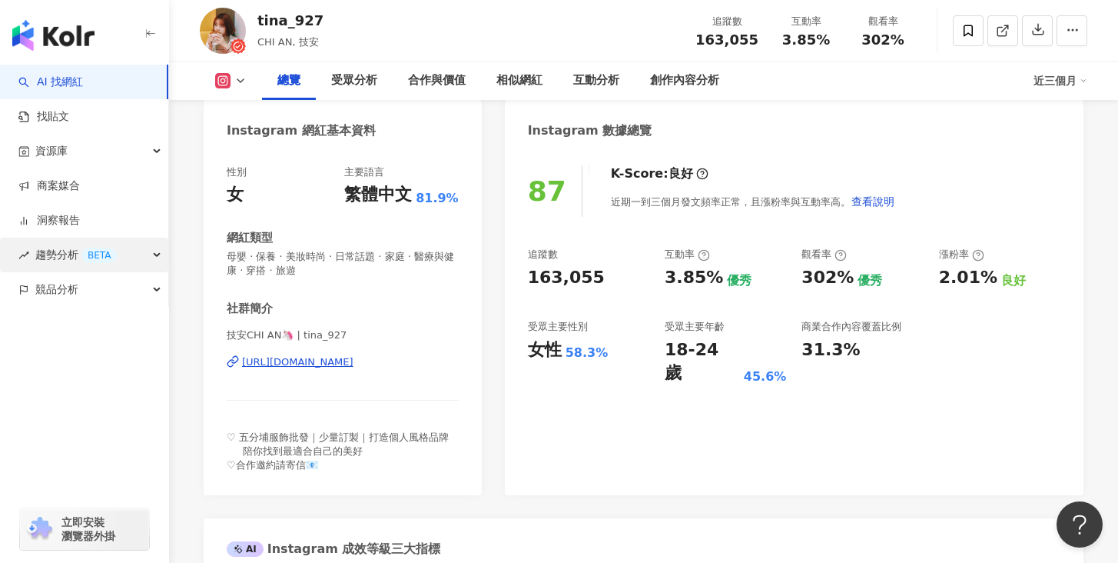
click at [151, 263] on div "趨勢分析 BETA" at bounding box center [84, 254] width 168 height 35
click at [154, 255] on div "趨勢分析 BETA" at bounding box center [84, 254] width 168 height 35
click at [58, 219] on link "洞察報告" at bounding box center [48, 220] width 61 height 15
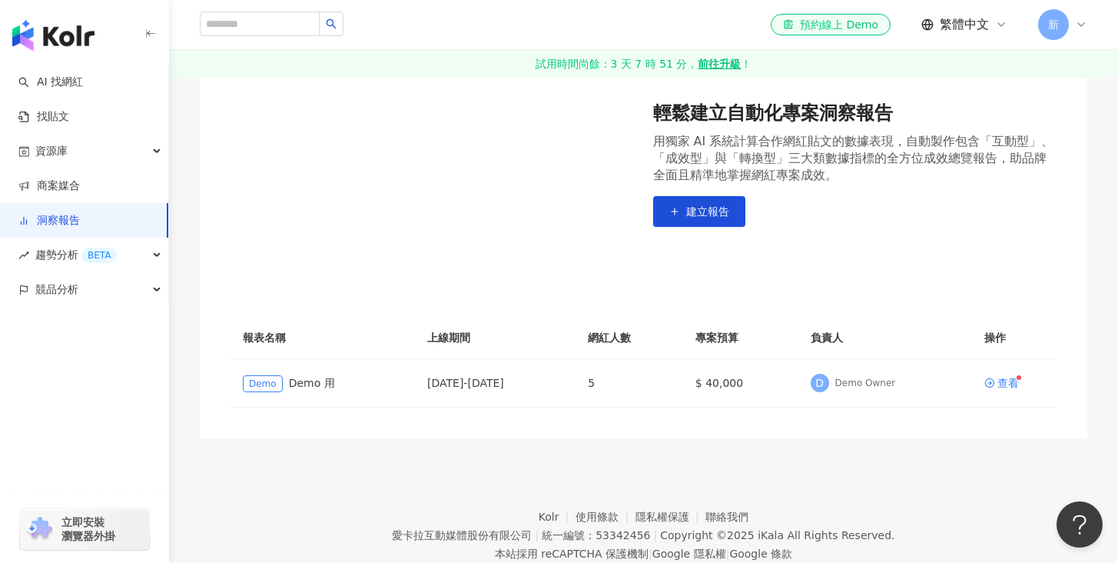
scroll to position [234, 0]
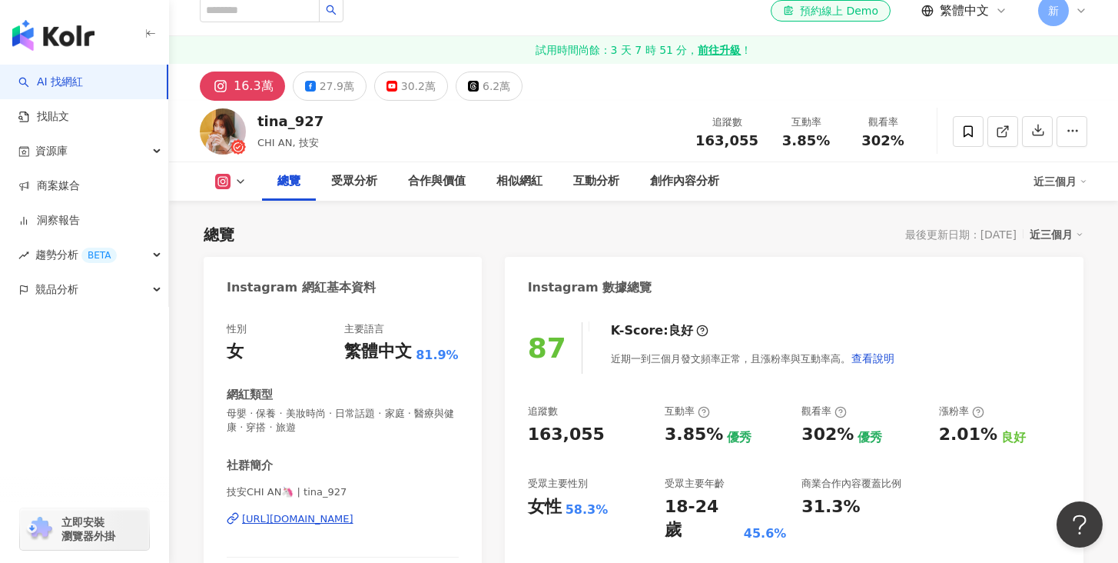
scroll to position [25, 0]
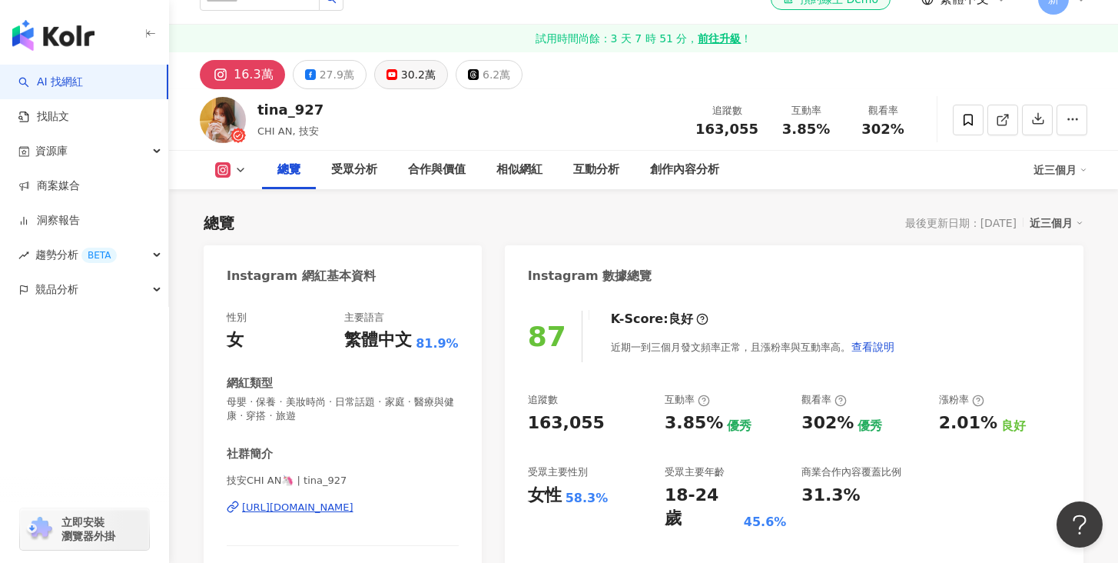
click at [401, 71] on div "30.2萬" at bounding box center [418, 75] width 35 height 22
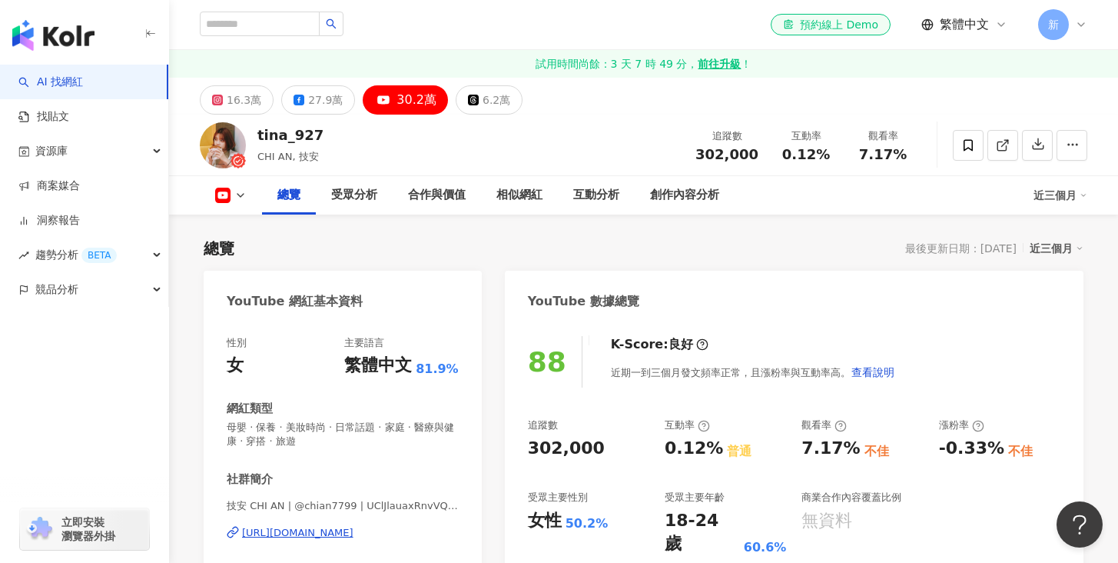
click at [261, 10] on div "el-icon-cs 預約線上 Demo 繁體中文 新" at bounding box center [644, 24] width 888 height 49
click at [261, 20] on input "search" at bounding box center [260, 24] width 120 height 25
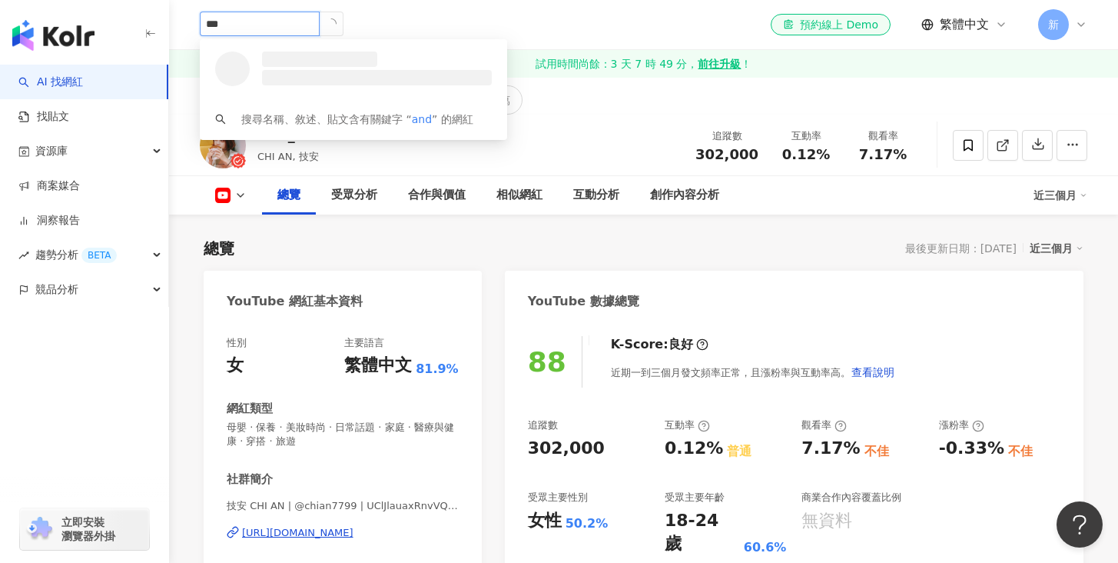
type input "****"
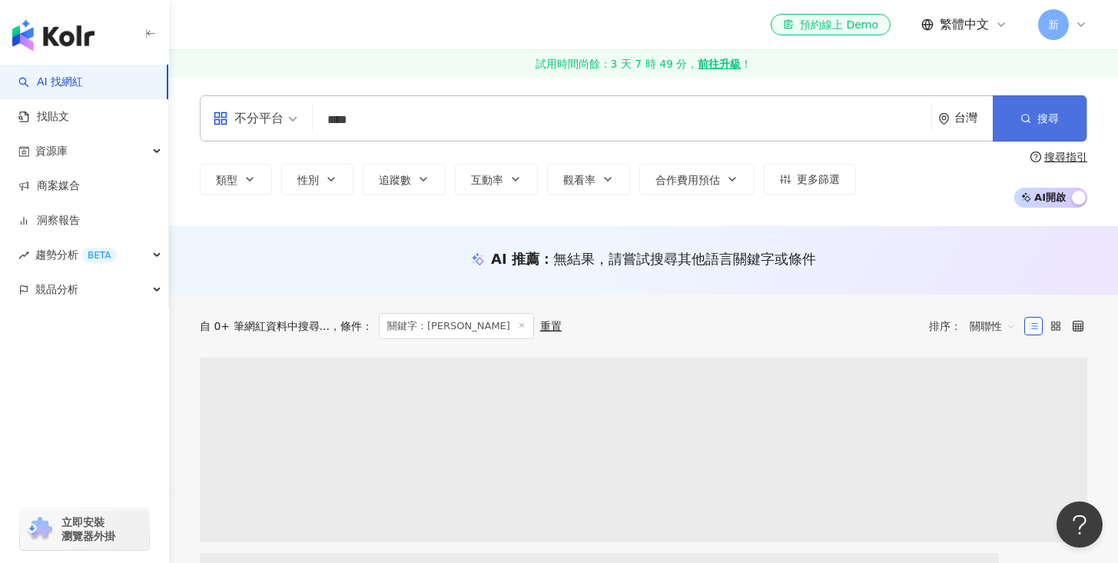
click at [1026, 113] on icon "button" at bounding box center [1026, 118] width 11 height 11
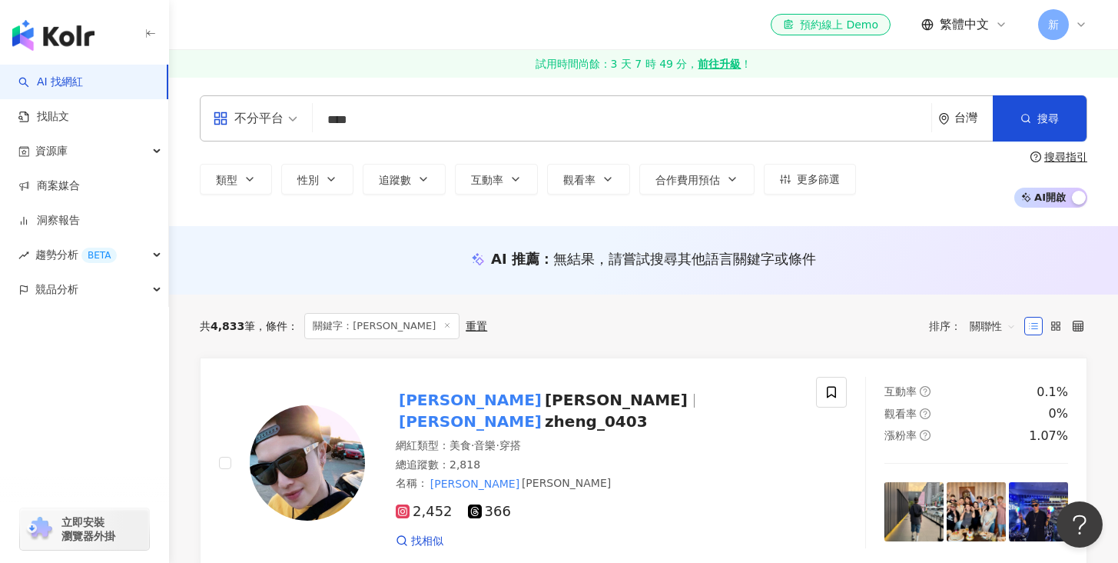
click at [370, 118] on input "****" at bounding box center [622, 119] width 606 height 29
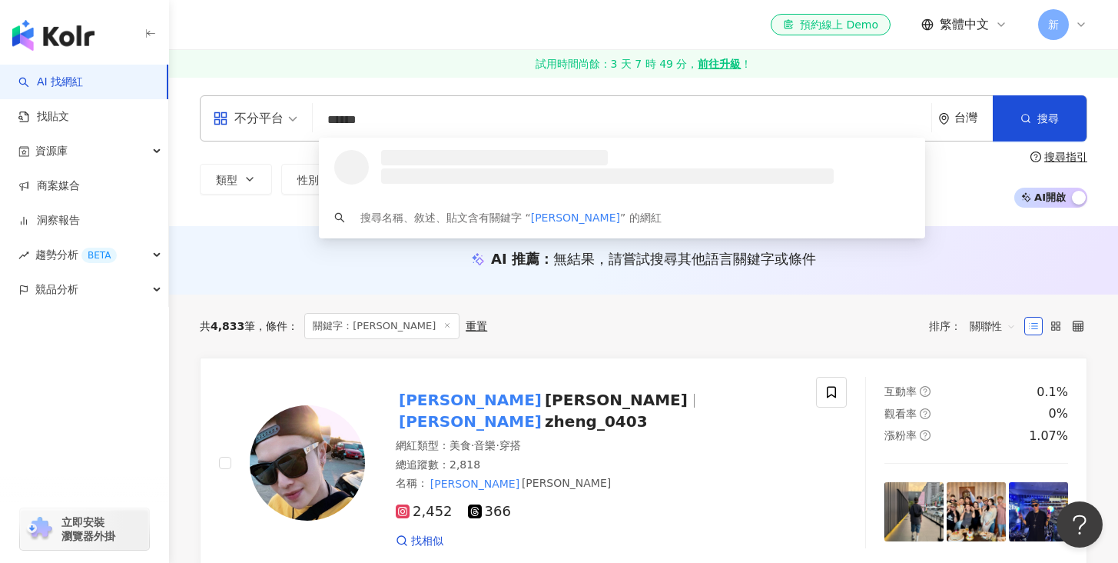
type input "******"
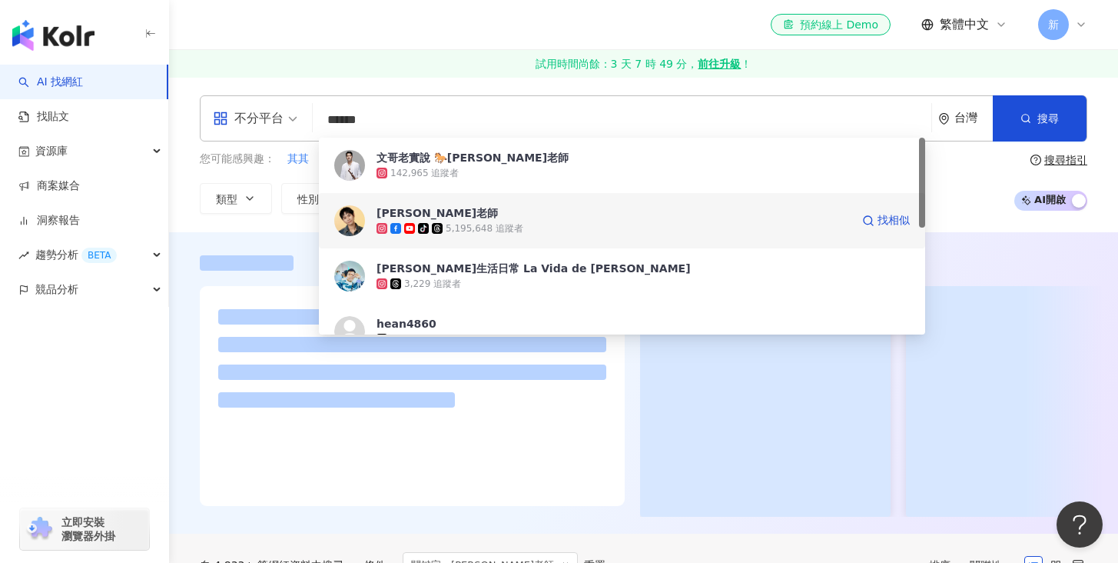
click at [394, 208] on div "[PERSON_NAME]老師" at bounding box center [437, 212] width 121 height 15
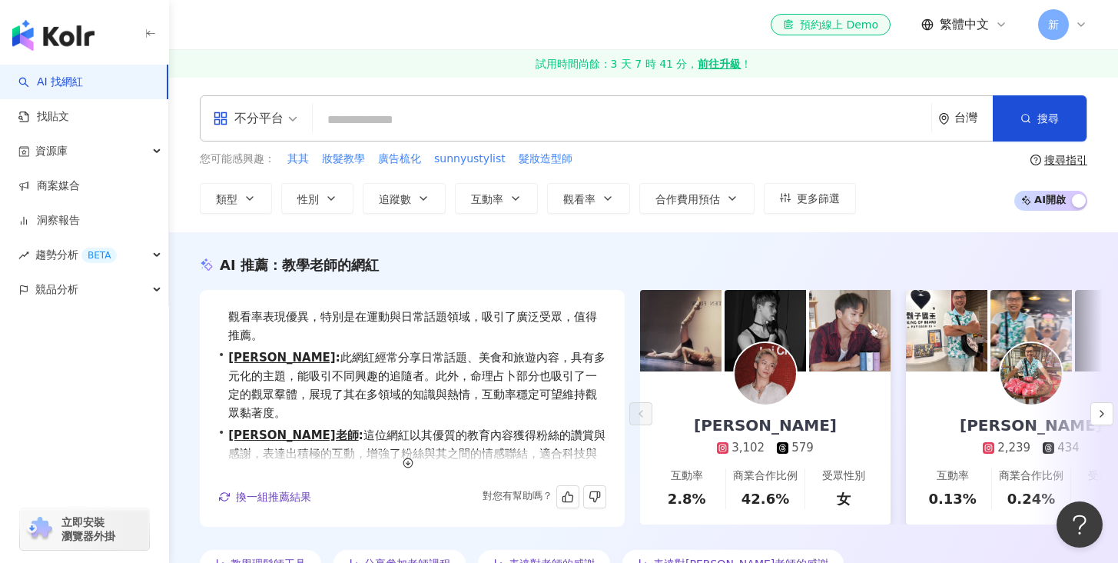
scroll to position [38, 0]
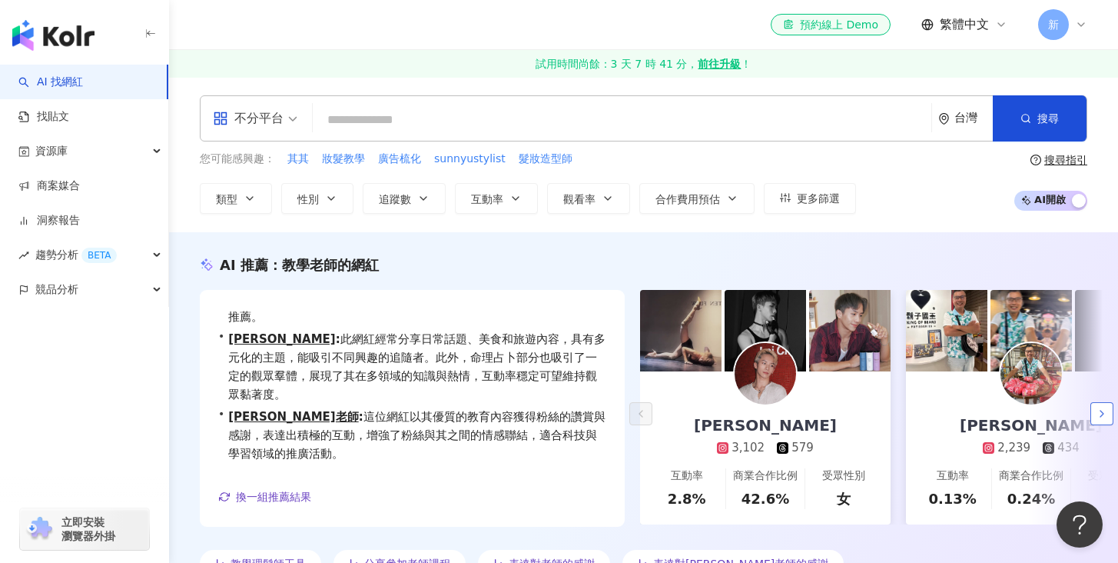
click at [1097, 413] on icon "button" at bounding box center [1102, 413] width 12 height 12
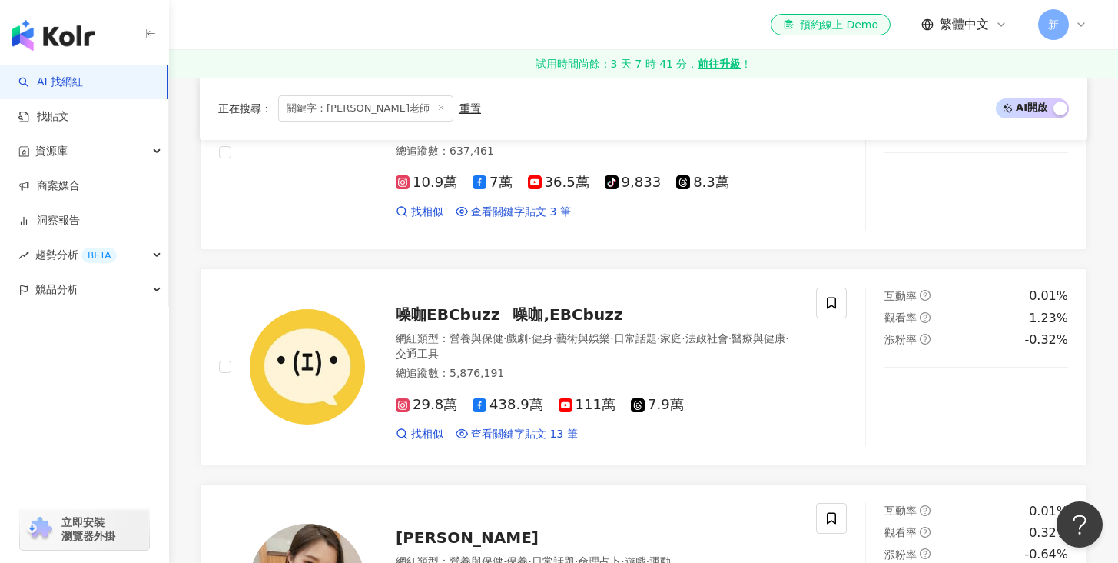
scroll to position [2748, 0]
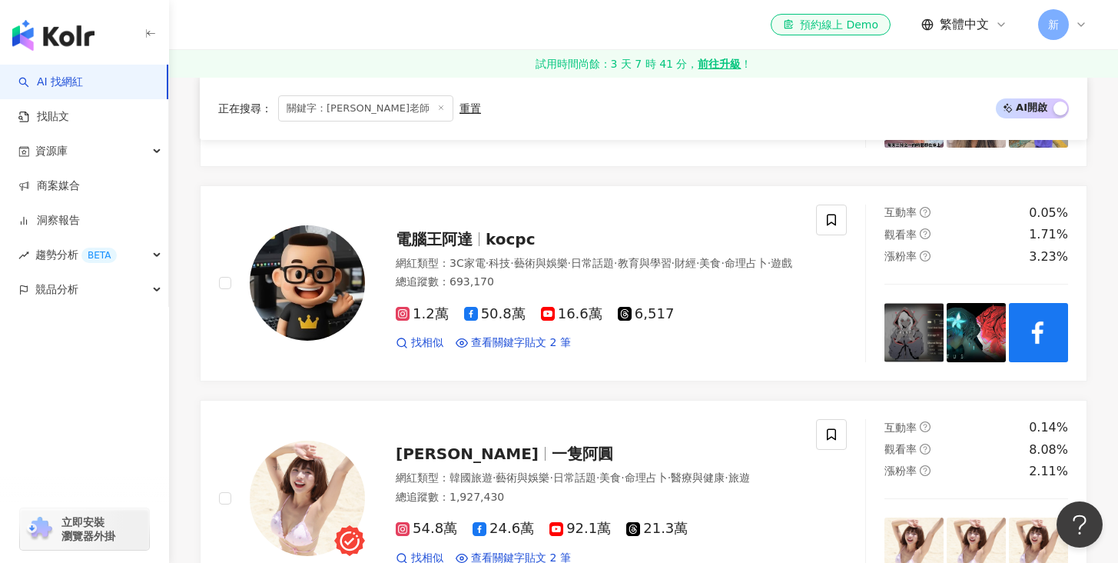
click at [437, 108] on icon at bounding box center [441, 108] width 8 height 8
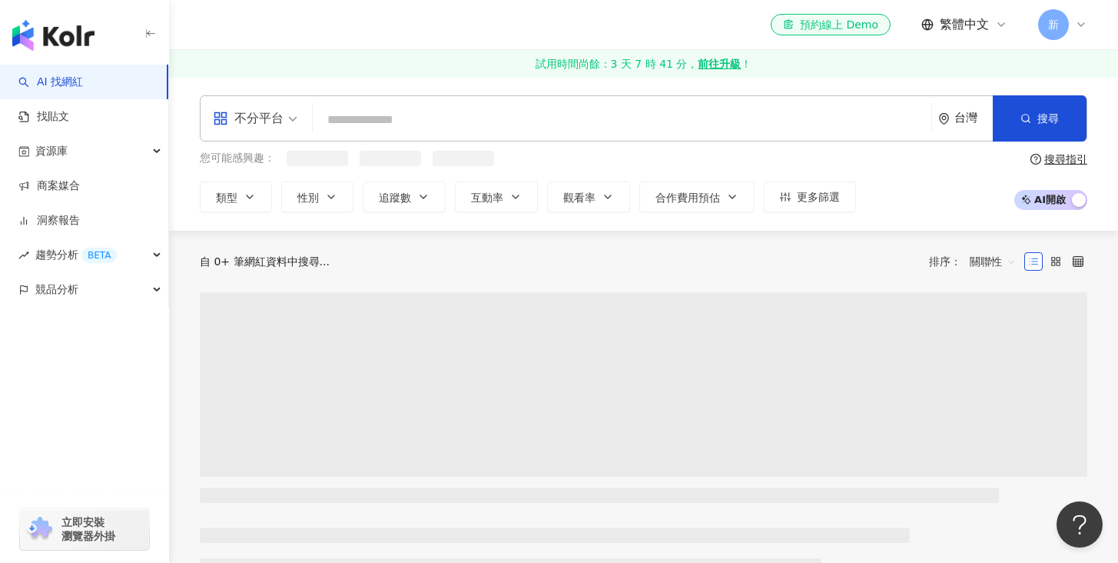
click at [378, 105] on input "search" at bounding box center [622, 119] width 606 height 29
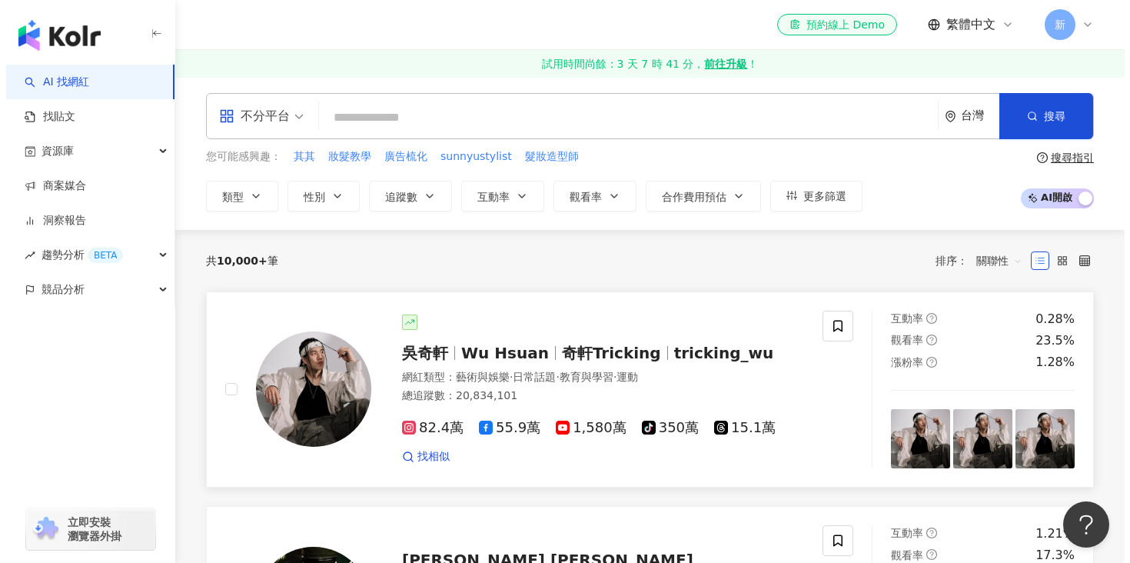
scroll to position [3, 0]
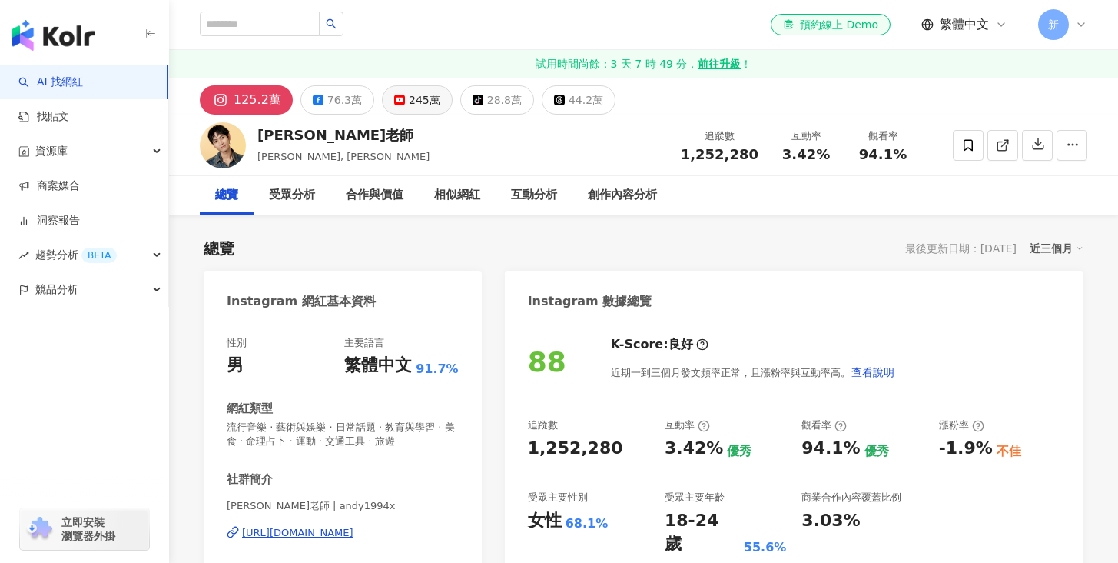
click at [409, 98] on div "245萬" at bounding box center [425, 100] width 32 height 22
click at [409, 101] on div "245萬" at bounding box center [425, 100] width 32 height 22
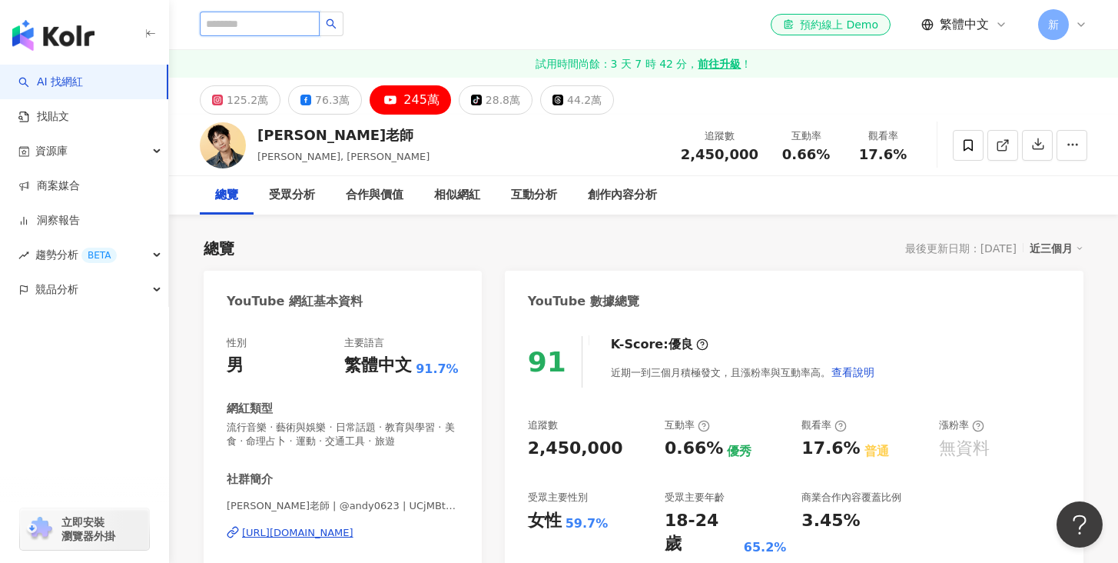
click at [271, 25] on input "search" at bounding box center [260, 24] width 120 height 25
paste input "**********"
type input "**********"
click at [334, 25] on icon "loading" at bounding box center [331, 24] width 12 height 12
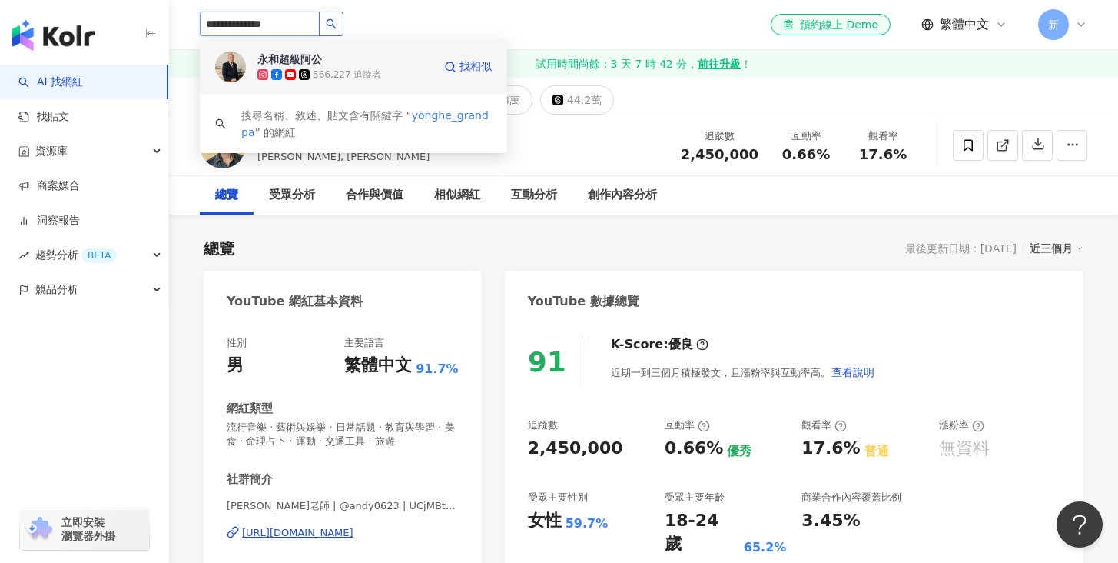
click at [280, 60] on div "永和超級阿公" at bounding box center [289, 58] width 65 height 15
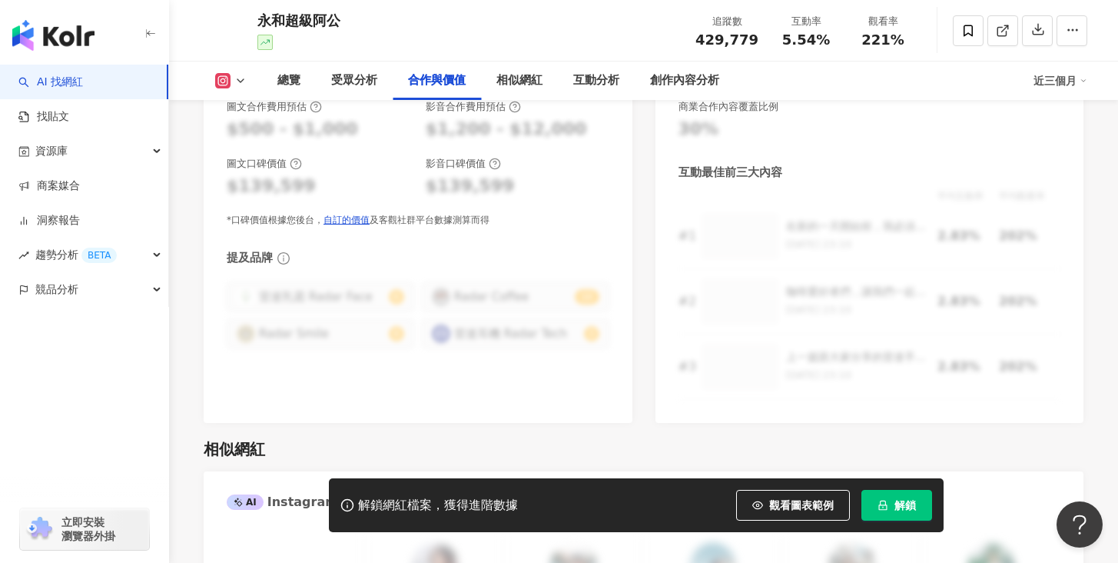
scroll to position [2460, 0]
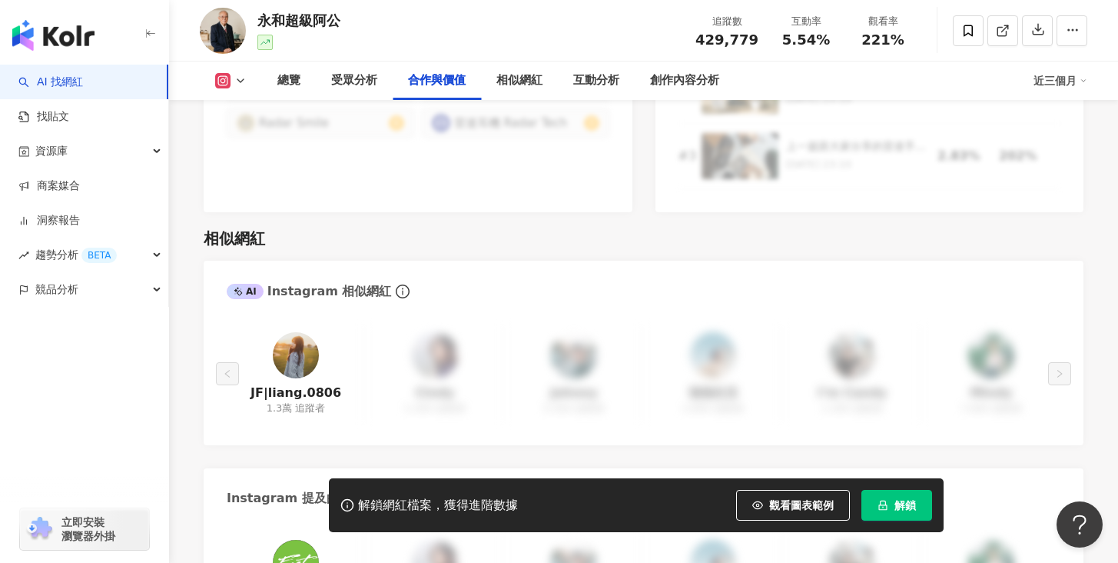
click at [237, 81] on icon at bounding box center [240, 81] width 12 height 12
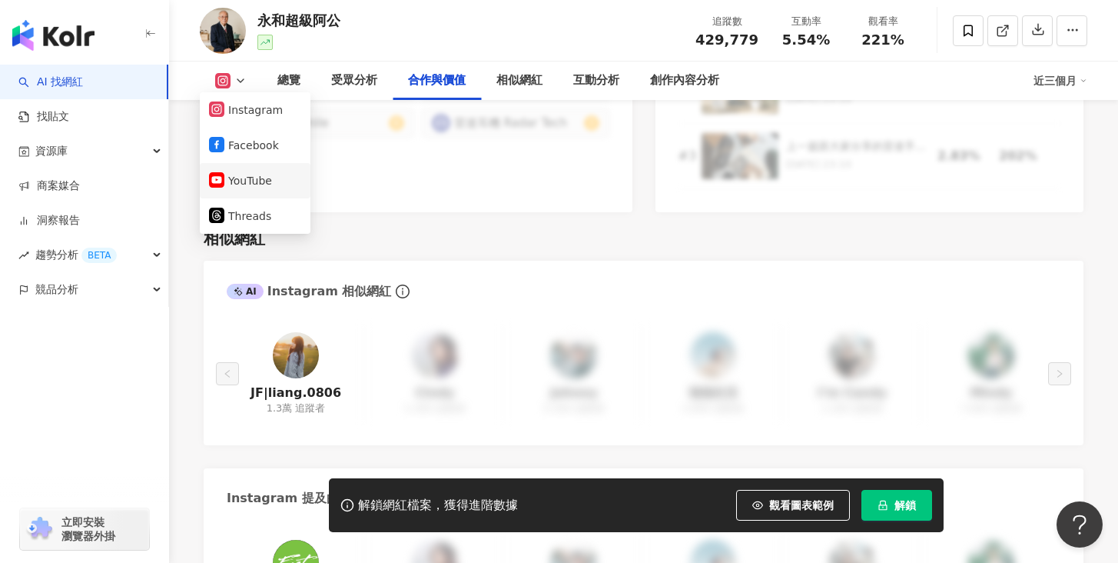
click at [244, 180] on button "YouTube" at bounding box center [255, 181] width 92 height 22
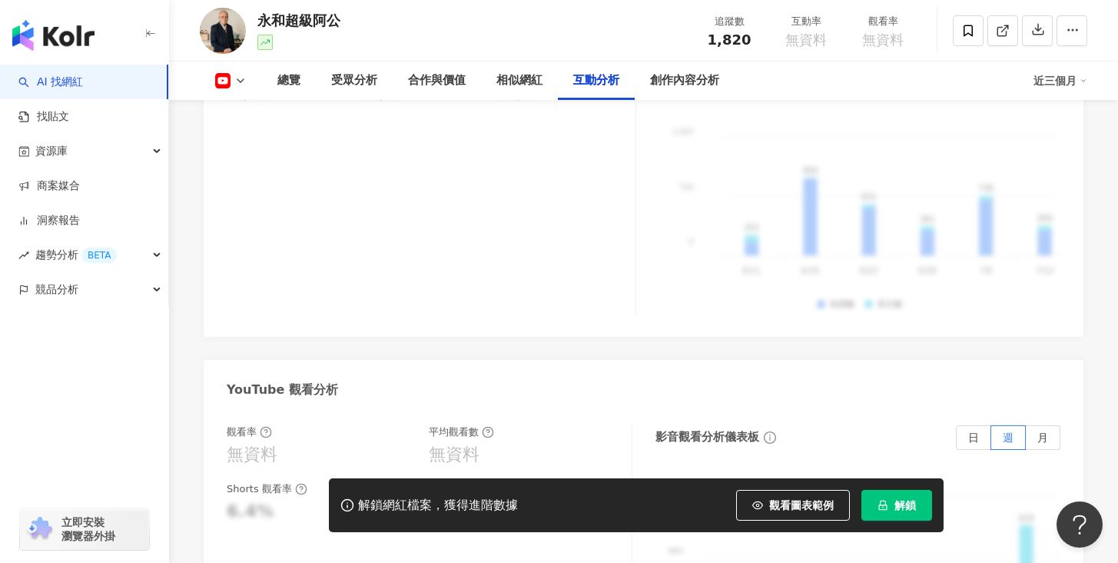
scroll to position [2971, 0]
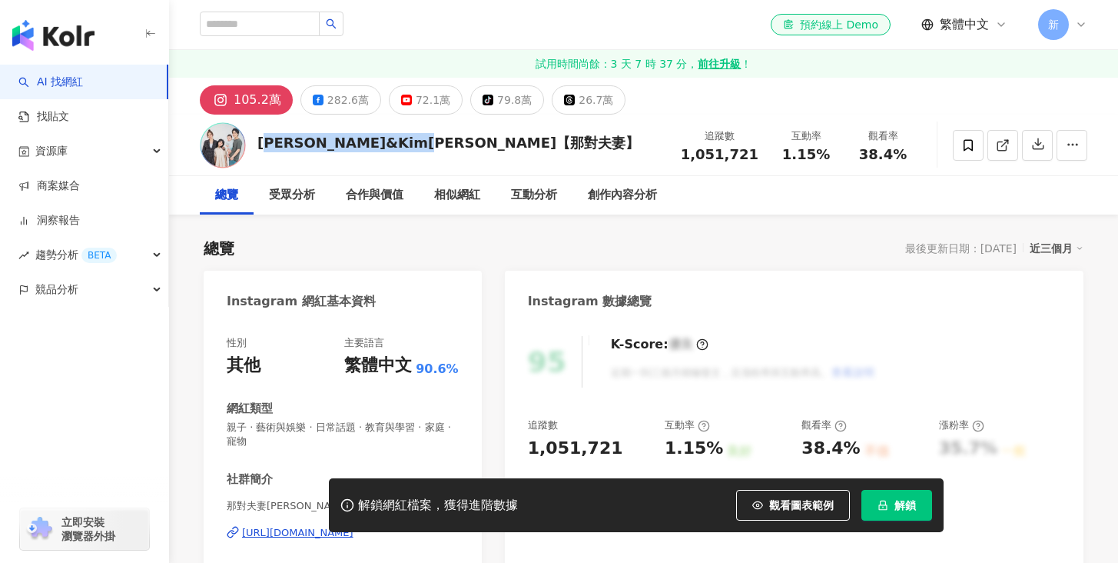
drag, startPoint x: 466, startPoint y: 136, endPoint x: 251, endPoint y: 148, distance: 216.3
click at [250, 148] on div "[PERSON_NAME]&Kim[PERSON_NAME]【那對夫妻】 追蹤數 1,051,721 互動率 1.15% 觀看率 38.4%" at bounding box center [643, 145] width 949 height 61
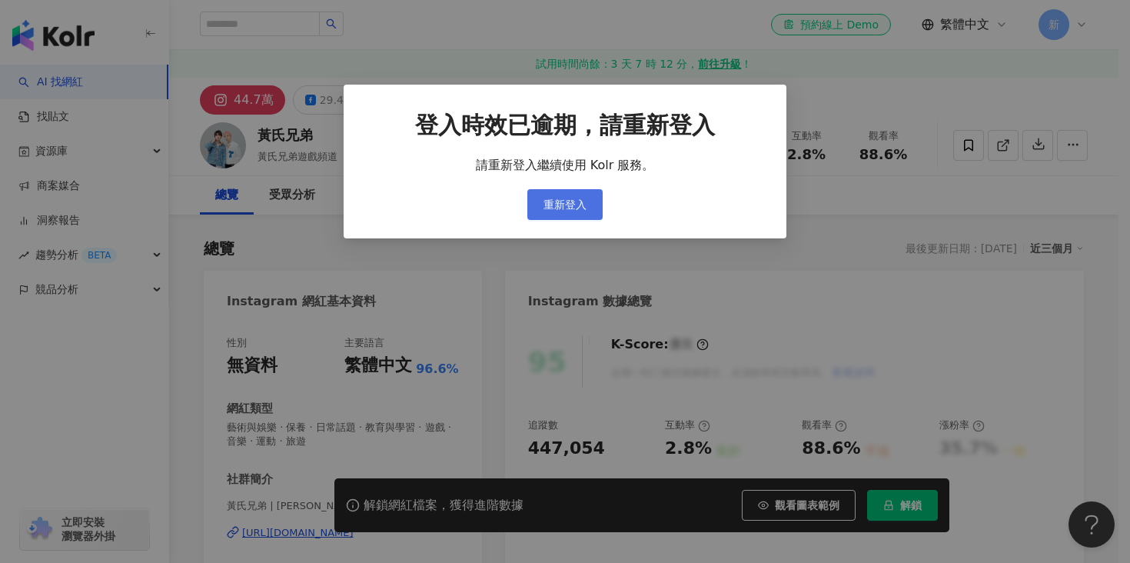
click at [560, 201] on span "重新登入" at bounding box center [564, 204] width 43 height 12
click at [564, 207] on span "重新登入" at bounding box center [564, 204] width 43 height 12
click at [568, 218] on div "登入時效已逾期，請重新登入 請重新登入繼續使用 Kolr 服務。 重新登入" at bounding box center [565, 162] width 443 height 154
click at [569, 206] on span "重新登入" at bounding box center [564, 204] width 43 height 12
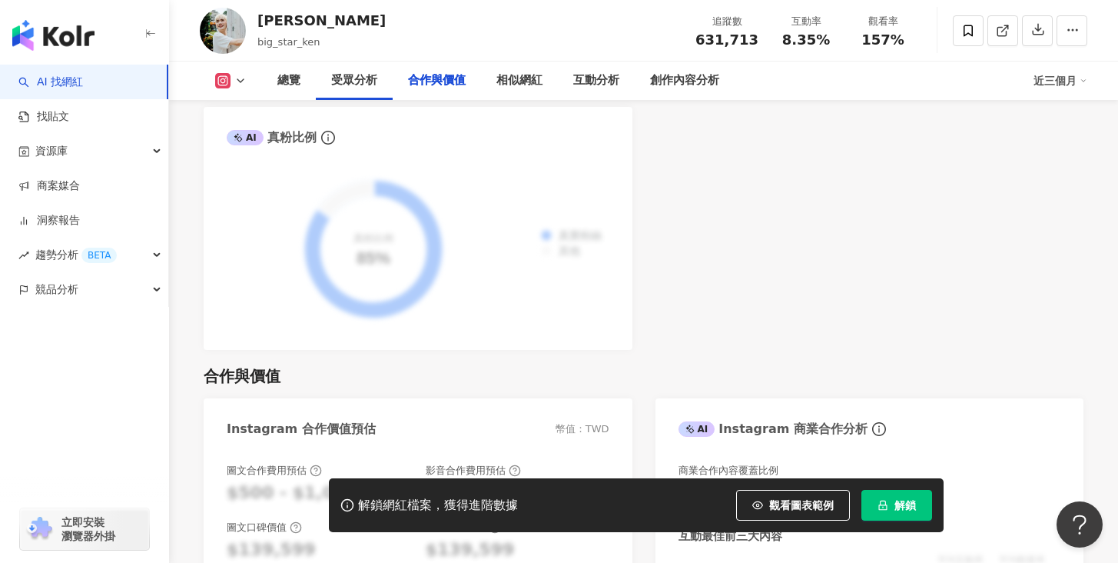
scroll to position [2186, 0]
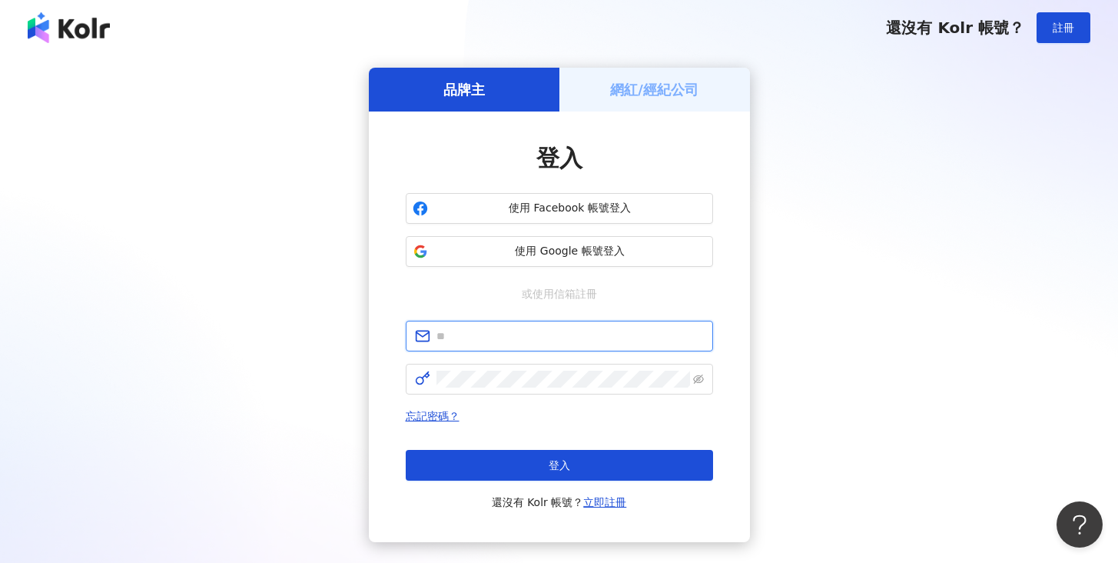
click at [503, 341] on input "text" at bounding box center [570, 335] width 267 height 17
type input "**********"
click button "登入" at bounding box center [559, 465] width 307 height 31
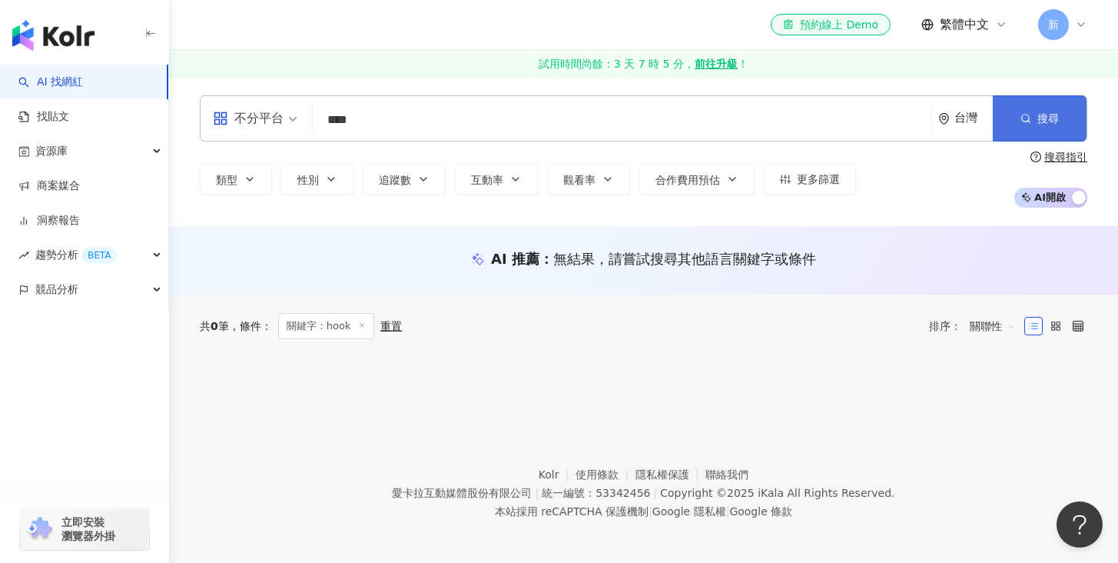
type input "****"
click at [1053, 127] on button "搜尋" at bounding box center [1040, 118] width 94 height 46
click at [350, 121] on input "****" at bounding box center [622, 119] width 606 height 29
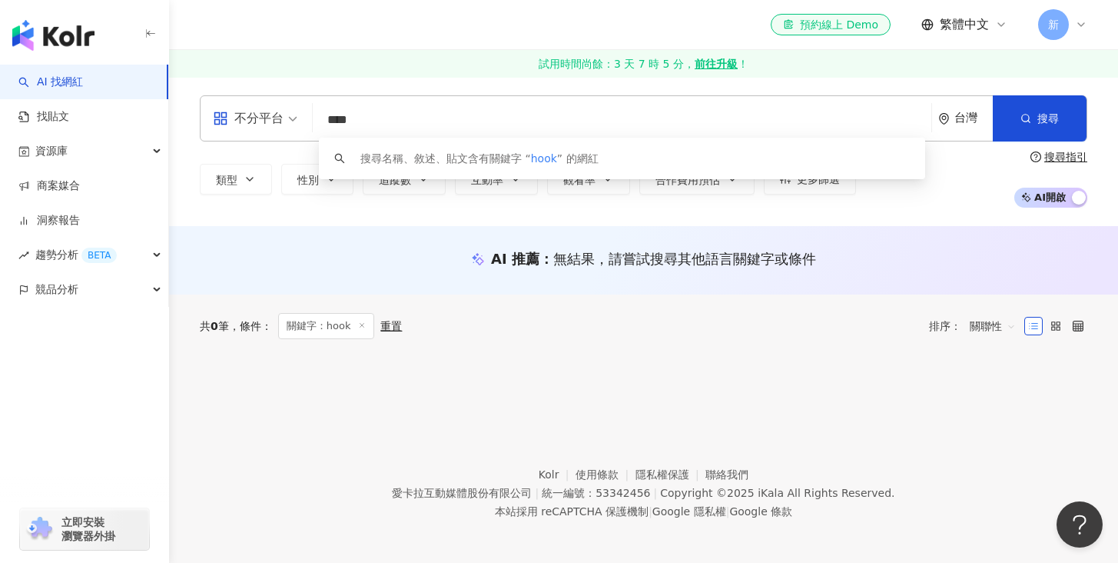
click at [372, 122] on input "****" at bounding box center [622, 119] width 606 height 29
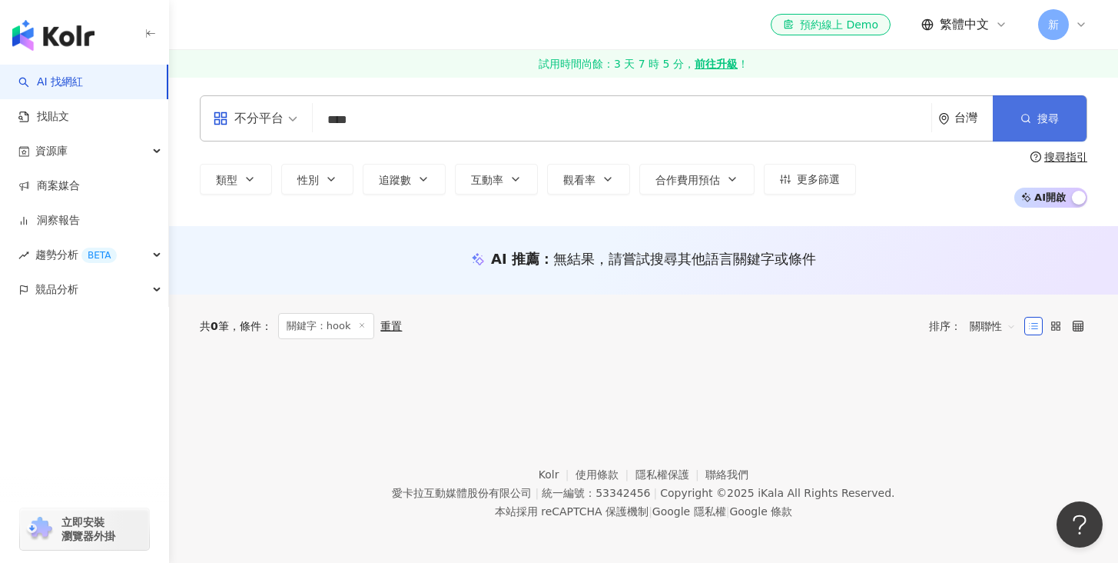
click at [1039, 123] on span "搜尋" at bounding box center [1048, 118] width 22 height 12
click at [249, 168] on button "類型" at bounding box center [236, 179] width 72 height 31
click at [360, 134] on input "****" at bounding box center [622, 119] width 606 height 29
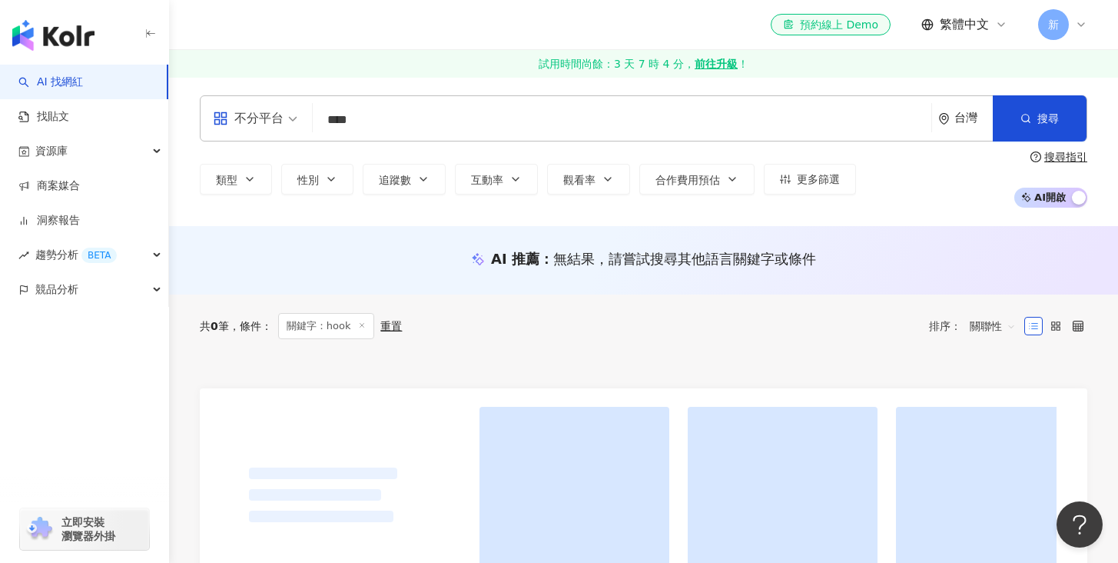
click at [516, 327] on div "共 0 筆 條件 ： 關鍵字：hook 重置 排序： 關聯性" at bounding box center [644, 326] width 888 height 26
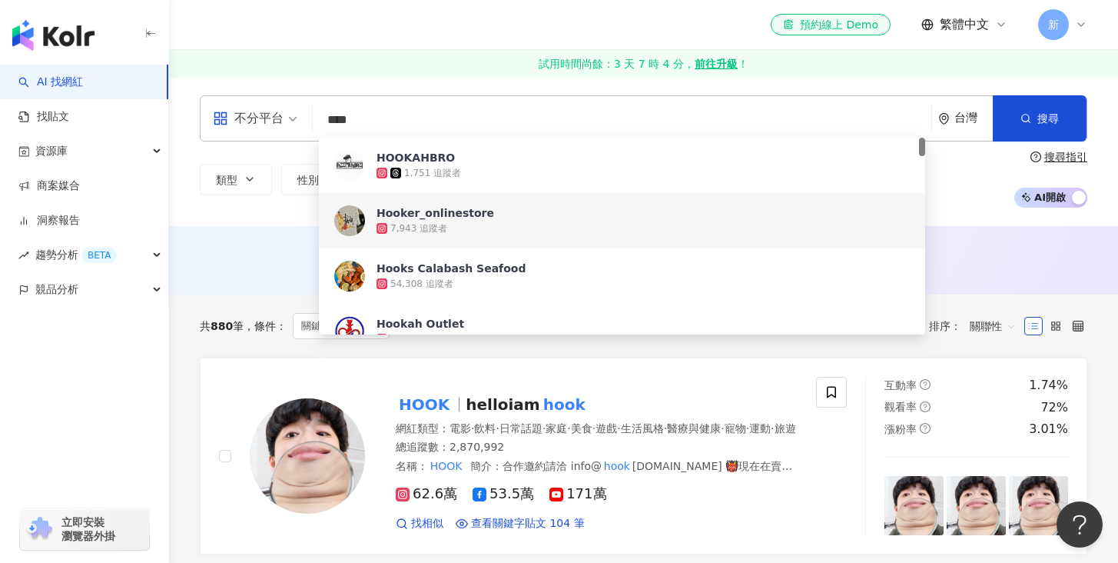
click at [233, 269] on div "AI 推薦 ： 無結果，請嘗試搜尋其他語言關鍵字或條件" at bounding box center [643, 263] width 949 height 28
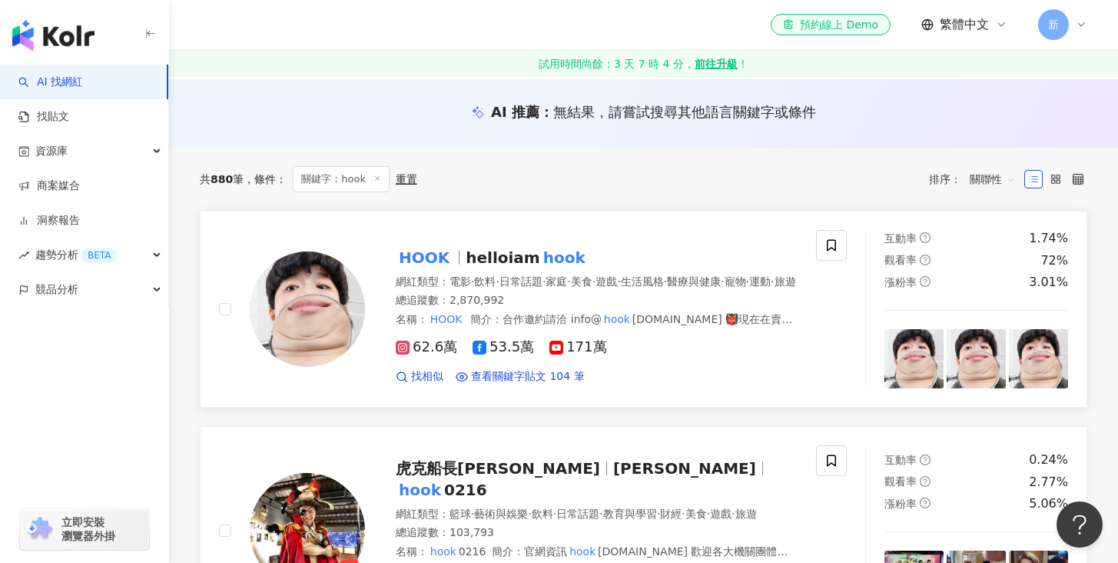
scroll to position [229, 0]
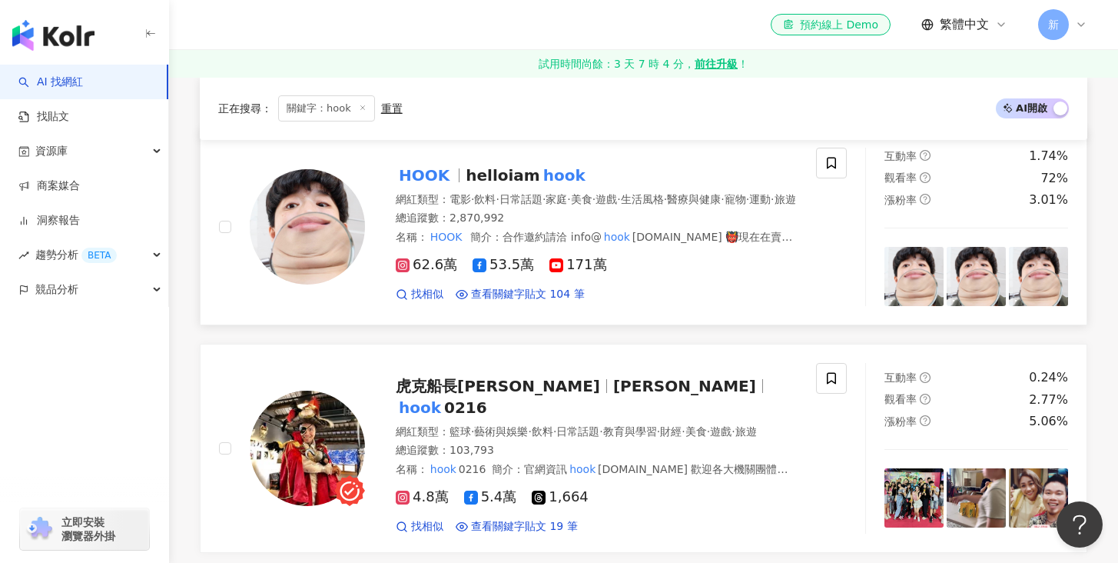
click at [483, 170] on span "helloiam" at bounding box center [503, 175] width 74 height 18
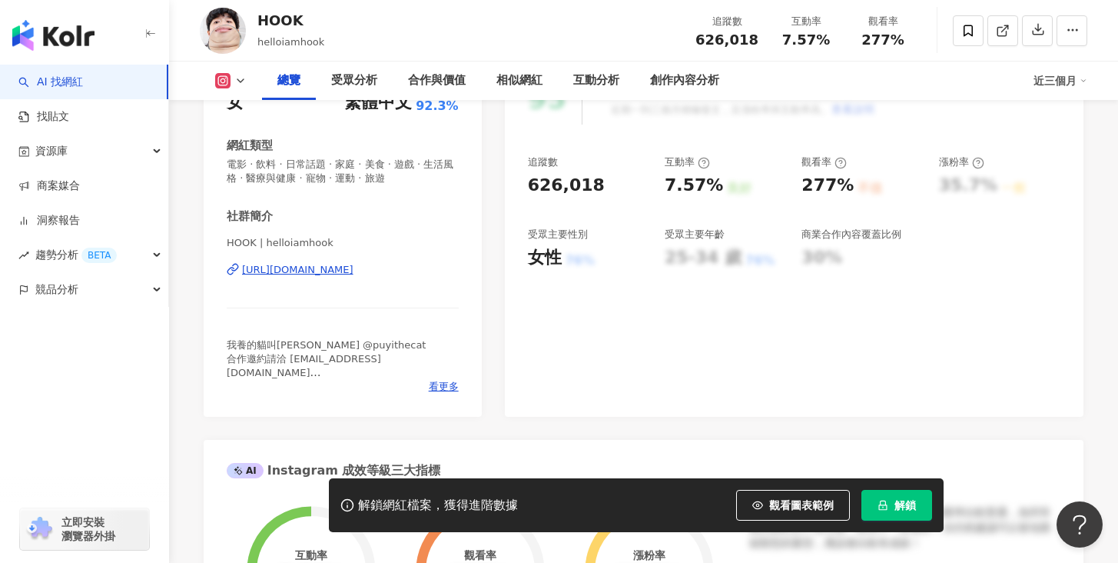
scroll to position [292, 0]
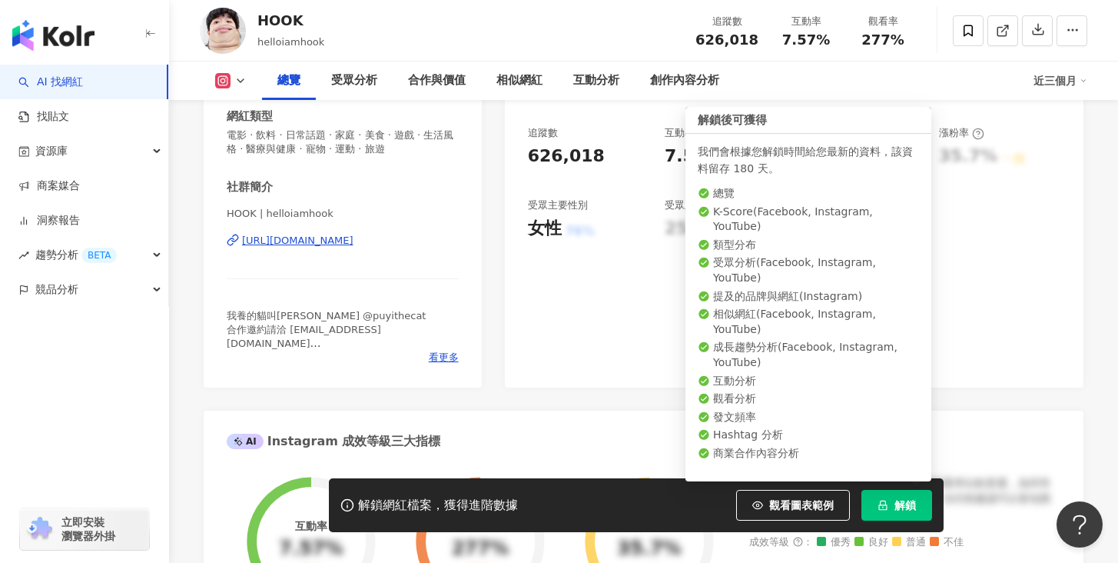
click at [906, 507] on span "解鎖" at bounding box center [906, 505] width 22 height 12
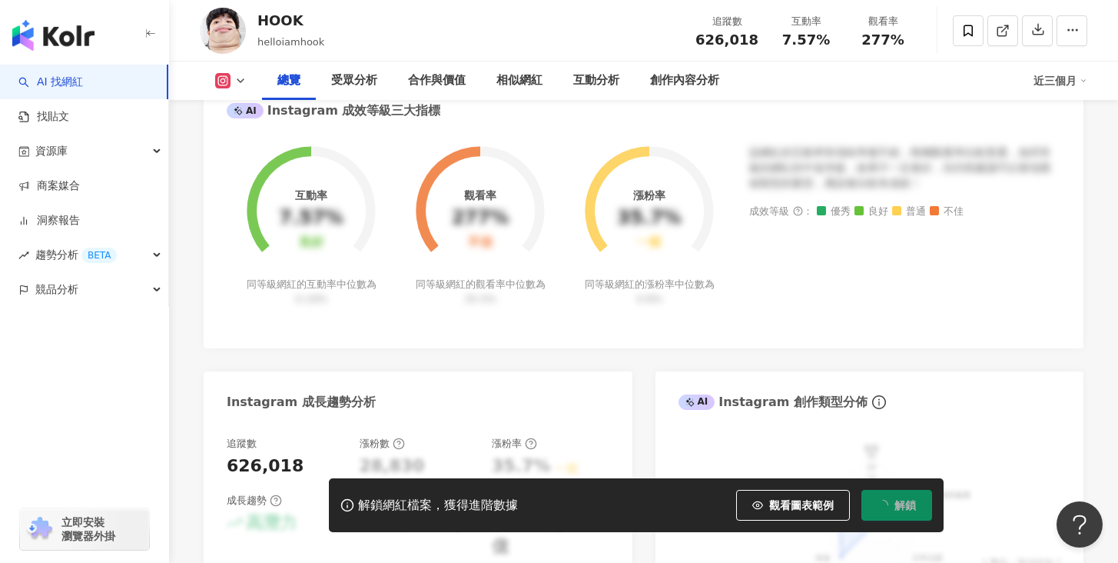
scroll to position [663, 0]
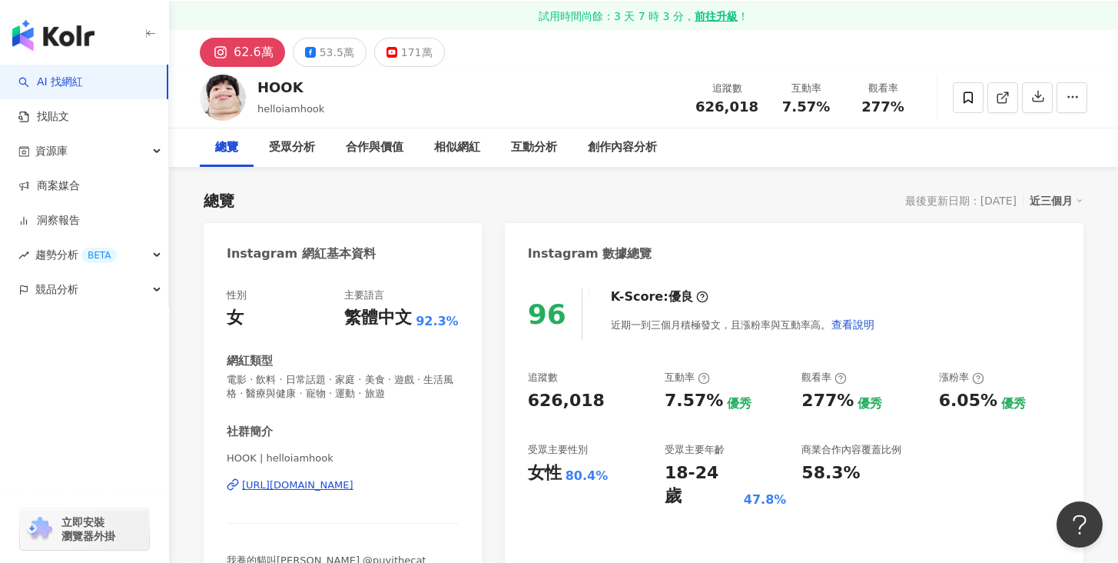
scroll to position [51, 0]
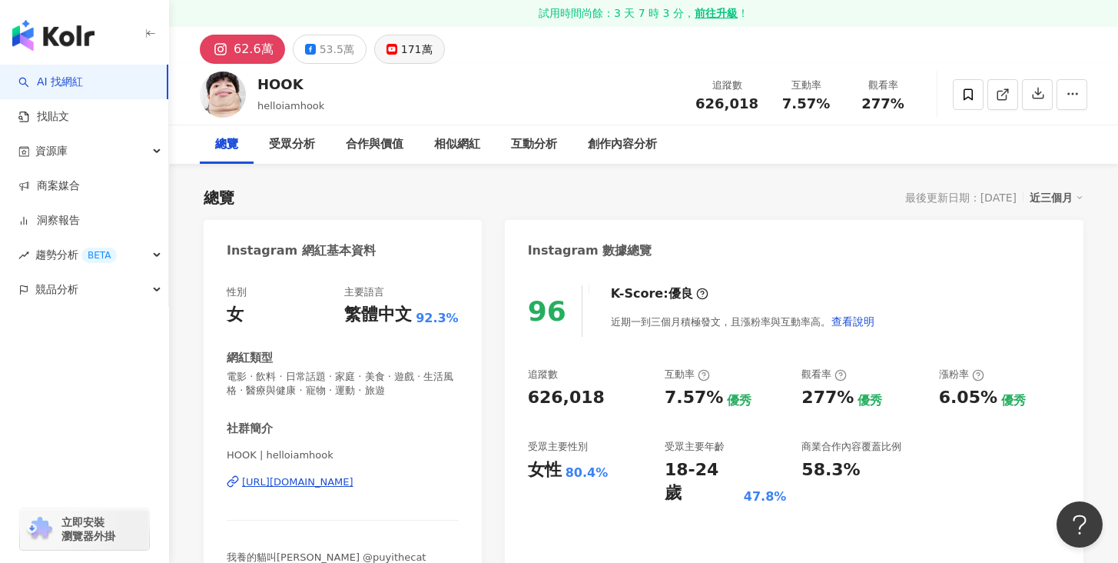
click at [401, 51] on div "171萬" at bounding box center [417, 49] width 32 height 22
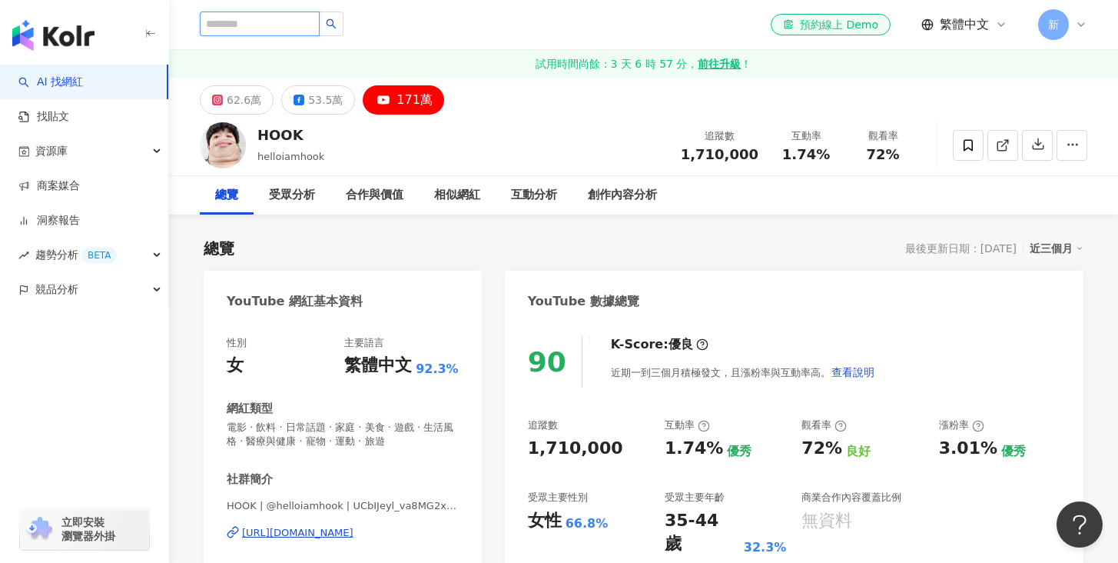
click at [252, 24] on input "search" at bounding box center [260, 24] width 120 height 25
paste input "**"
type input "**"
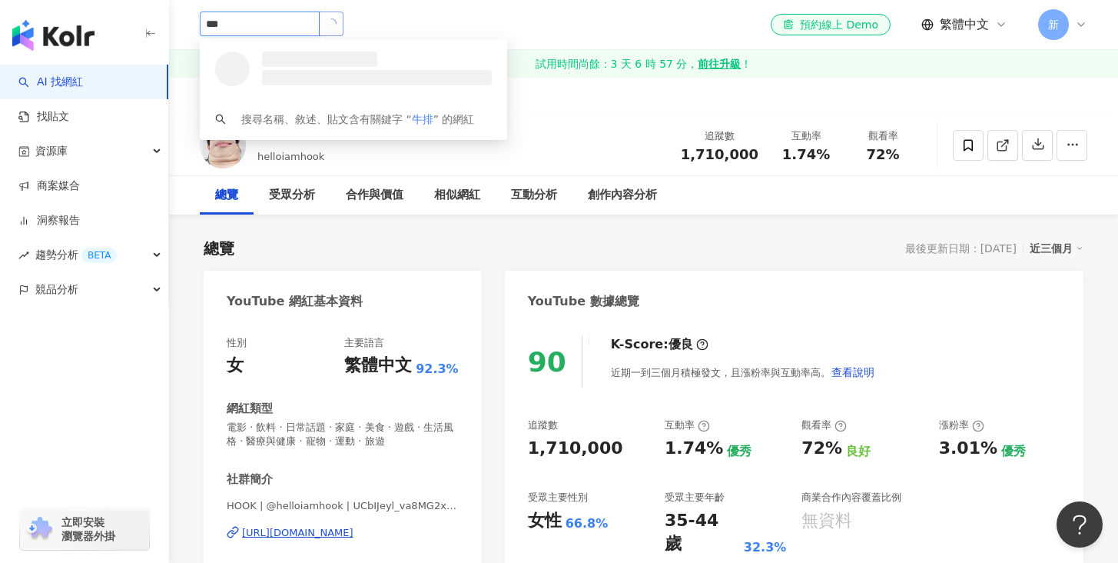
click at [341, 25] on button "button" at bounding box center [331, 24] width 25 height 25
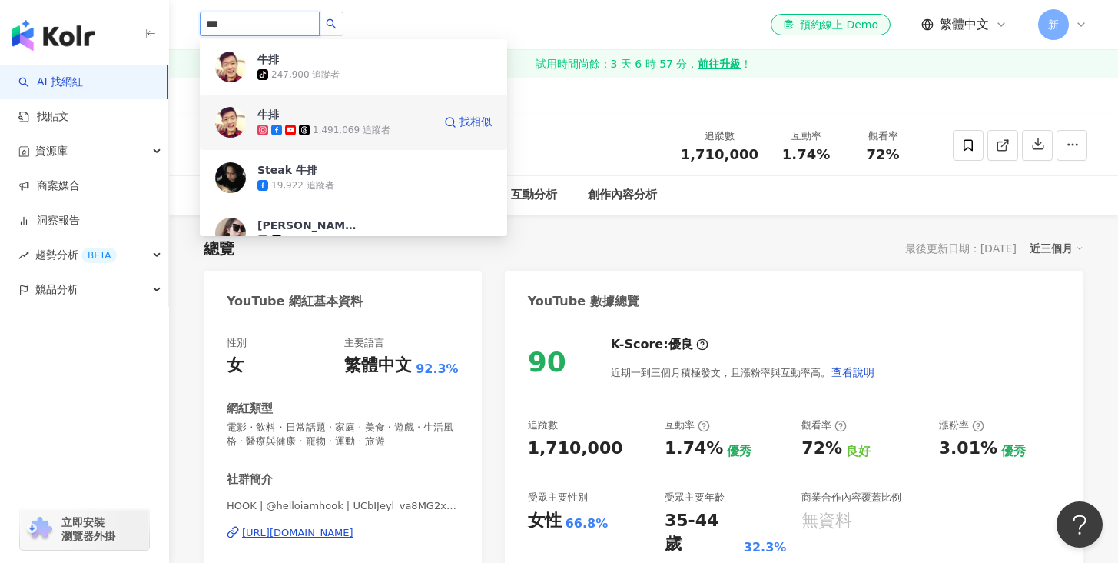
click at [286, 123] on div "1,491,069 追蹤者" at bounding box center [344, 129] width 175 height 15
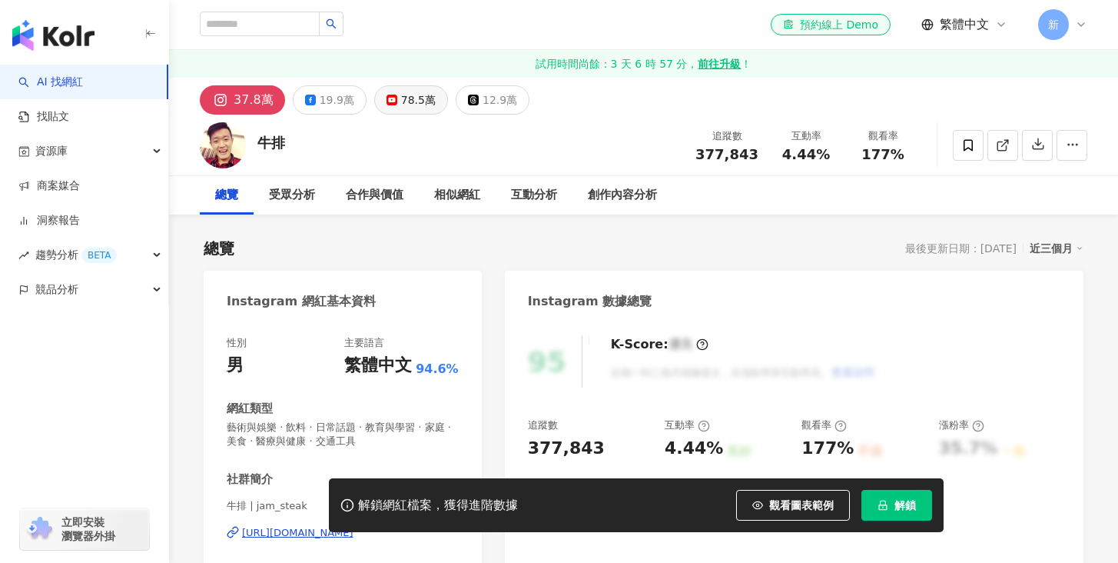
click at [409, 102] on div "78.5萬" at bounding box center [418, 100] width 35 height 22
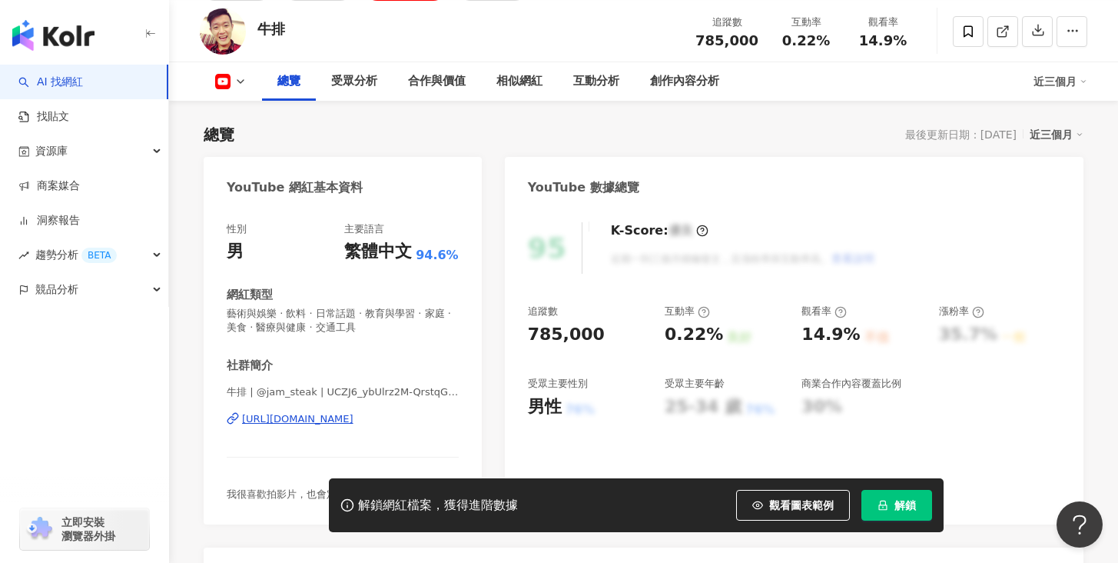
scroll to position [114, 0]
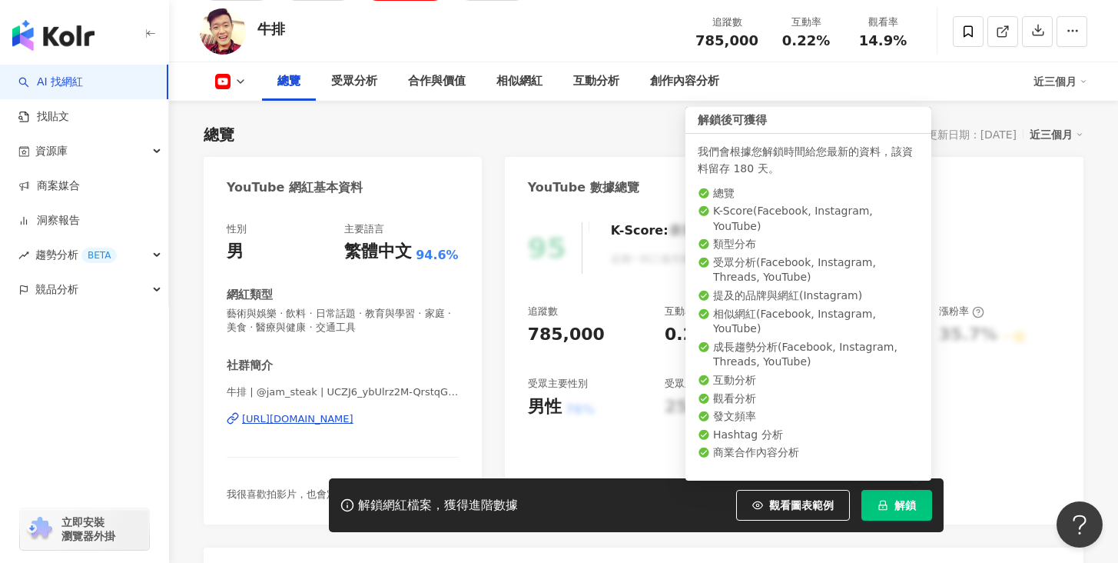
click at [893, 503] on button "解鎖" at bounding box center [896, 505] width 71 height 31
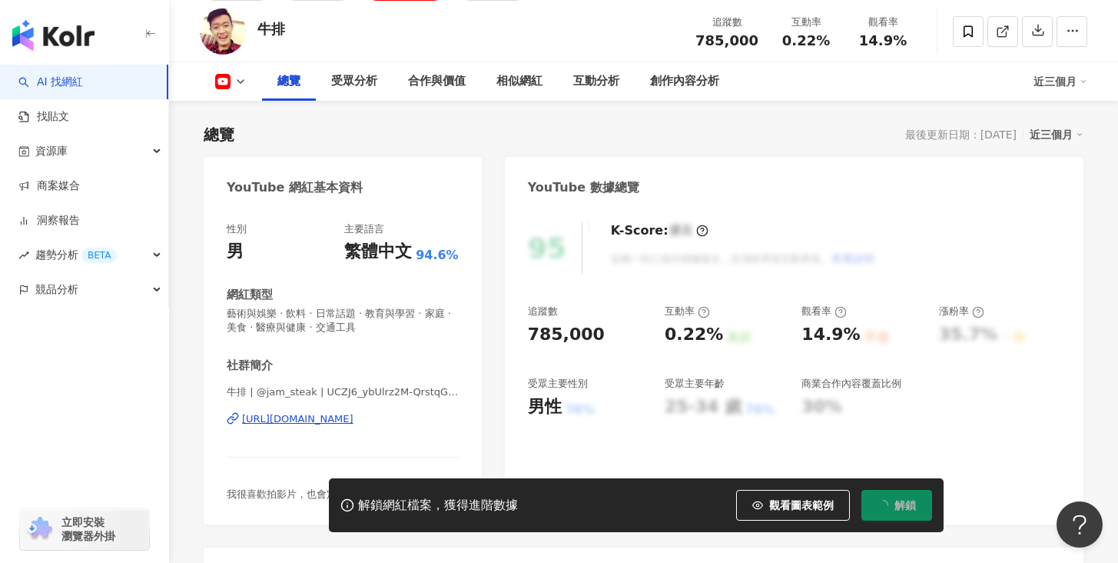
scroll to position [131, 0]
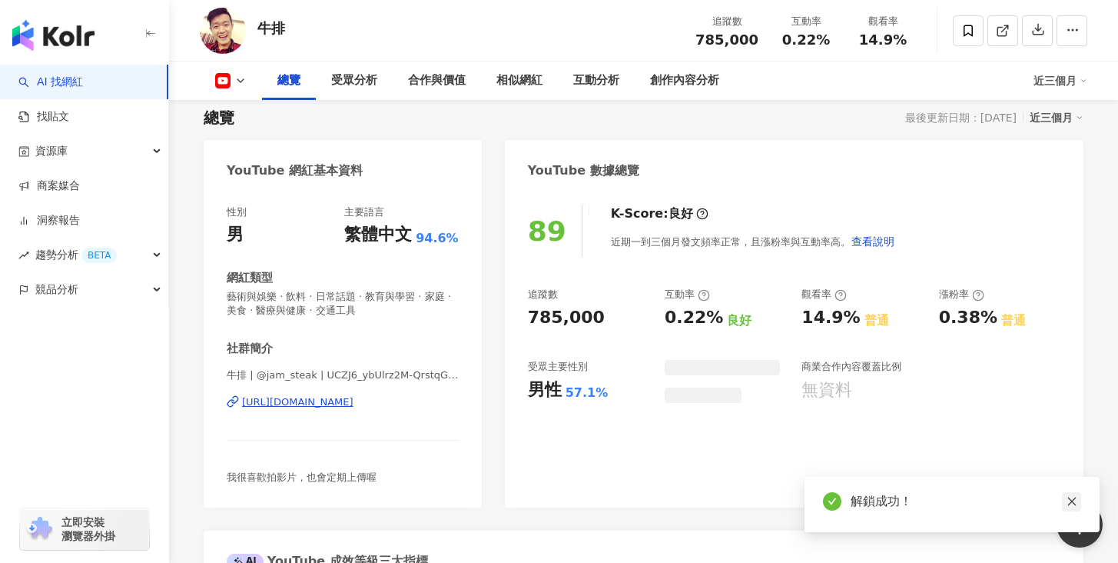
drag, startPoint x: 1077, startPoint y: 503, endPoint x: 1061, endPoint y: 457, distance: 48.6
click at [1076, 503] on icon "close" at bounding box center [1072, 501] width 11 height 11
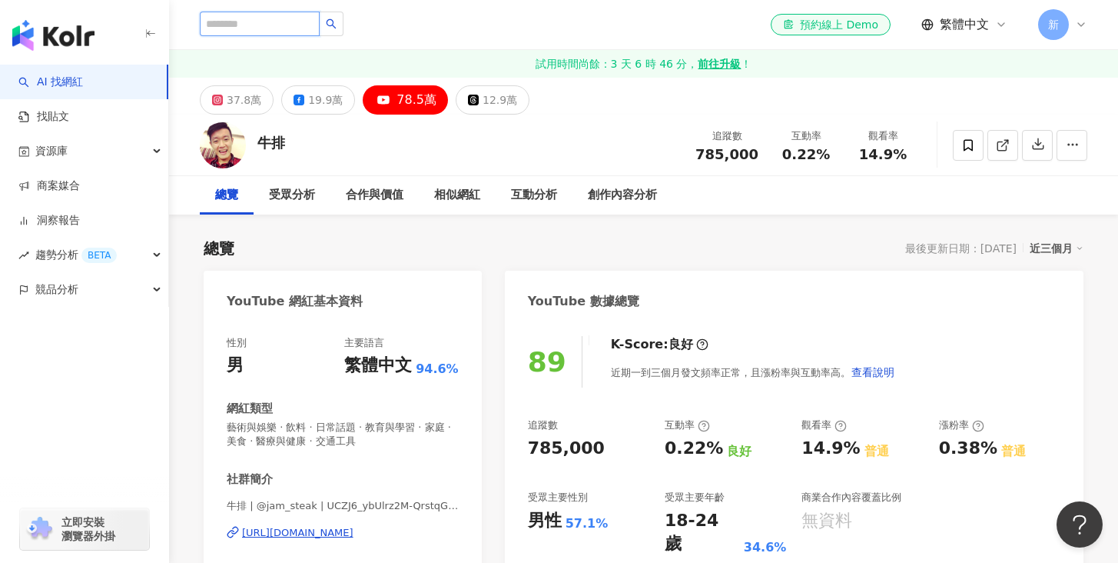
click at [270, 24] on input "search" at bounding box center [260, 24] width 120 height 25
type input "**"
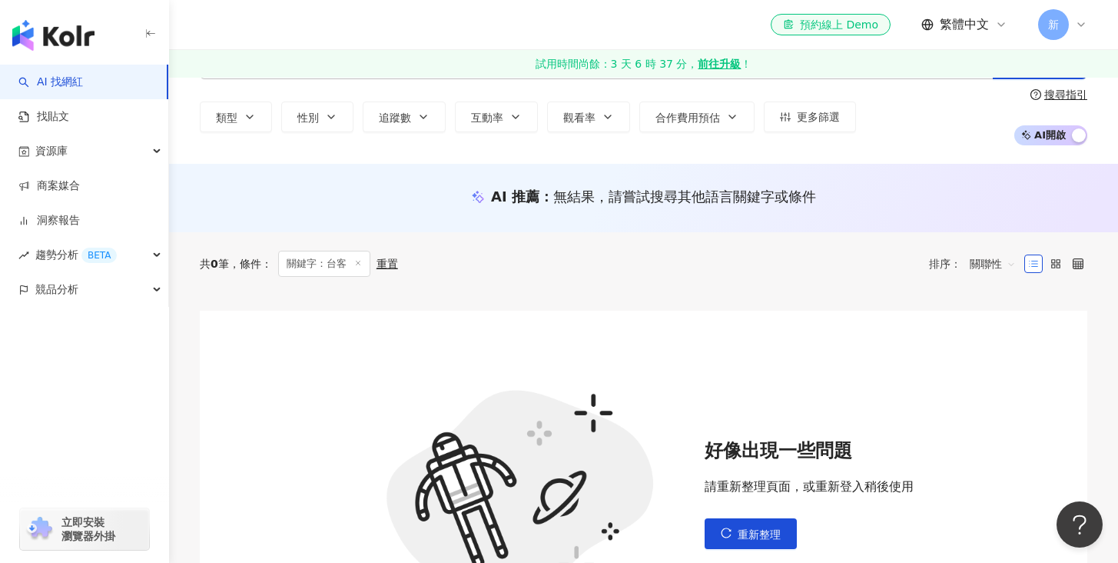
scroll to position [163, 0]
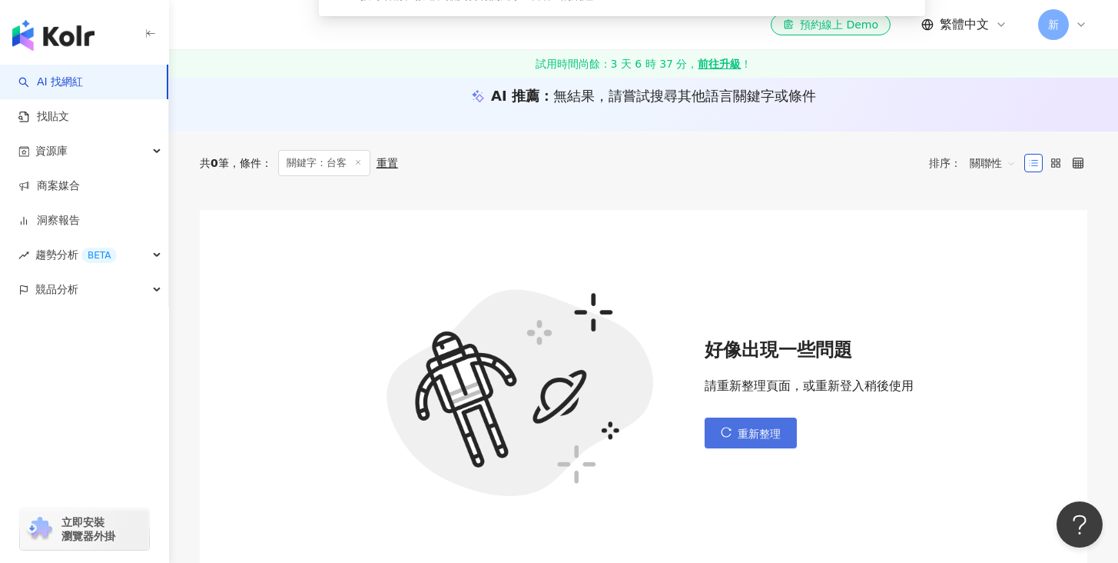
click at [742, 435] on span "重新整理" at bounding box center [759, 433] width 43 height 12
